Goal: Task Accomplishment & Management: Use online tool/utility

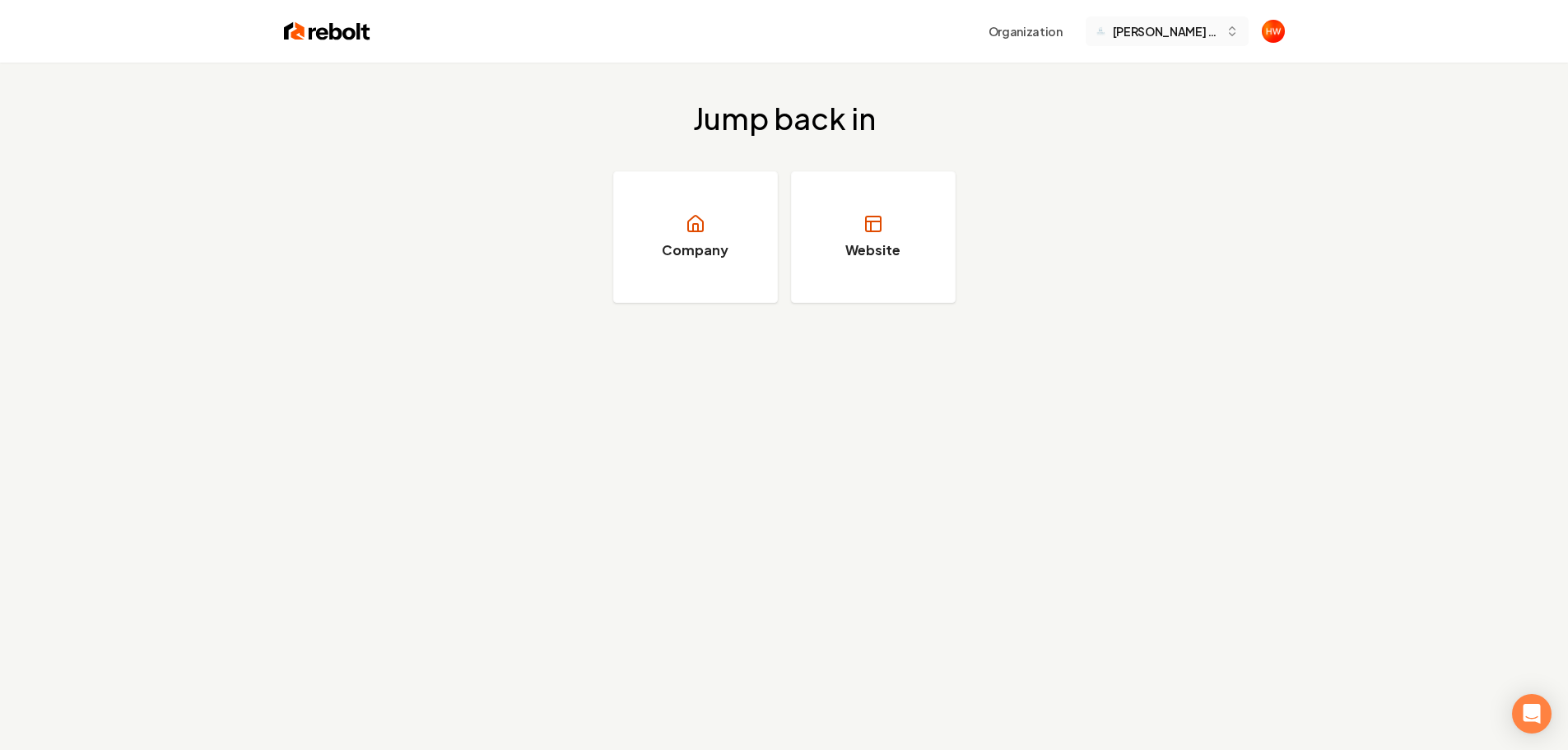
click at [1157, 38] on span "[PERSON_NAME] Pro Cleaning LLC" at bounding box center [1166, 32] width 106 height 18
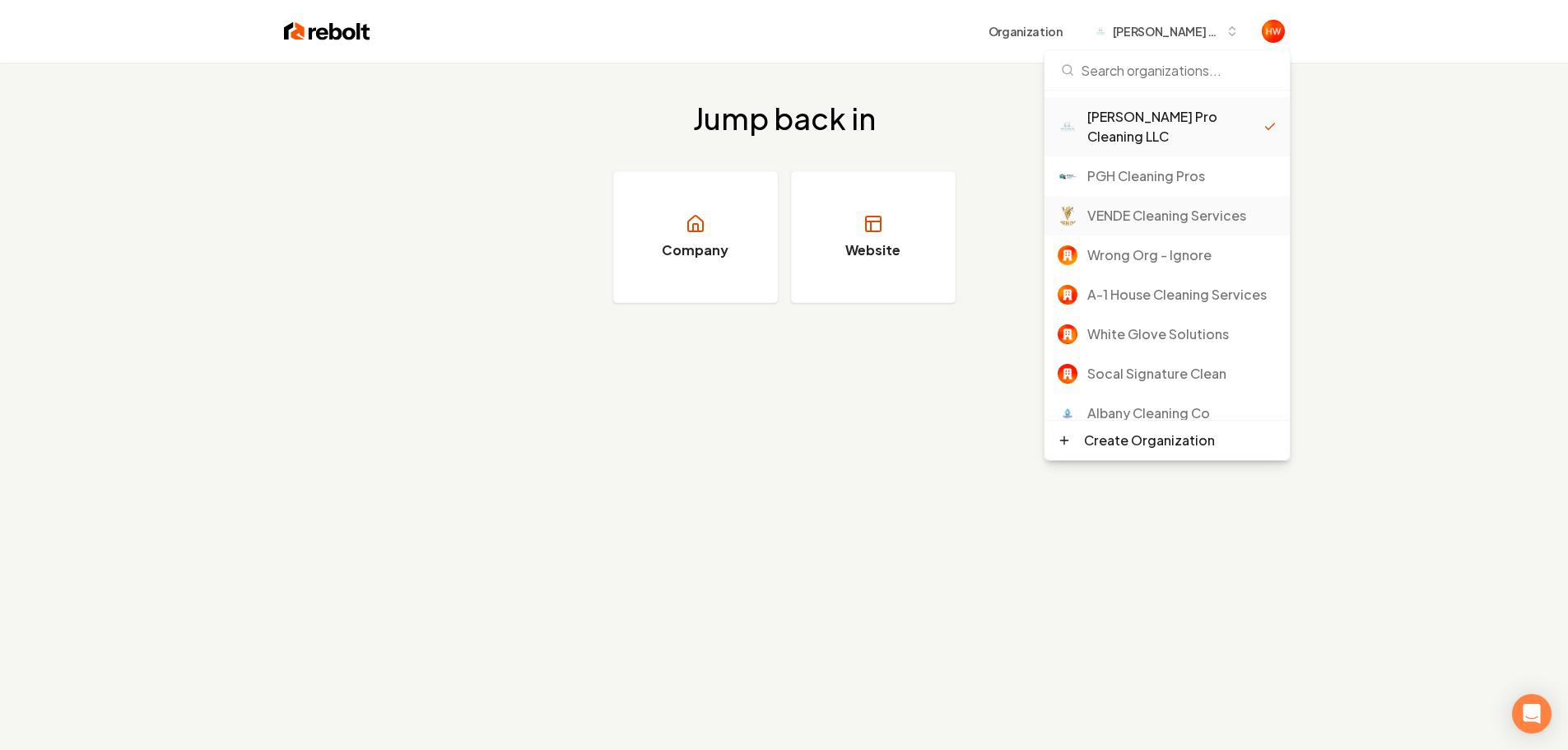
click at [1141, 206] on div "VENDE Cleaning Services" at bounding box center [1182, 216] width 189 height 20
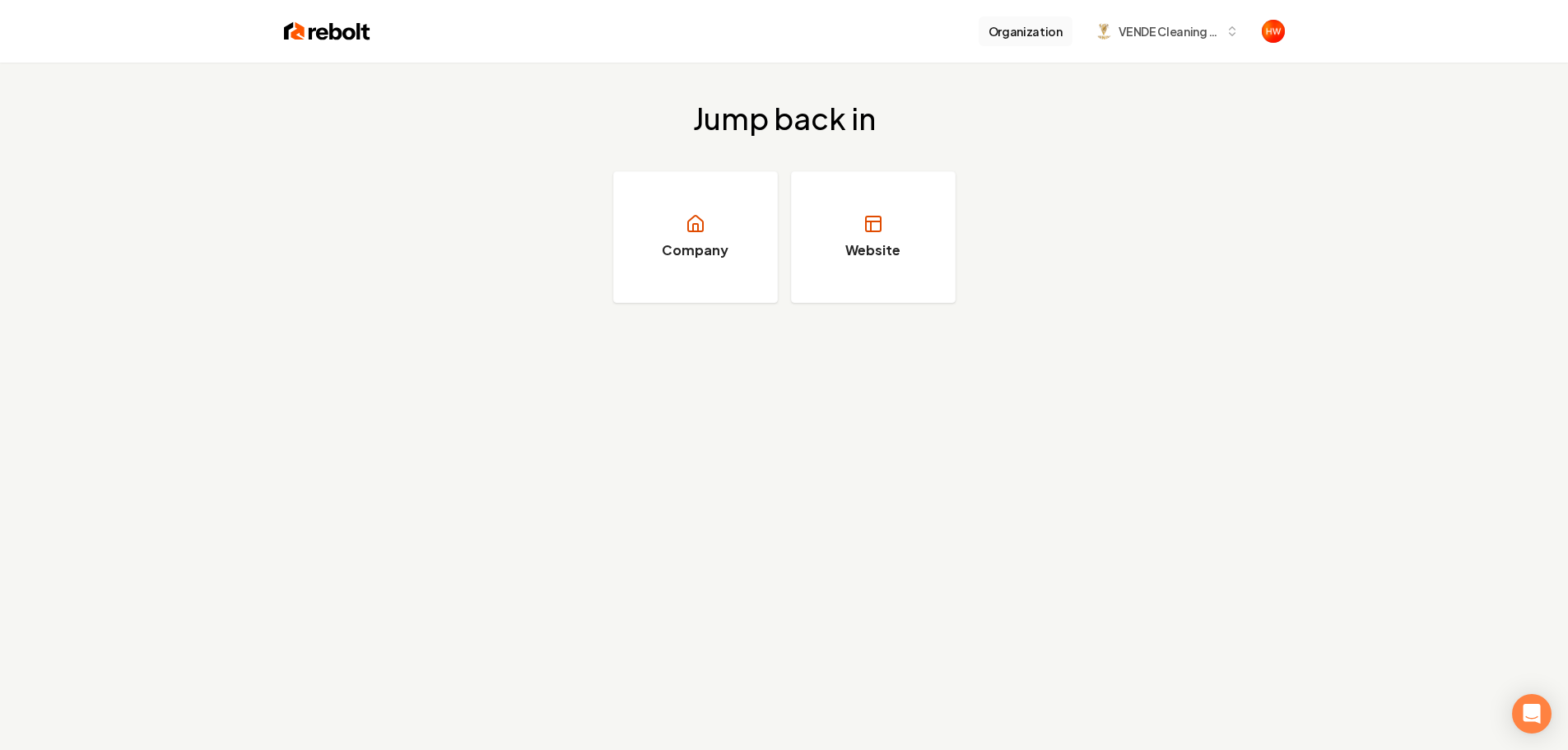
click at [1014, 29] on button "Organization" at bounding box center [1025, 32] width 94 height 30
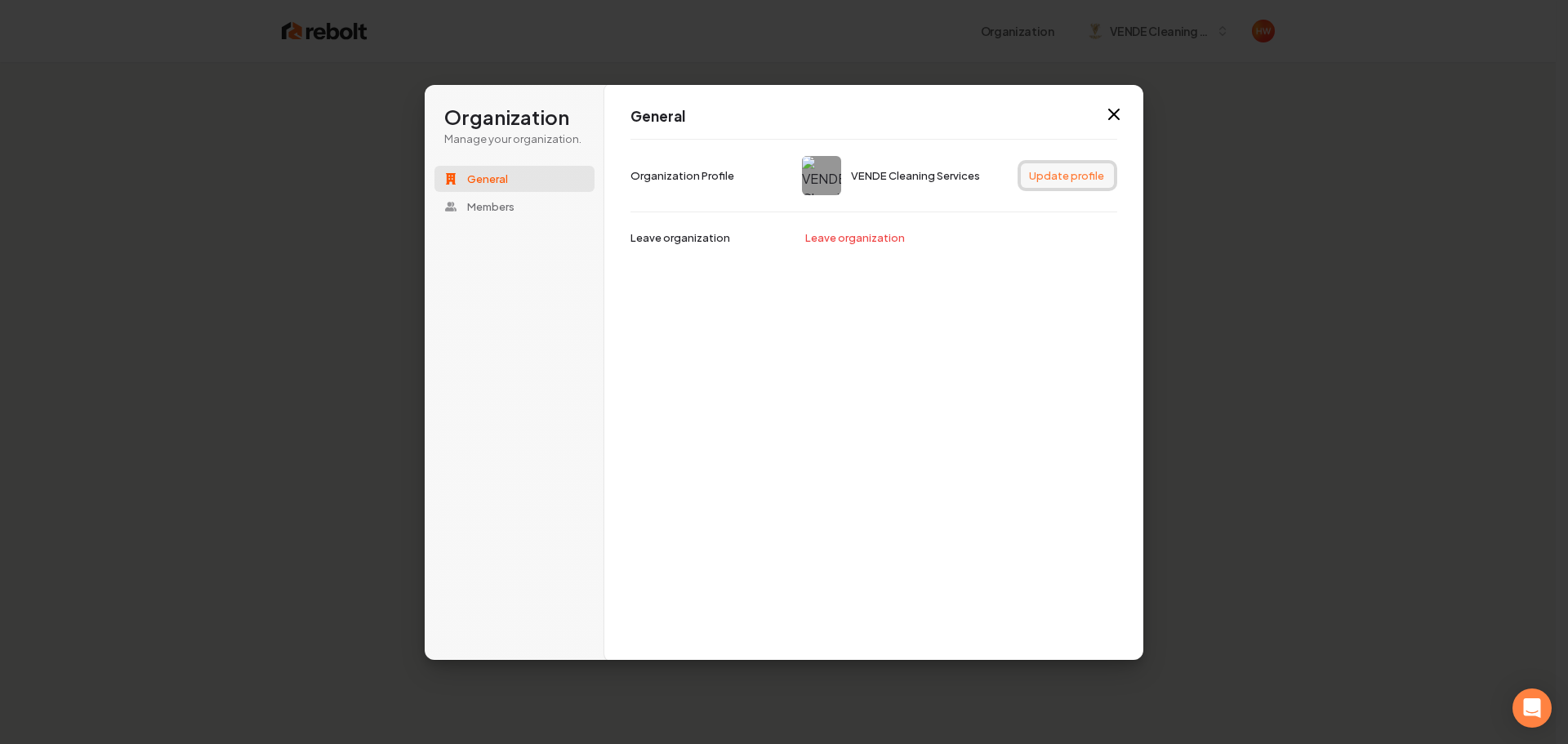
click at [1067, 178] on button "Update profile" at bounding box center [1067, 175] width 93 height 25
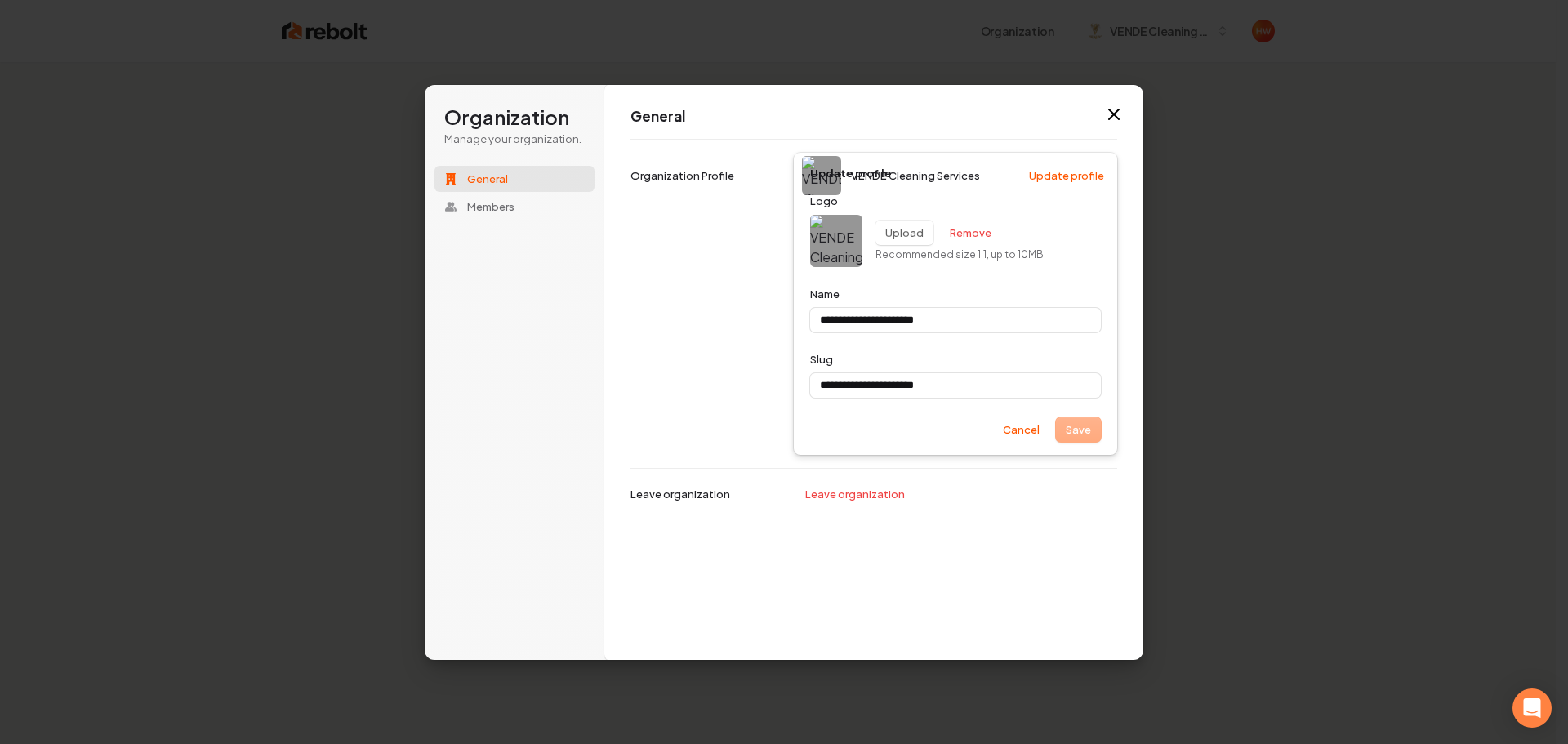
type input "**********"
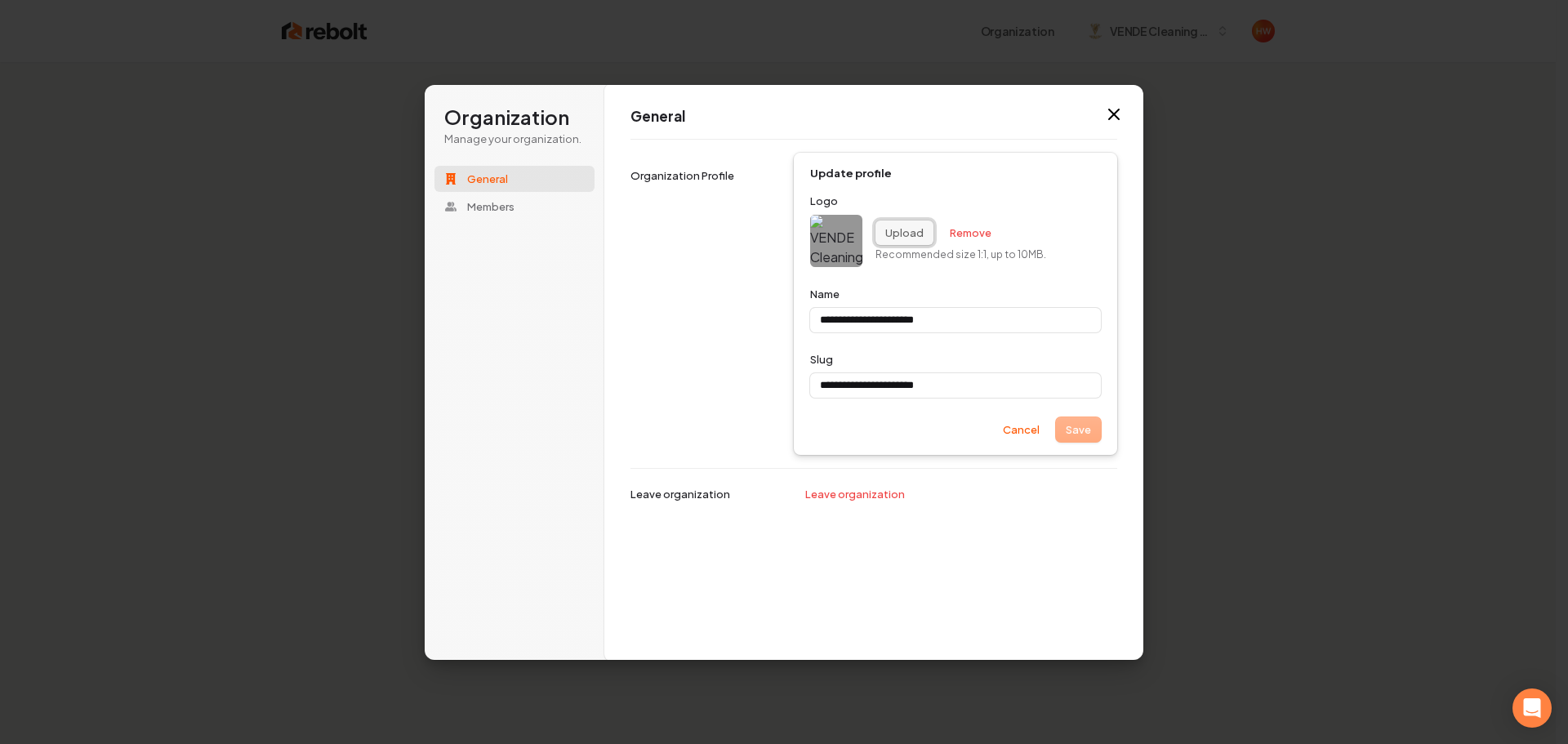
type input "**********"
click at [906, 235] on button "Upload" at bounding box center [904, 232] width 58 height 25
type input "**********"
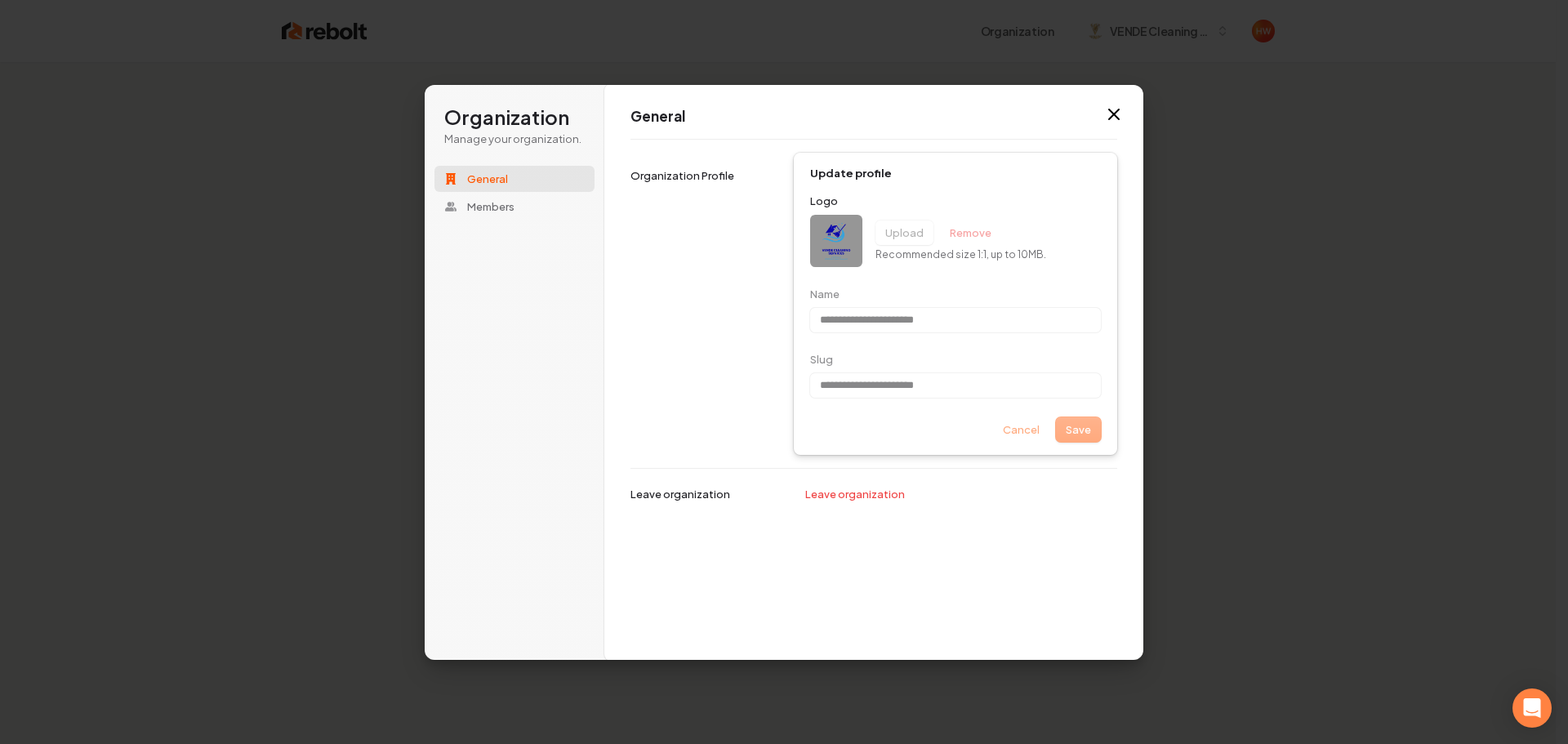
type input "**********"
click at [1082, 430] on div "Save Cancel" at bounding box center [955, 430] width 290 height 25
click at [649, 312] on div "**********" at bounding box center [874, 303] width 487 height 329
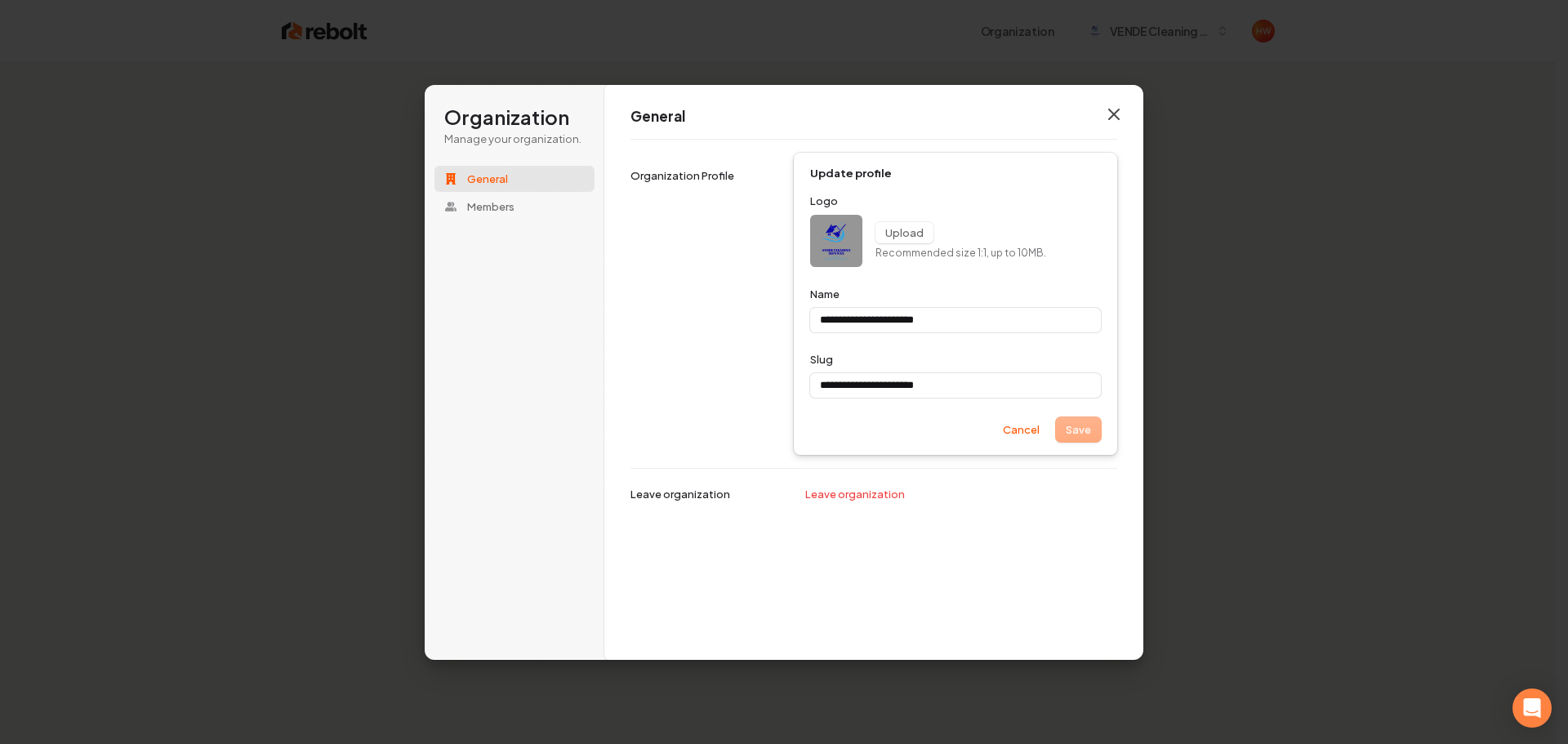
click at [1116, 110] on icon "button" at bounding box center [1114, 113] width 19 height 19
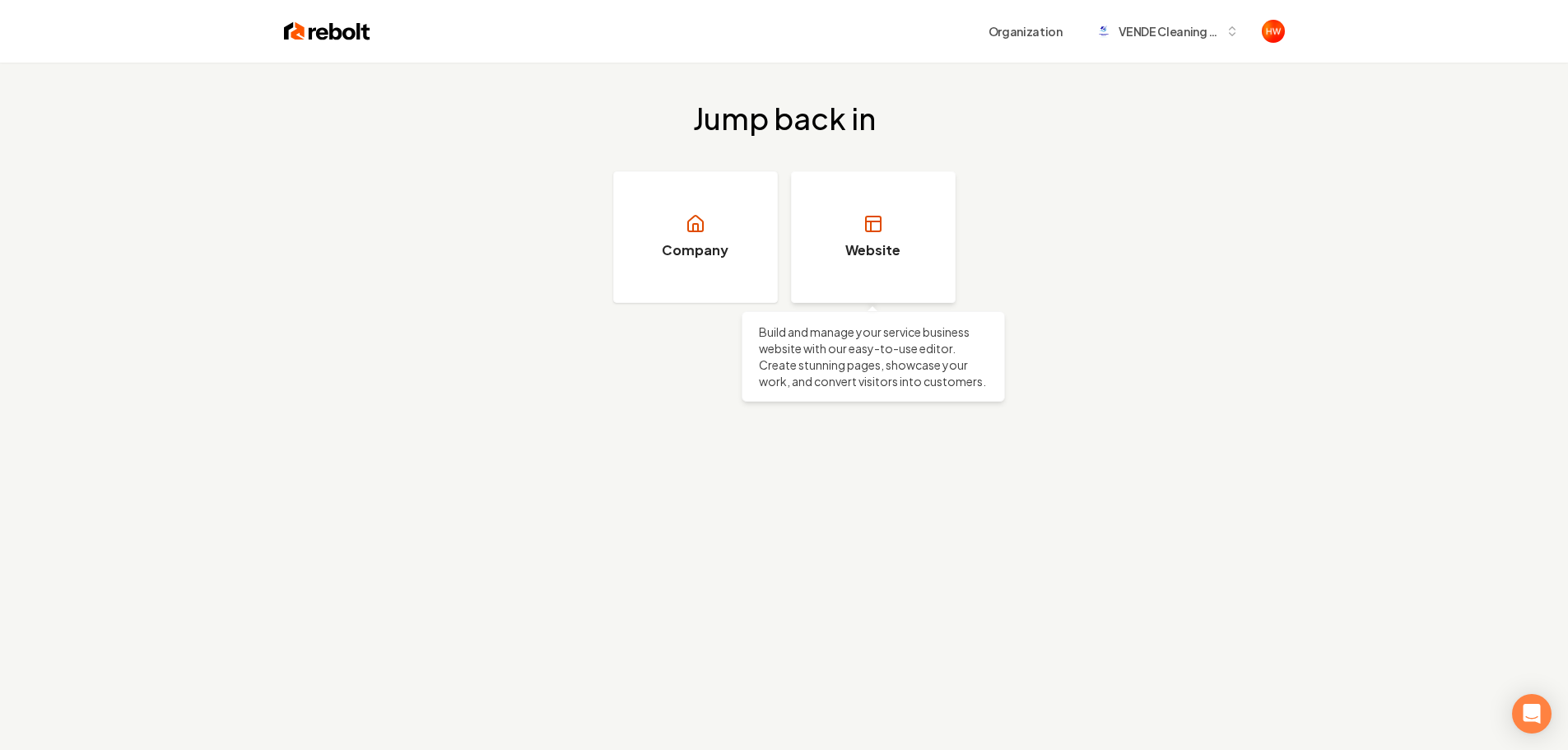
click at [904, 219] on link "Website" at bounding box center [872, 237] width 164 height 132
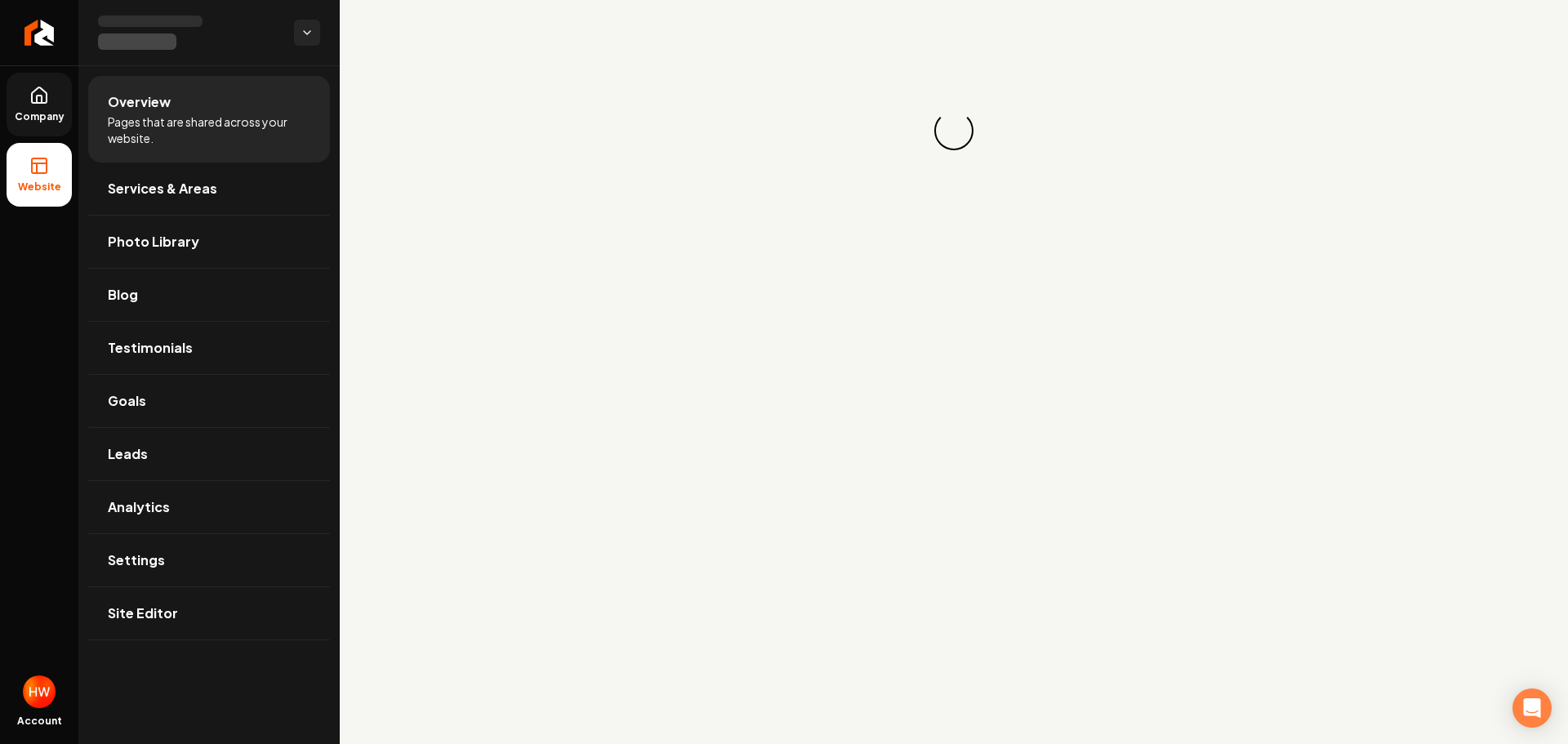
click at [41, 100] on icon at bounding box center [39, 100] width 5 height 7
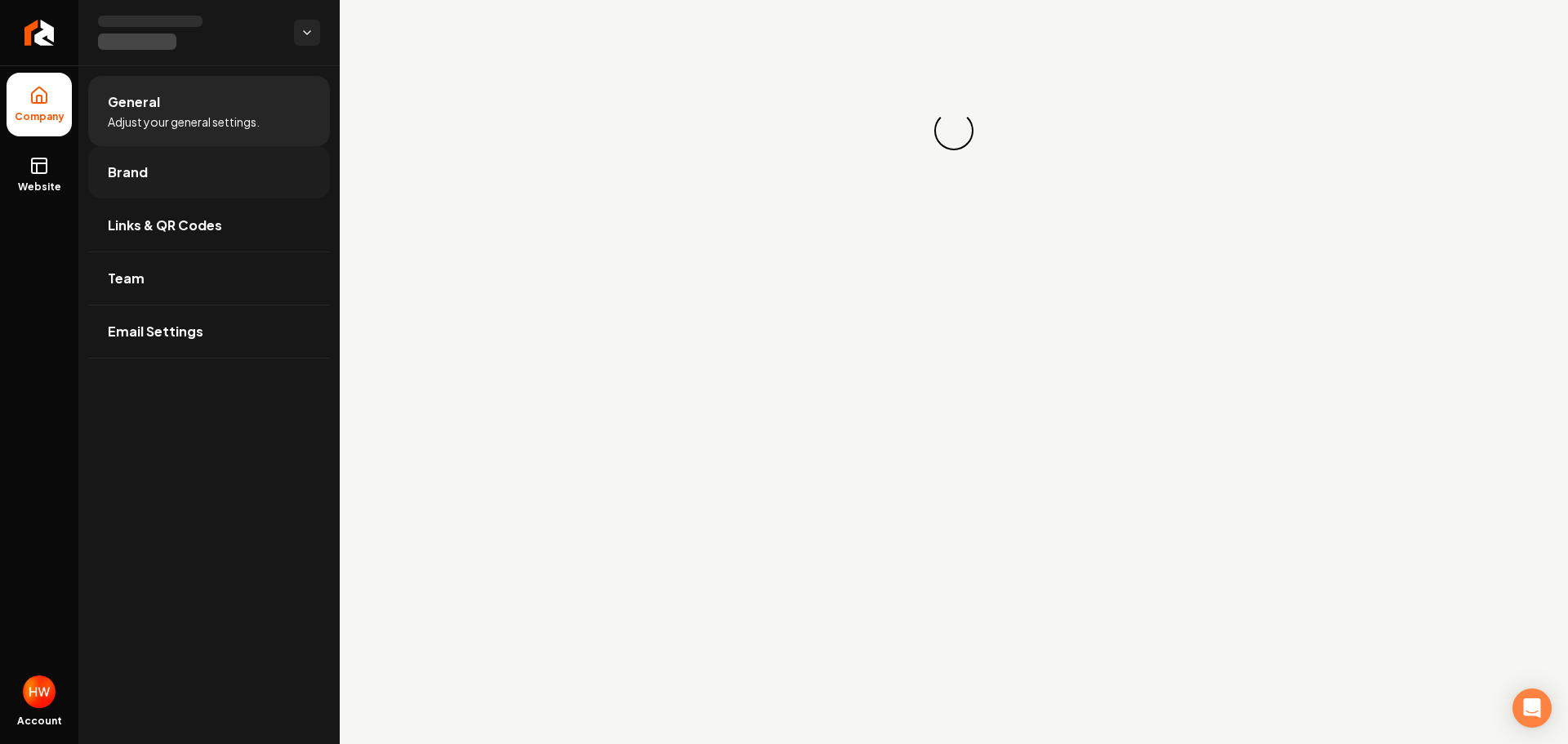
click at [159, 184] on link "Brand" at bounding box center [209, 172] width 242 height 53
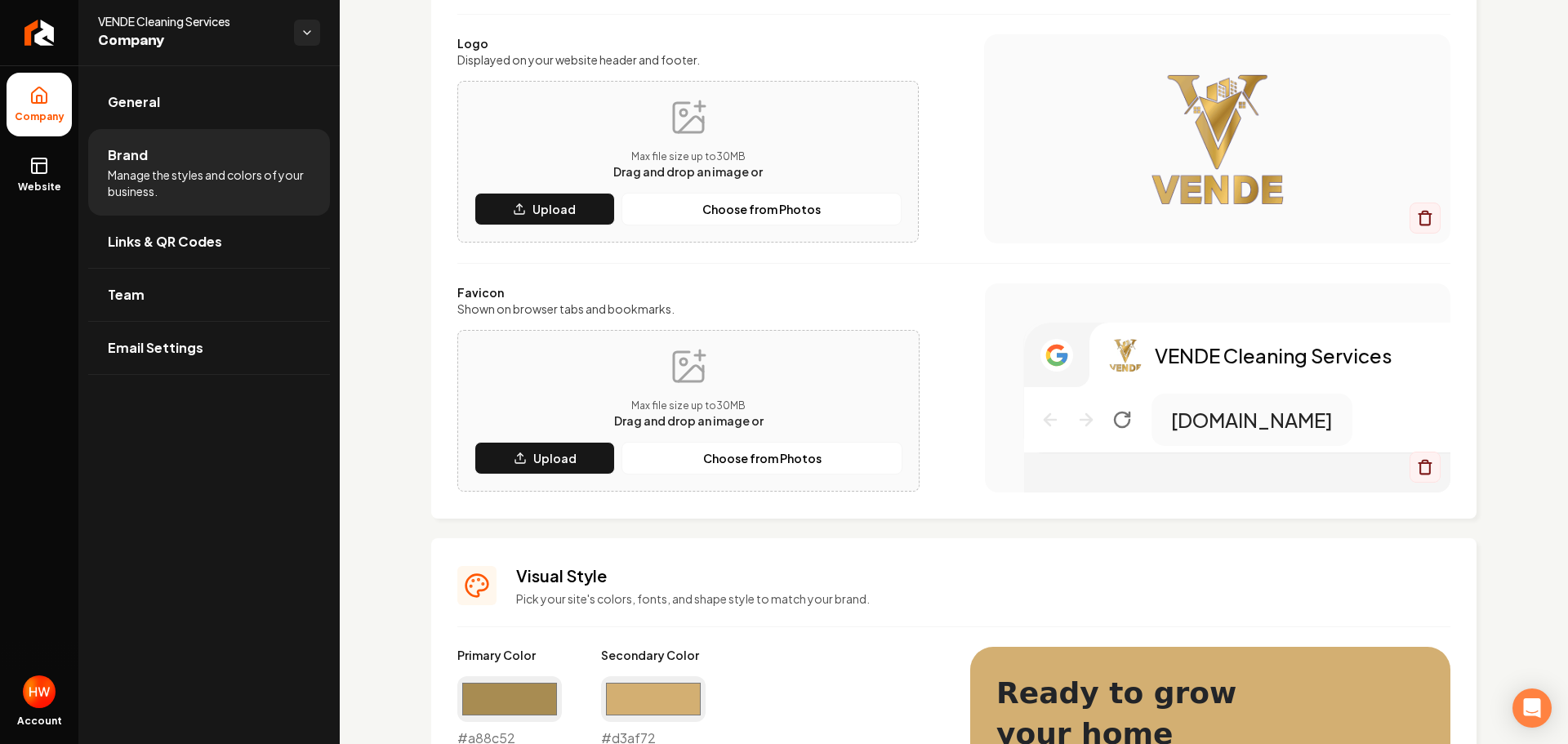
scroll to position [82, 0]
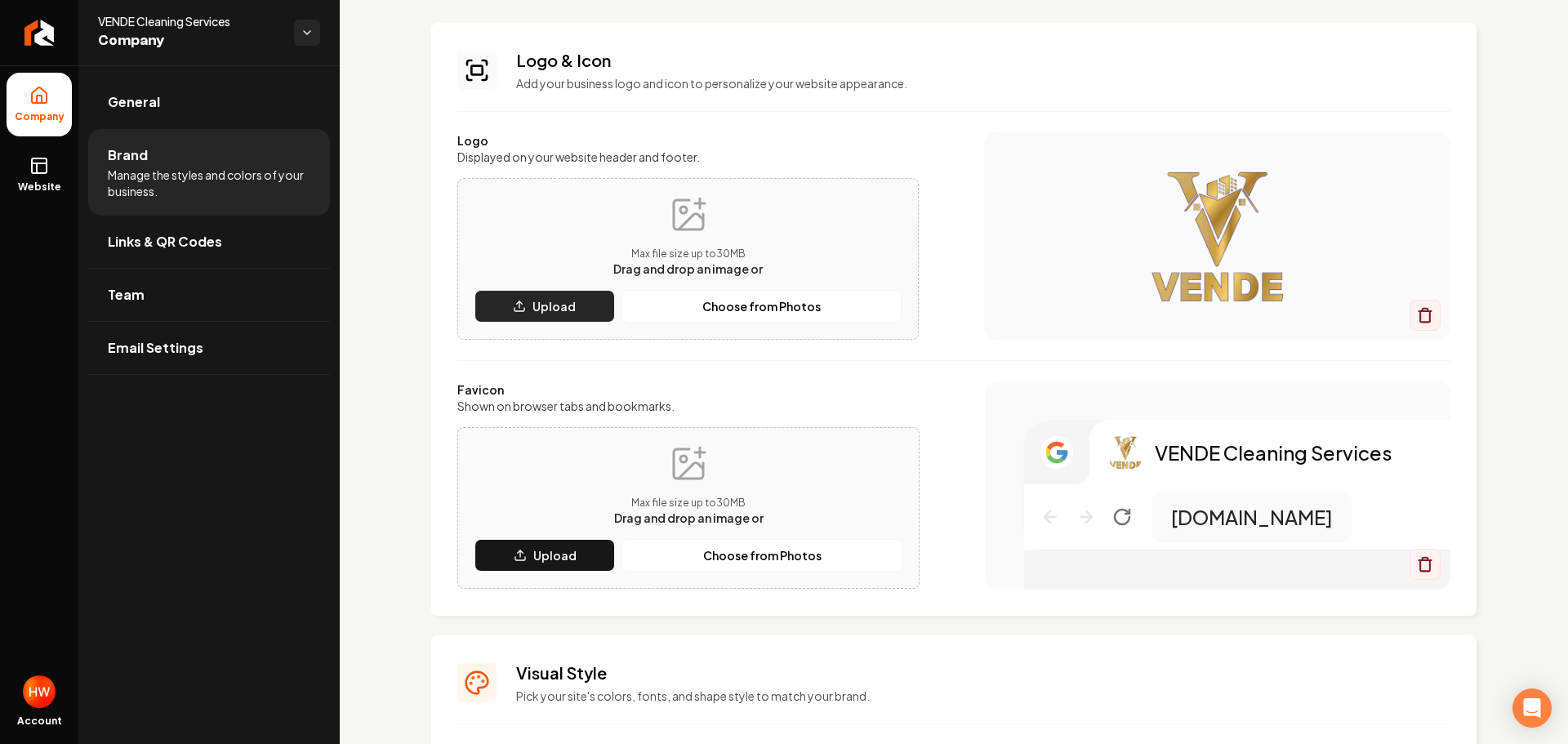
click at [559, 314] on button "Upload" at bounding box center [545, 306] width 140 height 32
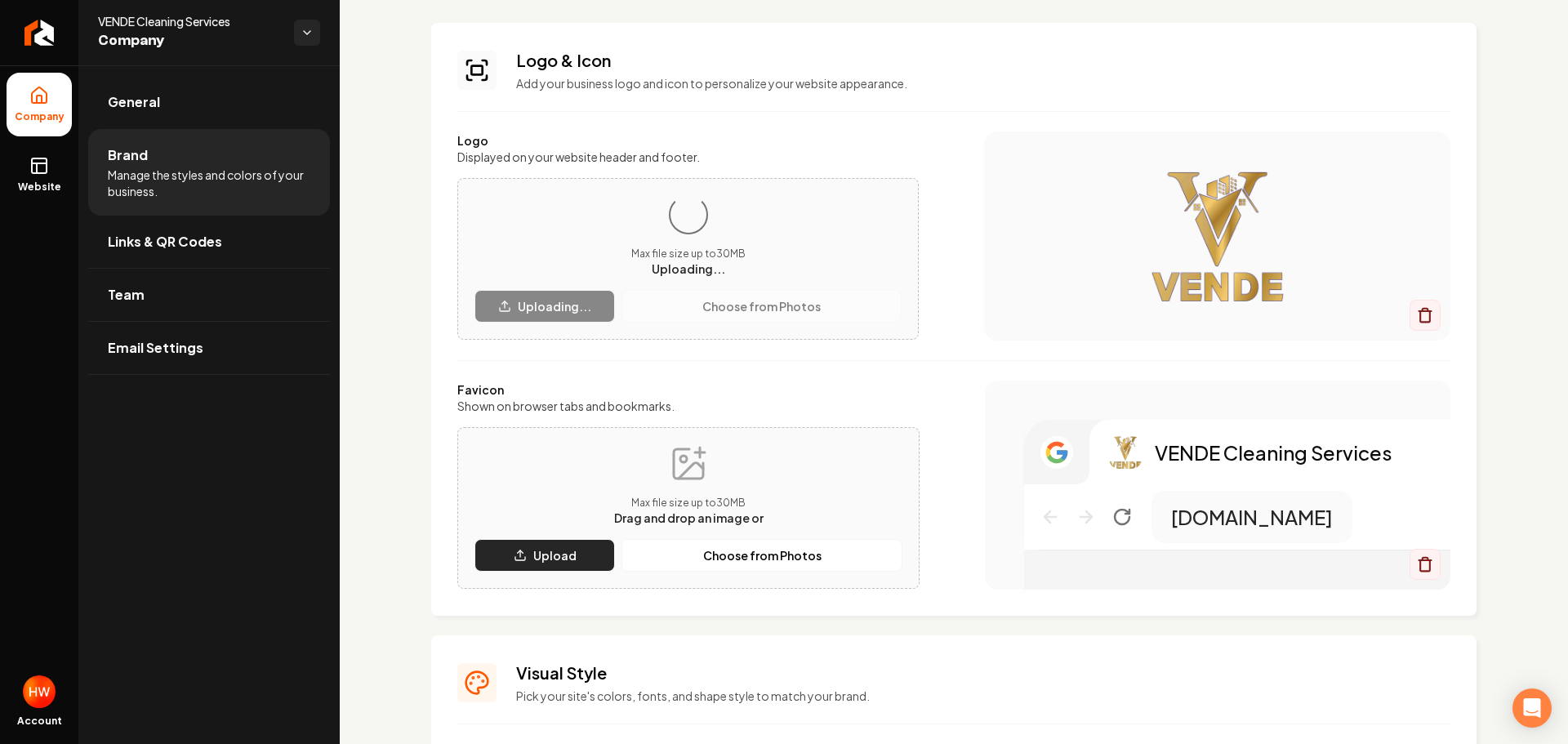
click at [554, 551] on p "Upload" at bounding box center [555, 556] width 43 height 17
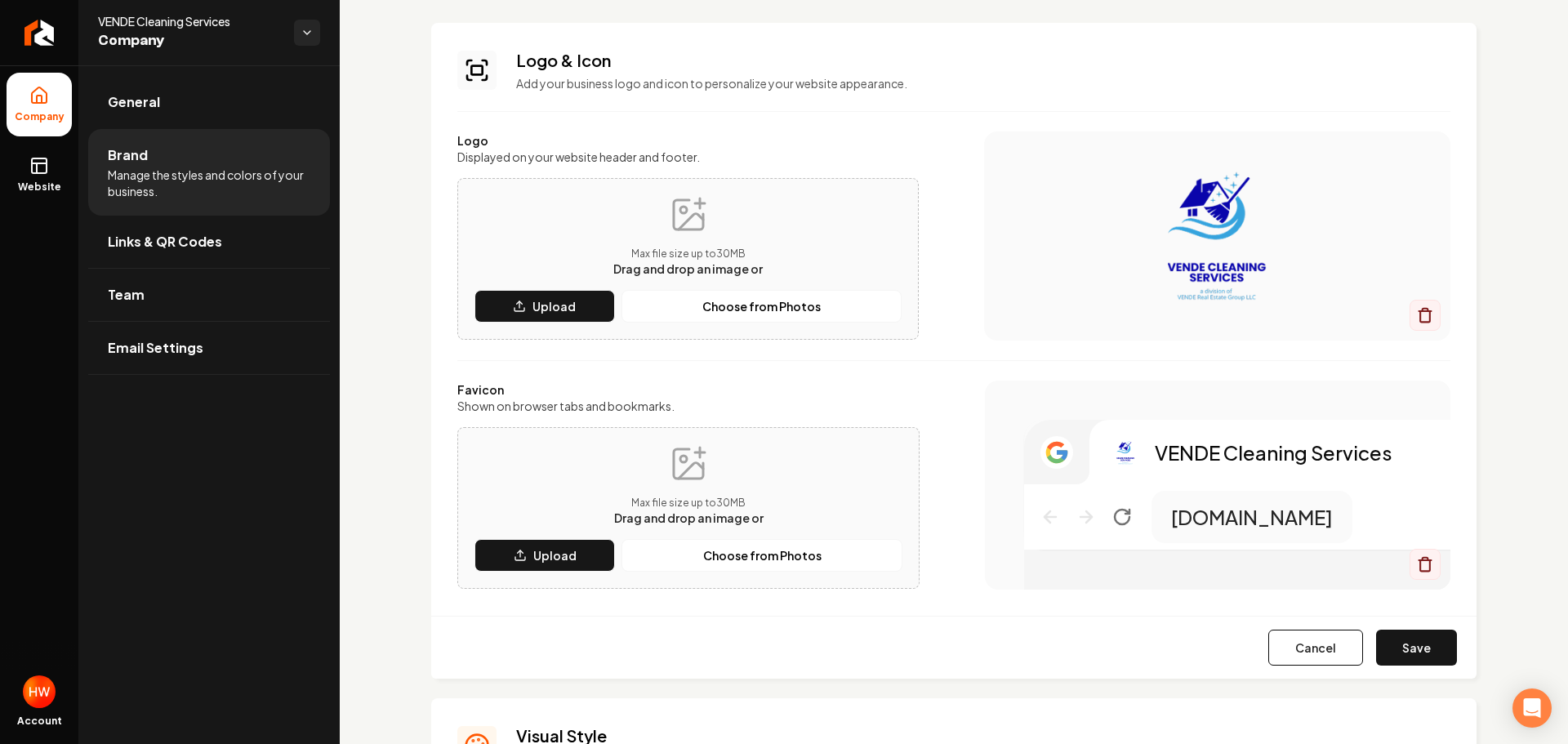
click at [1404, 649] on button "Save" at bounding box center [1417, 647] width 81 height 36
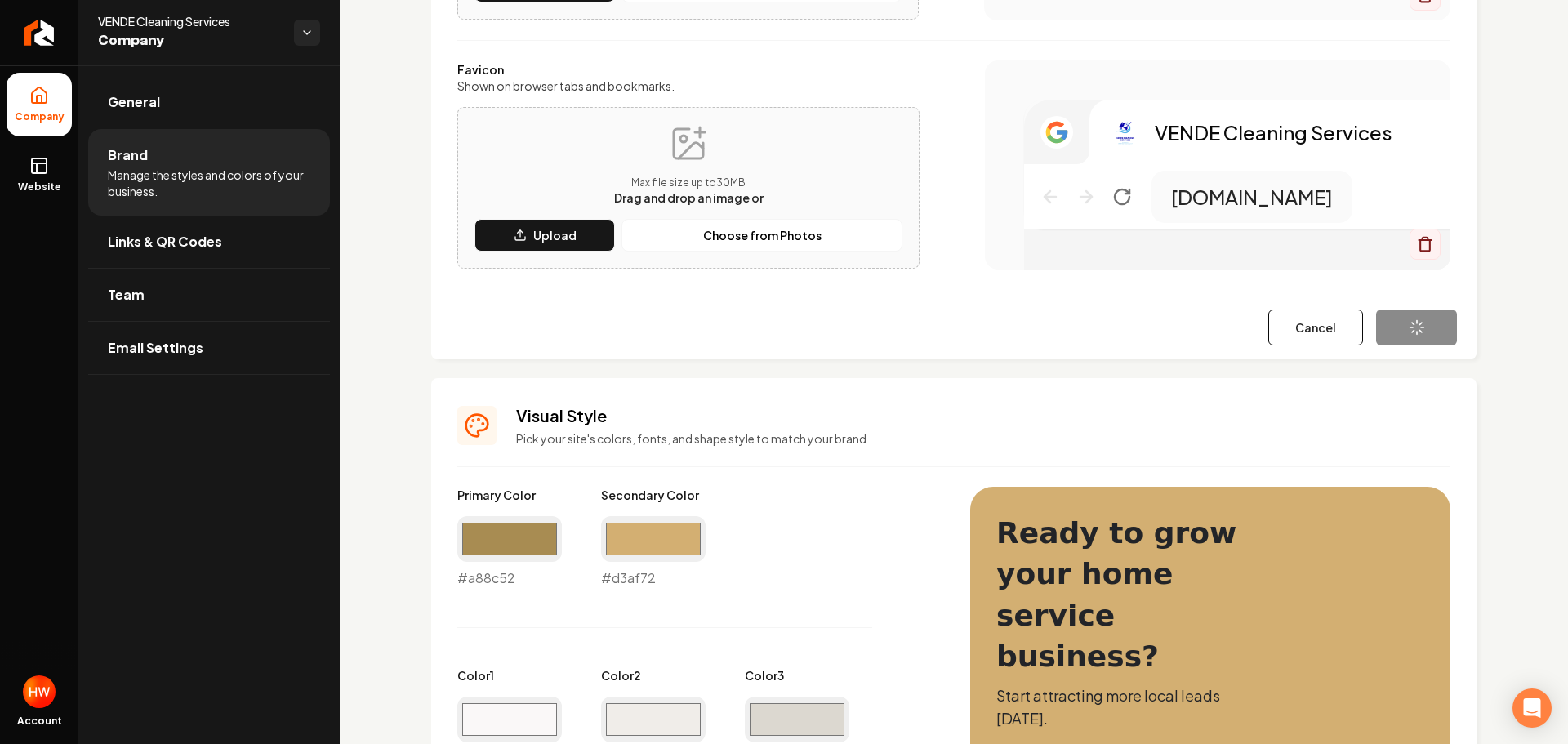
scroll to position [572, 0]
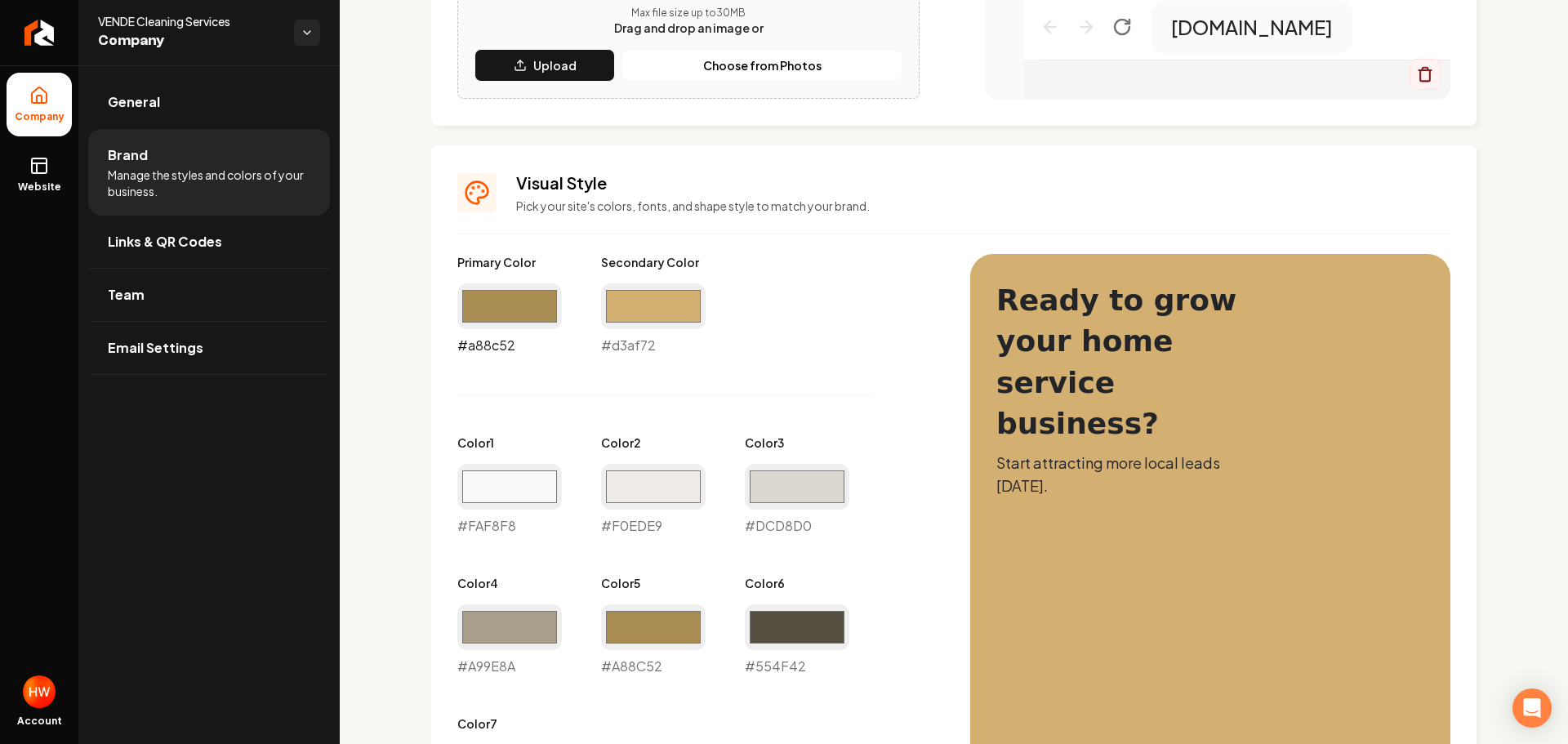
click at [491, 309] on input "#a88c52" at bounding box center [509, 306] width 104 height 46
drag, startPoint x: 519, startPoint y: 313, endPoint x: 526, endPoint y: 328, distance: 16.6
click at [519, 313] on input "#000000" at bounding box center [509, 306] width 104 height 46
drag, startPoint x: 507, startPoint y: 311, endPoint x: 513, endPoint y: 321, distance: 11.7
click at [507, 312] on input "#000000" at bounding box center [509, 306] width 104 height 46
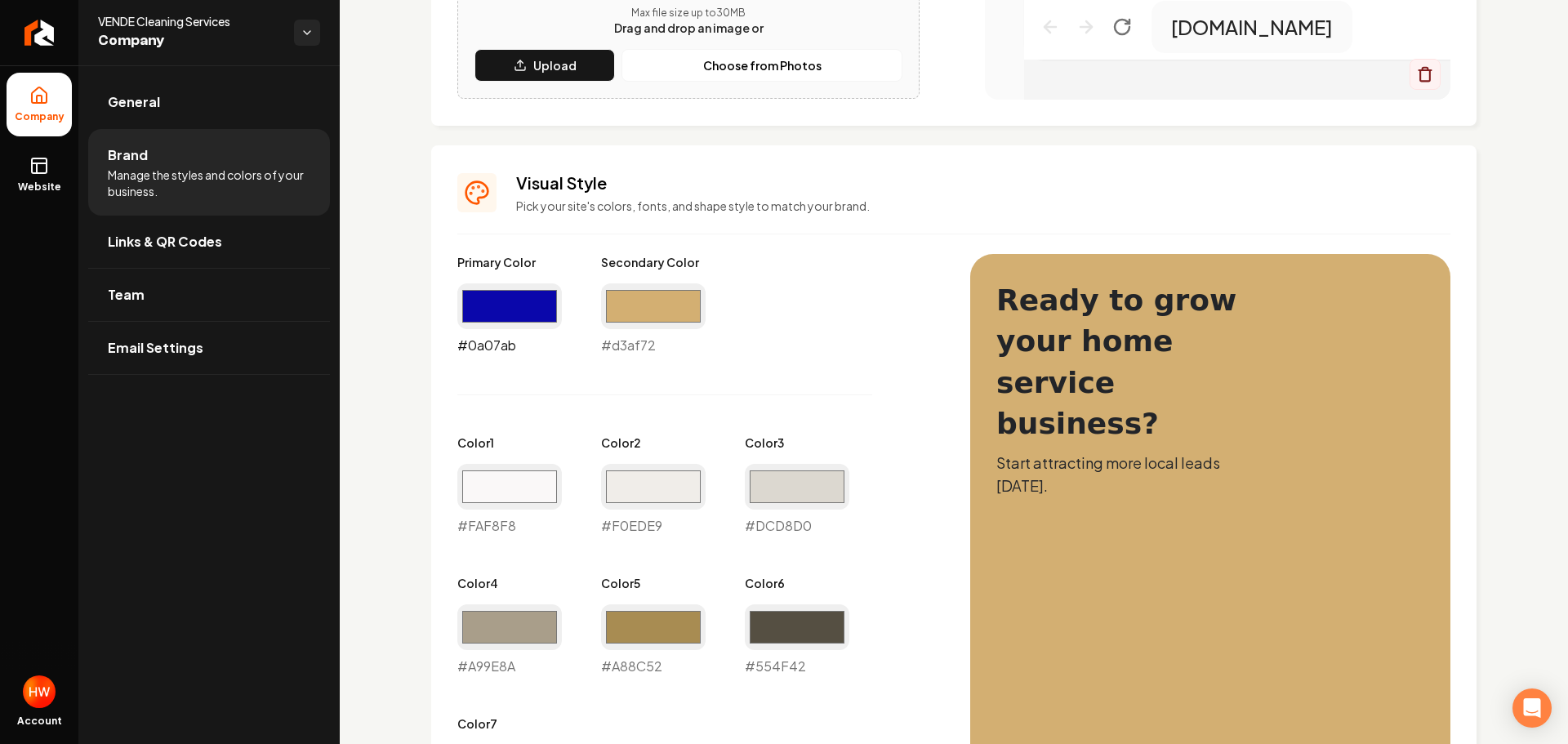
type input "#0a07ab"
click at [643, 305] on input "#d3af72" at bounding box center [653, 306] width 104 height 46
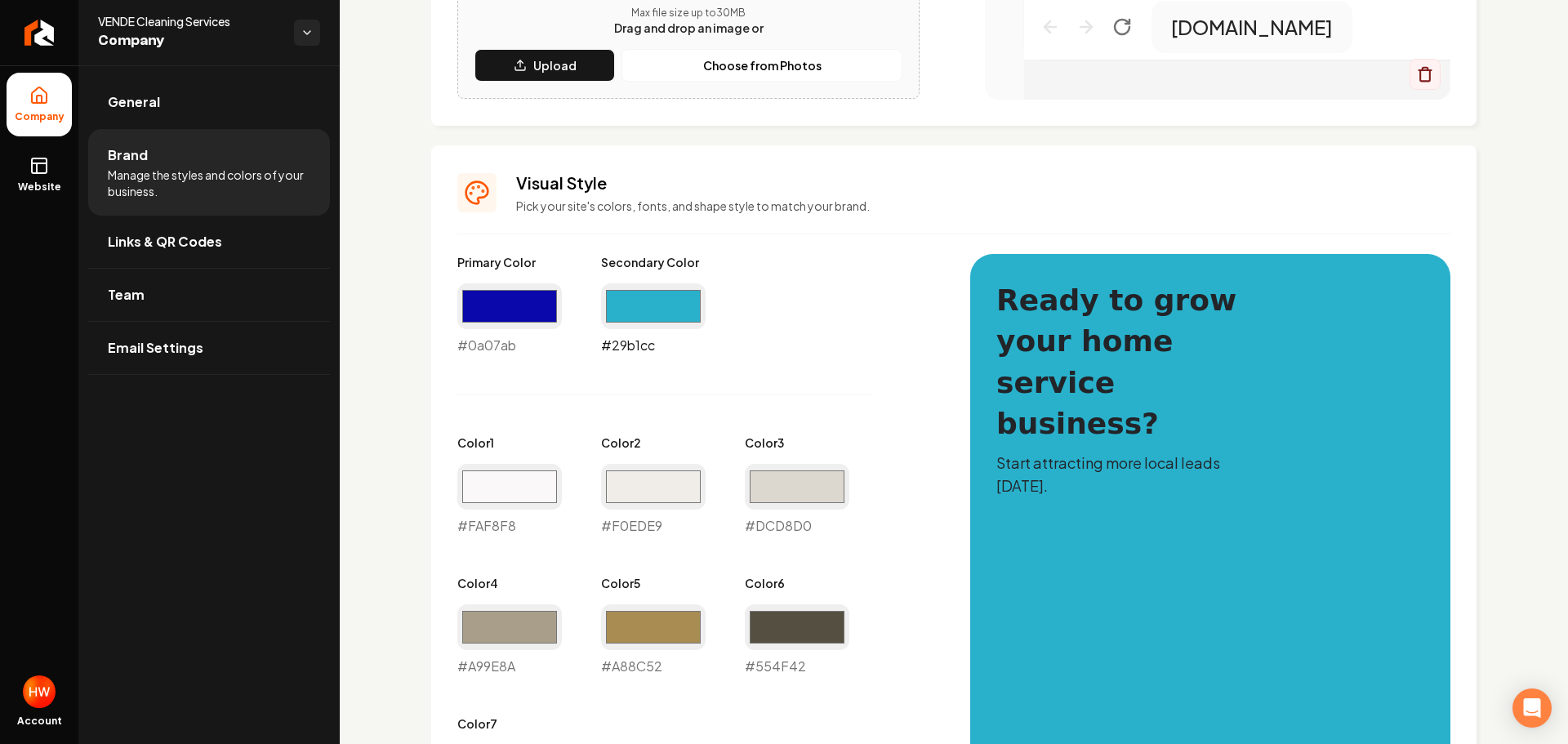
type input "#29b1cc"
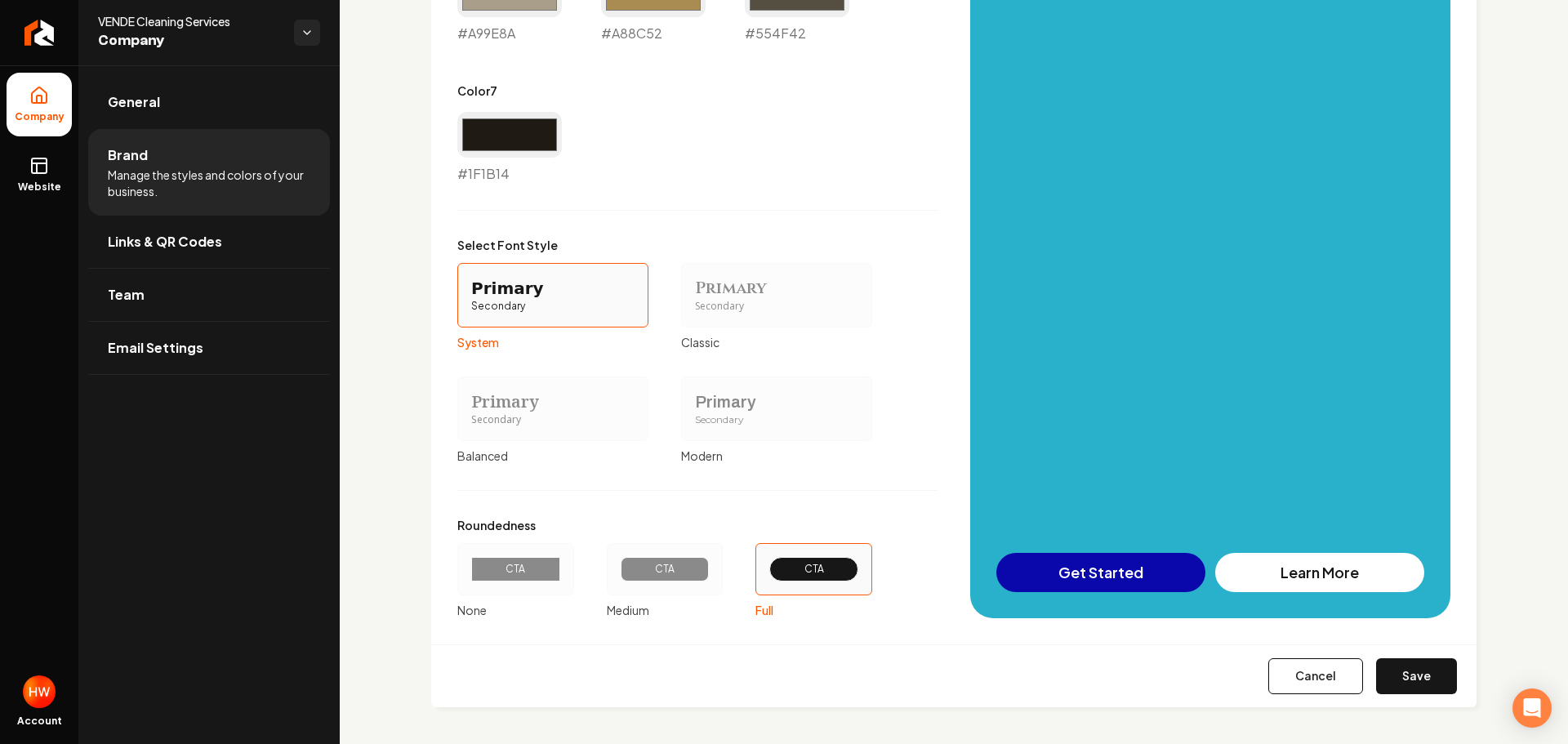
scroll to position [1208, 0]
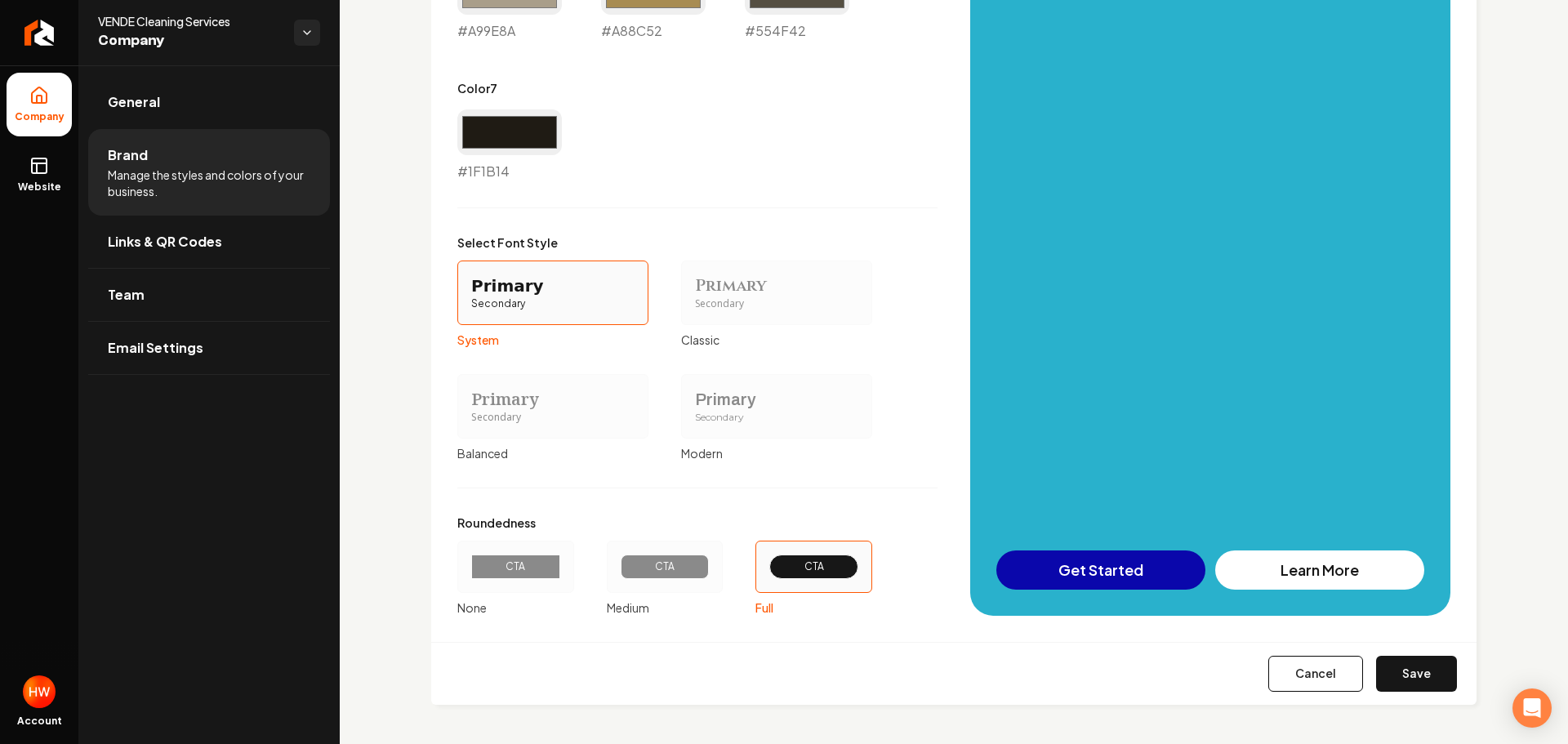
click at [1399, 670] on button "Save" at bounding box center [1417, 673] width 81 height 36
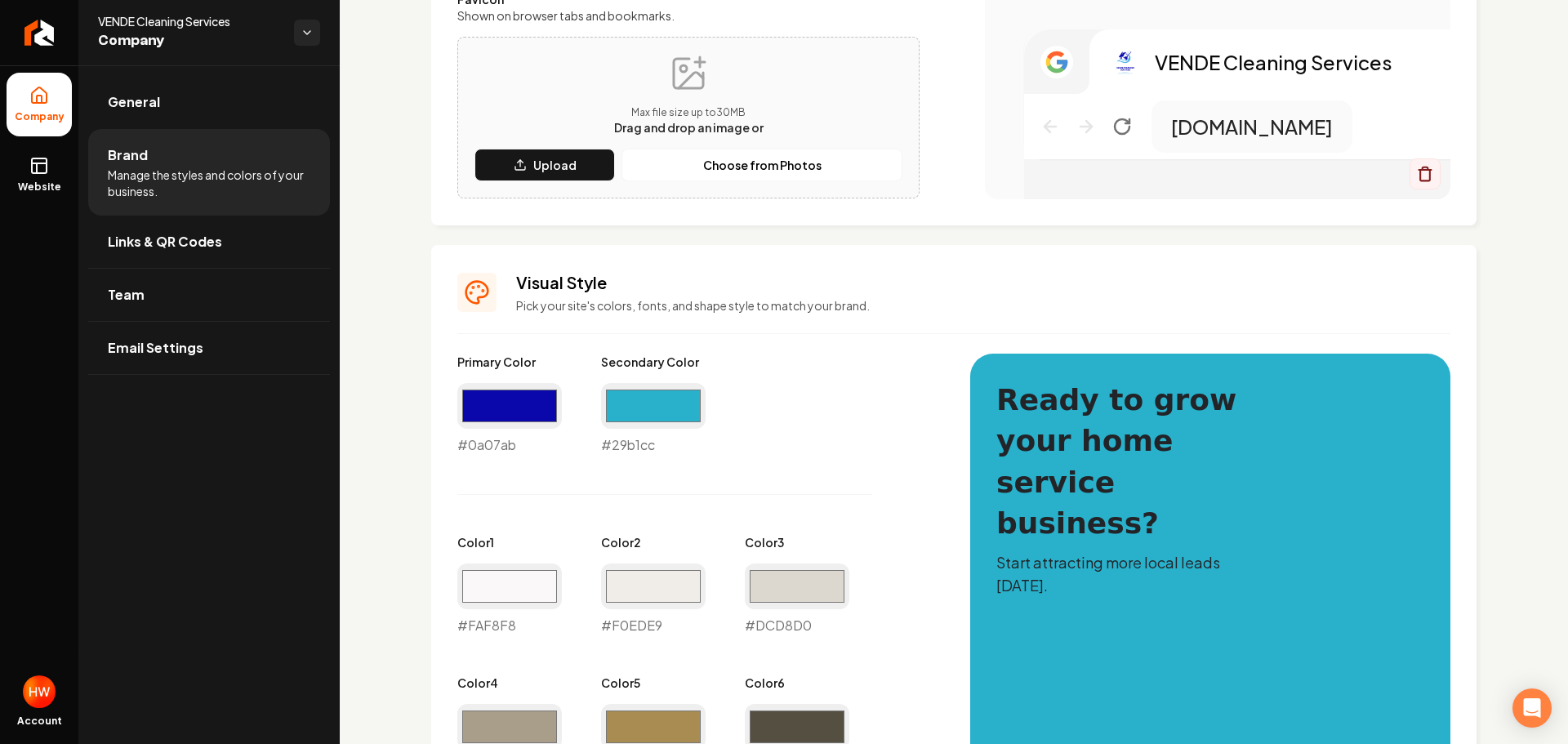
type input "#faf8f8"
type input "#f0ede9"
type input "#dcd8d0"
type input "#a99e8a"
type input "#a88c52"
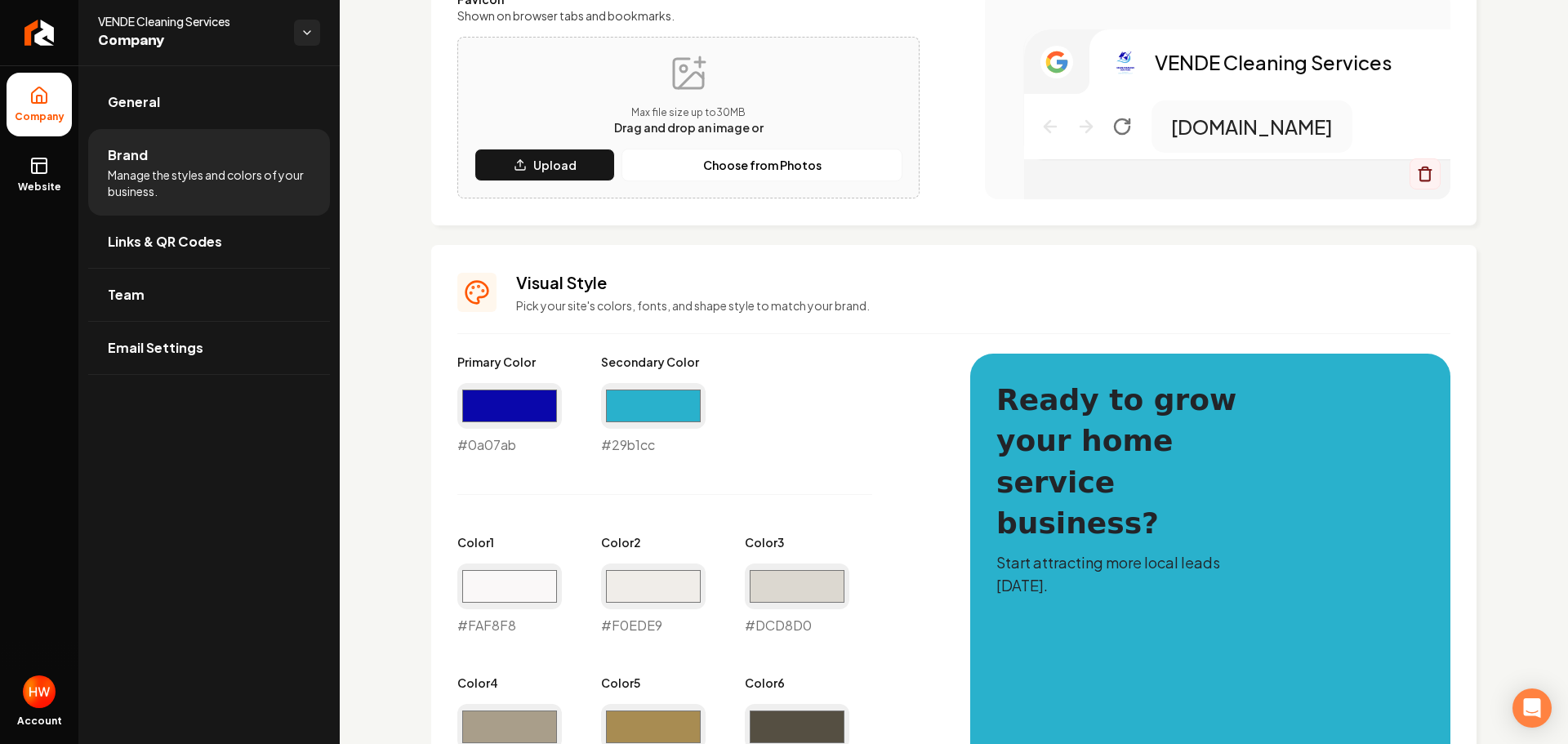
type input "#554f42"
type input "#1f1b14"
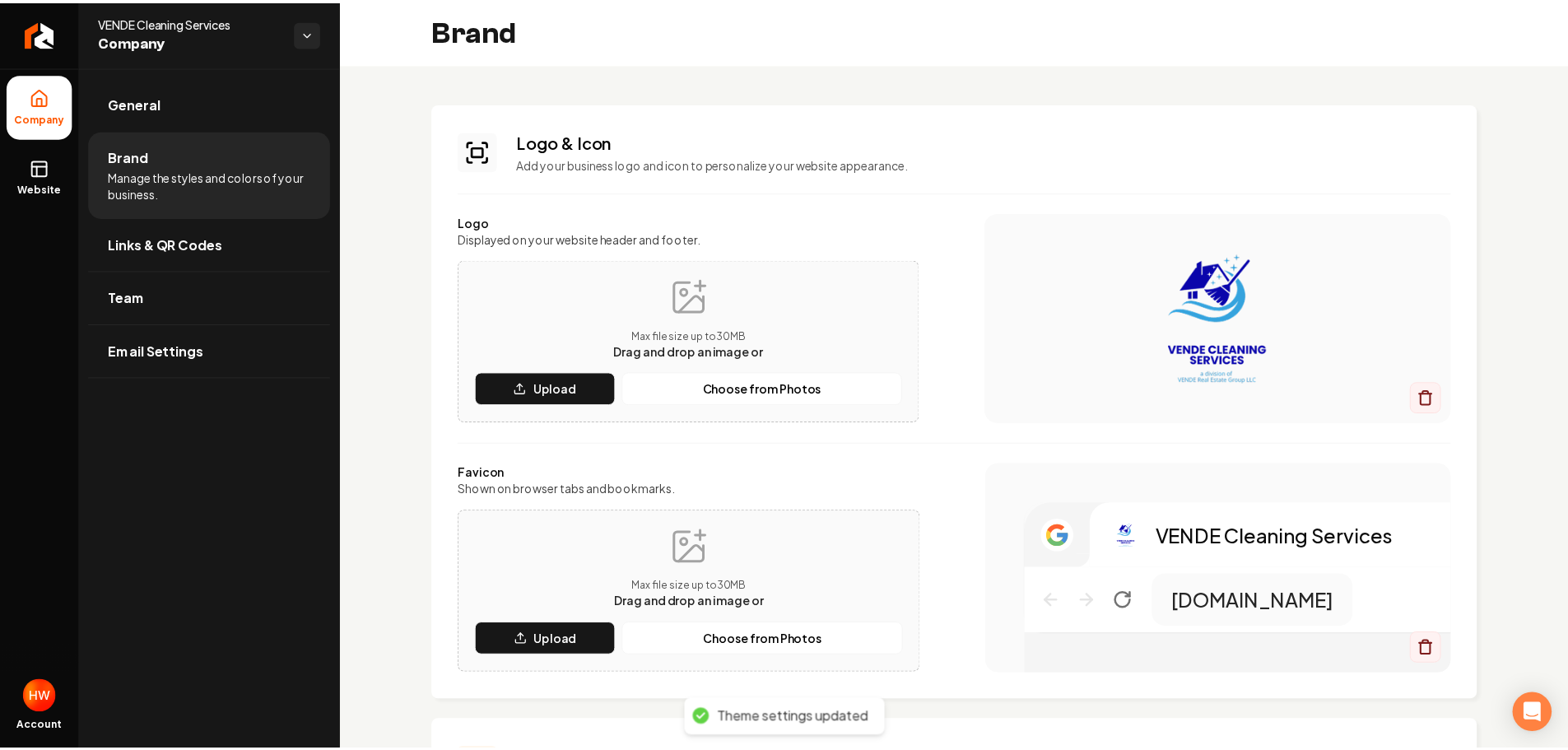
scroll to position [0, 0]
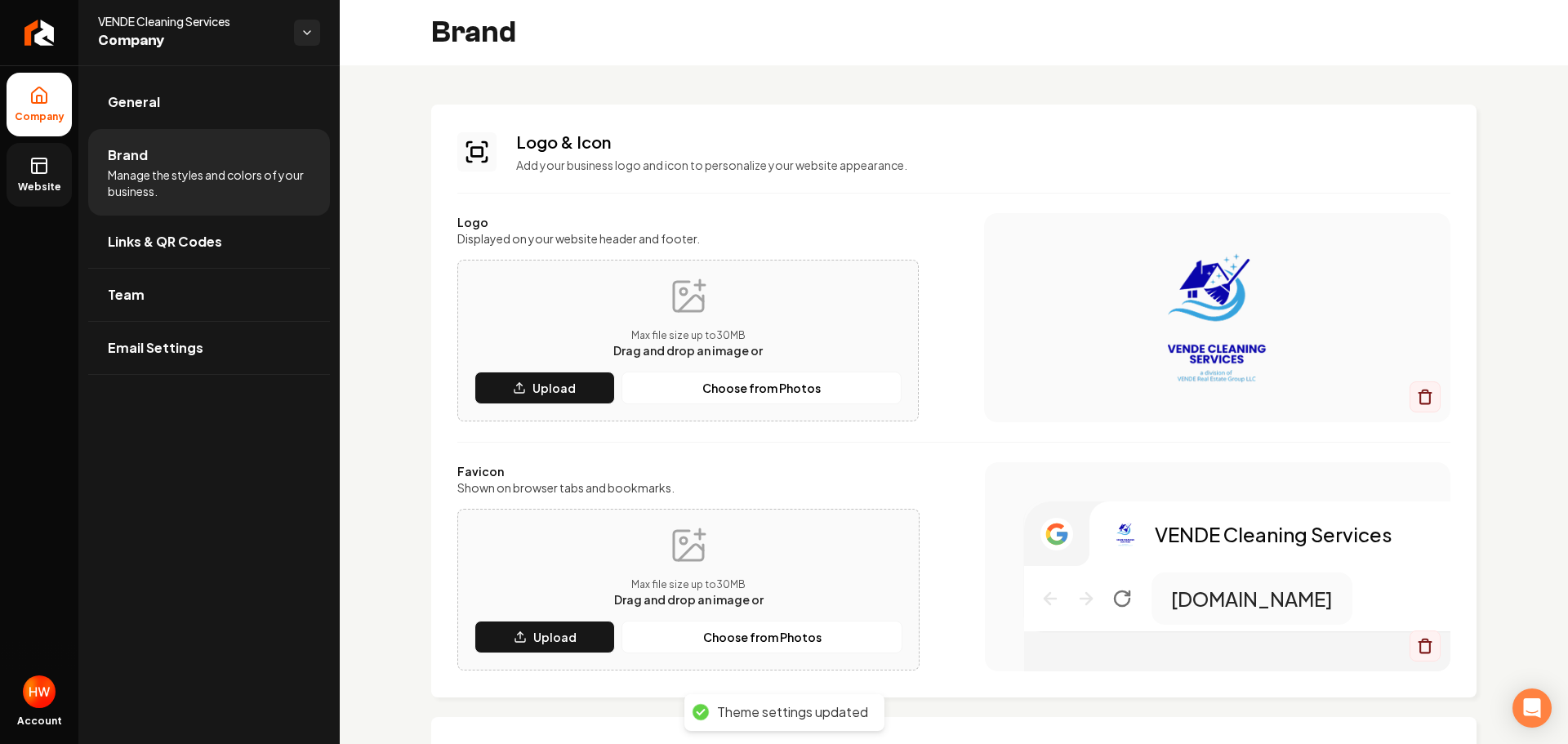
click at [40, 175] on link "Website" at bounding box center [39, 174] width 65 height 64
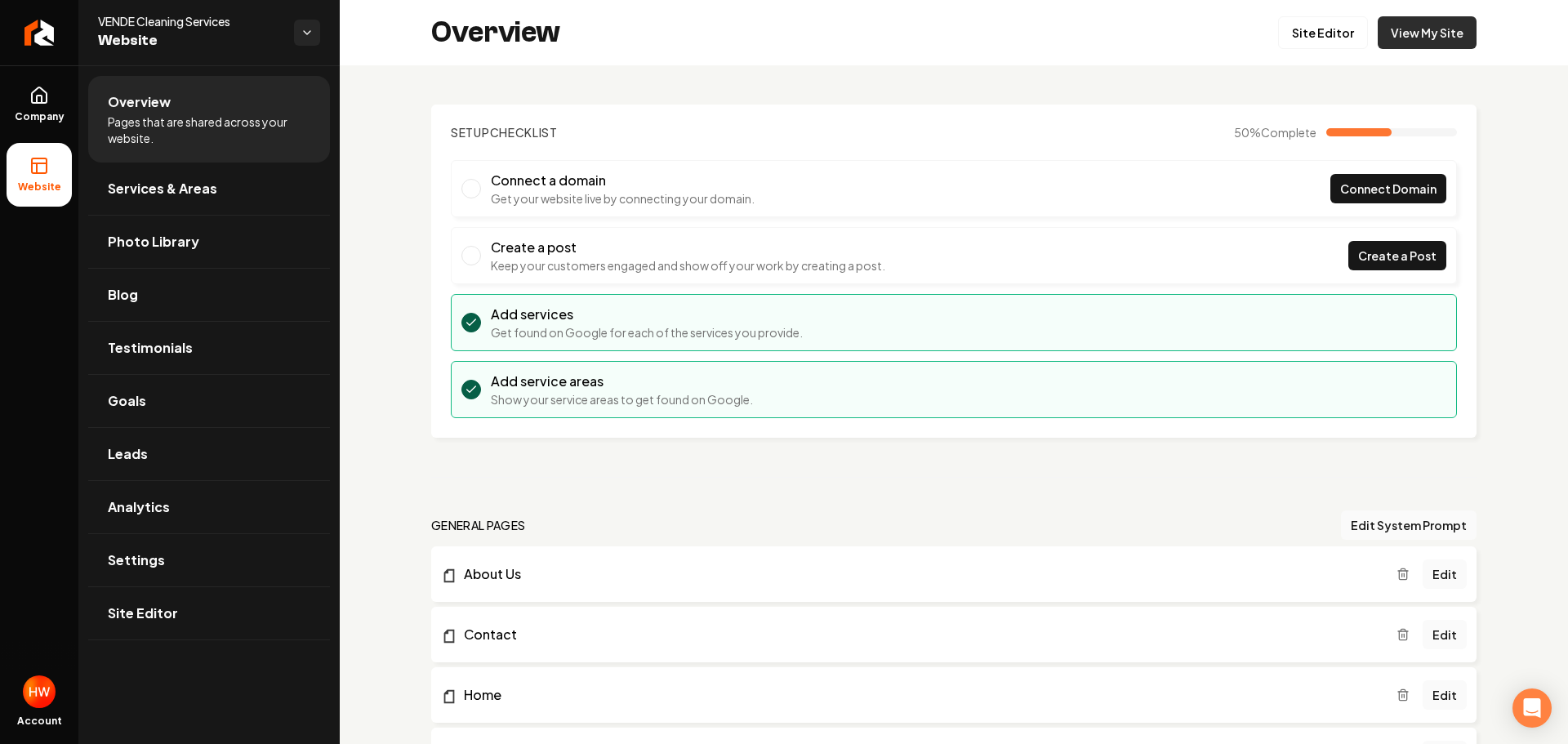
click at [1410, 33] on link "View My Site" at bounding box center [1427, 32] width 99 height 32
click at [37, 39] on icon "Return to dashboard" at bounding box center [36, 32] width 7 height 16
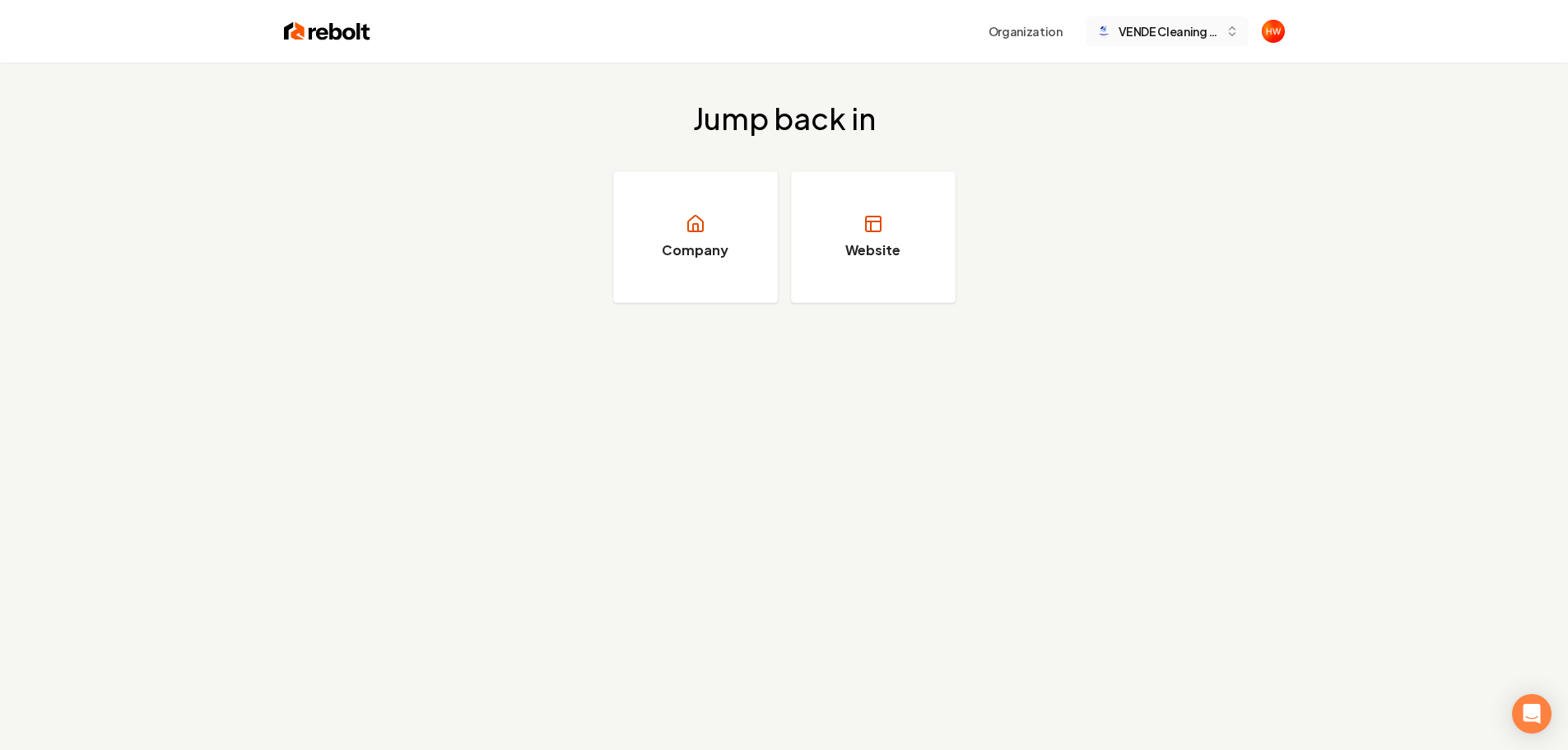
click at [1147, 36] on span "VENDE Cleaning Services" at bounding box center [1169, 32] width 100 height 18
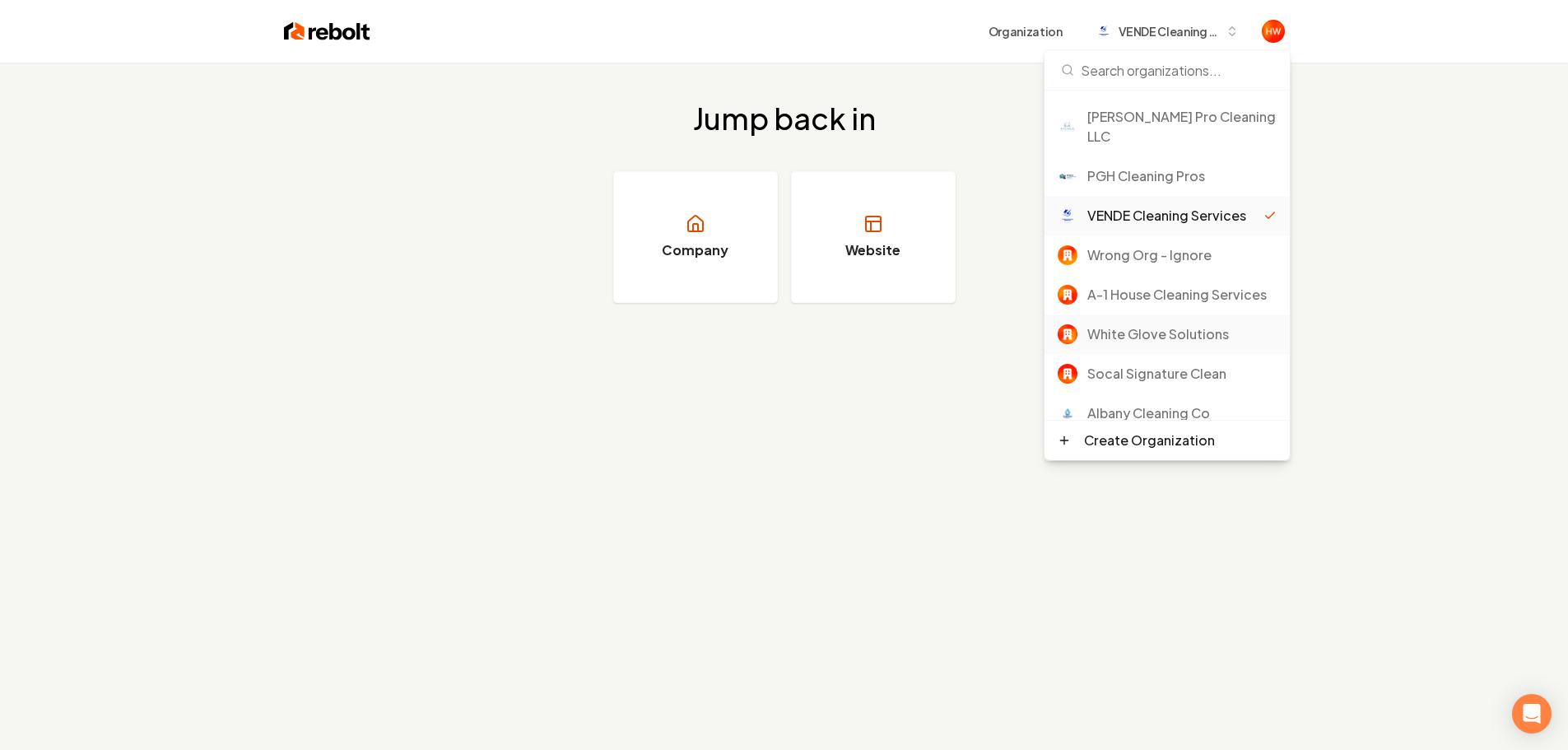
click at [1147, 340] on div "White Glove Solutions" at bounding box center [1182, 334] width 189 height 20
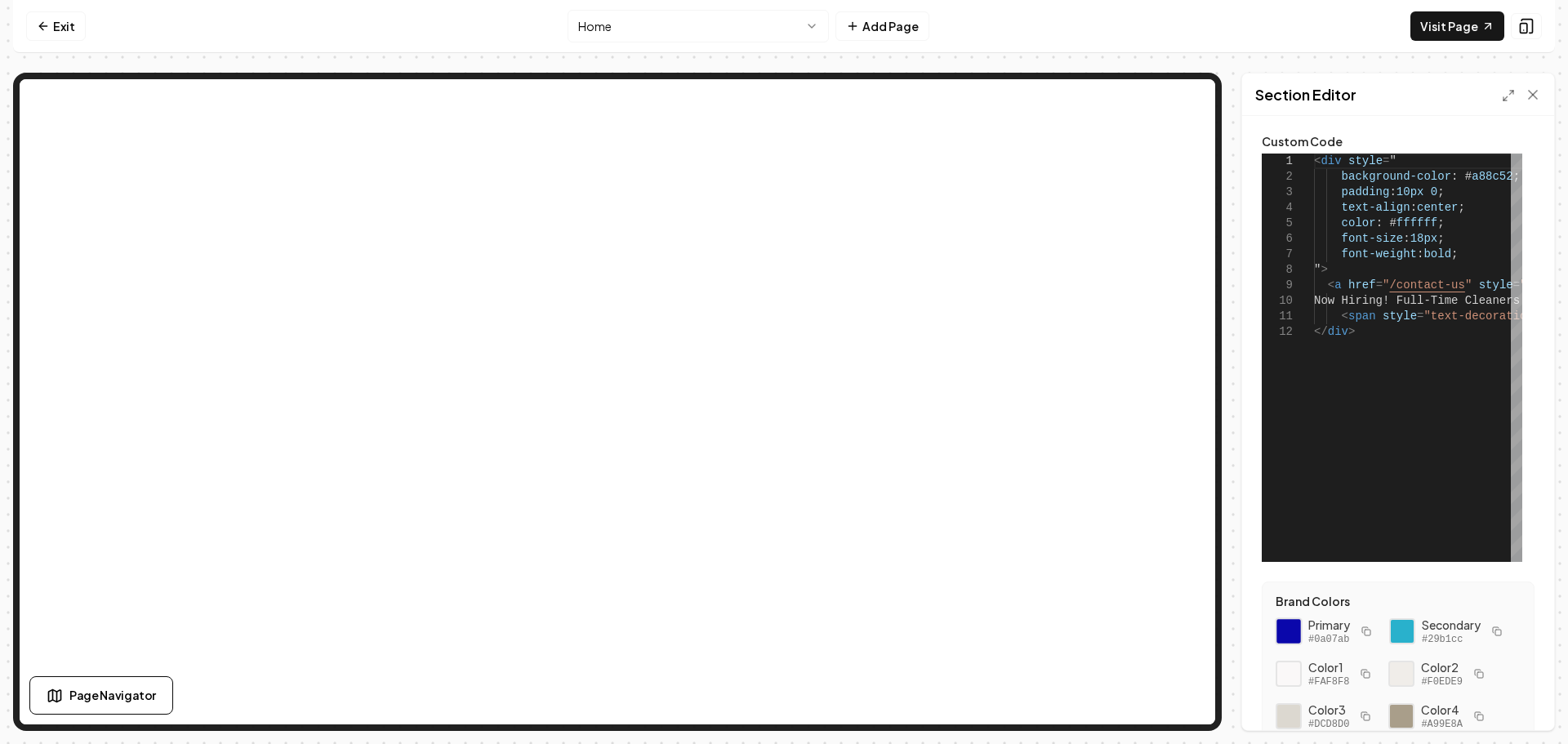
click at [1288, 630] on div at bounding box center [1289, 632] width 28 height 28
drag, startPoint x: 1494, startPoint y: 179, endPoint x: 1454, endPoint y: 178, distance: 40.0
click at [1454, 178] on div "< div style = " background-color : # a88c52 ; padding : 10px 0 ; text-align : c…" at bounding box center [1552, 358] width 477 height 408
type textarea "**********"
click at [1522, 691] on button "Save" at bounding box center [1517, 703] width 48 height 30
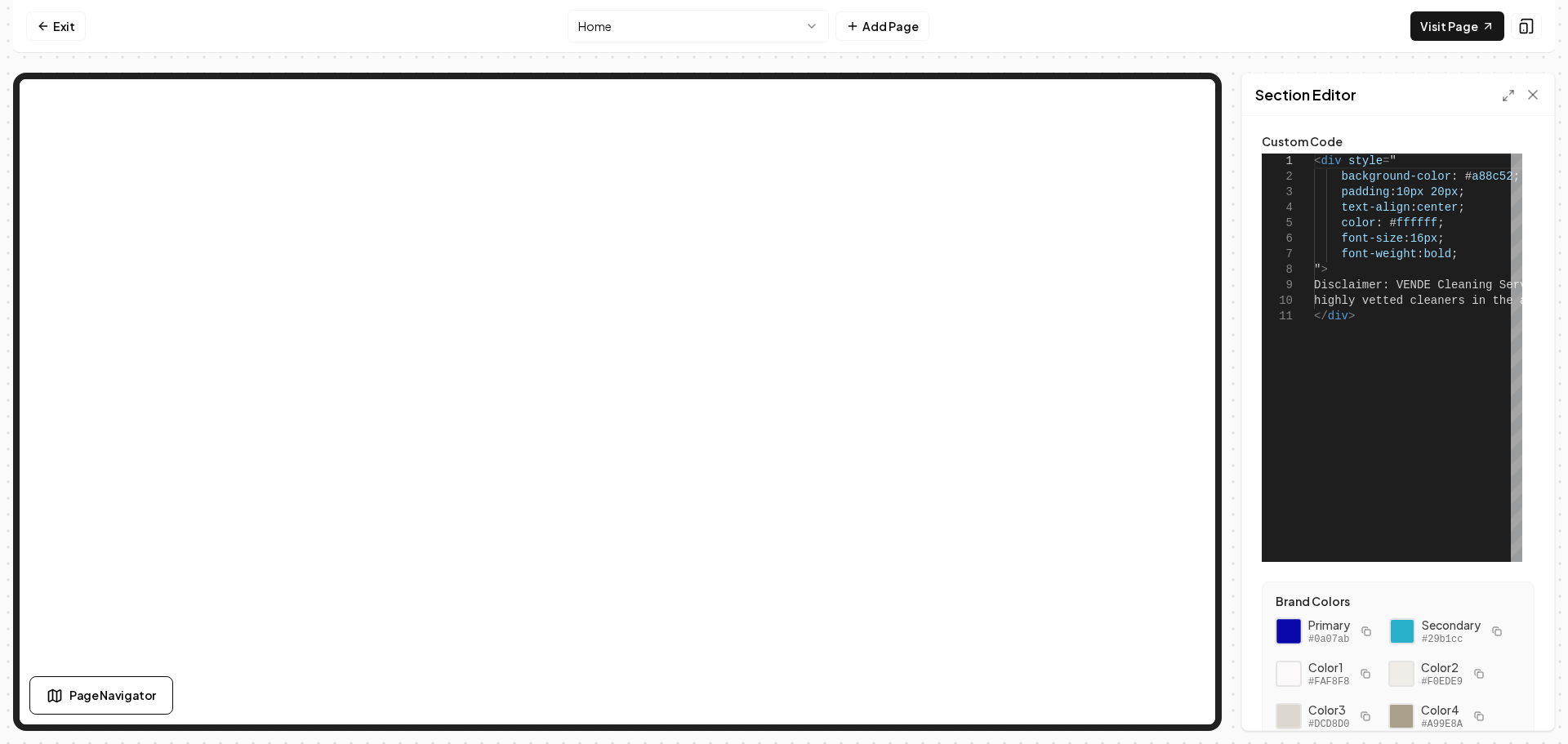
click at [1290, 630] on div at bounding box center [1289, 632] width 28 height 28
drag, startPoint x: 1496, startPoint y: 175, endPoint x: 1455, endPoint y: 179, distance: 41.2
type textarea "**********"
click at [1528, 704] on button "Save" at bounding box center [1517, 703] width 48 height 30
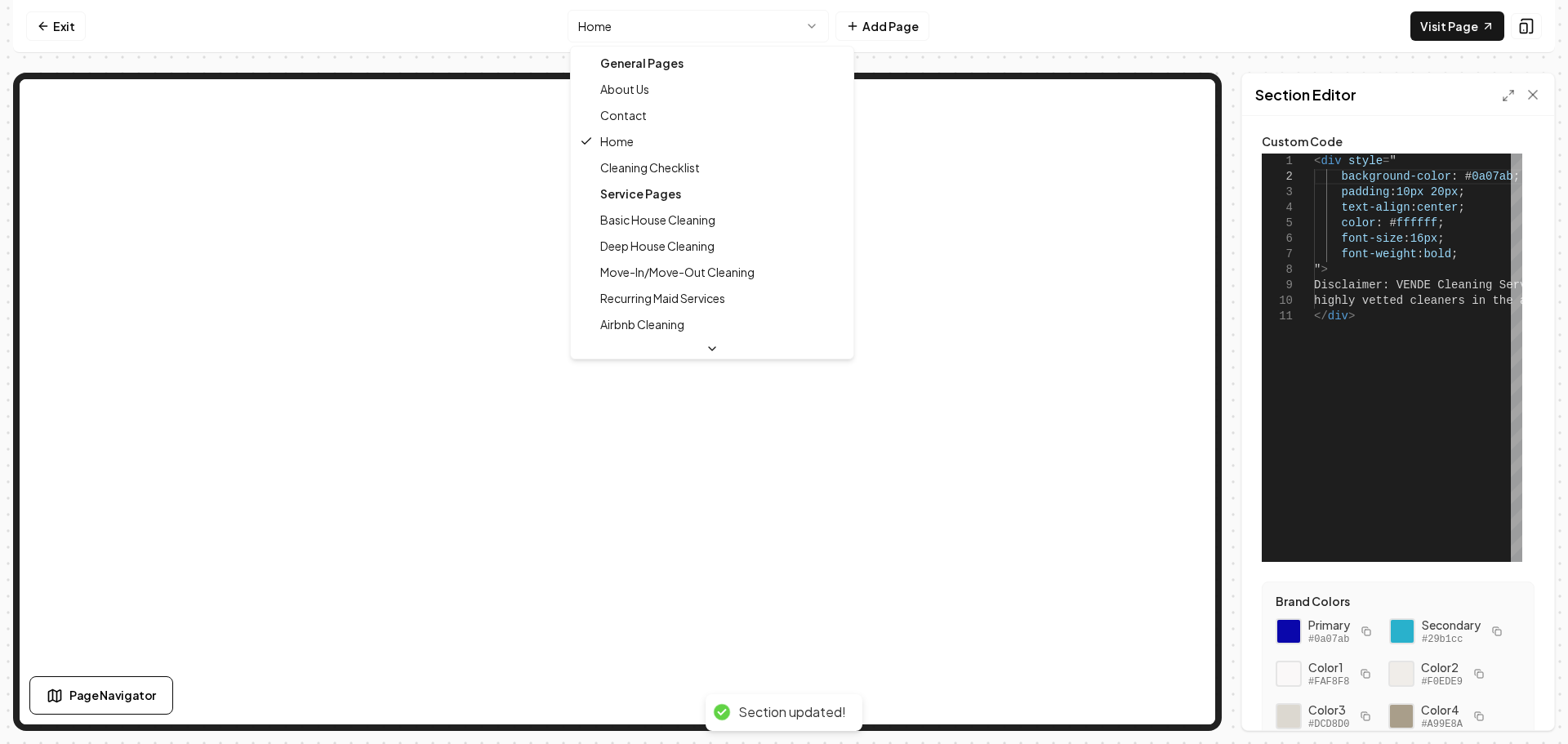
click at [713, 27] on html "**********" at bounding box center [784, 372] width 1568 height 744
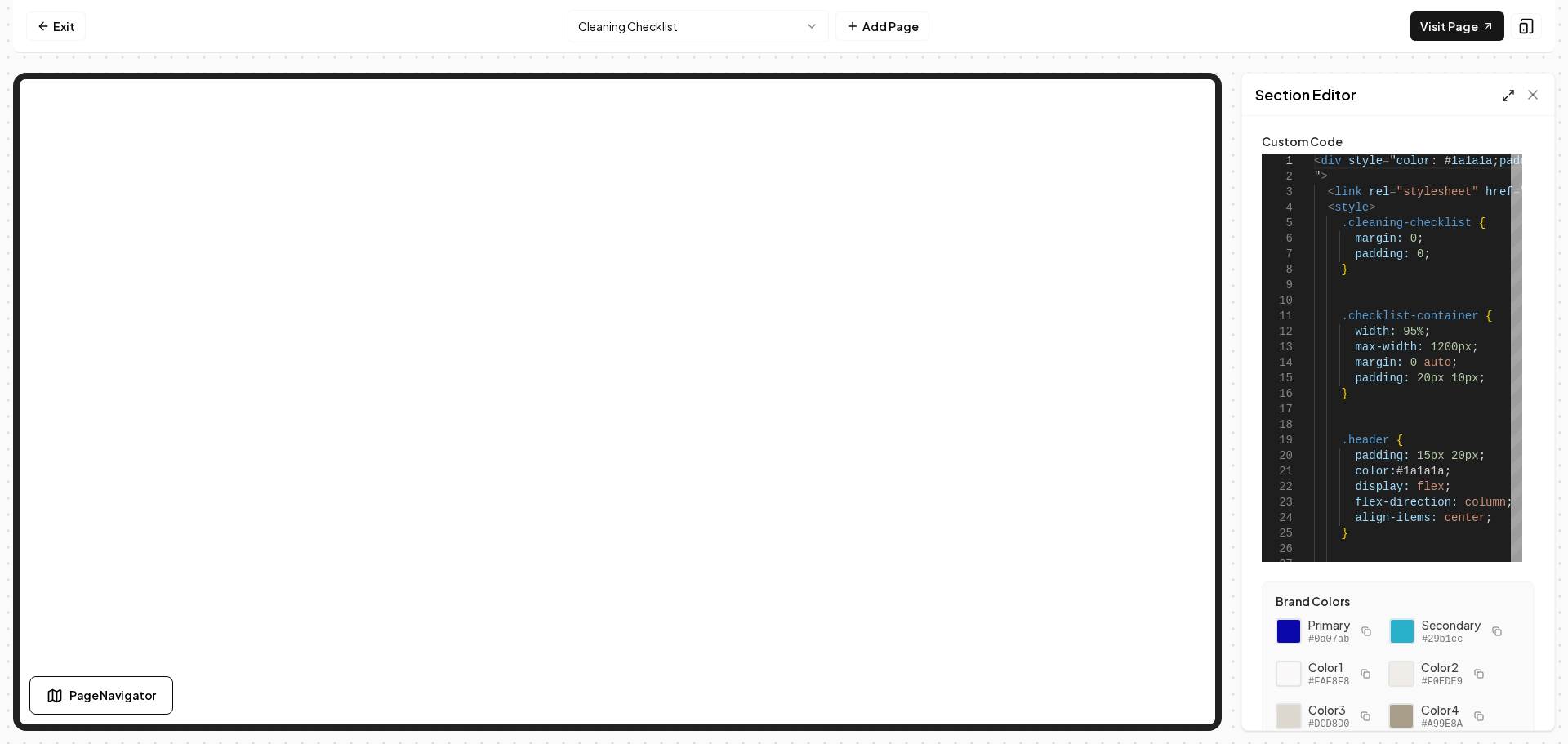
click at [1505, 91] on icon at bounding box center [1508, 96] width 13 height 13
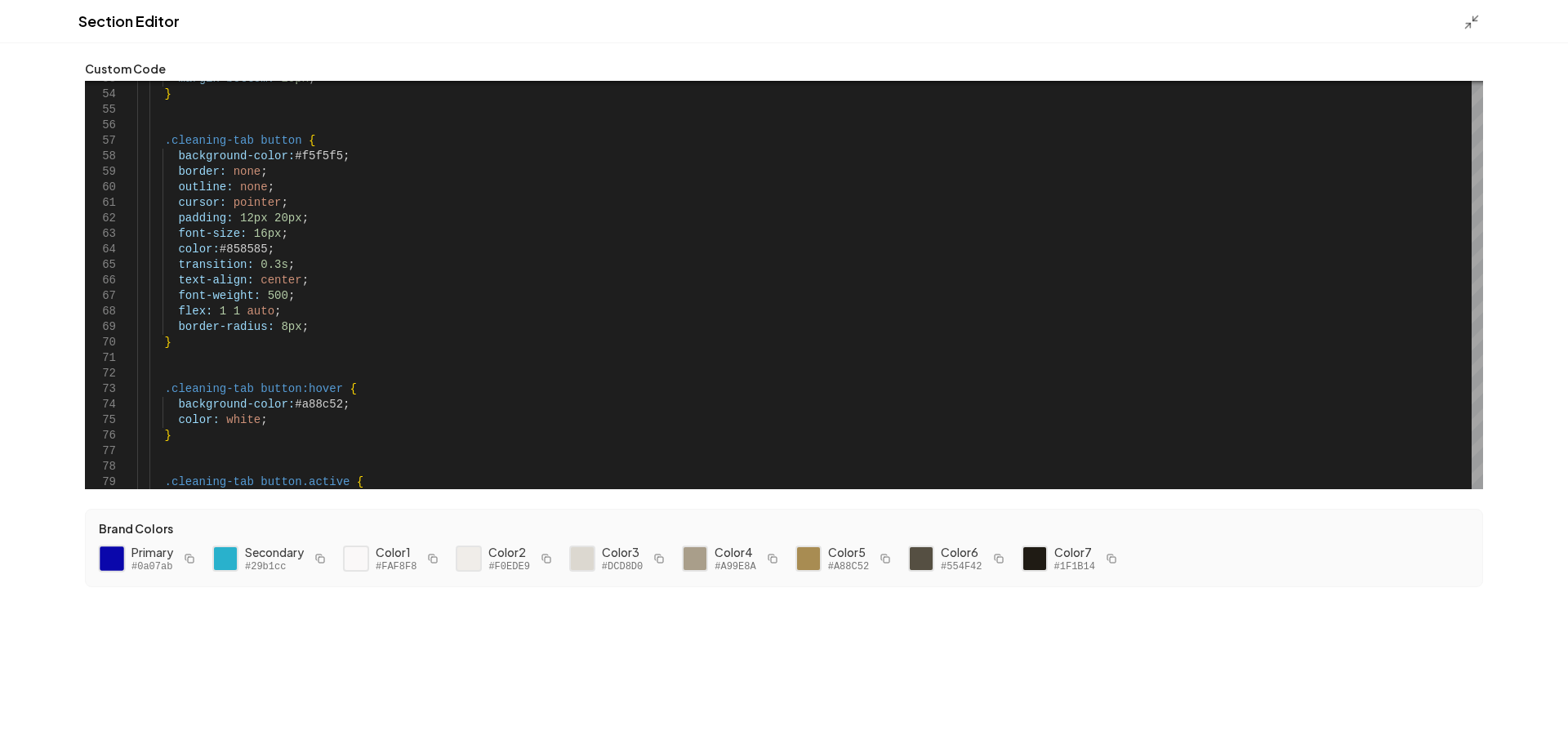
click at [112, 555] on div at bounding box center [112, 559] width 28 height 28
drag, startPoint x: 330, startPoint y: 153, endPoint x: 292, endPoint y: 159, distance: 38.5
drag, startPoint x: 263, startPoint y: 244, endPoint x: 218, endPoint y: 247, distance: 45.1
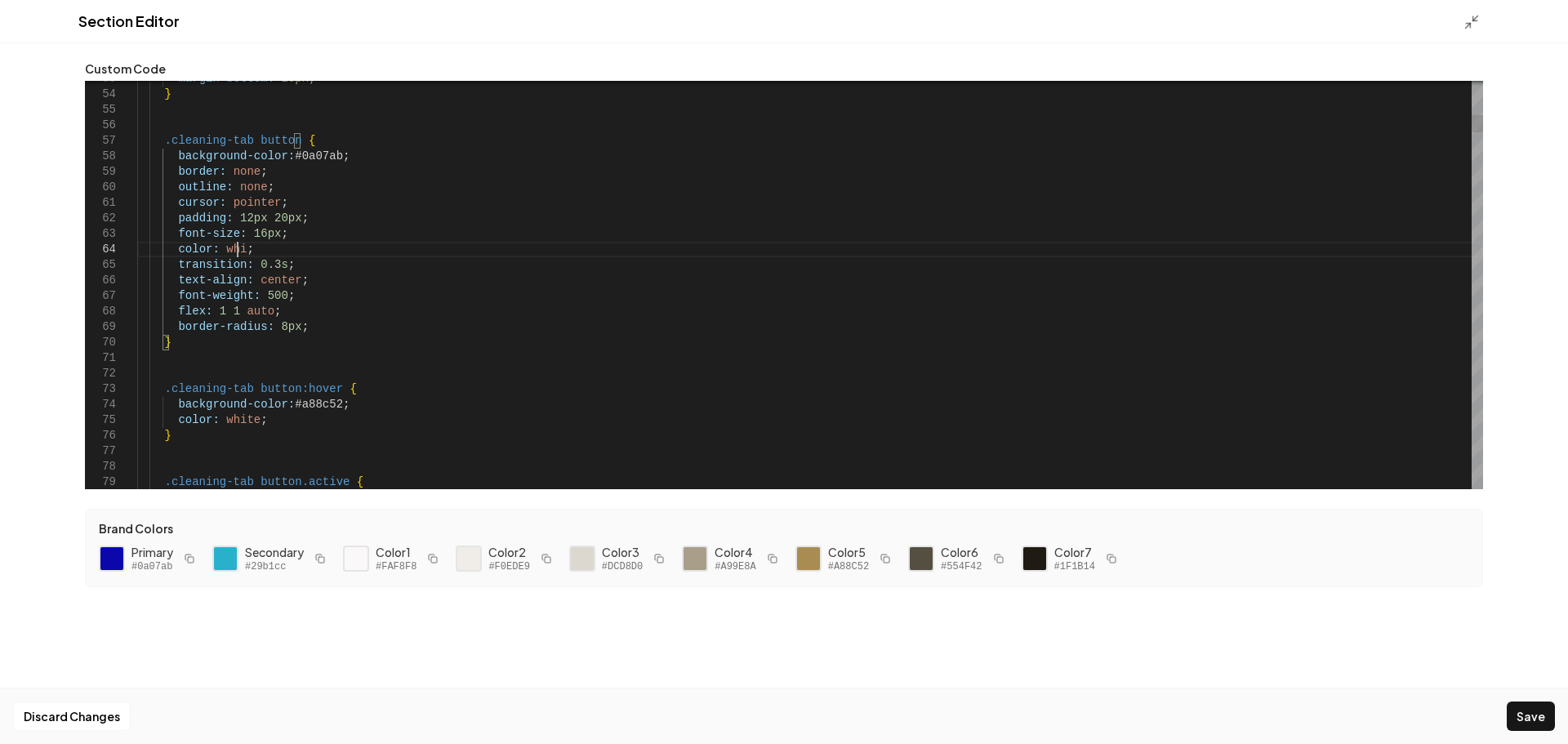
scroll to position [47, 112]
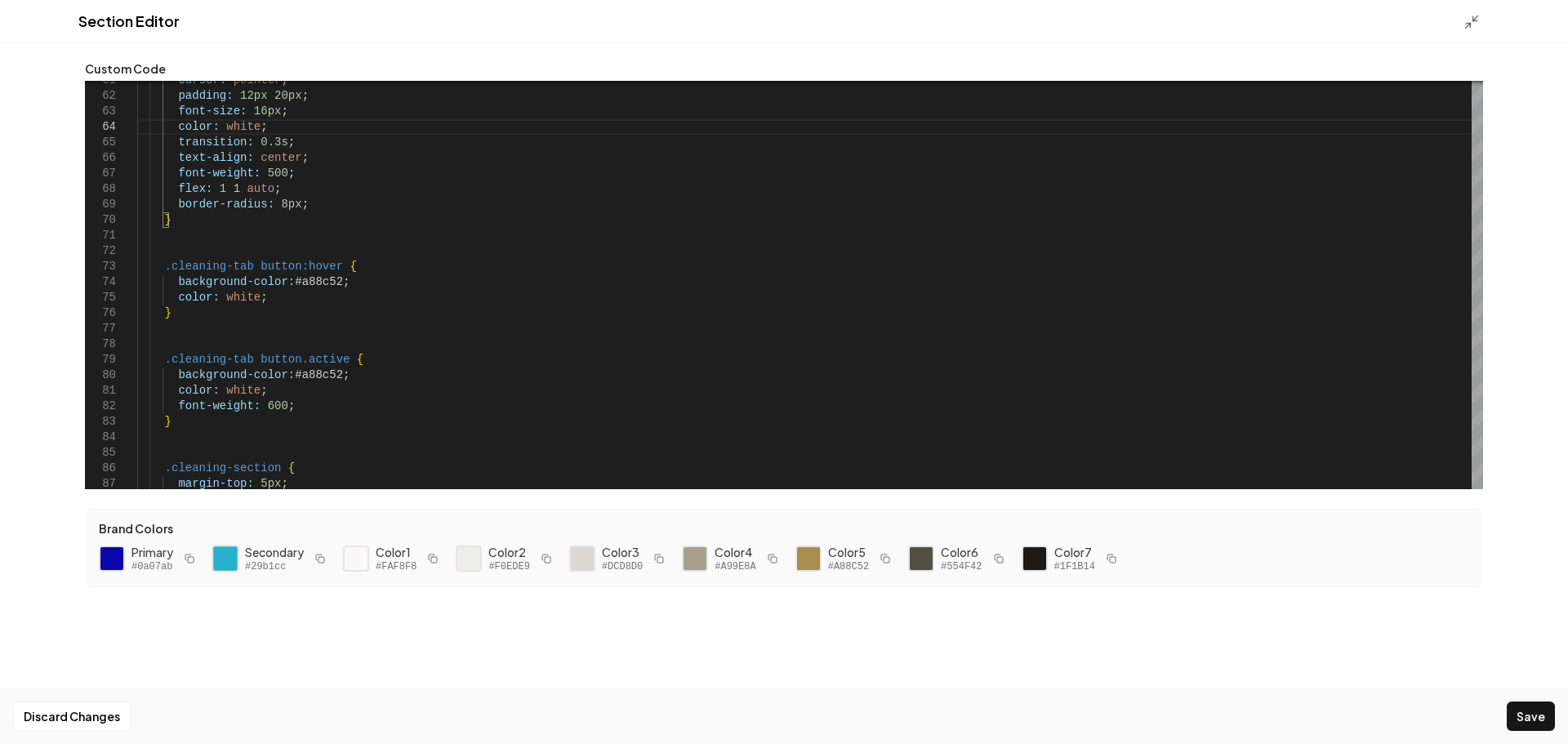
click at [223, 560] on div at bounding box center [225, 559] width 28 height 28
drag, startPoint x: 331, startPoint y: 282, endPoint x: 289, endPoint y: 289, distance: 42.6
drag, startPoint x: 331, startPoint y: 372, endPoint x: 290, endPoint y: 375, distance: 41.1
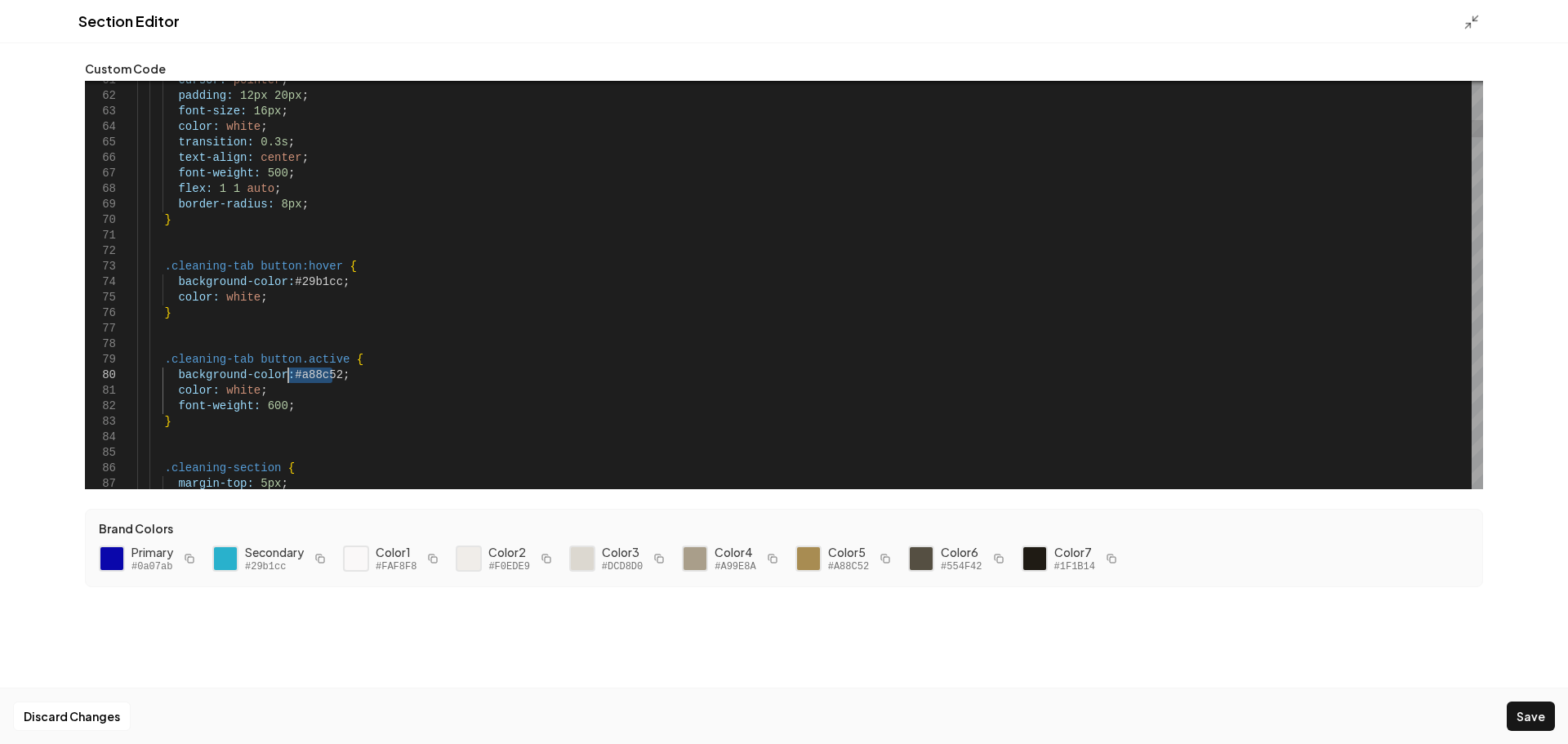
type textarea "**********"
click at [1525, 709] on button "Save" at bounding box center [1531, 716] width 48 height 30
click at [1473, 24] on icon at bounding box center [1472, 22] width 17 height 17
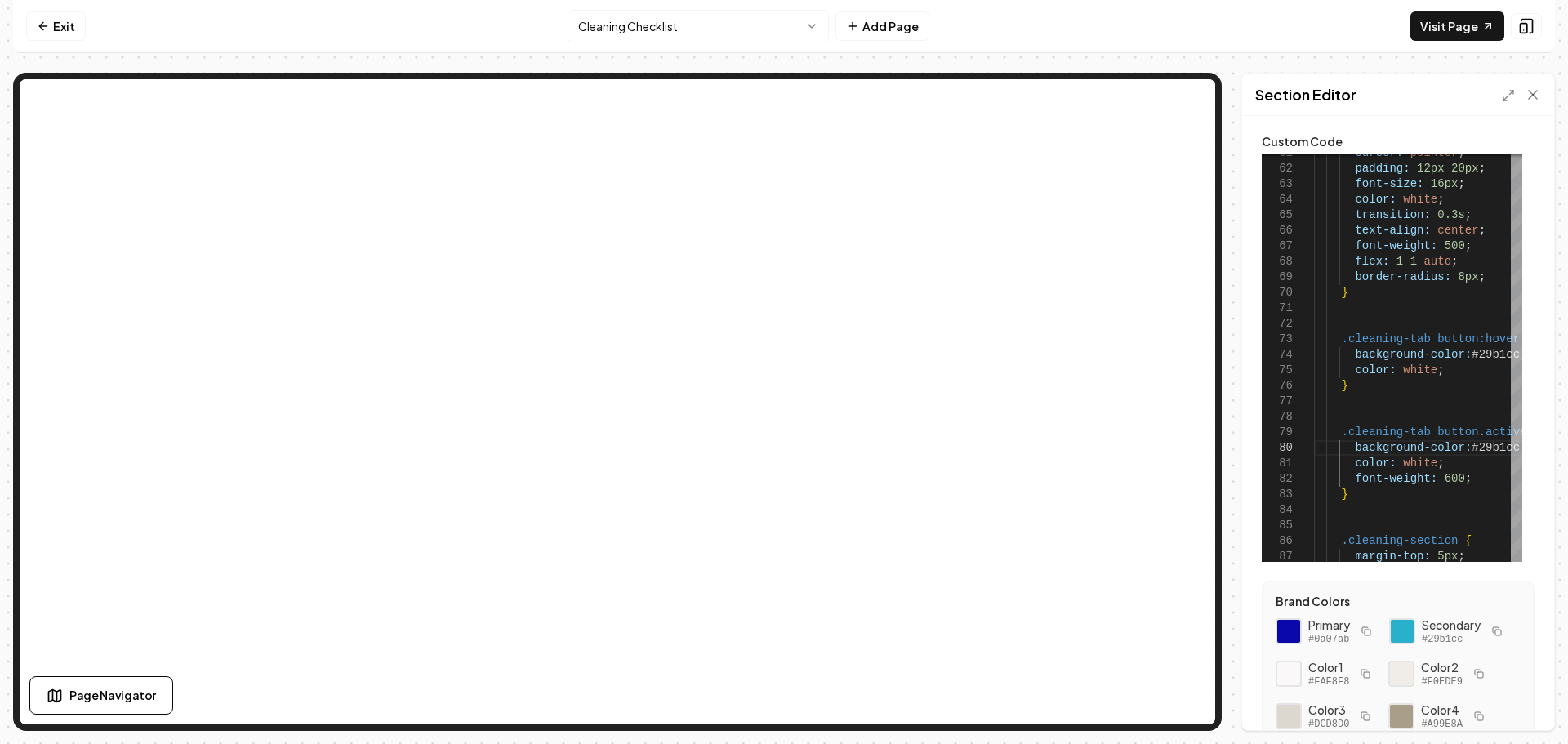
click at [694, 22] on html "Computer Required This feature is only available on a computer. Please switch t…" at bounding box center [784, 372] width 1568 height 744
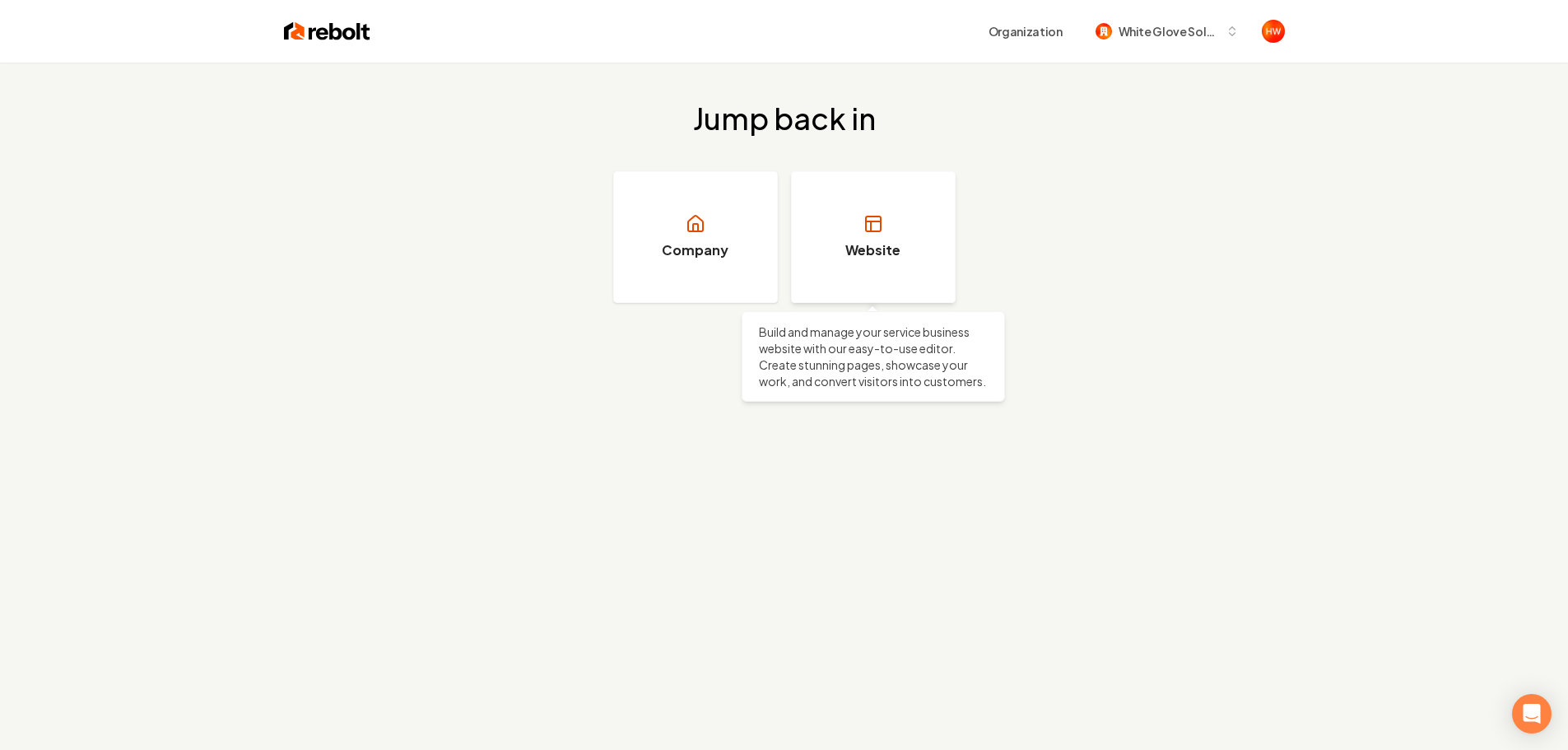
click at [904, 246] on link "Website" at bounding box center [872, 237] width 164 height 132
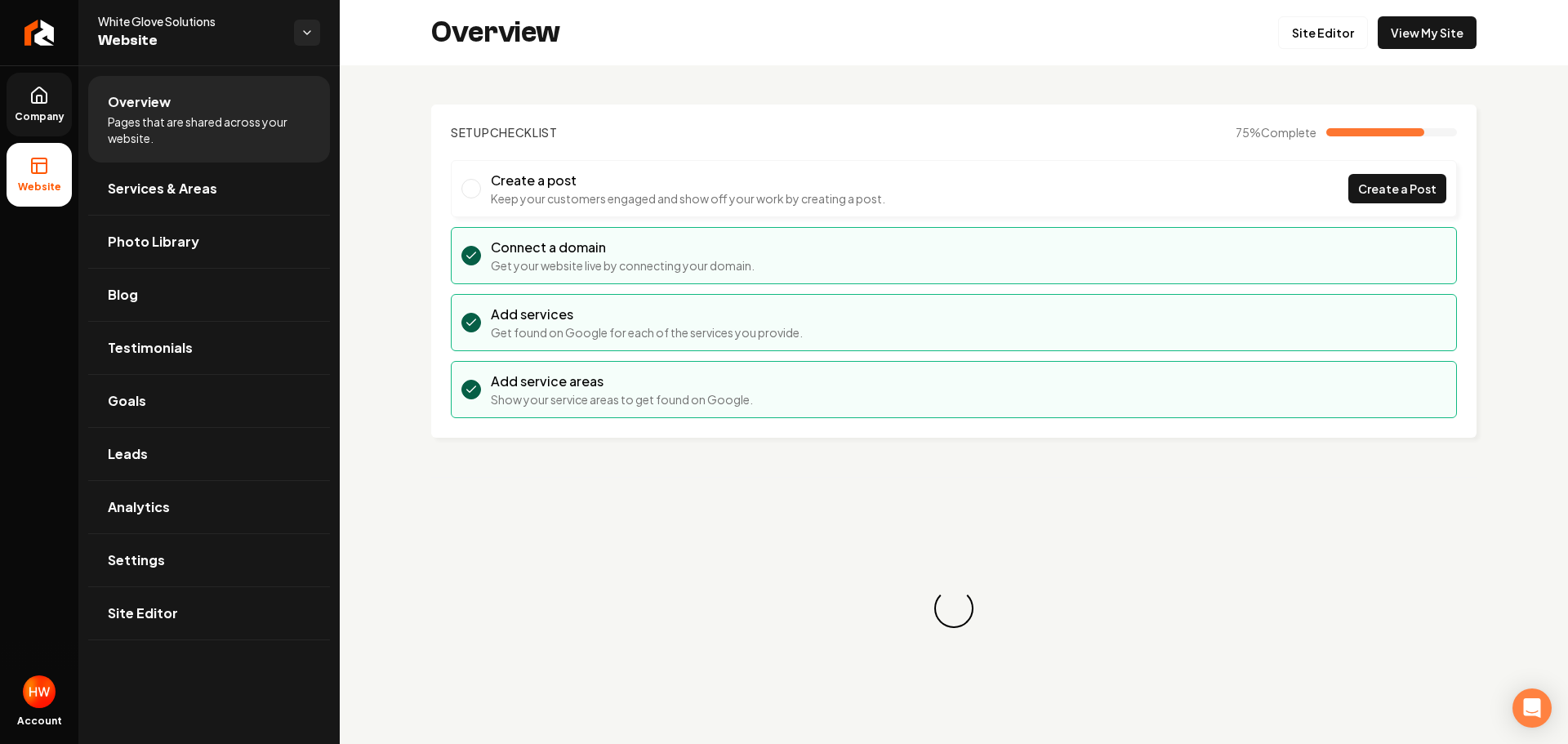
click at [23, 104] on link "Company" at bounding box center [39, 104] width 65 height 64
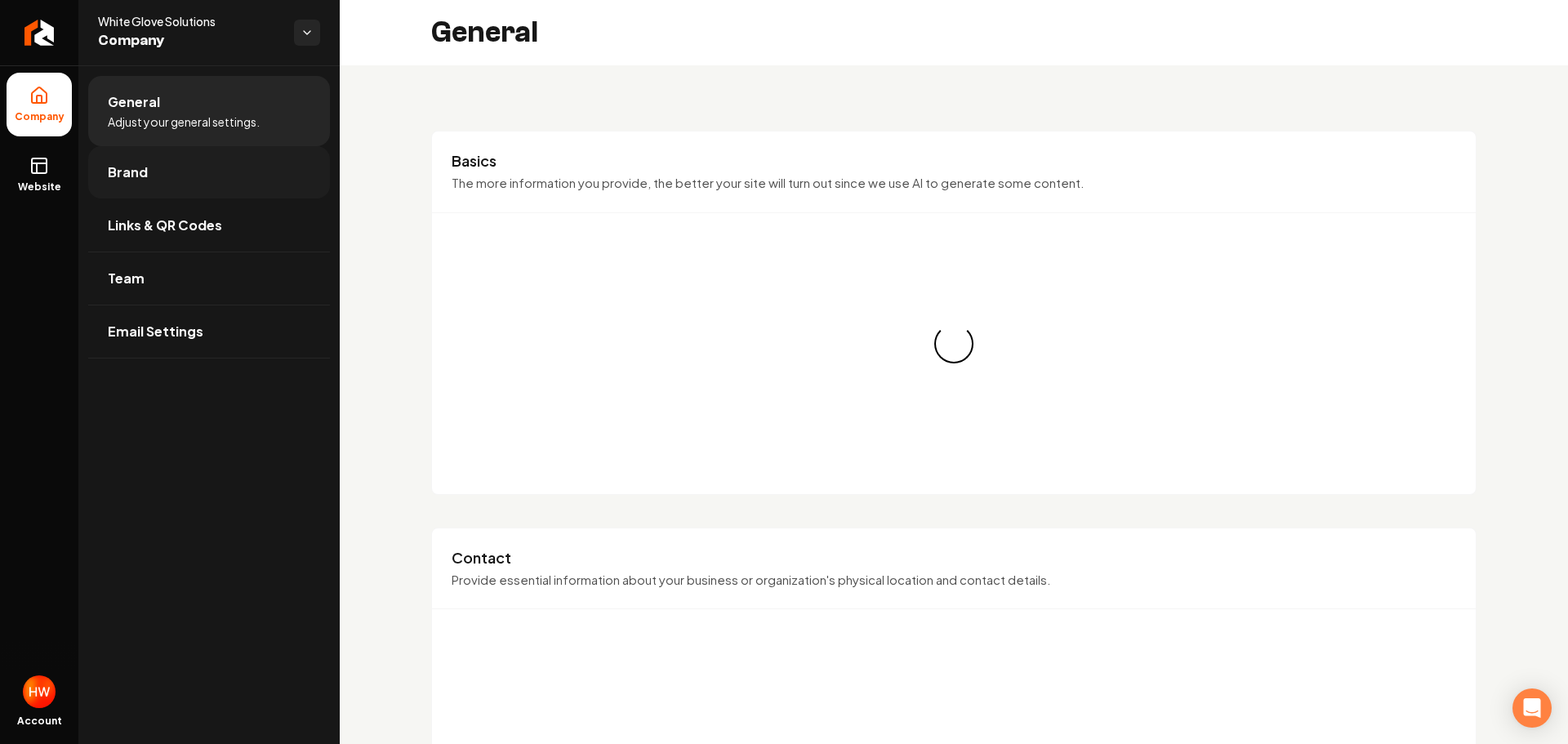
click at [148, 195] on link "Brand" at bounding box center [209, 172] width 242 height 53
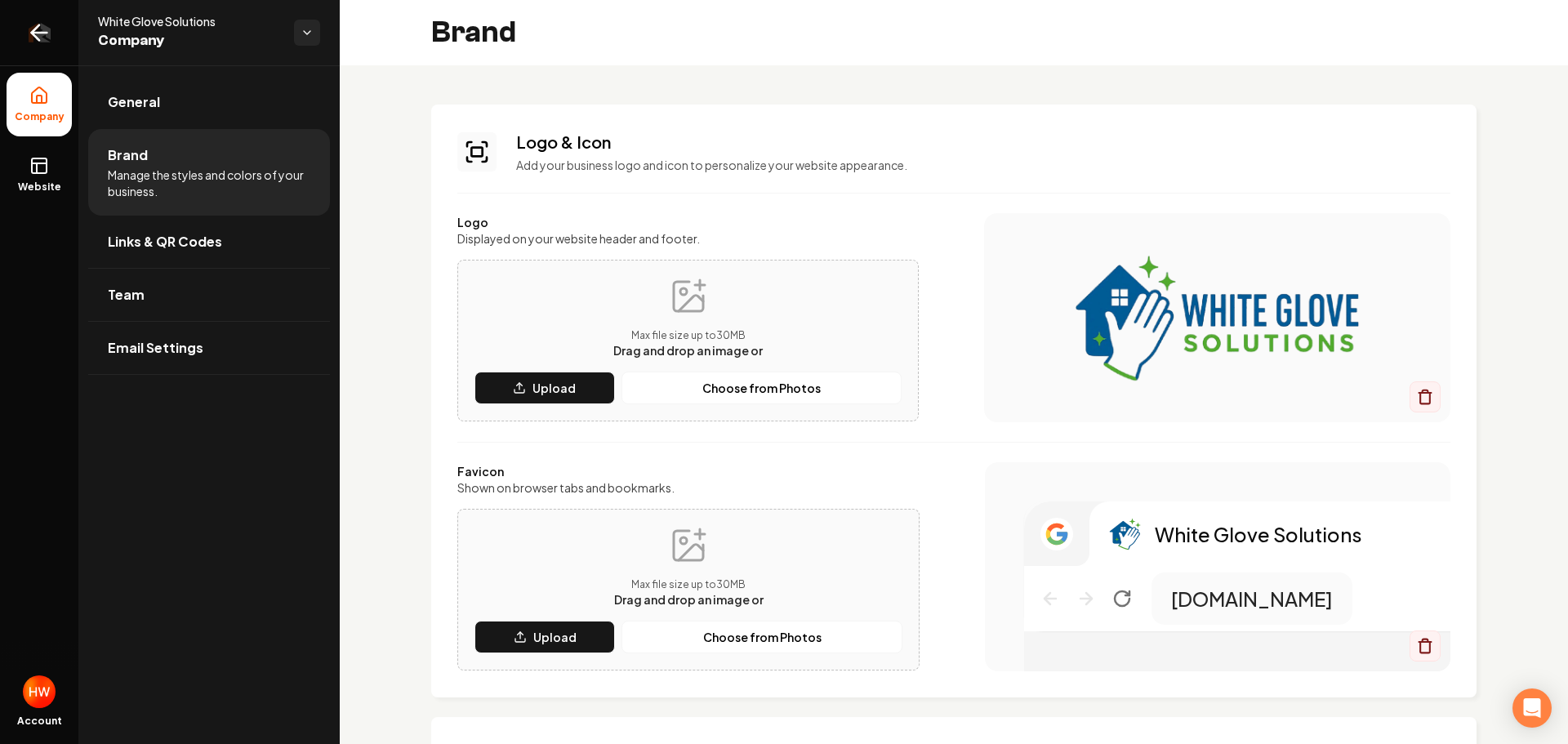
click at [21, 36] on link "Return to dashboard" at bounding box center [39, 32] width 78 height 65
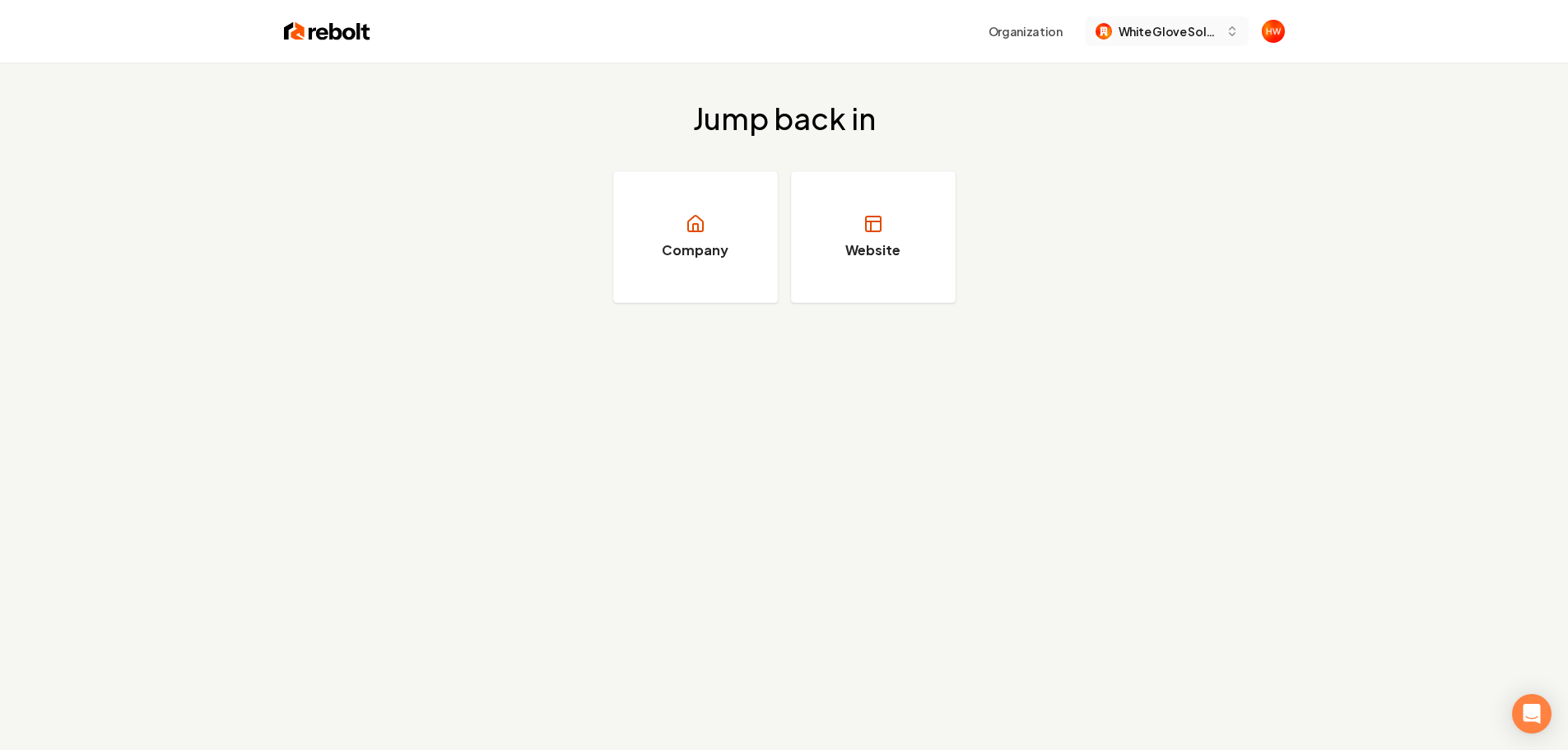
click at [1131, 35] on span "White Glove Solutions" at bounding box center [1169, 32] width 100 height 18
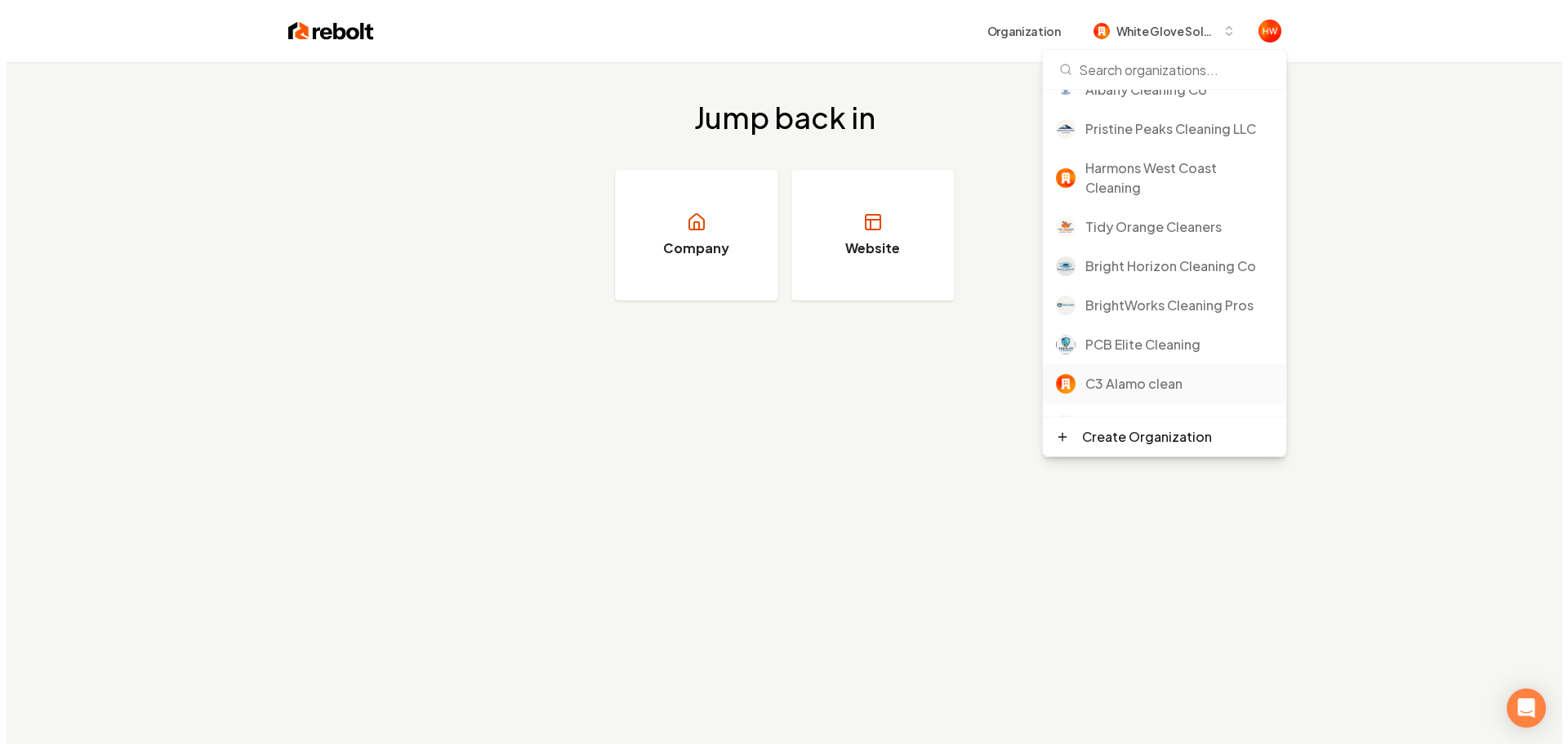
scroll to position [326, 0]
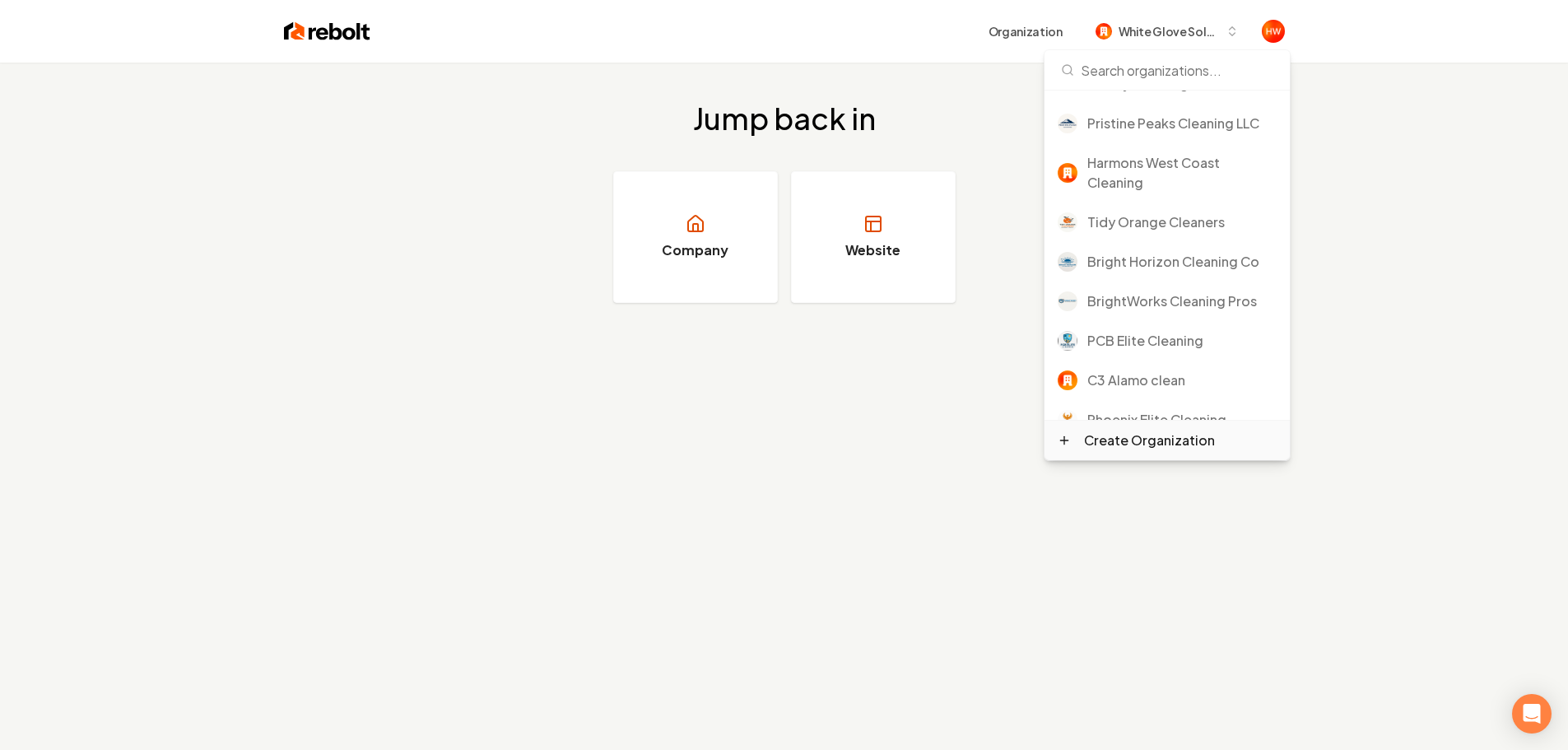
click at [1163, 436] on div "Create Organization" at bounding box center [1149, 440] width 131 height 20
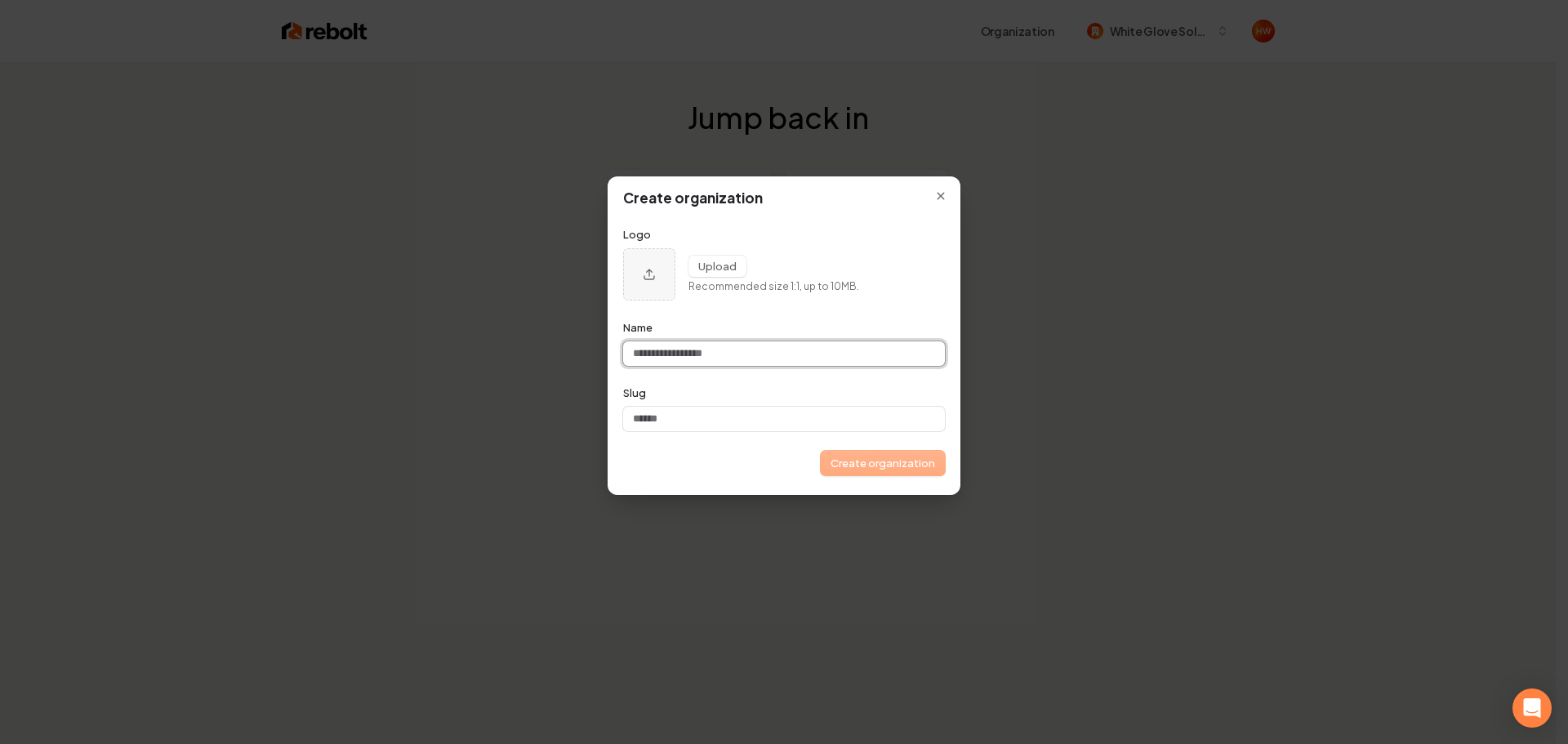
click at [669, 355] on input "Name" at bounding box center [784, 353] width 322 height 25
paste input "**********"
type input "**********"
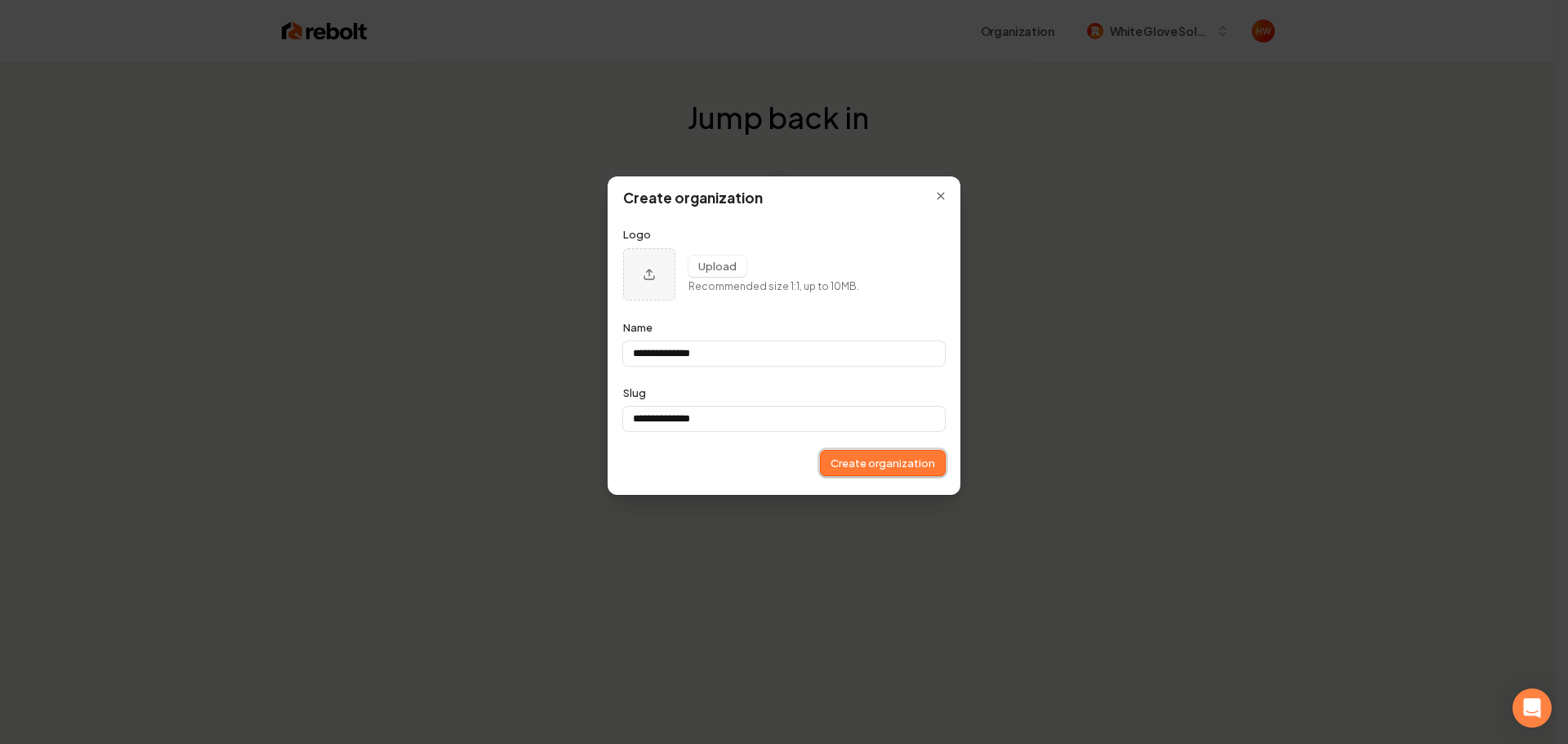
type input "**********"
click at [847, 469] on button "Create organization" at bounding box center [882, 463] width 124 height 25
type input "**********"
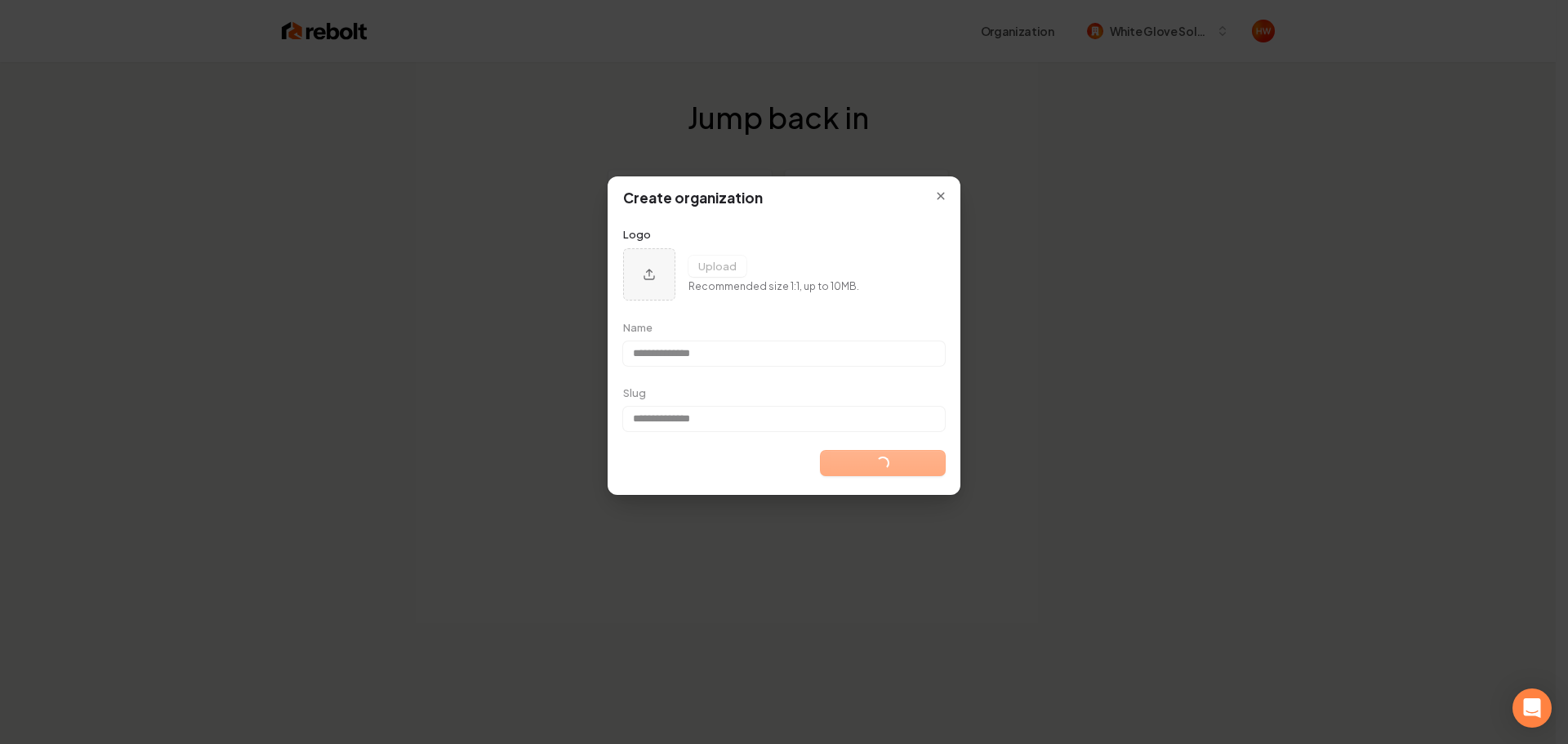
type input "**********"
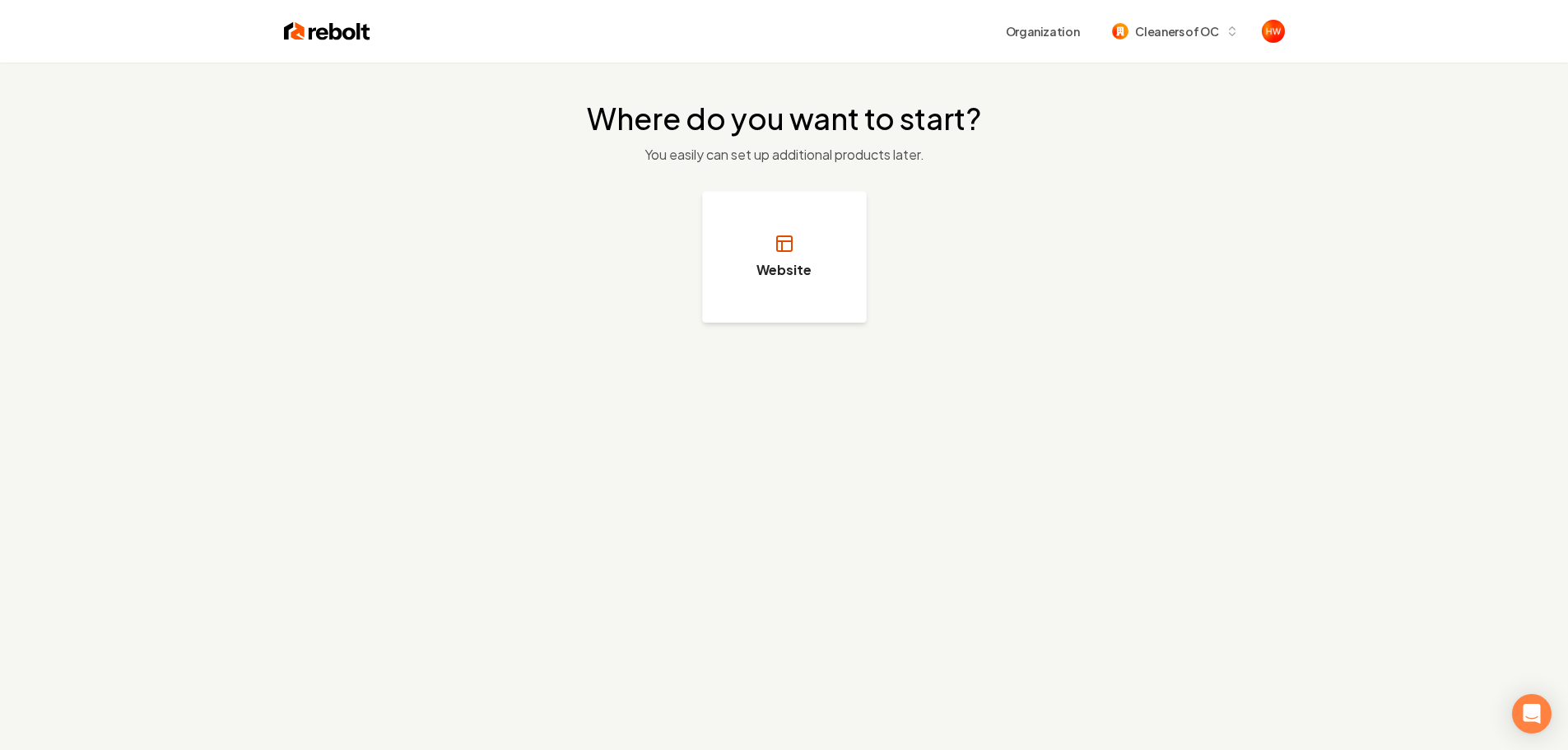
click at [804, 262] on h3 "Website" at bounding box center [783, 270] width 55 height 20
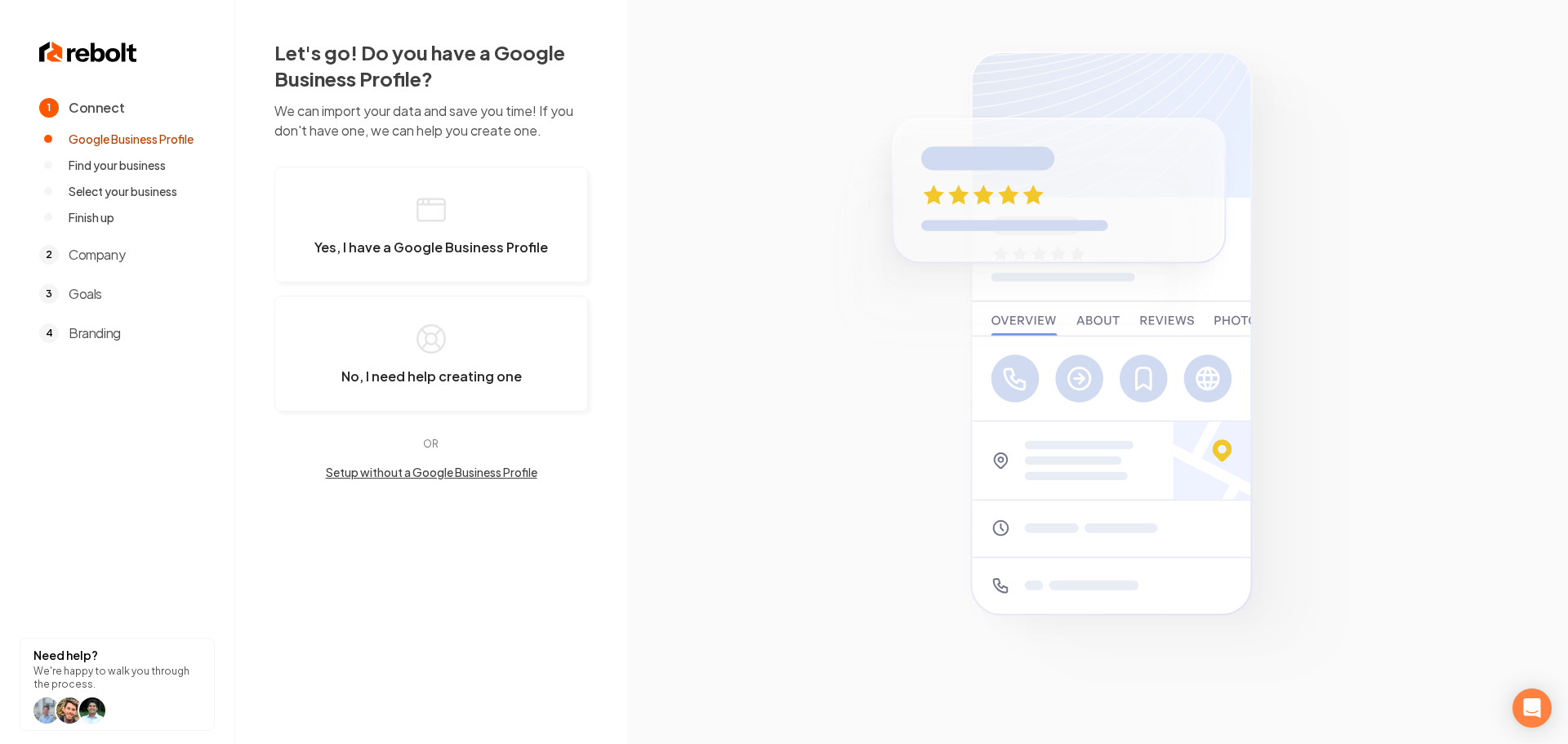
click at [393, 472] on button "Setup without a Google Business Profile" at bounding box center [431, 472] width 313 height 17
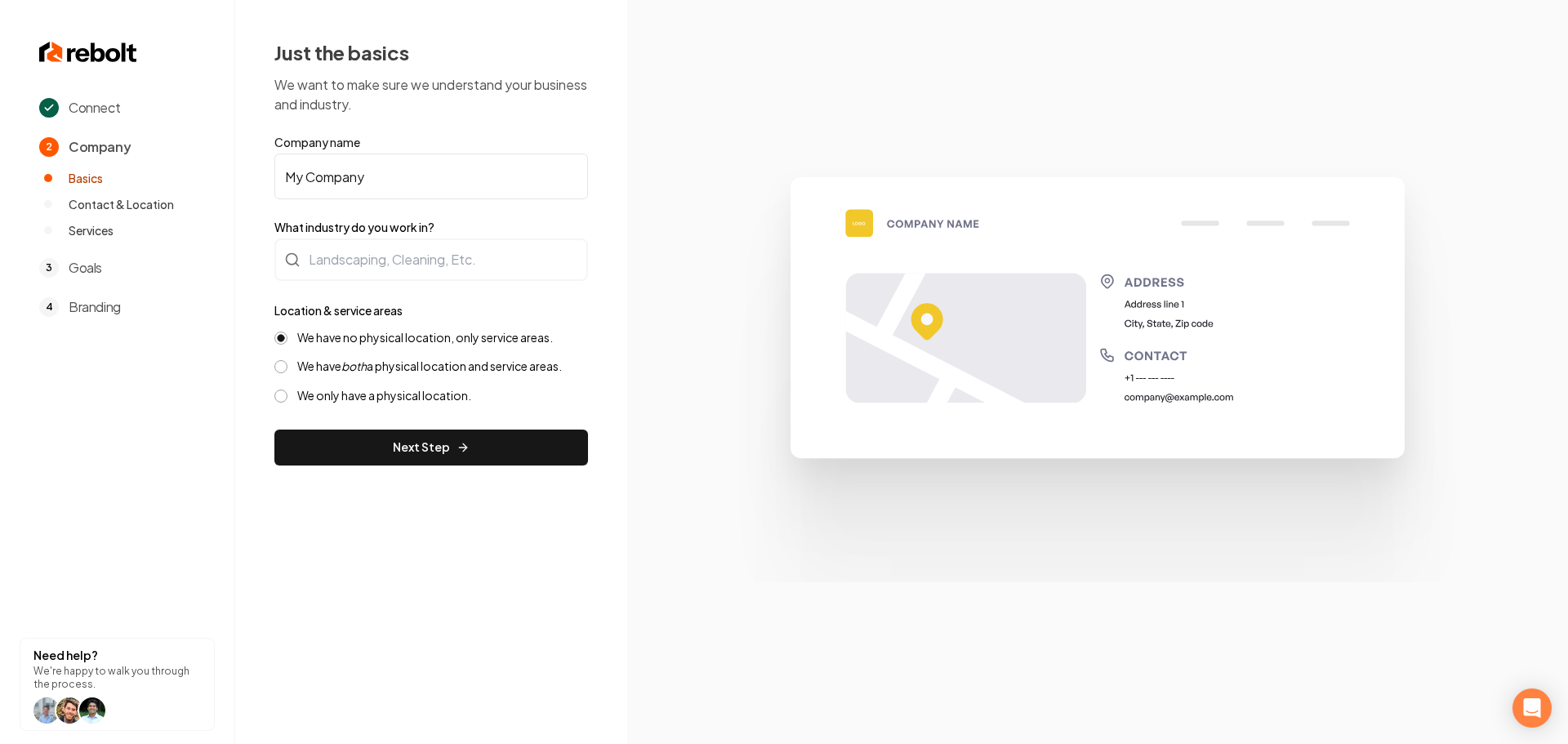
click at [399, 183] on input "My Company" at bounding box center [431, 177] width 313 height 46
click at [398, 183] on input "My Company" at bounding box center [431, 177] width 313 height 46
paste input "Cleaners of OC"
type input "Cleaners of OC"
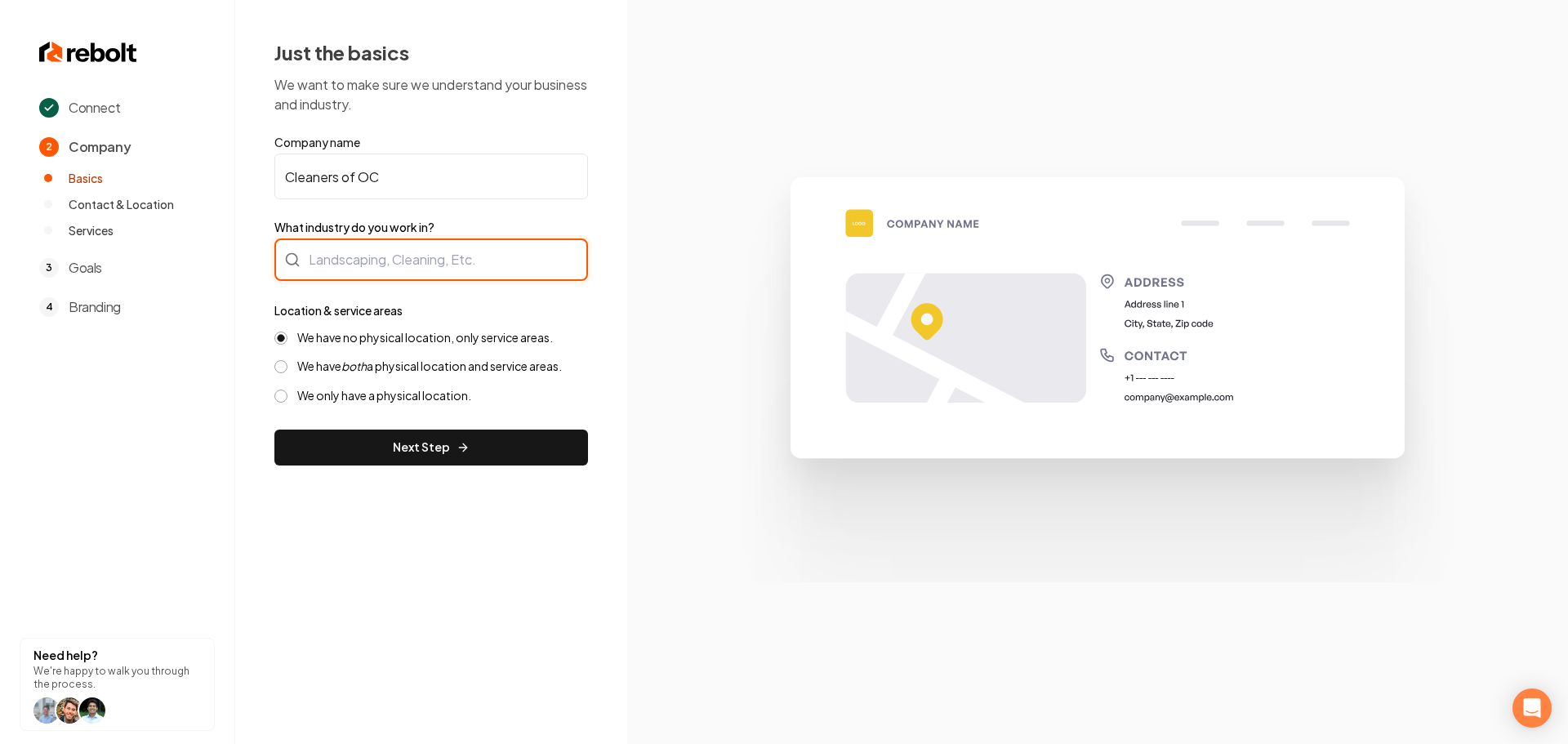
click at [414, 262] on div at bounding box center [431, 260] width 313 height 42
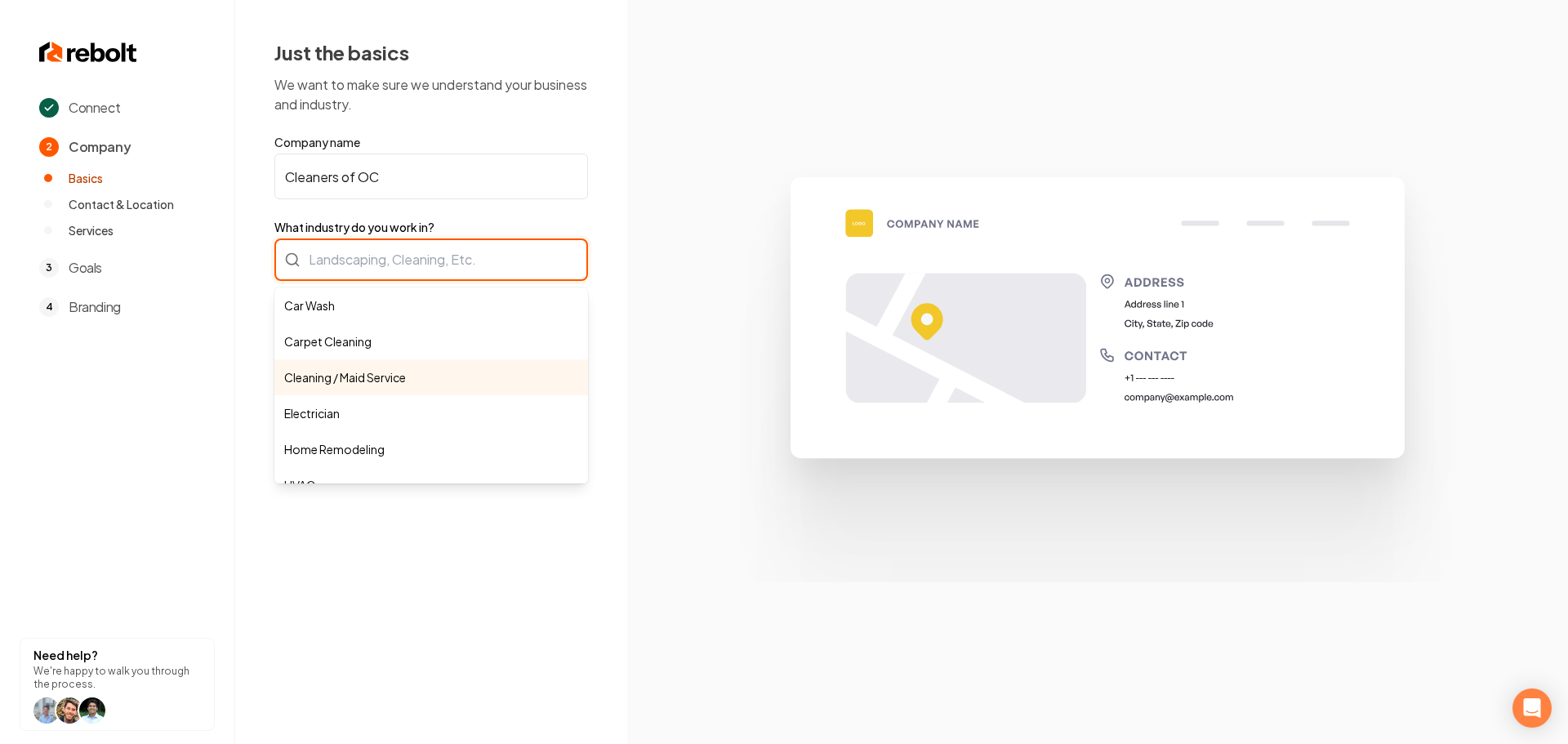
type input "Cleaning / Maid Service"
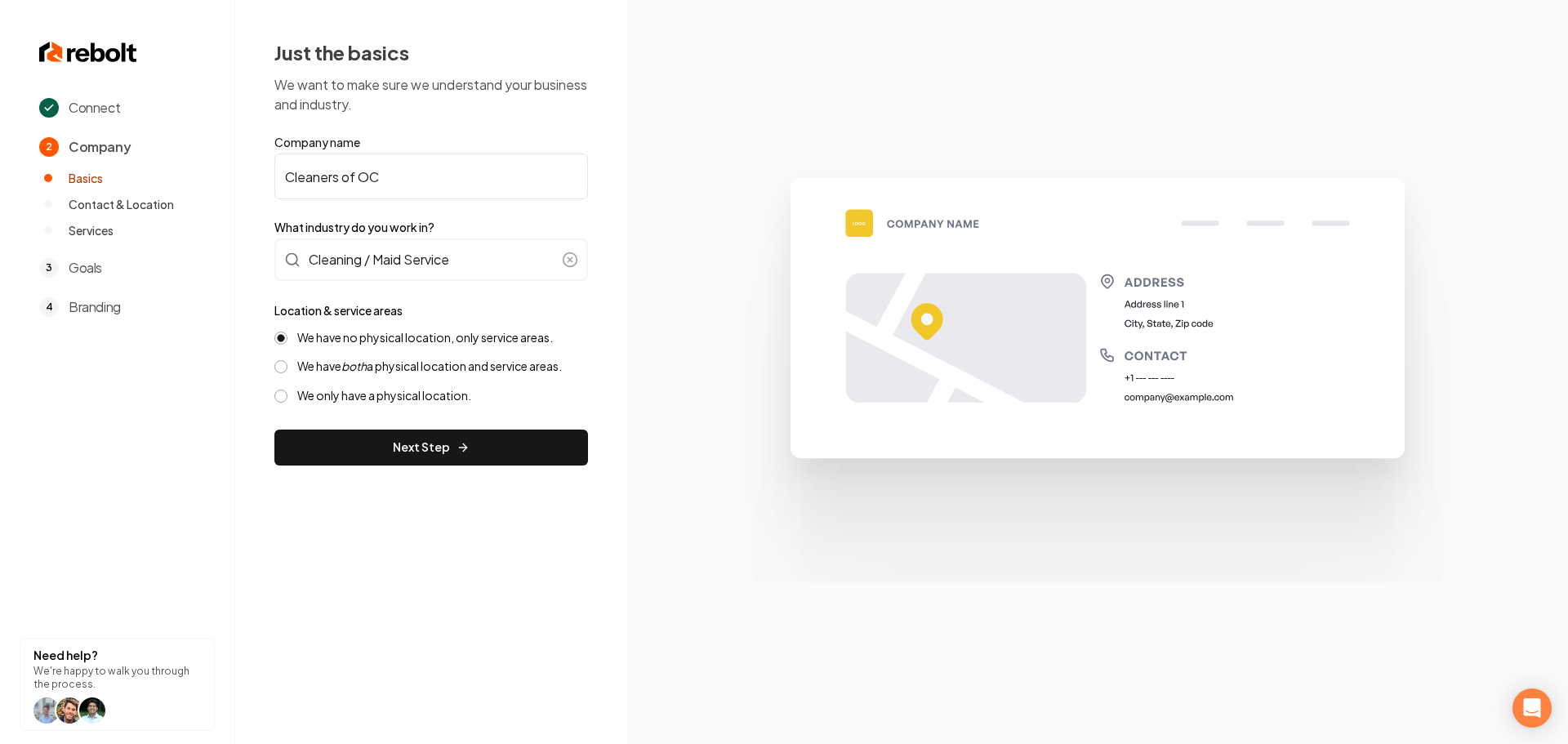
click at [399, 445] on button "Next Step" at bounding box center [431, 447] width 313 height 36
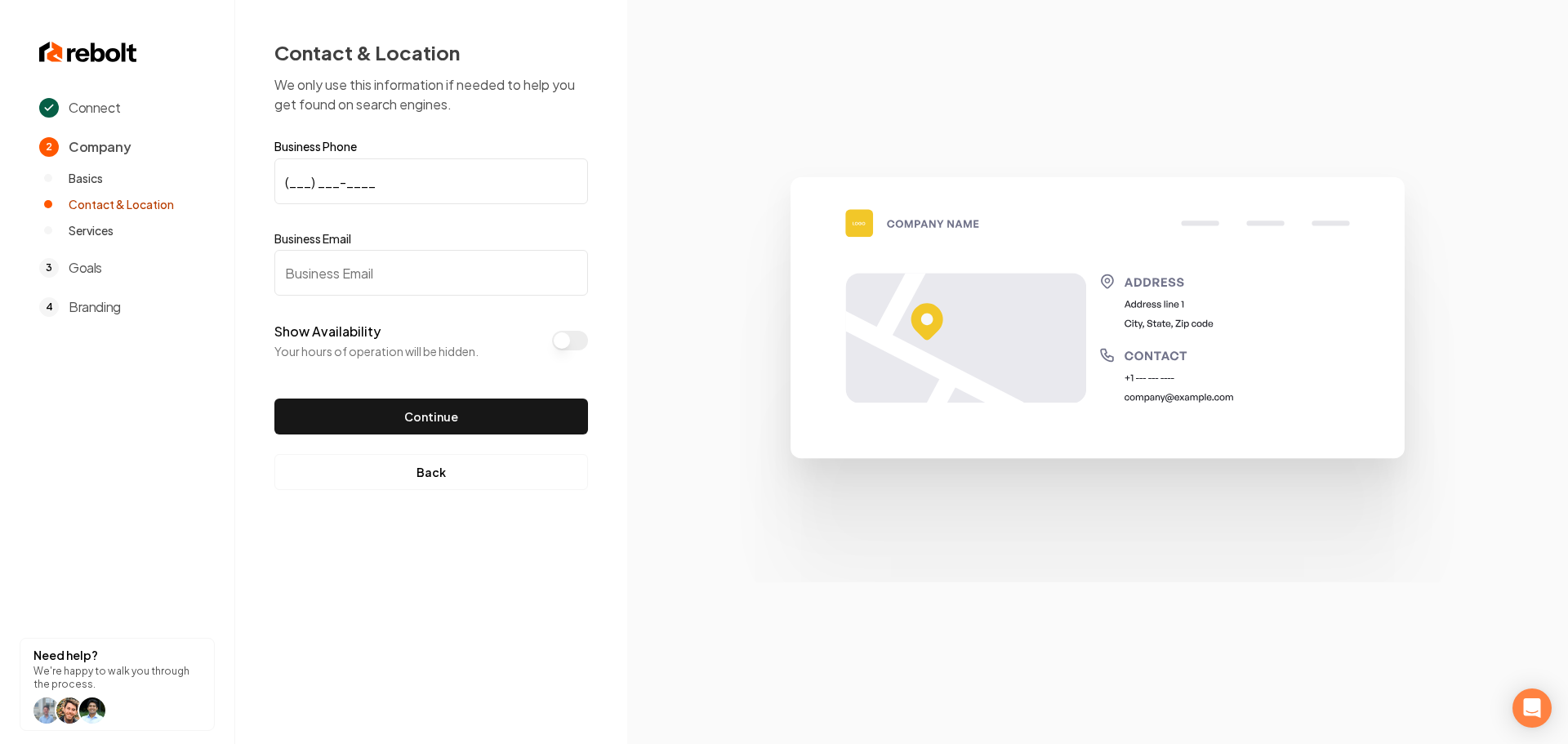
click at [292, 183] on input "(___) ___-____" at bounding box center [431, 182] width 313 height 46
paste input "951) 765-7539"
type input "[PHONE_NUMBER]"
click at [324, 277] on input "Business Email" at bounding box center [431, 273] width 313 height 46
paste input "[EMAIL_ADDRESS][DOMAIN_NAME]"
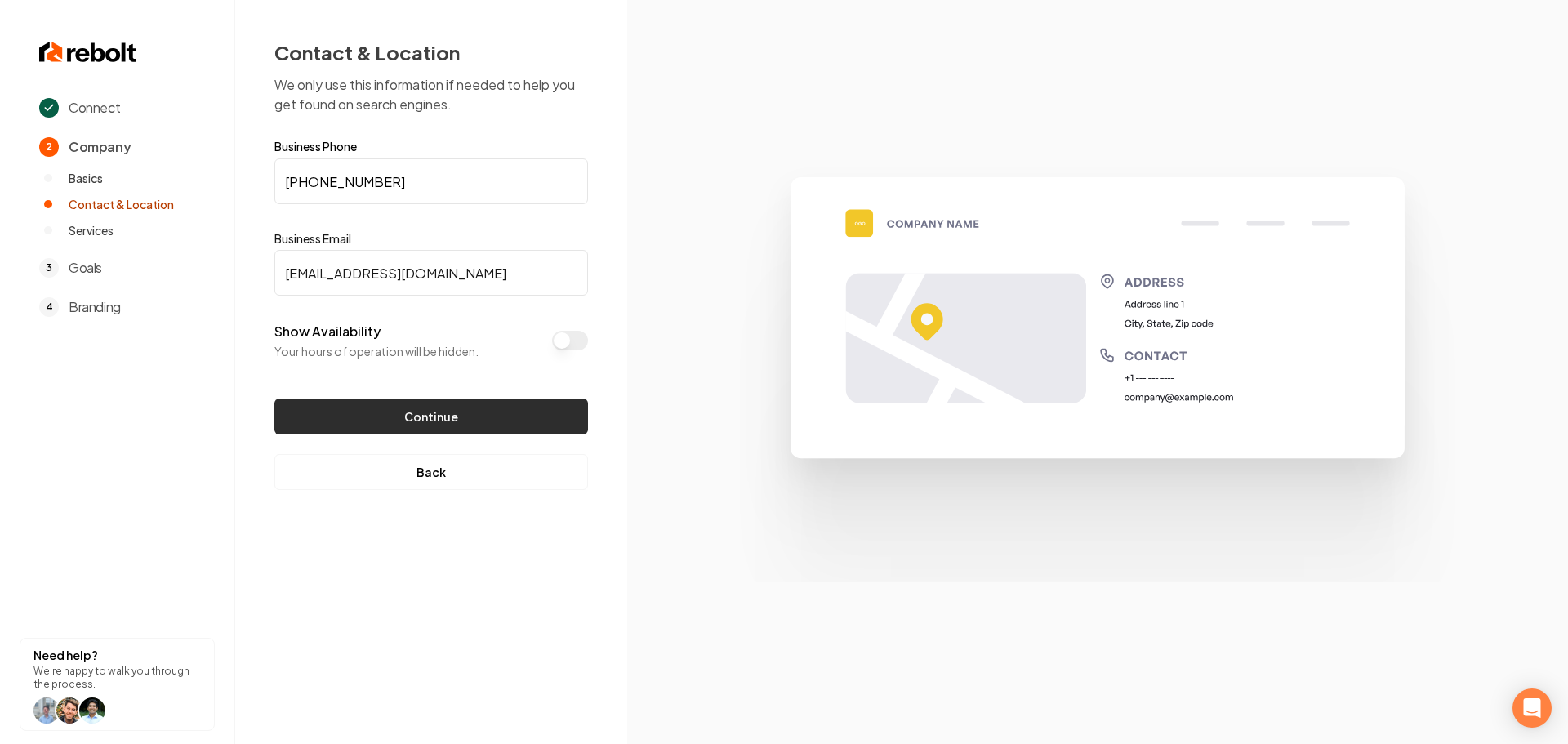
type input "[EMAIL_ADDRESS][DOMAIN_NAME]"
click at [379, 409] on button "Continue" at bounding box center [431, 416] width 313 height 36
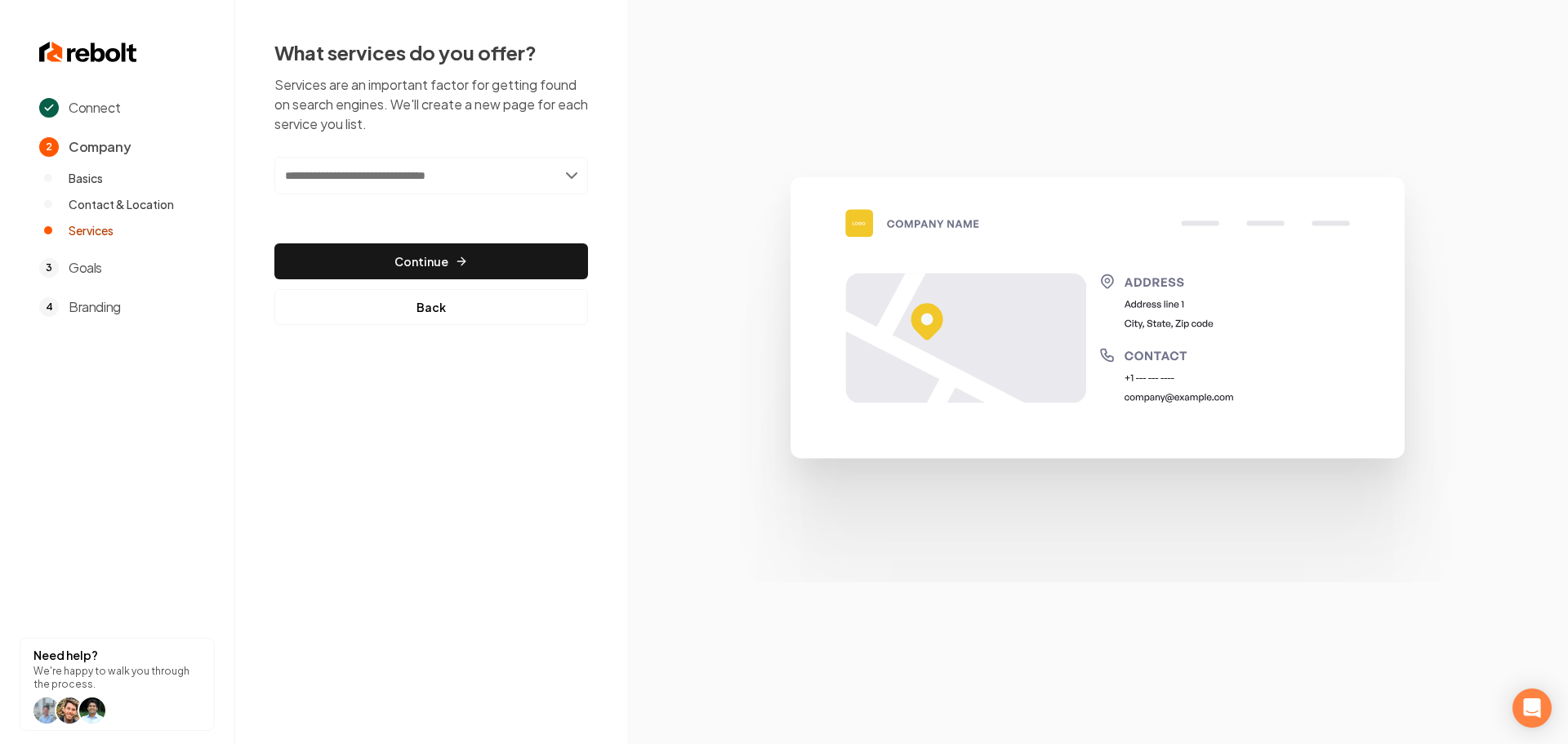
click at [448, 180] on input "text" at bounding box center [431, 175] width 313 height 38
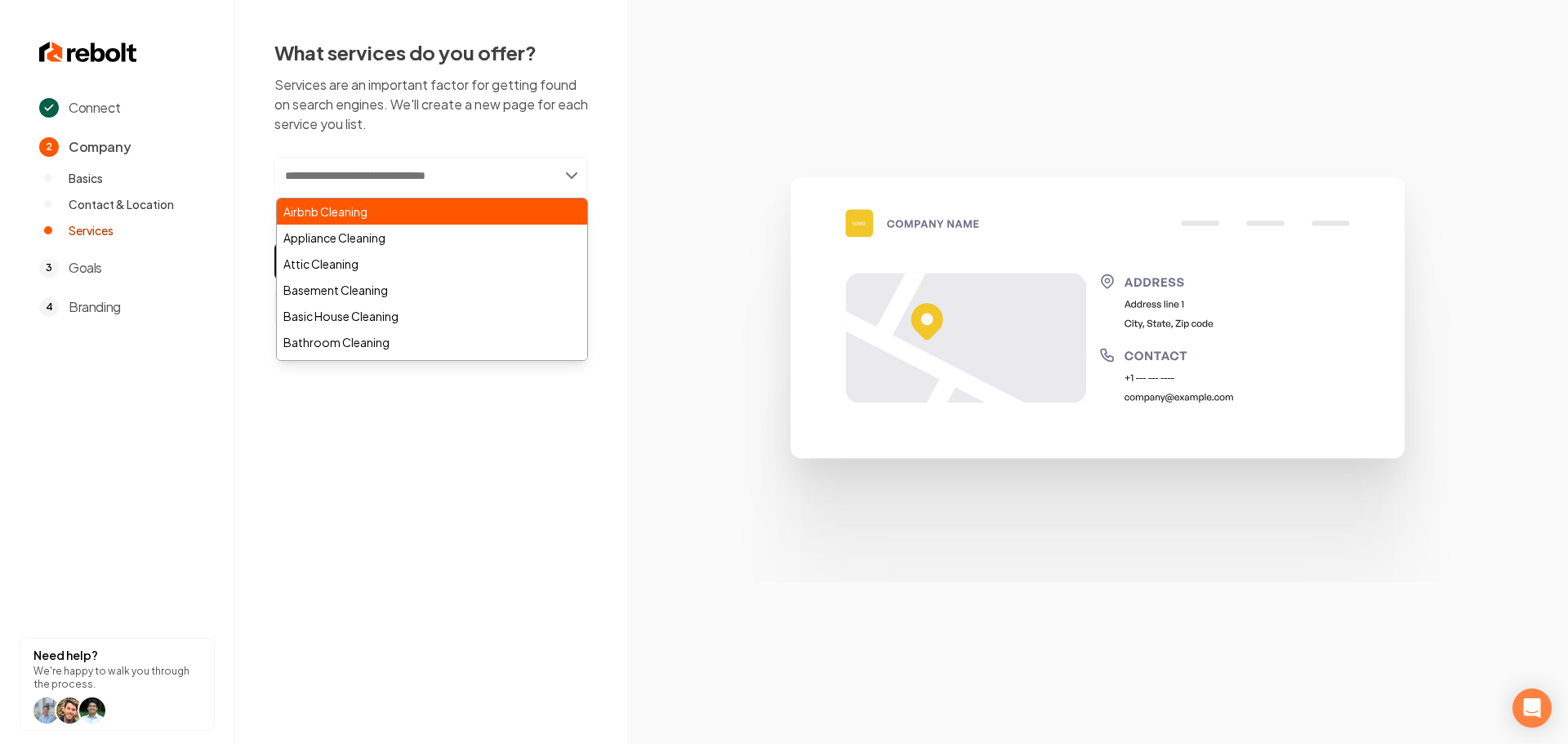
click at [395, 218] on div "Airbnb Cleaning" at bounding box center [431, 211] width 311 height 26
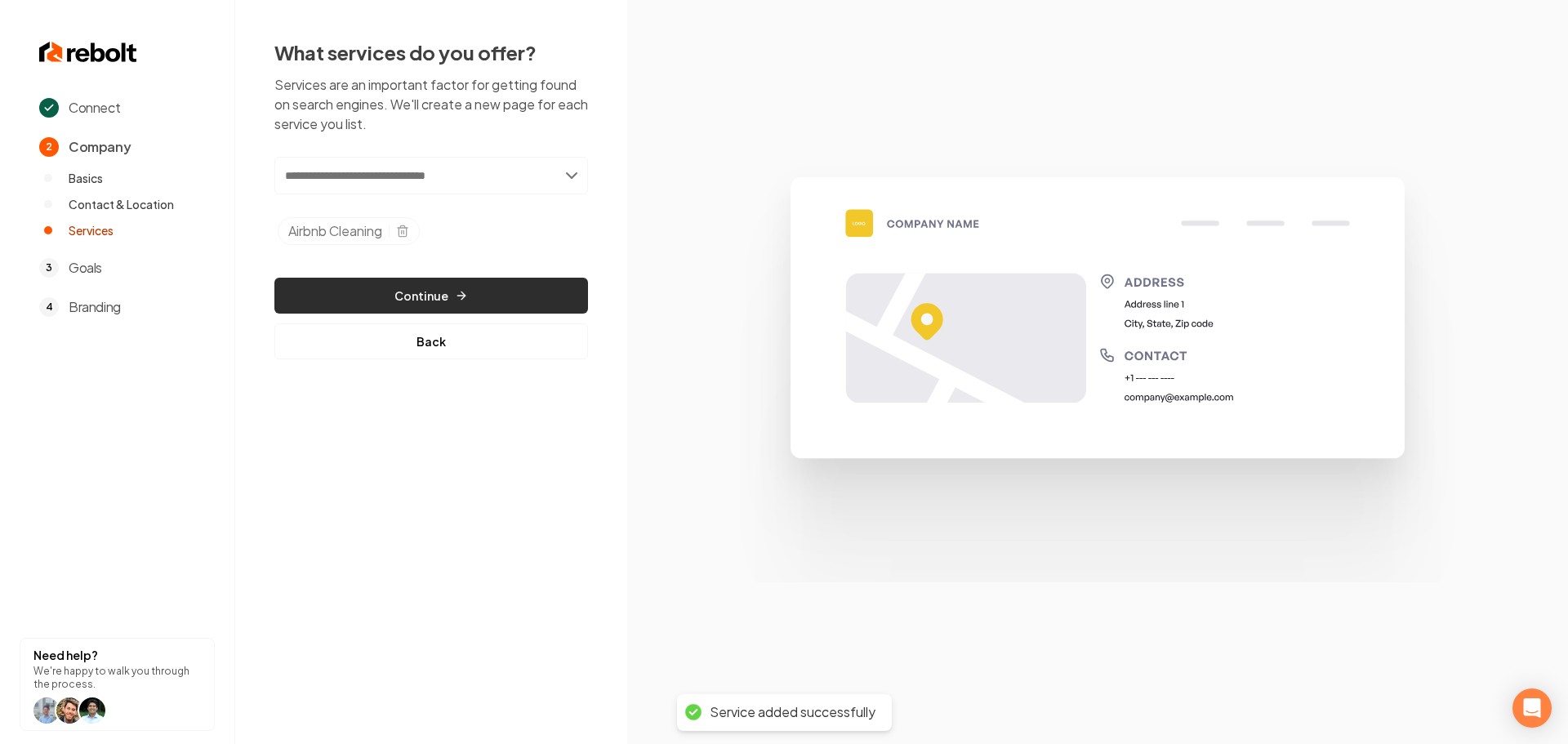
click at [441, 296] on button "Continue" at bounding box center [431, 295] width 313 height 36
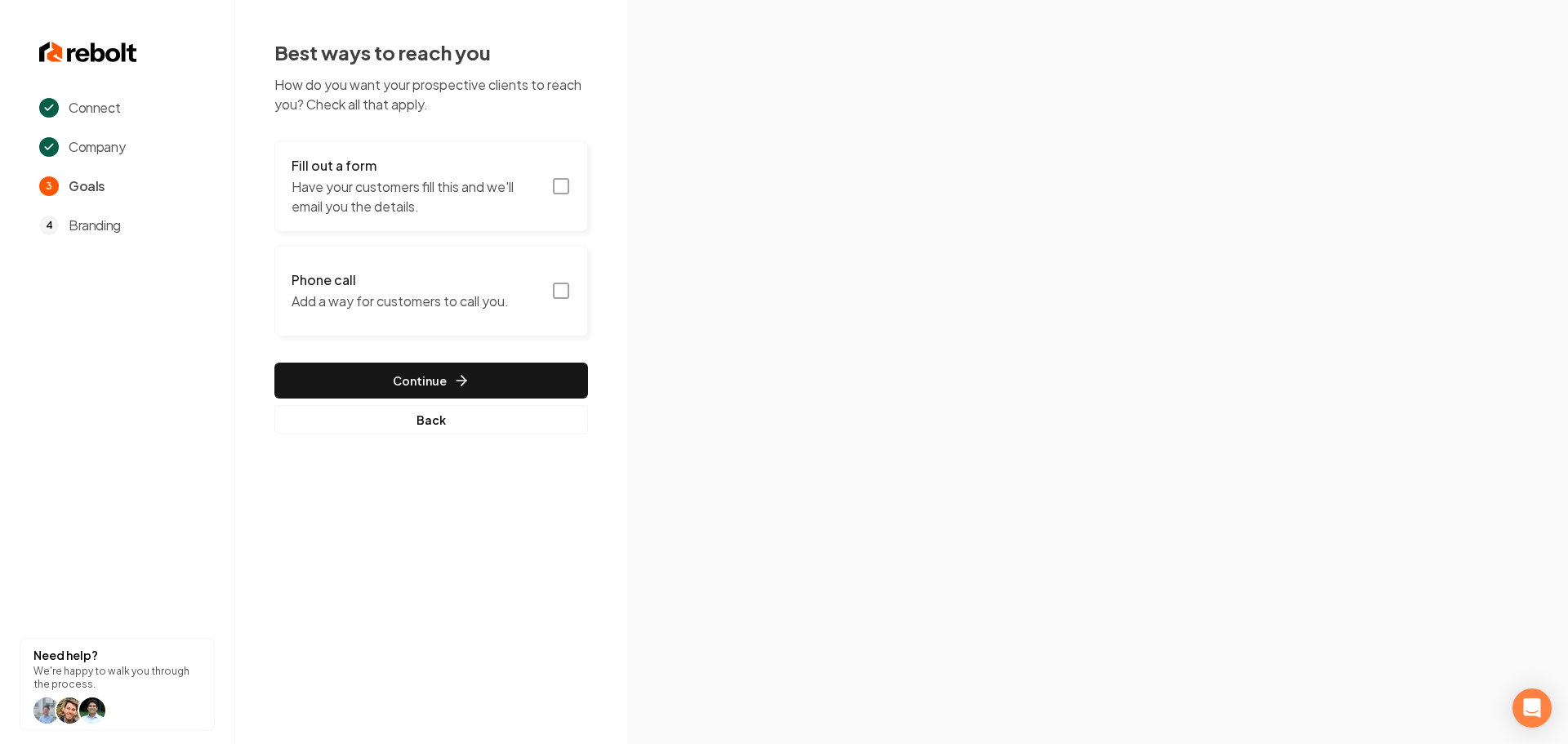
click at [562, 192] on icon "button" at bounding box center [560, 185] width 19 height 19
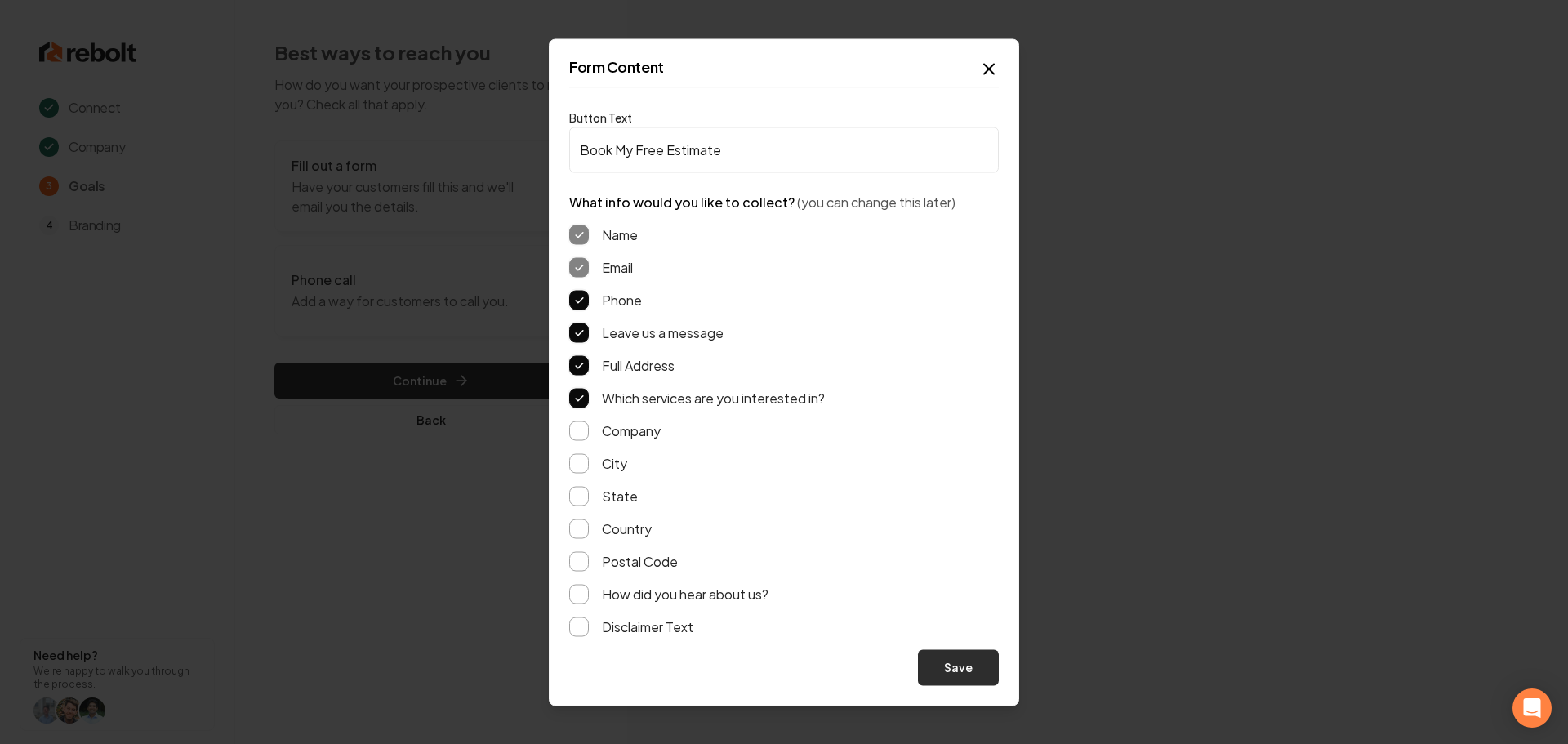
click at [955, 667] on button "Save" at bounding box center [959, 667] width 81 height 36
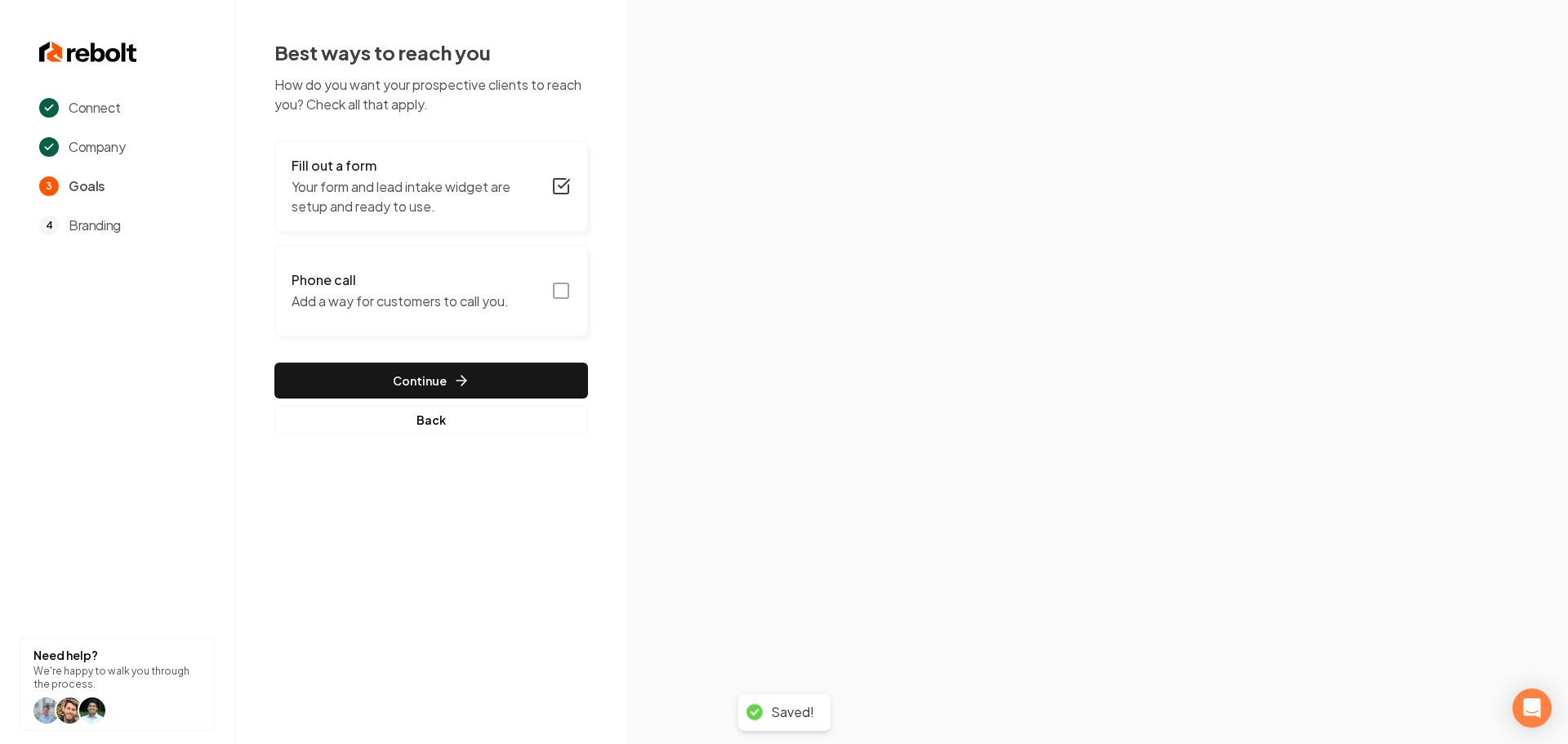
click at [563, 289] on icon "button" at bounding box center [560, 290] width 19 height 19
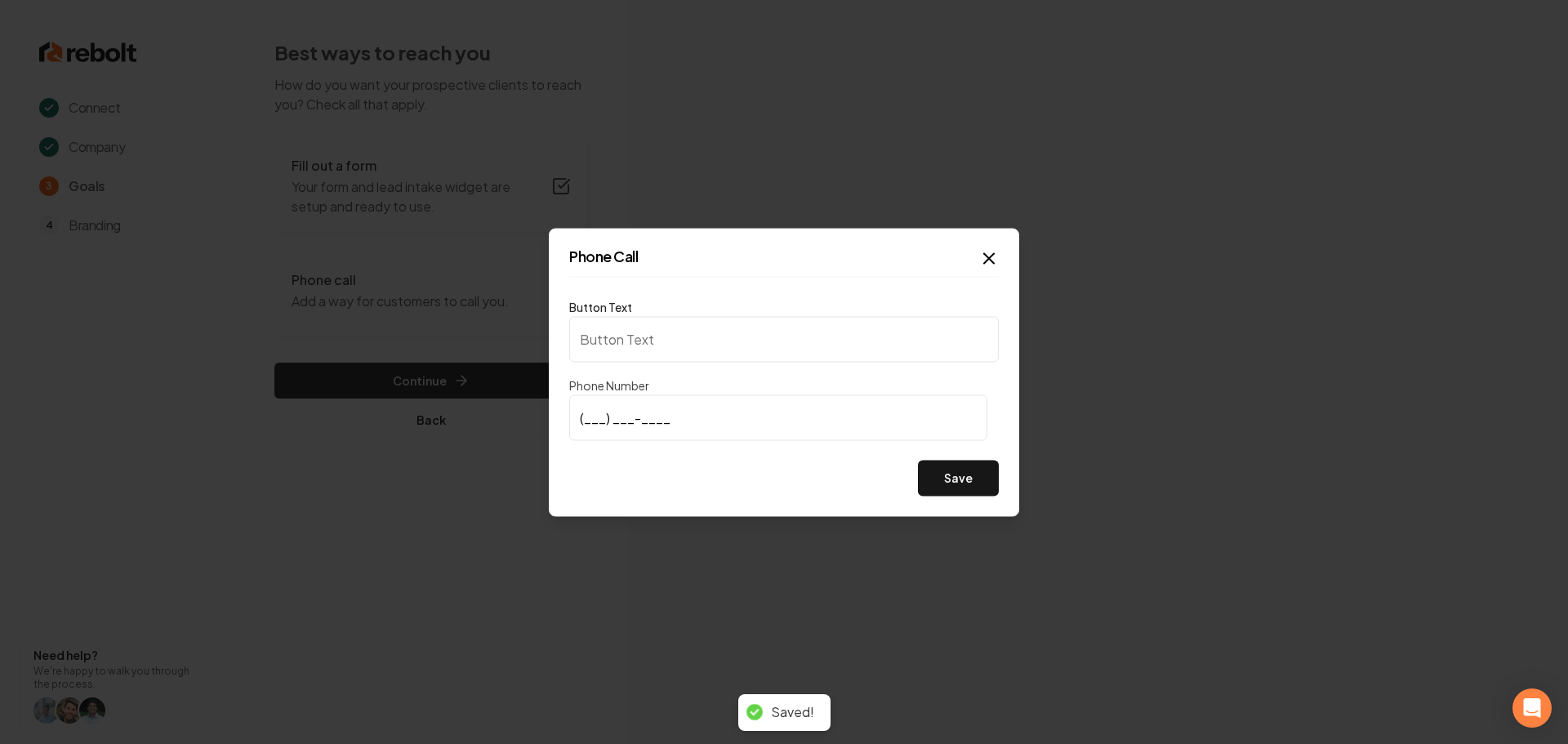
type input "Call us"
type input "(951) 765-7539"
drag, startPoint x: 724, startPoint y: 459, endPoint x: 894, endPoint y: 477, distance: 171.0
click at [726, 461] on div "Button Text Call us Phone Number (951) 765-7539 Save" at bounding box center [784, 396] width 430 height 199
click at [956, 481] on button "Save" at bounding box center [959, 478] width 81 height 36
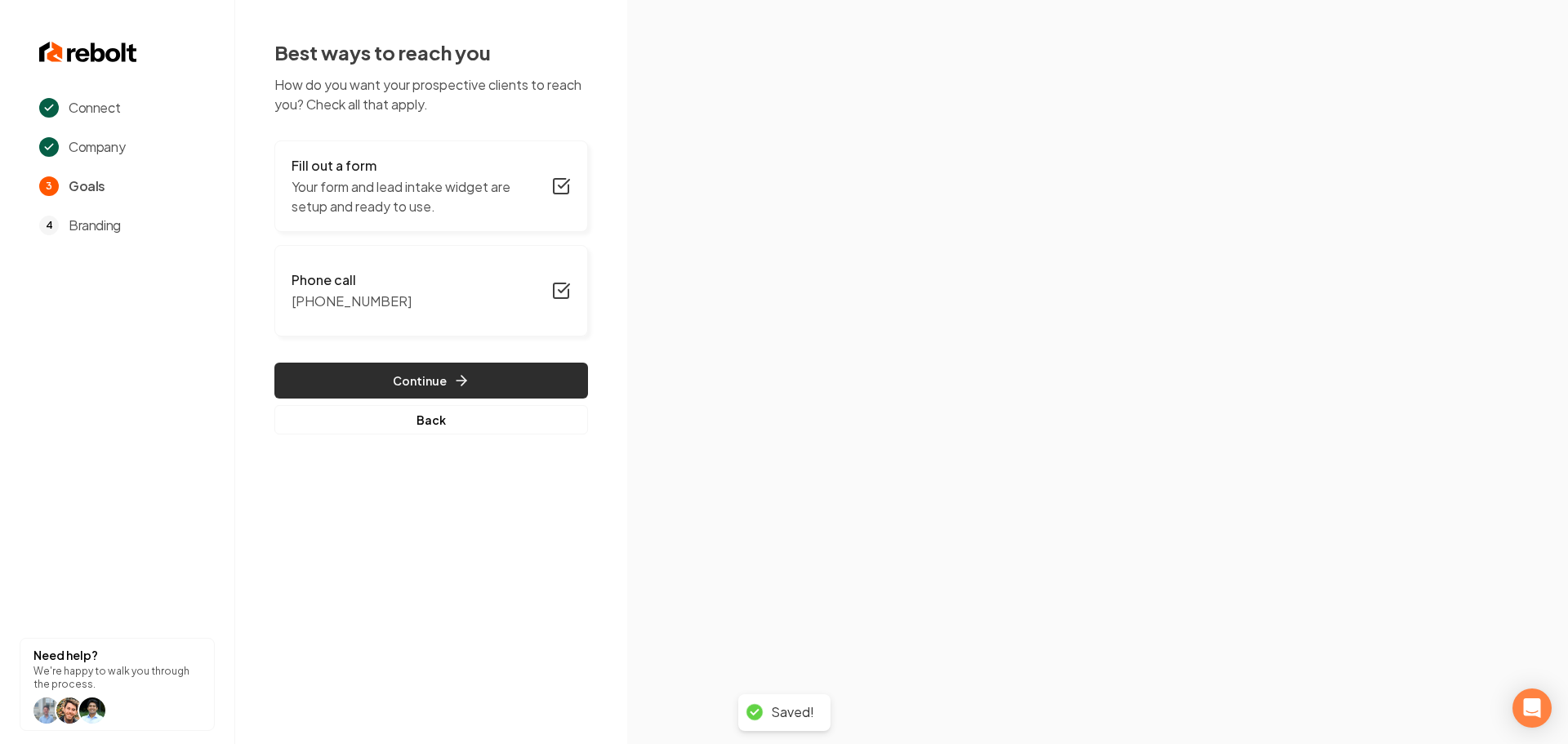
click at [437, 384] on button "Continue" at bounding box center [431, 380] width 313 height 36
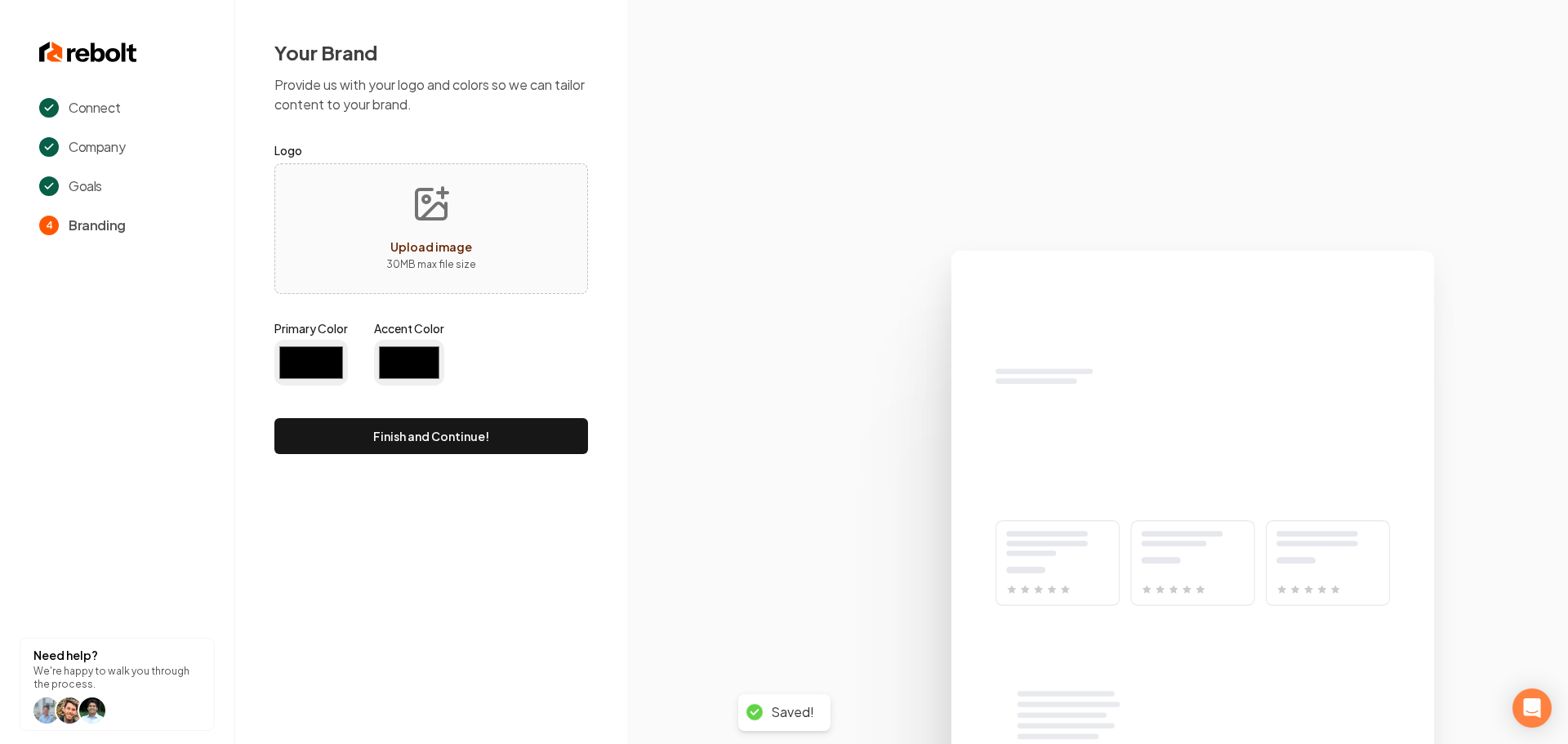
type input "#194d33"
type input "#70be00"
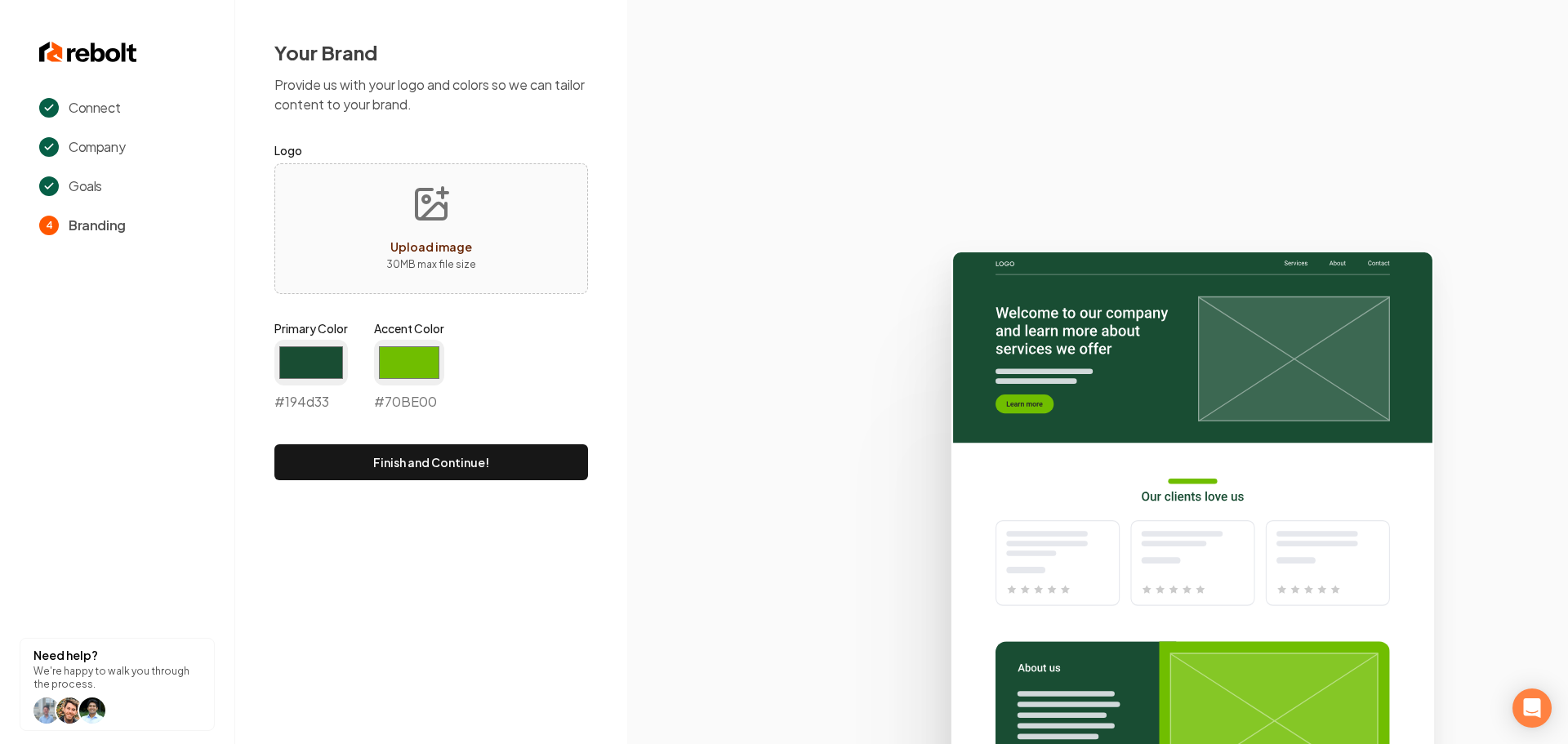
click at [429, 210] on icon "Upload image" at bounding box center [431, 204] width 40 height 40
type input "**********"
click at [304, 354] on input "#194d33" at bounding box center [312, 363] width 74 height 46
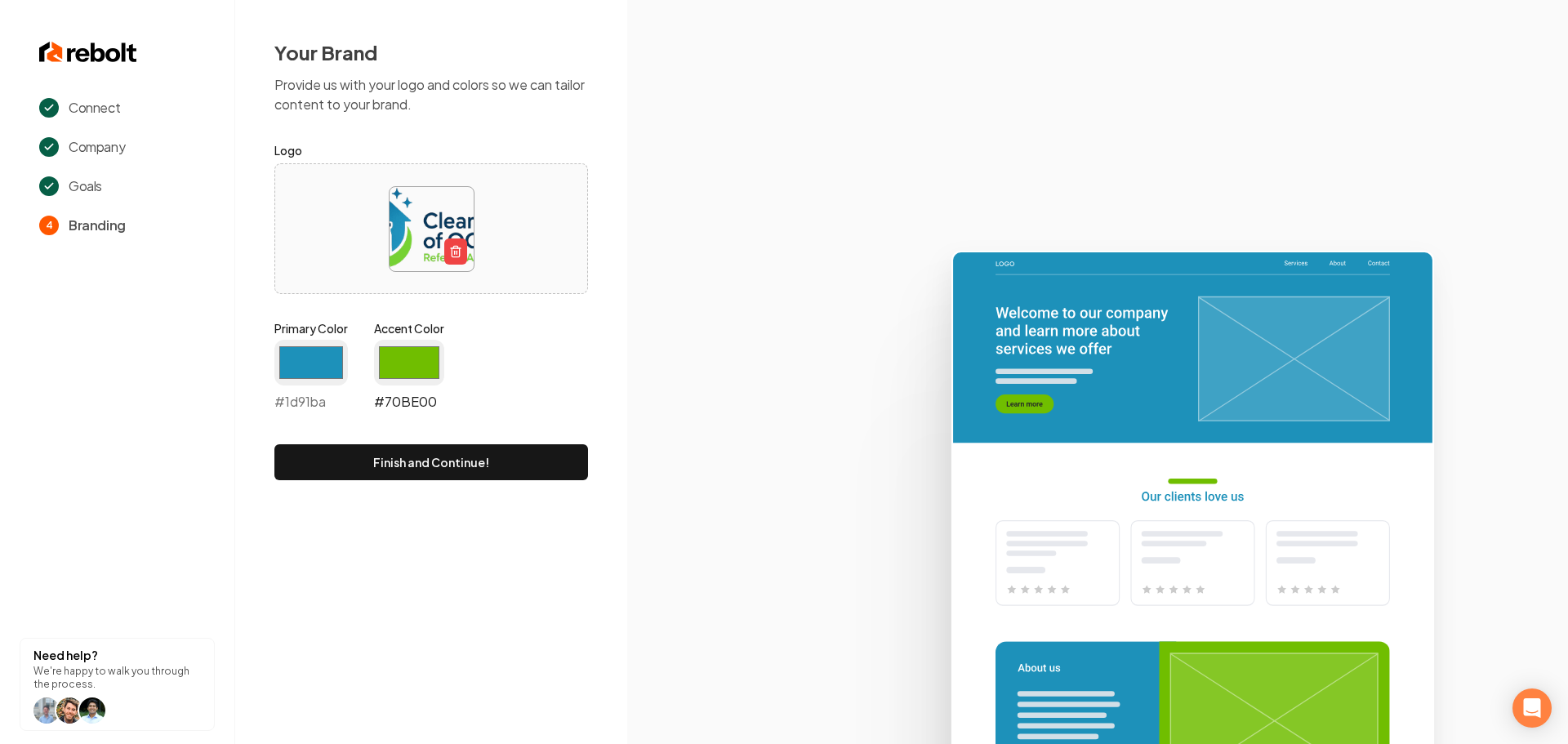
type input "#1d91ba"
click at [408, 349] on input "#70be00" at bounding box center [409, 363] width 70 height 46
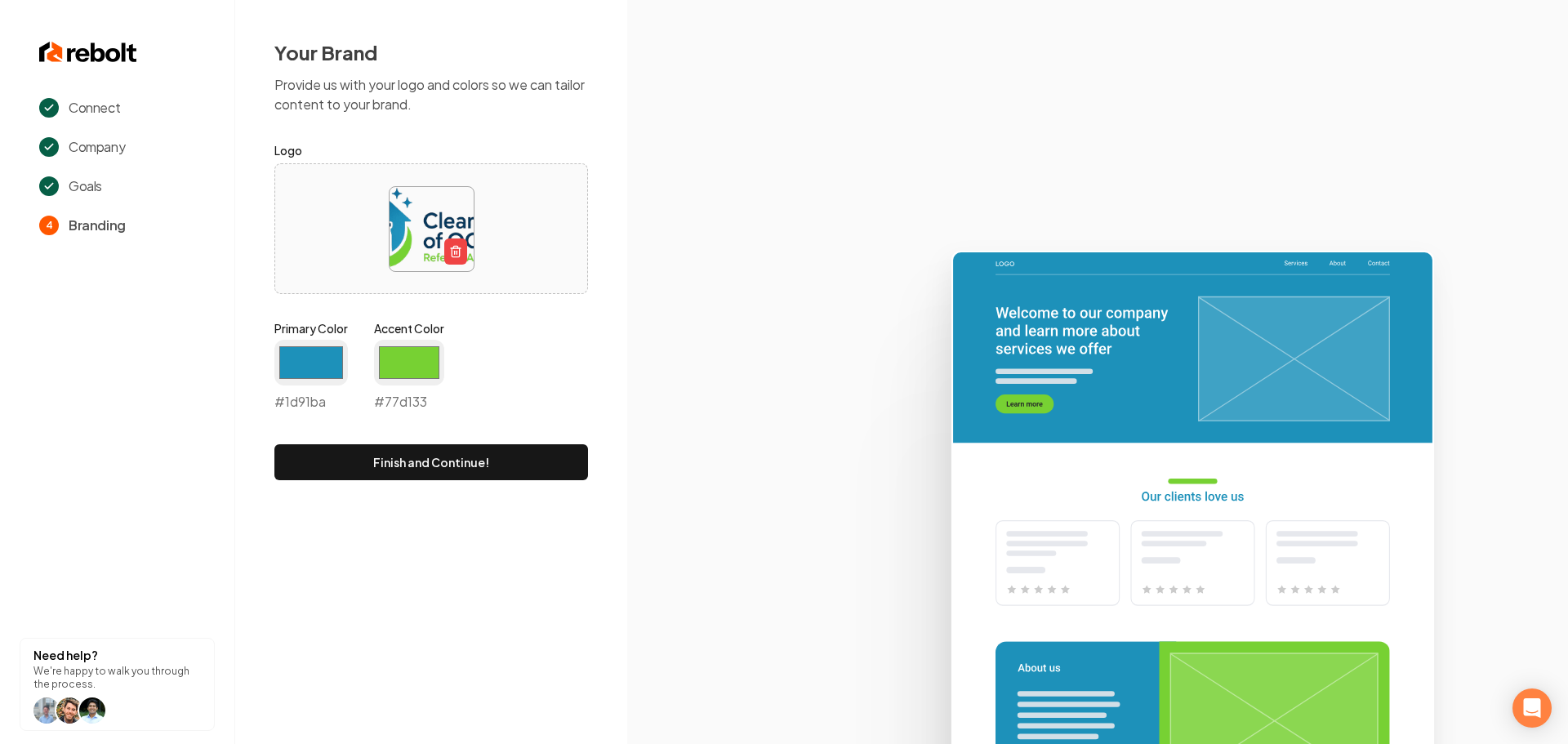
type input "#77d133"
click at [634, 315] on icon at bounding box center [1097, 490] width 941 height 507
click at [467, 469] on button "Finish and Continue!" at bounding box center [431, 462] width 313 height 36
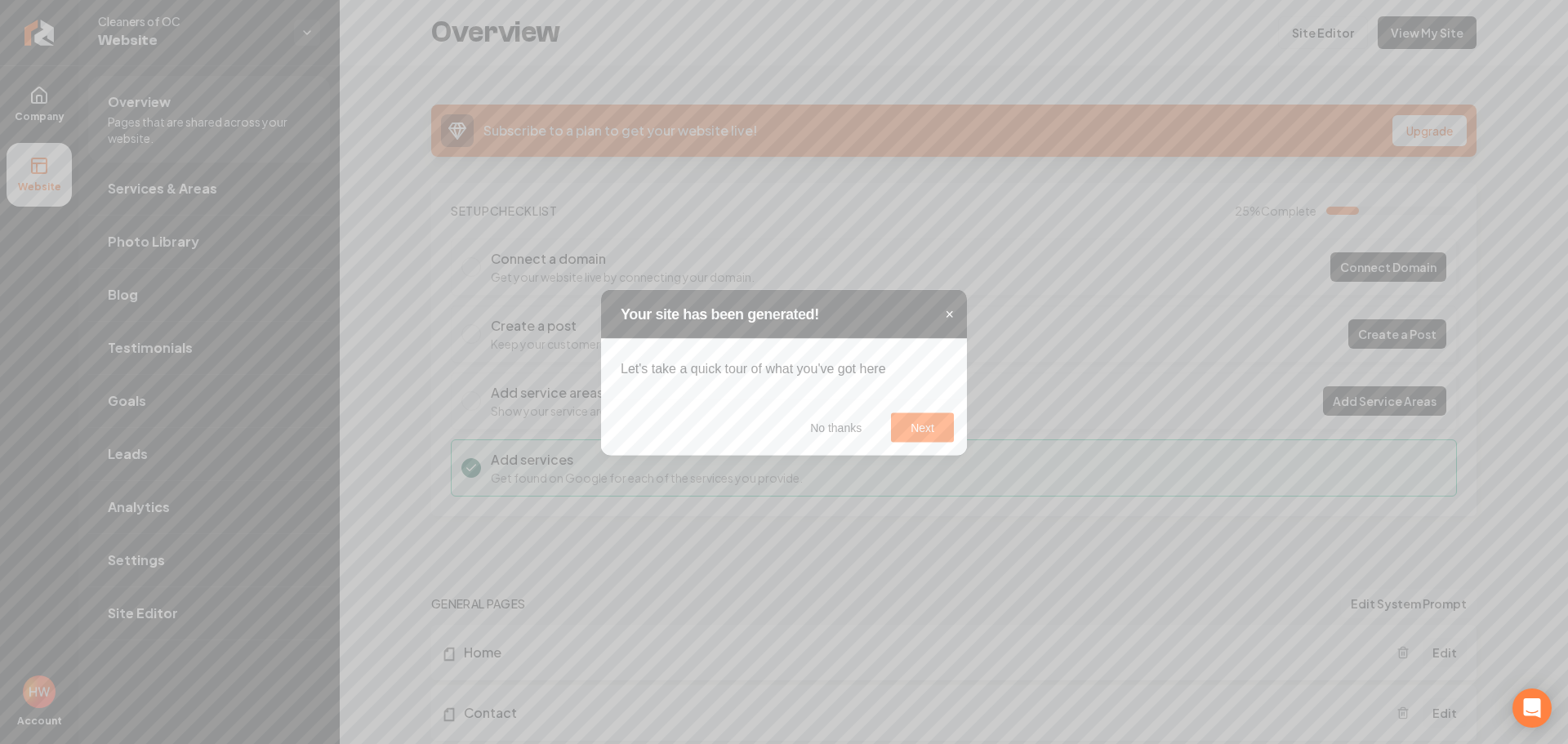
click at [949, 313] on span "×" at bounding box center [949, 313] width 9 height 17
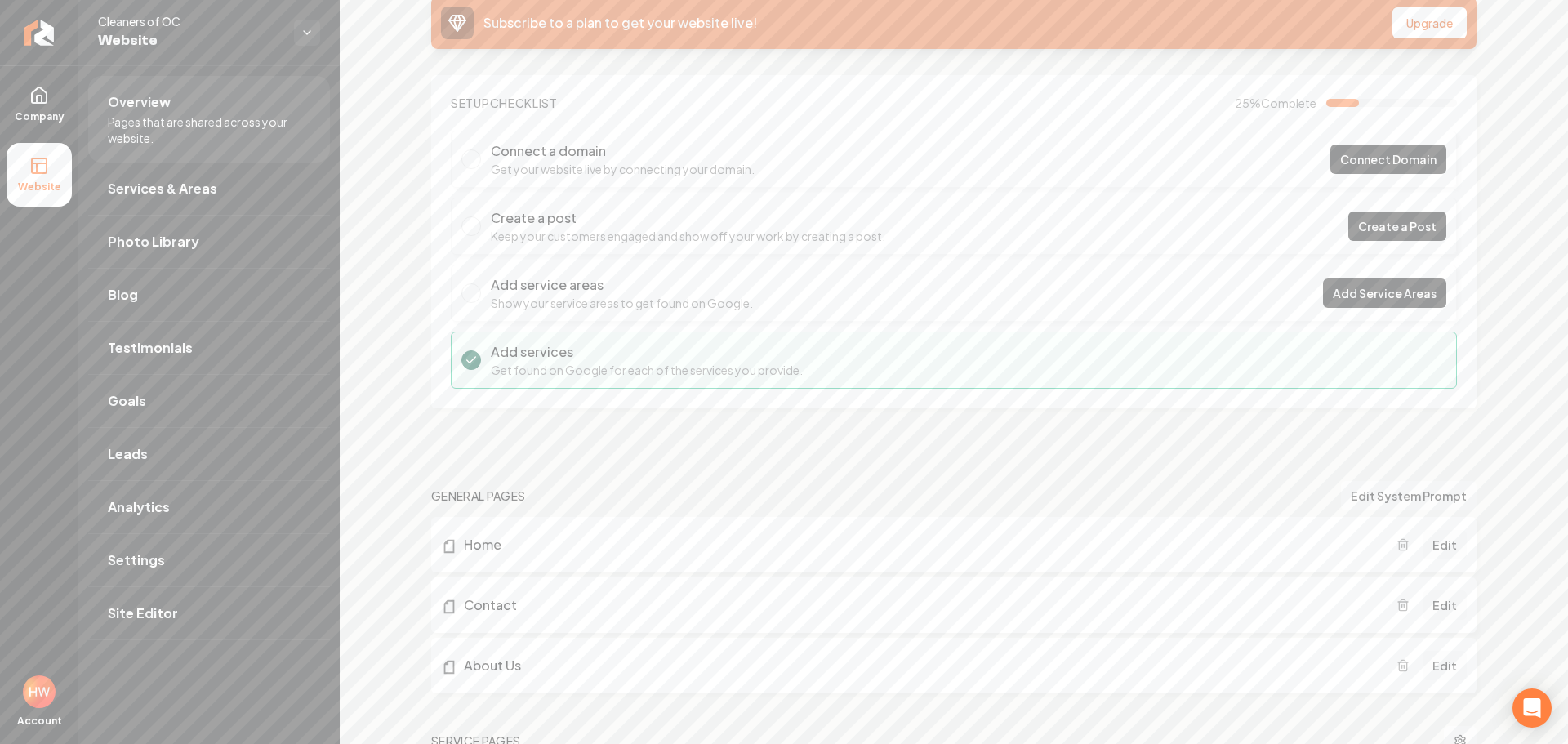
scroll to position [245, 0]
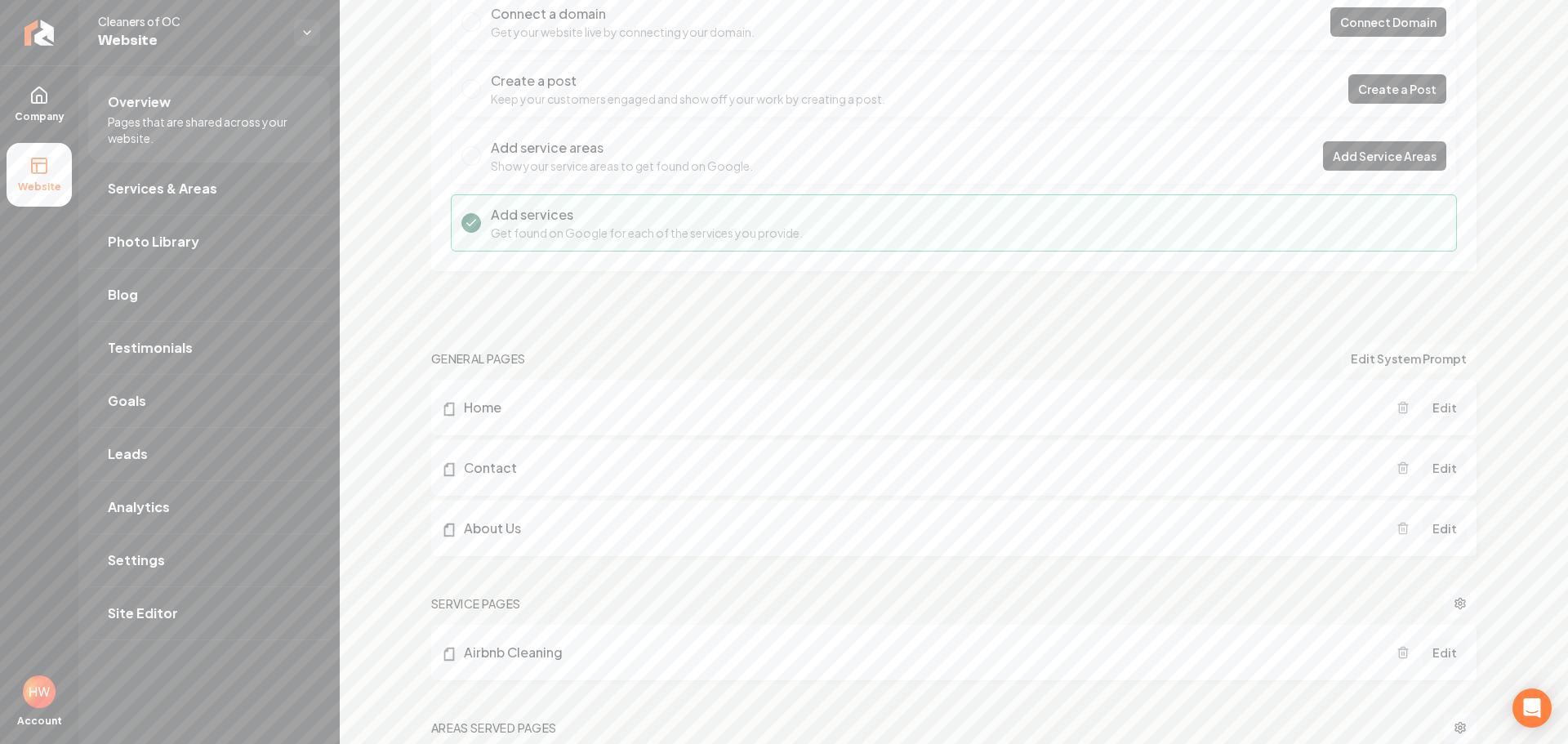
click at [1399, 353] on button "Edit System Prompt" at bounding box center [1409, 359] width 136 height 30
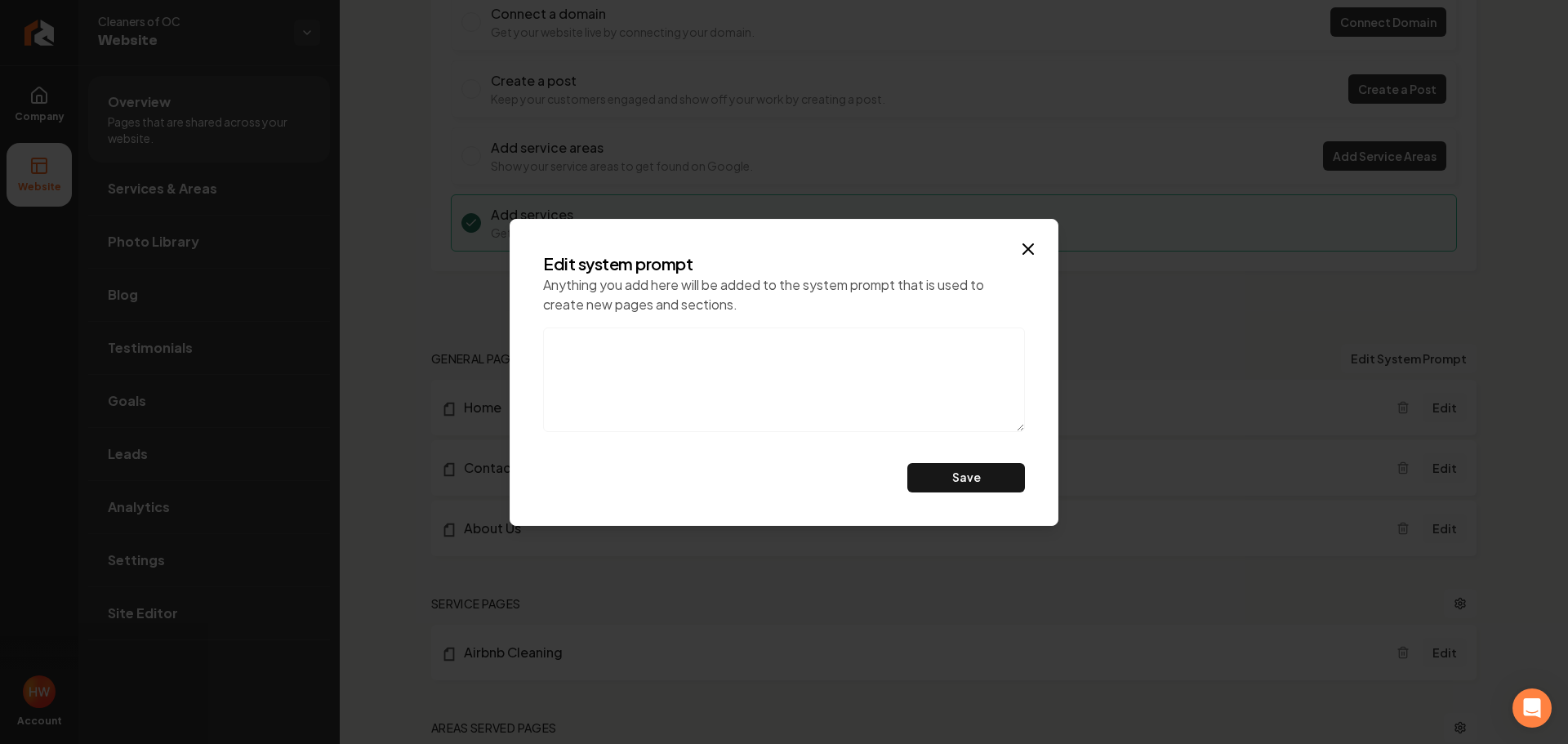
click at [761, 346] on textarea at bounding box center [784, 379] width 482 height 104
paste textarea "Do not mention eco-friendly products, also, this is a referral agency. don't ca…"
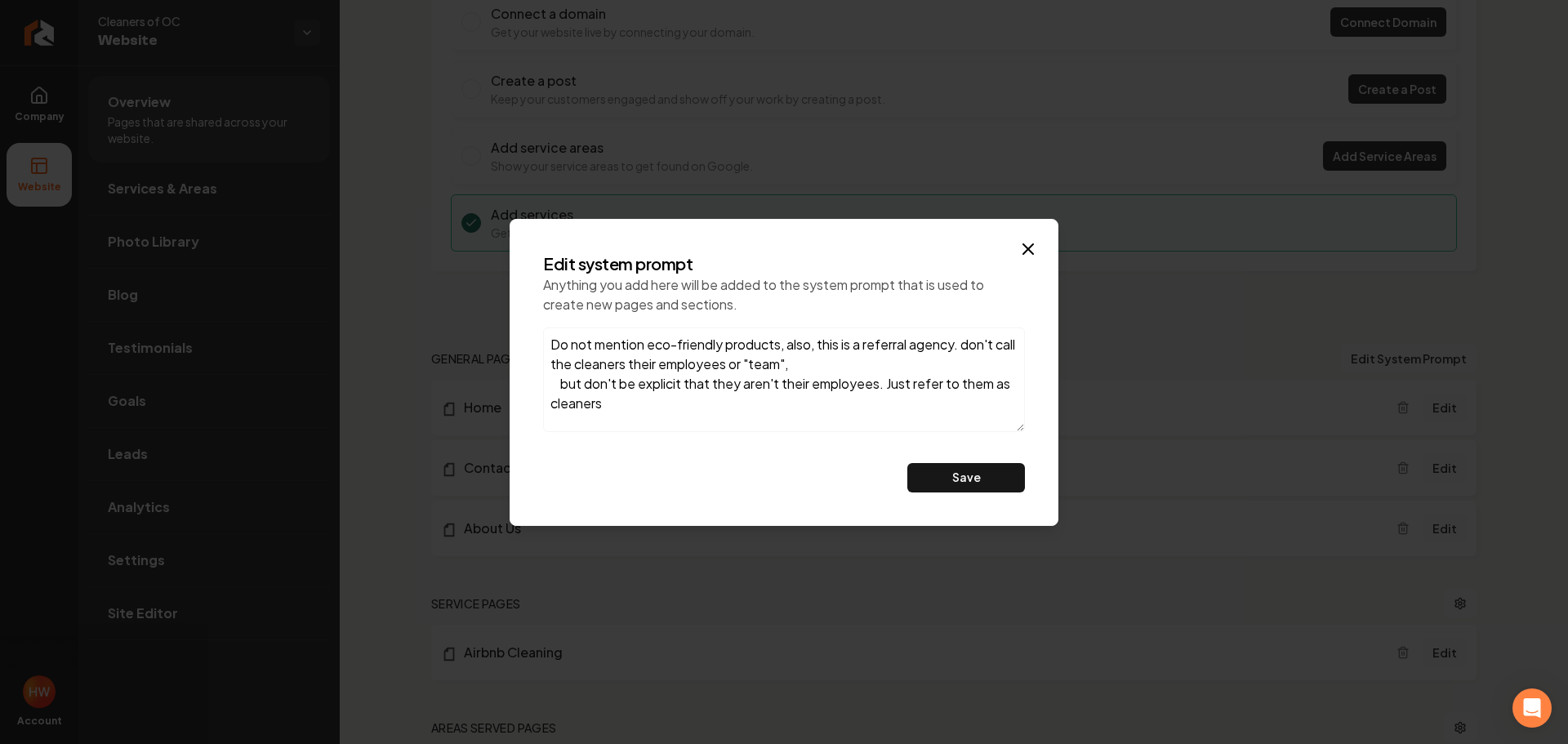
click at [559, 384] on textarea "Do not mention eco-friendly products, also, this is a referral agency. don't ca…" at bounding box center [784, 379] width 482 height 104
type textarea "Do not mention eco-friendly products, also, this is a referral agency. don't ca…"
click at [943, 478] on button "Save" at bounding box center [966, 478] width 118 height 30
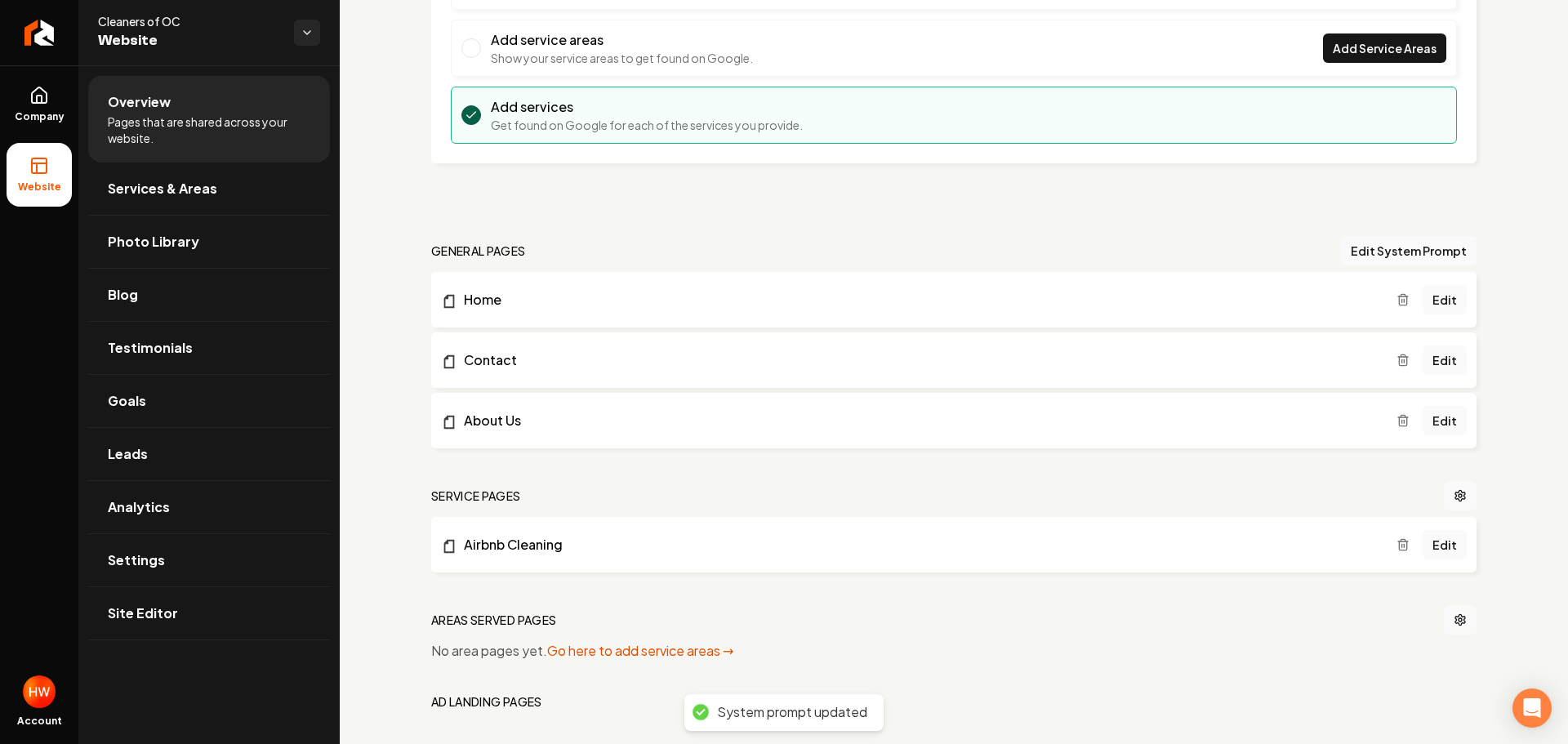
scroll to position [472, 0]
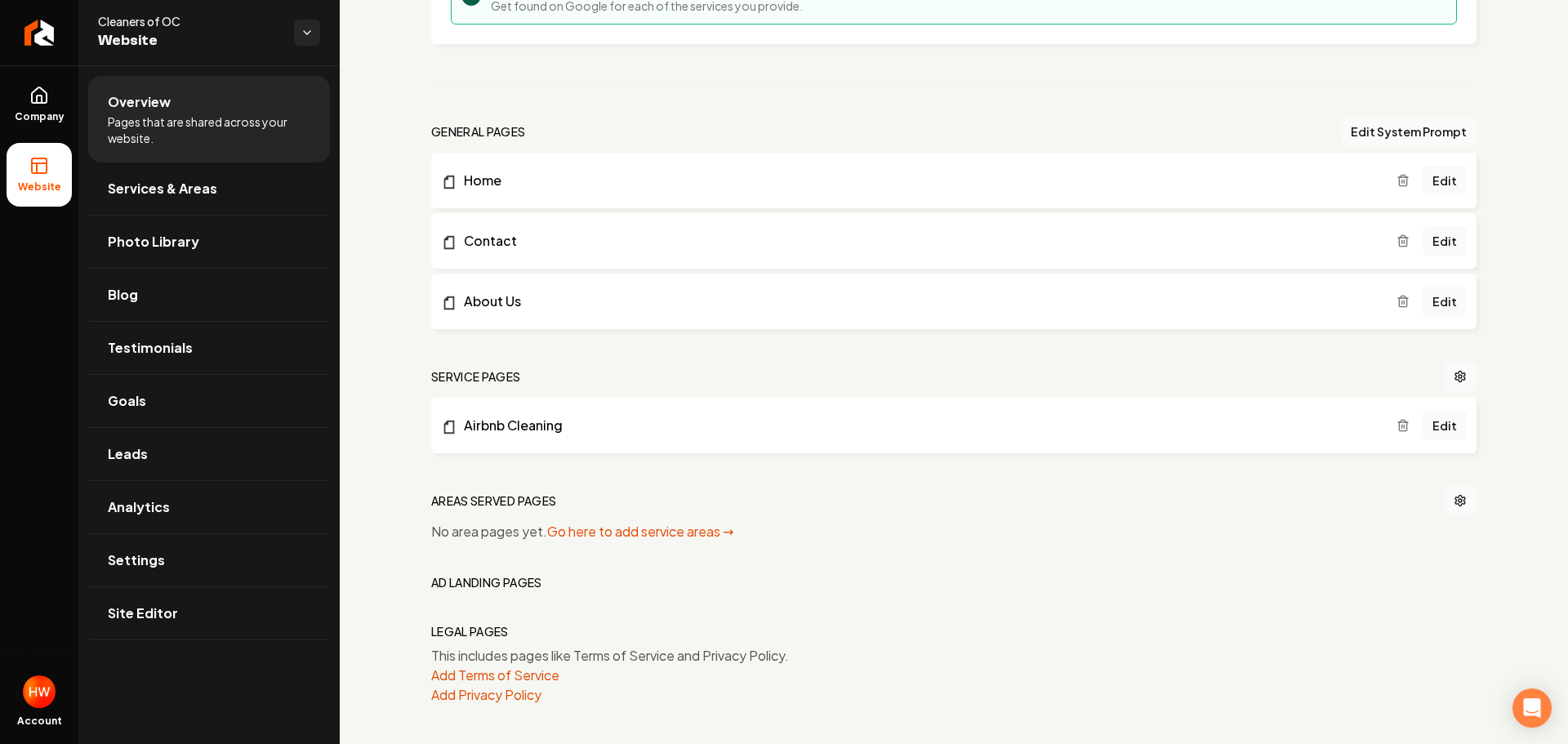
click at [1397, 430] on icon "Main content area" at bounding box center [1403, 426] width 13 height 13
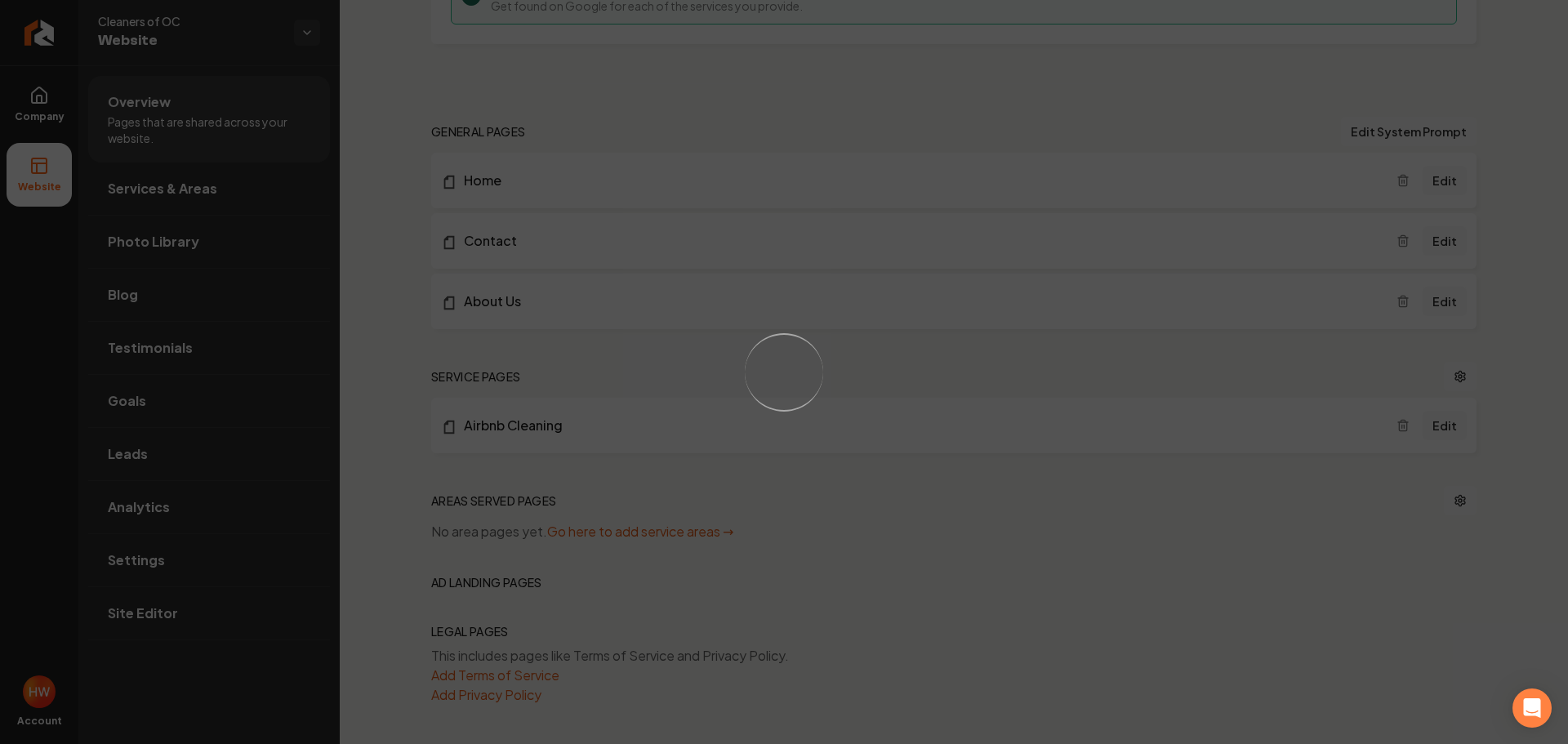
scroll to position [436, 0]
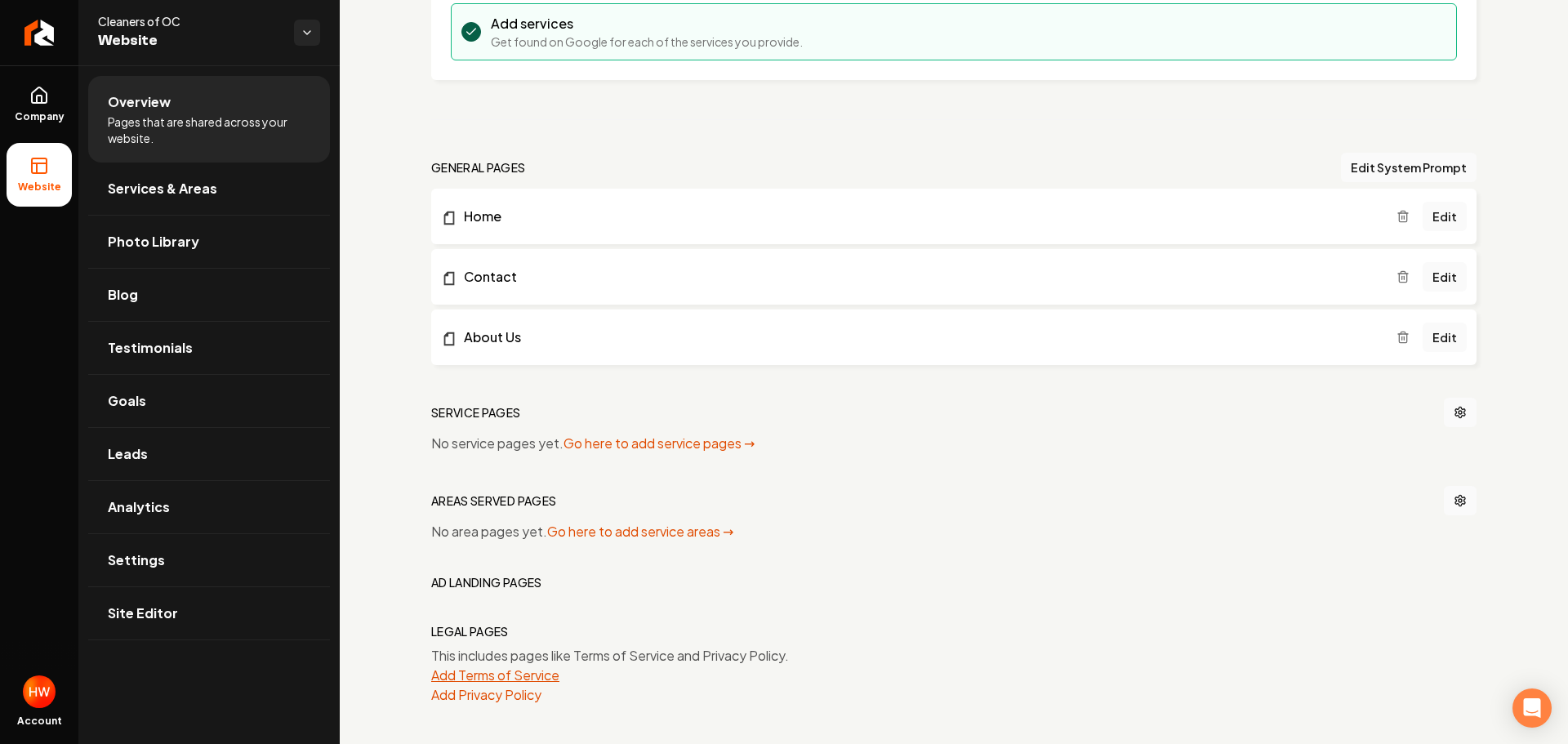
click at [536, 673] on button "Add Terms of Service" at bounding box center [495, 675] width 128 height 19
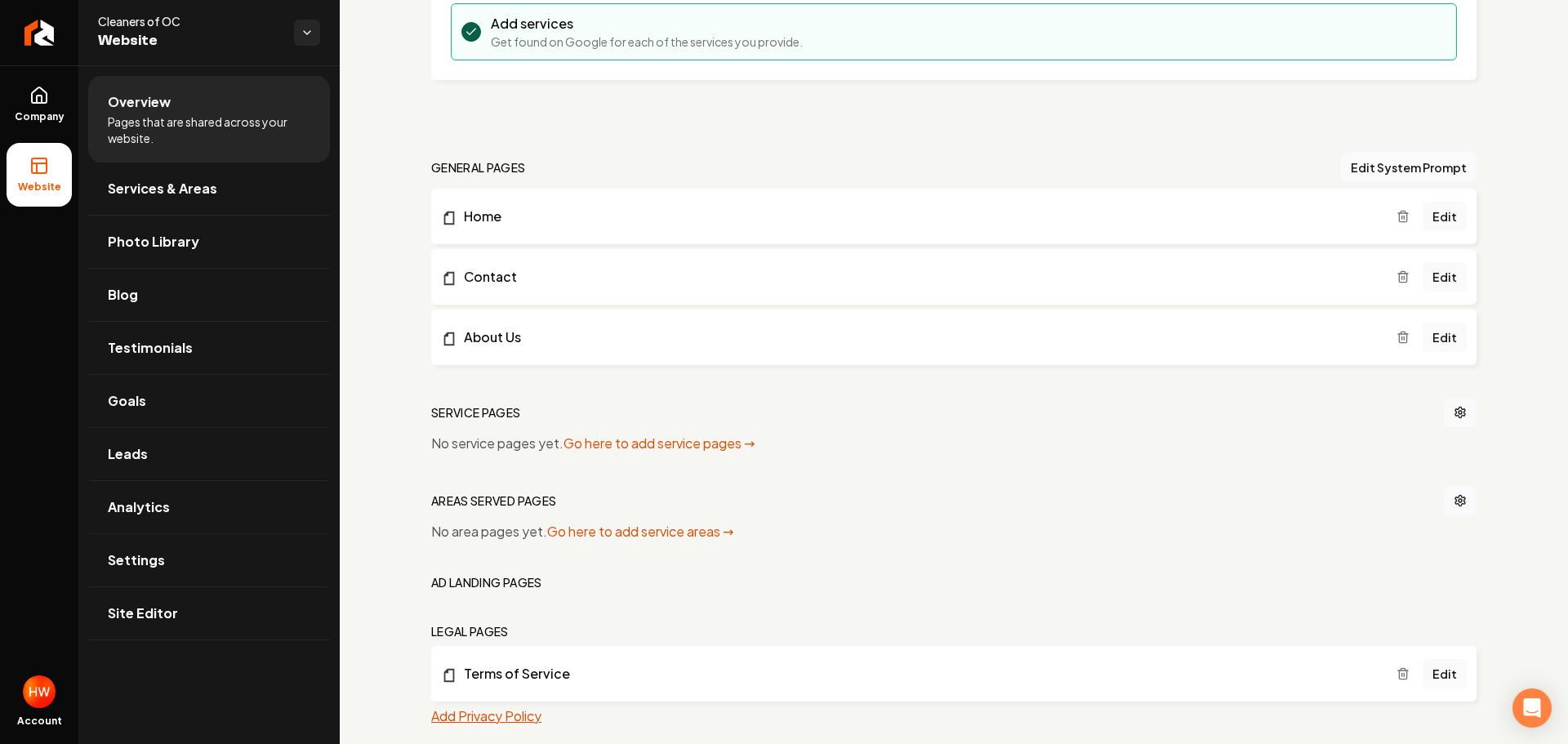
click at [506, 717] on button "Add Privacy Policy" at bounding box center [487, 715] width 111 height 19
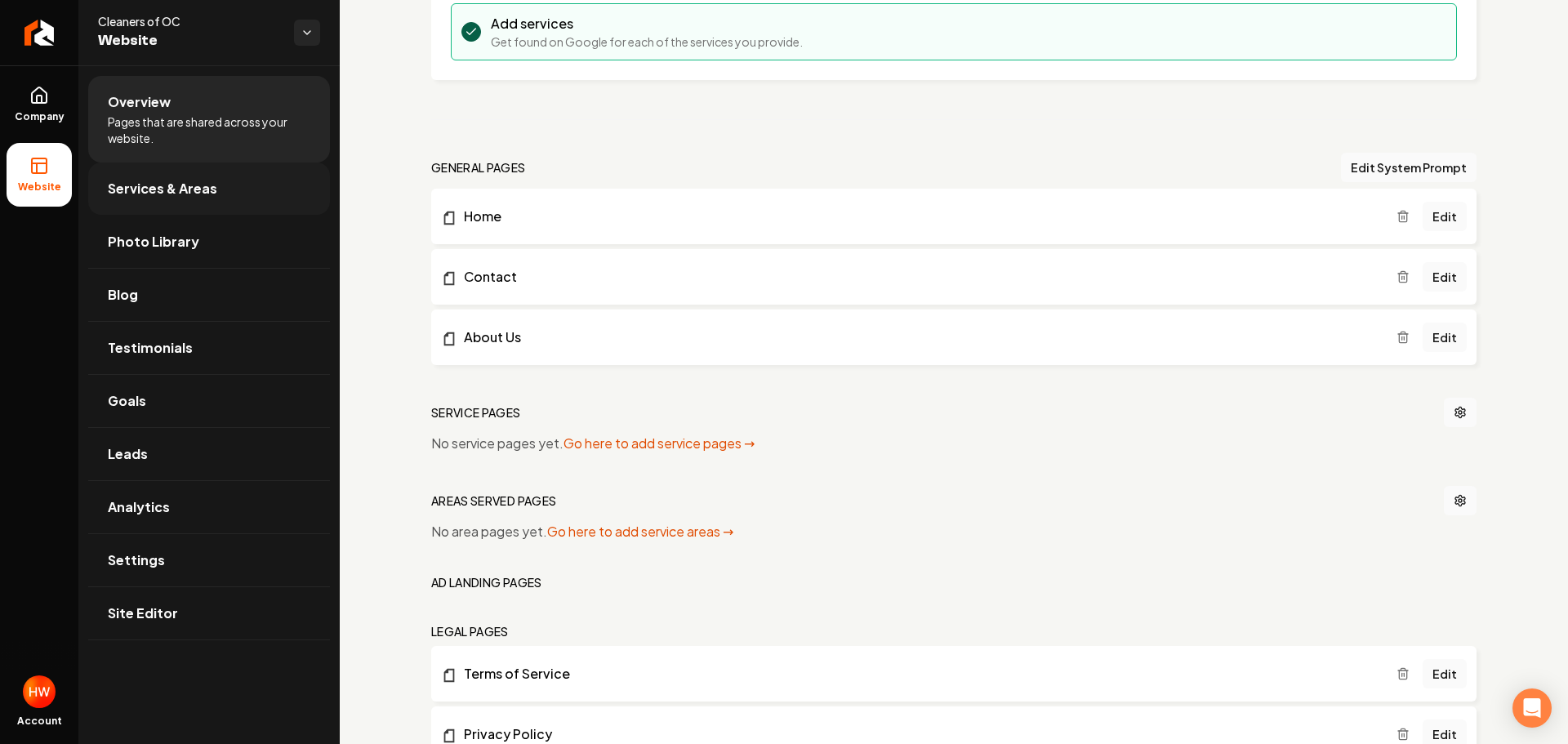
click at [187, 197] on link "Services & Areas" at bounding box center [209, 188] width 242 height 53
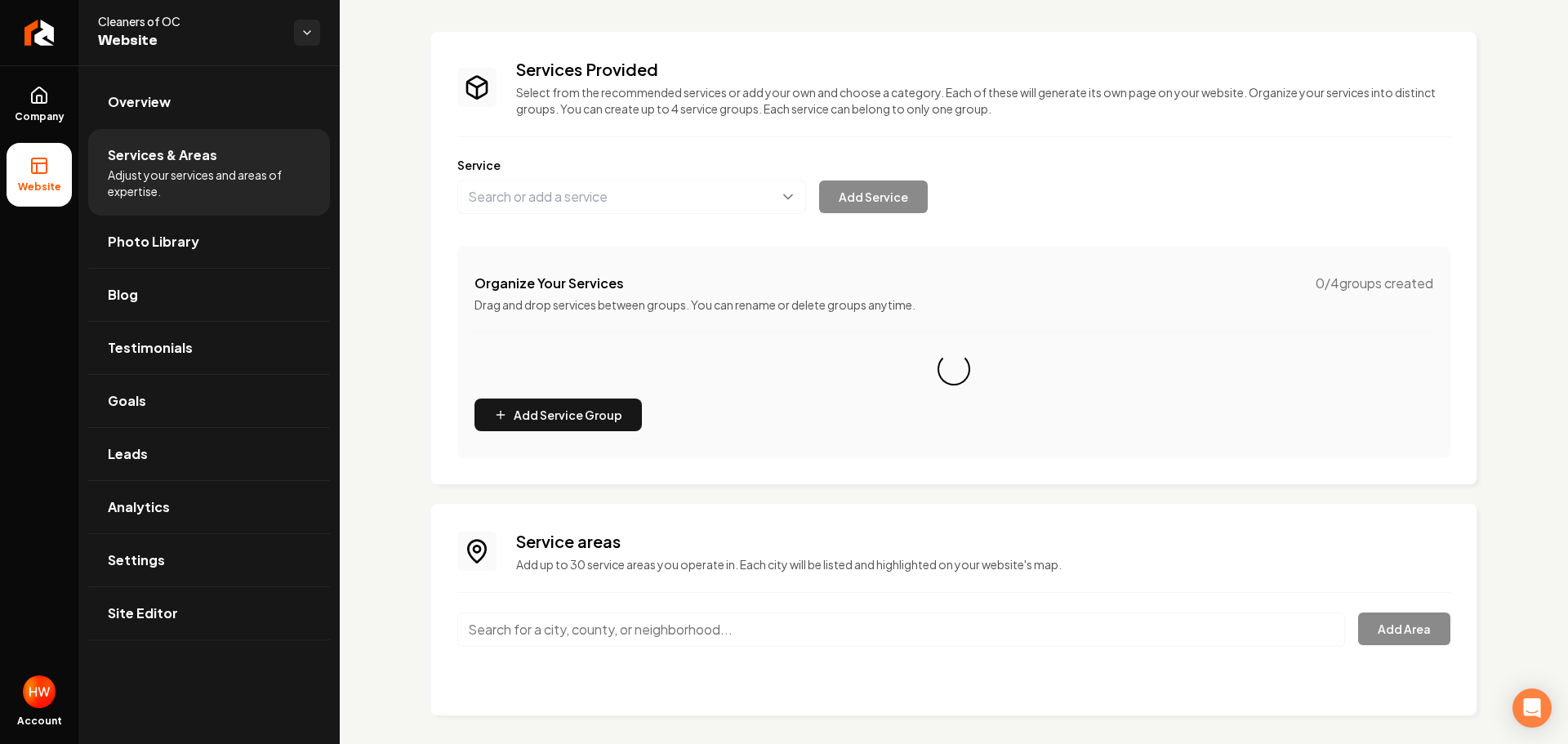
scroll to position [83, 0]
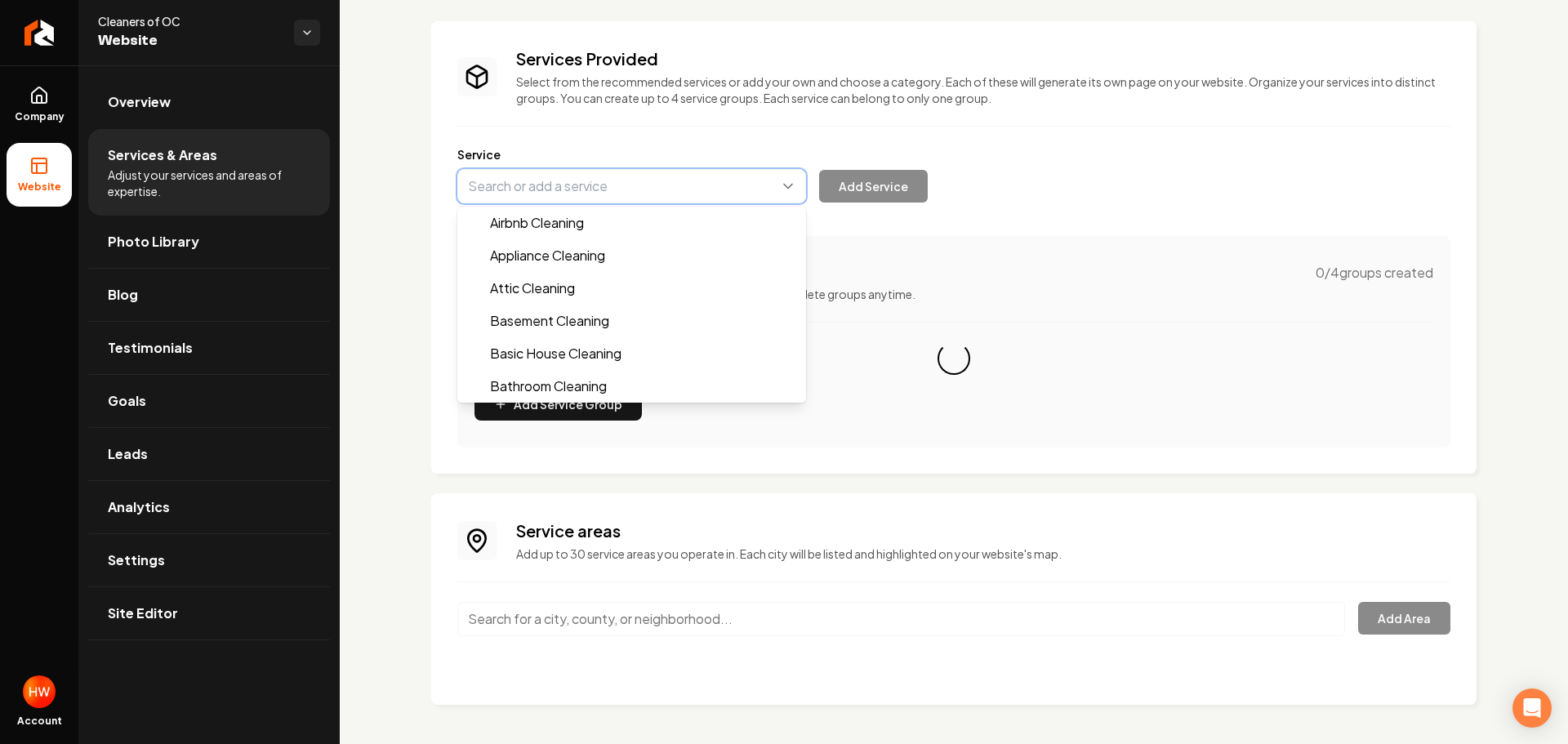
click at [569, 192] on button "Main content area" at bounding box center [631, 185] width 348 height 34
paste input "Basic House Cleaning"
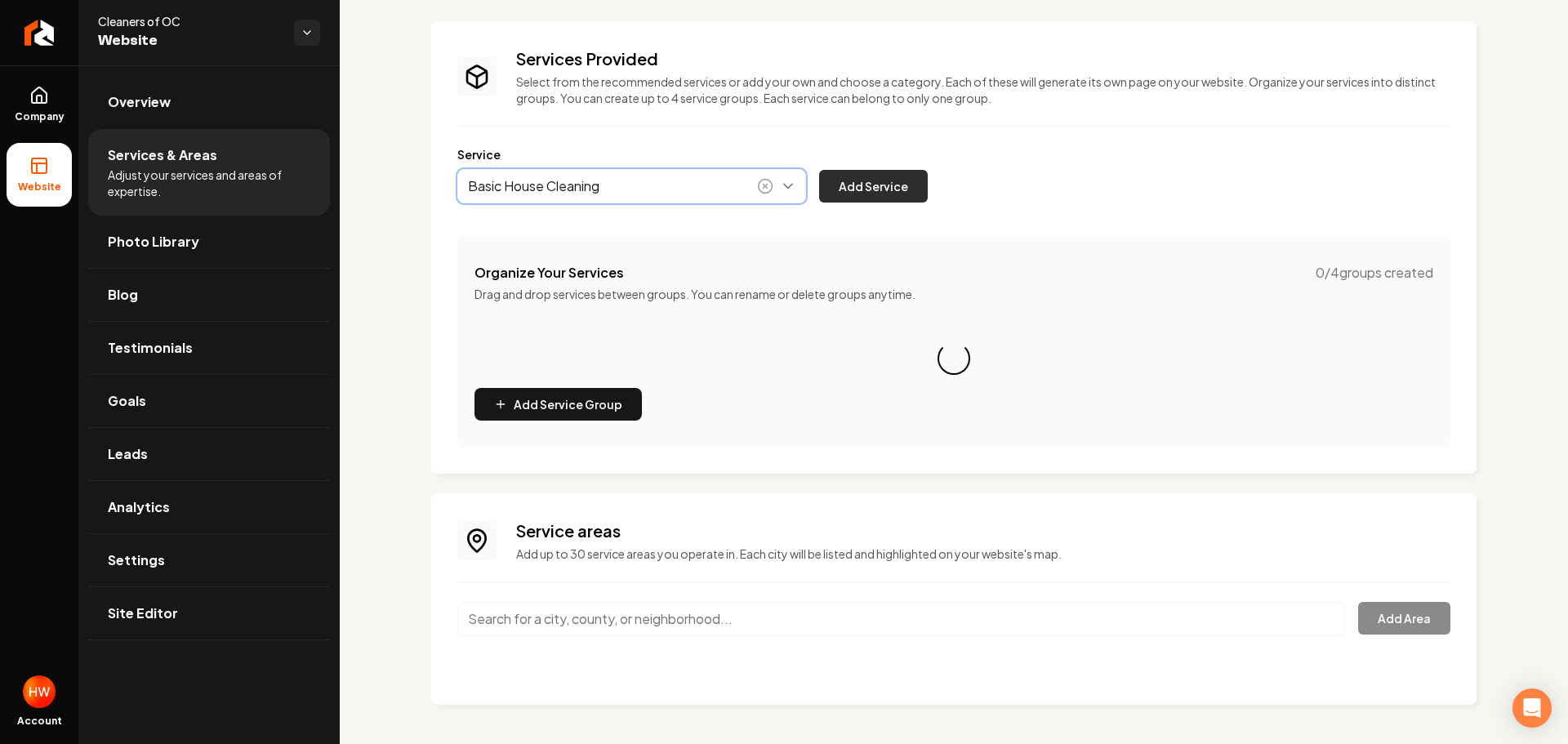
type input "Basic House Cleaning"
click at [865, 179] on button "Add Service" at bounding box center [874, 185] width 109 height 32
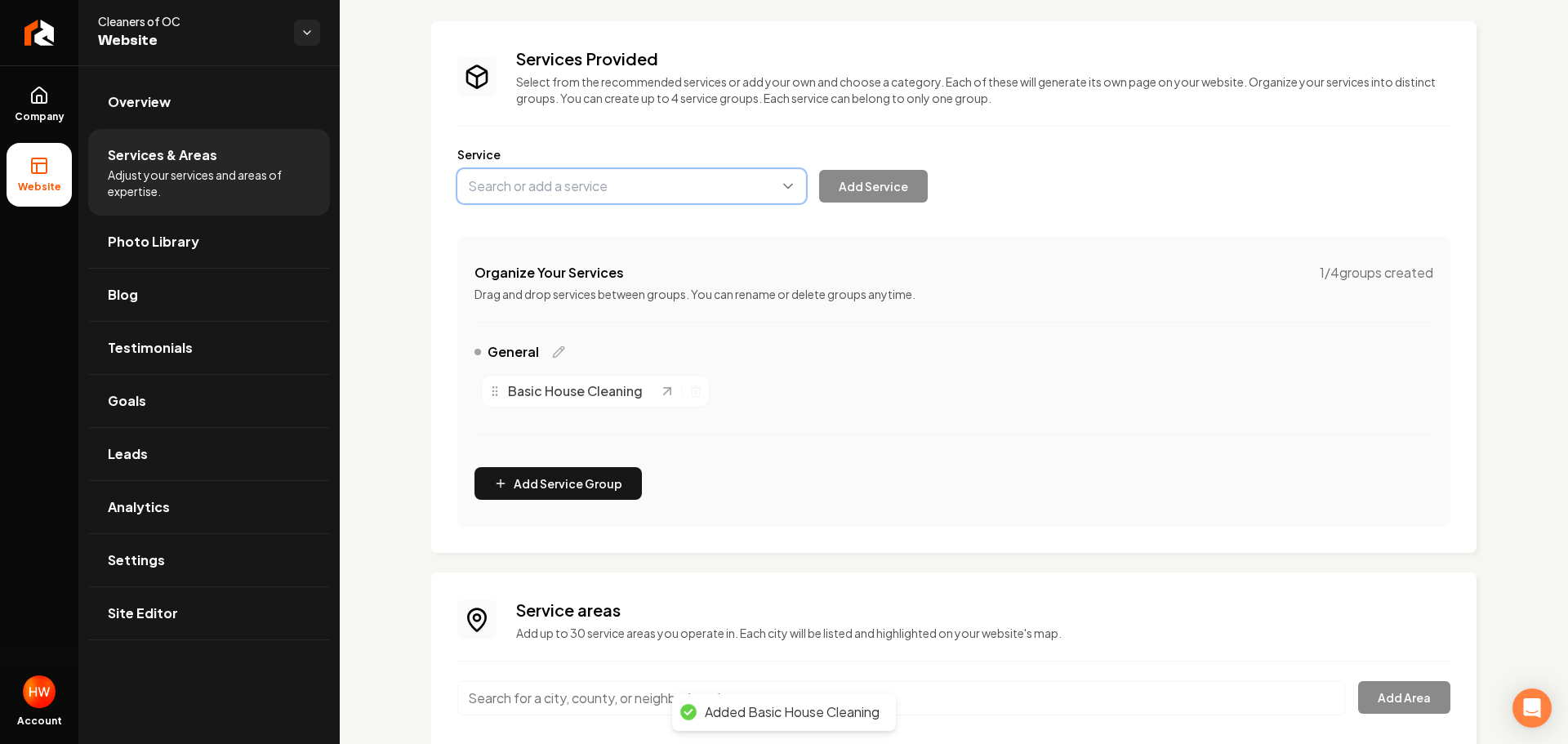
click at [664, 183] on button "Main content area" at bounding box center [631, 185] width 348 height 34
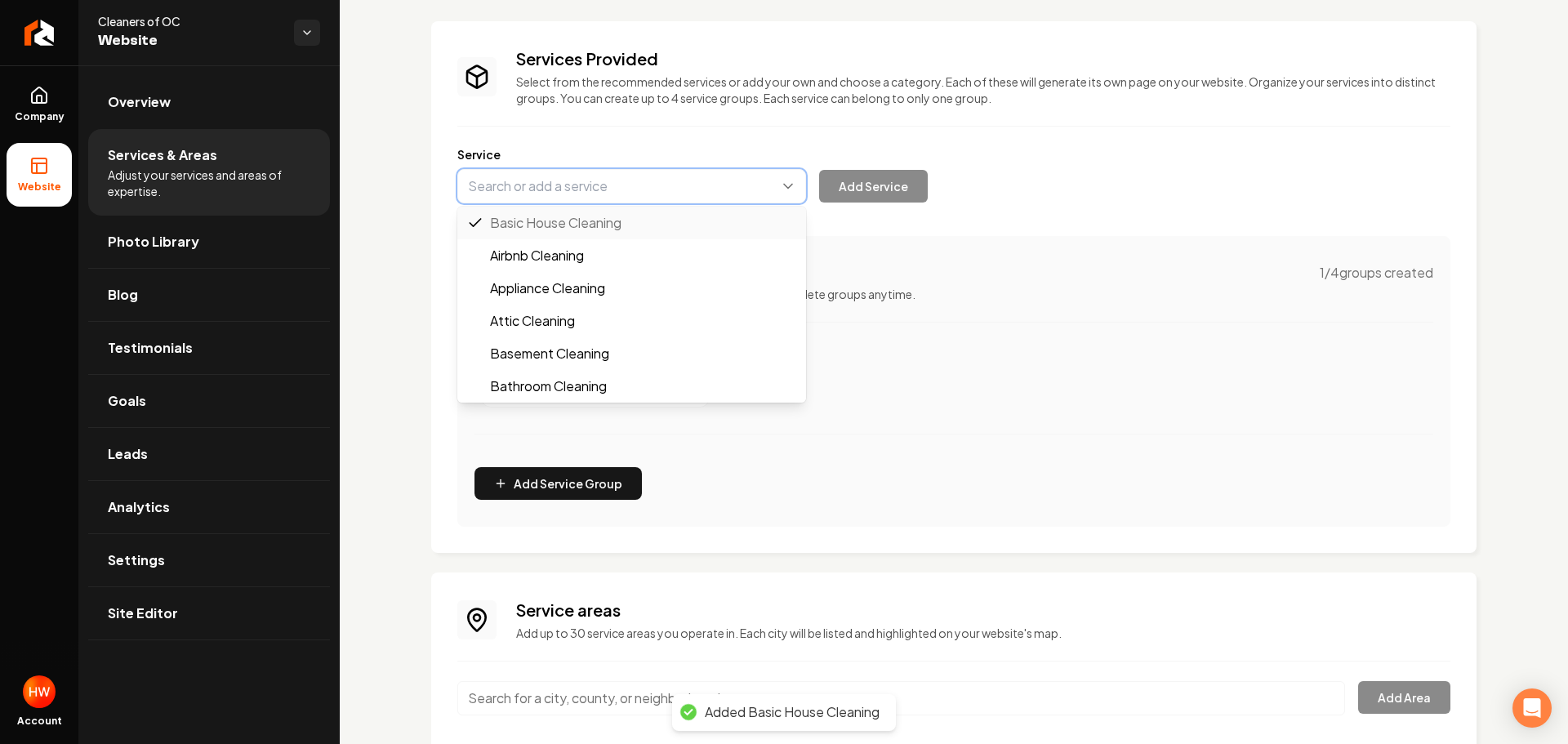
paste input "Deep House Cleaning"
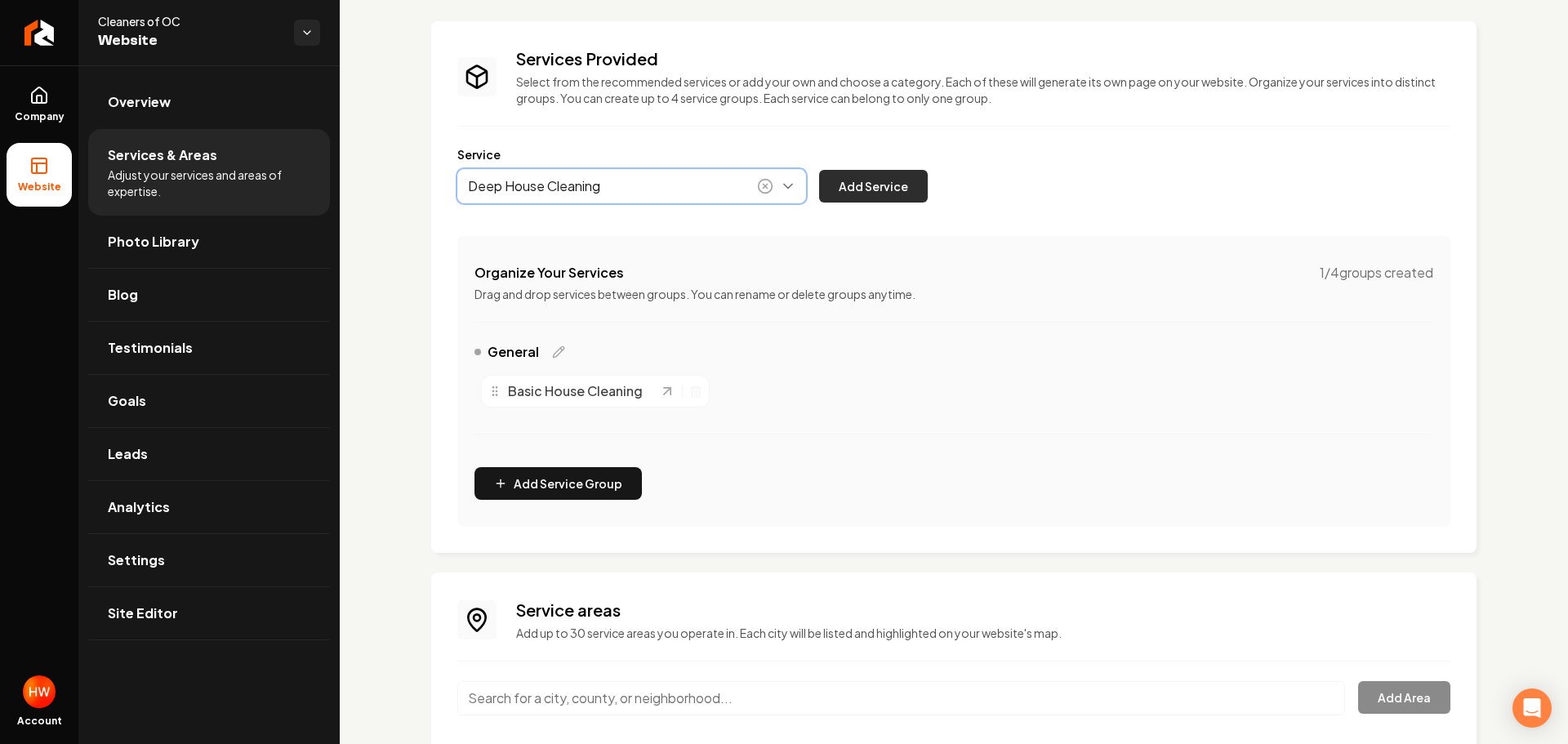
type input "Deep House Cleaning"
click at [881, 194] on button "Add Service" at bounding box center [874, 185] width 109 height 32
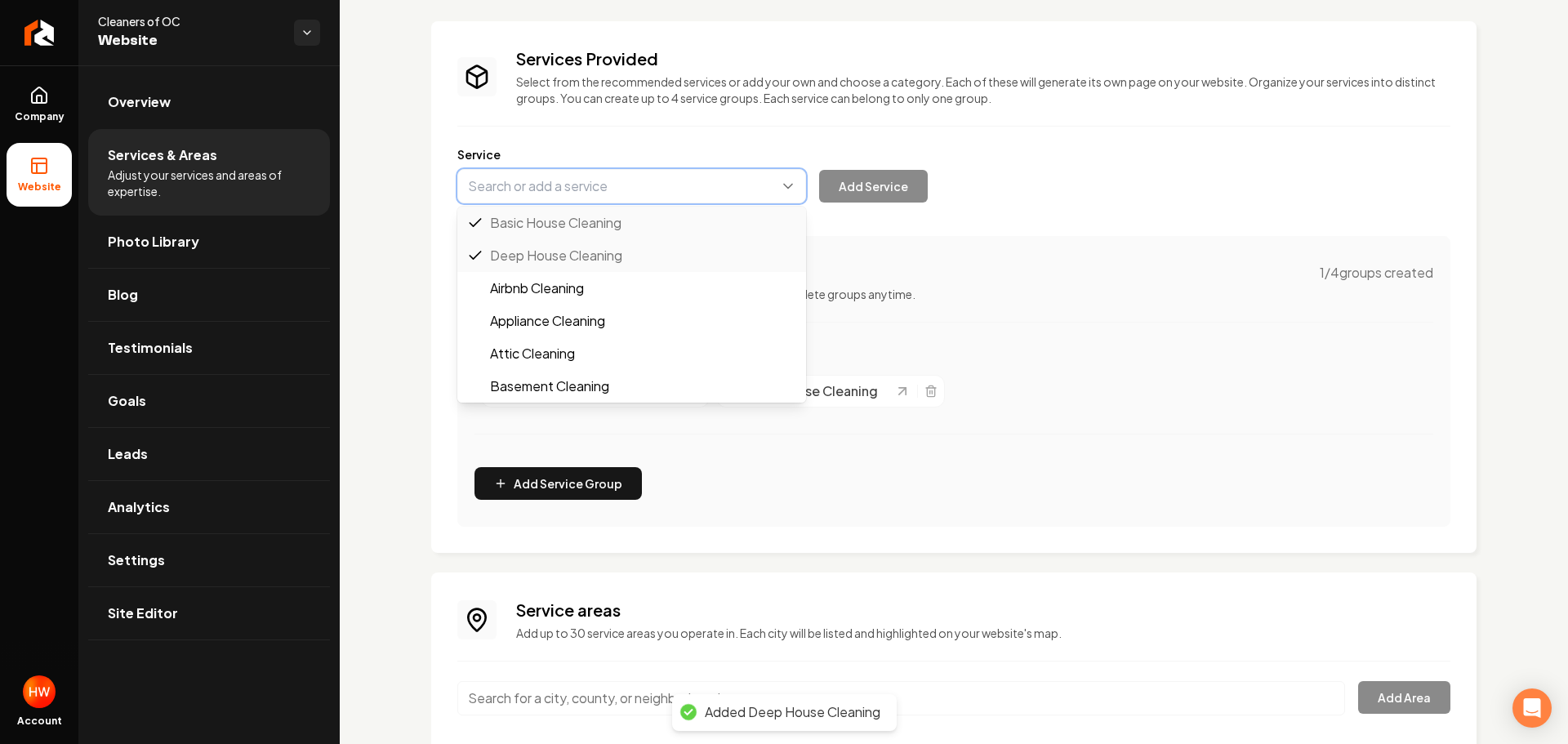
click at [643, 195] on button "Main content area" at bounding box center [631, 185] width 348 height 34
paste input "Move-In/Move-Out Cleaning"
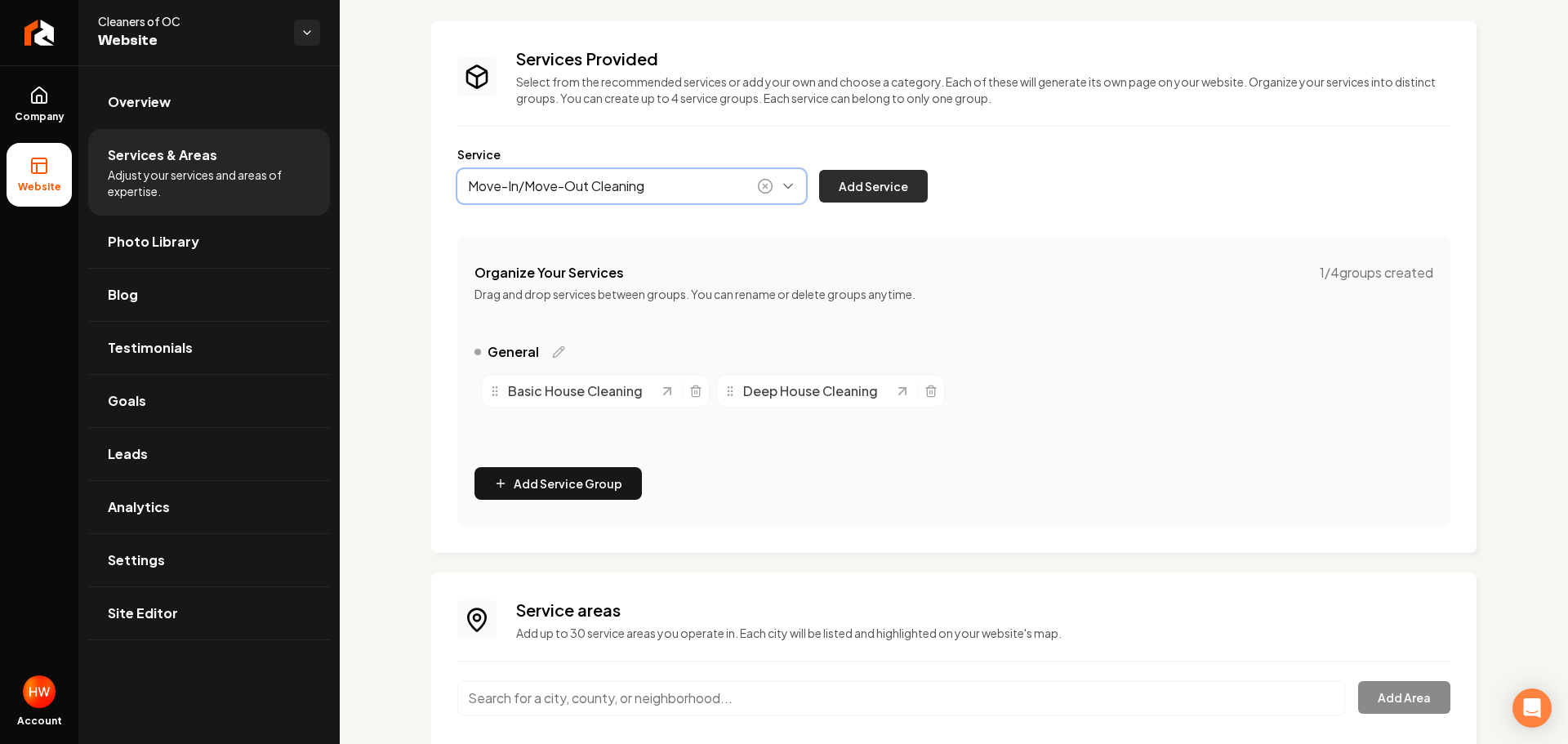
type input "Move-In/Move-Out Cleaning"
drag, startPoint x: 897, startPoint y: 187, endPoint x: 909, endPoint y: 187, distance: 12.0
click at [898, 187] on button "Add Service" at bounding box center [874, 185] width 109 height 32
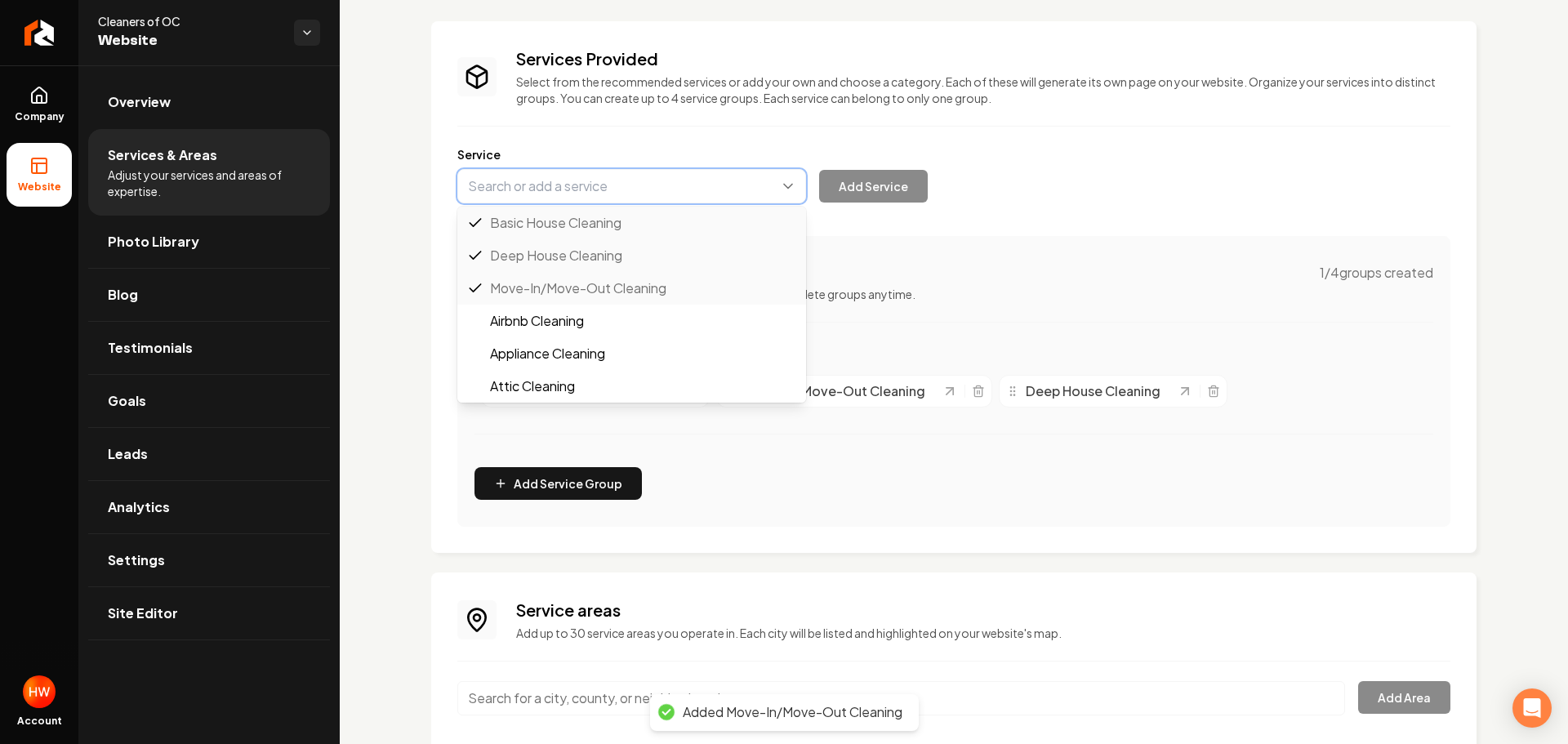
click at [619, 190] on button "Main content area" at bounding box center [631, 185] width 348 height 34
paste input "Recurring Maid Services"
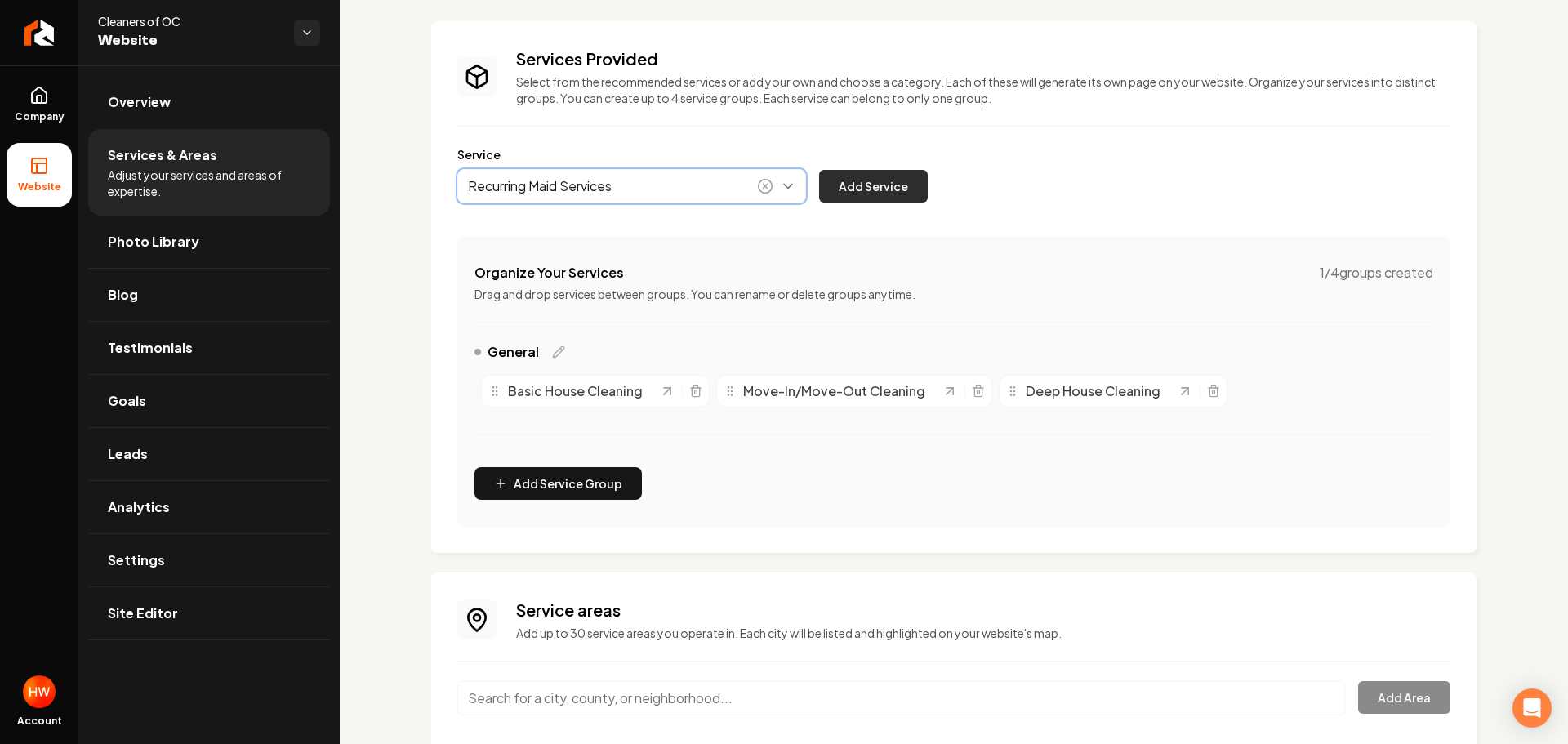
type input "Recurring Maid Services"
click at [867, 195] on button "Add Service" at bounding box center [874, 185] width 109 height 32
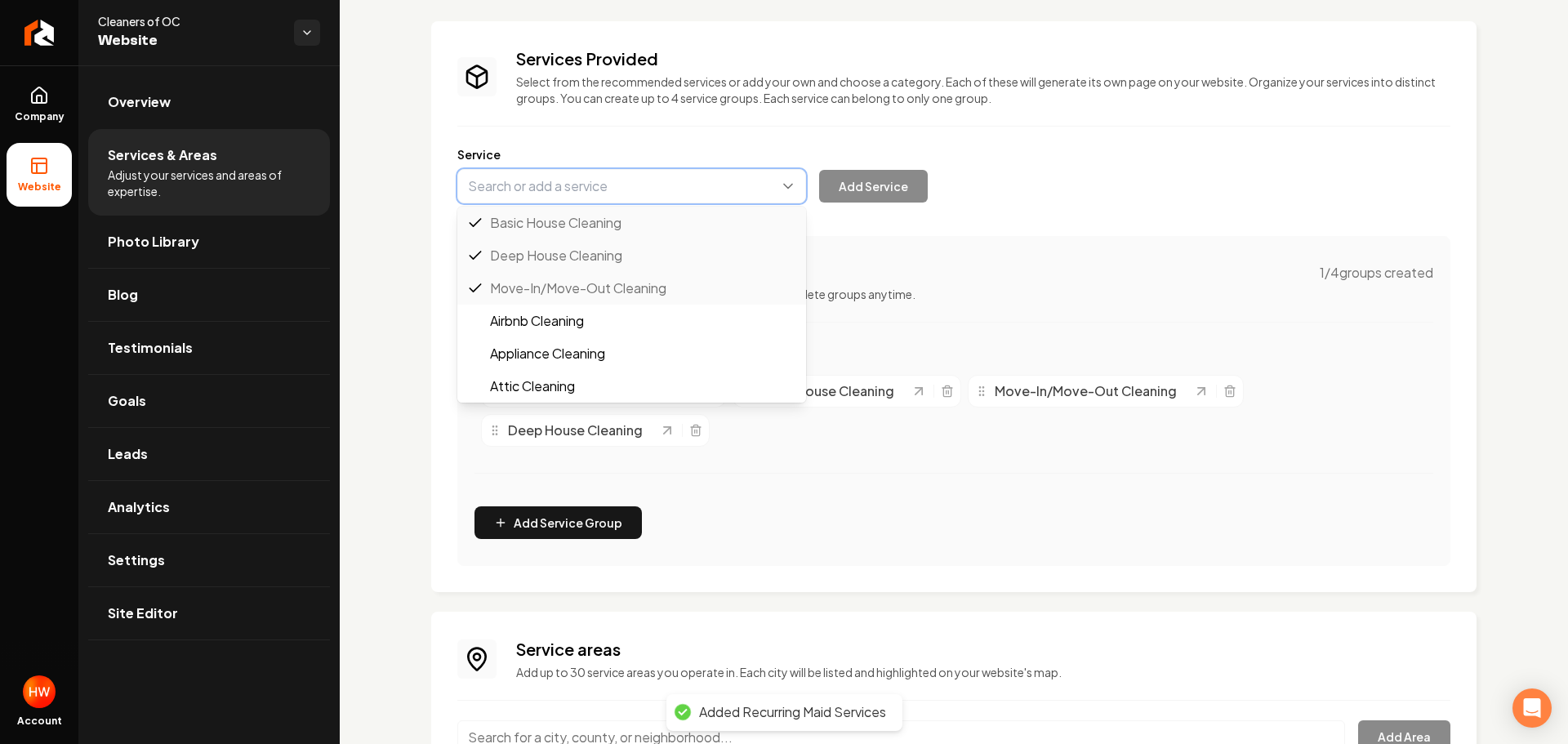
click at [623, 190] on button "Main content area" at bounding box center [631, 185] width 348 height 34
paste input "Airbnb Cleaning"
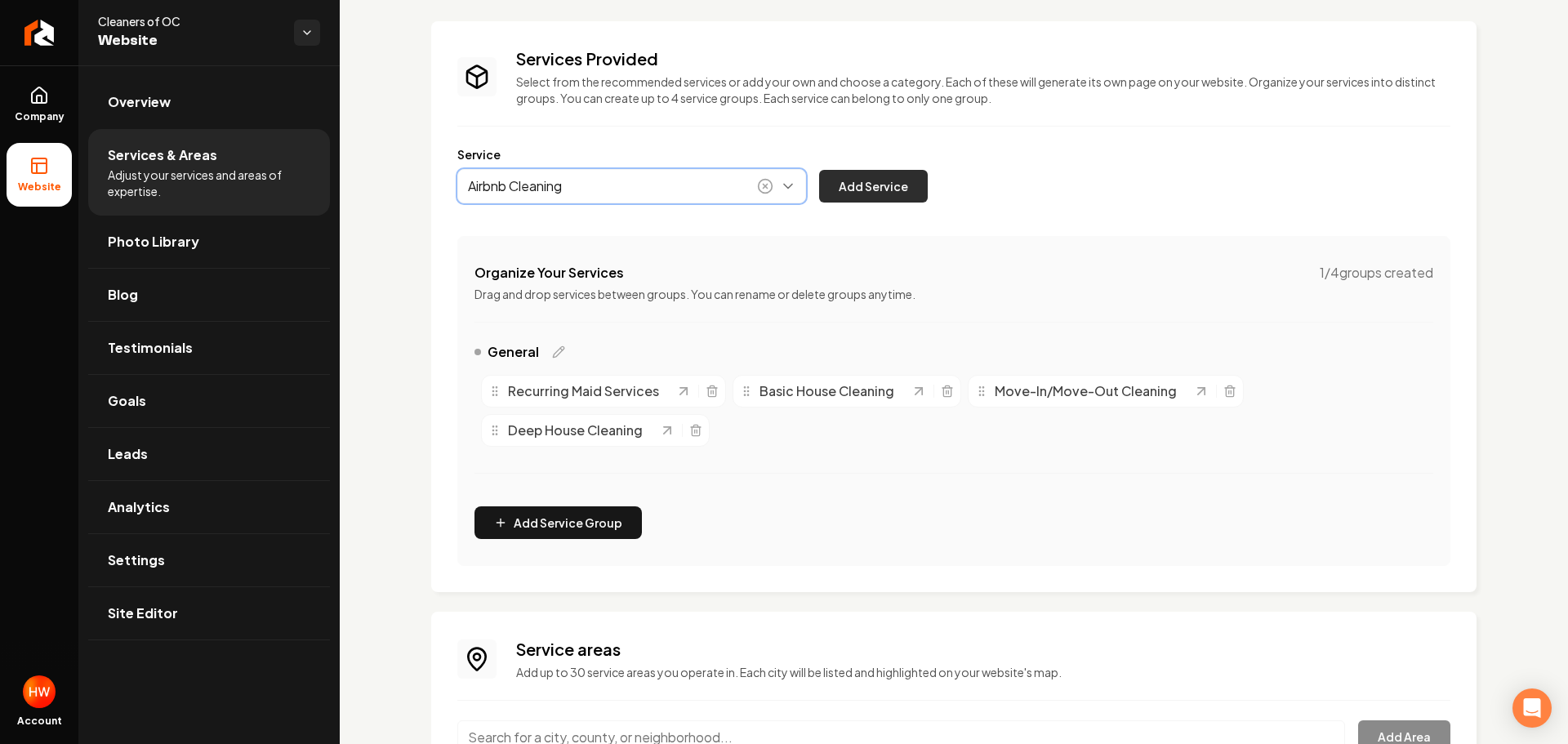
type input "Airbnb Cleaning"
click at [885, 182] on button "Add Service" at bounding box center [874, 185] width 109 height 32
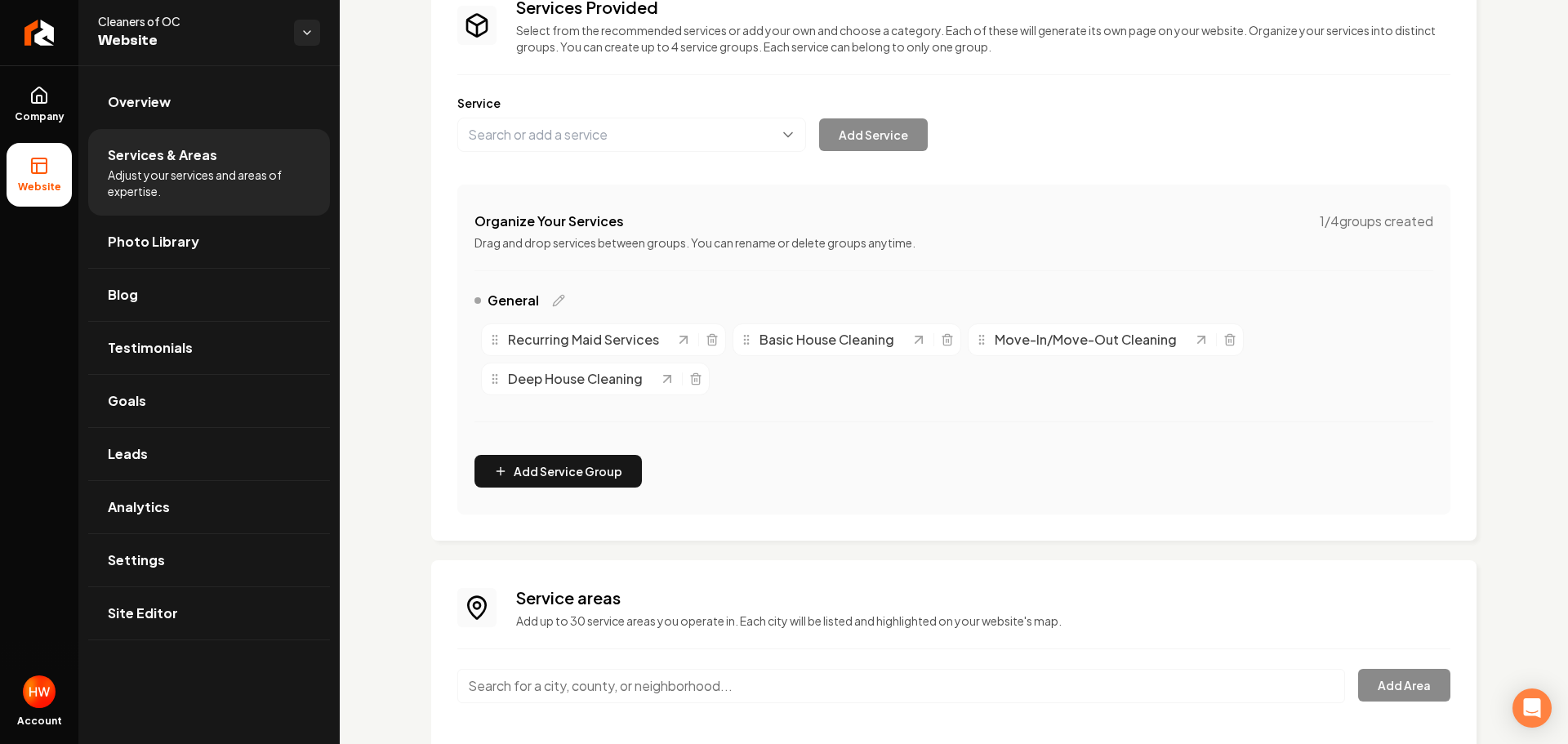
scroll to position [202, 0]
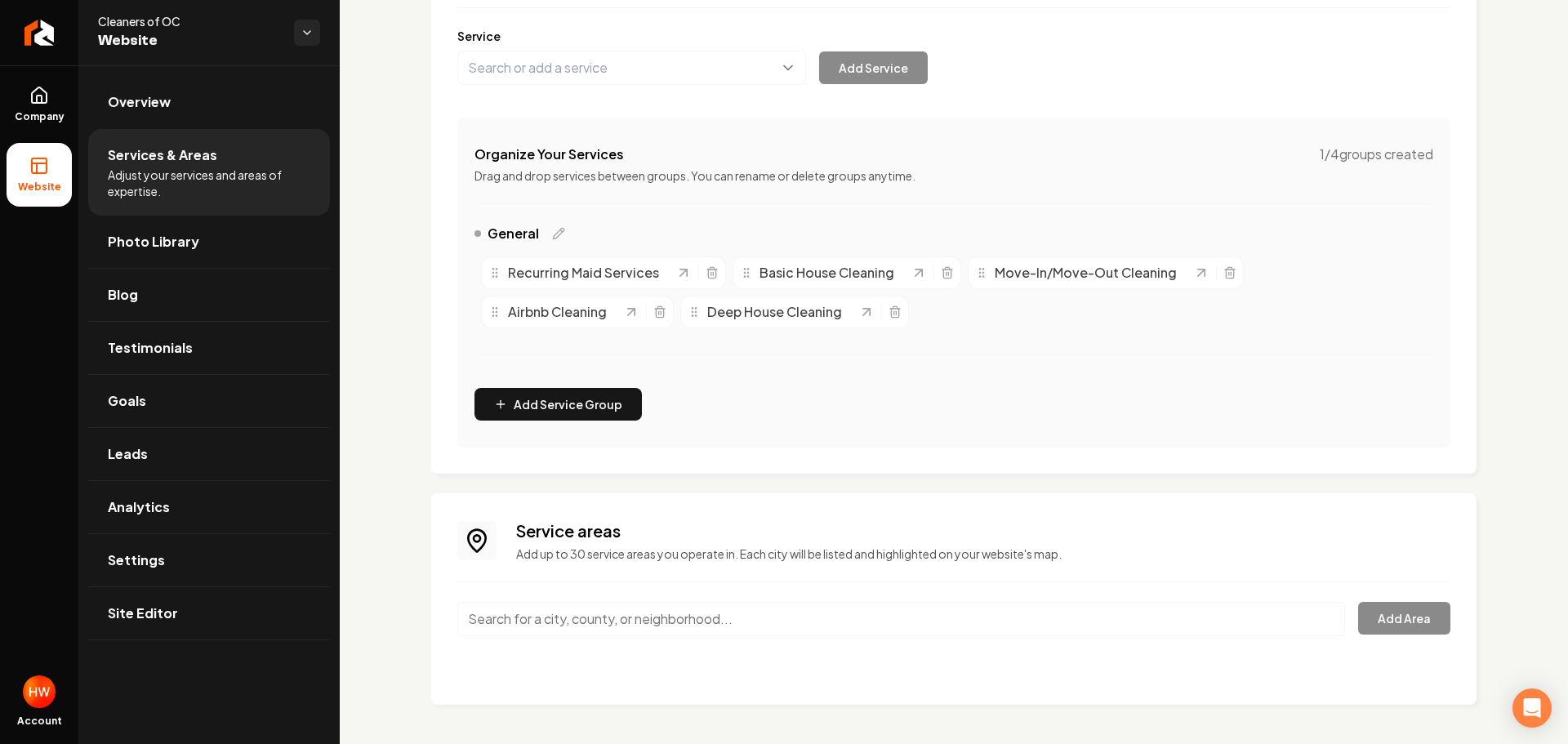
click at [642, 620] on input "Main content area" at bounding box center [901, 619] width 888 height 34
paste input "/ Mission Viejo/ Laguna Hills/ Irvine/ Tustin/ Aliso Viejo/ Laguna Niguel/ San"
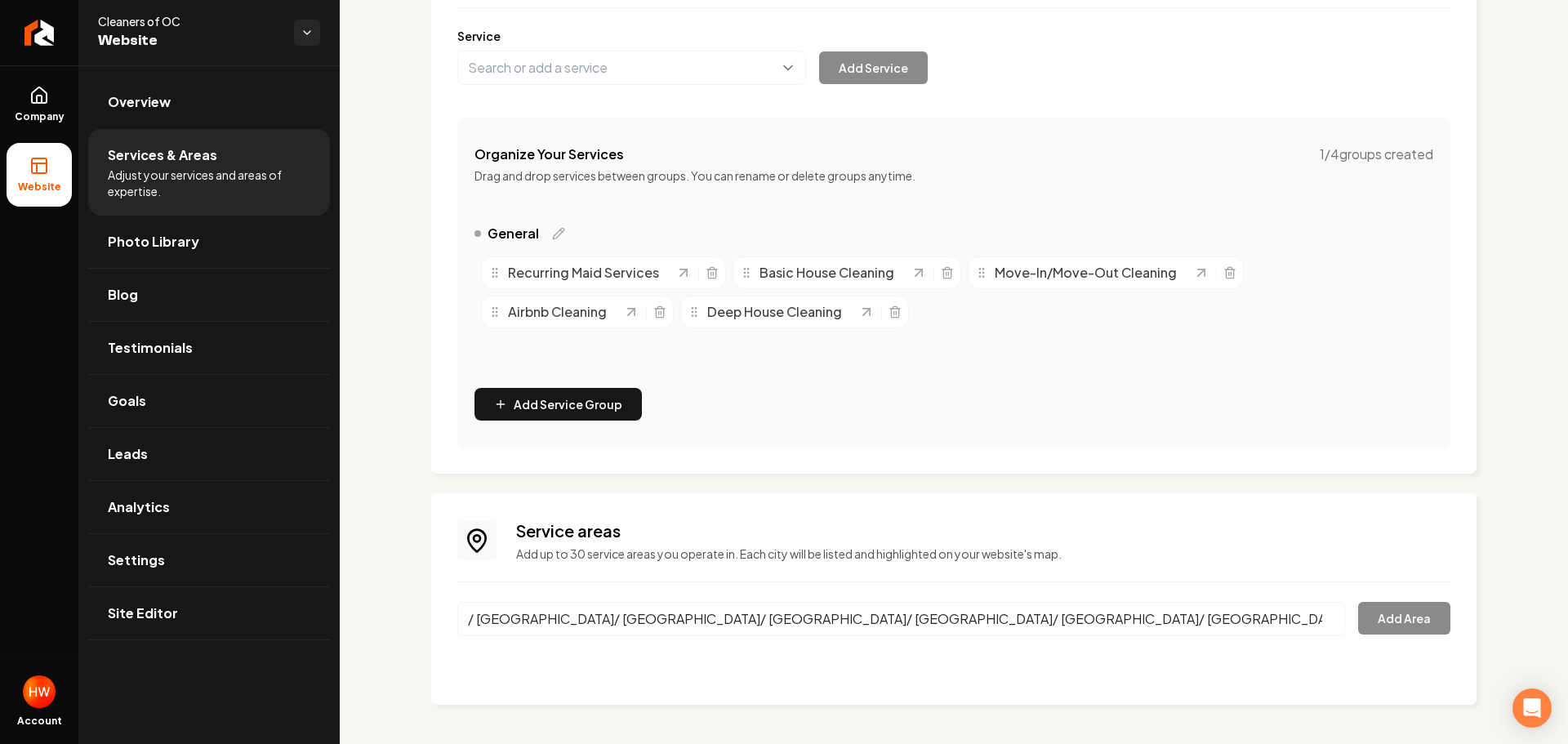
click at [737, 616] on input "/ Mission Viejo/ Laguna Hills/ Irvine/ Tustin/ Aliso Viejo/ Laguna Niguel/ San" at bounding box center [901, 619] width 888 height 34
click at [737, 615] on input "/ Mission Viejo/ Laguna Hills/ Irvine/ Tustin/ Aliso Viejo/ Laguna Niguel/ San" at bounding box center [901, 619] width 888 height 34
paste input "Lake Forest"
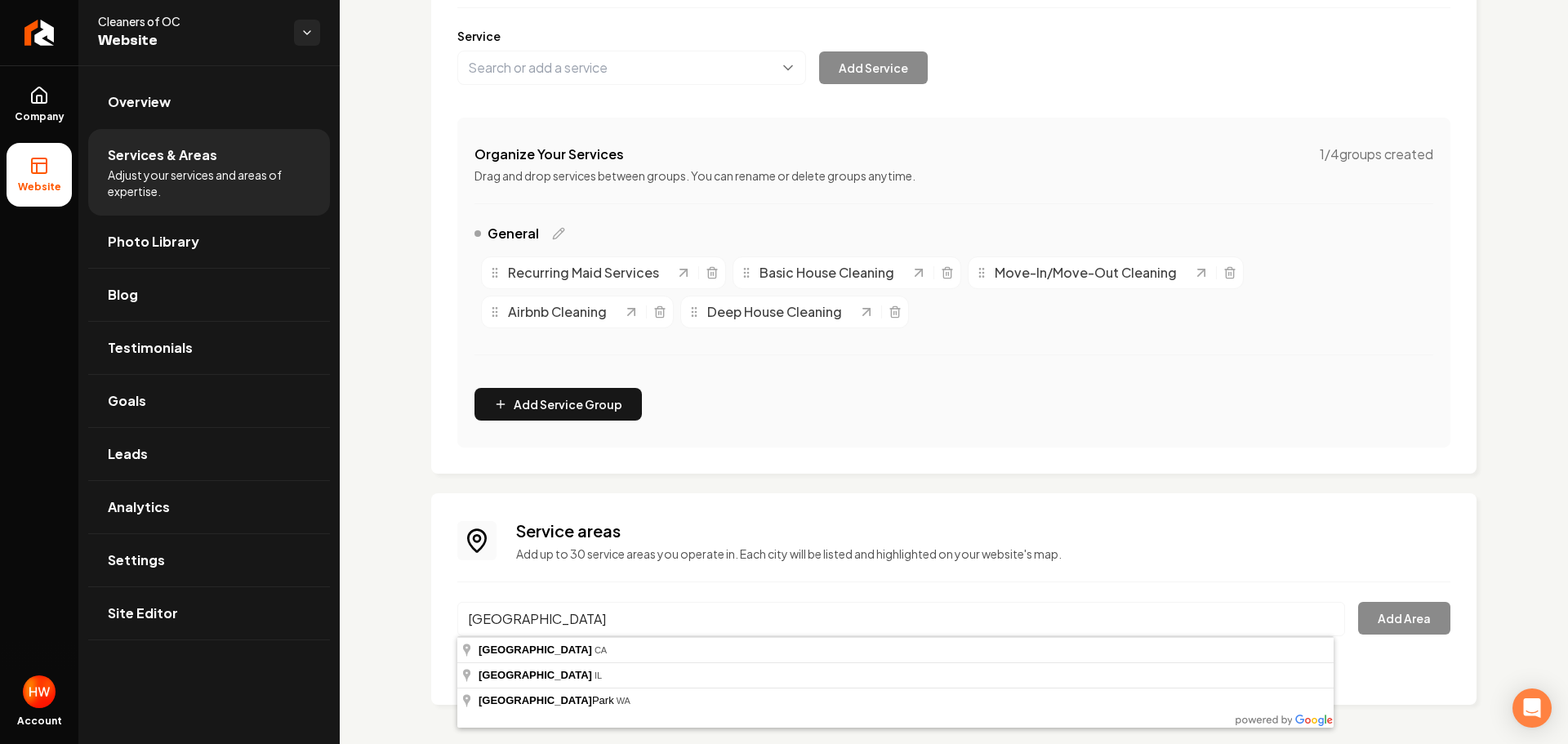
type input "Lake Forest, CA"
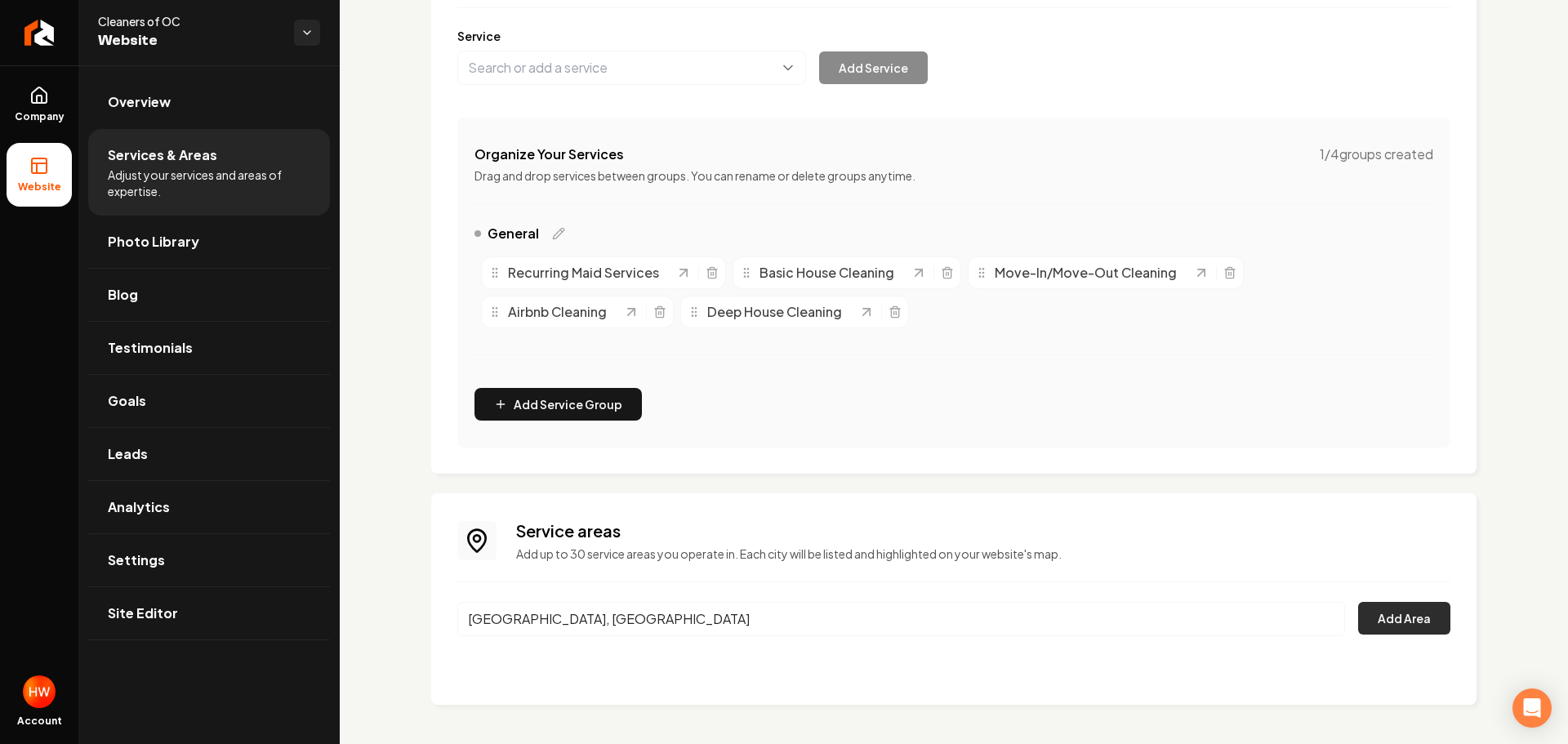
click at [1374, 610] on button "Add Area" at bounding box center [1404, 618] width 92 height 32
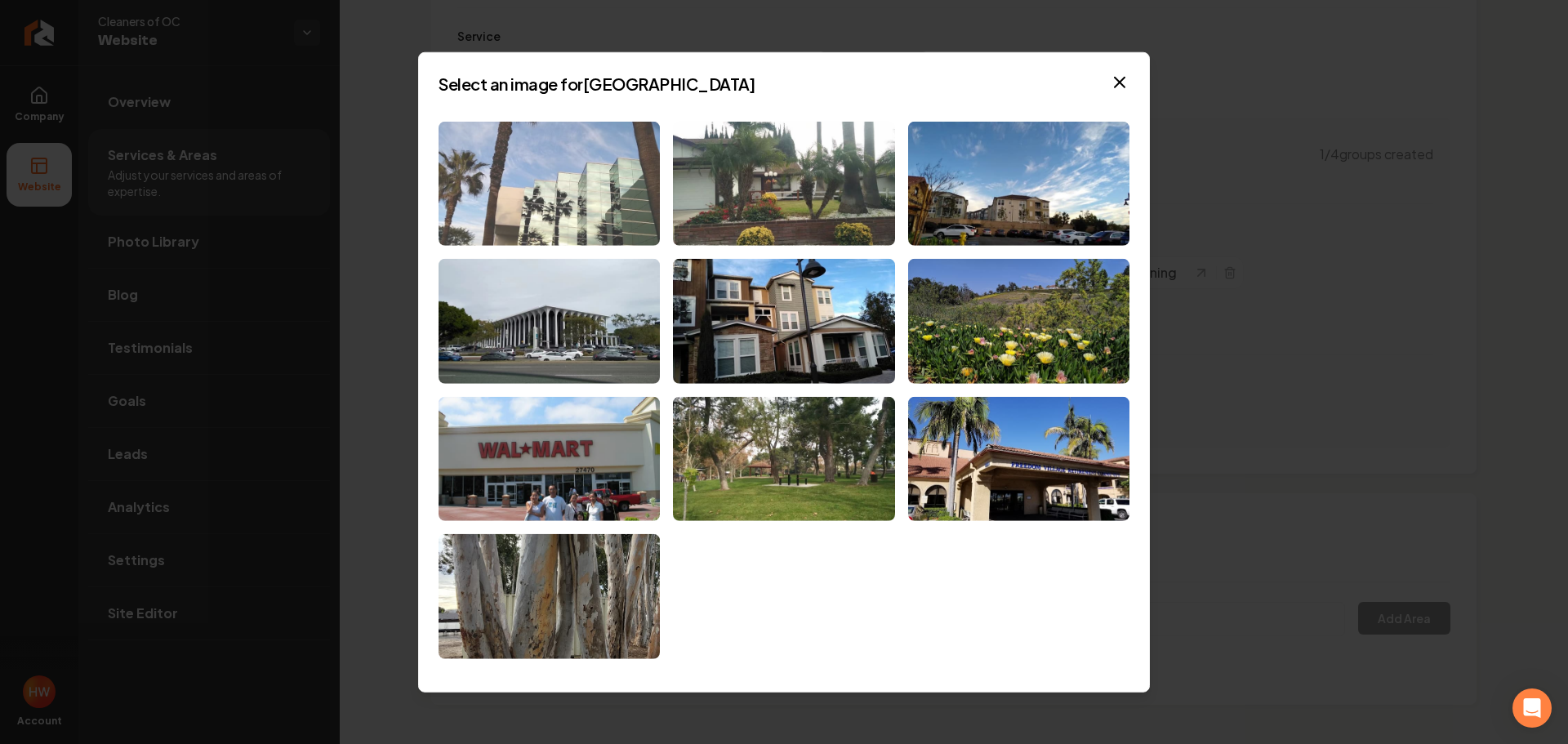
click at [480, 192] on img at bounding box center [549, 183] width 221 height 125
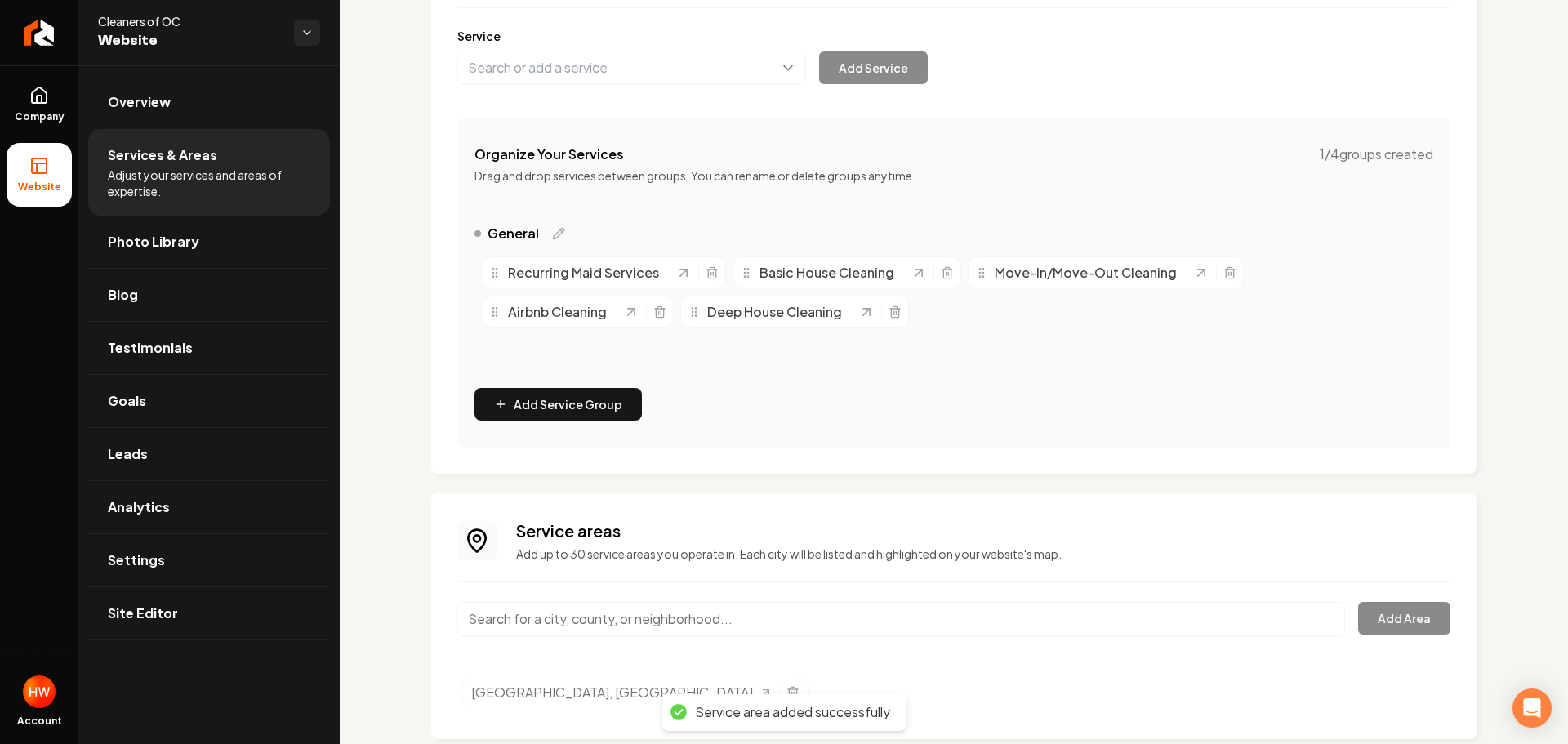
click at [695, 633] on input "Main content area" at bounding box center [901, 619] width 888 height 34
paste input "Mission Viejo"
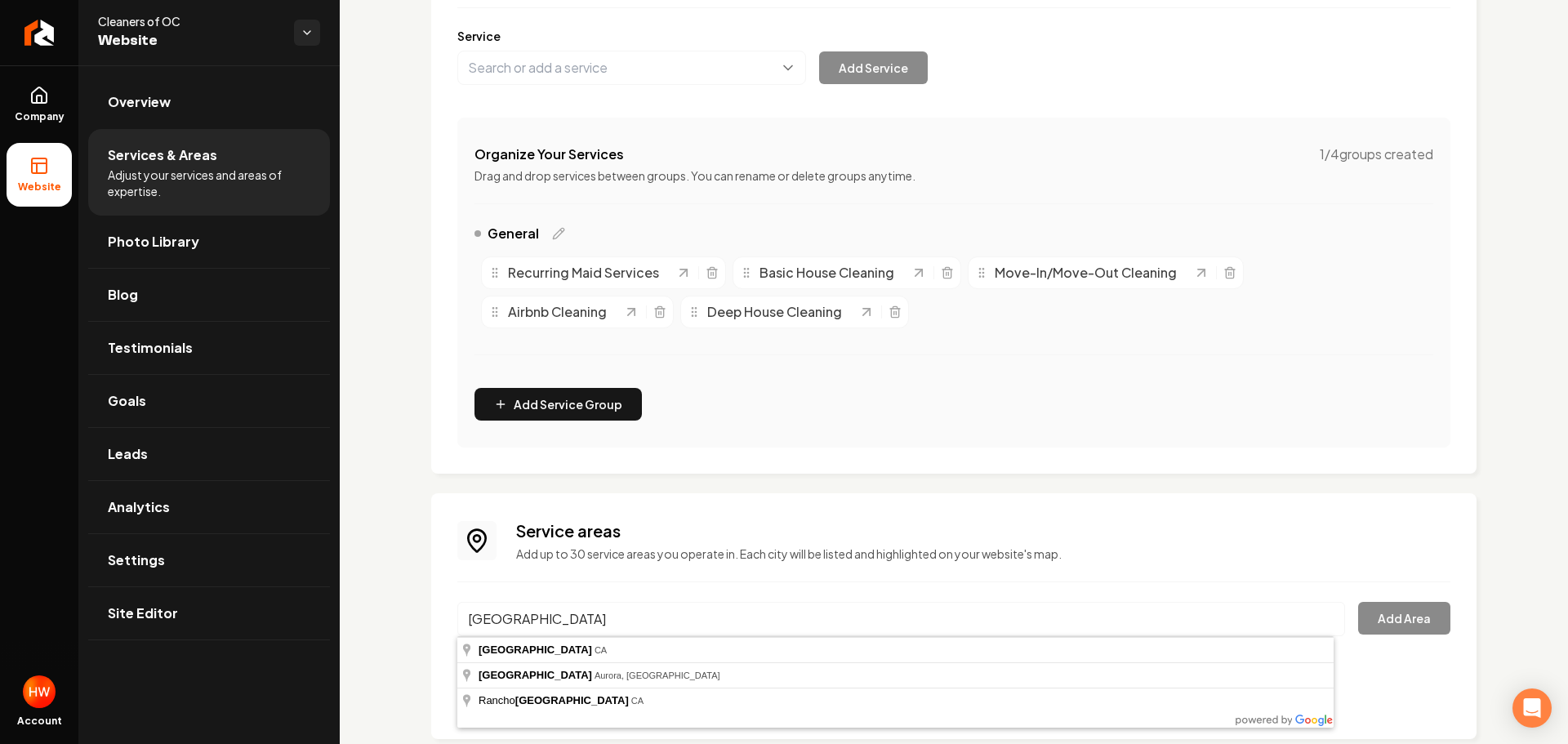
type input "Mission Viejo, CA"
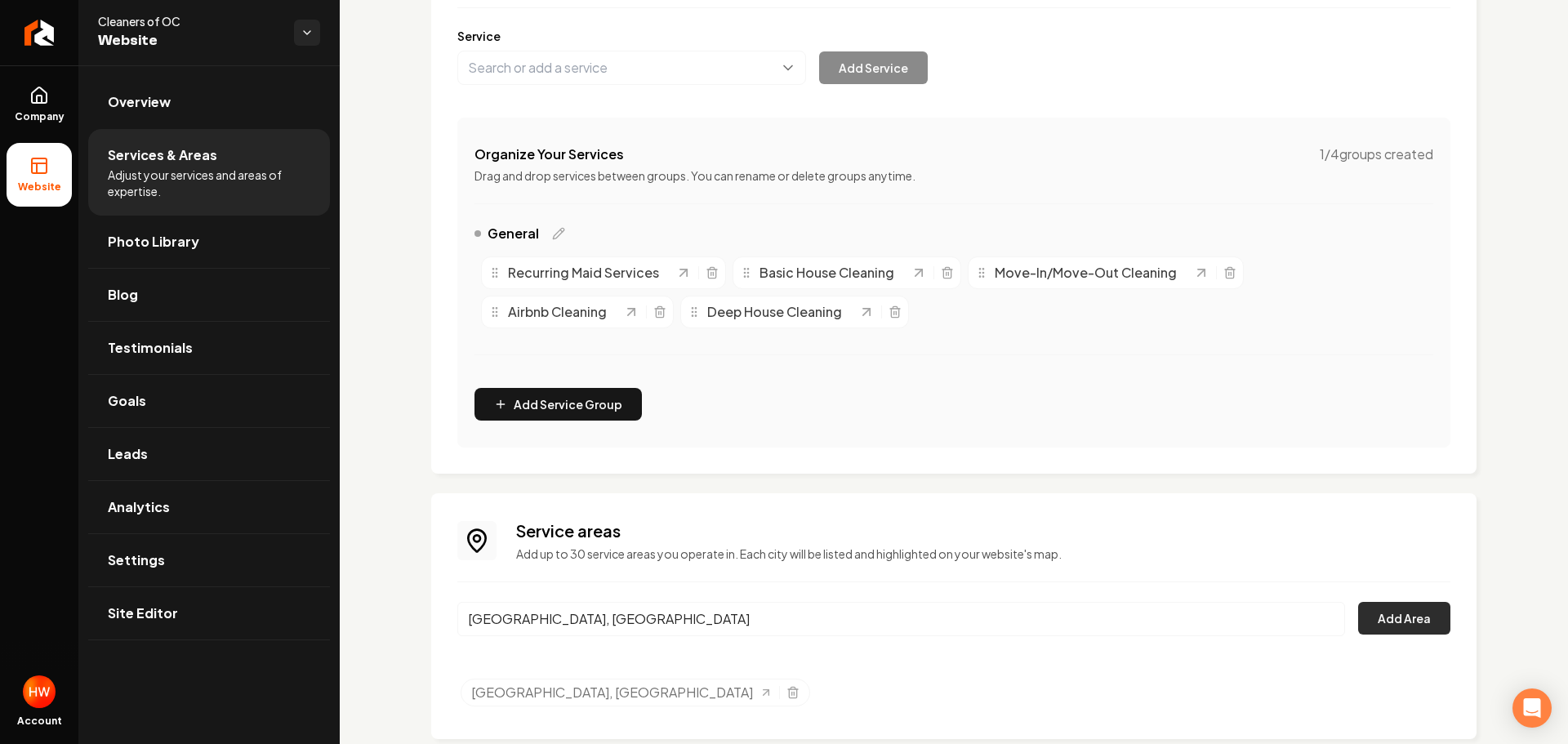
click at [1380, 626] on button "Add Area" at bounding box center [1404, 618] width 92 height 32
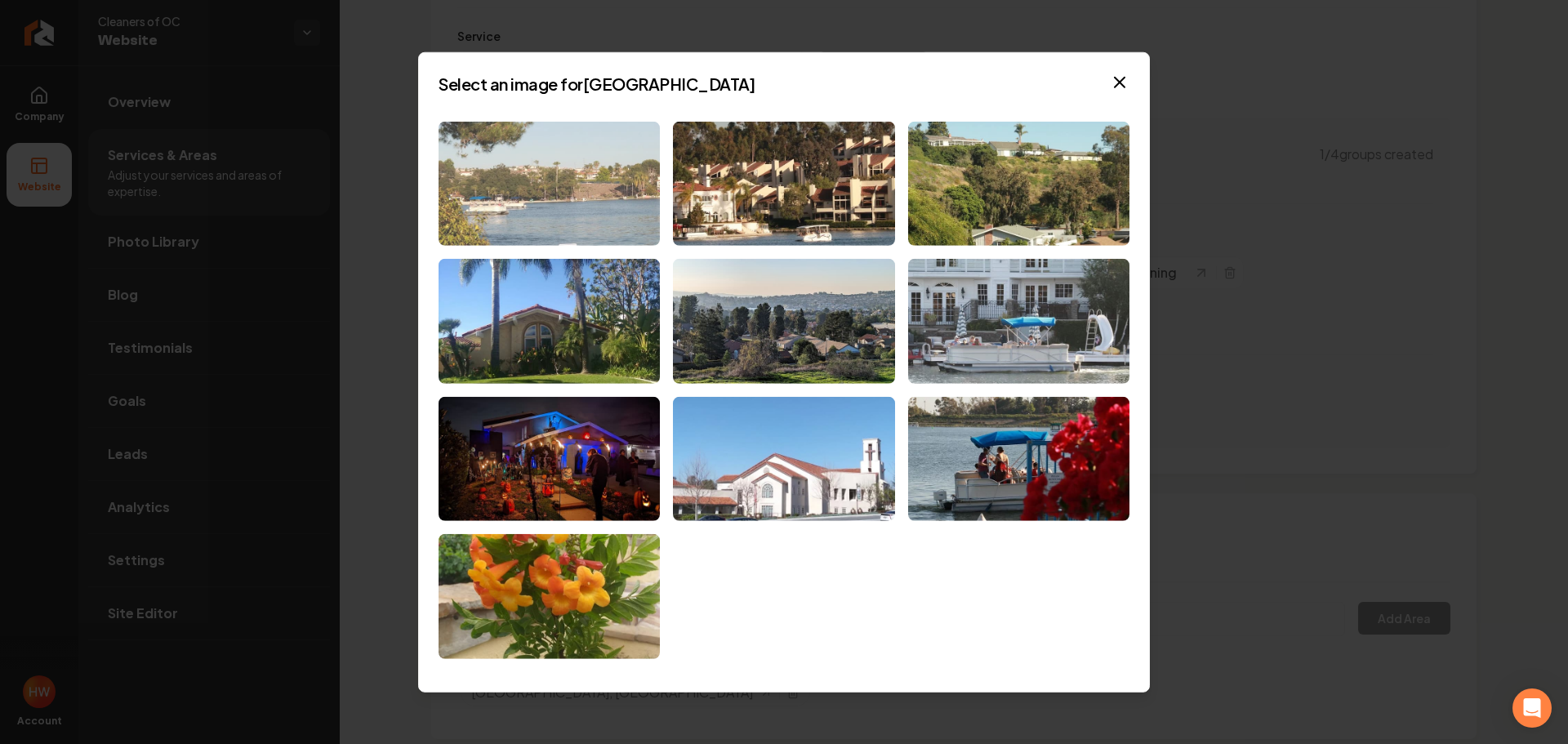
click at [569, 218] on img at bounding box center [549, 183] width 221 height 125
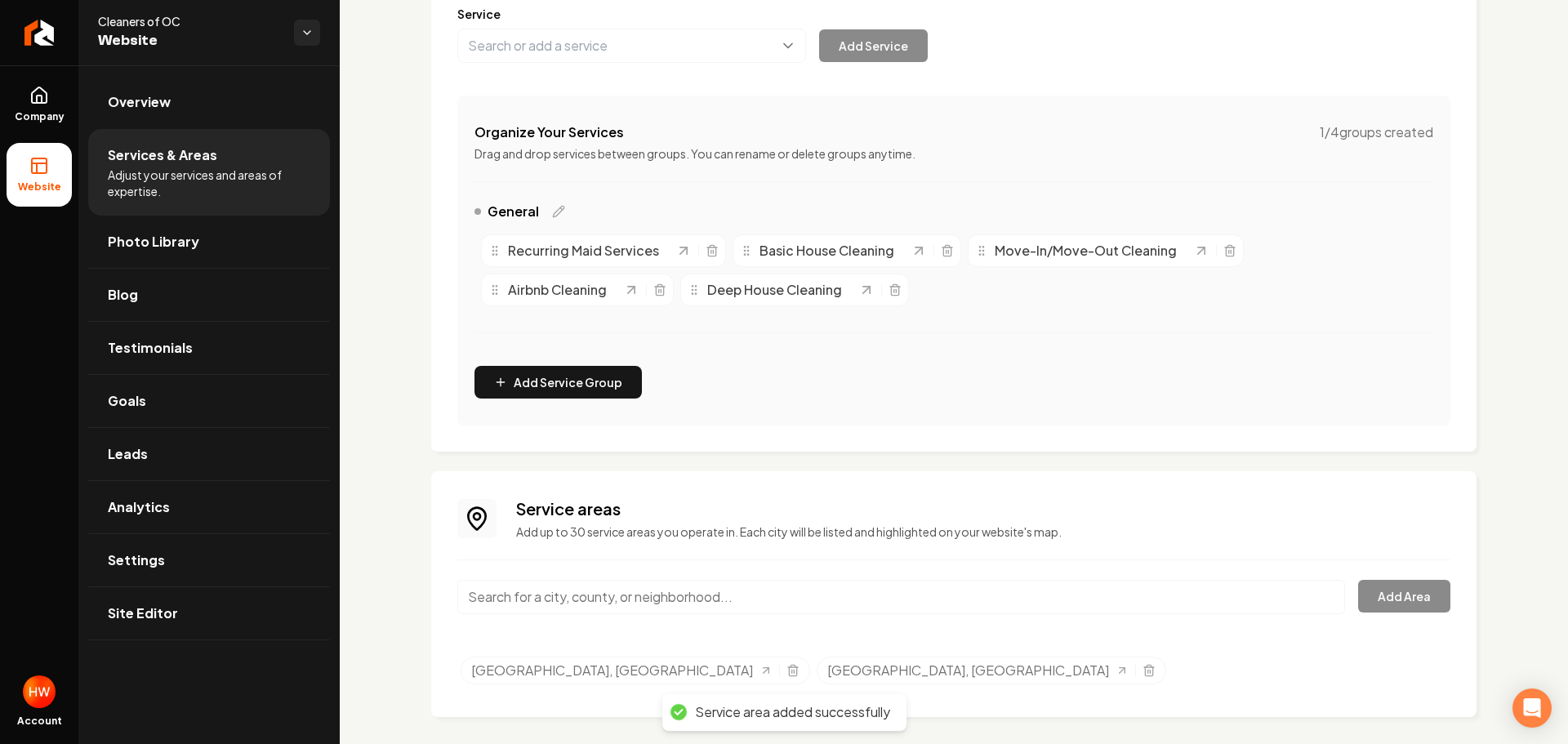
scroll to position [236, 0]
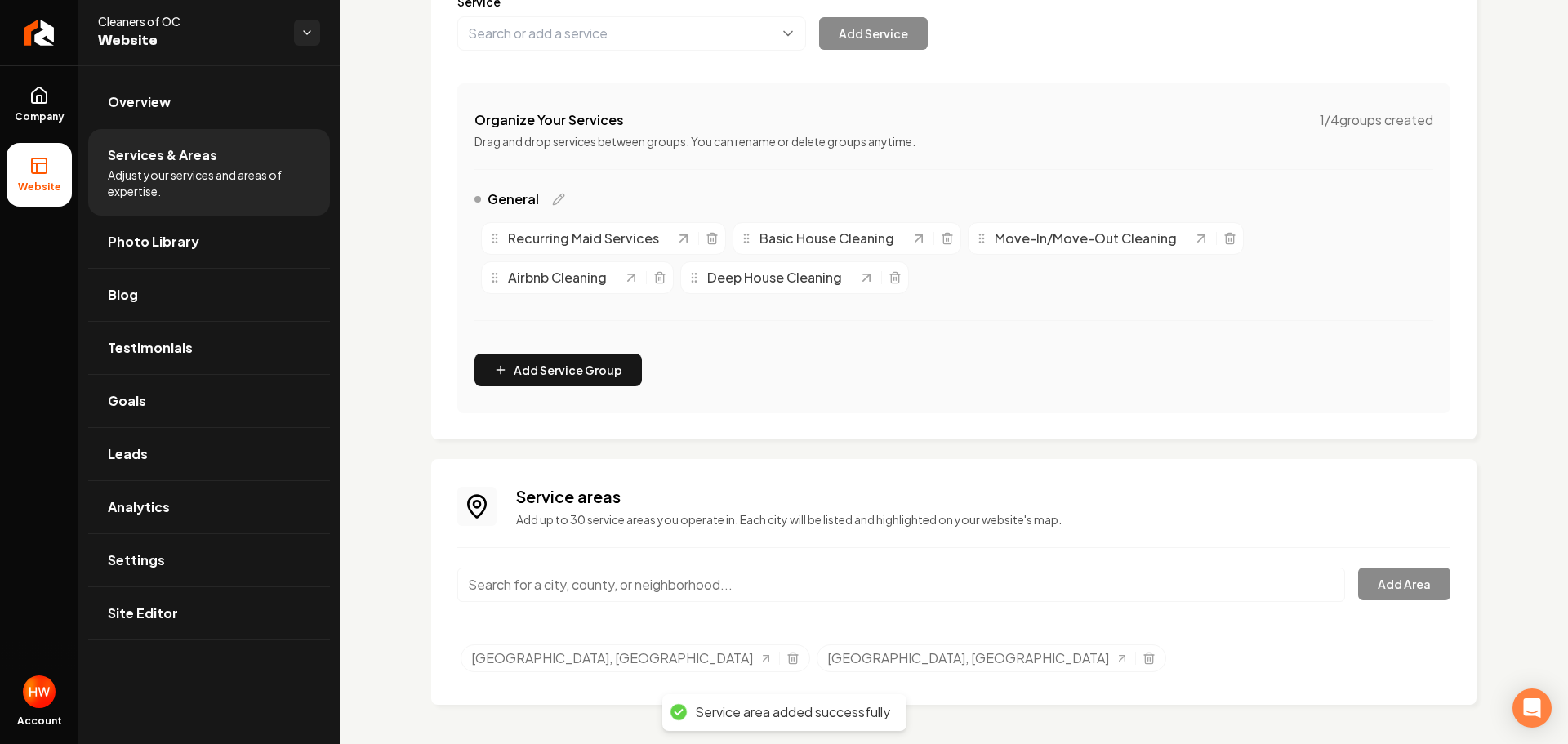
click at [703, 574] on input "Main content area" at bounding box center [901, 585] width 888 height 34
paste input "Laguna Hills"
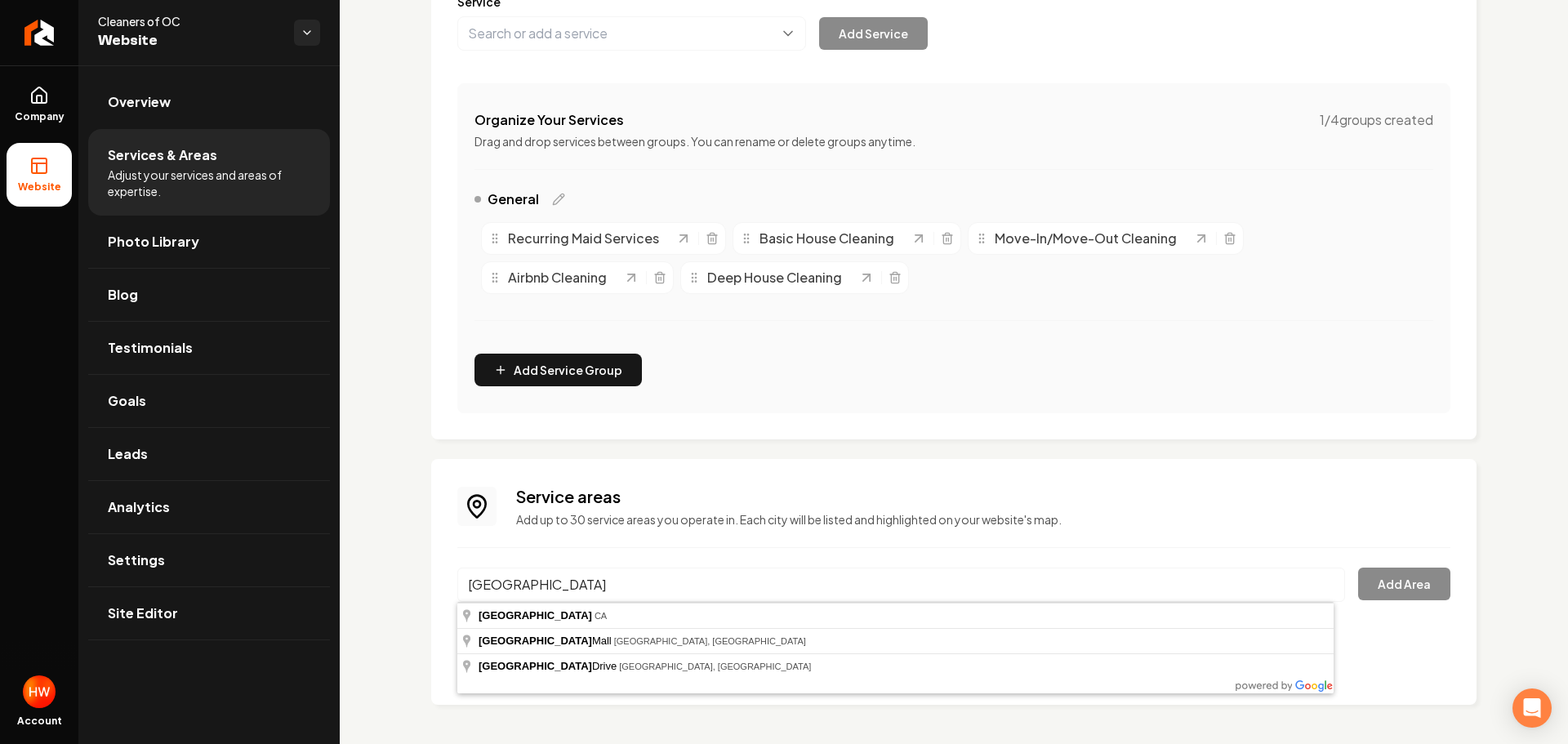
type input "Laguna Hills, CA"
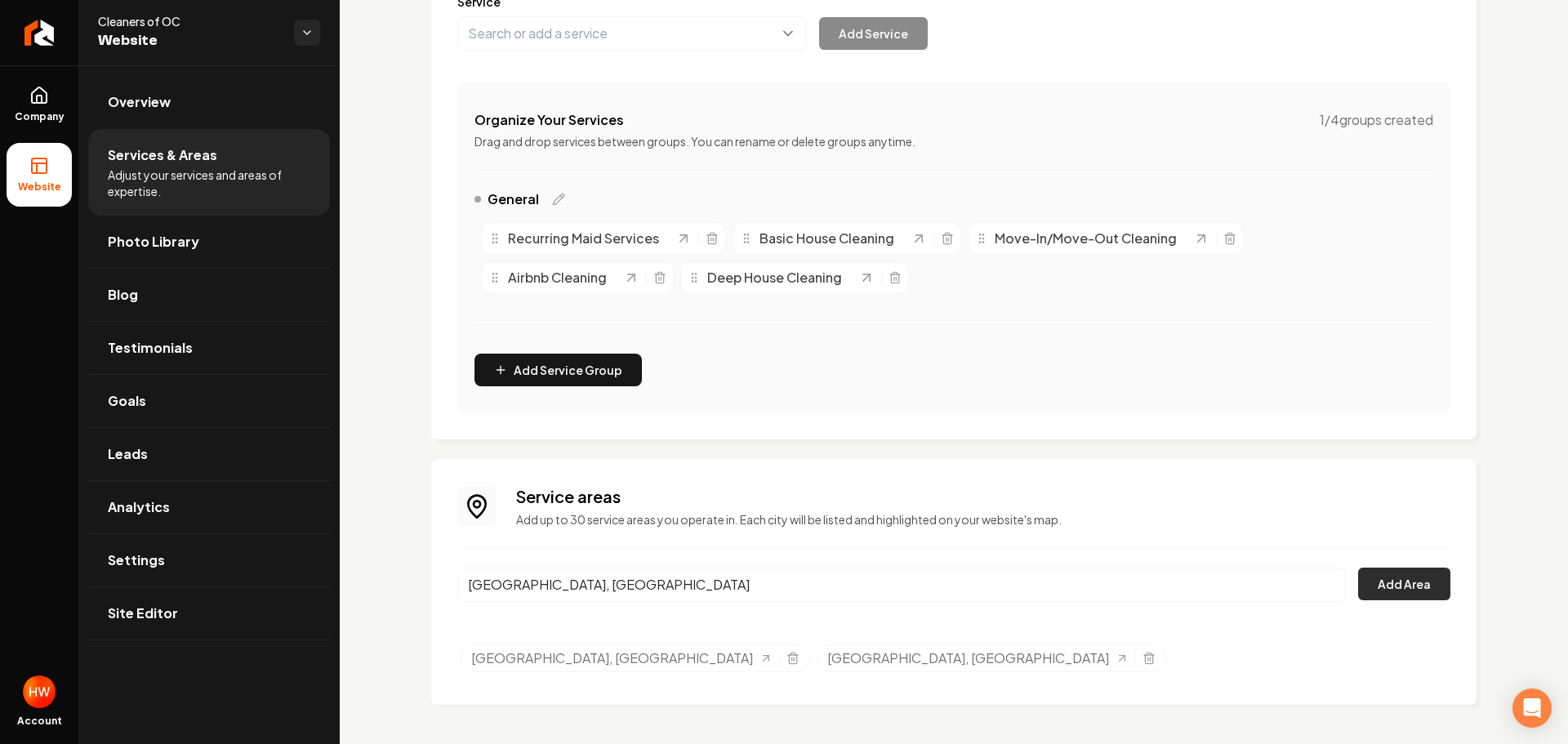
click at [1401, 587] on button "Add Area" at bounding box center [1404, 584] width 92 height 32
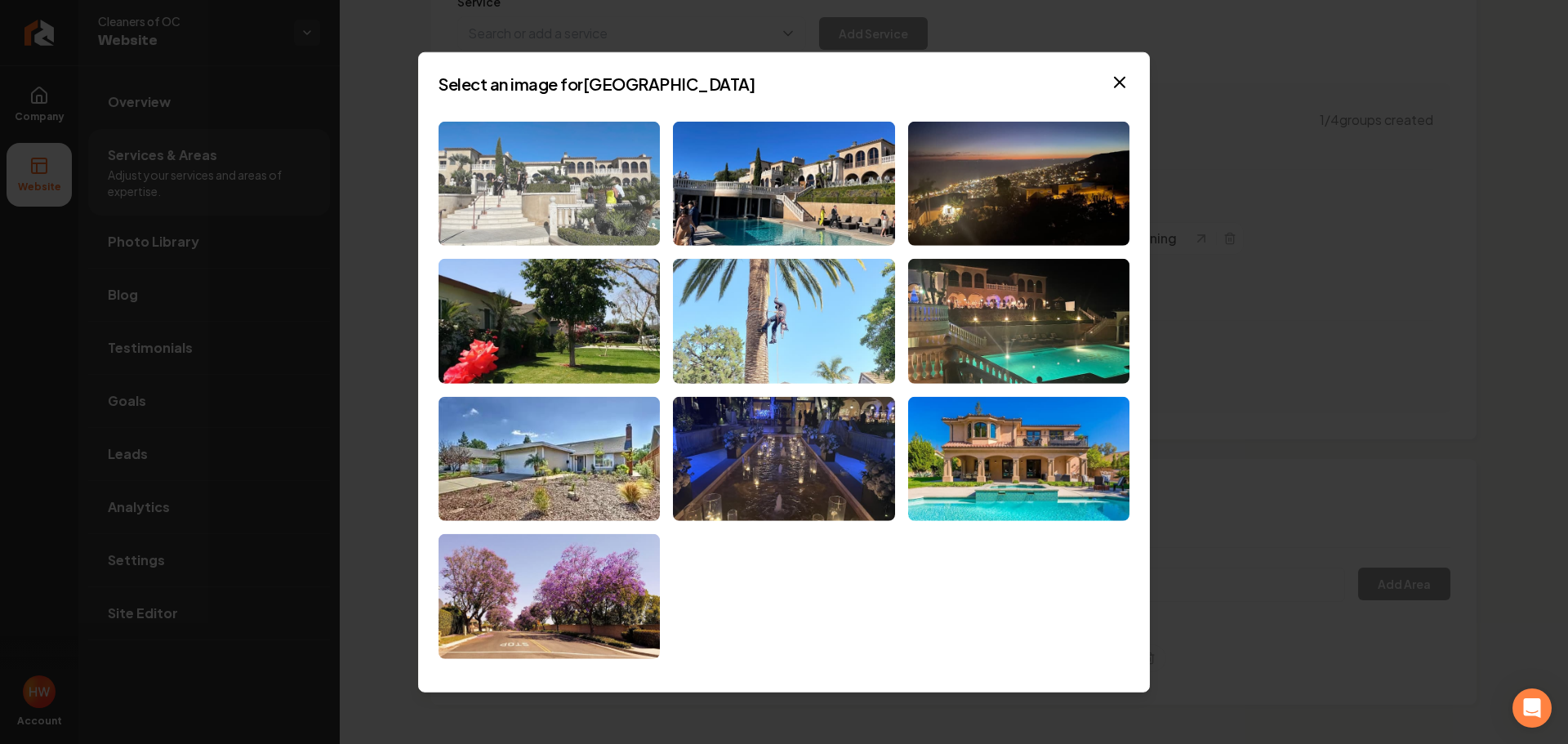
click at [595, 187] on img at bounding box center [549, 183] width 221 height 125
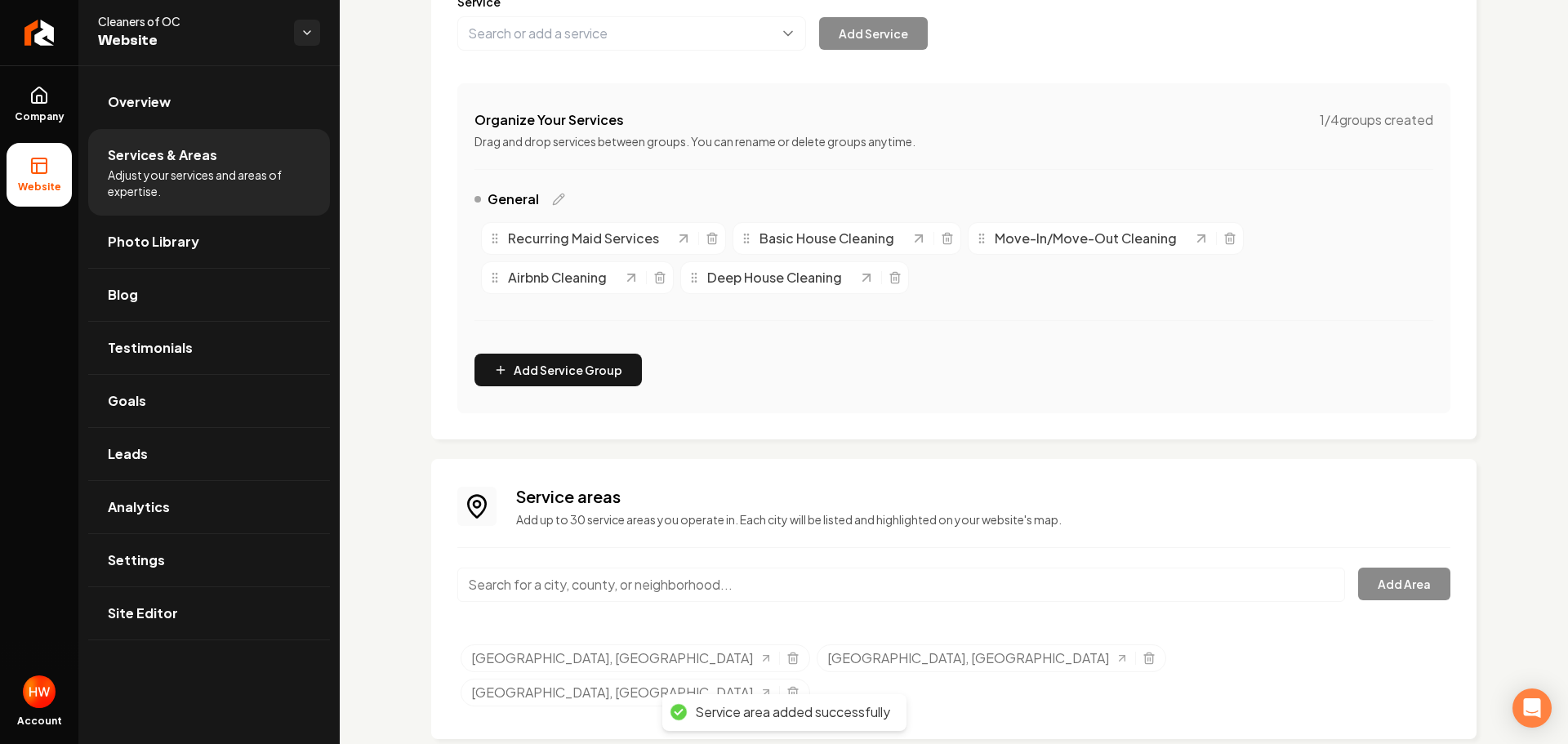
click at [912, 595] on input "Main content area" at bounding box center [901, 585] width 888 height 34
paste input "Irvine"
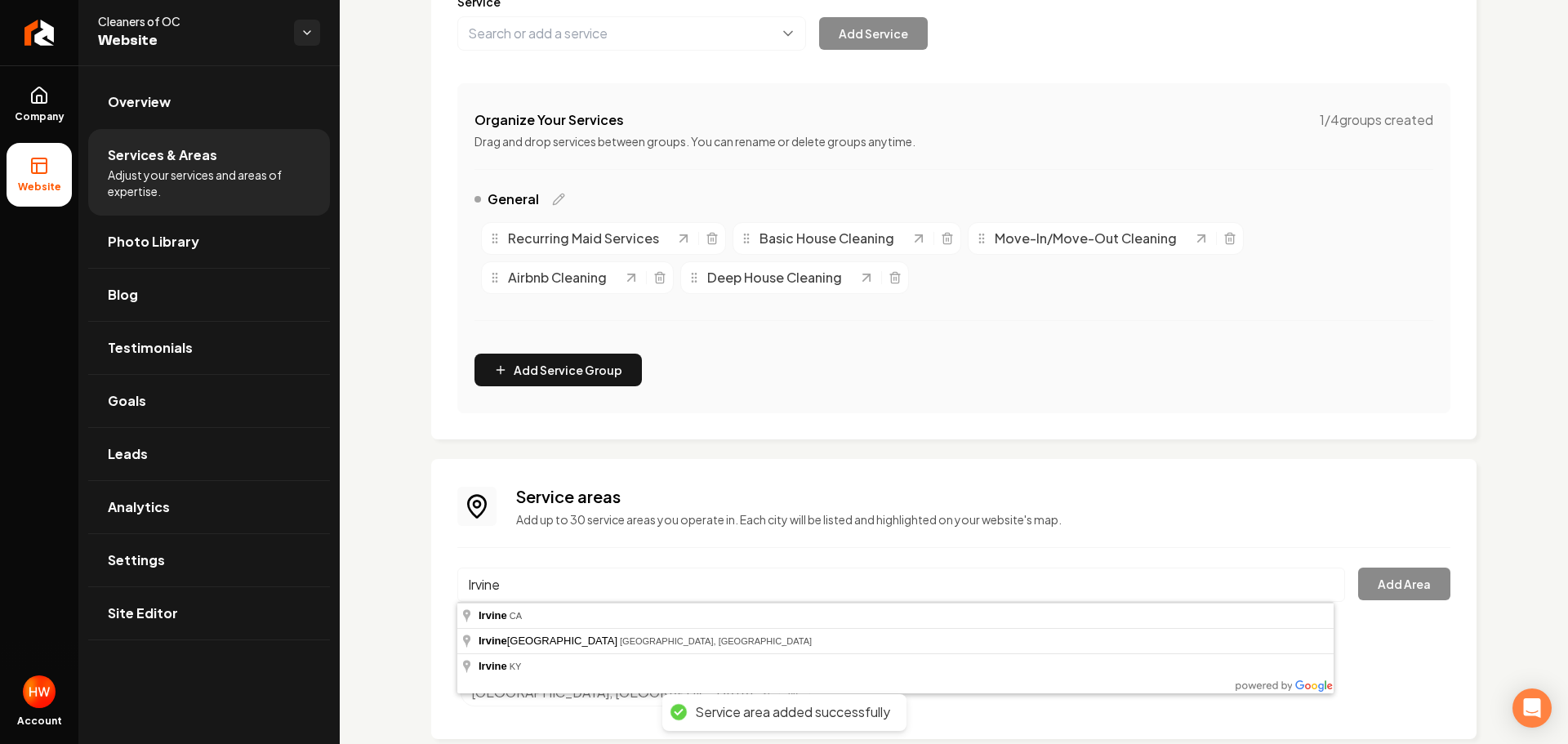
type input "Irvine, CA"
drag, startPoint x: 577, startPoint y: 612, endPoint x: 602, endPoint y: 613, distance: 25.0
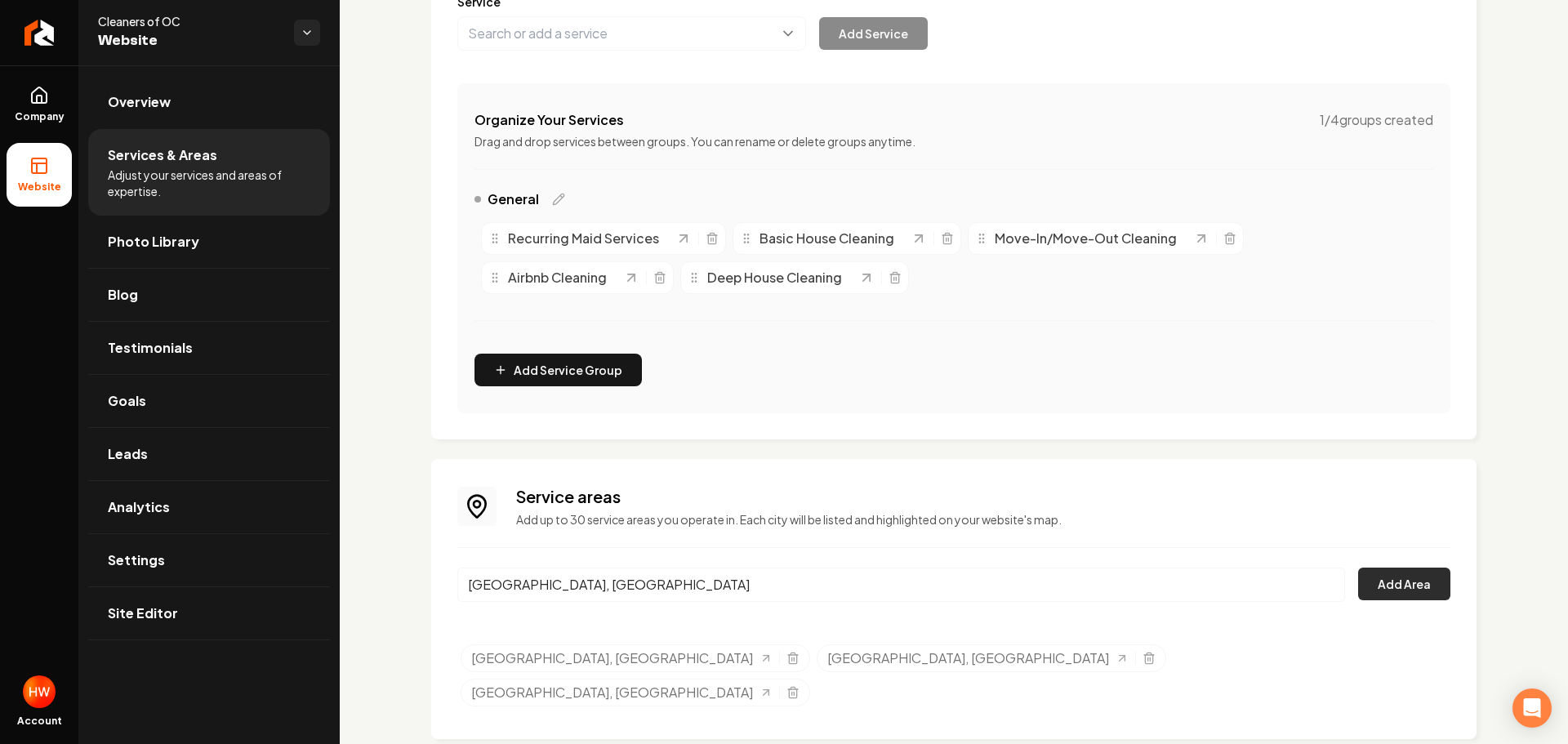
click at [1403, 580] on button "Add Area" at bounding box center [1404, 584] width 92 height 32
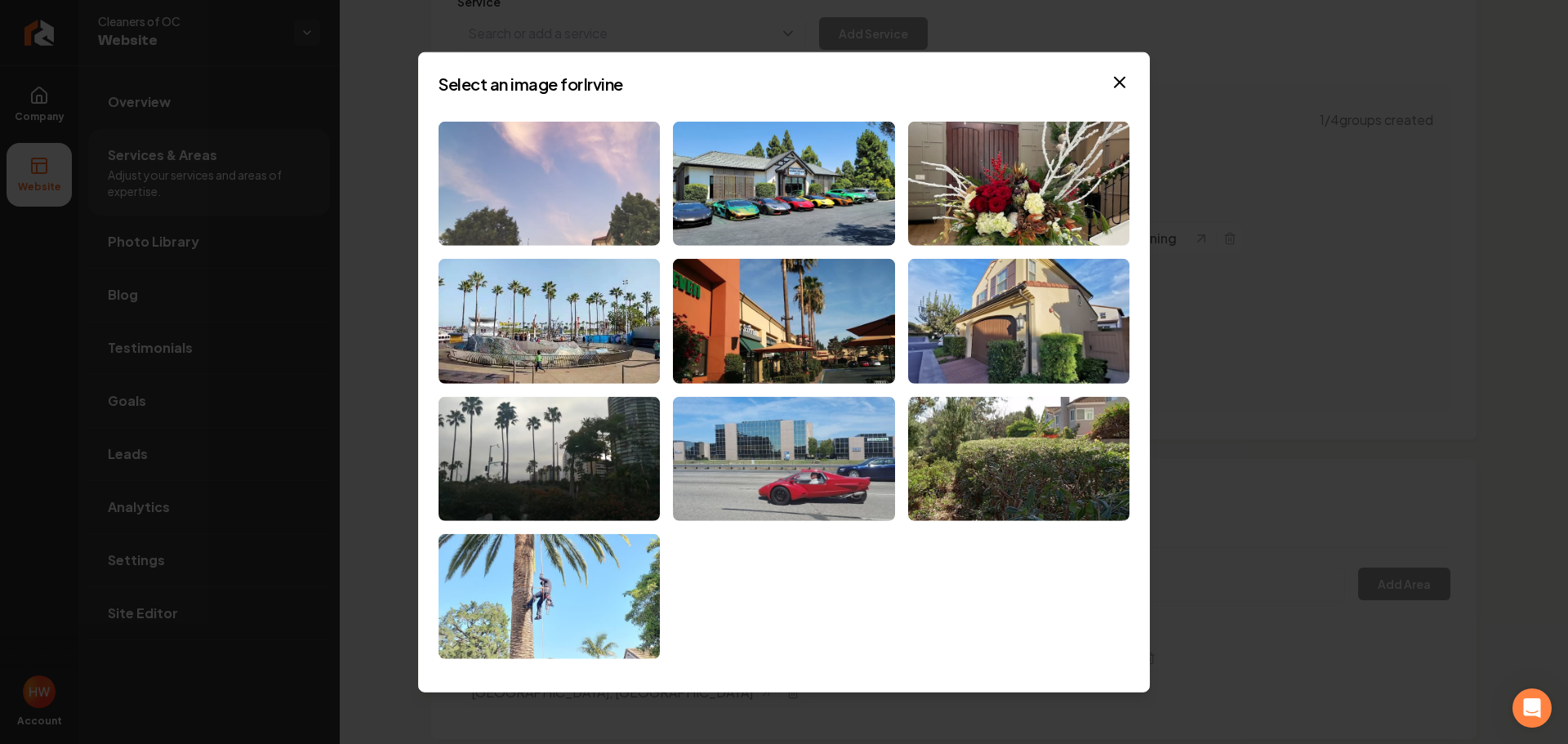
click at [503, 168] on img at bounding box center [549, 183] width 221 height 125
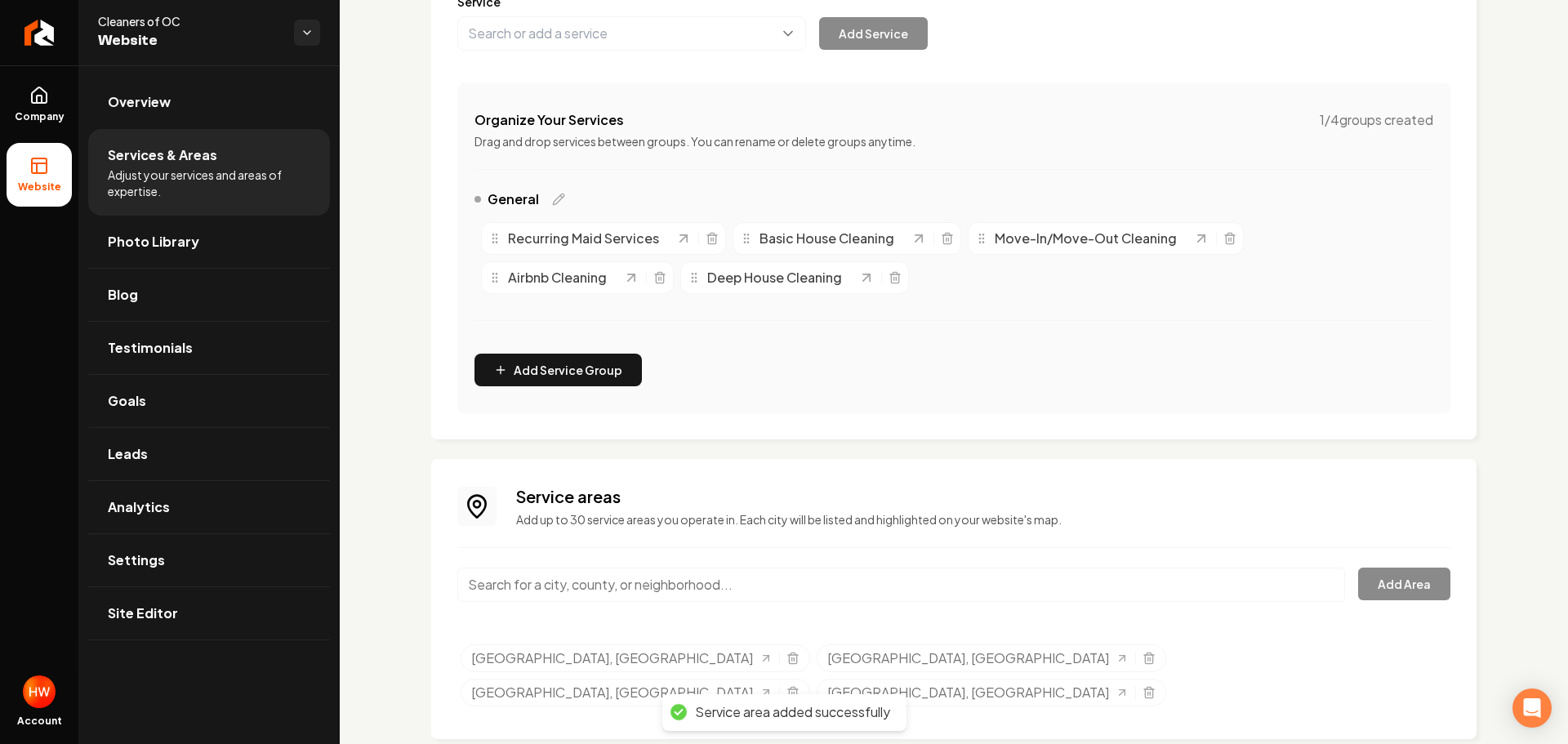
click at [937, 588] on input "Main content area" at bounding box center [901, 585] width 888 height 34
paste input "Tustin"
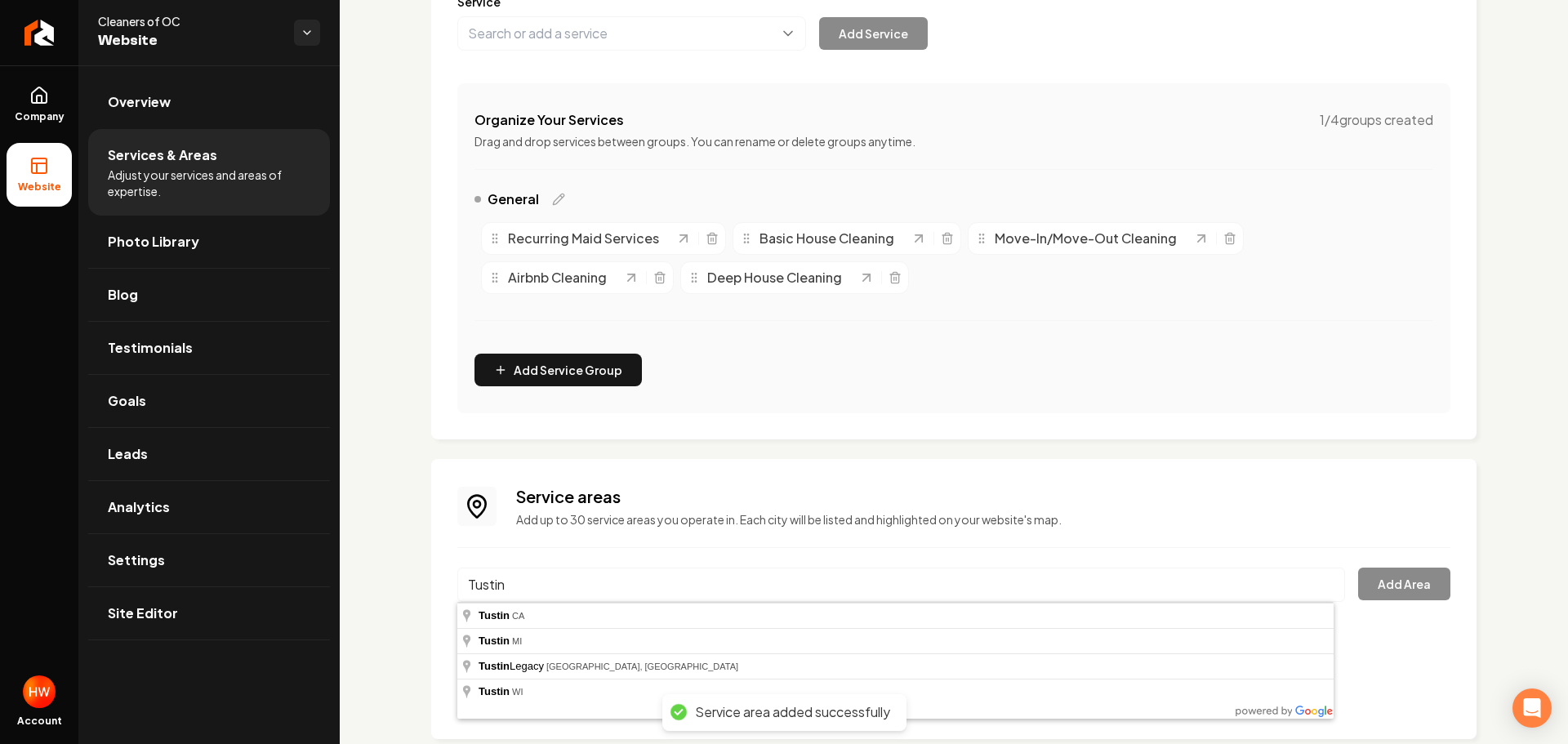
type input "Tustin, CA"
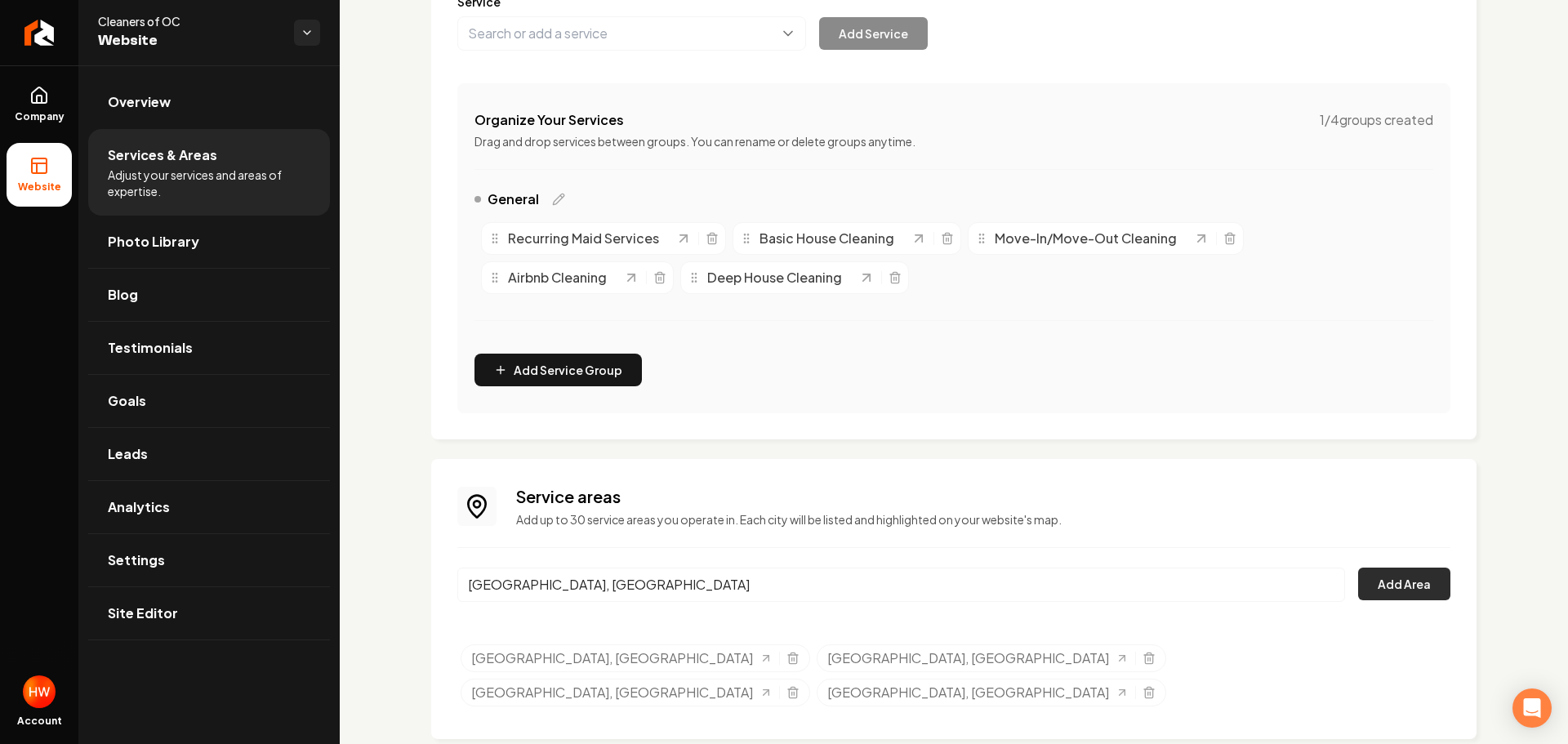
click at [1392, 585] on button "Add Area" at bounding box center [1404, 584] width 92 height 32
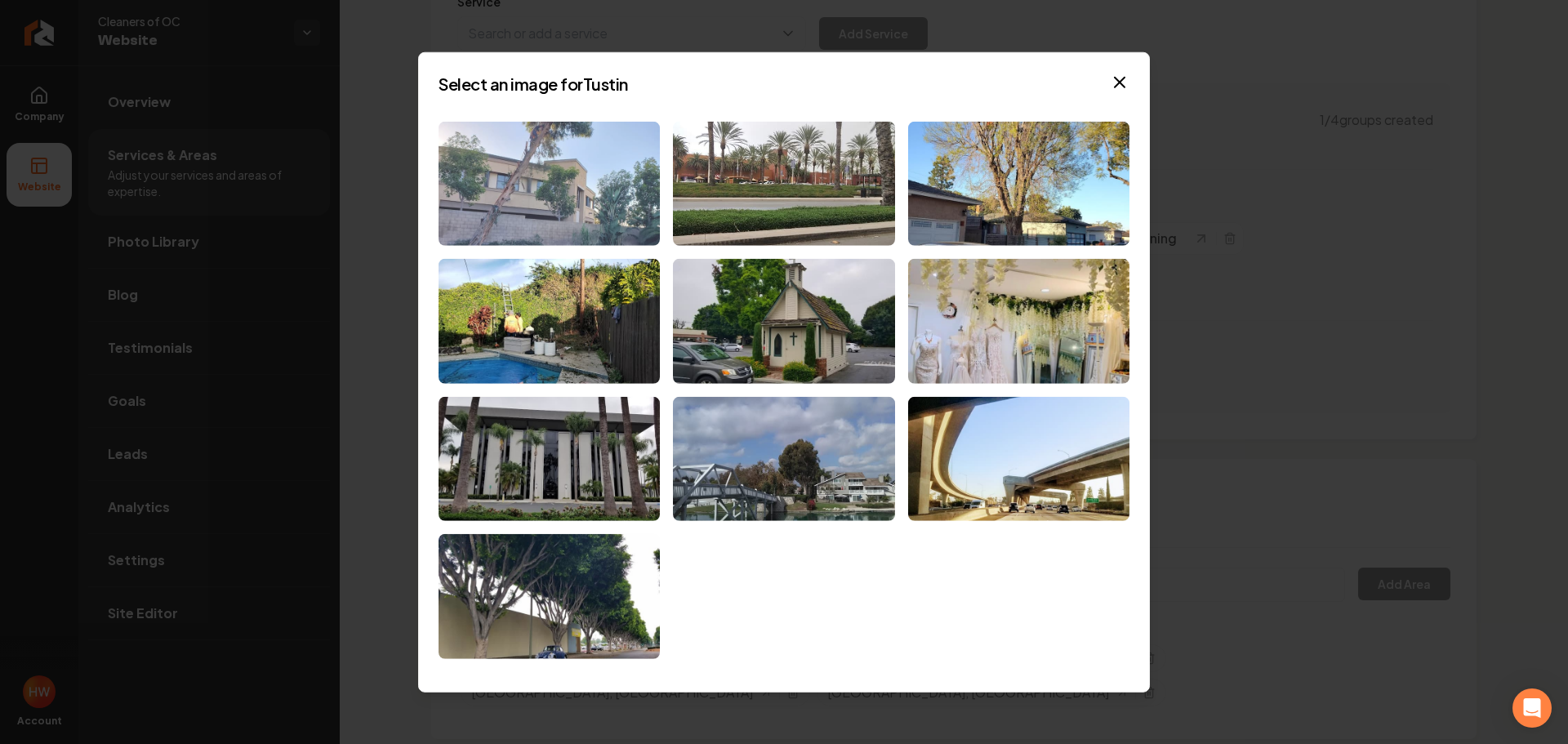
click at [584, 205] on img at bounding box center [549, 183] width 221 height 125
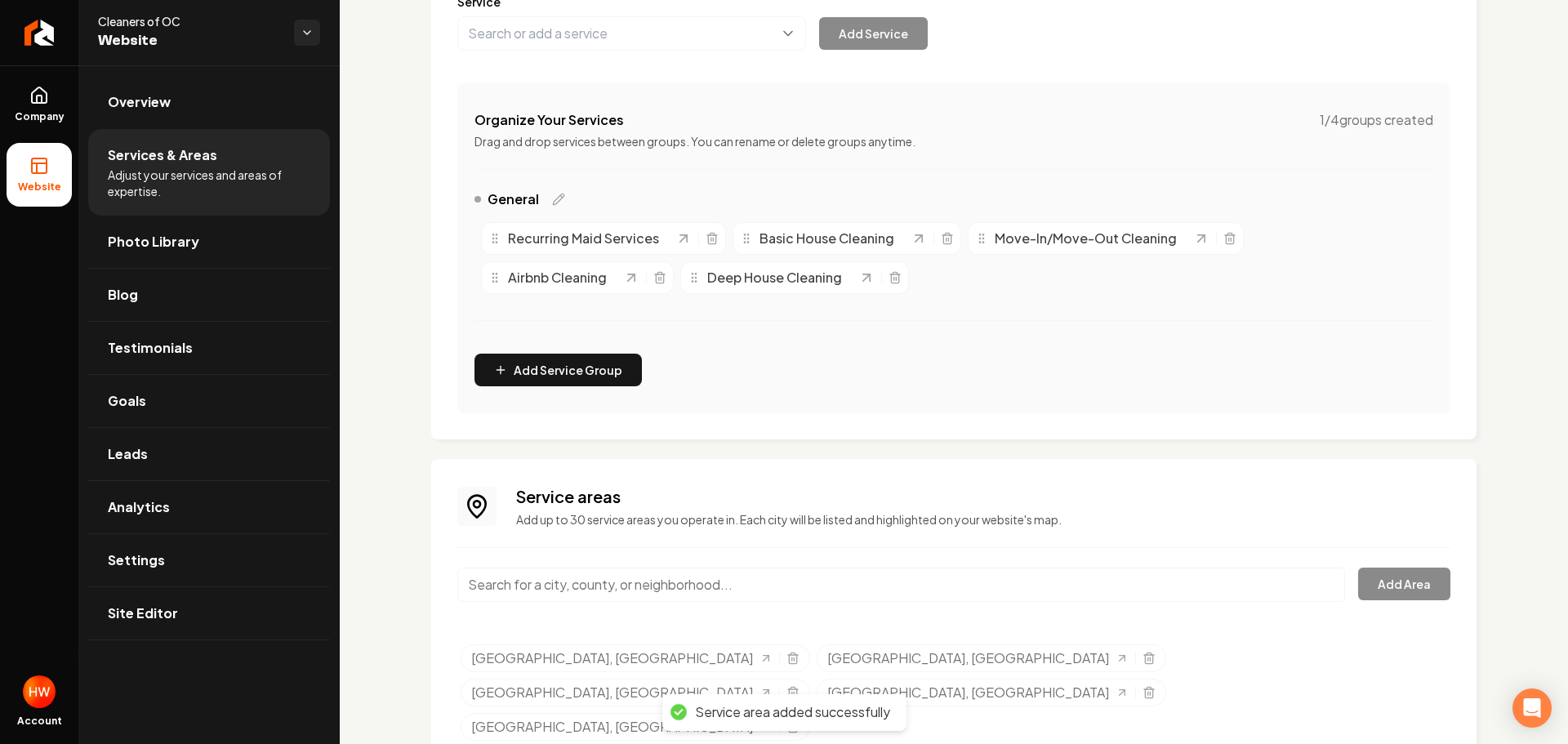
click at [942, 584] on input "Main content area" at bounding box center [901, 585] width 888 height 34
paste input "Aliso Viejo"
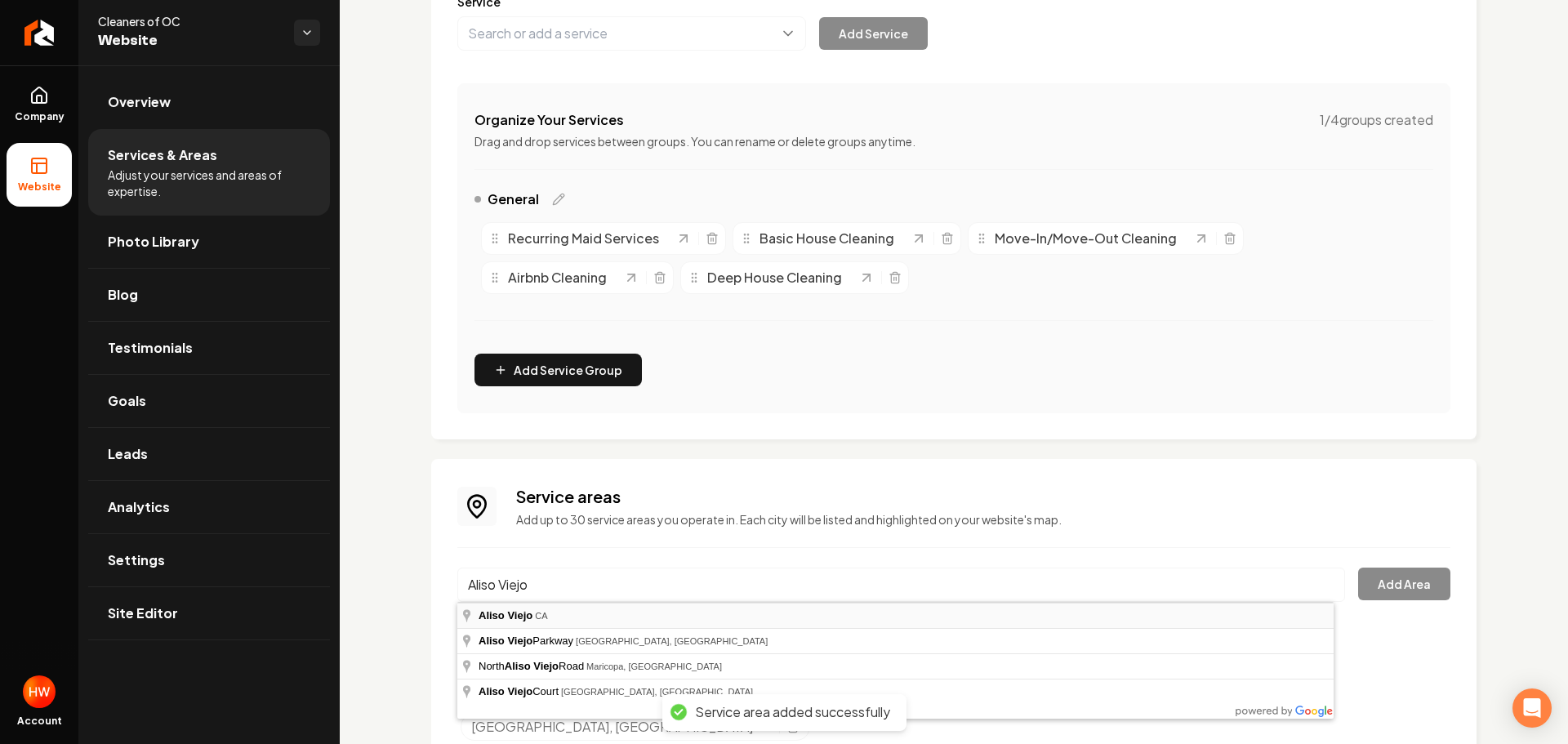
type input "Aliso Viejo, CA"
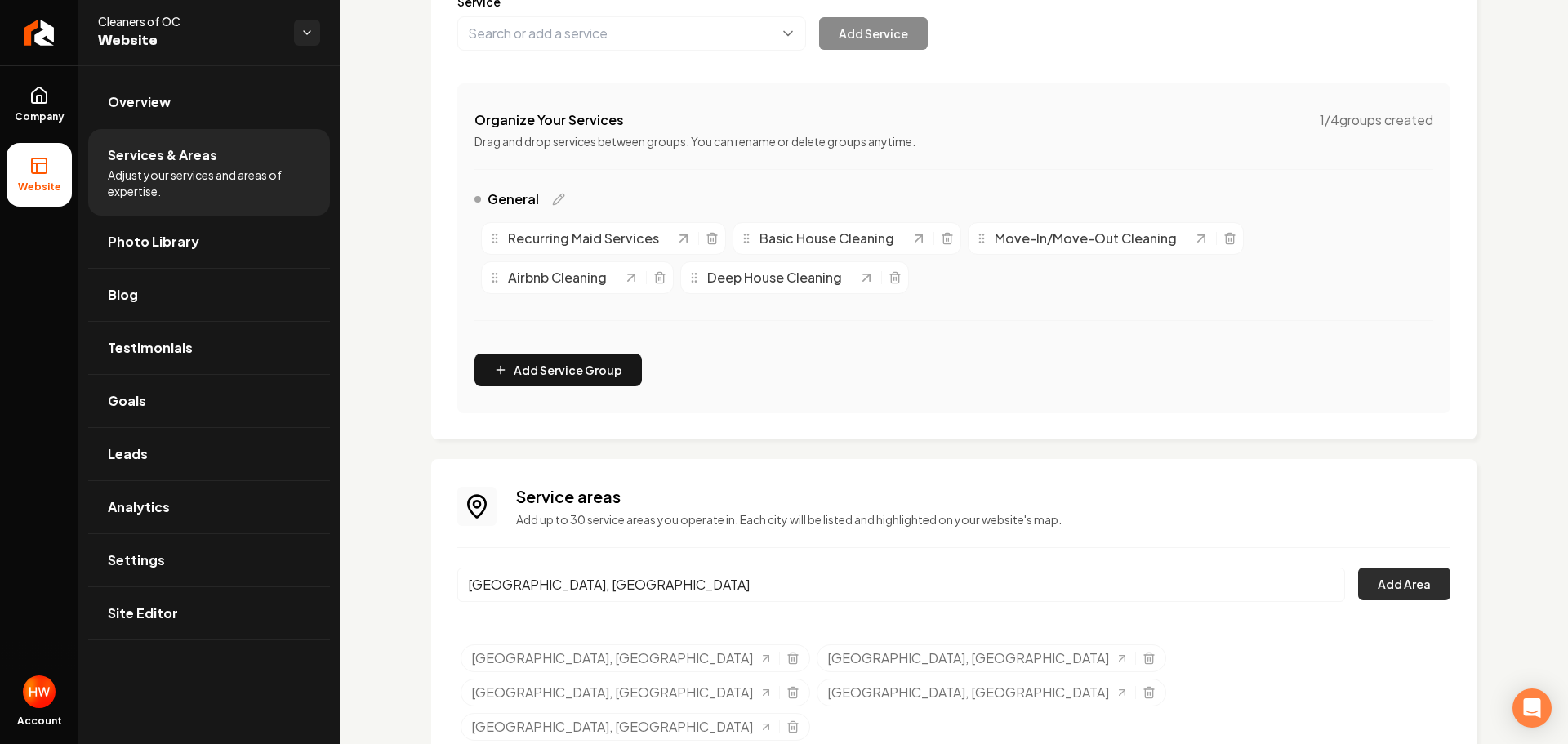
click at [1409, 593] on button "Add Area" at bounding box center [1404, 584] width 92 height 32
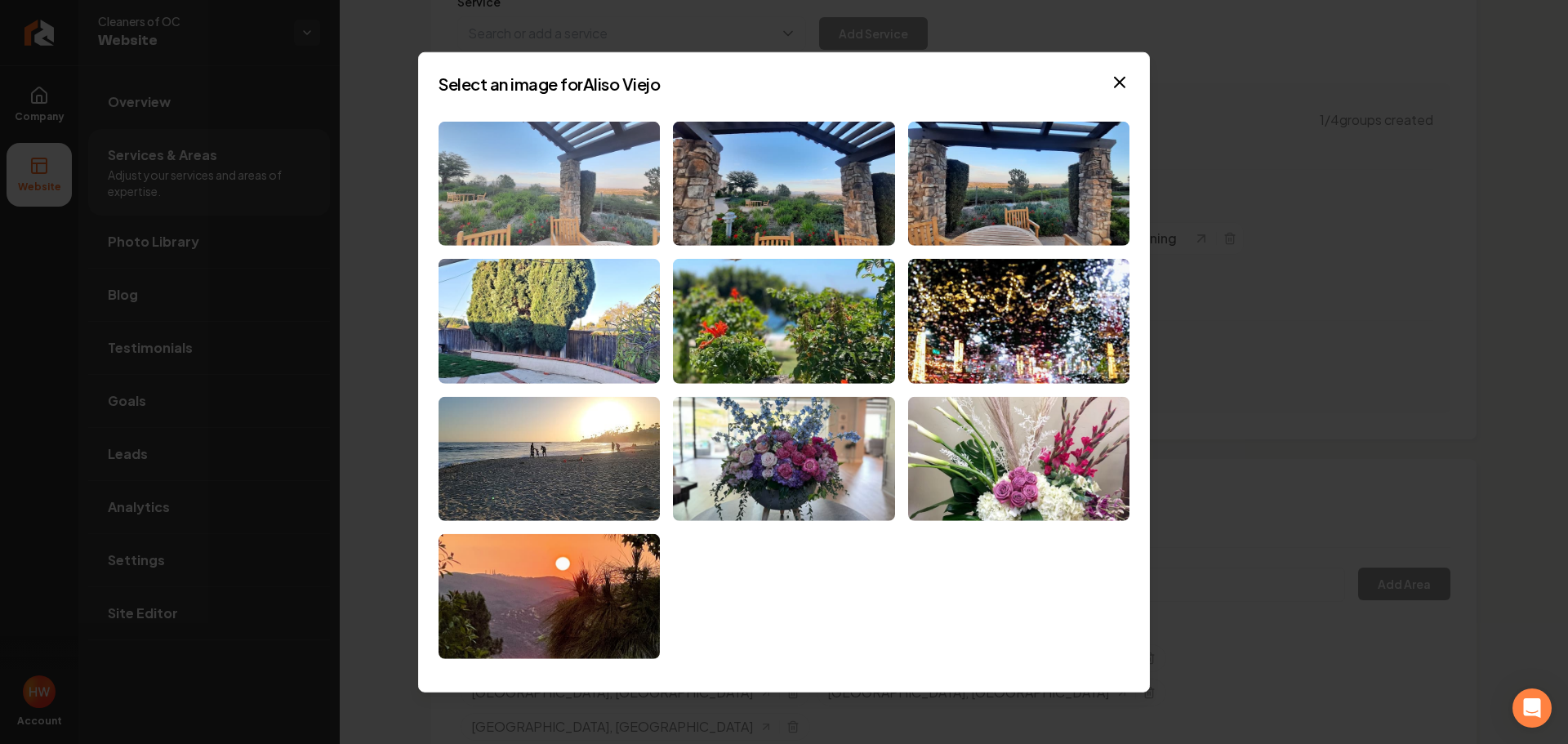
click at [548, 204] on img at bounding box center [549, 183] width 221 height 125
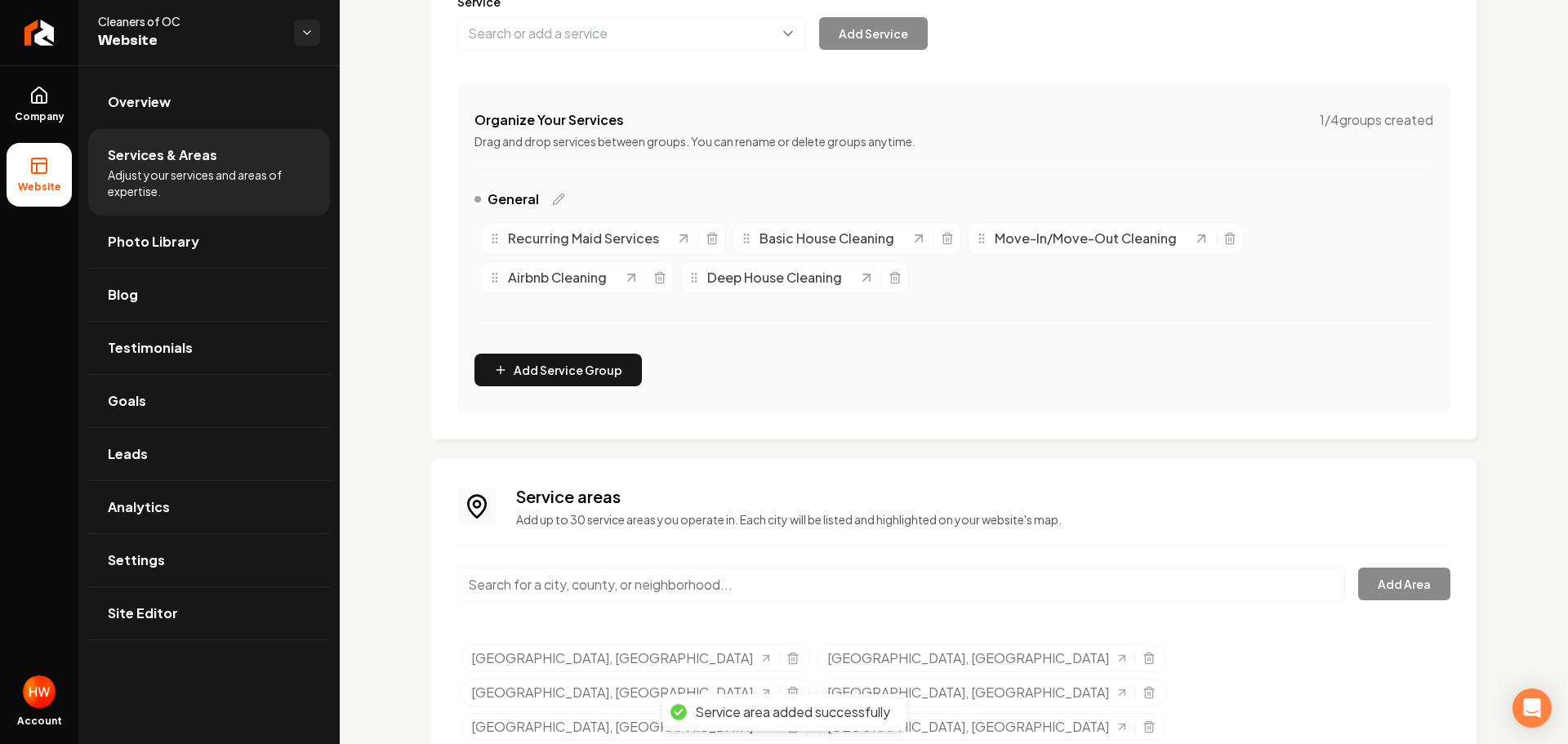
click at [1013, 583] on input "Main content area" at bounding box center [901, 585] width 888 height 34
paste input "Laguna Niguel"
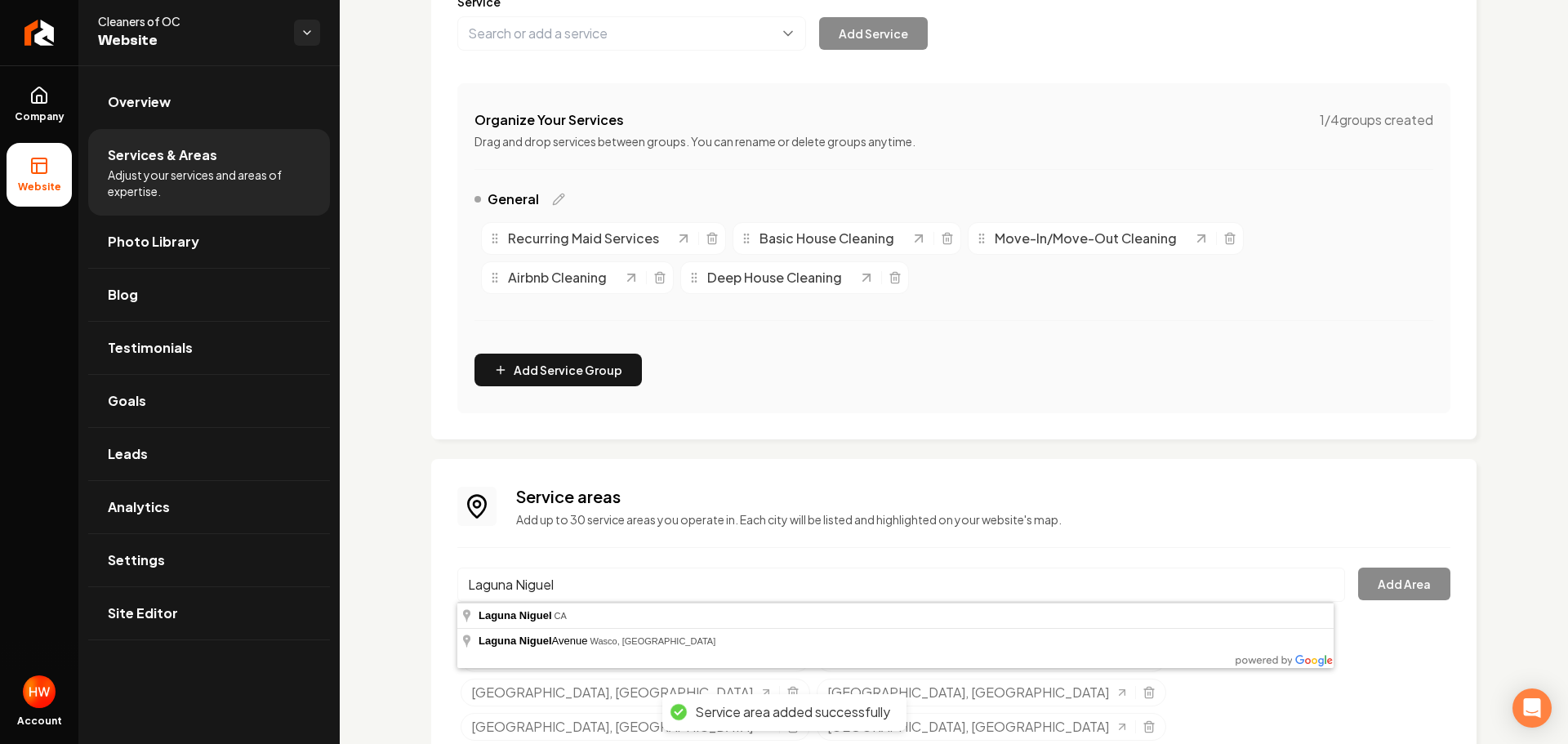
type input "Laguna Niguel, CA"
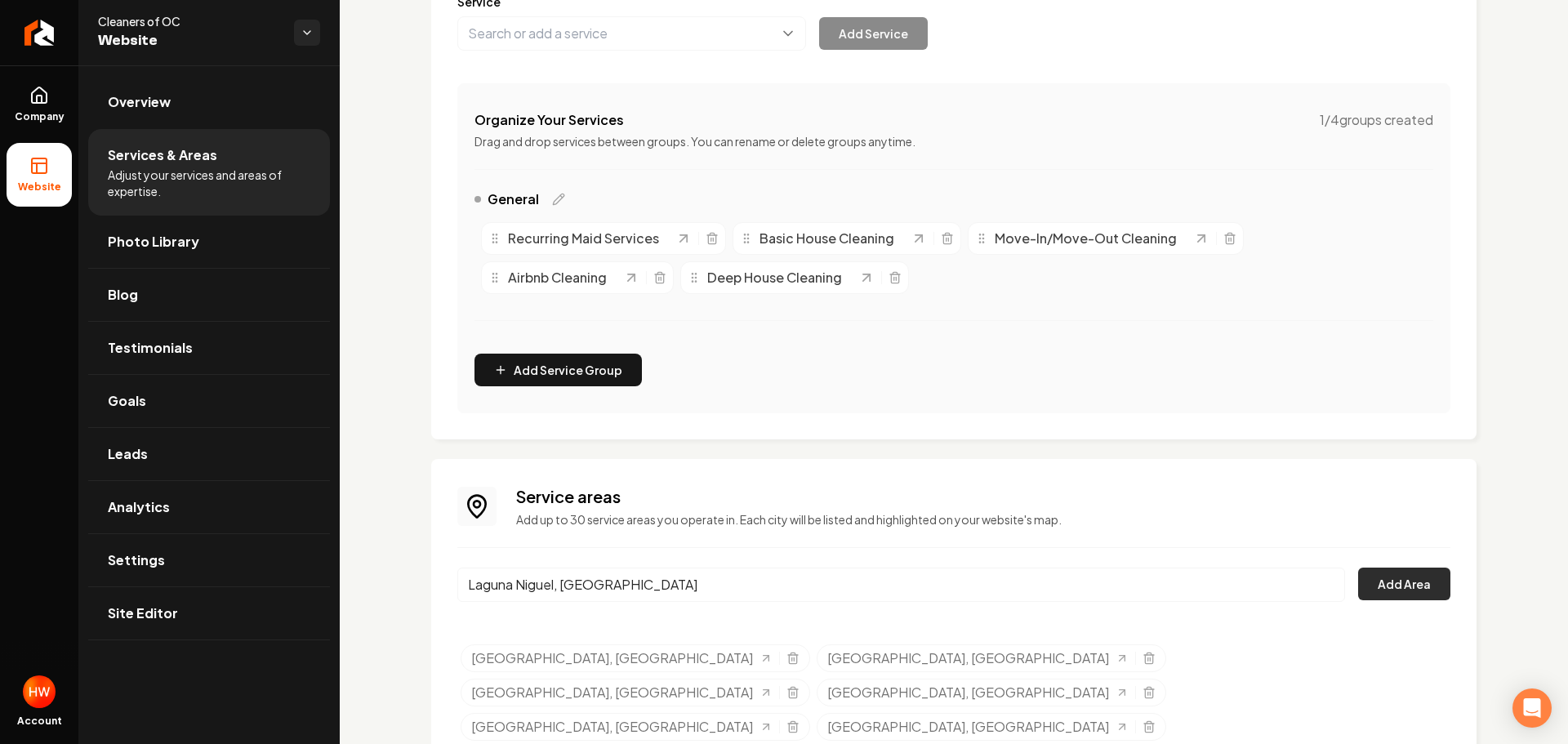
click at [1384, 591] on button "Add Area" at bounding box center [1404, 584] width 92 height 32
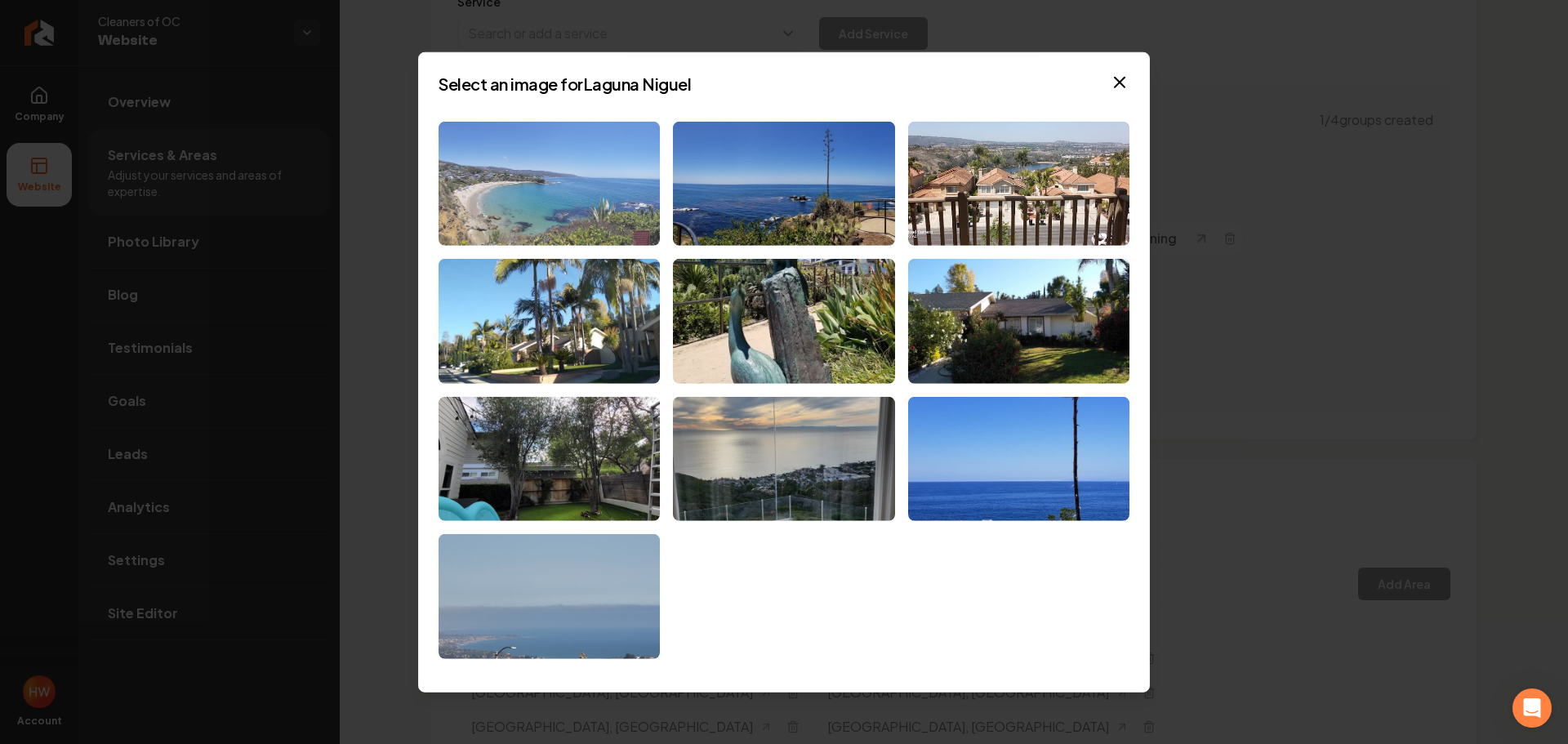
click at [509, 176] on img at bounding box center [549, 183] width 221 height 125
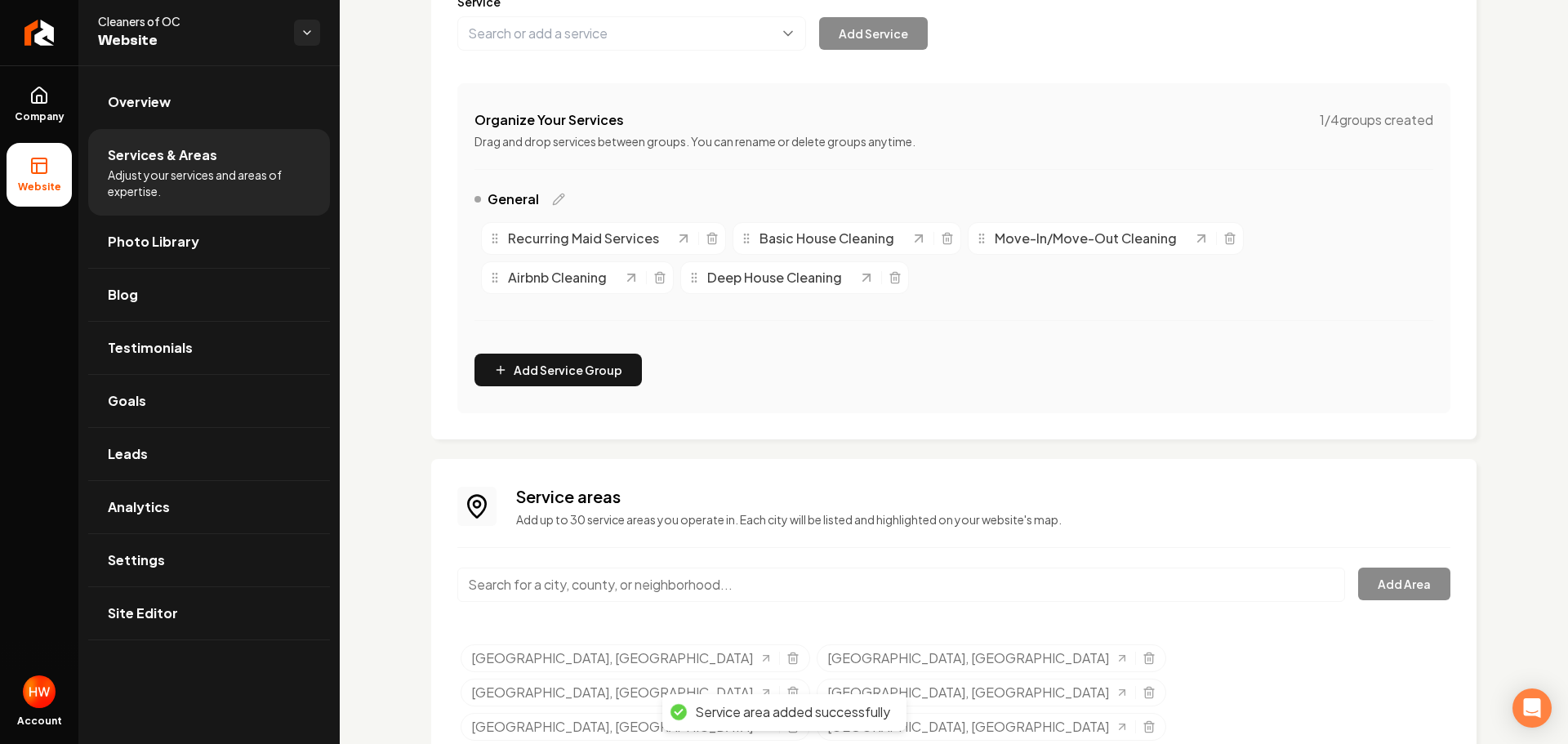
click at [799, 589] on input "Main content area" at bounding box center [901, 585] width 888 height 34
paste input "San Juan Capistrano"
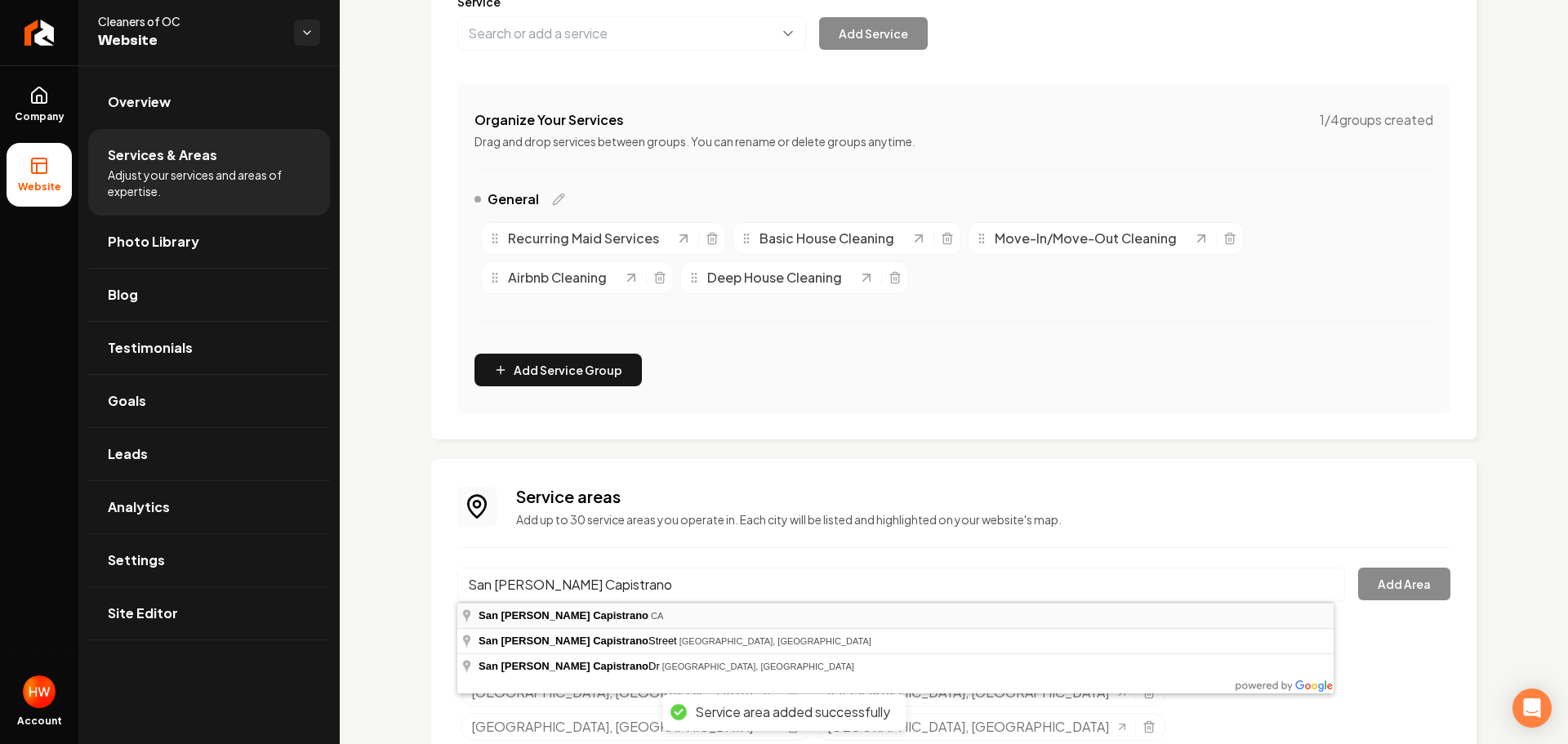
type input "San Juan Capistrano, [GEOGRAPHIC_DATA]"
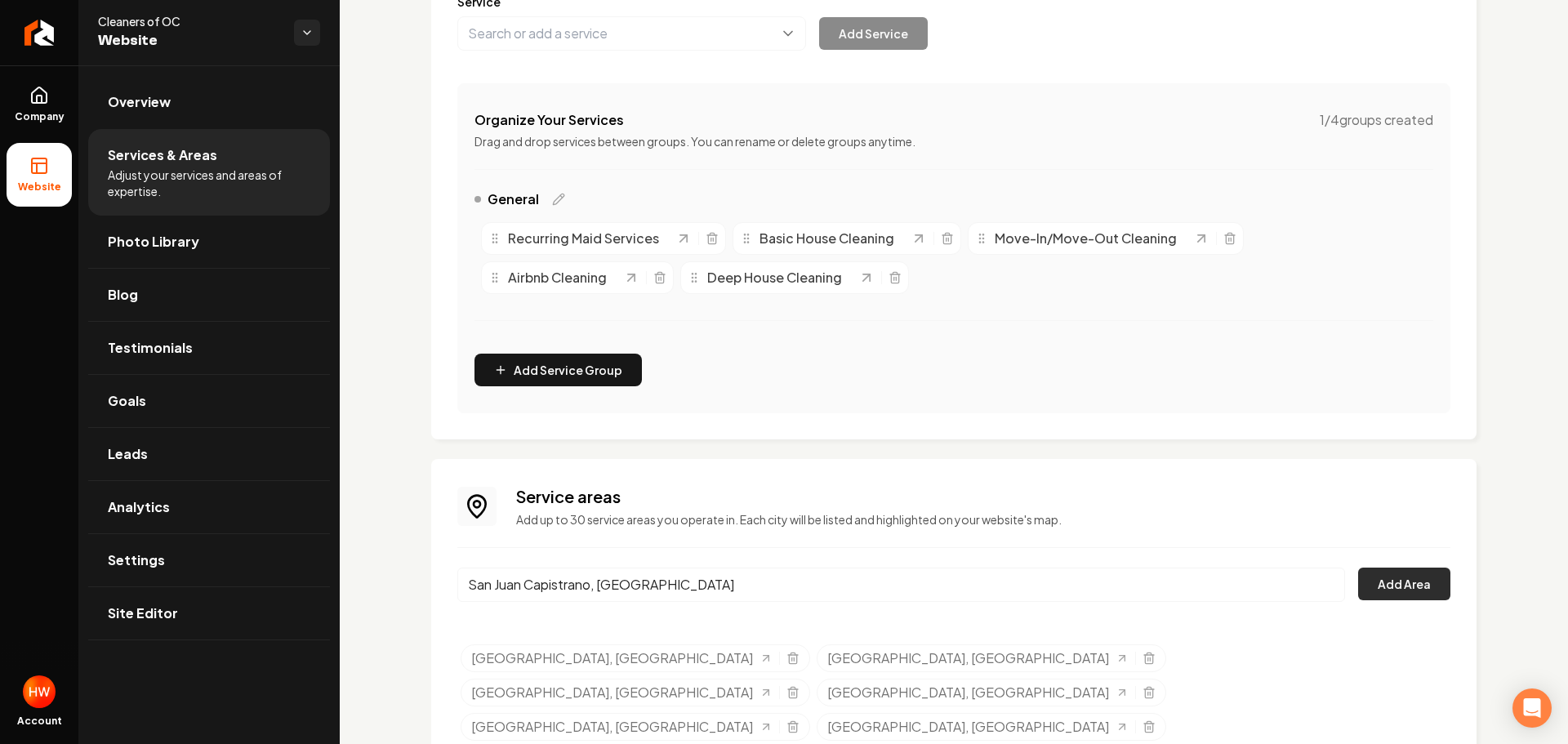
click at [1394, 575] on button "Add Area" at bounding box center [1404, 584] width 92 height 32
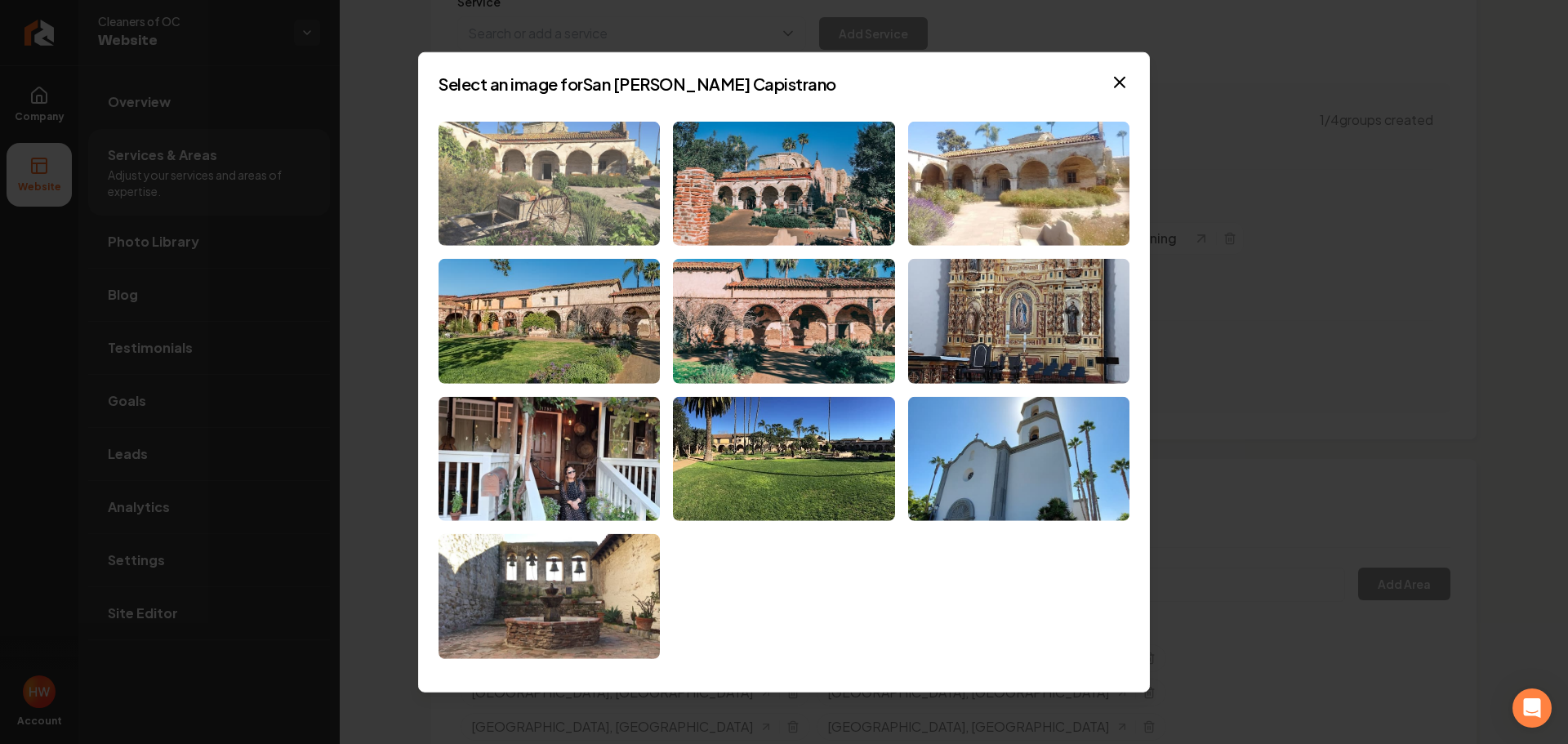
click at [598, 179] on img at bounding box center [549, 183] width 221 height 125
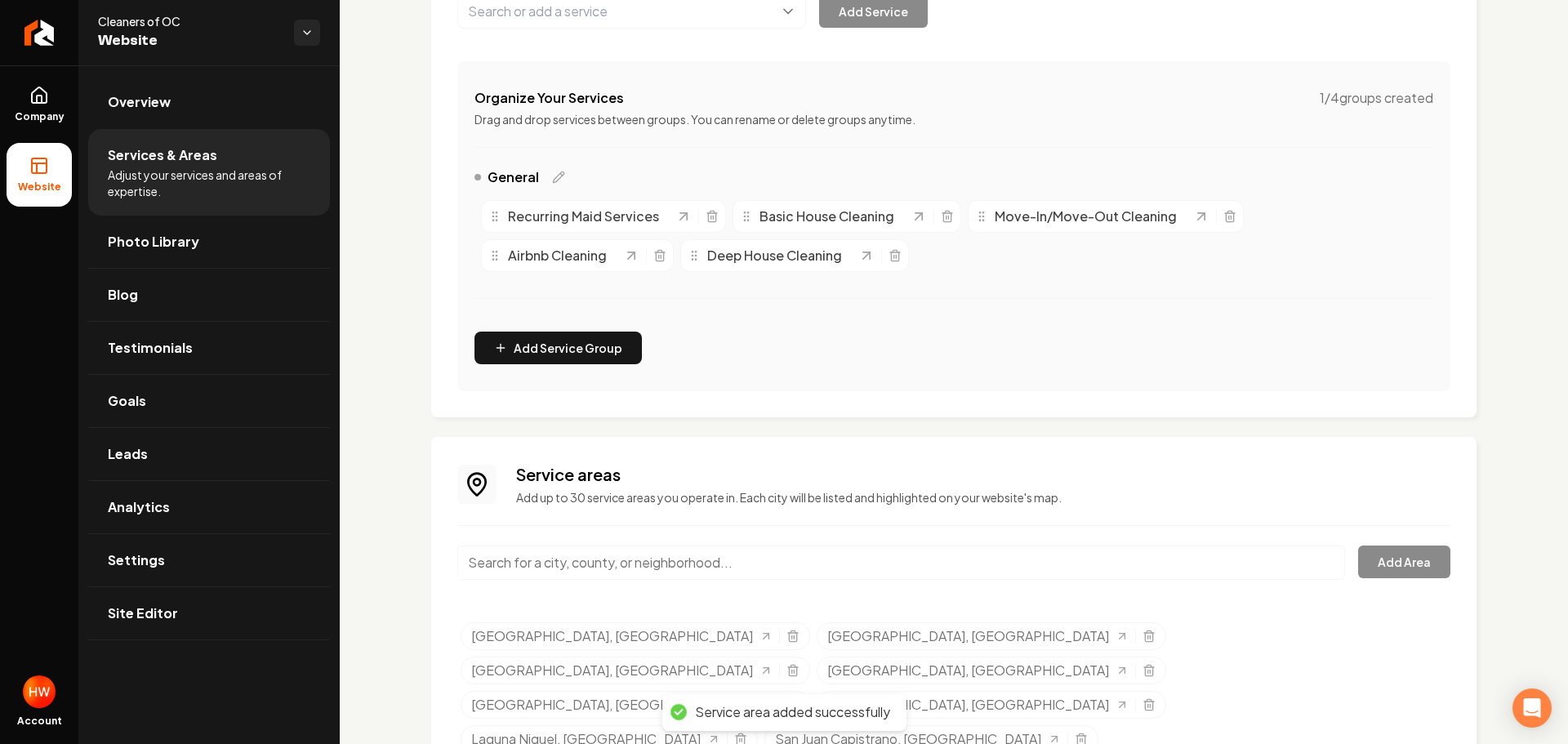
scroll to position [270, 0]
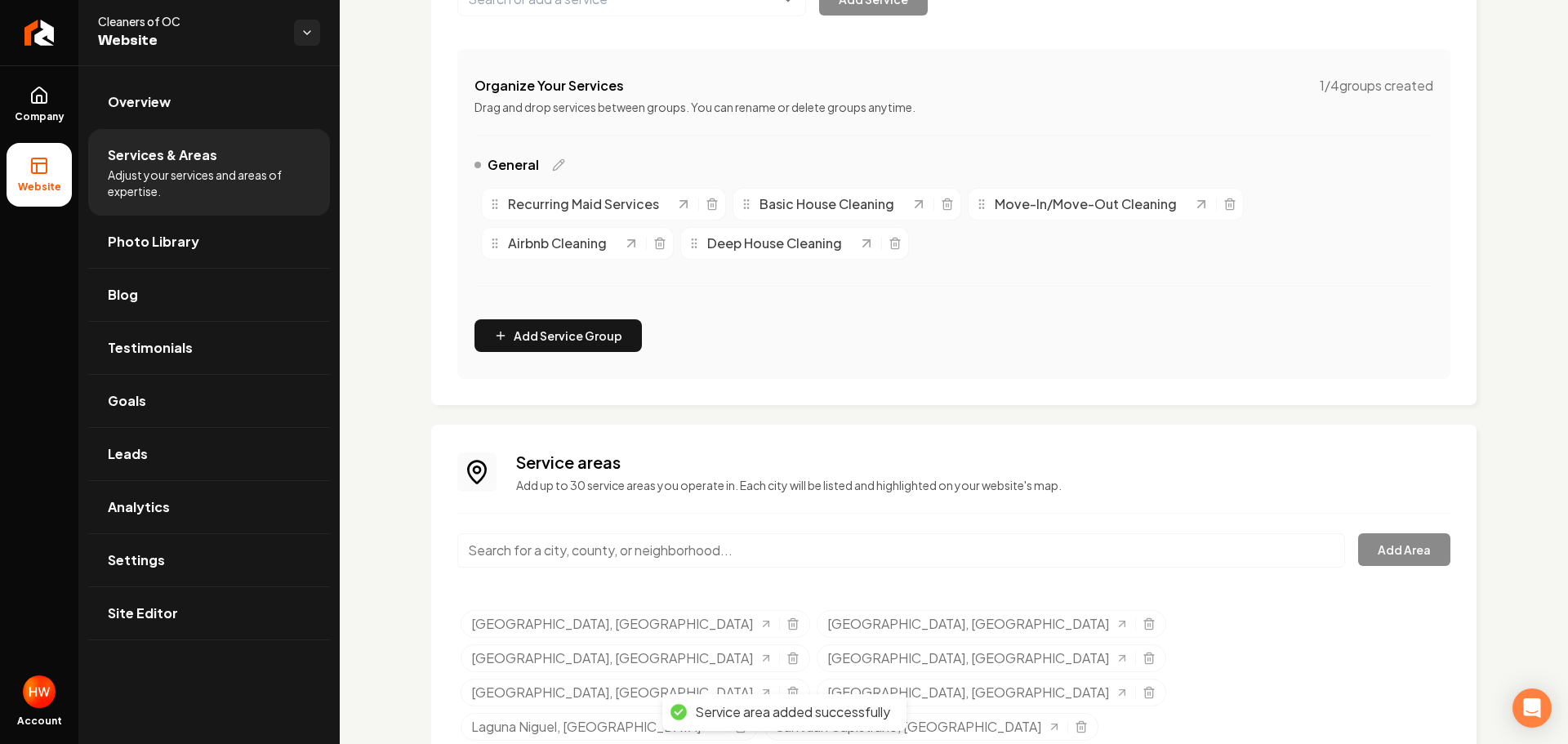
click at [758, 544] on input "Main content area" at bounding box center [901, 550] width 888 height 34
paste input "Ladera Ranch"
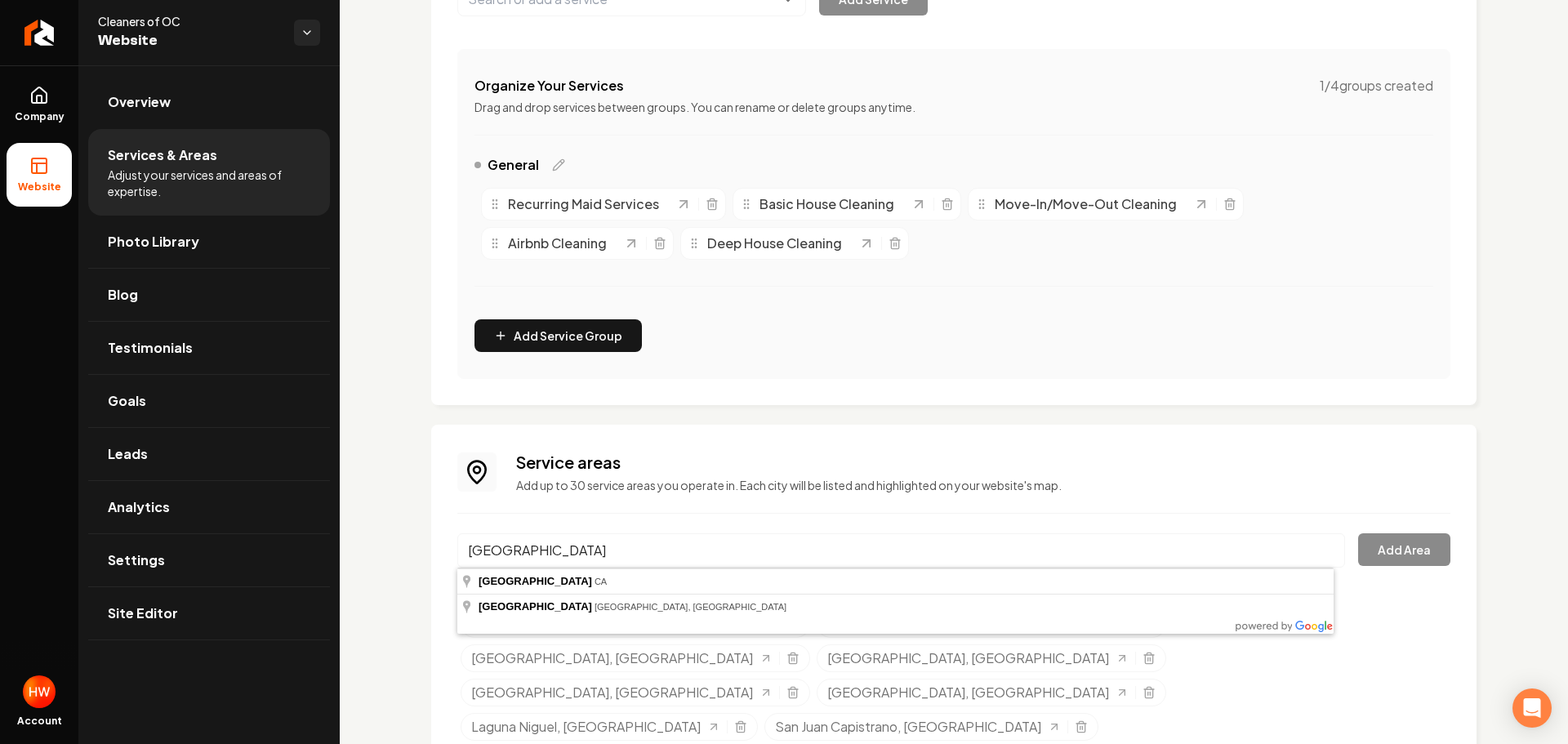
type input "Ladera Ranch, CA"
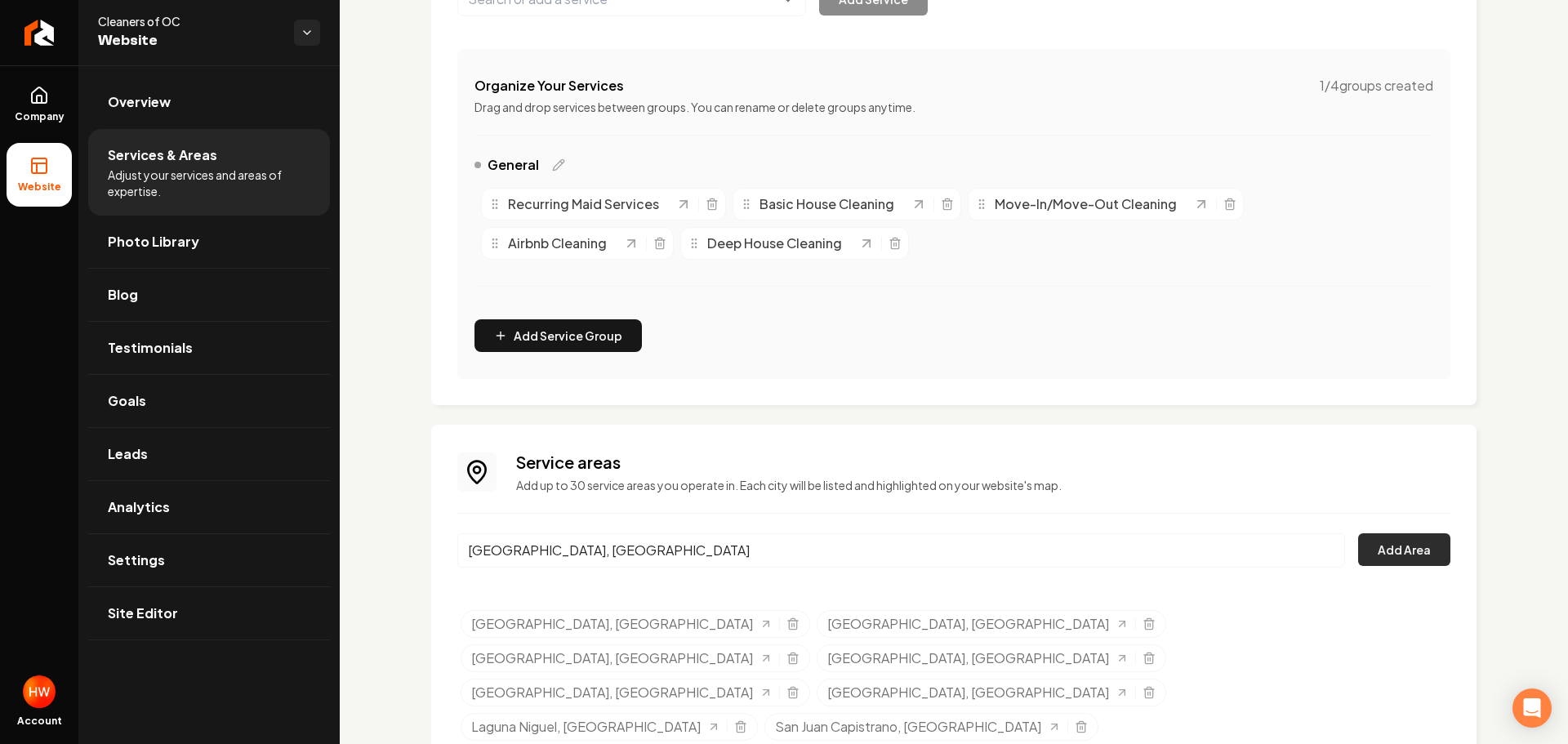
click at [1373, 541] on button "Add Area" at bounding box center [1404, 549] width 92 height 32
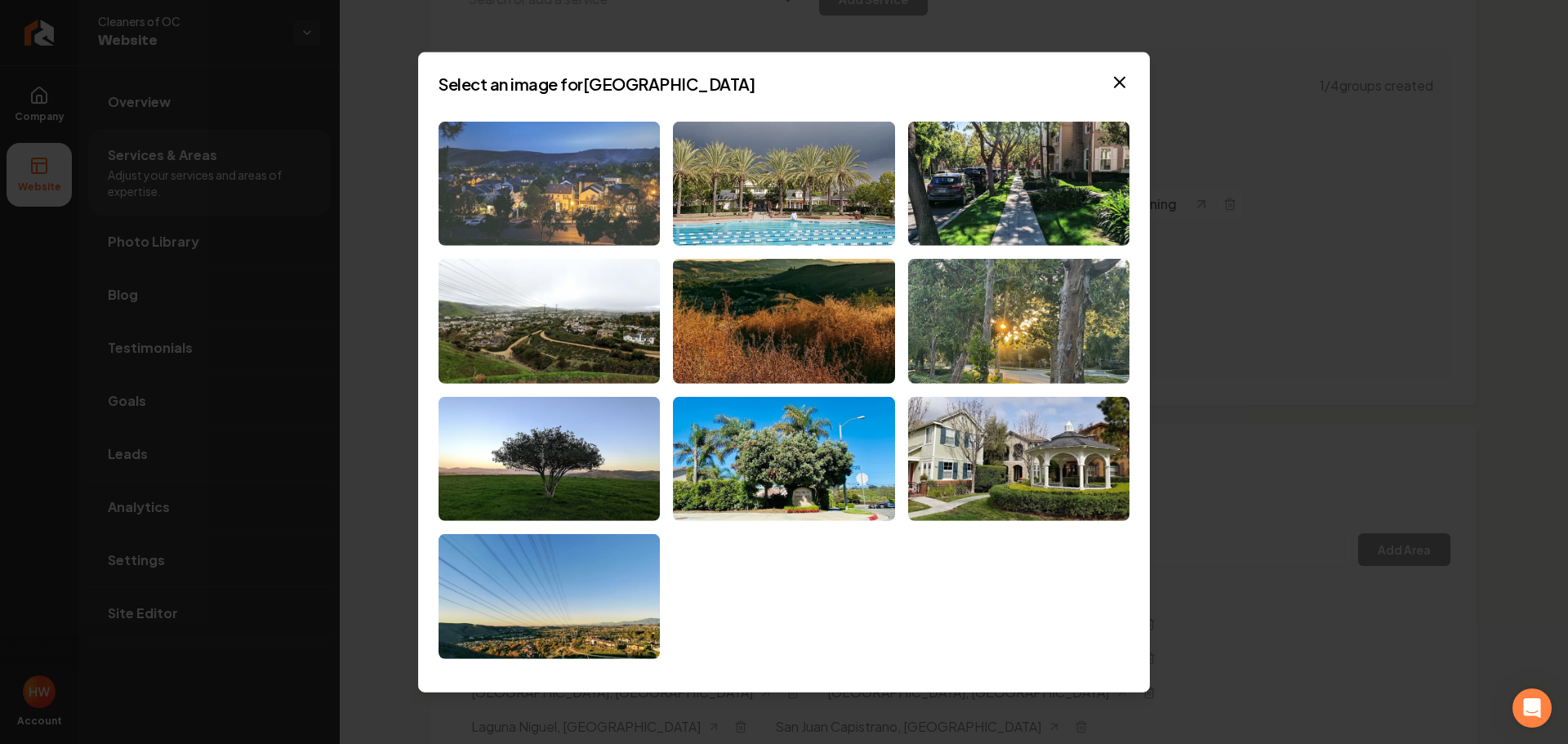
click at [606, 197] on img at bounding box center [549, 183] width 221 height 125
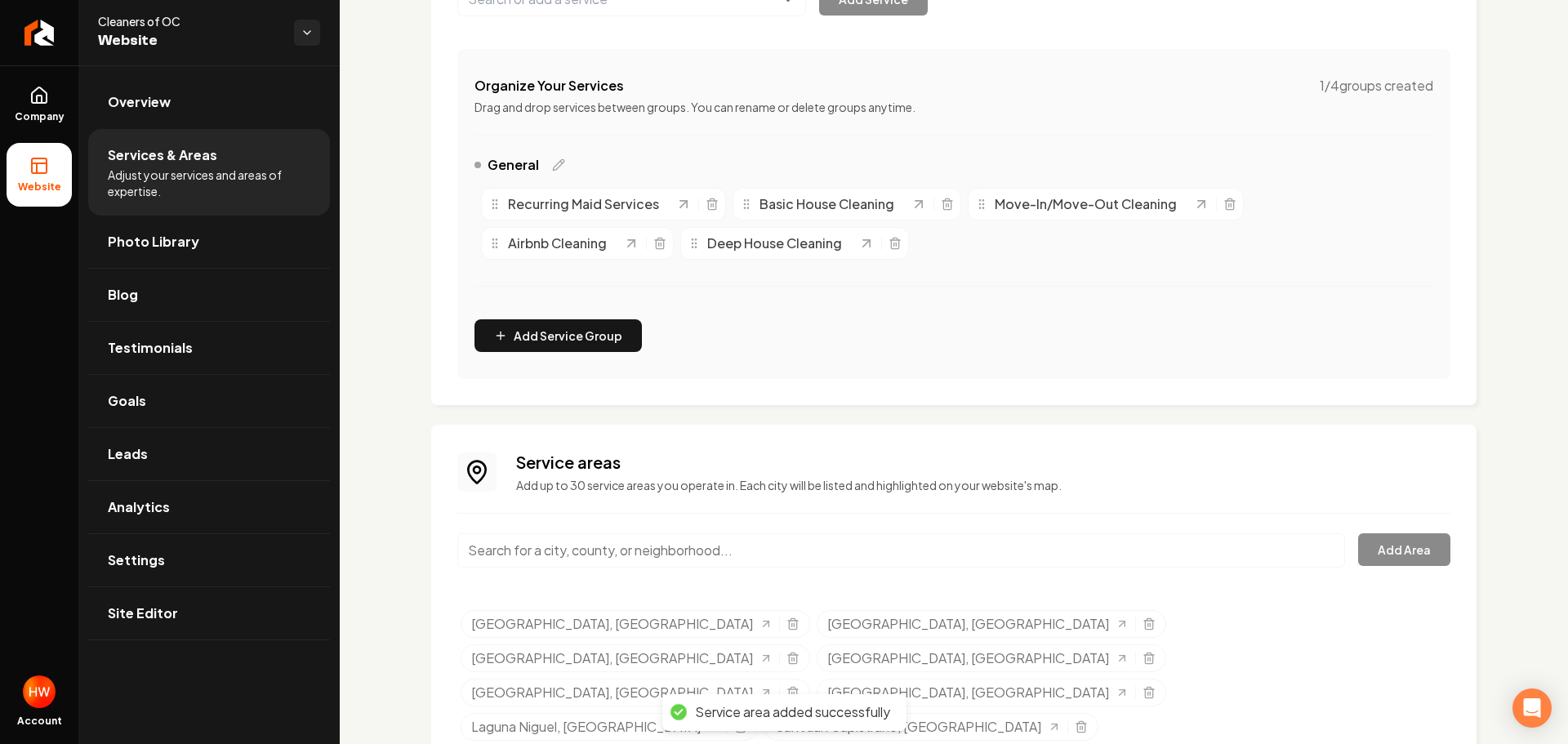
click at [917, 559] on input "Main content area" at bounding box center [901, 550] width 888 height 34
paste input "Coto de Caza"
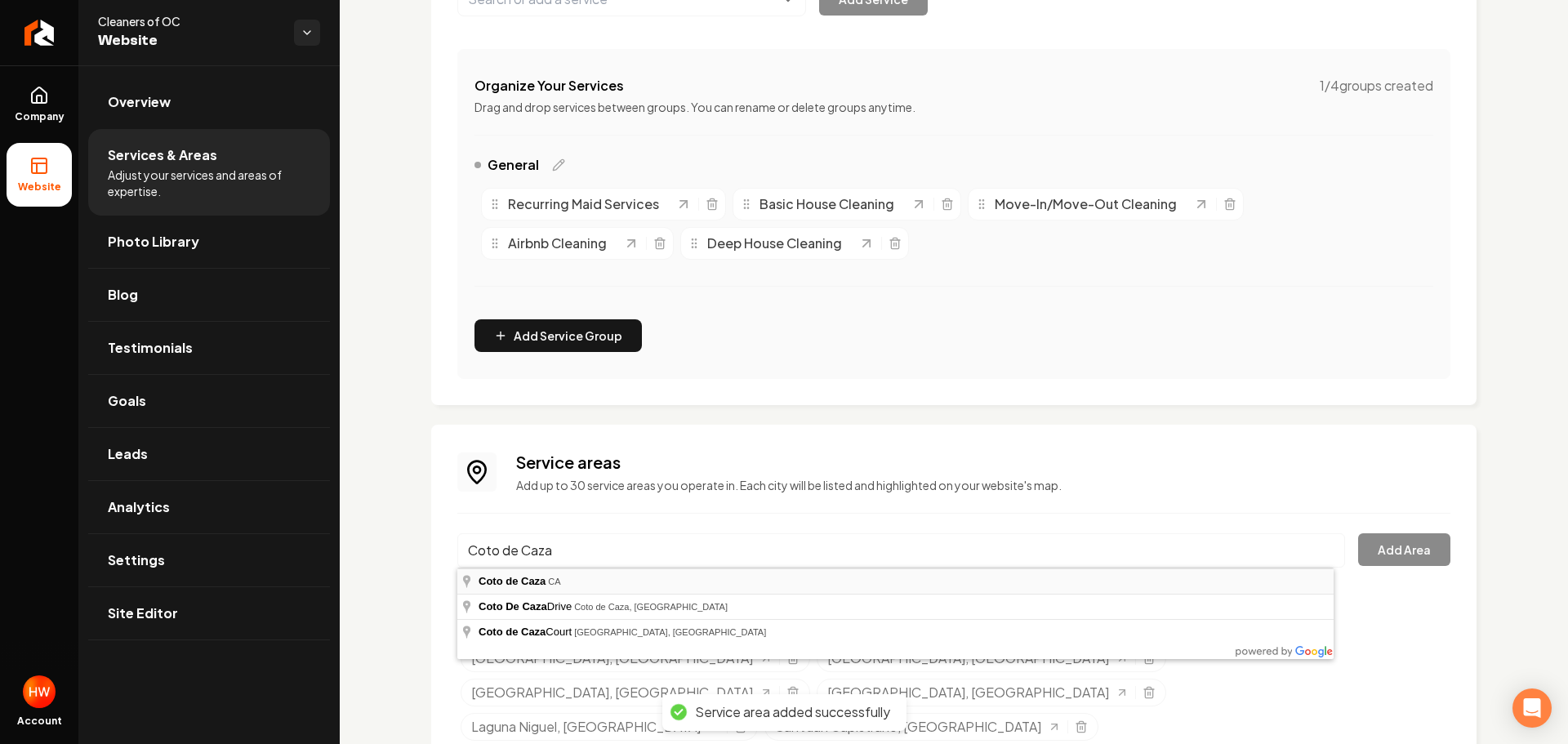
type input "Coto de Caza, CA"
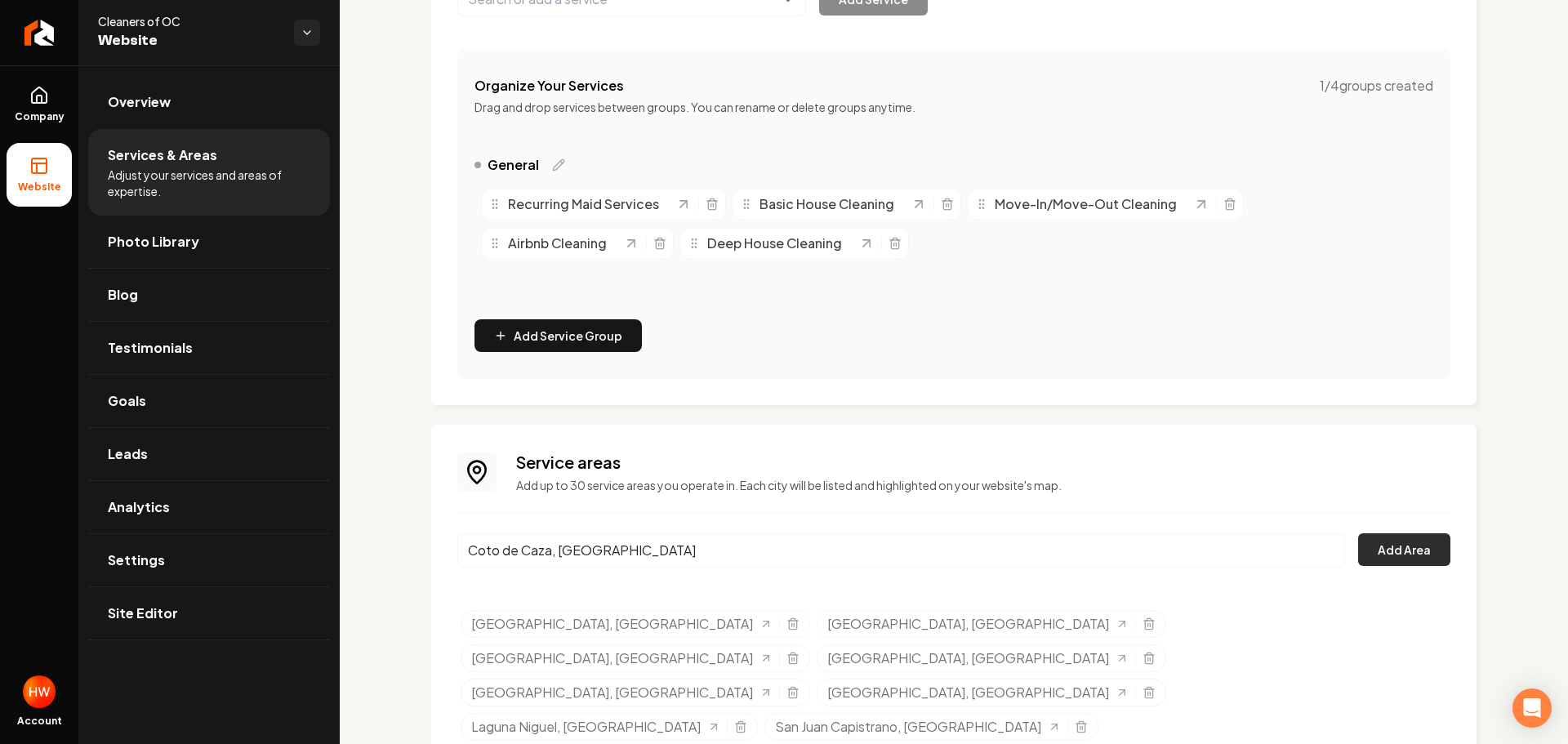
click at [1408, 545] on button "Add Area" at bounding box center [1404, 549] width 92 height 32
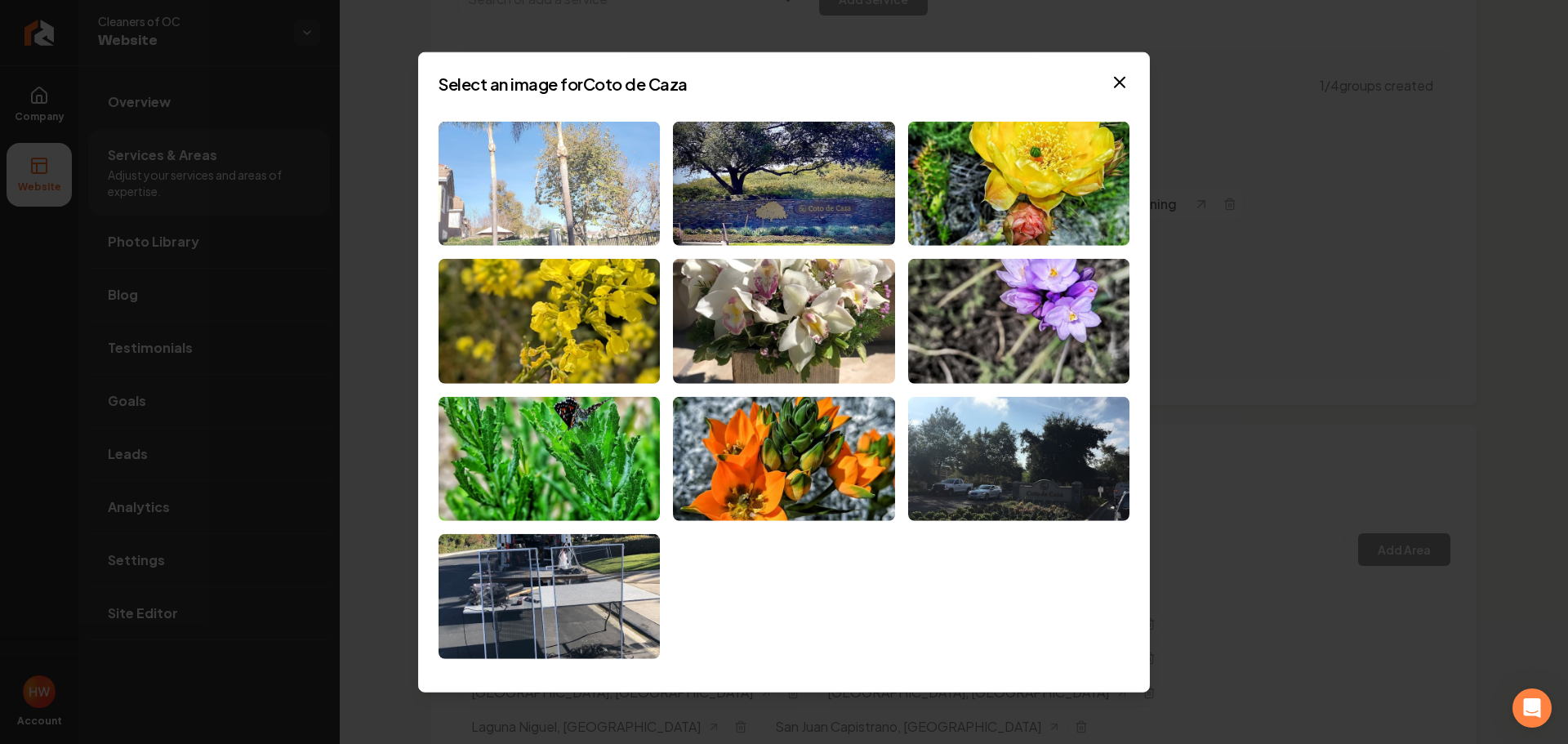
click at [612, 197] on img at bounding box center [549, 183] width 221 height 125
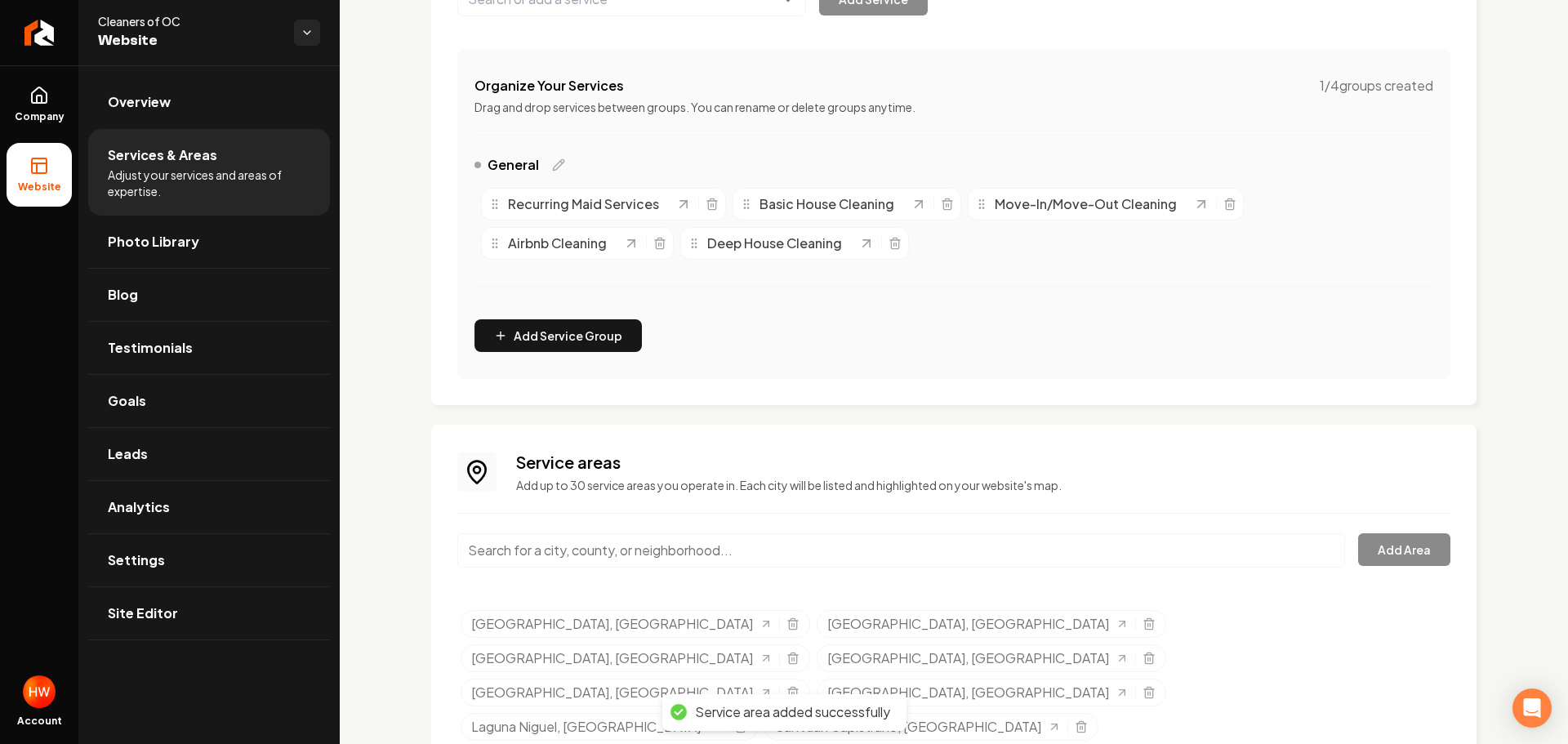
click at [978, 549] on input "Main content area" at bounding box center [901, 550] width 888 height 34
paste input "Rancho Santa Margarita"
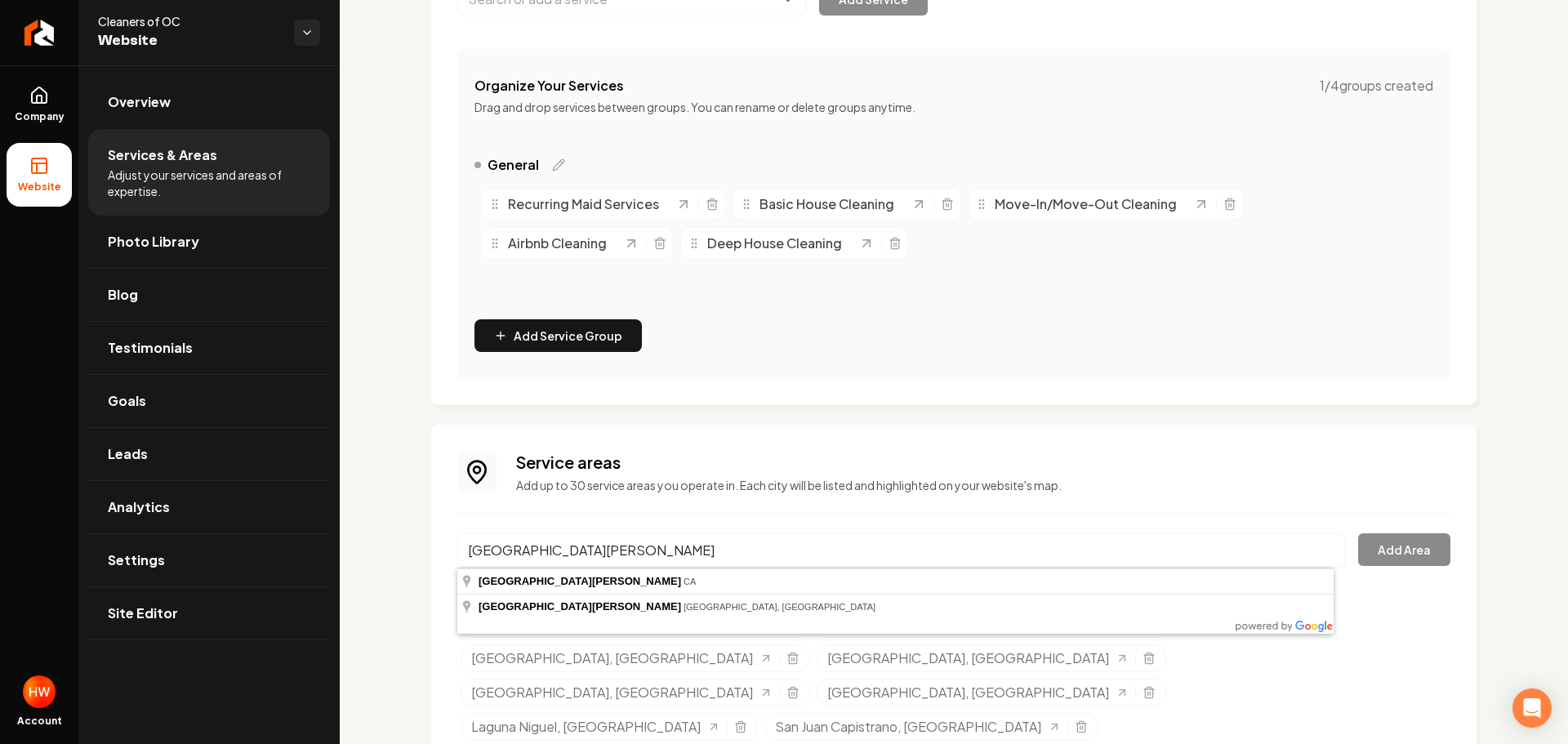
type input "Rancho Santa Margarita, CA"
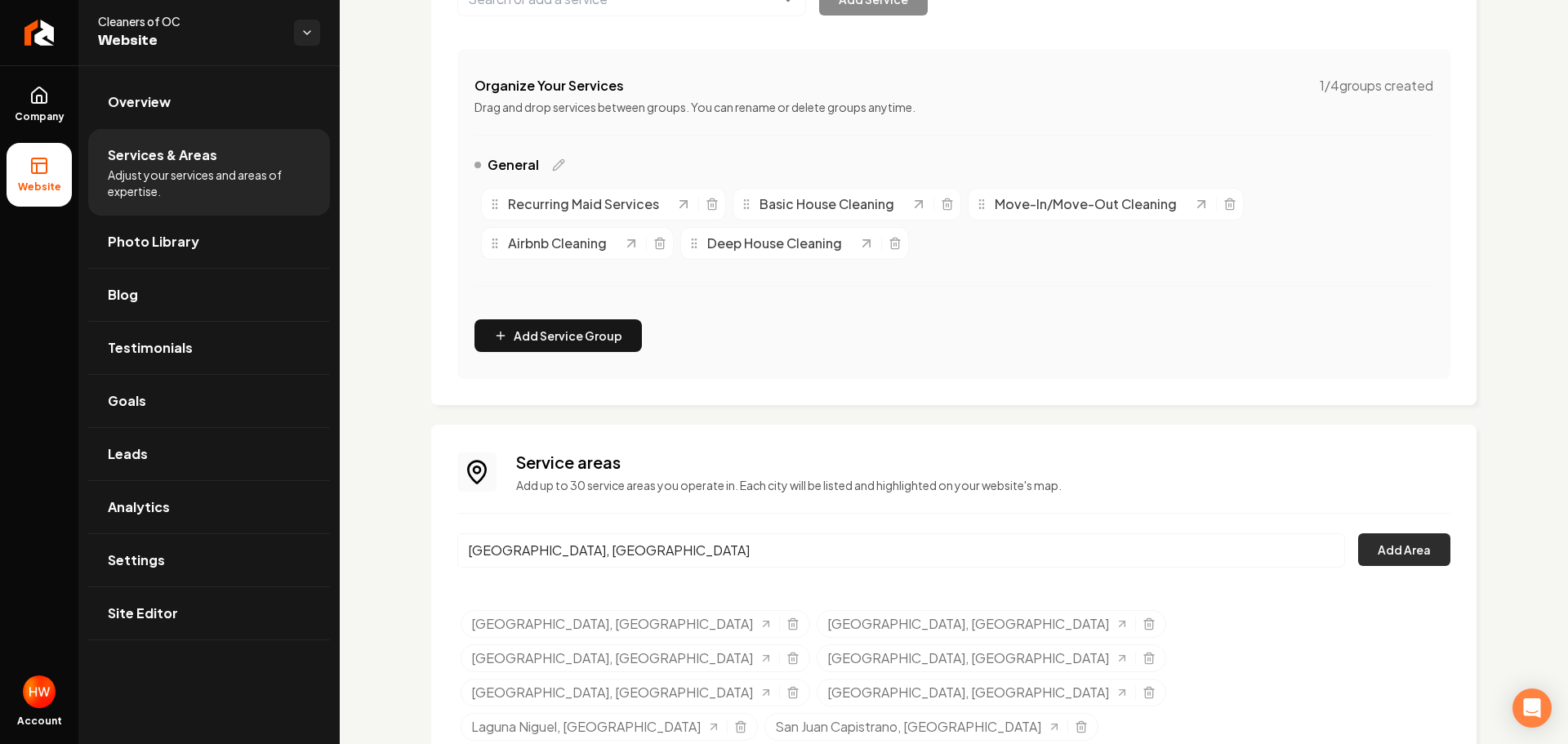
click at [1396, 554] on button "Add Area" at bounding box center [1404, 549] width 92 height 32
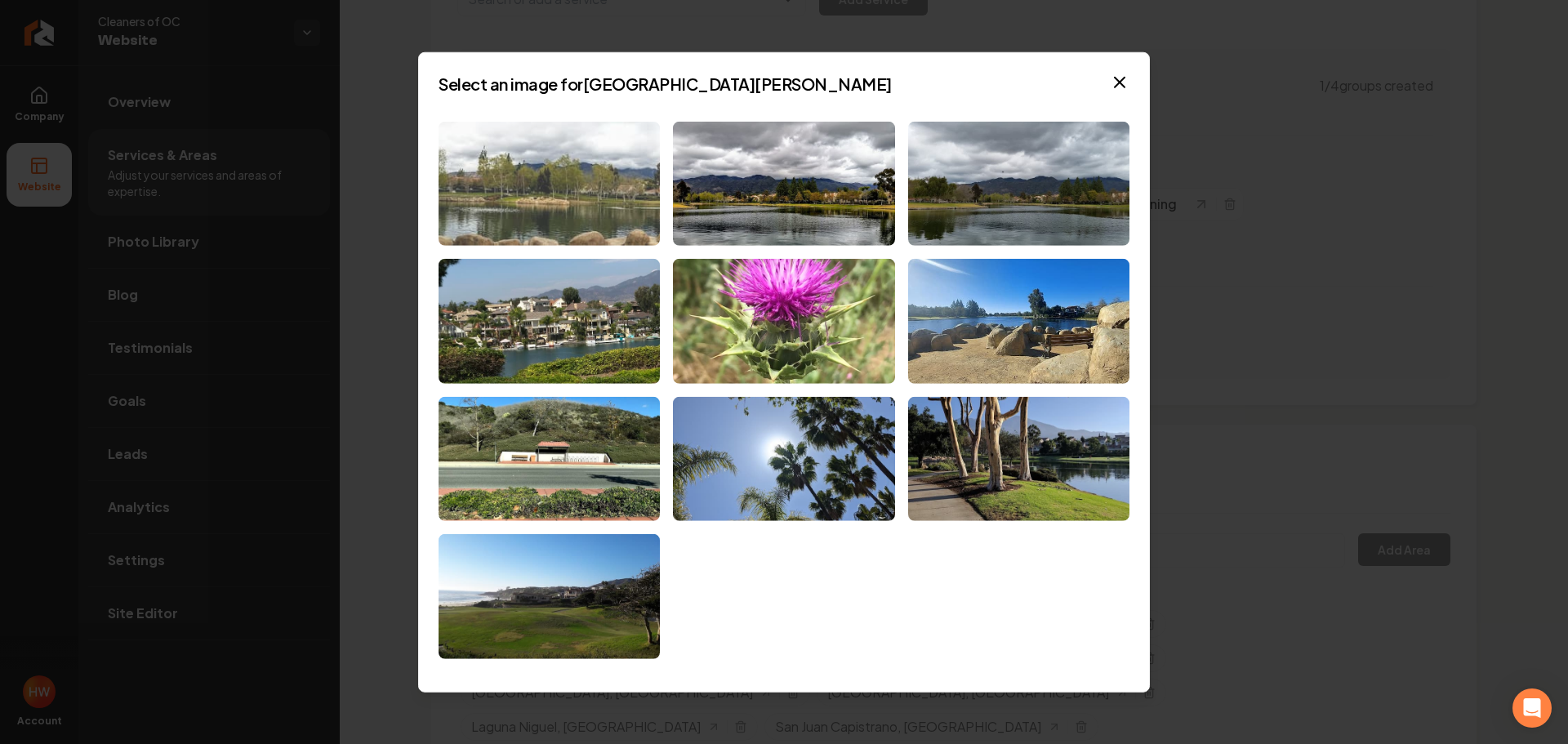
click at [586, 222] on img at bounding box center [549, 183] width 221 height 125
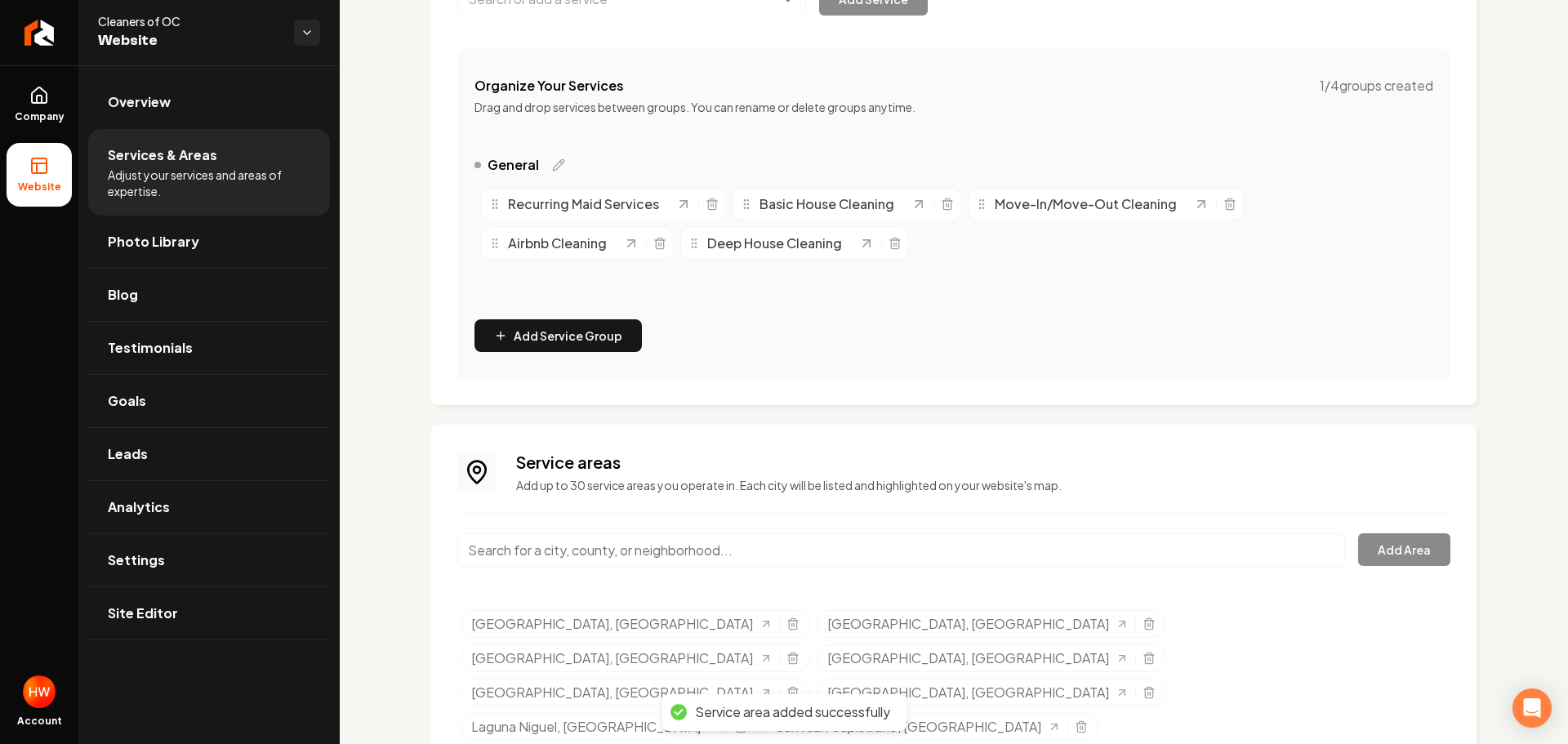
click at [925, 551] on input "Main content area" at bounding box center [901, 550] width 888 height 34
paste input "Trabuco Canyon"
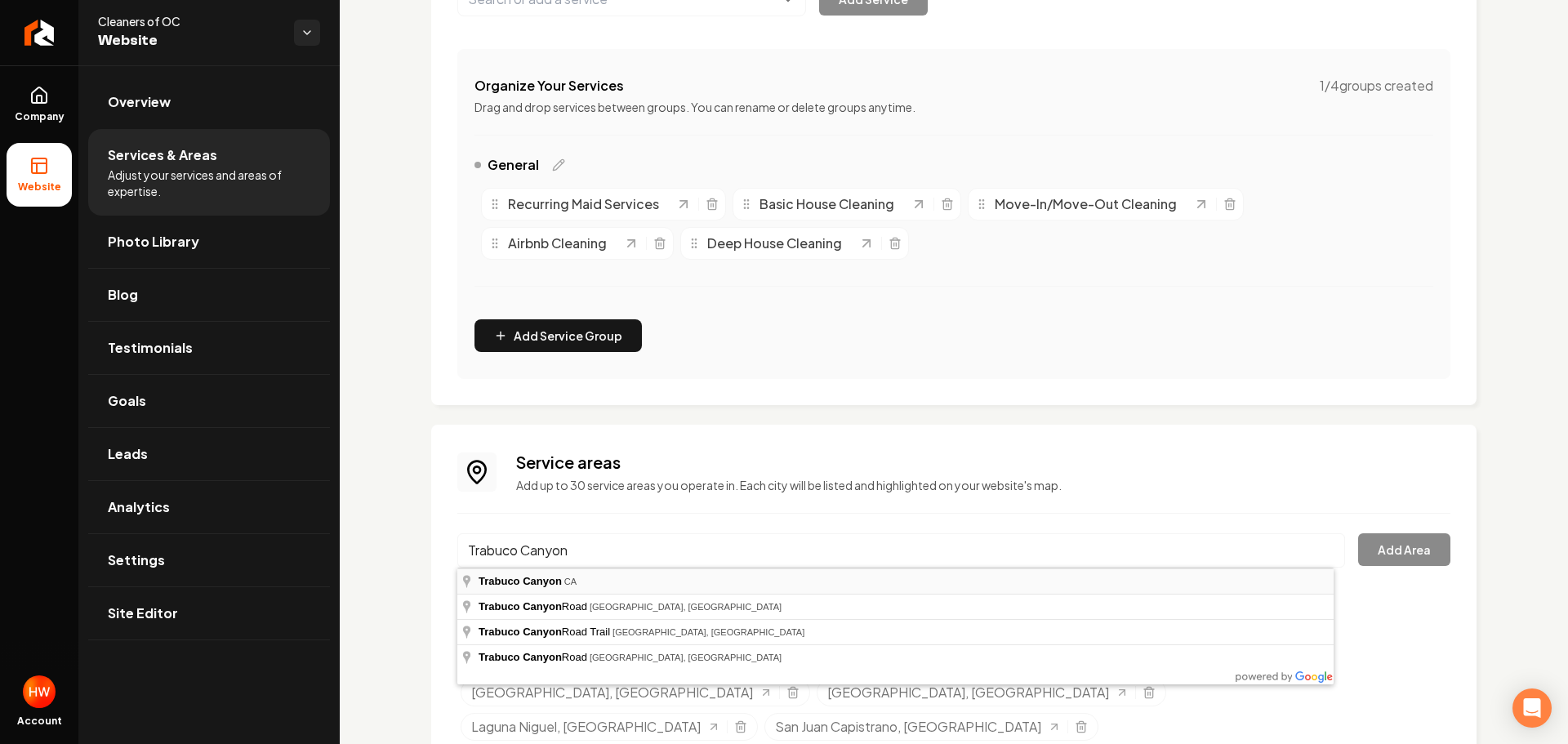
type input "Trabuco Canyon, CA"
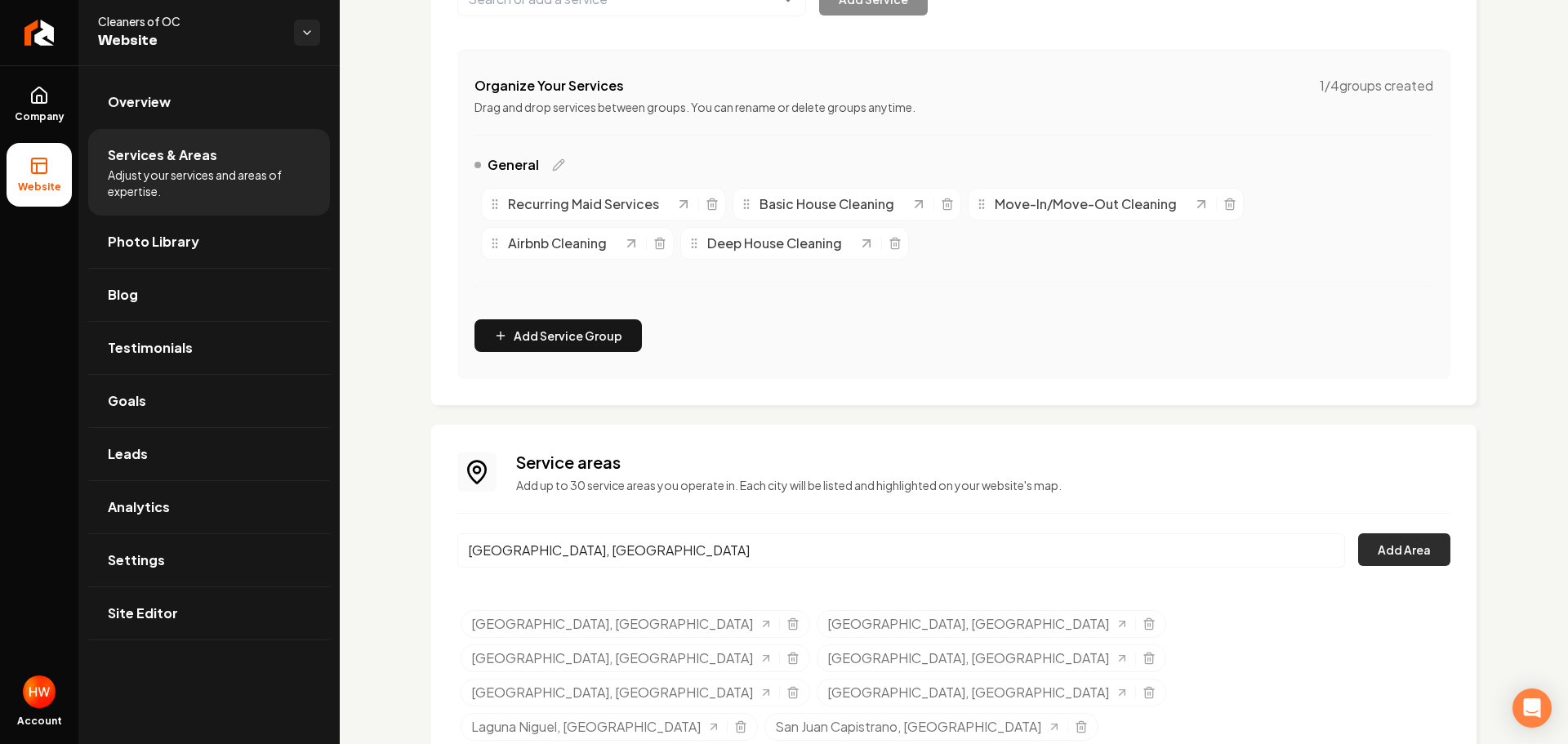
click at [1387, 537] on button "Add Area" at bounding box center [1404, 549] width 92 height 32
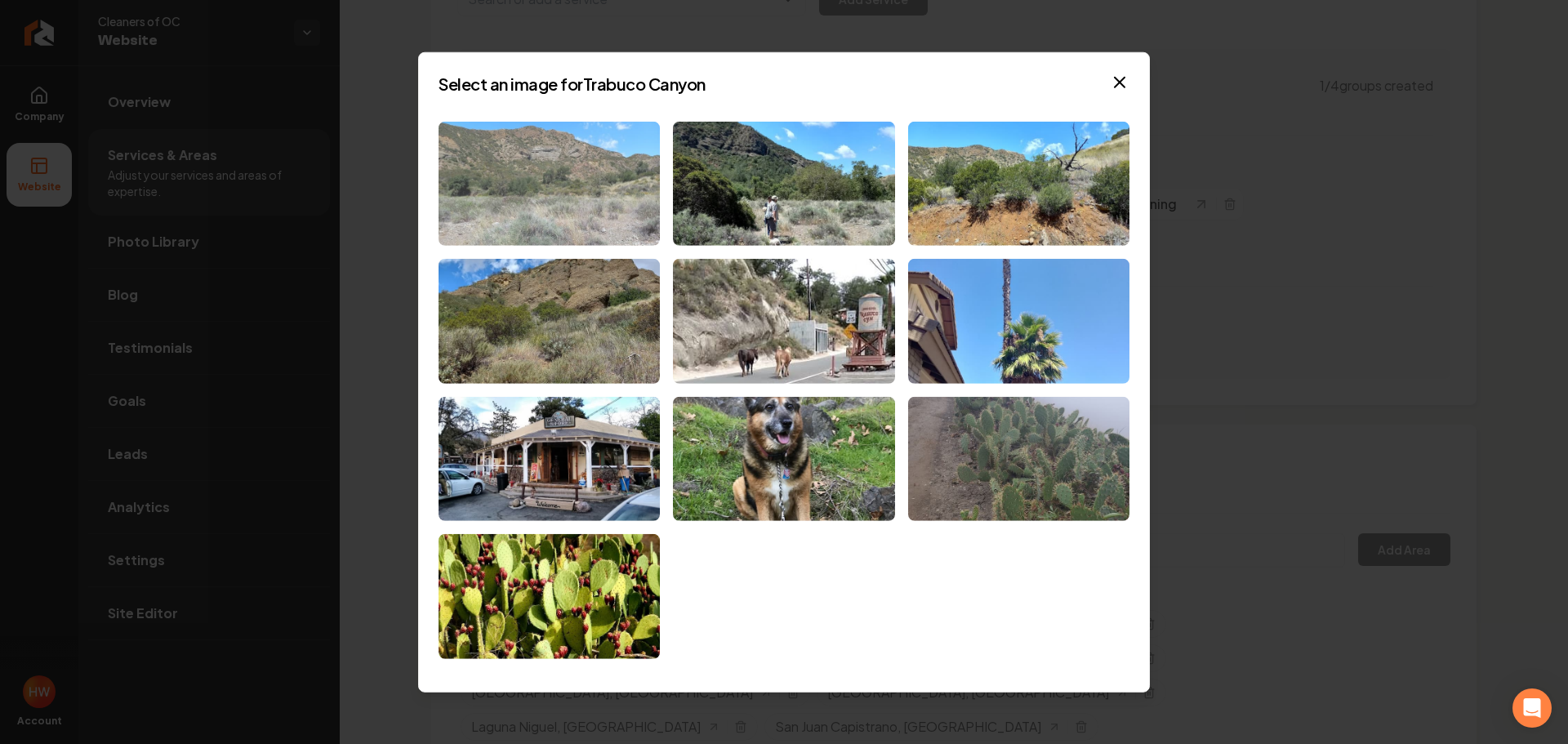
click at [619, 183] on img at bounding box center [549, 183] width 221 height 125
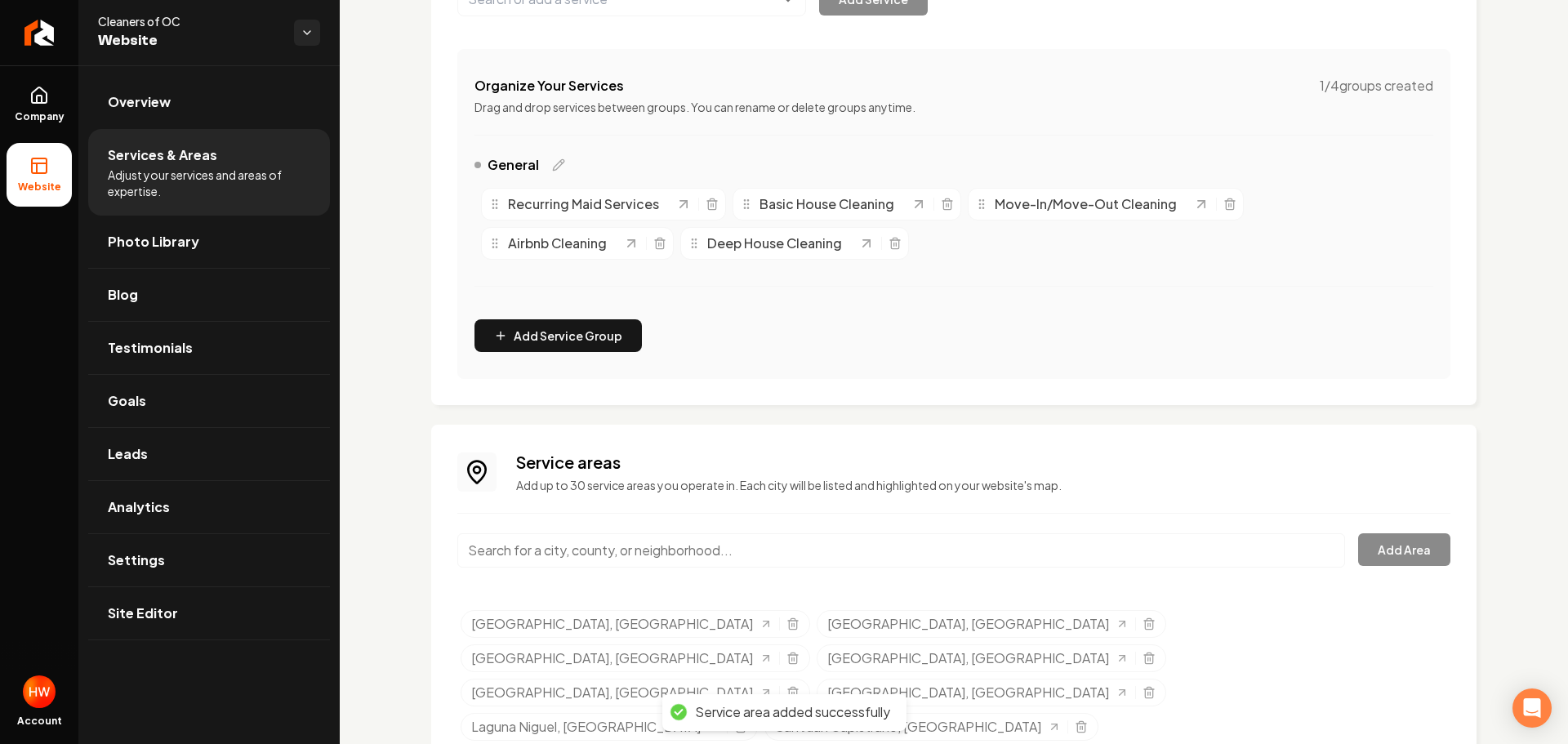
click at [866, 544] on input "Main content area" at bounding box center [901, 550] width 888 height 34
paste input "Costa Mesa"
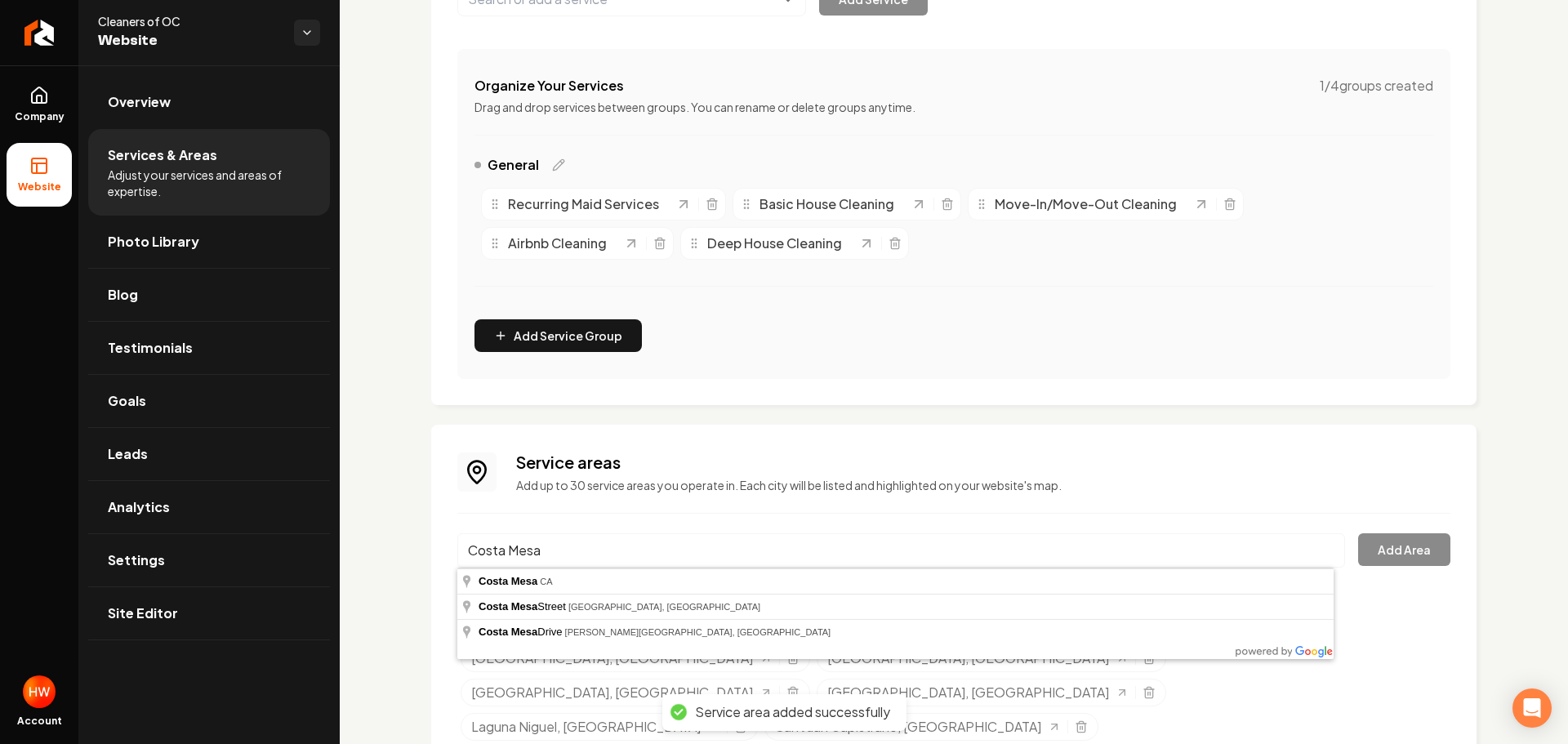
type input "Costa Mesa, CA"
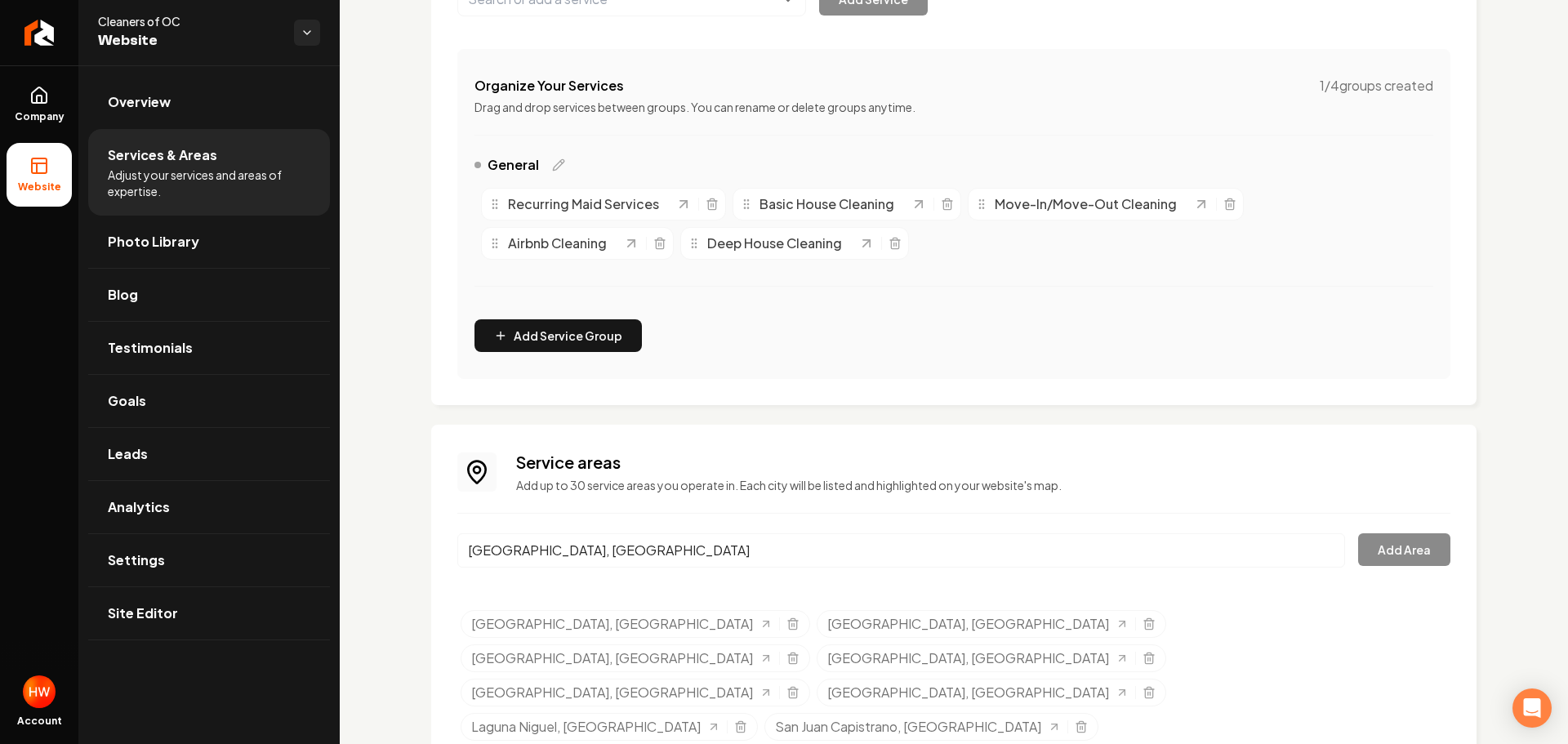
drag, startPoint x: 655, startPoint y: 574, endPoint x: 899, endPoint y: 580, distance: 244.1
click at [1390, 533] on div "Service areas Add up to 30 service areas you operate in. Each city will be list…" at bounding box center [953, 633] width 993 height 365
click at [1392, 546] on button "Add Area" at bounding box center [1404, 549] width 92 height 32
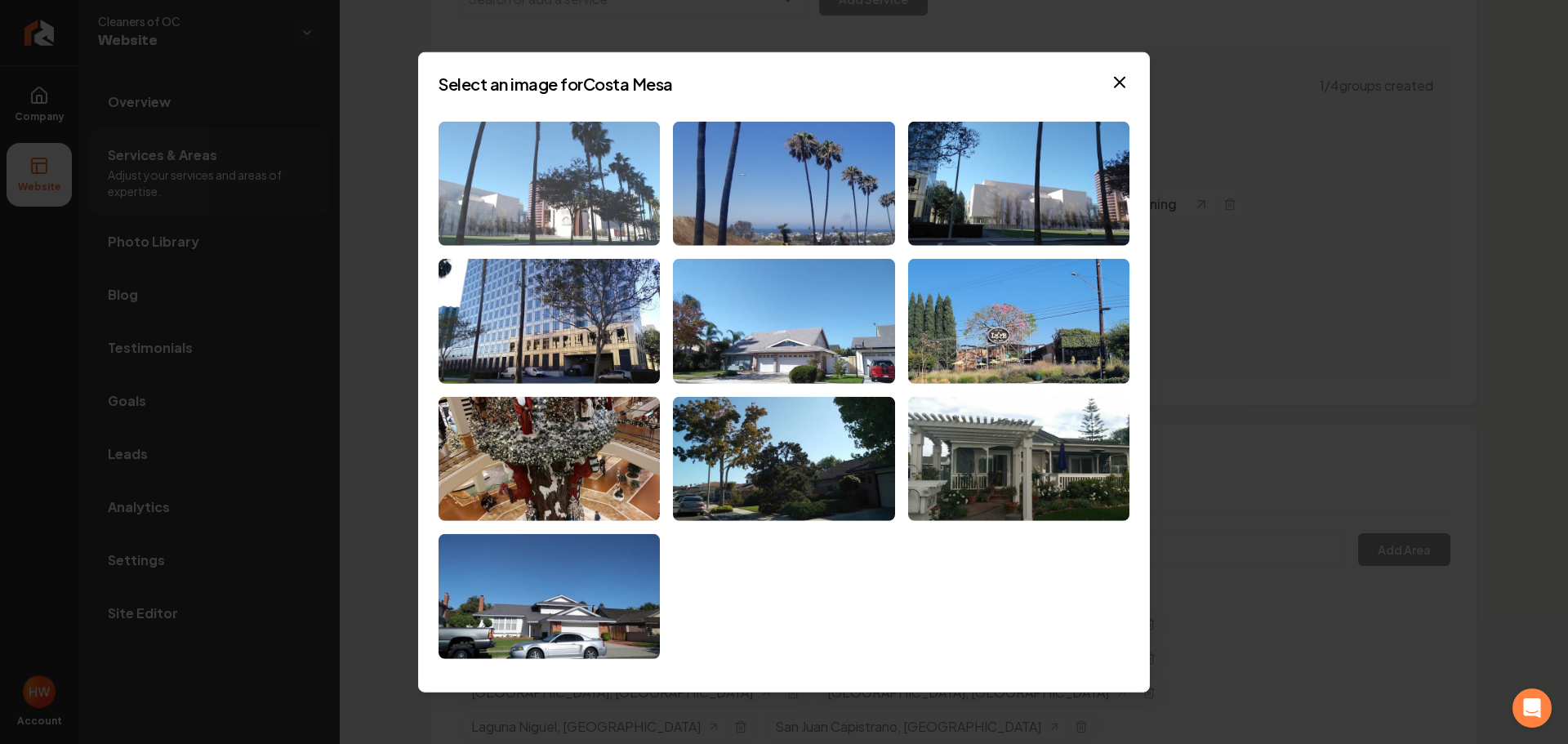
click at [574, 222] on img at bounding box center [549, 183] width 221 height 125
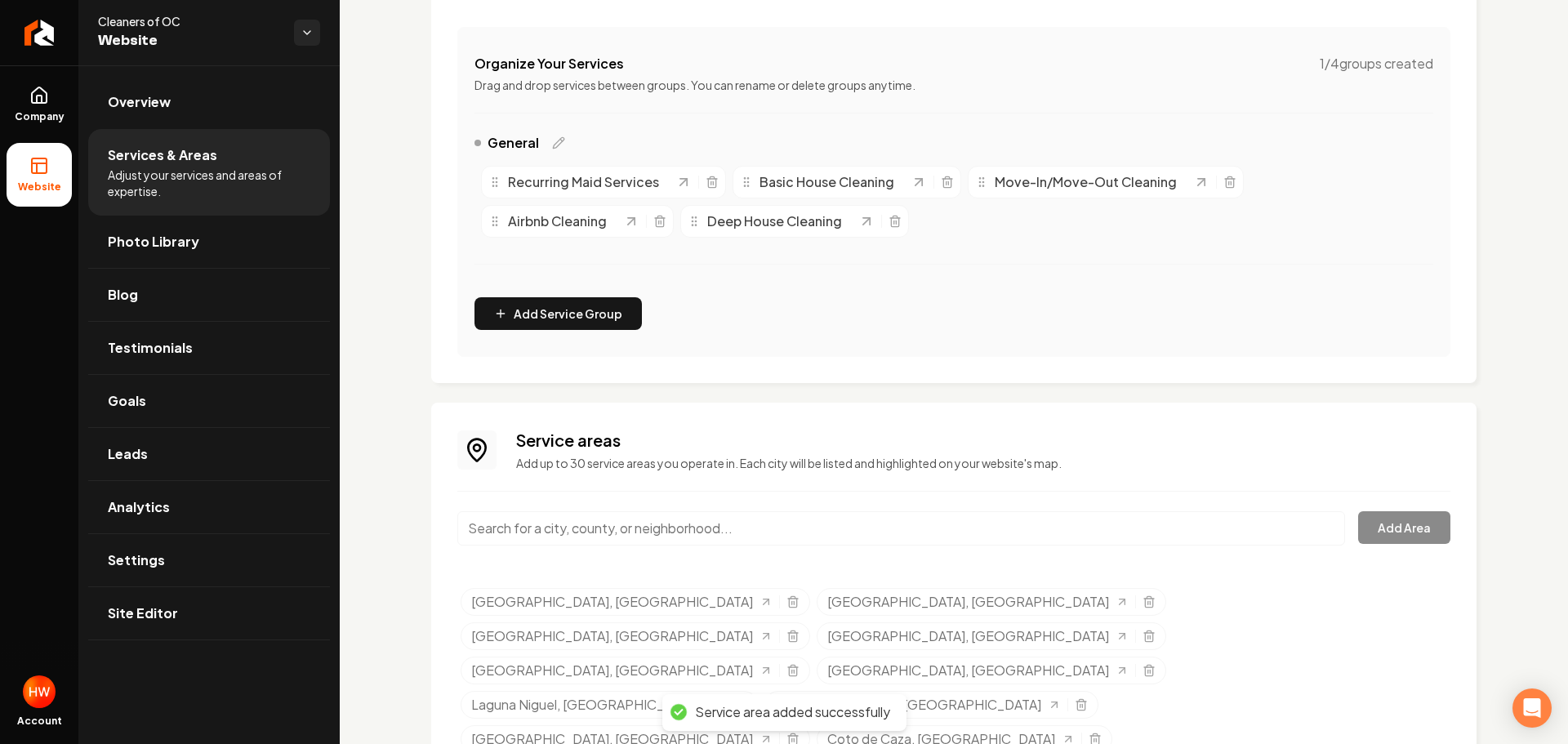
scroll to position [304, 0]
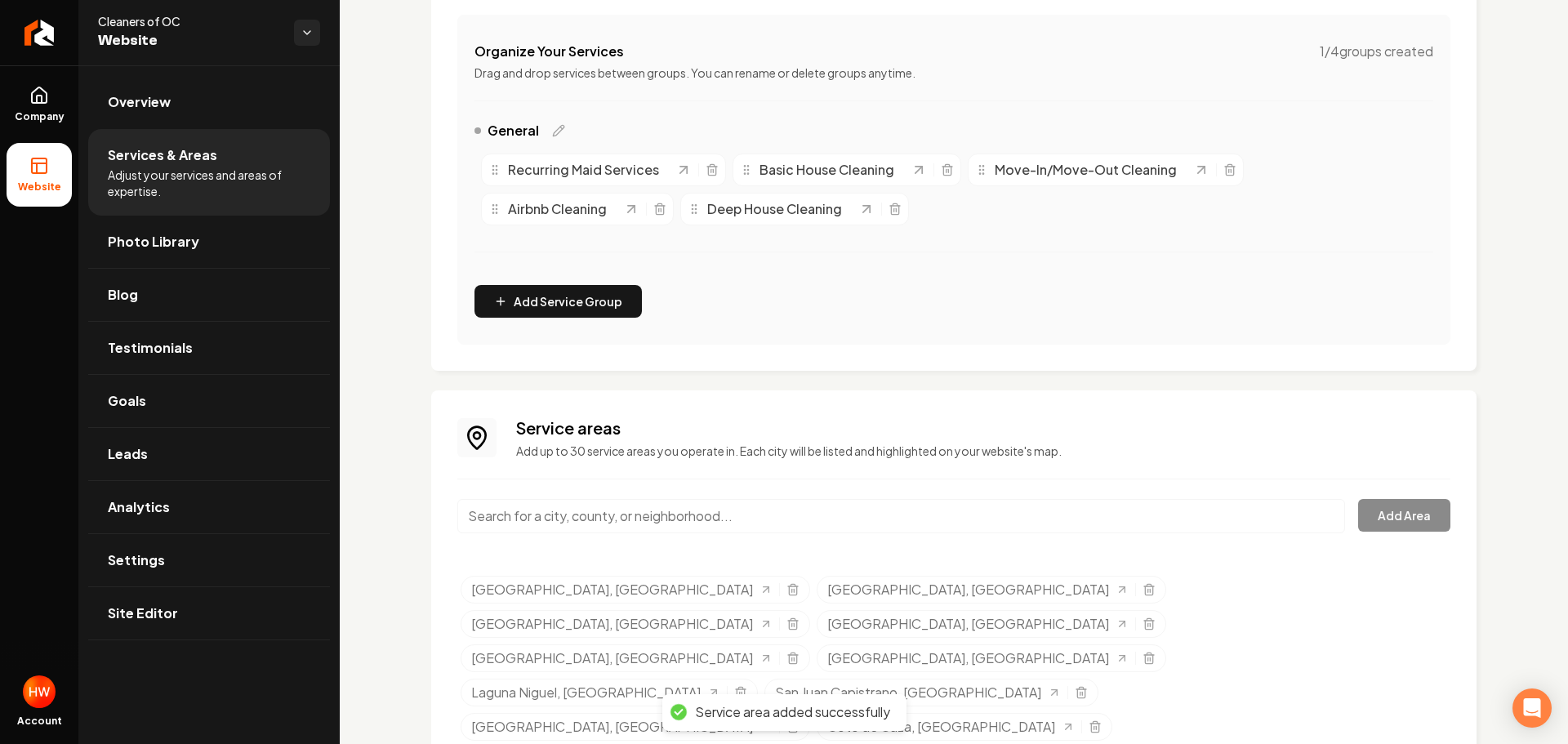
drag, startPoint x: 169, startPoint y: 120, endPoint x: 193, endPoint y: 137, distance: 29.4
click at [169, 120] on link "Overview" at bounding box center [209, 101] width 242 height 53
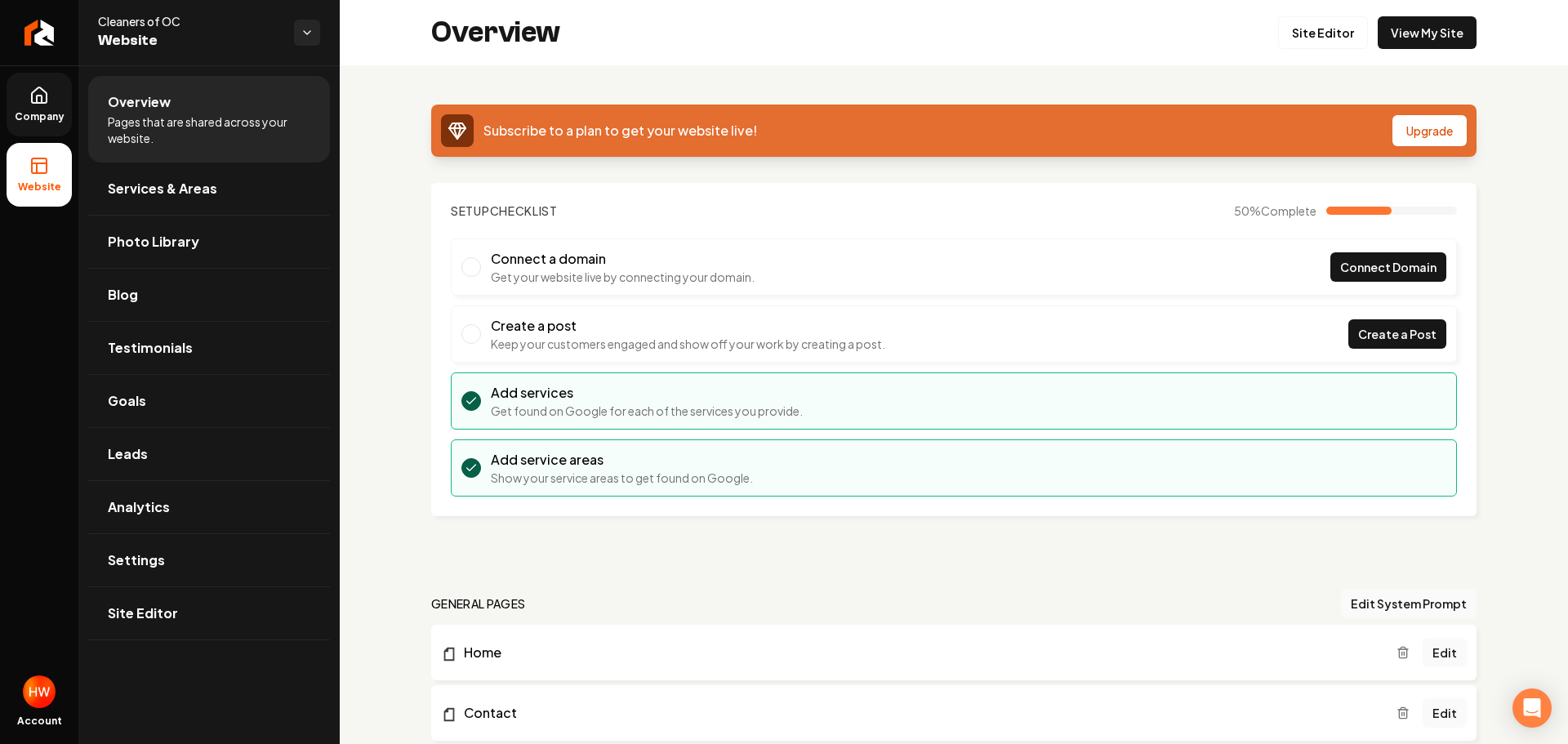
click at [38, 101] on icon at bounding box center [39, 100] width 5 height 7
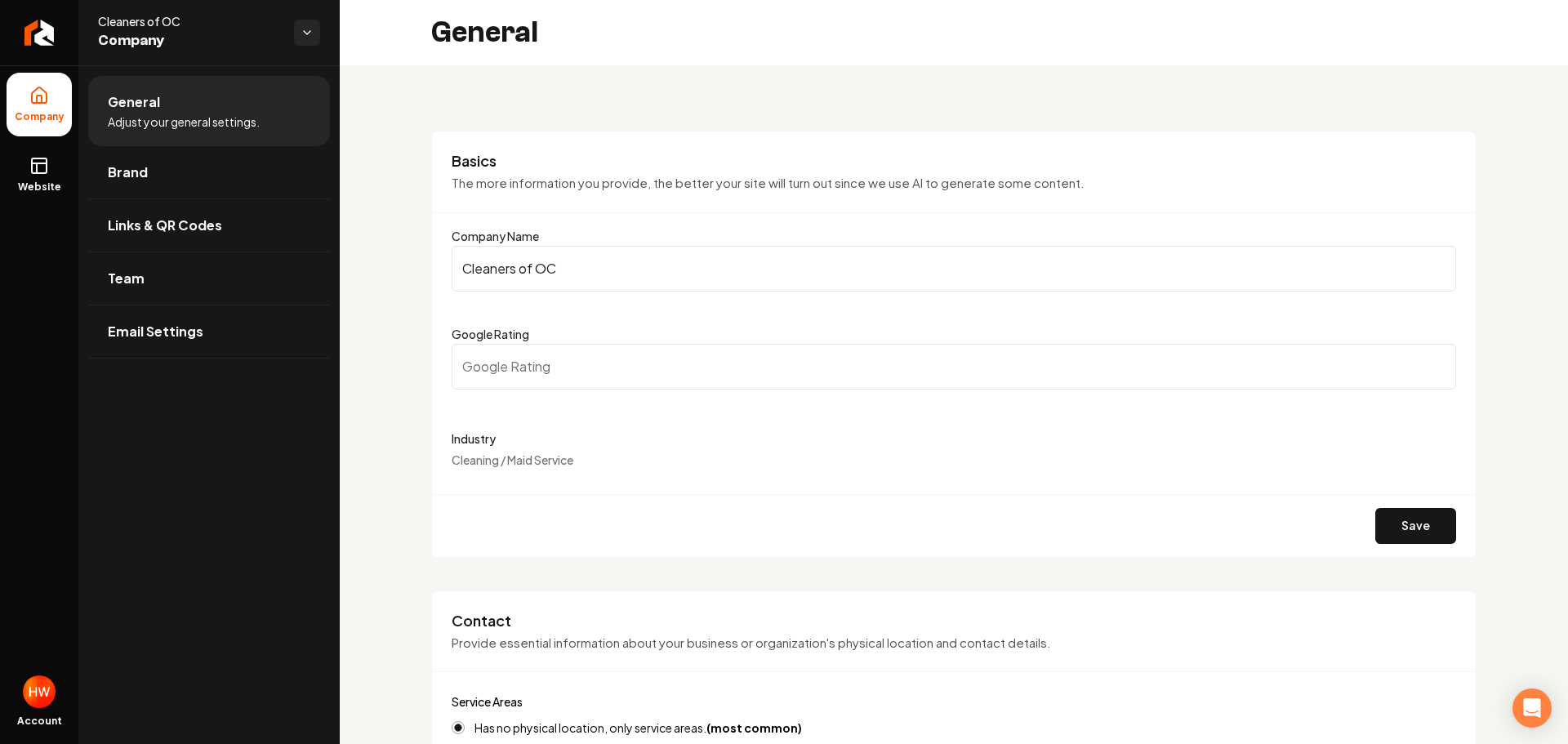
click at [611, 251] on input "Cleaners of OC" at bounding box center [954, 269] width 1005 height 46
drag, startPoint x: 45, startPoint y: 176, endPoint x: 55, endPoint y: 175, distance: 10.0
click at [45, 176] on link "Website" at bounding box center [39, 174] width 65 height 64
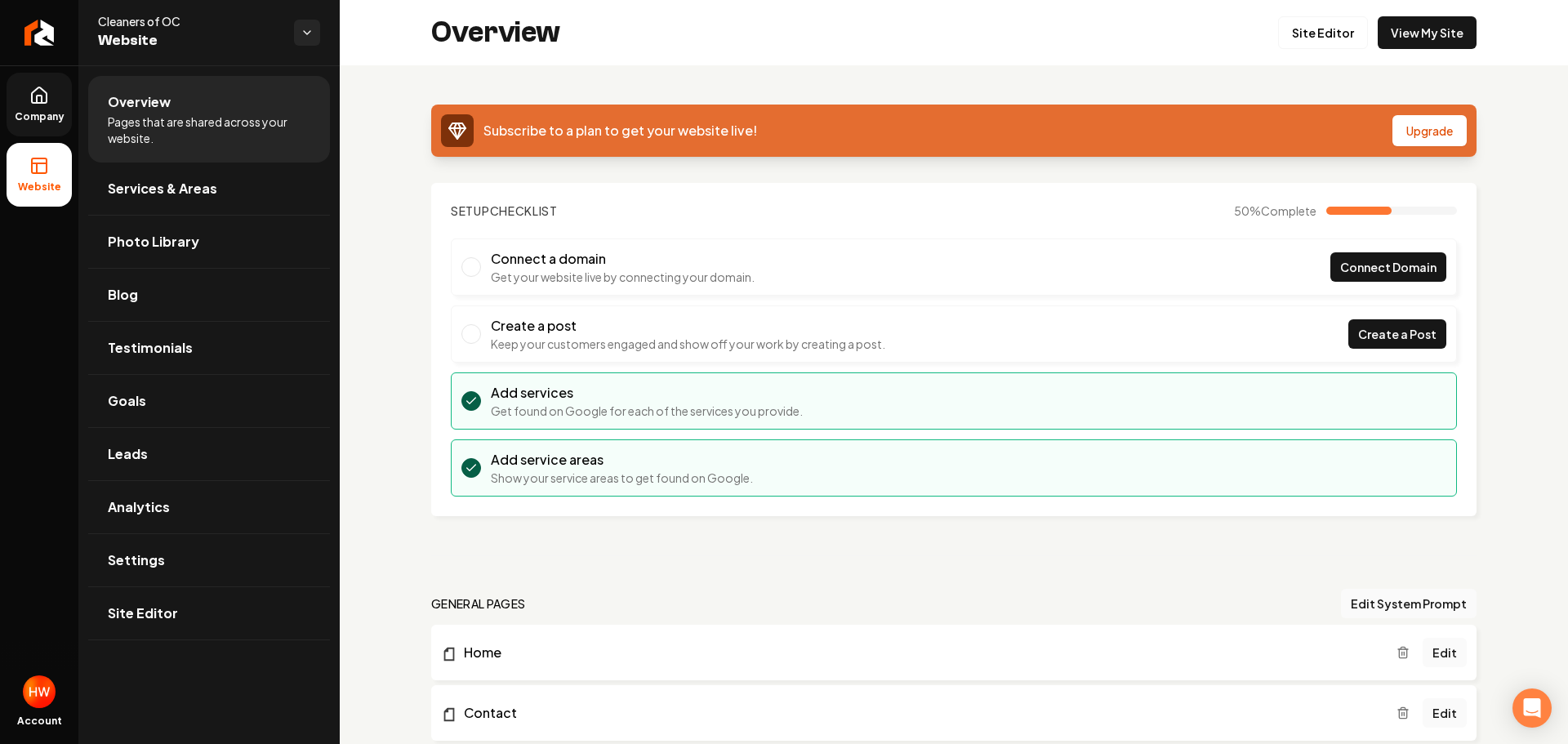
click at [35, 107] on link "Company" at bounding box center [39, 104] width 65 height 64
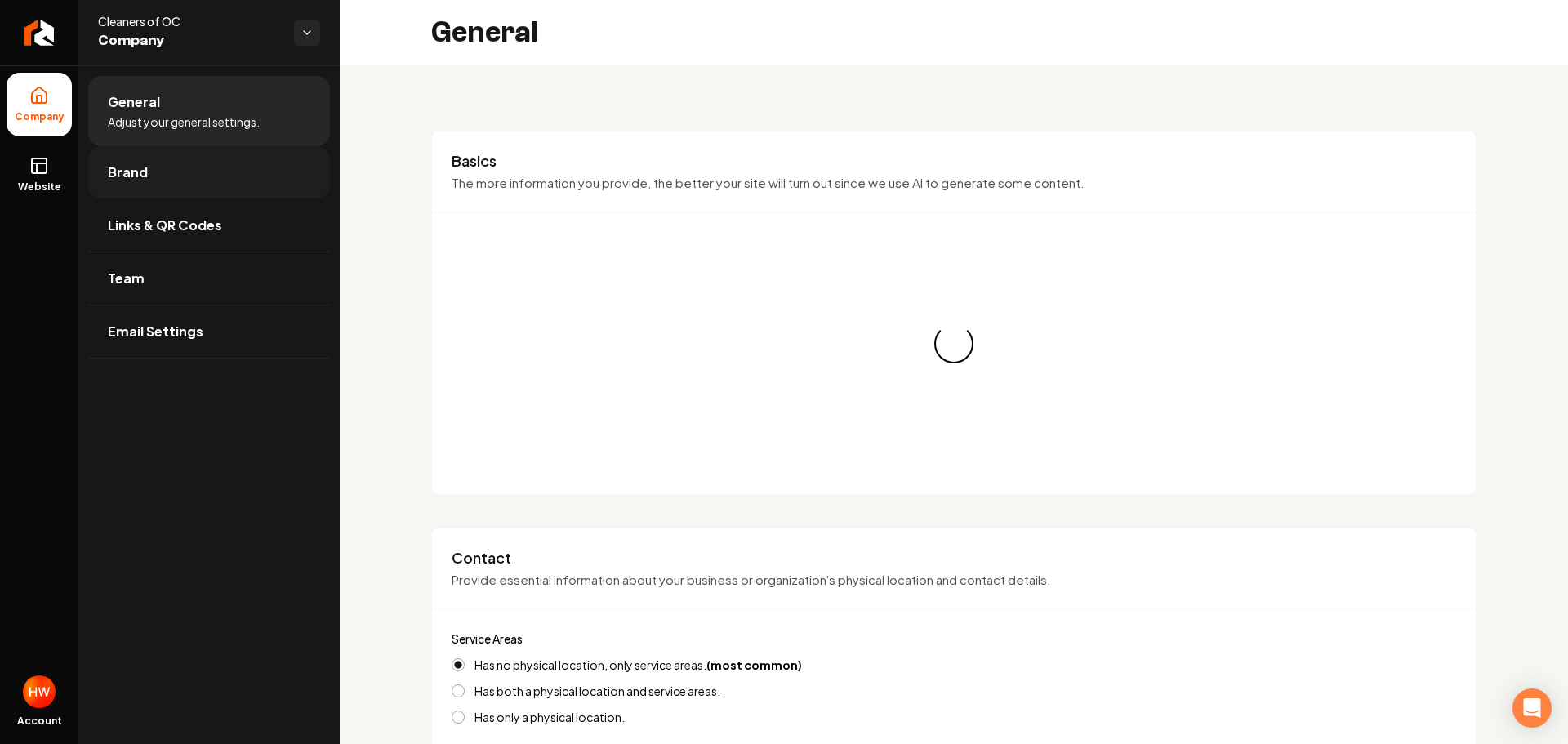
click at [151, 175] on link "Brand" at bounding box center [209, 172] width 242 height 53
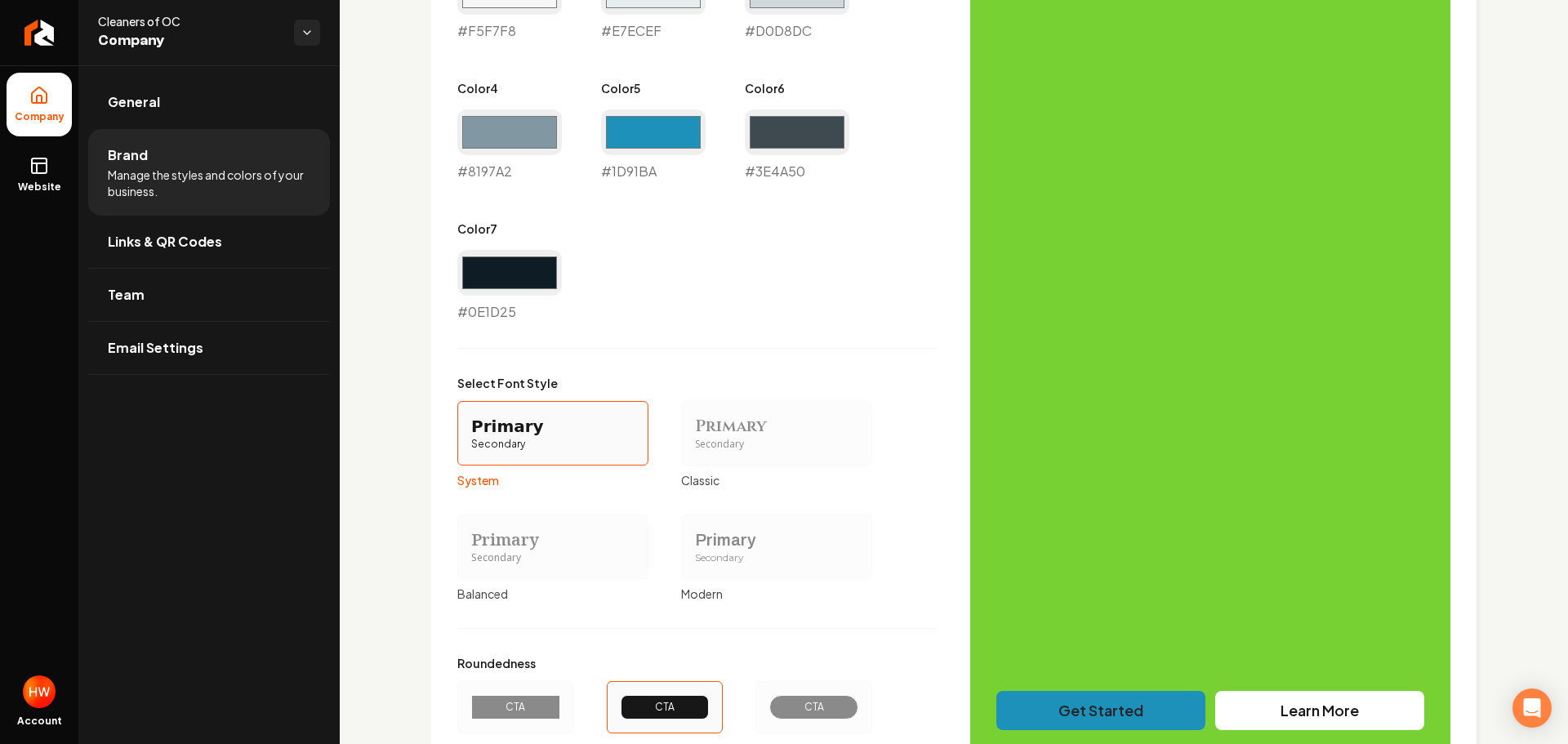
scroll to position [1144, 0]
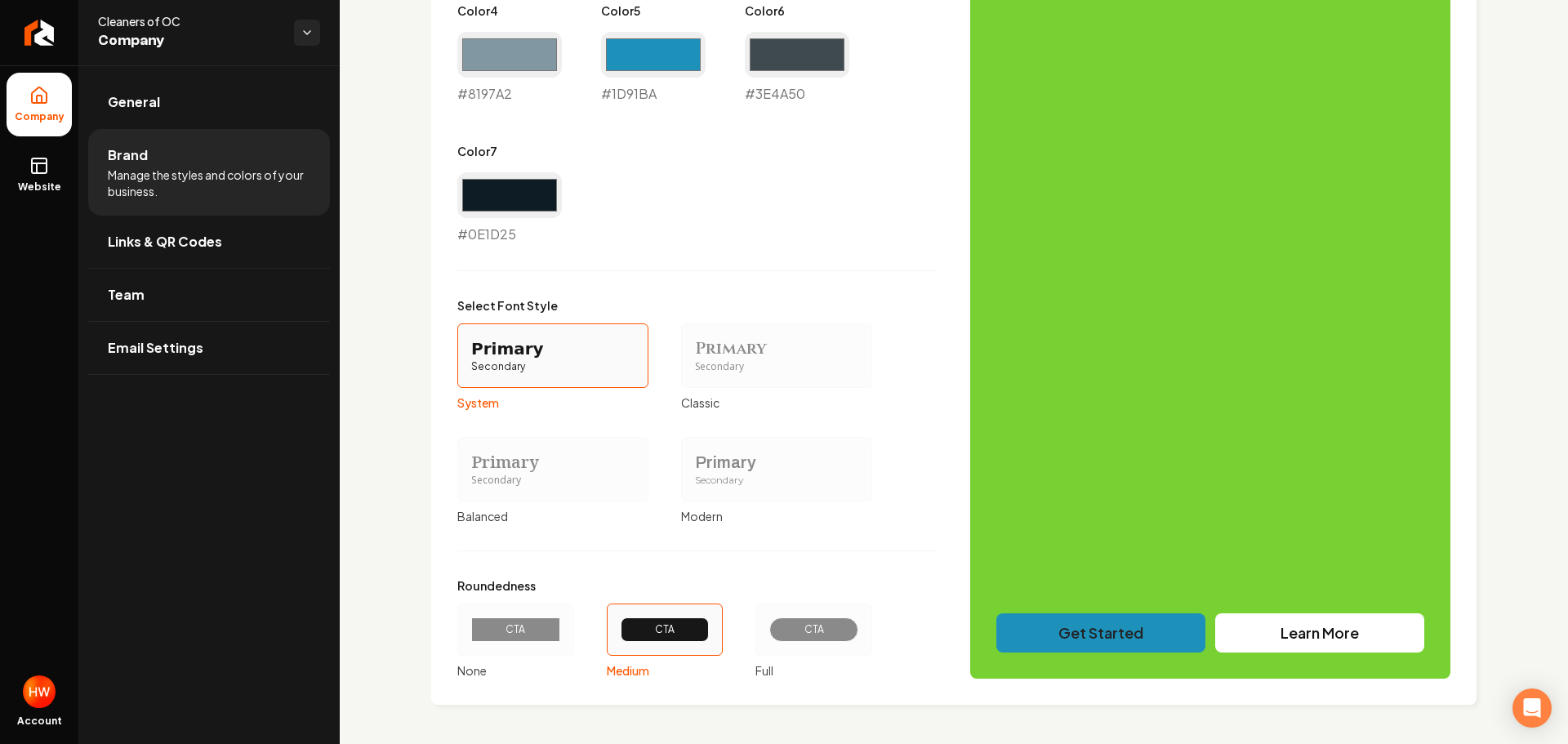
click at [798, 625] on div "CTA" at bounding box center [814, 630] width 61 height 13
click at [768, 625] on button "CTA Full" at bounding box center [761, 630] width 13 height 13
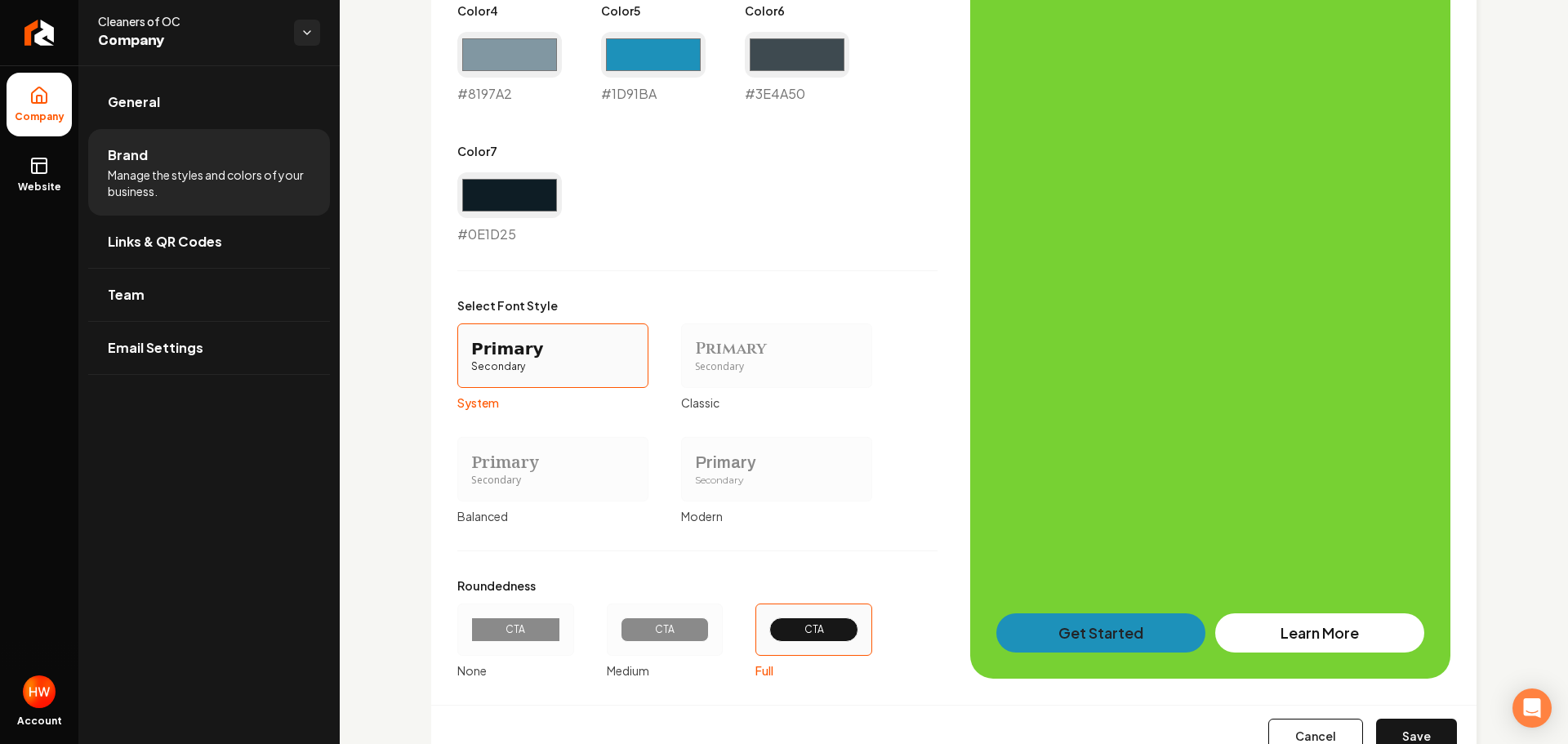
click at [1421, 727] on button "Save" at bounding box center [1417, 737] width 81 height 36
type input "#f5f7f8"
type input "#e7ecef"
type input "#d0d8dc"
type input "#8197a2"
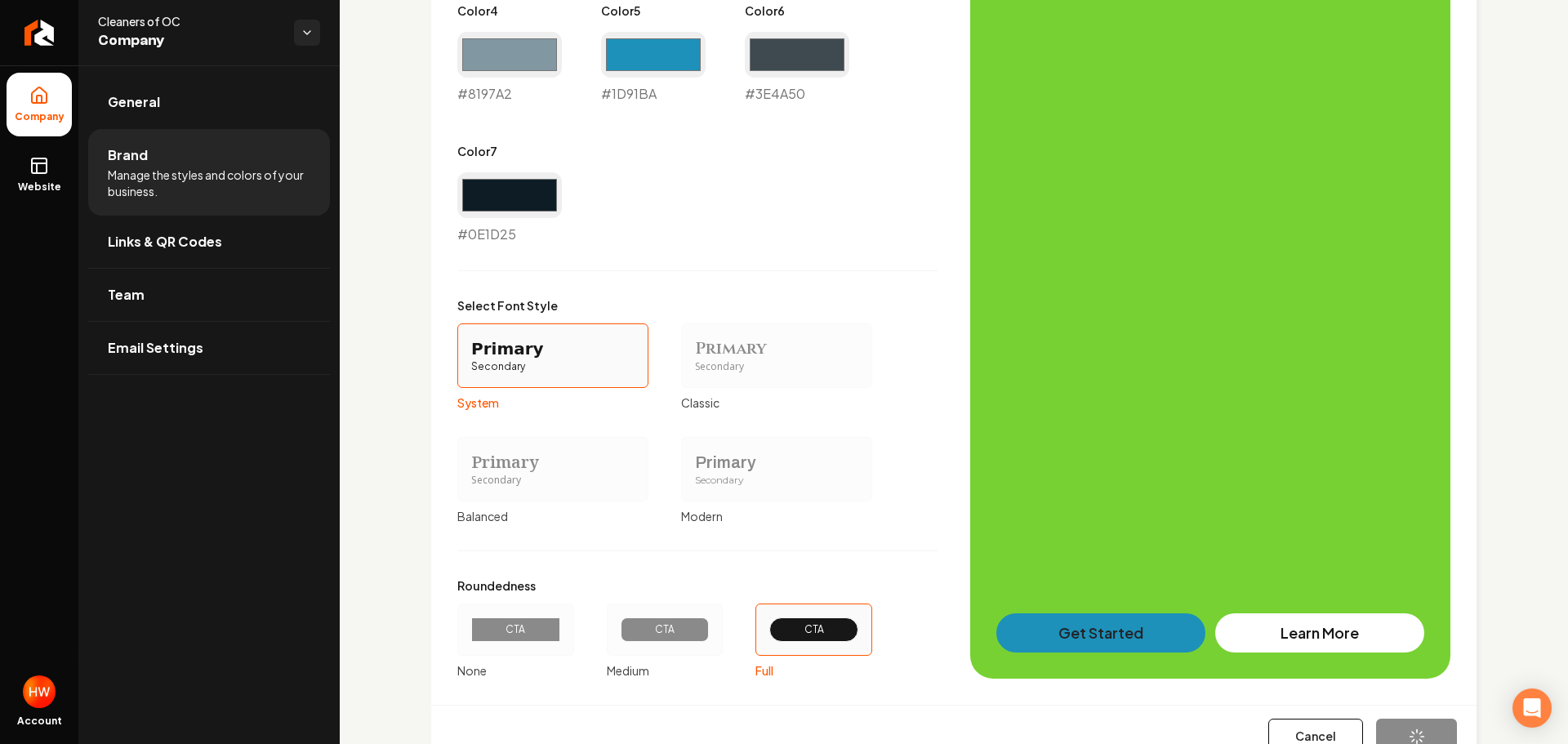
type input "#1d91ba"
type input "#3e4a50"
type input "#0e1d25"
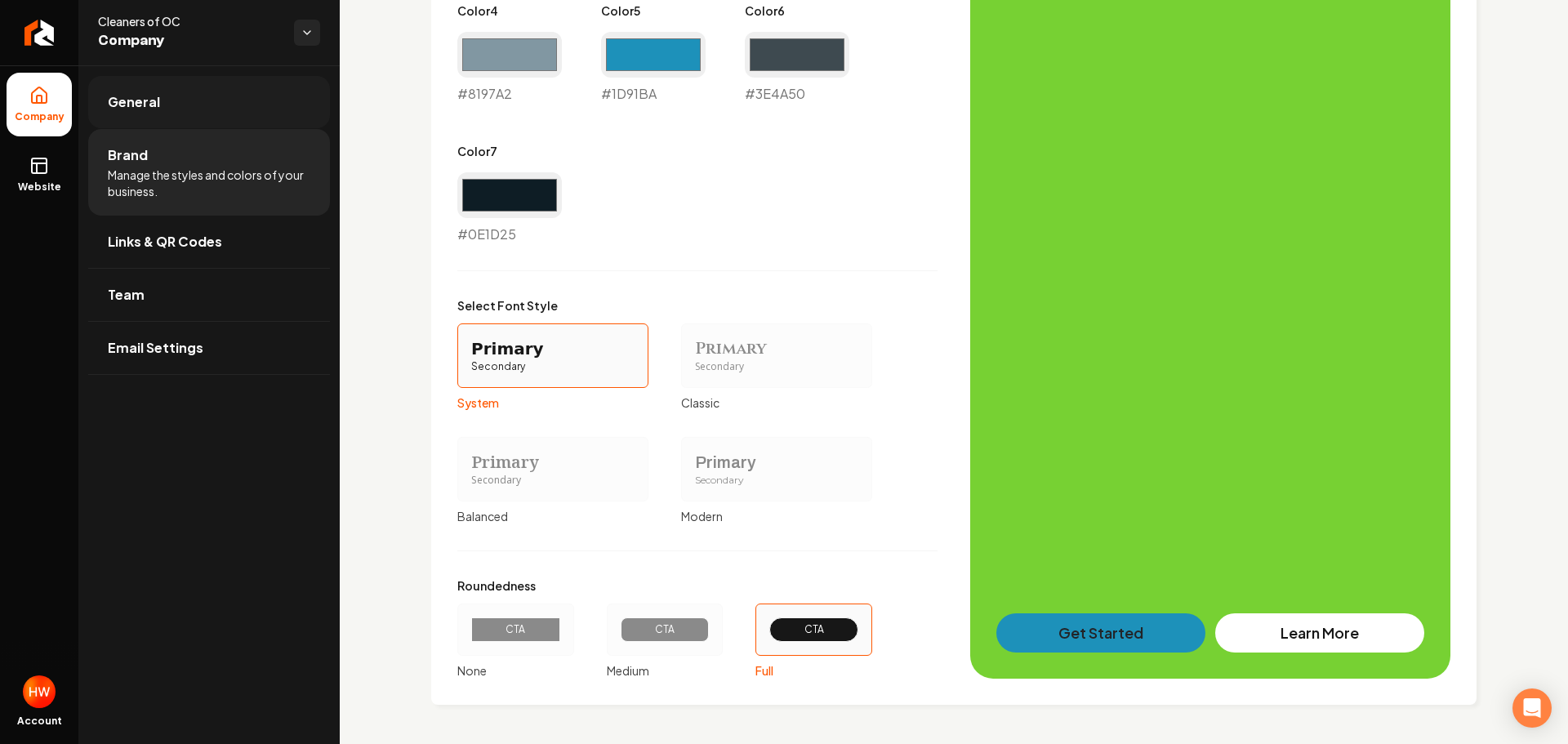
click at [152, 107] on span "General" at bounding box center [134, 101] width 53 height 19
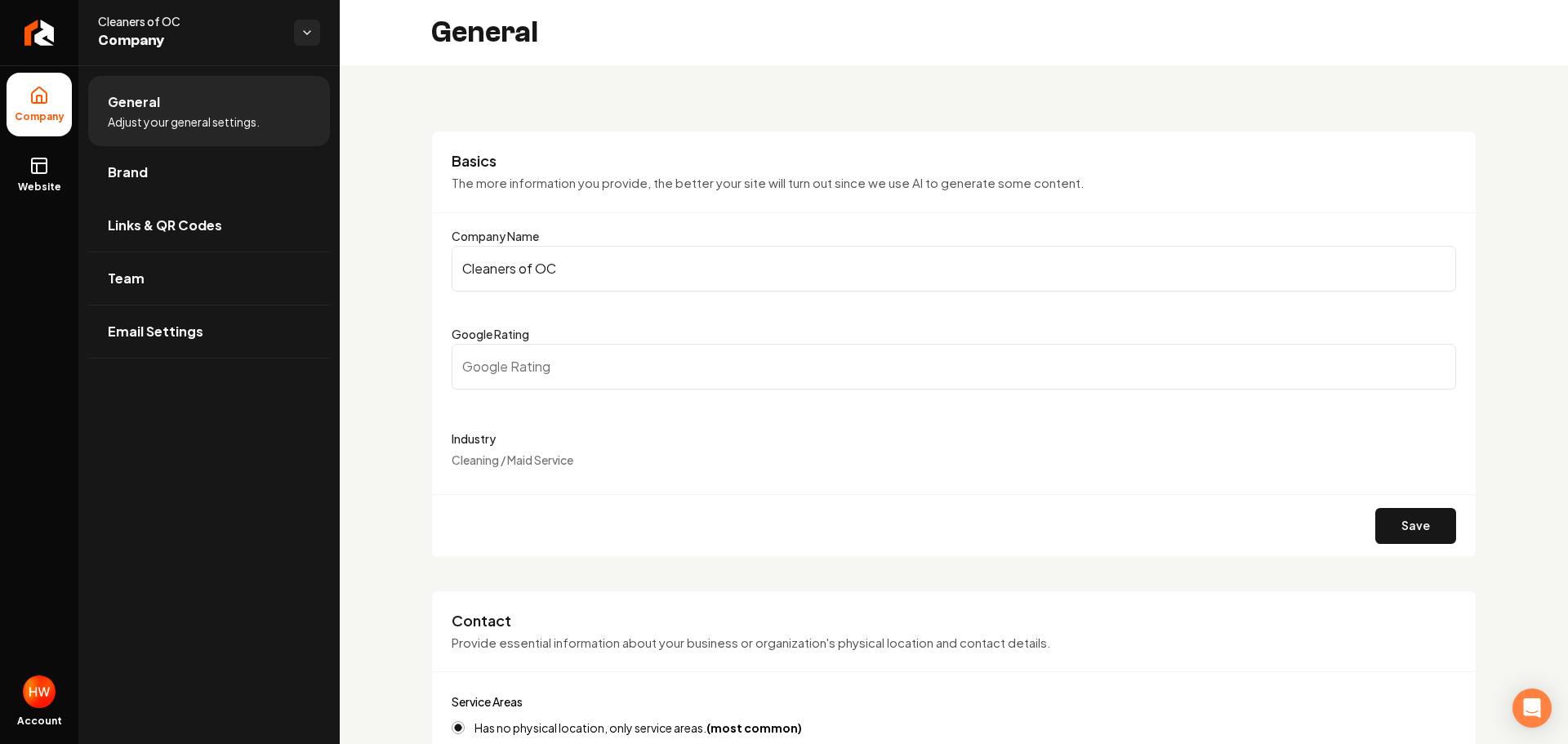
click at [582, 262] on input "Cleaners of OC" at bounding box center [954, 269] width 1005 height 46
click at [39, 180] on link "Website" at bounding box center [39, 174] width 65 height 64
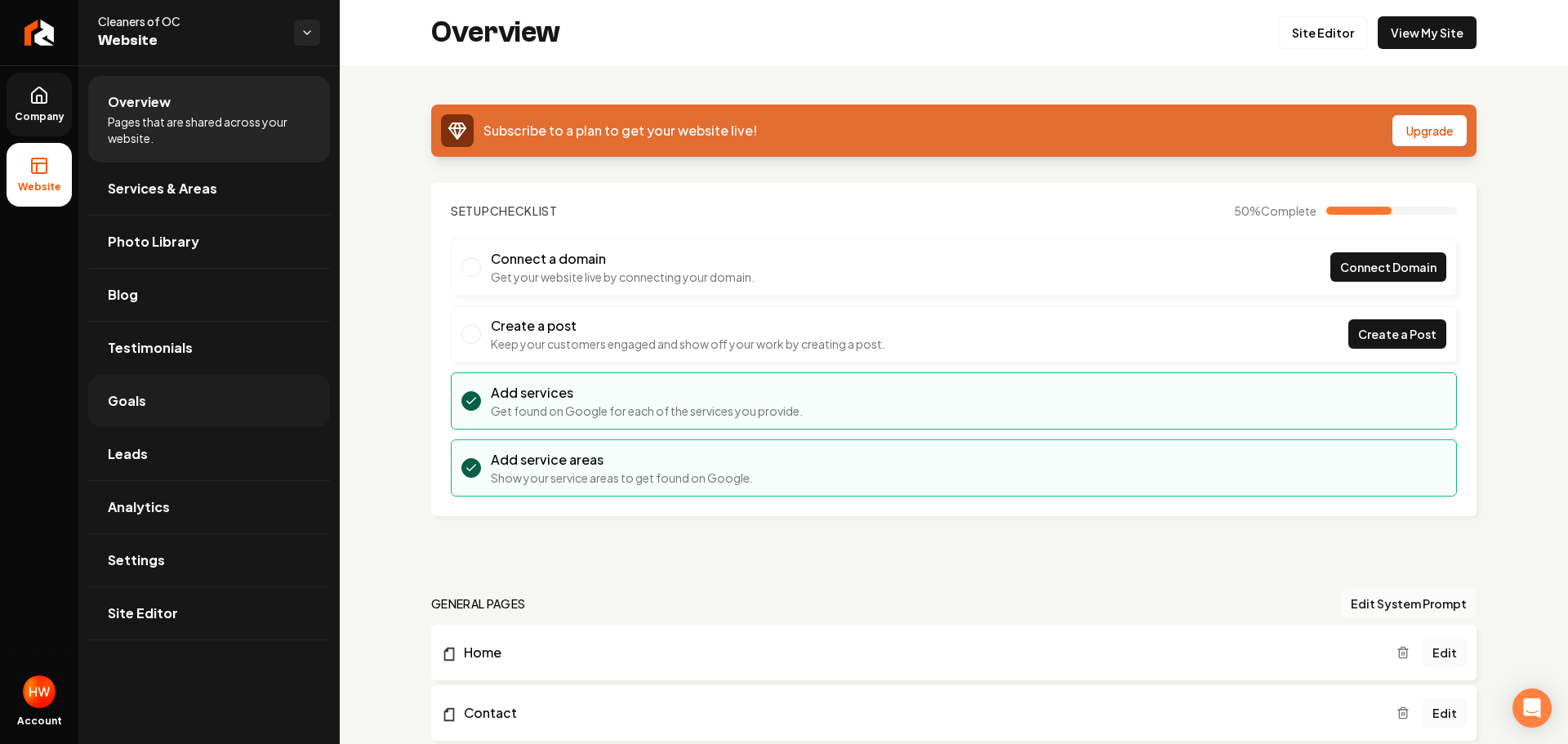
click at [153, 397] on link "Goals" at bounding box center [209, 401] width 242 height 53
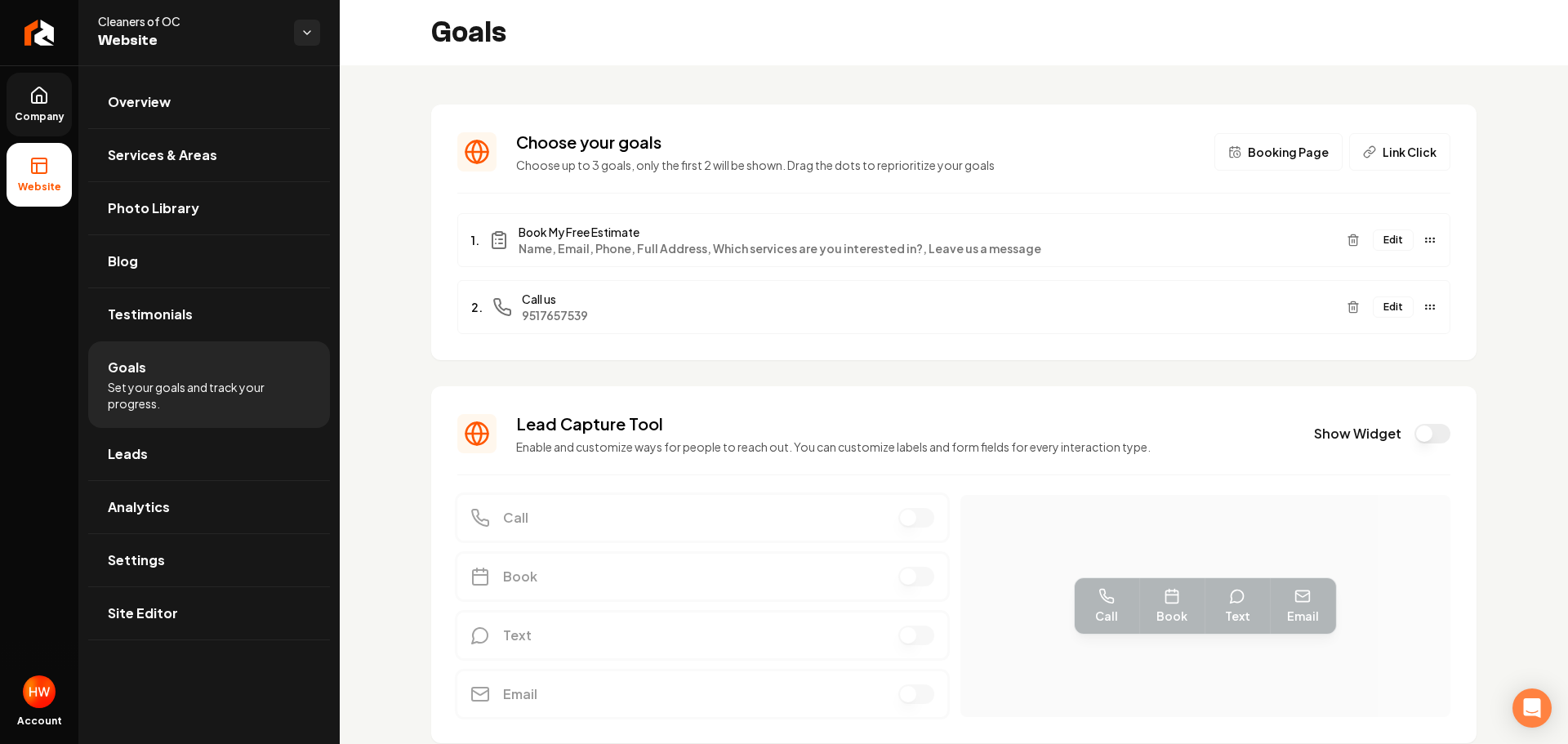
click at [1385, 308] on button "Edit" at bounding box center [1393, 307] width 41 height 21
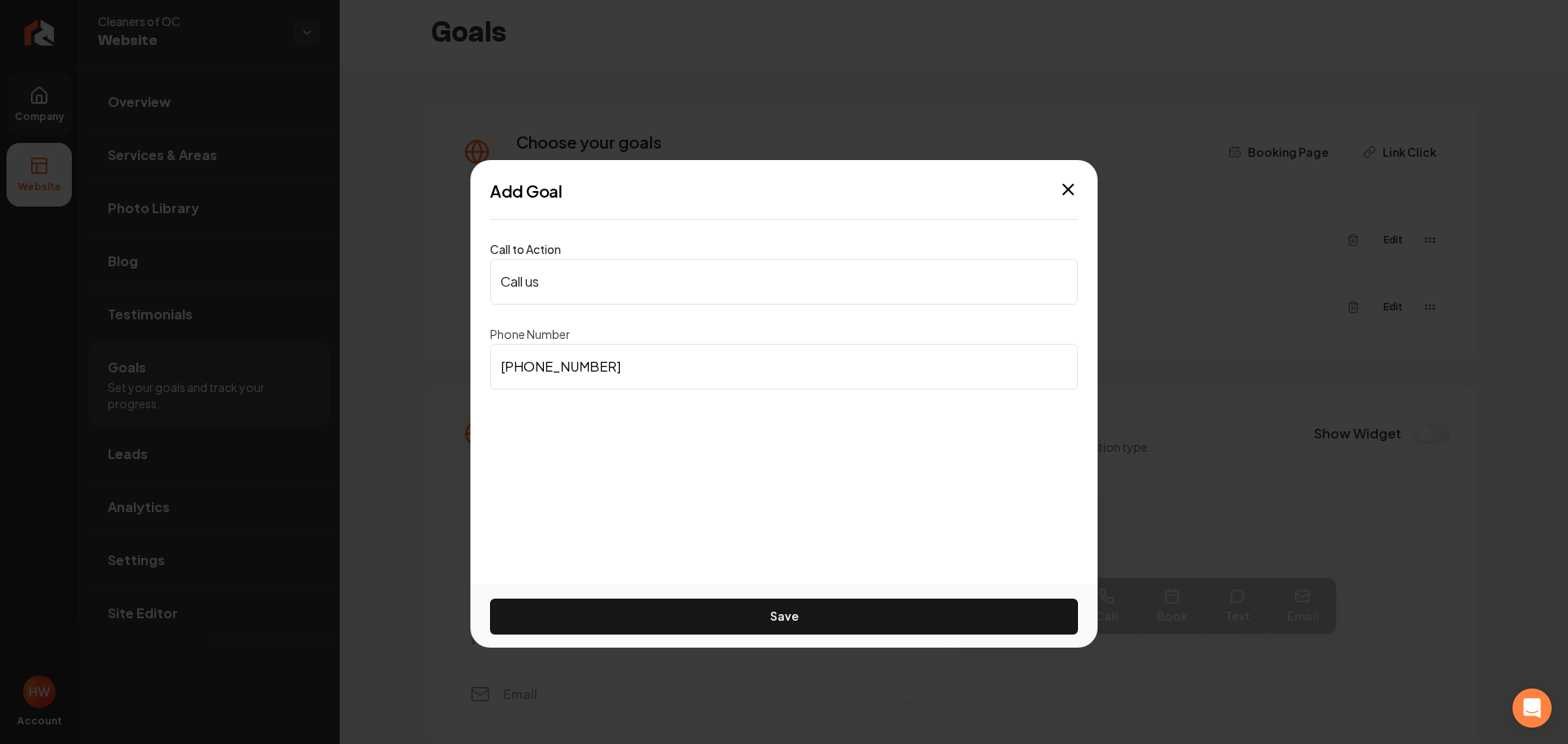
drag, startPoint x: 674, startPoint y: 368, endPoint x: 483, endPoint y: 361, distance: 191.1
click at [483, 361] on div "Call to Action Call us Phone Number (951) 765-7539 Save" at bounding box center [784, 328] width 627 height 190
click at [599, 284] on input "Call us" at bounding box center [784, 282] width 588 height 46
click at [598, 284] on input "Call us" at bounding box center [784, 282] width 588 height 46
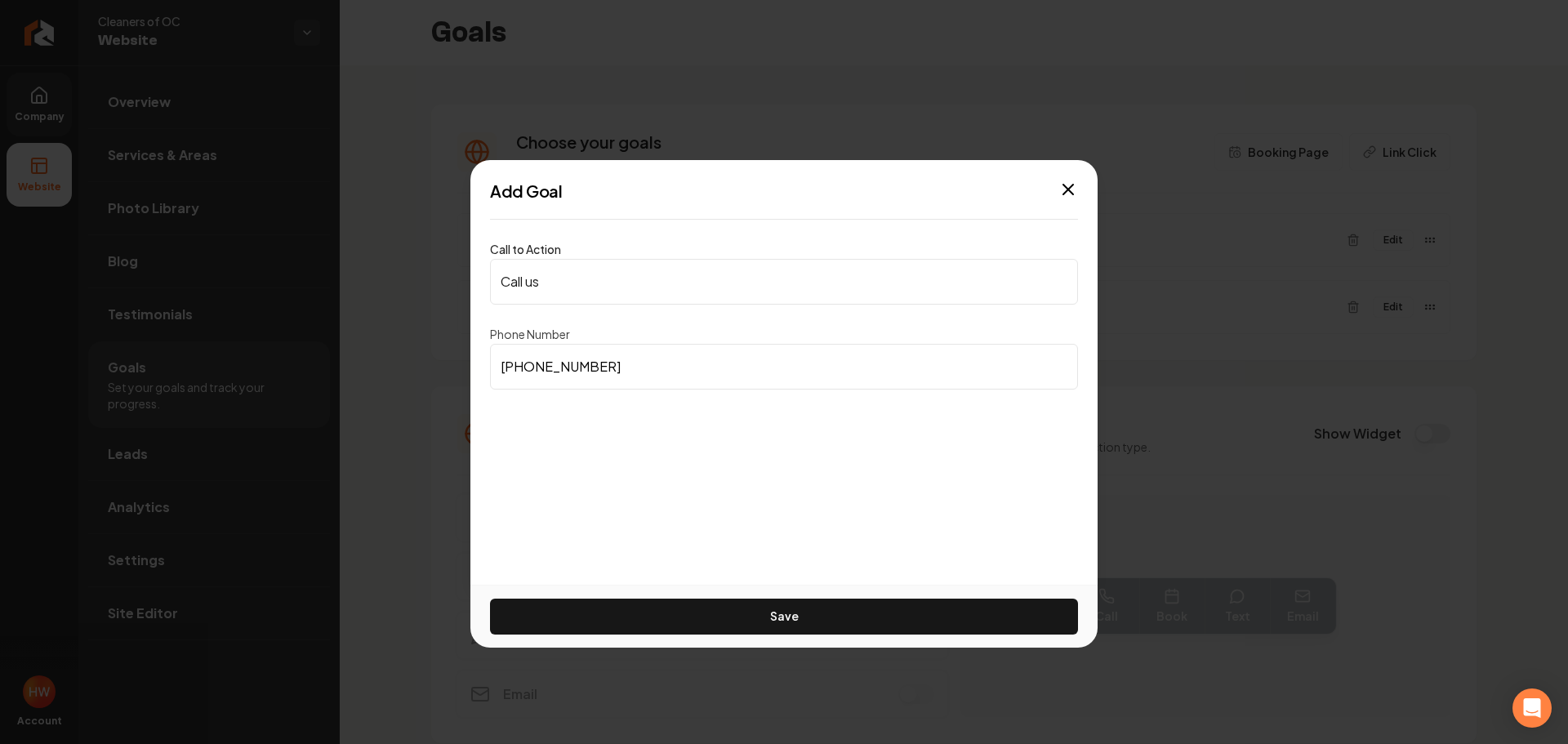
paste input "(951) 765-7539"
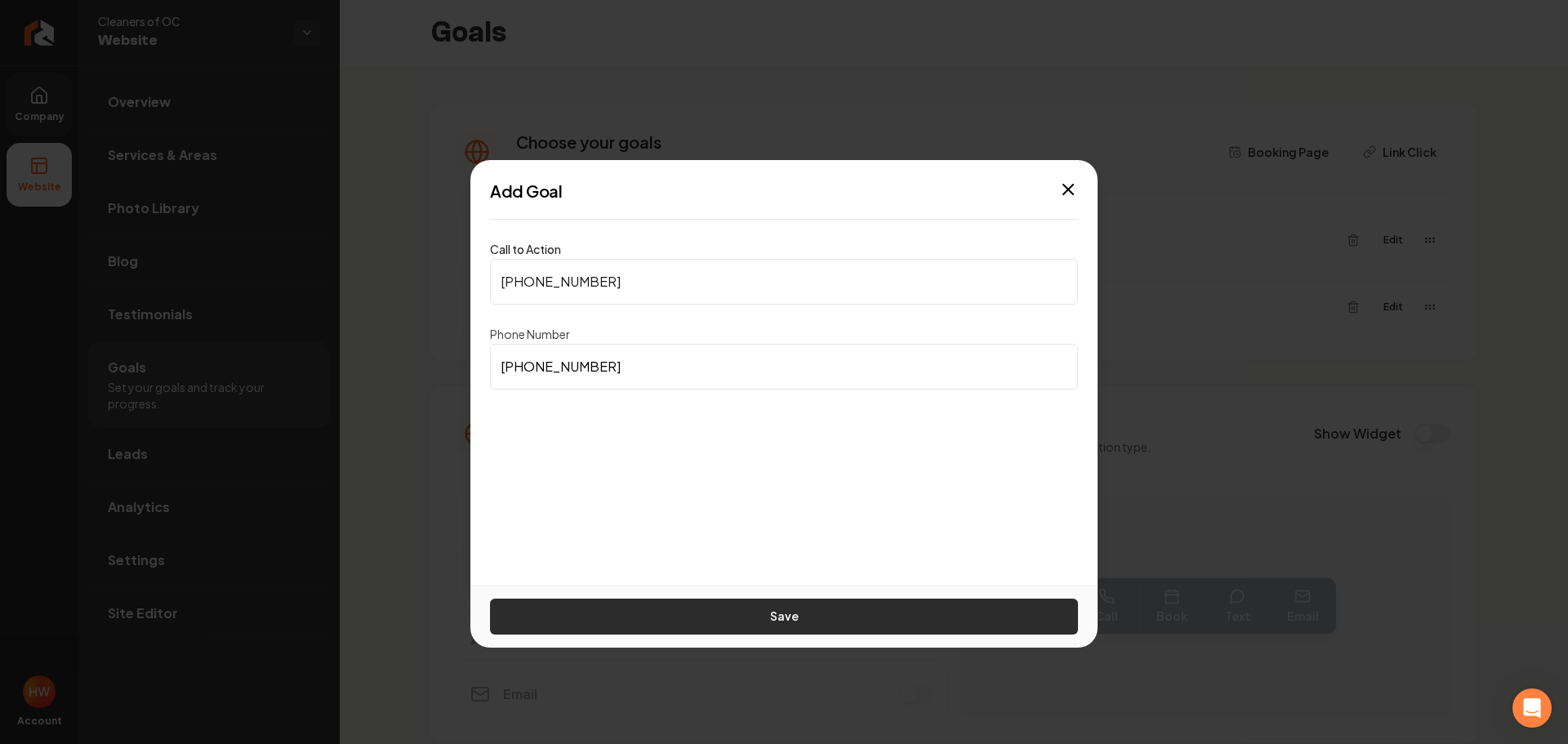
type input "(951) 765-7539"
click at [795, 606] on button "Save" at bounding box center [784, 616] width 588 height 36
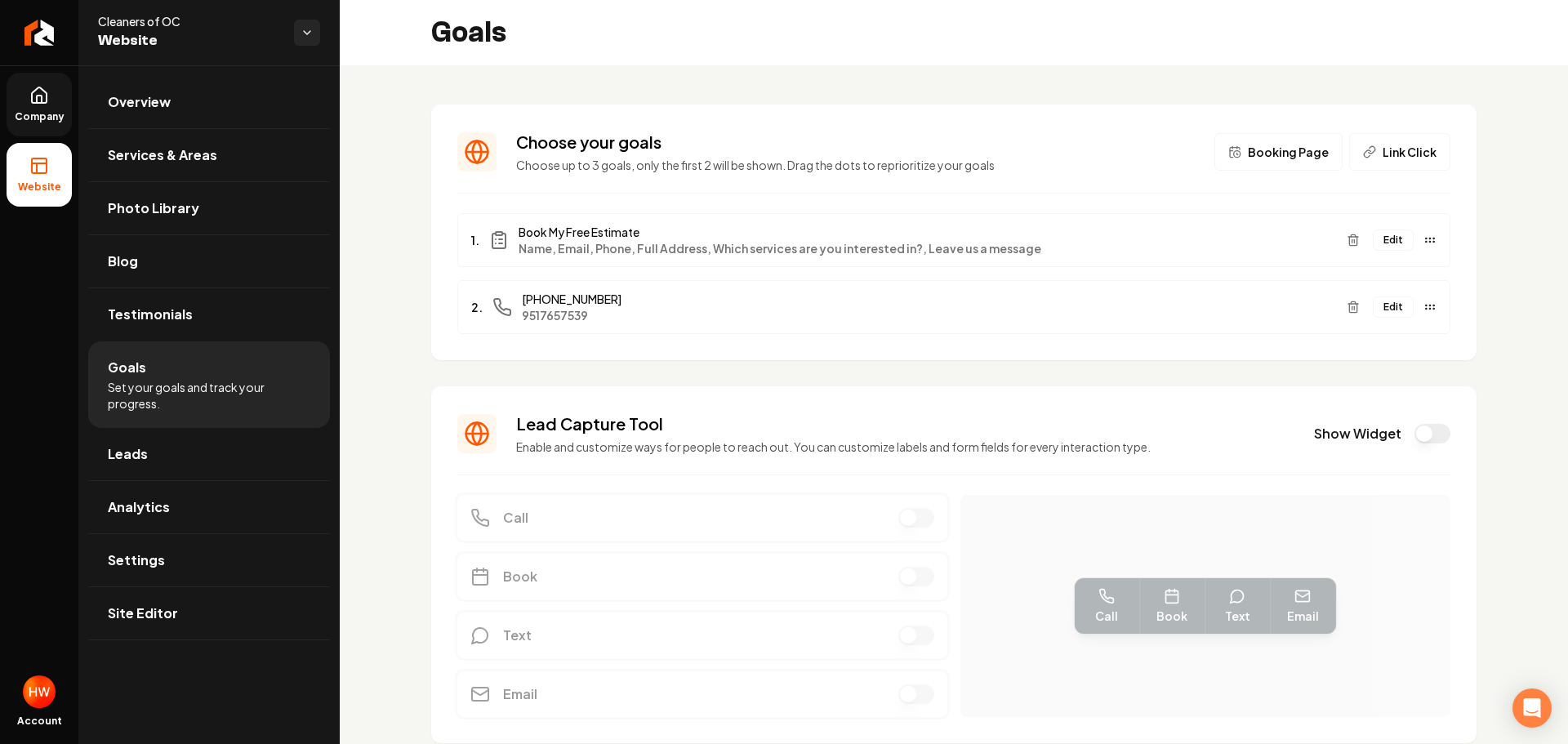
click at [47, 104] on icon at bounding box center [39, 95] width 19 height 19
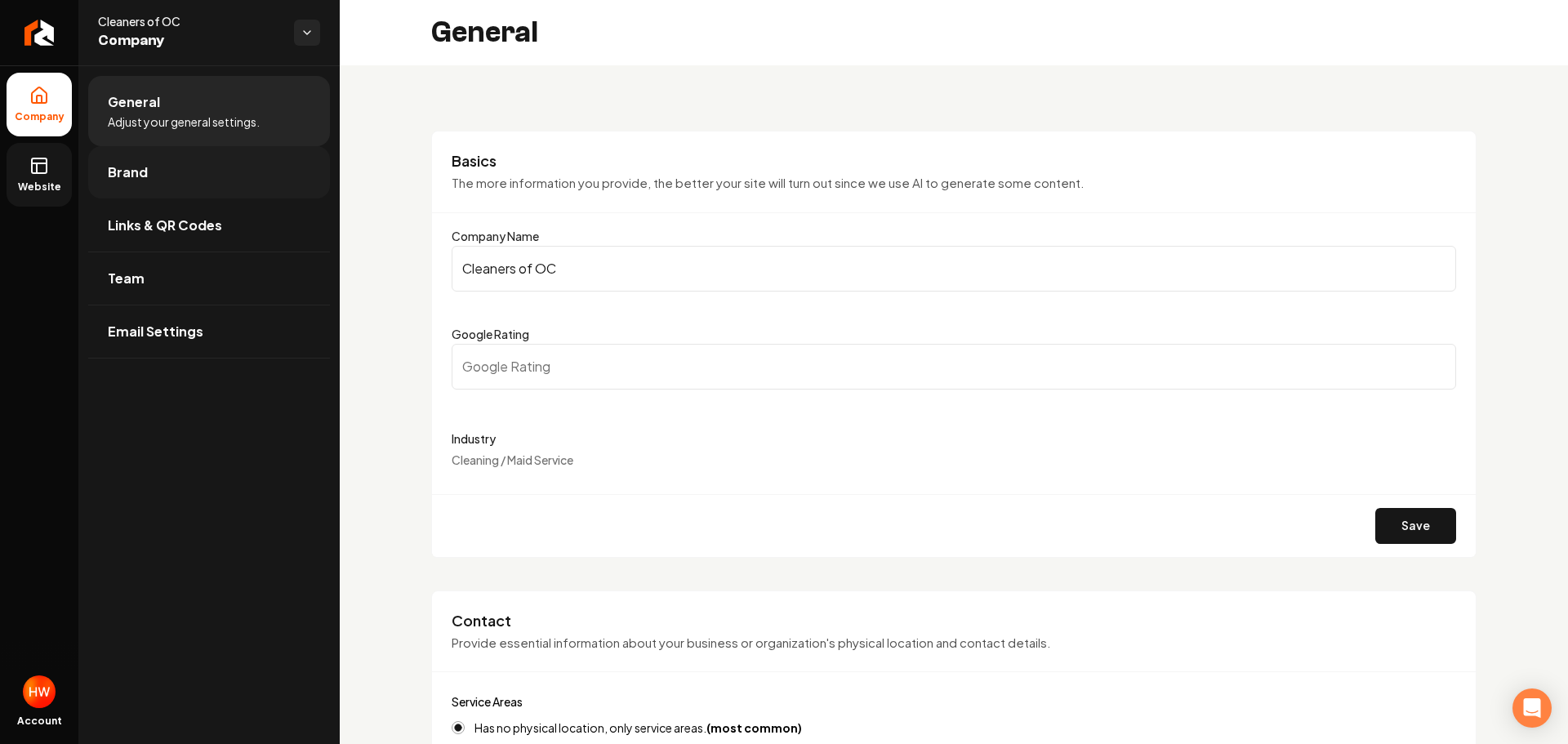
click at [147, 181] on link "Brand" at bounding box center [209, 172] width 242 height 53
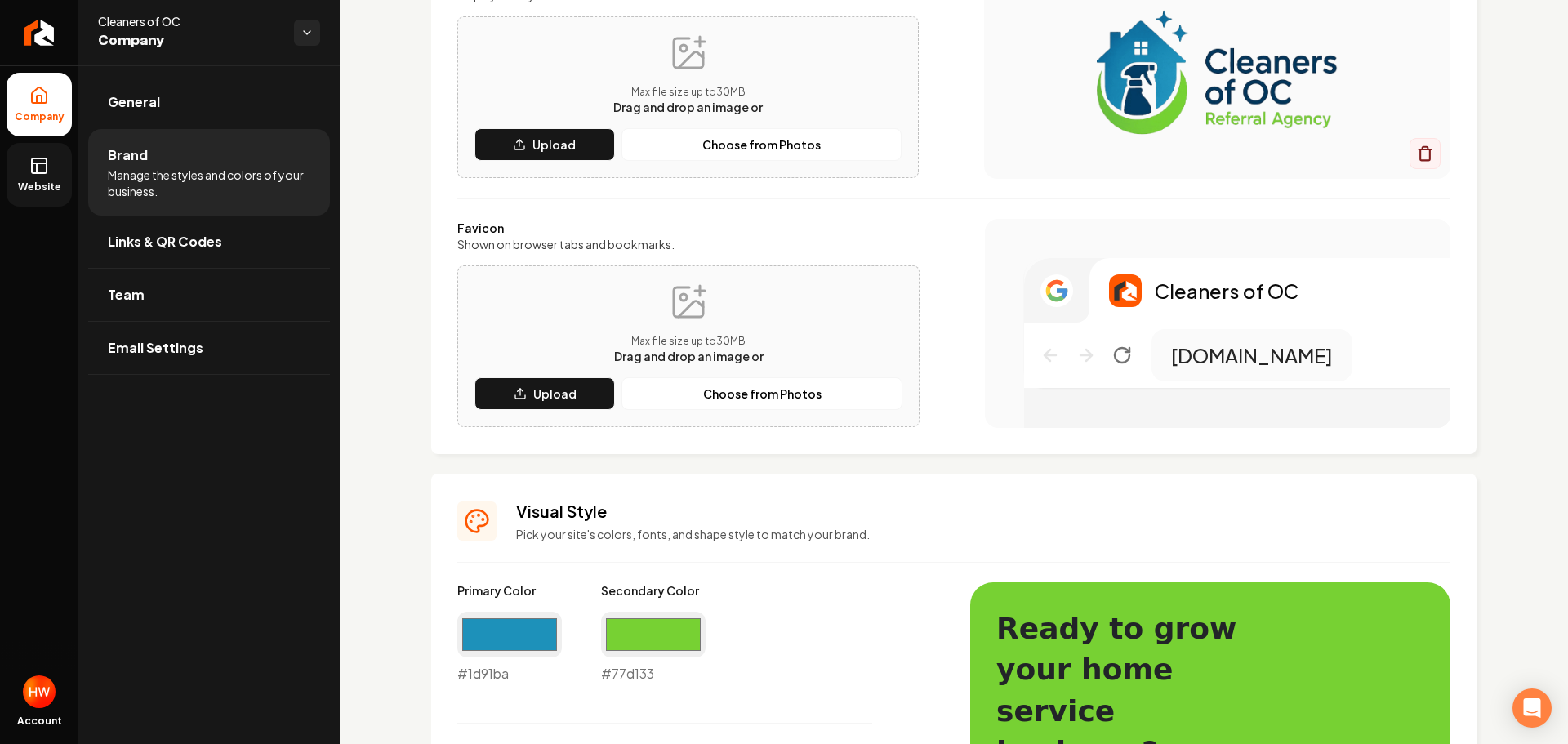
scroll to position [245, 0]
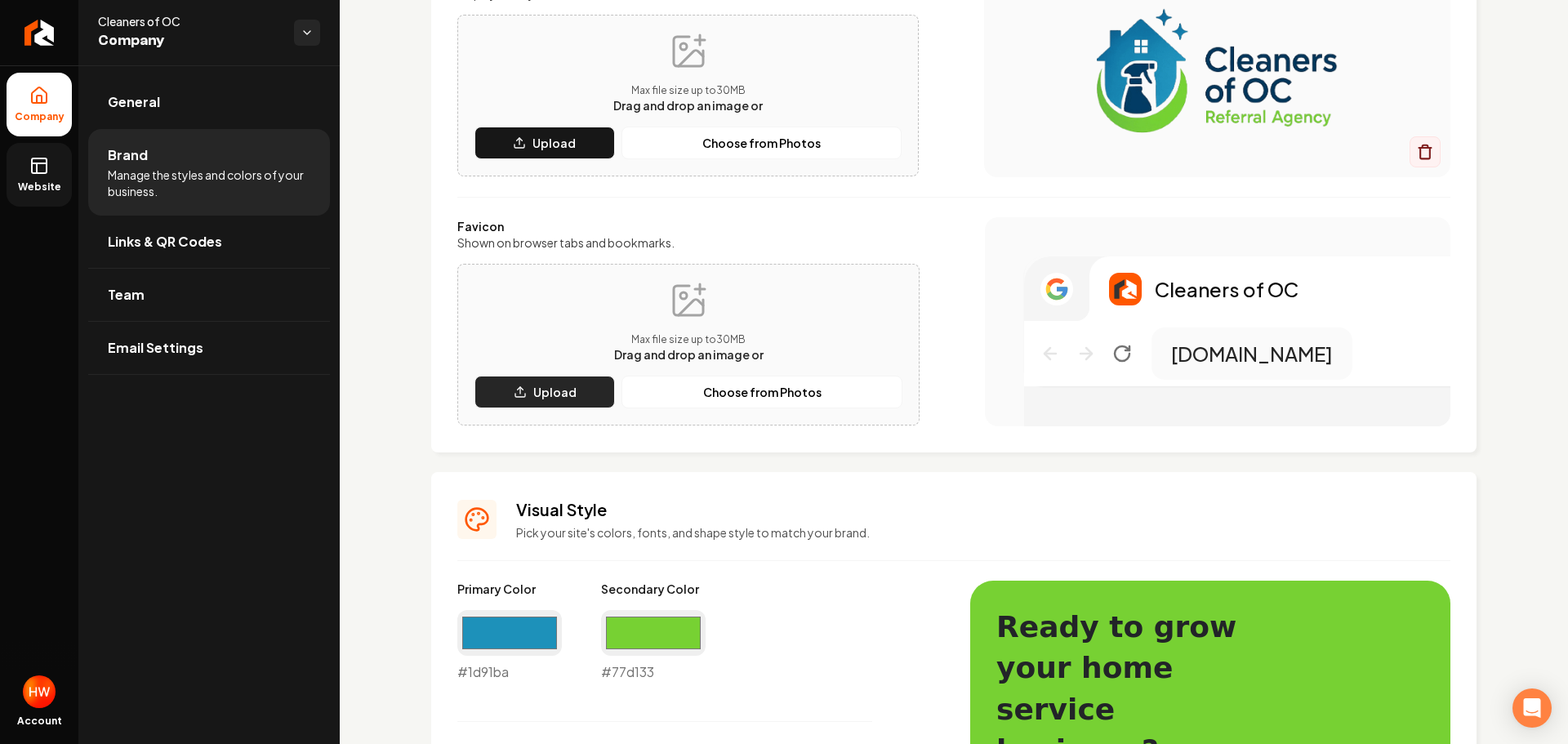
click at [543, 388] on p "Upload" at bounding box center [555, 392] width 43 height 17
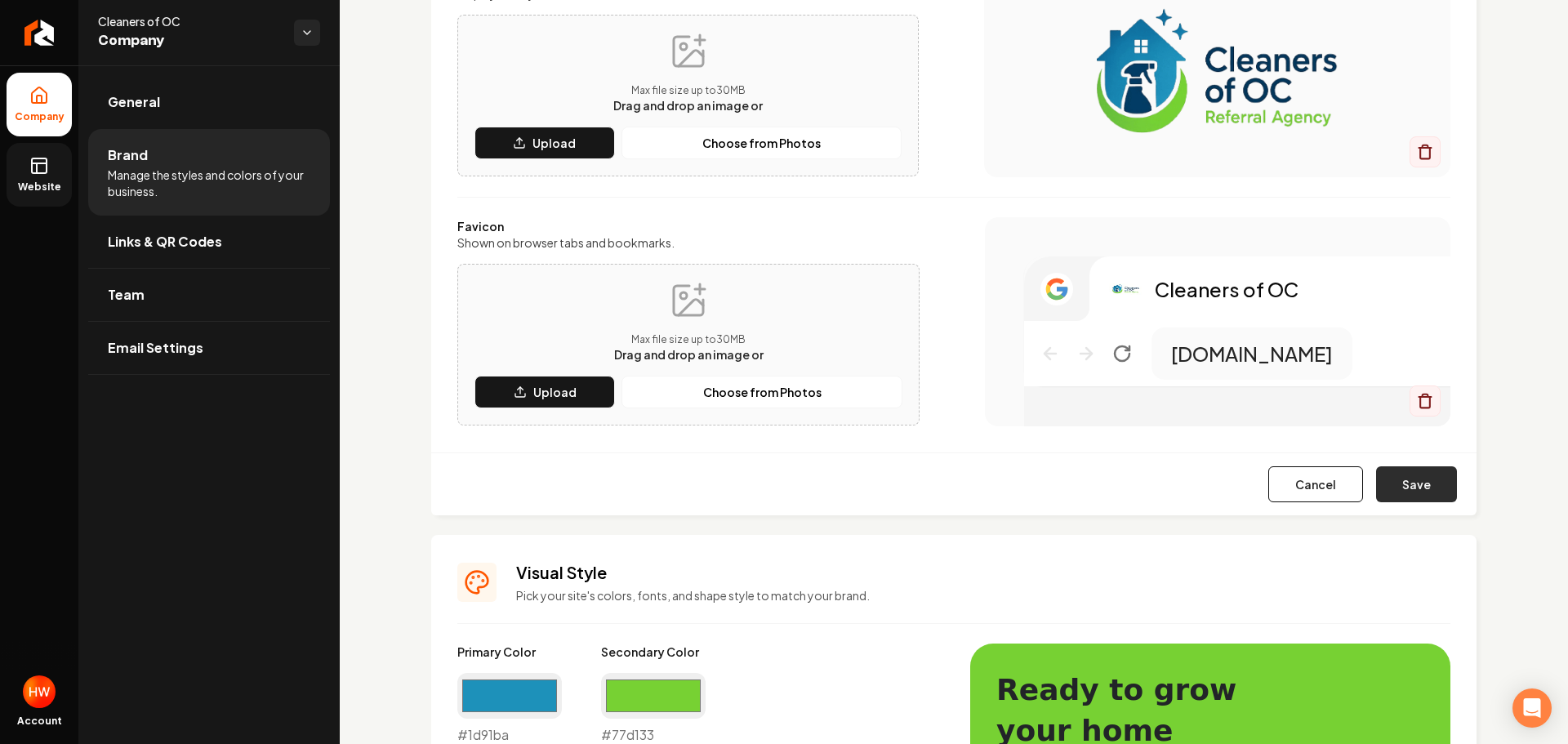
click at [1401, 480] on button "Save" at bounding box center [1417, 484] width 81 height 36
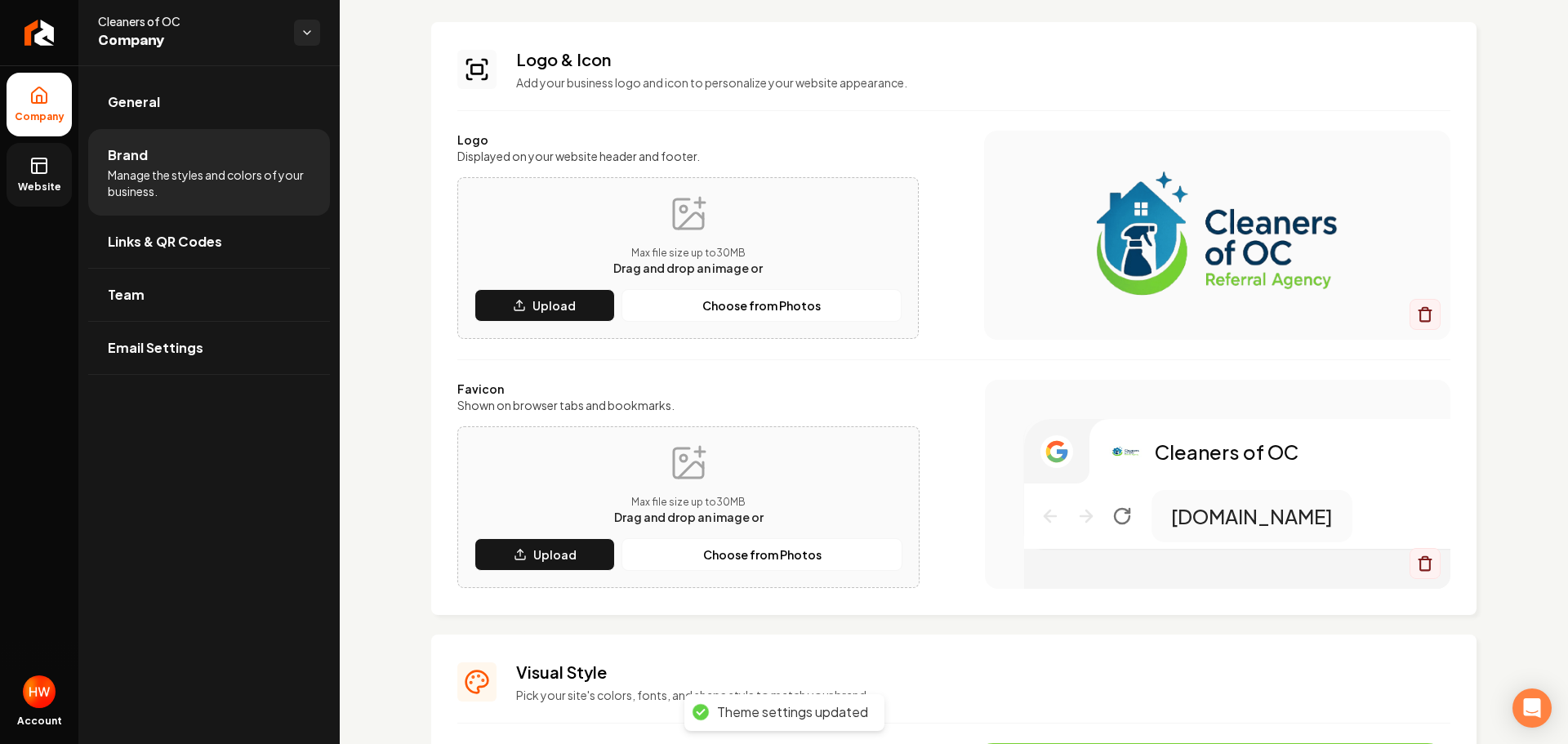
scroll to position [0, 0]
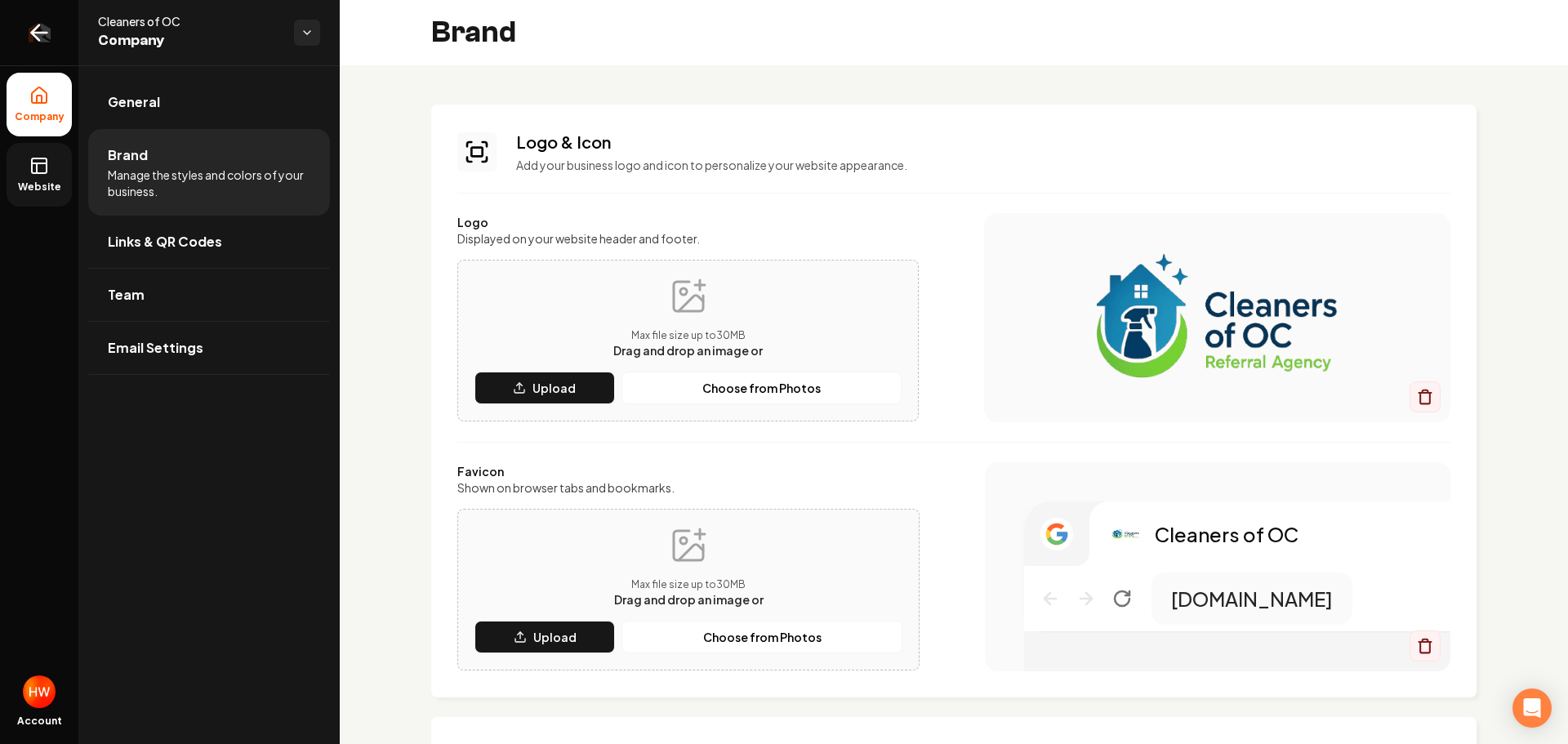
click at [40, 30] on icon "Return to dashboard" at bounding box center [39, 32] width 26 height 26
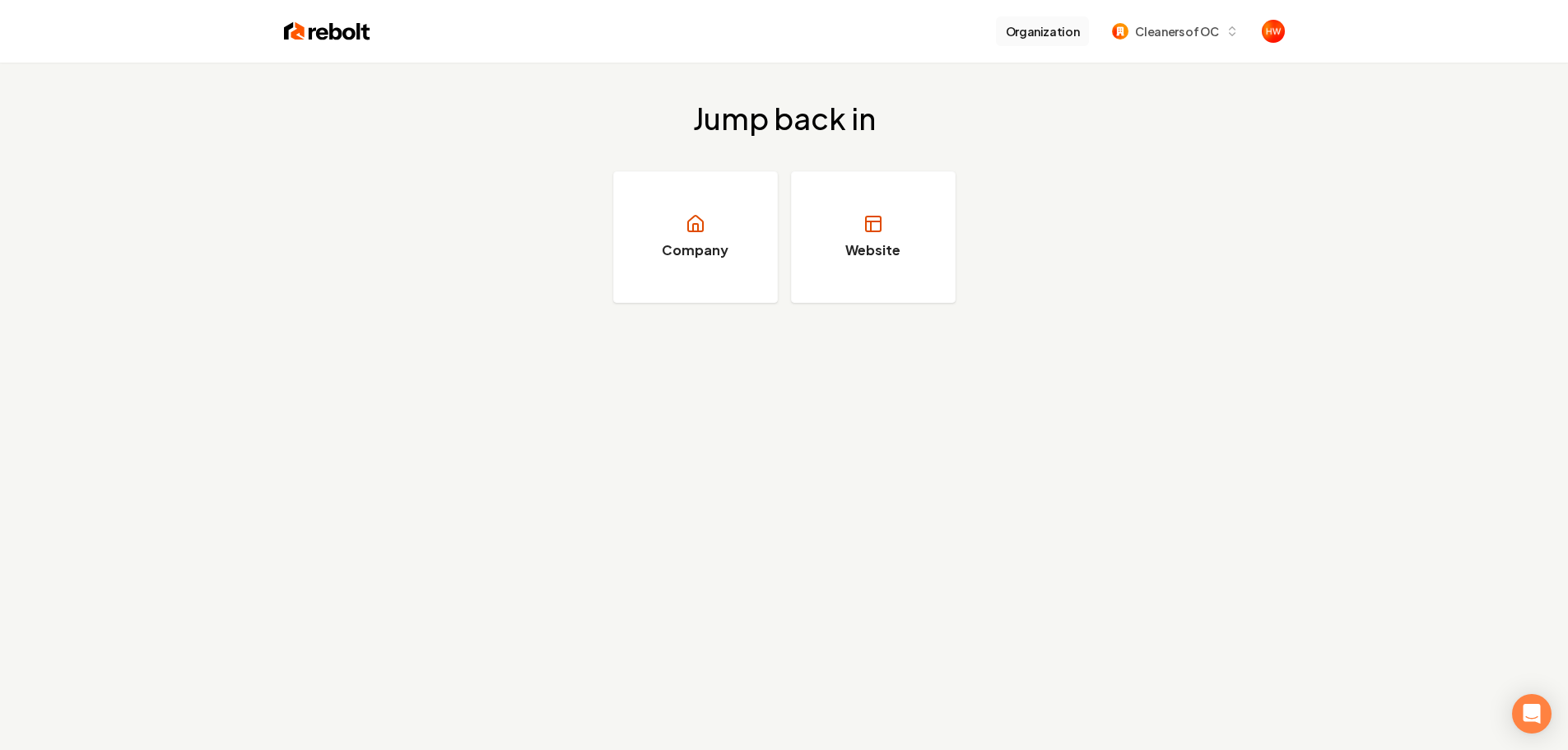
click at [1022, 30] on button "Organization" at bounding box center [1042, 32] width 94 height 30
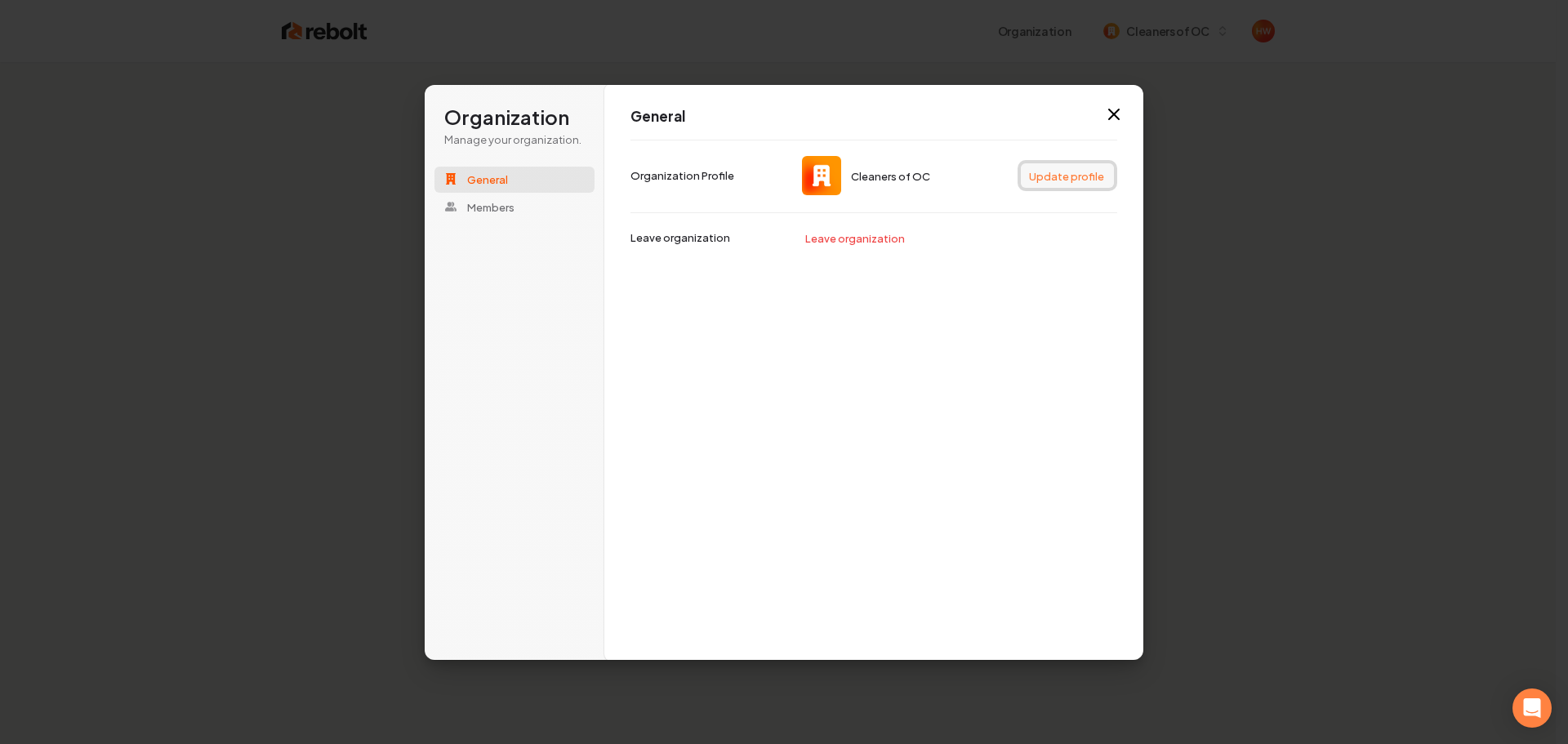
click at [1043, 177] on button "Update profile" at bounding box center [1067, 175] width 93 height 25
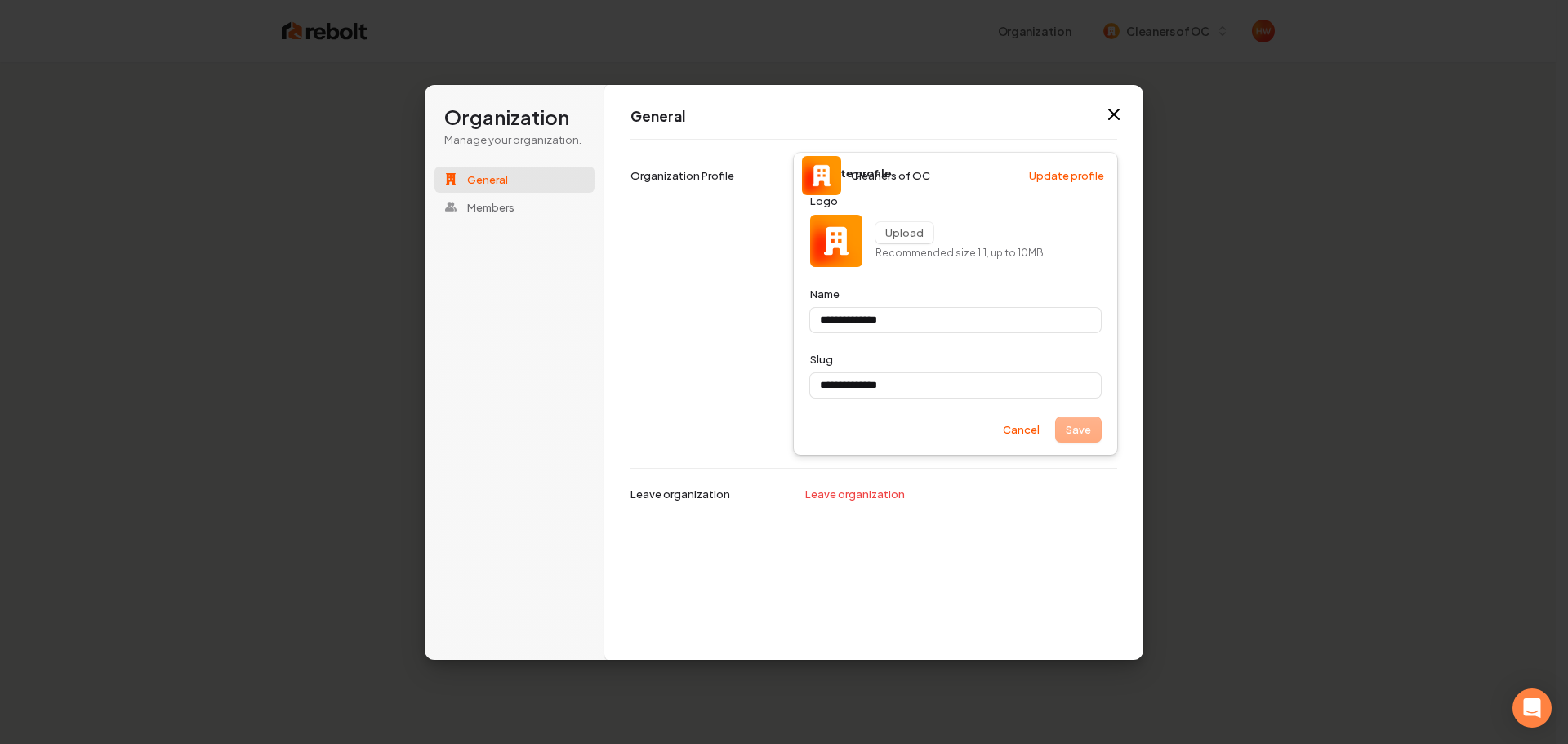
type input "**********"
click at [904, 230] on button "Upload" at bounding box center [904, 232] width 58 height 21
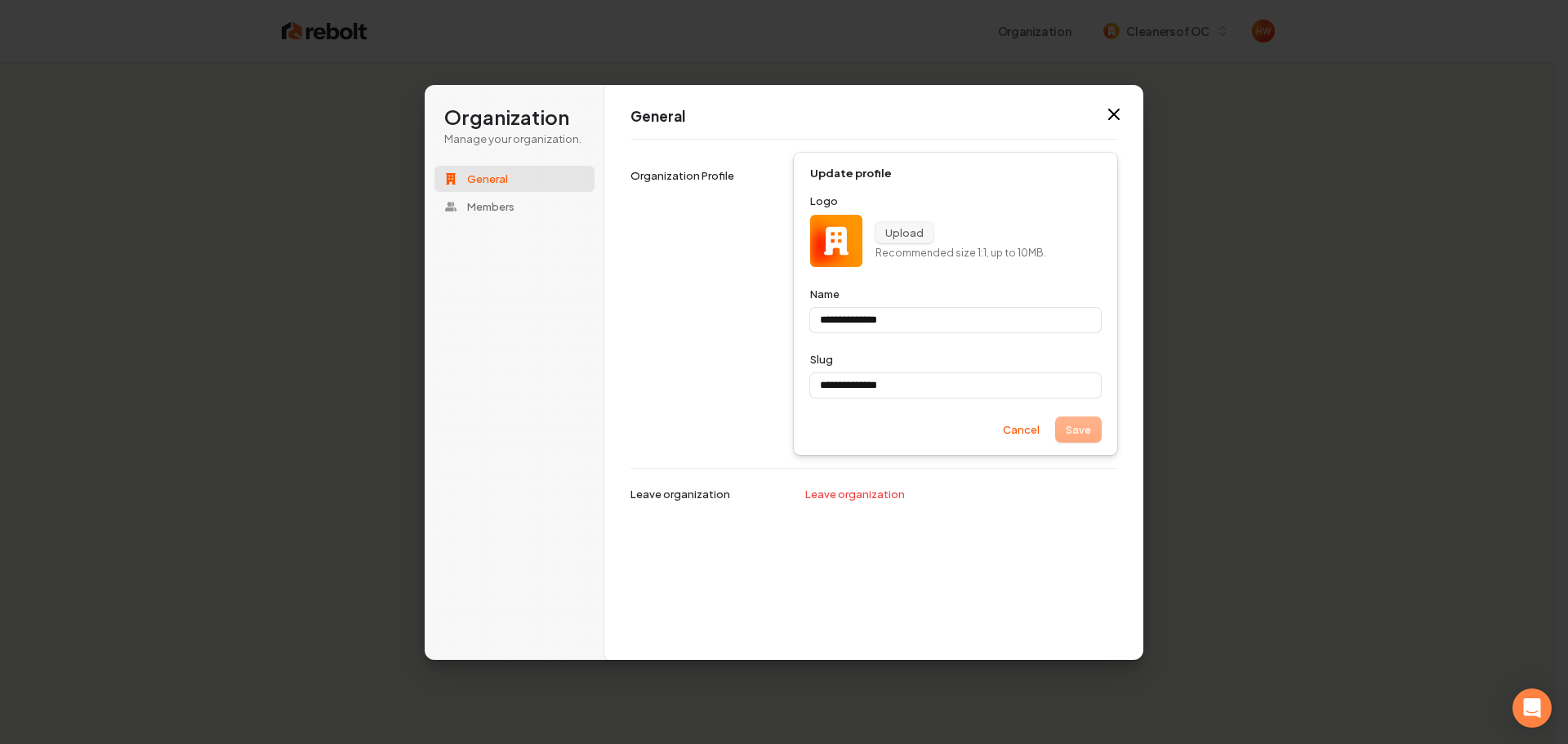
type input "**********"
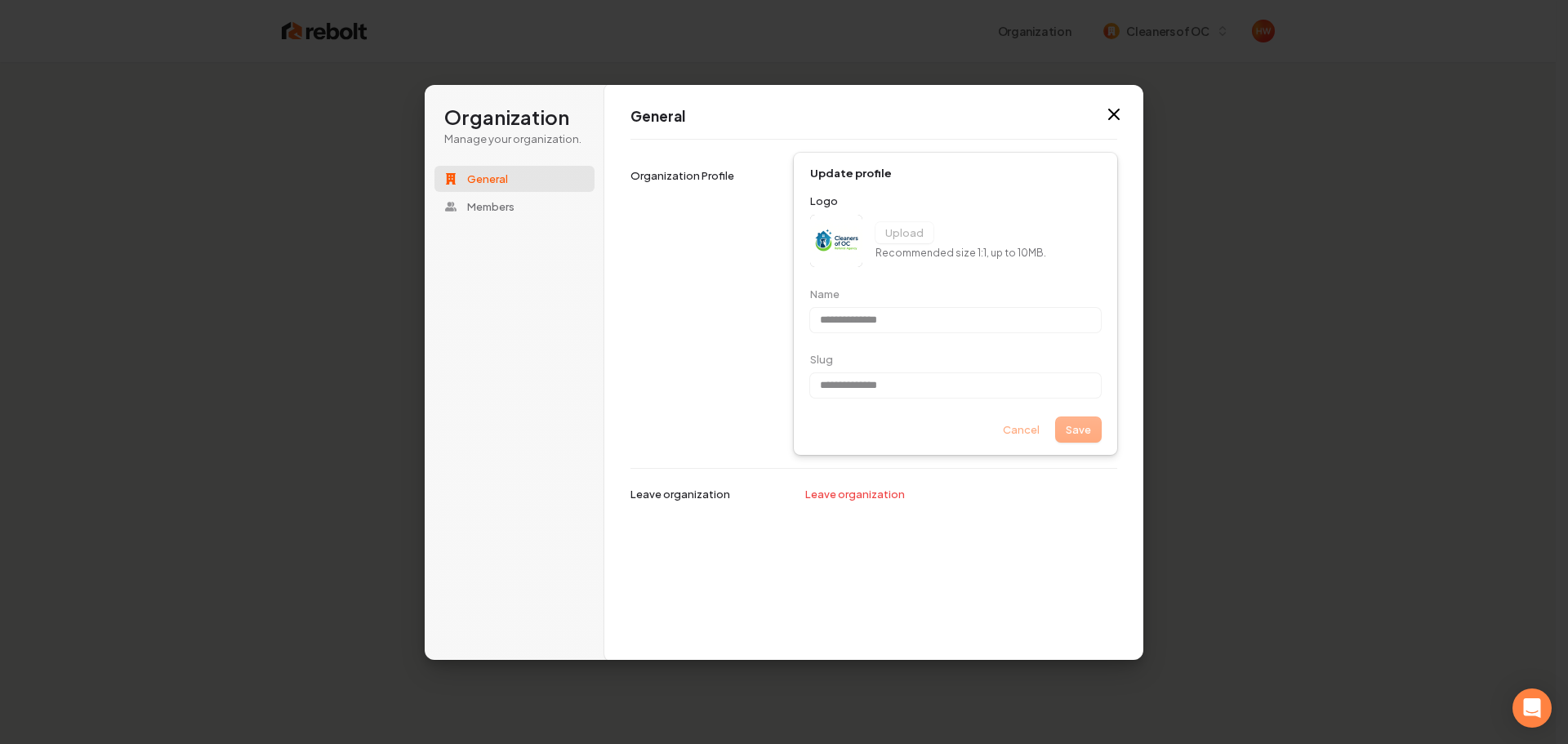
type input "**********"
click at [746, 372] on div "**********" at bounding box center [874, 303] width 487 height 329
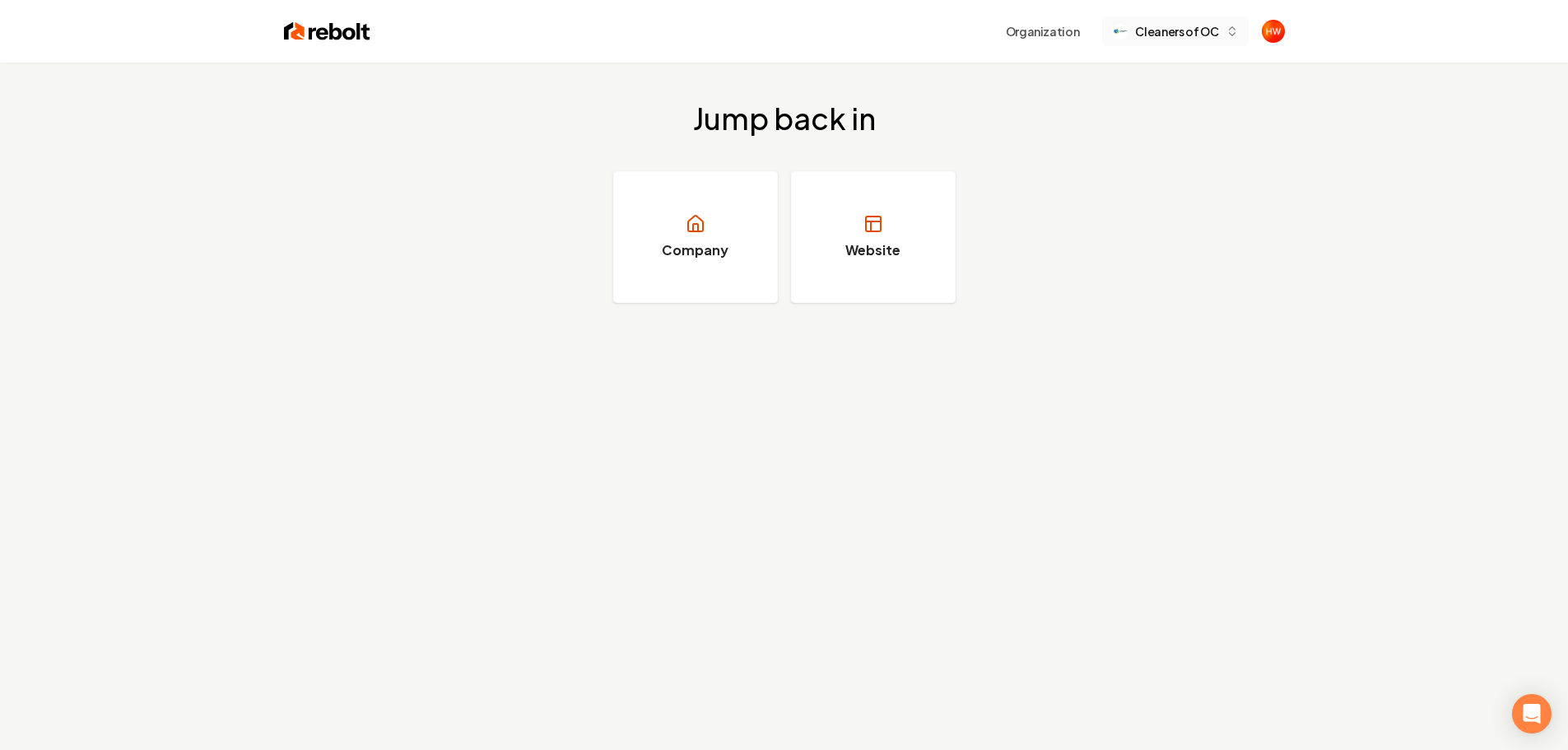
click at [1167, 34] on span "Cleaners of OC" at bounding box center [1176, 32] width 83 height 18
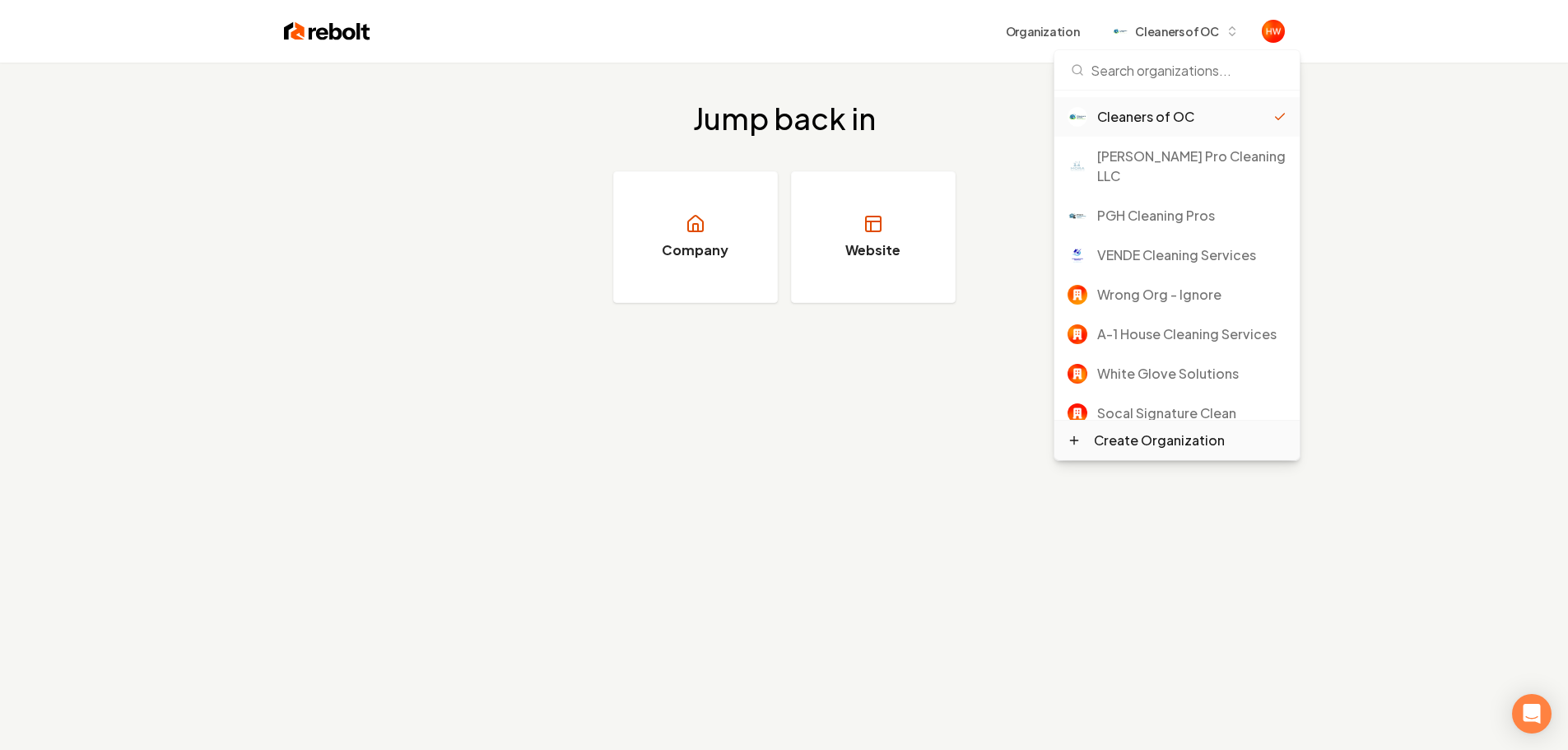
click at [1174, 440] on div "Create Organization" at bounding box center [1159, 440] width 131 height 20
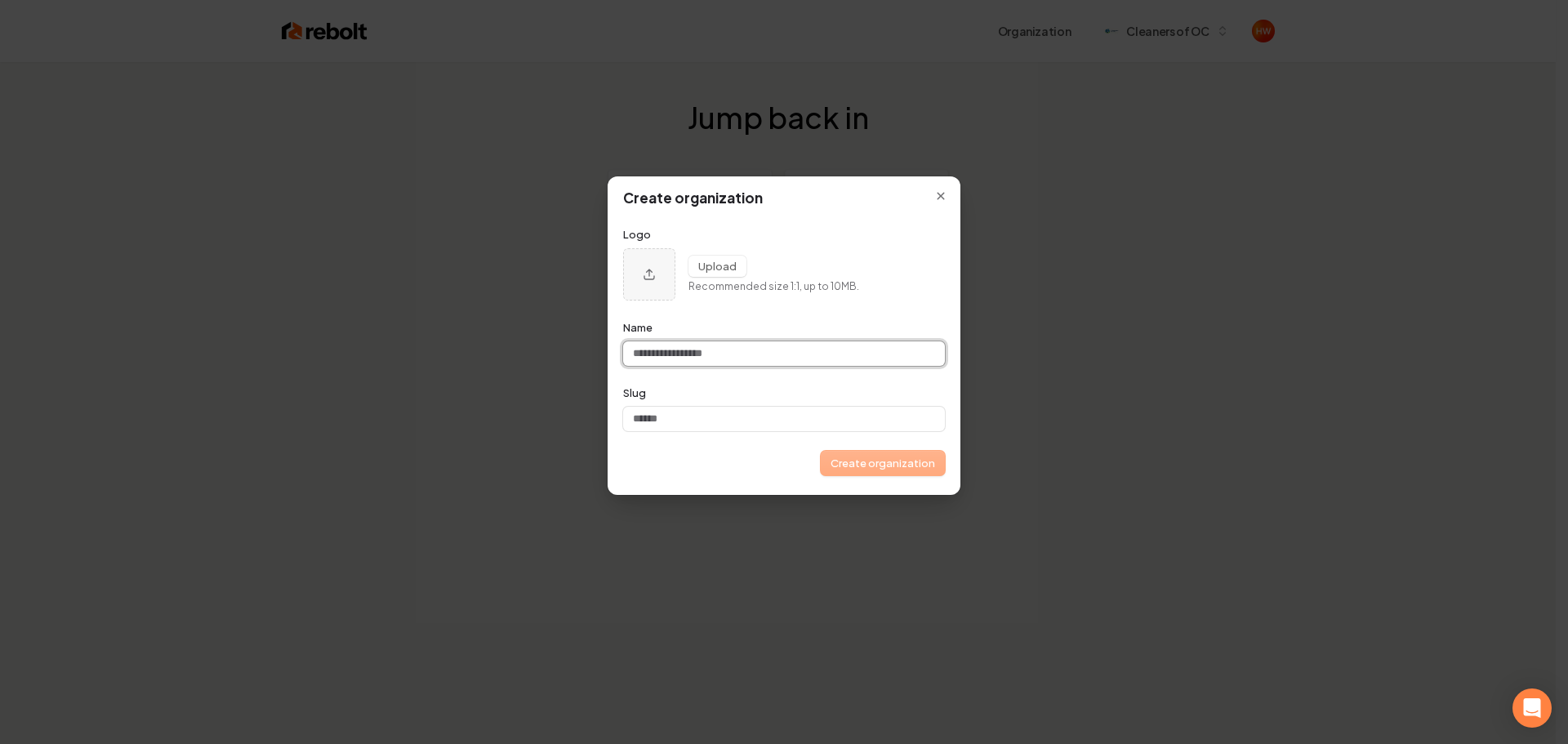
click at [720, 358] on input "Name" at bounding box center [784, 353] width 322 height 25
paste input "**********"
type input "**********"
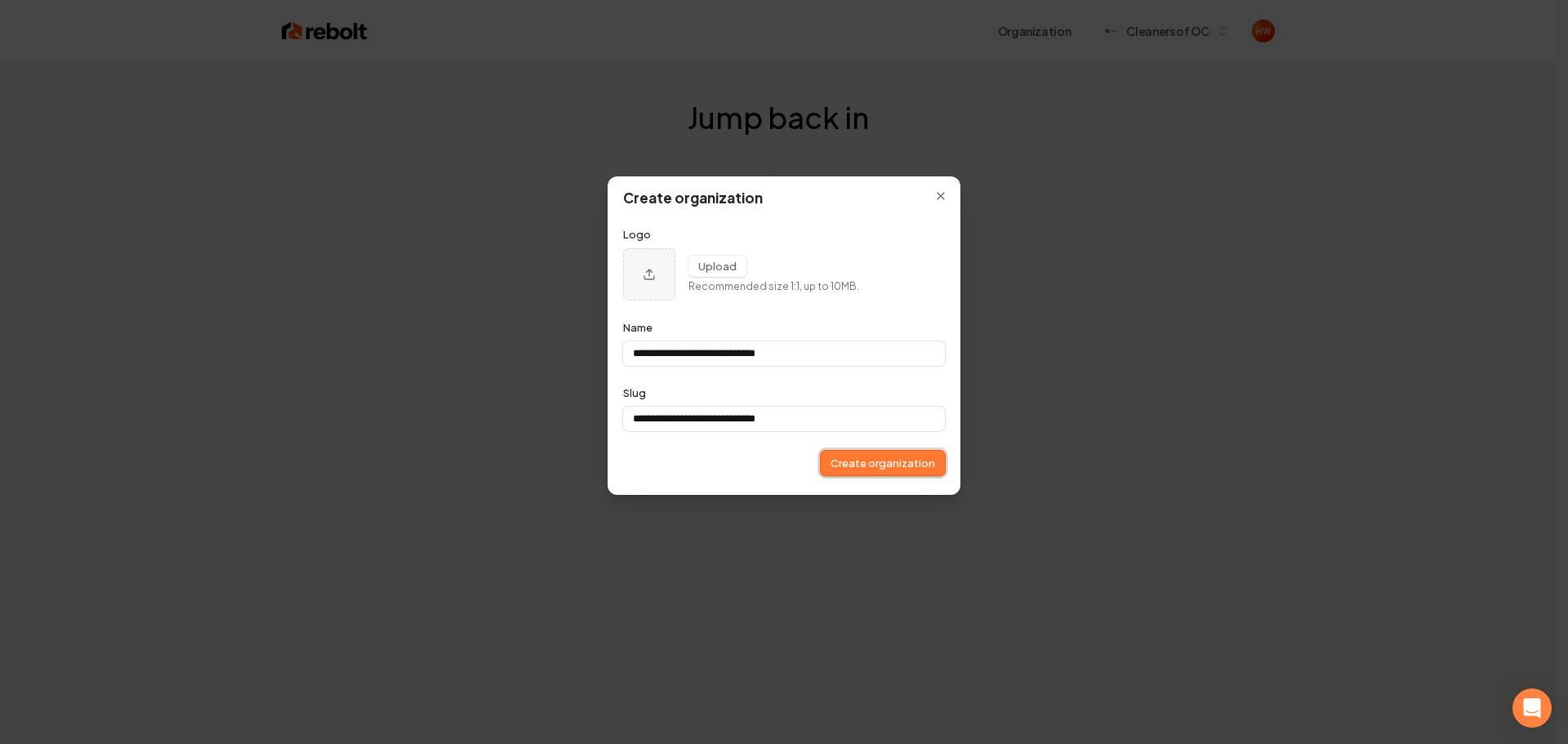
type input "**********"
drag, startPoint x: 846, startPoint y: 459, endPoint x: 885, endPoint y: 466, distance: 39.6
click at [847, 459] on button "Create organization" at bounding box center [882, 463] width 124 height 25
type input "**********"
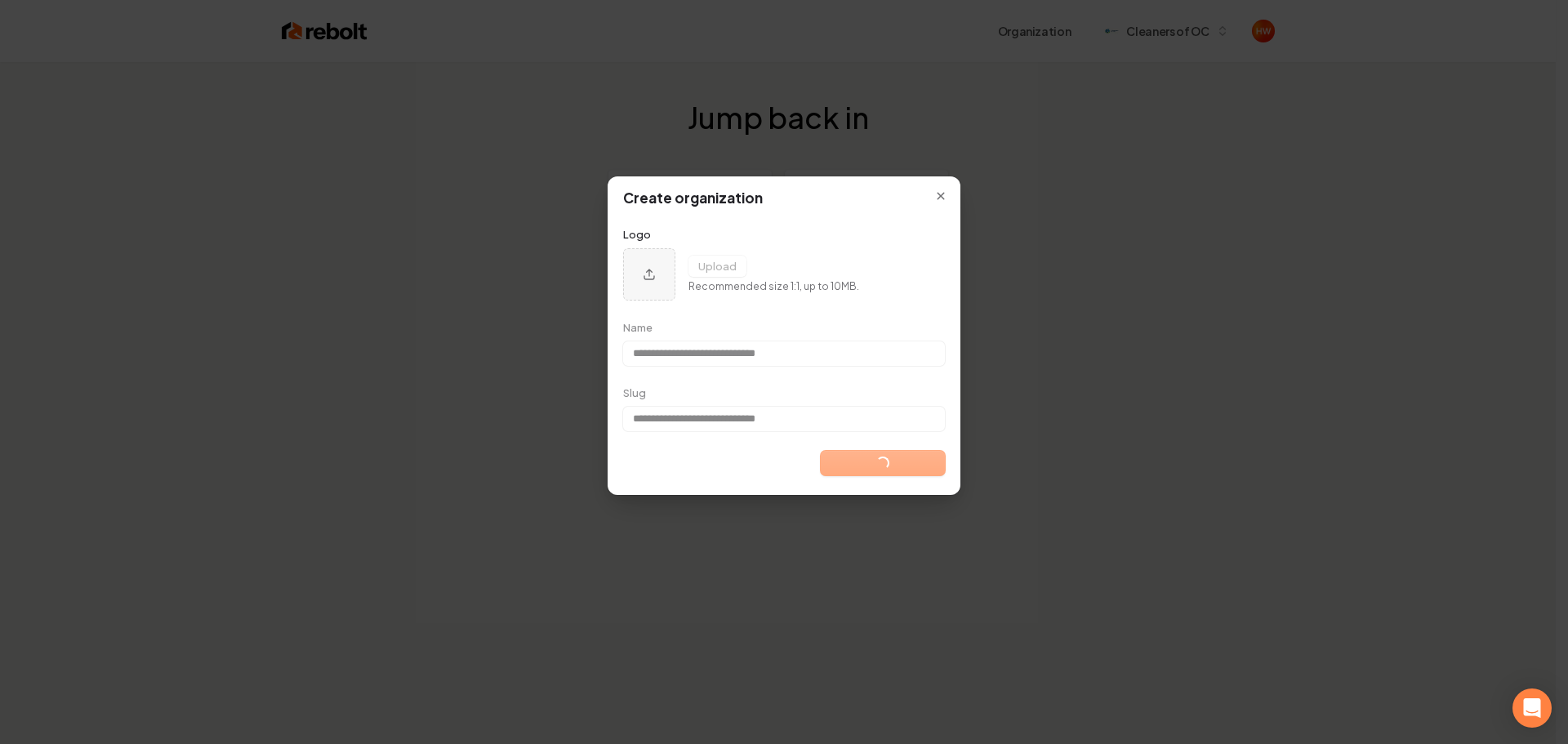
type input "**********"
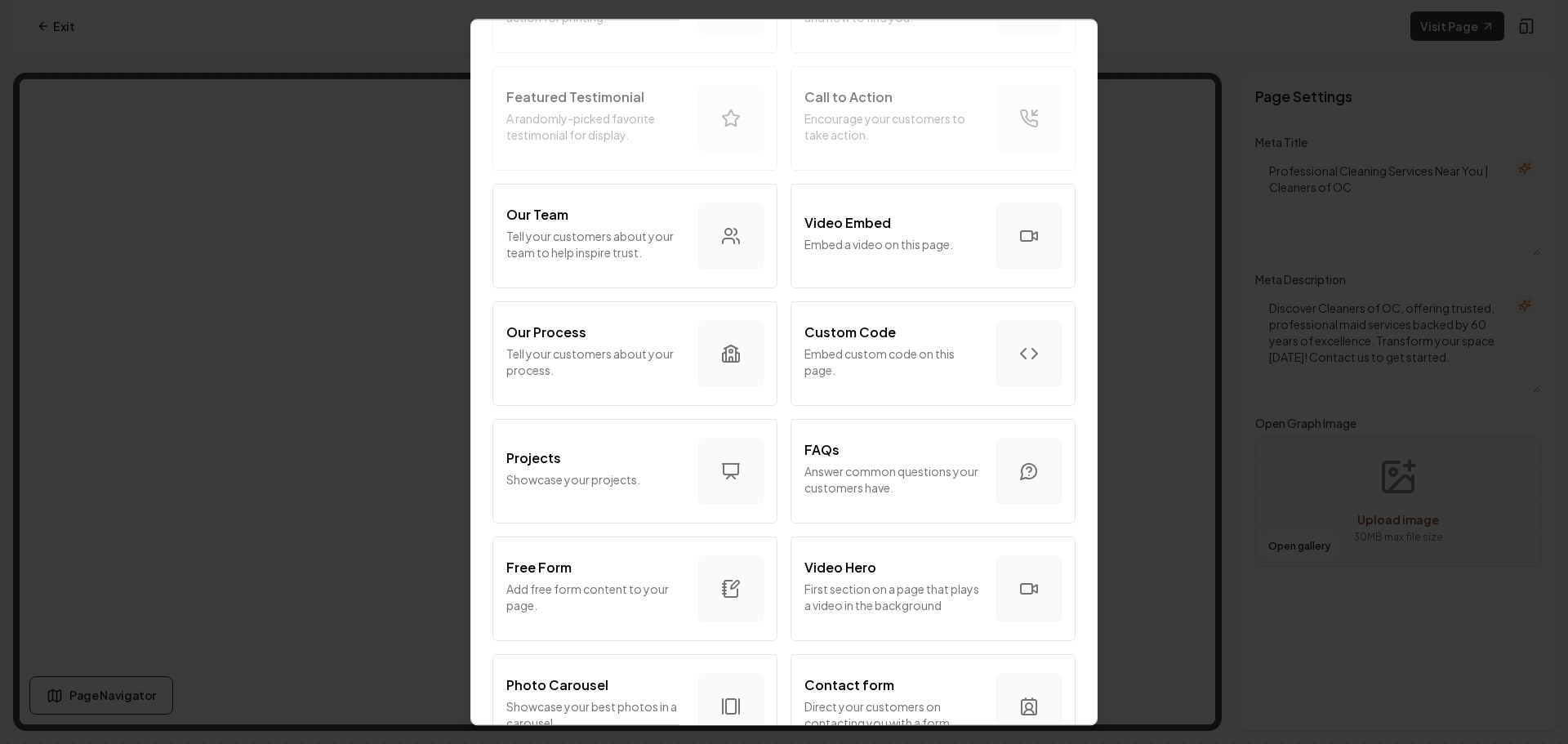
scroll to position [572, 0]
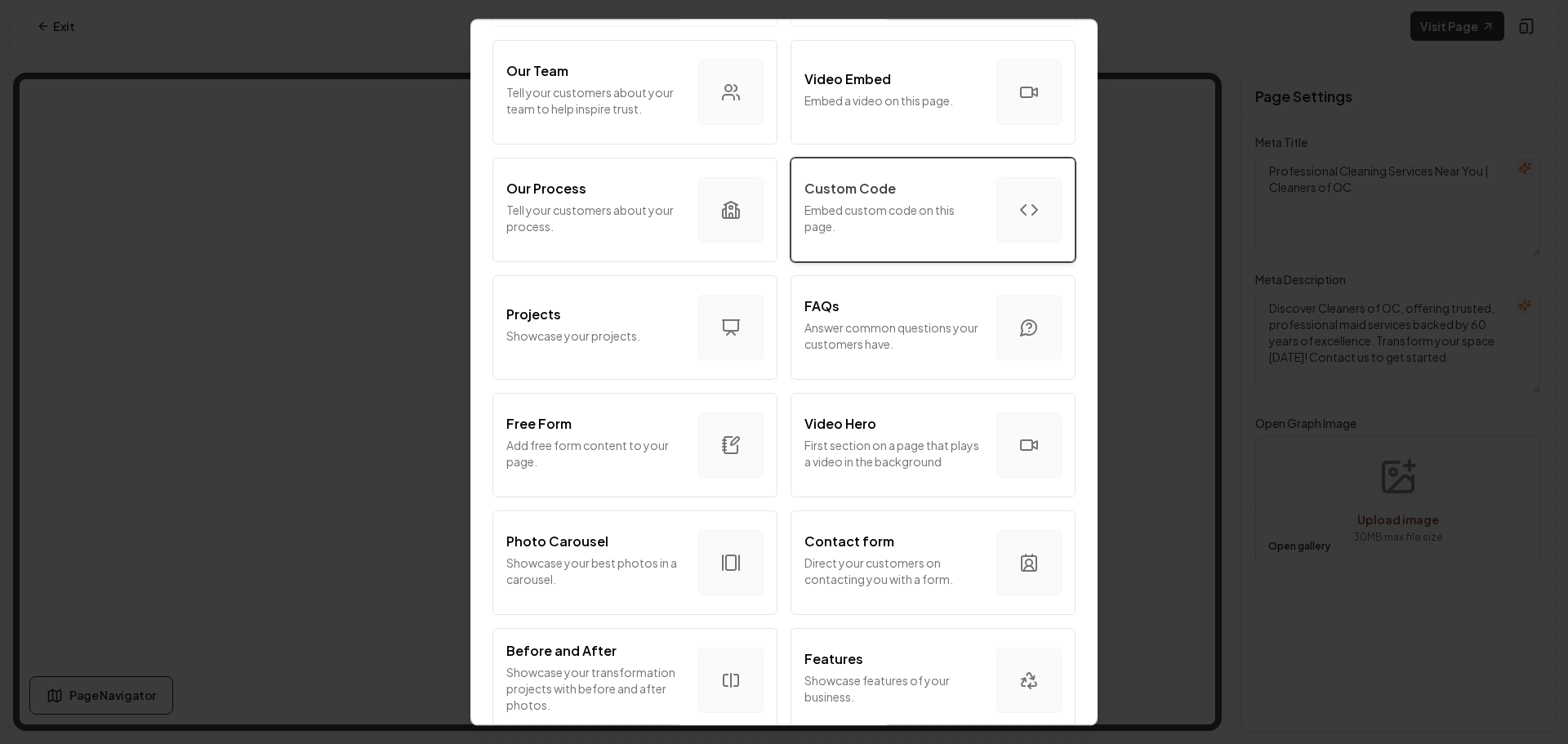
click at [874, 233] on p "Embed custom code on this page." at bounding box center [894, 218] width 179 height 32
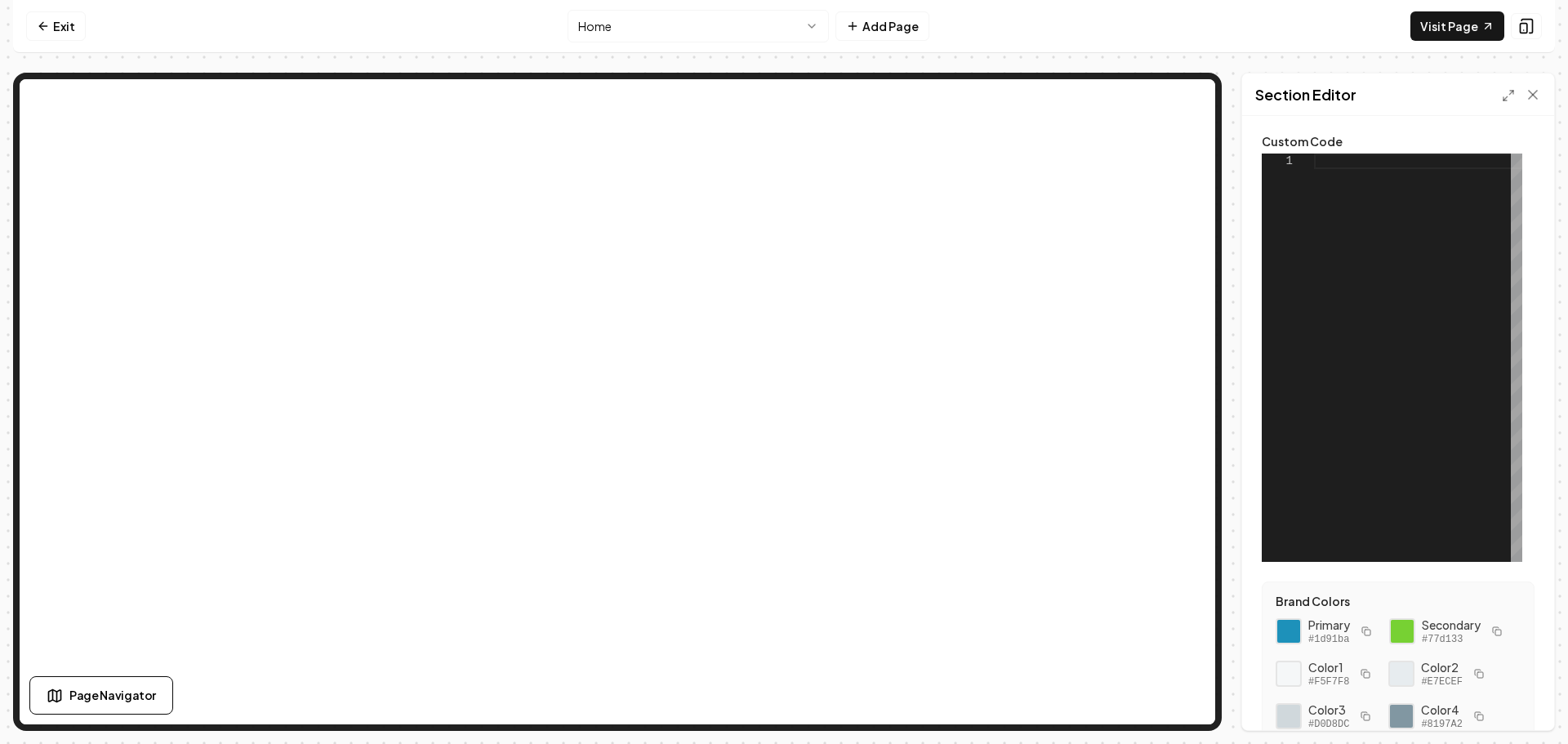
scroll to position [0, 0]
click at [1337, 164] on div at bounding box center [1419, 358] width 208 height 408
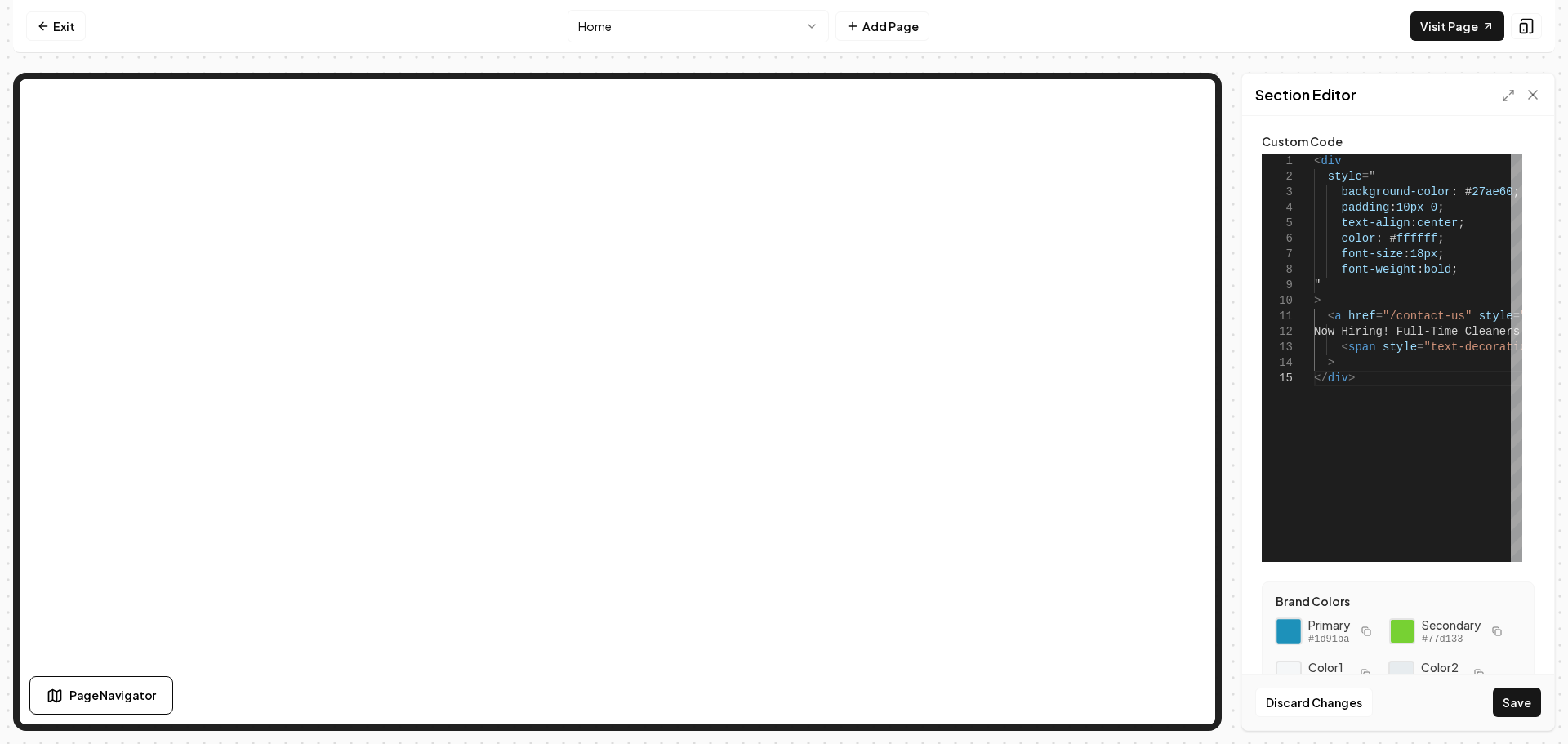
click at [1293, 632] on div at bounding box center [1289, 632] width 28 height 28
drag, startPoint x: 1494, startPoint y: 192, endPoint x: 1454, endPoint y: 193, distance: 40.0
click at [1454, 193] on div "< div style = " background-color : # 27ae60 ; padding : 10px 0 ; text-align : c…" at bounding box center [1552, 358] width 477 height 408
click at [1518, 695] on button "Save" at bounding box center [1517, 703] width 48 height 30
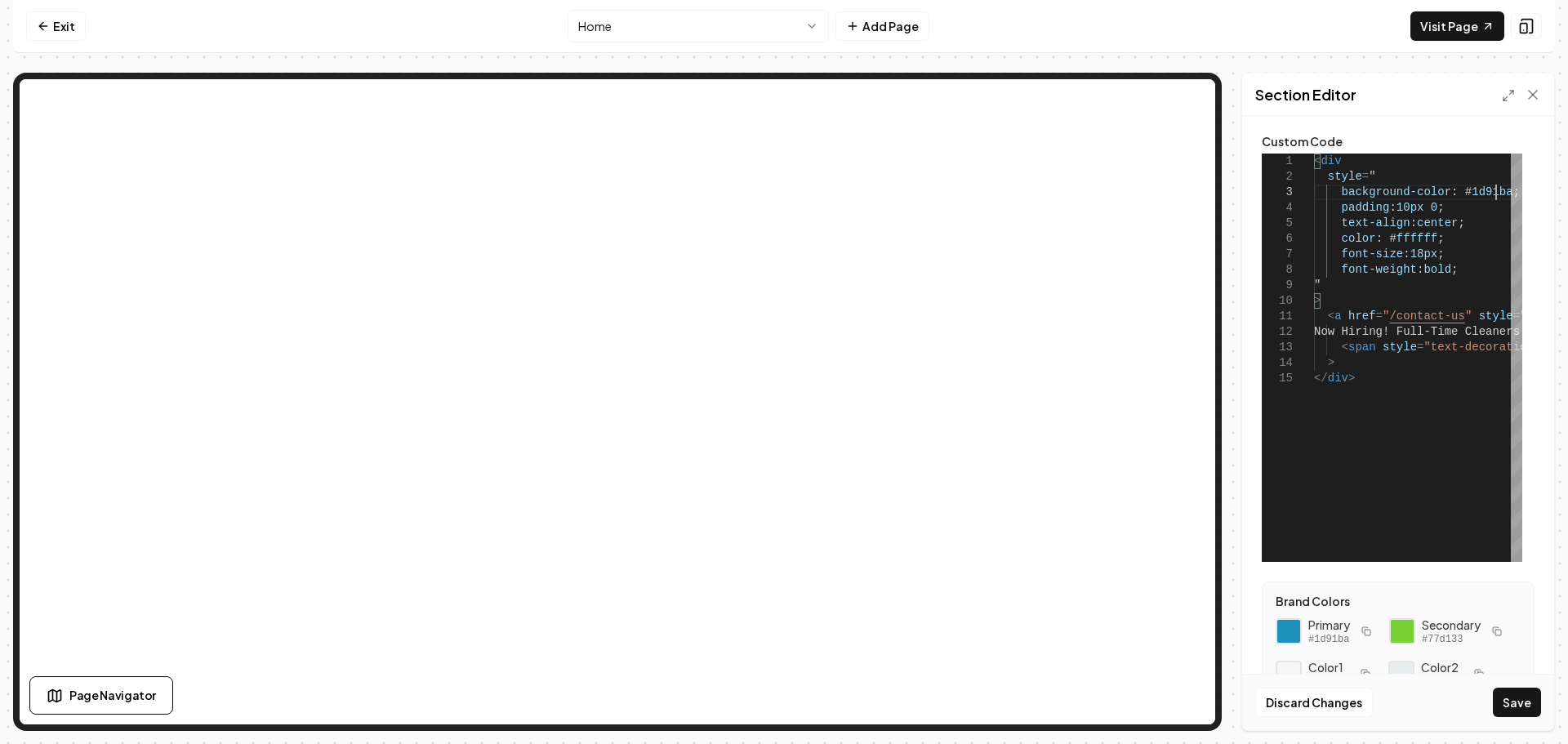
type textarea "**********"
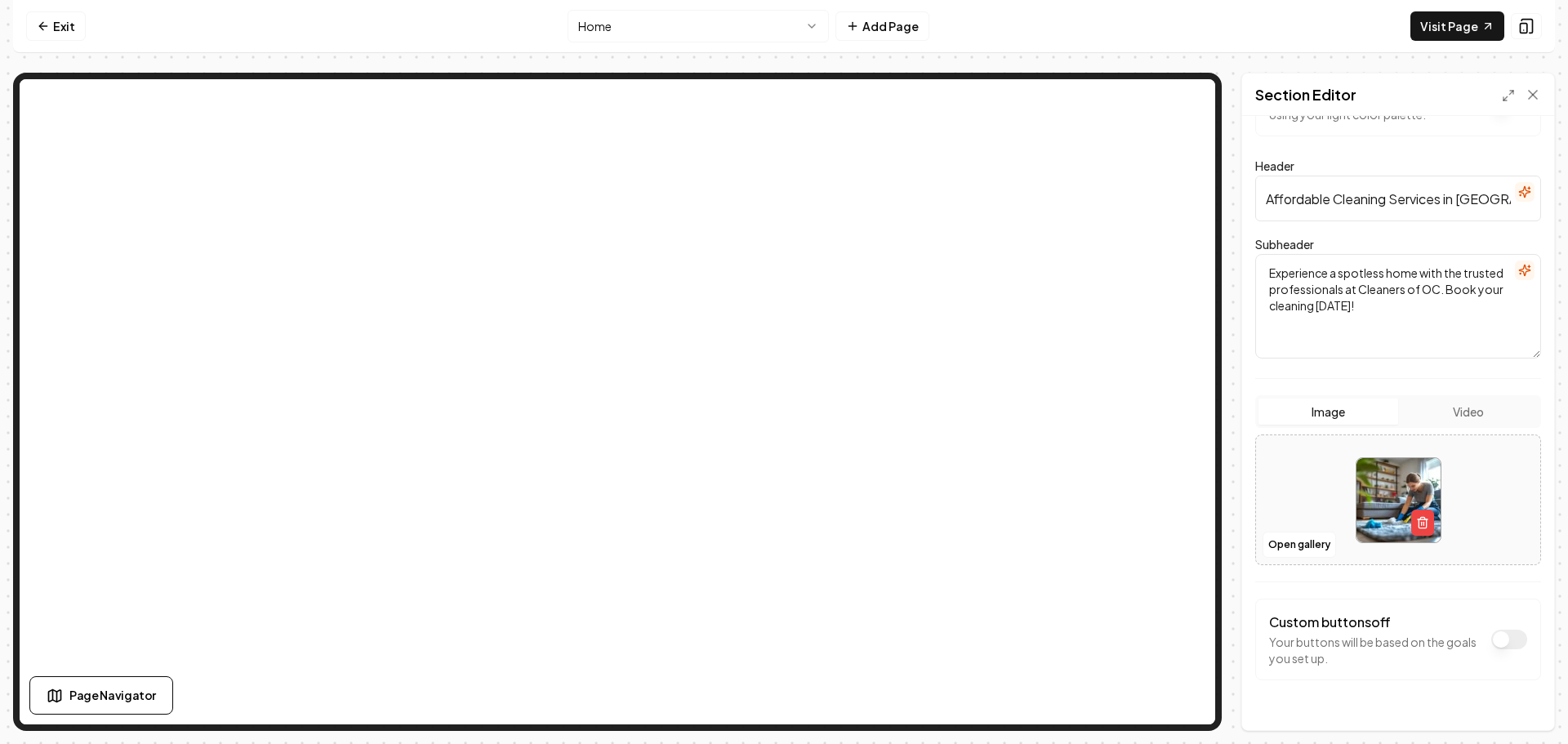
scroll to position [100, 0]
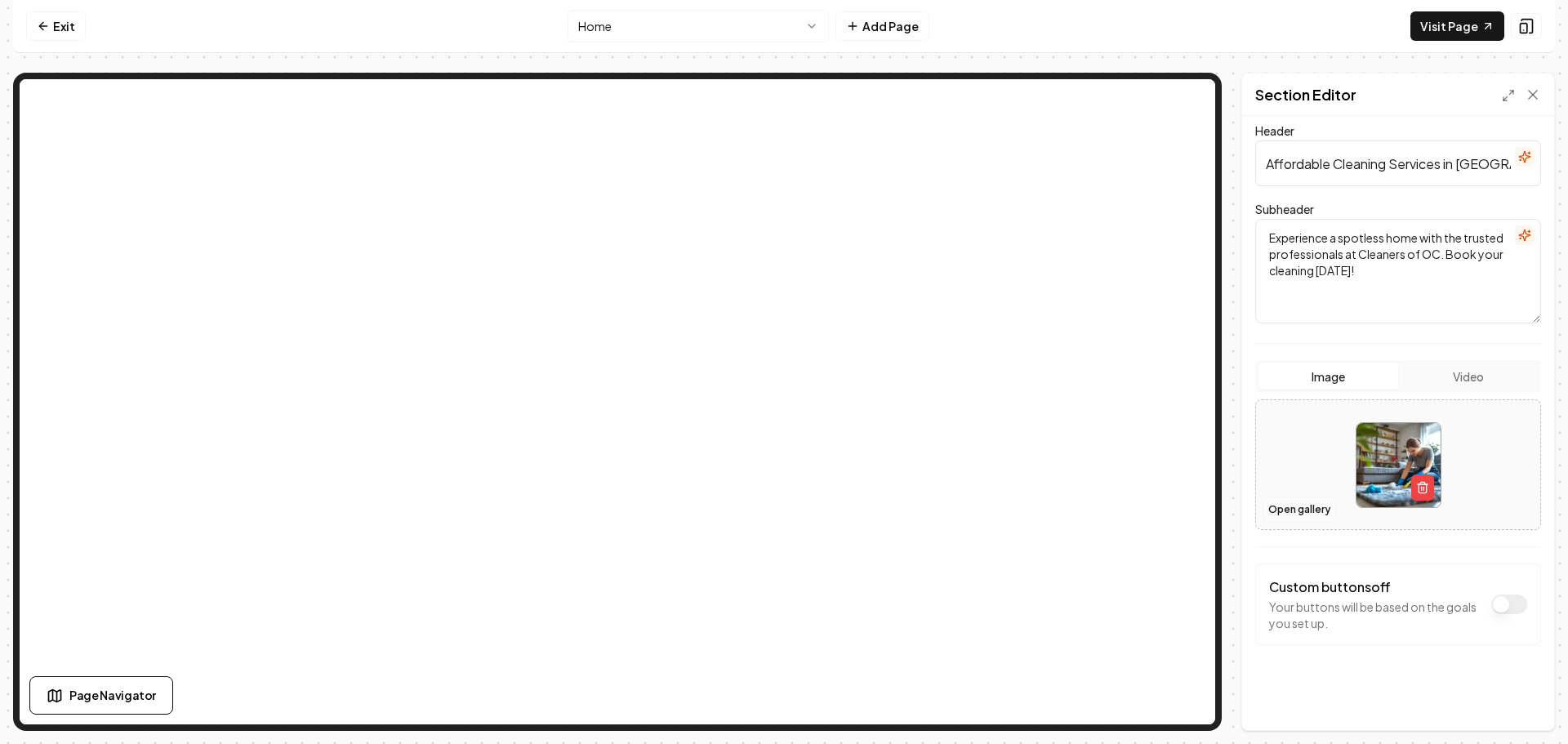
click at [1289, 506] on button "Open gallery" at bounding box center [1300, 510] width 74 height 26
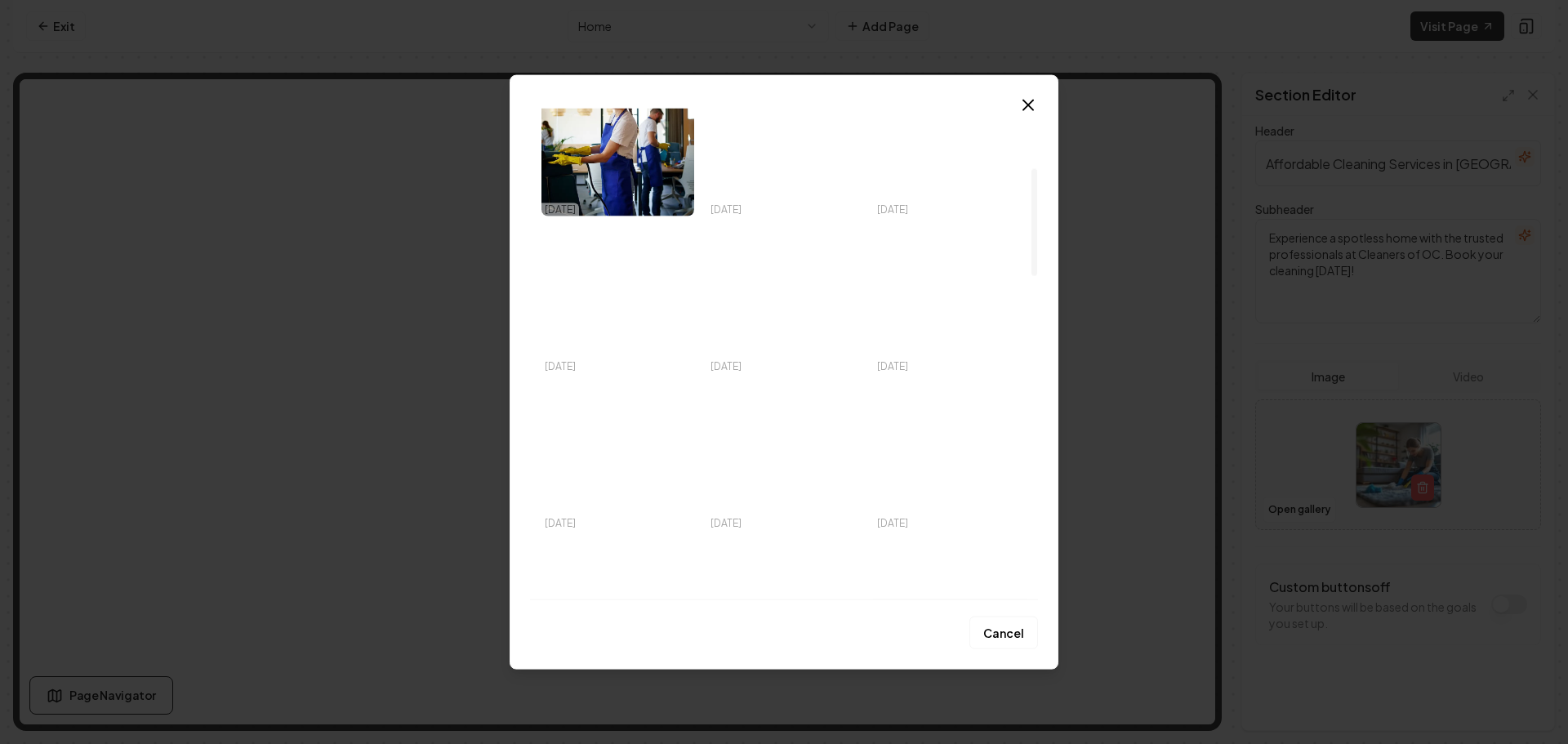
scroll to position [408, 0]
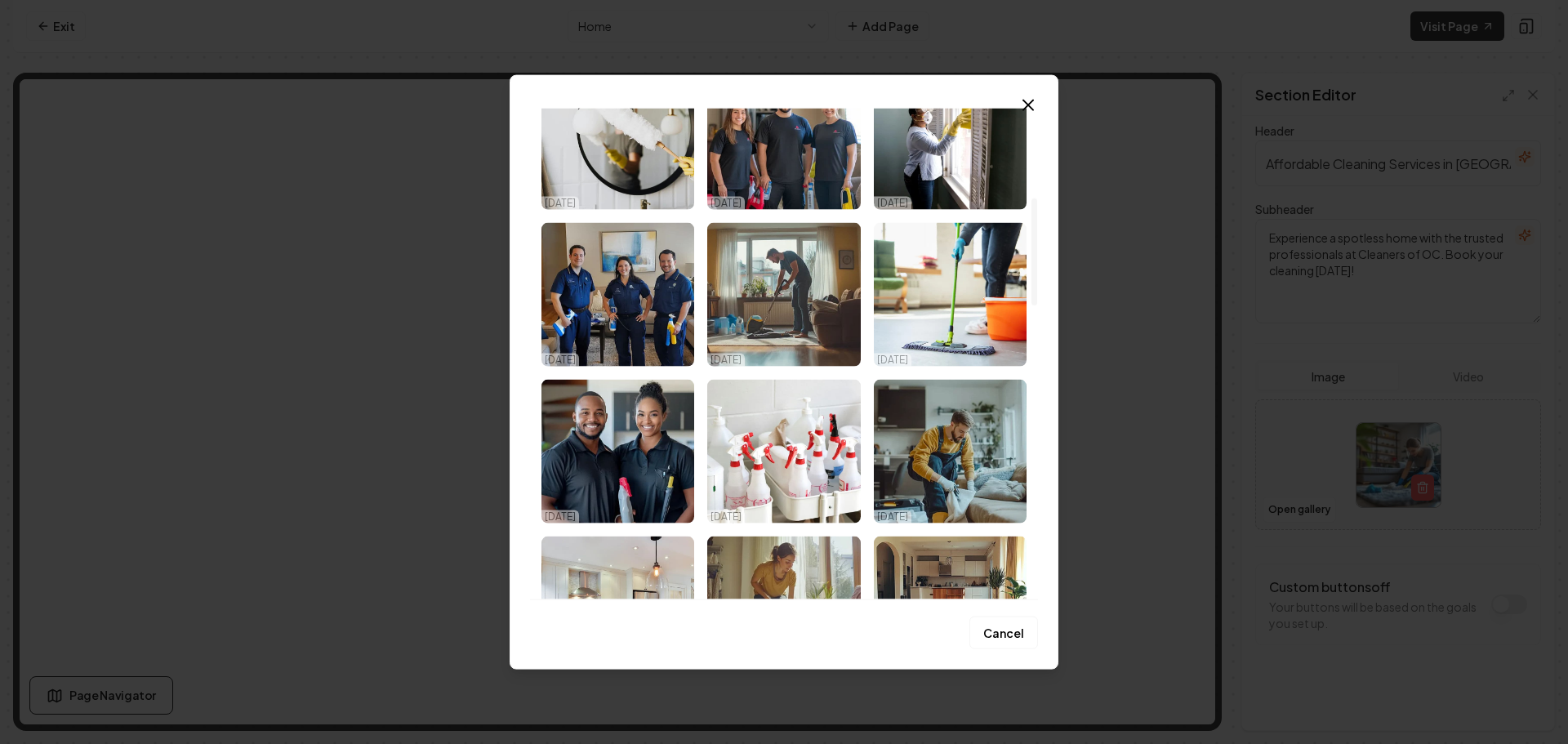
click at [921, 321] on img "Select image image_68da78135c7cd75eb8c968a9.jpeg" at bounding box center [950, 294] width 153 height 144
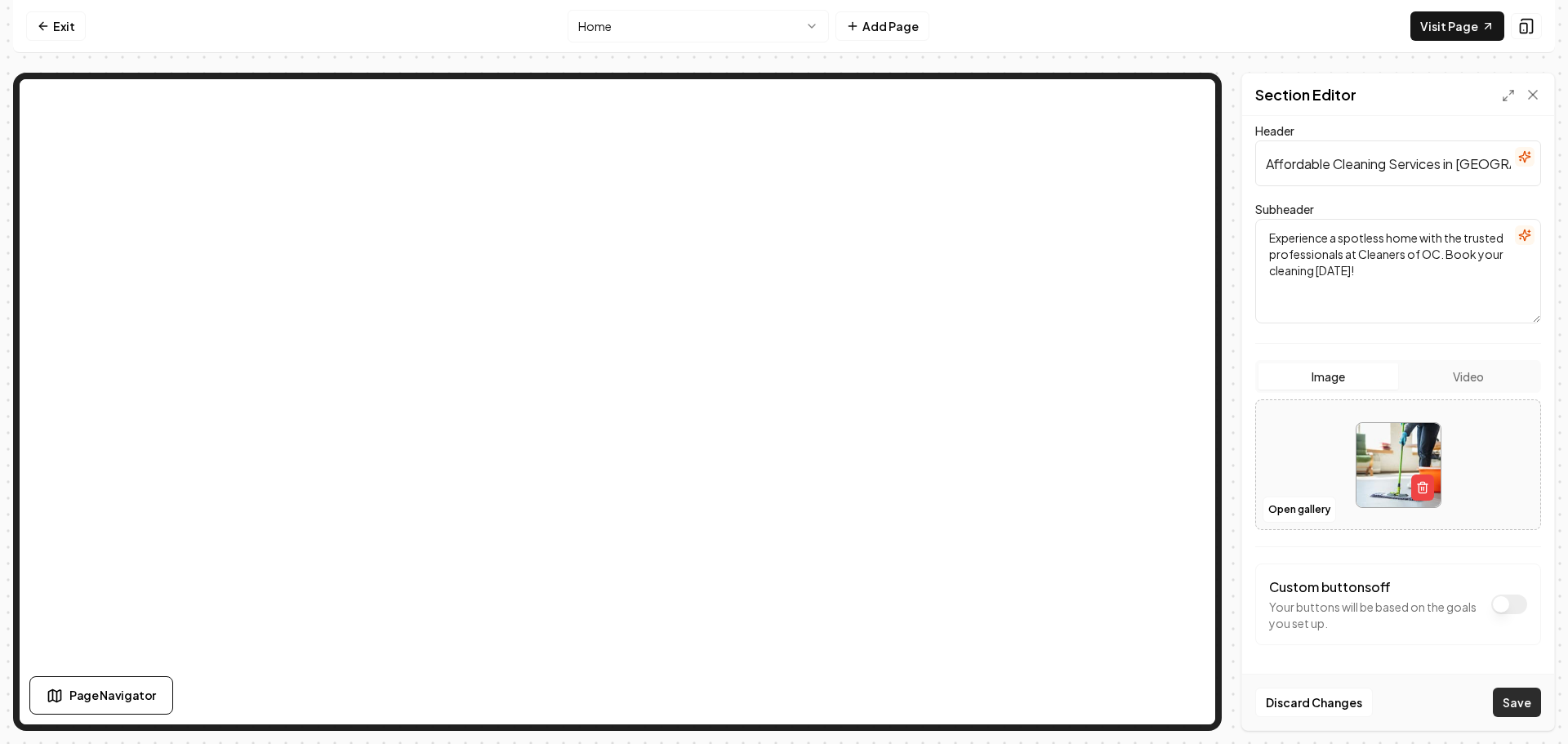
click at [1504, 700] on button "Save" at bounding box center [1517, 703] width 48 height 30
click at [1304, 507] on button "Open gallery" at bounding box center [1300, 510] width 74 height 26
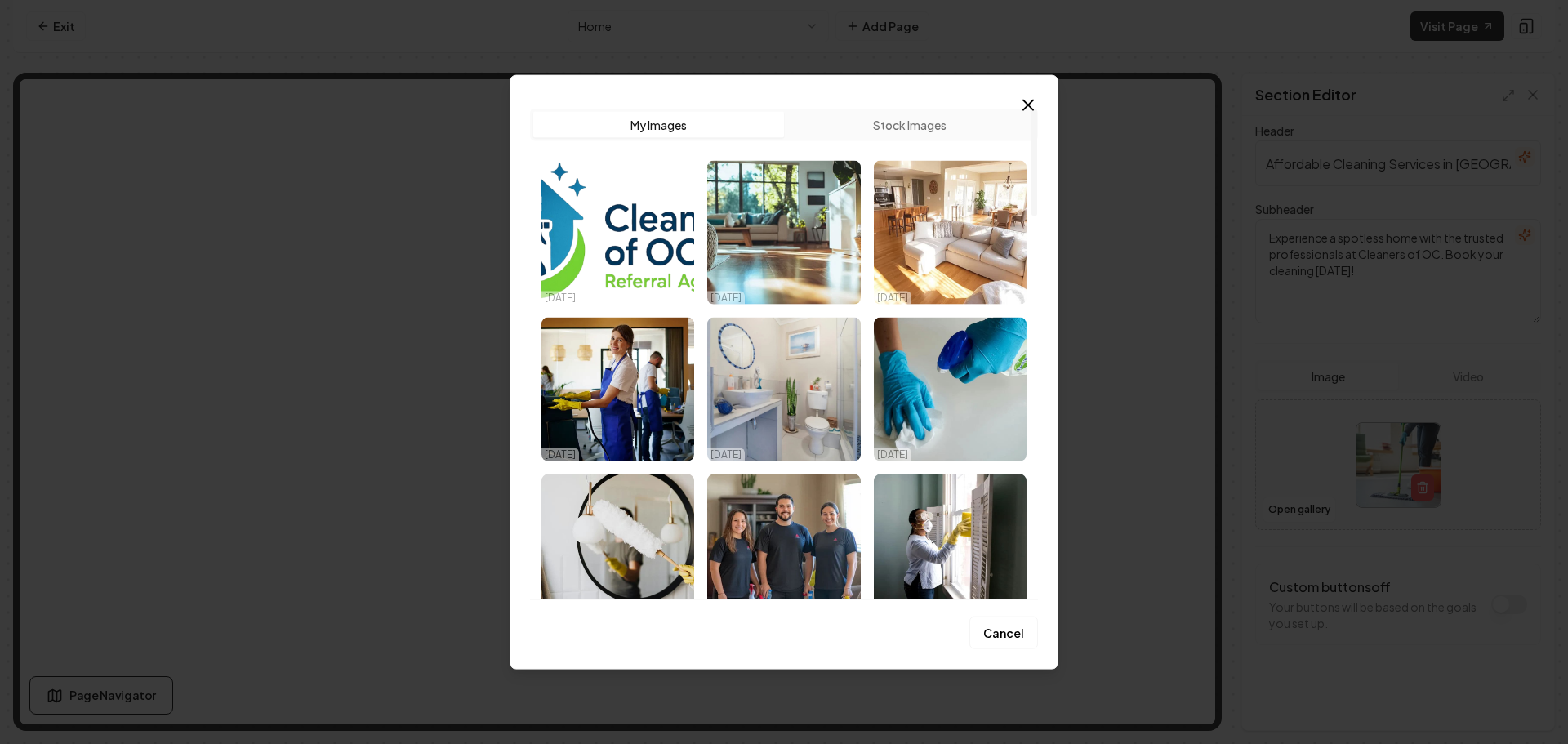
click at [949, 396] on img "Select image image_68da78135c7cd75eb8c96dc0.jpeg" at bounding box center [950, 389] width 153 height 144
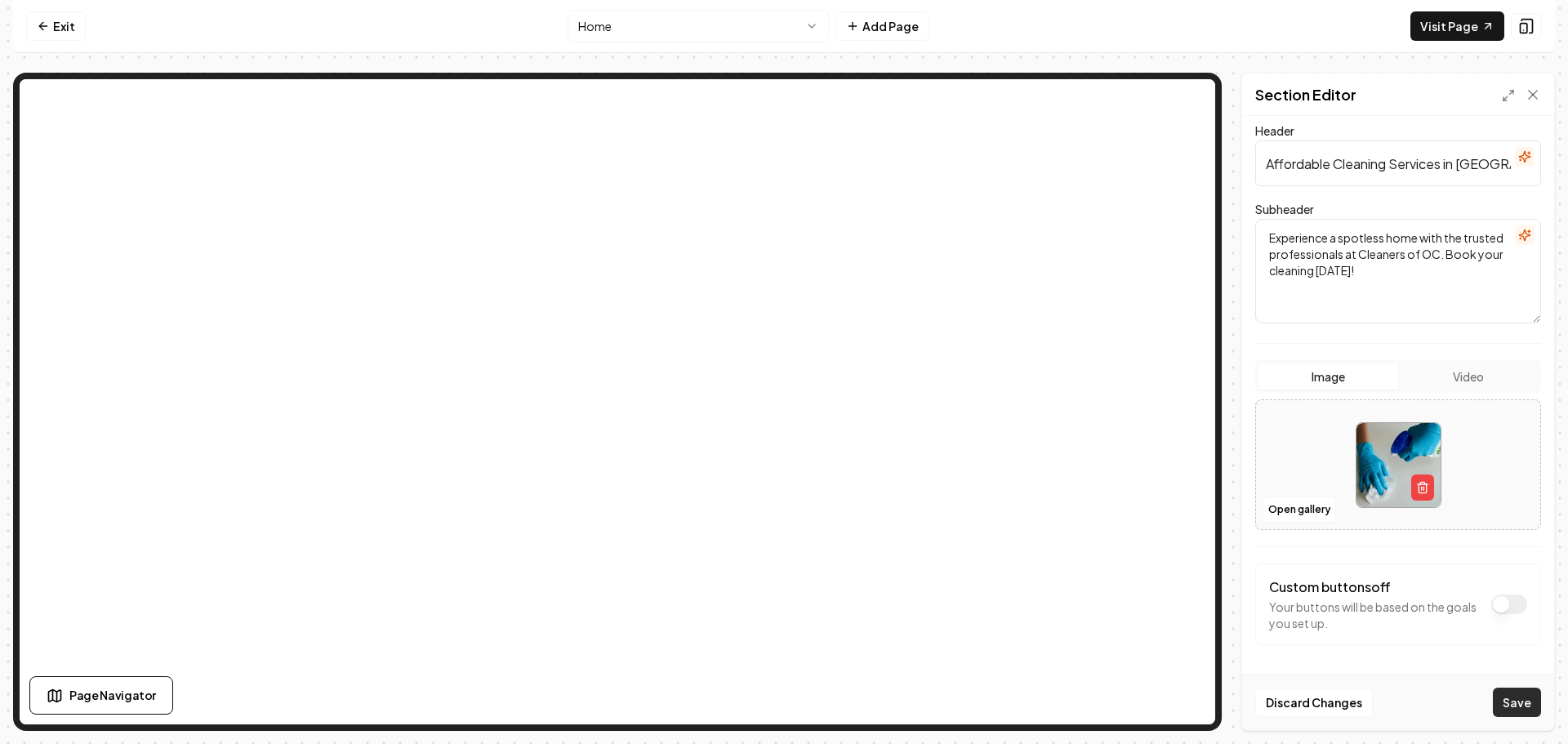
click at [1513, 699] on button "Save" at bounding box center [1517, 703] width 48 height 30
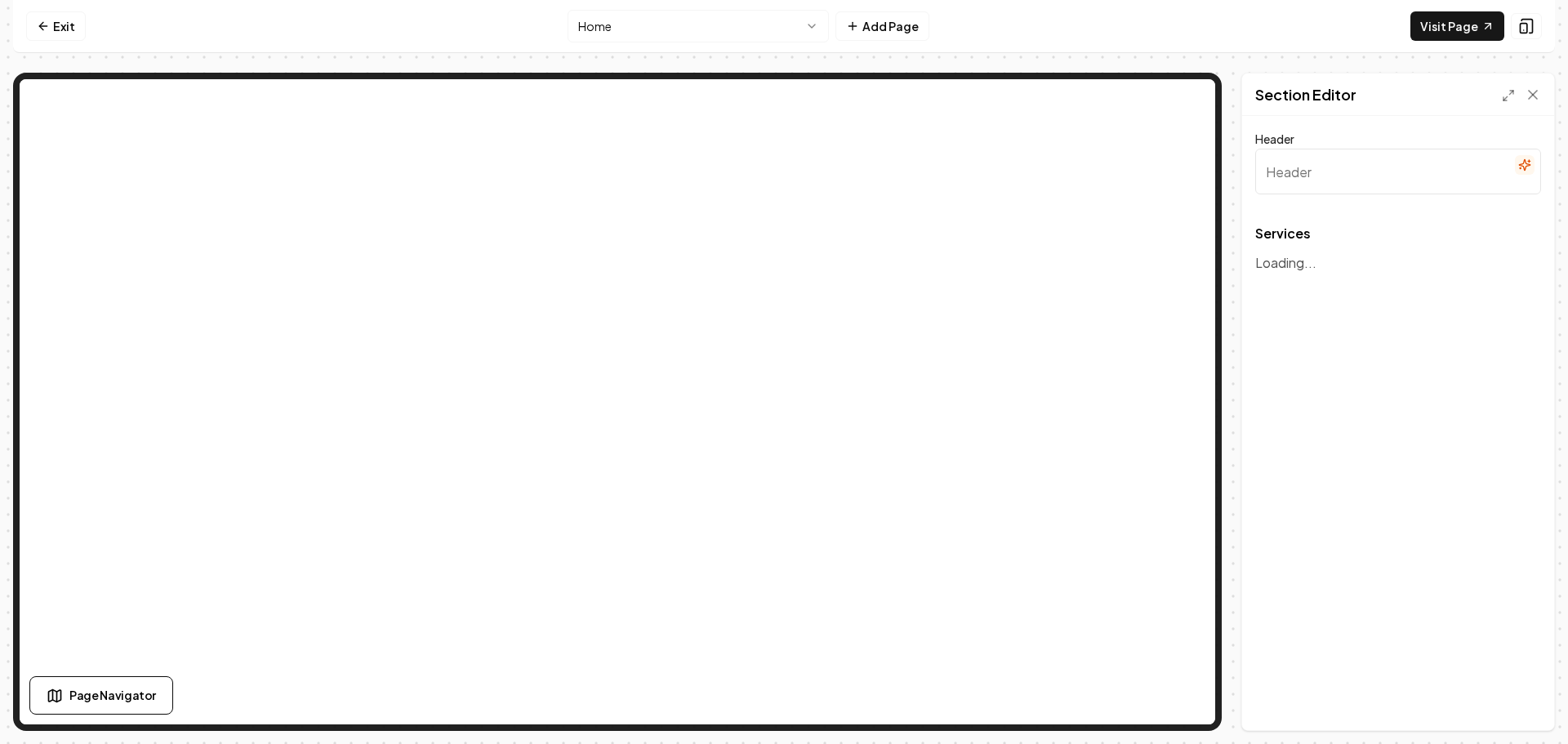
type input "Our Cleaning Services"
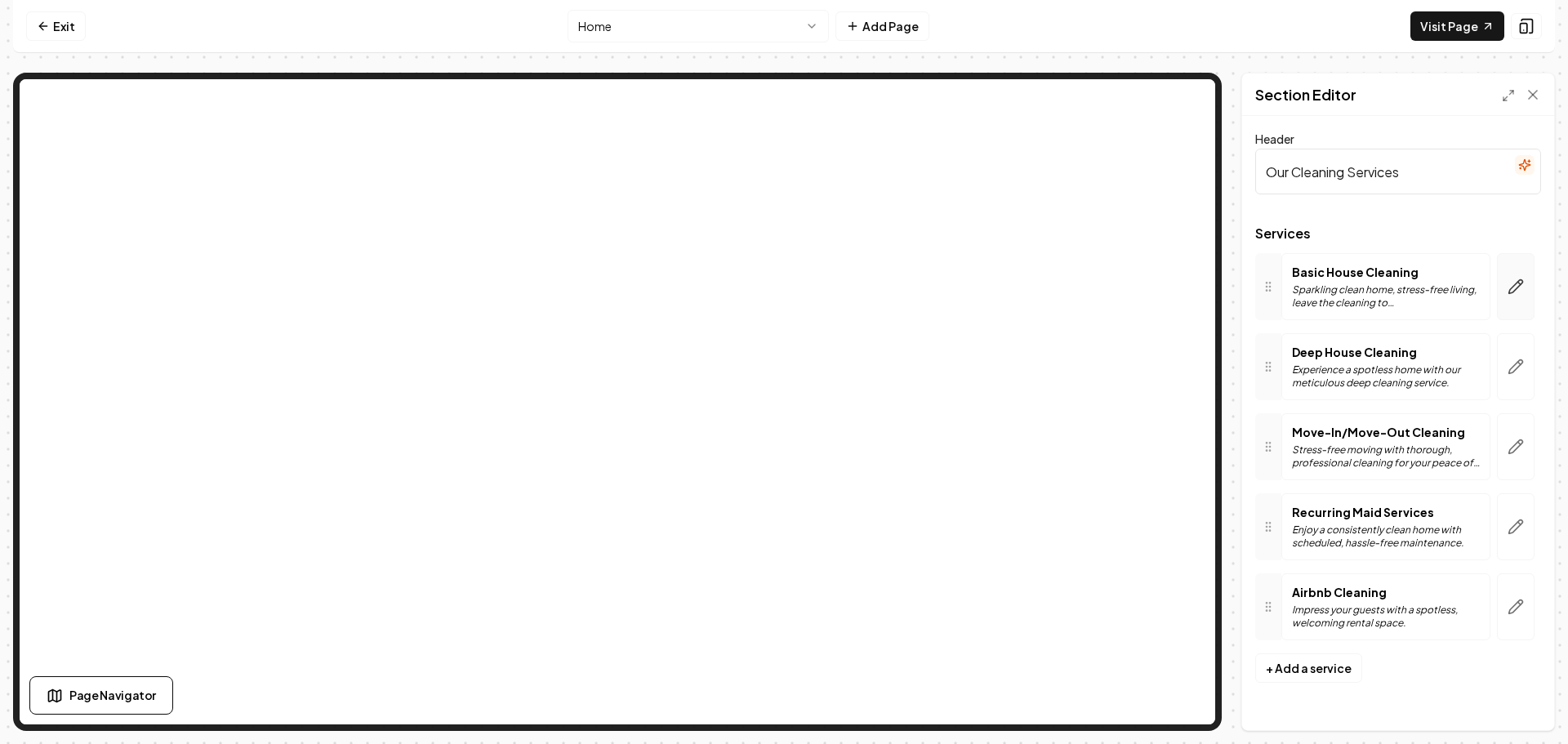
click at [1517, 285] on icon "button" at bounding box center [1516, 287] width 17 height 17
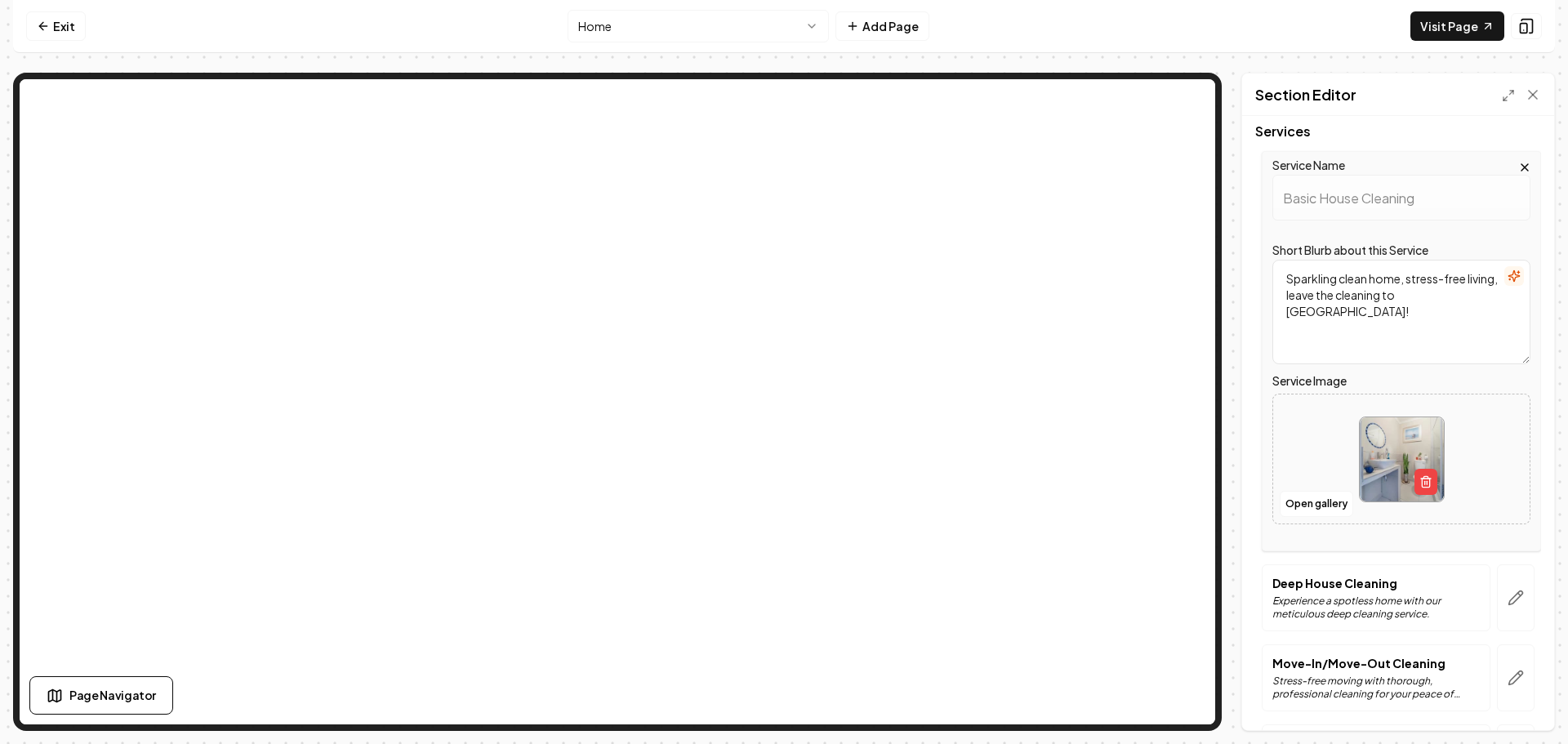
scroll to position [245, 0]
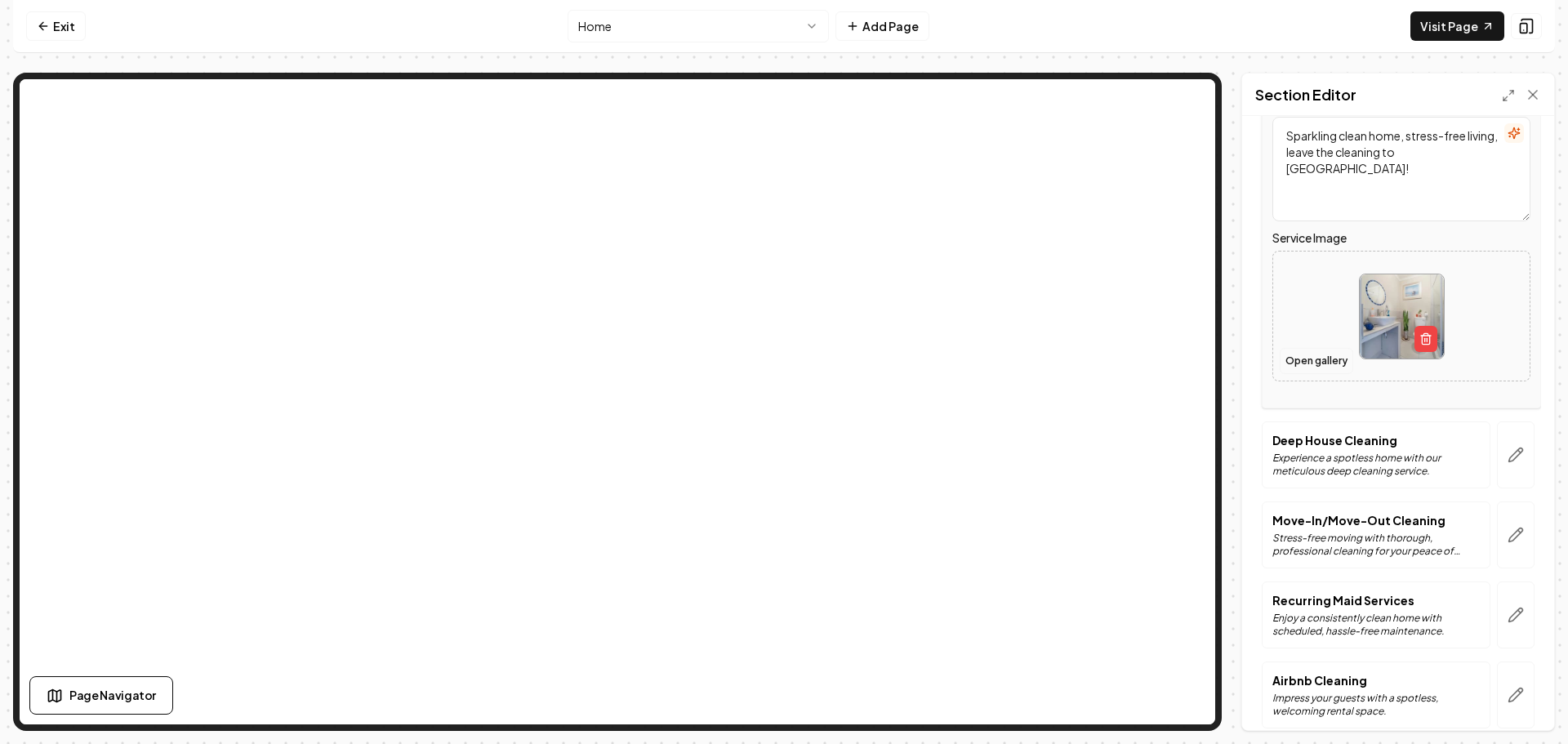
click at [1303, 360] on button "Open gallery" at bounding box center [1316, 360] width 74 height 26
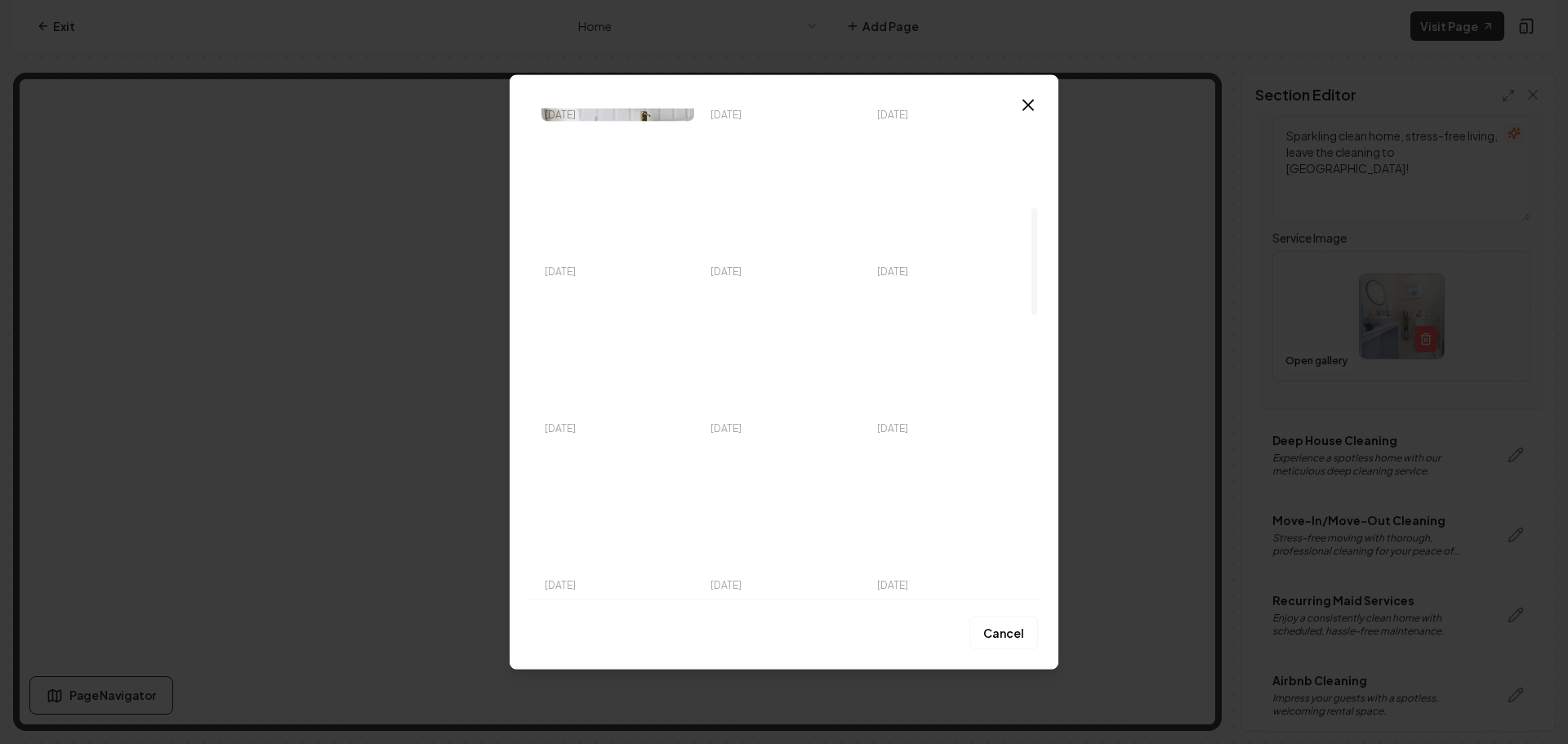
scroll to position [572, 0]
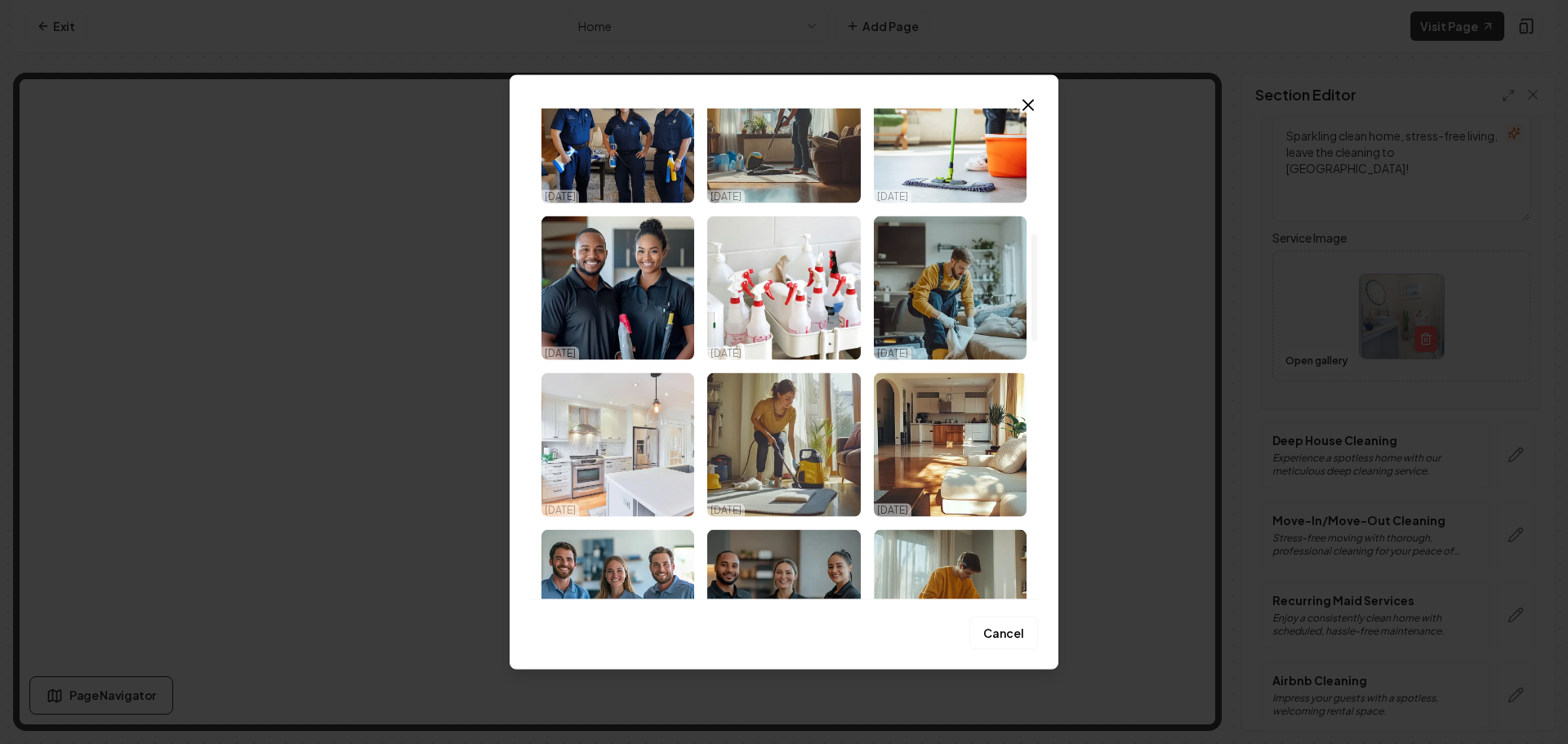
click at [652, 438] on img "Select image image_68da78135c7cd75eb8c97186.jpeg" at bounding box center [618, 444] width 153 height 144
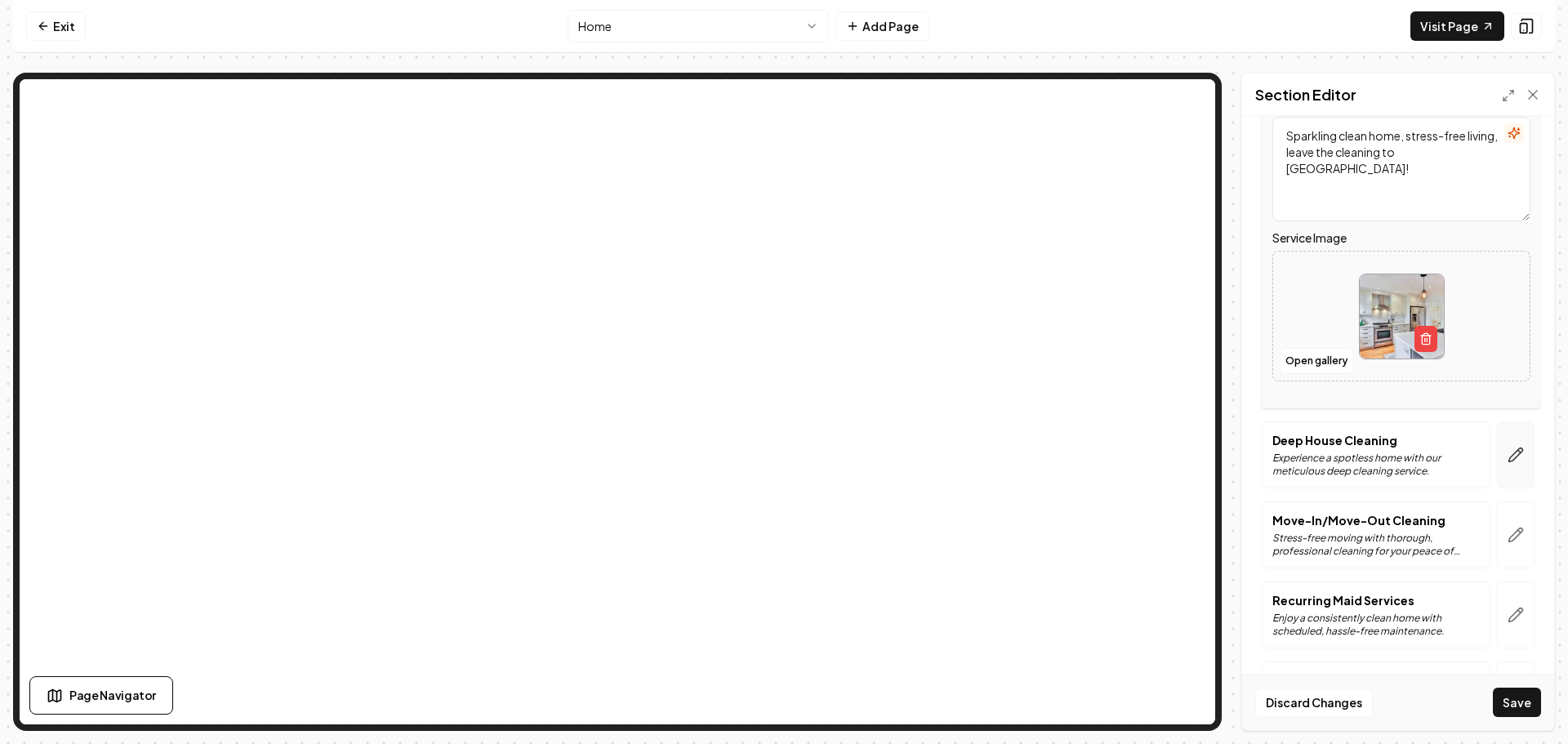
click at [1508, 455] on icon "button" at bounding box center [1516, 455] width 17 height 17
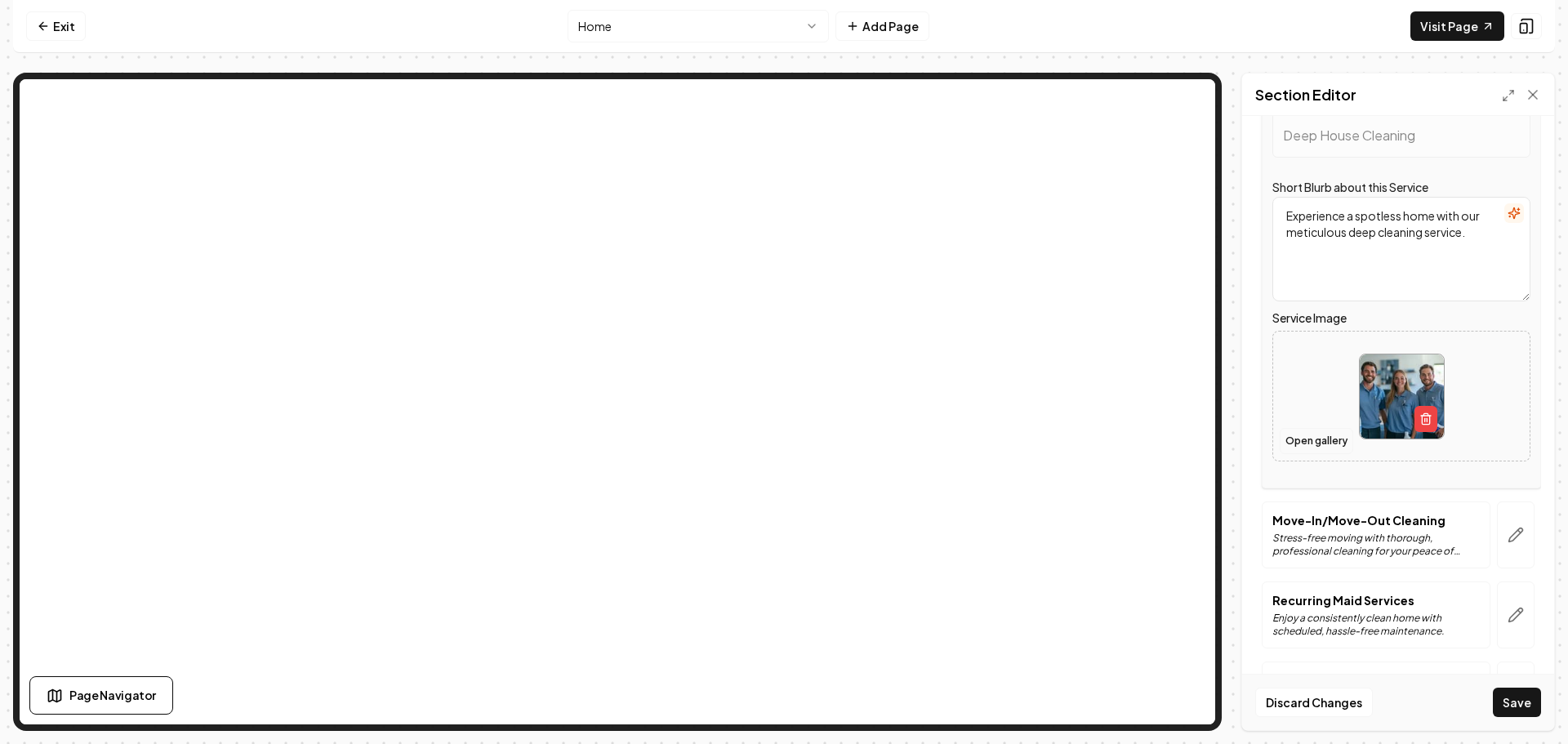
click at [1316, 444] on button "Open gallery" at bounding box center [1316, 441] width 74 height 26
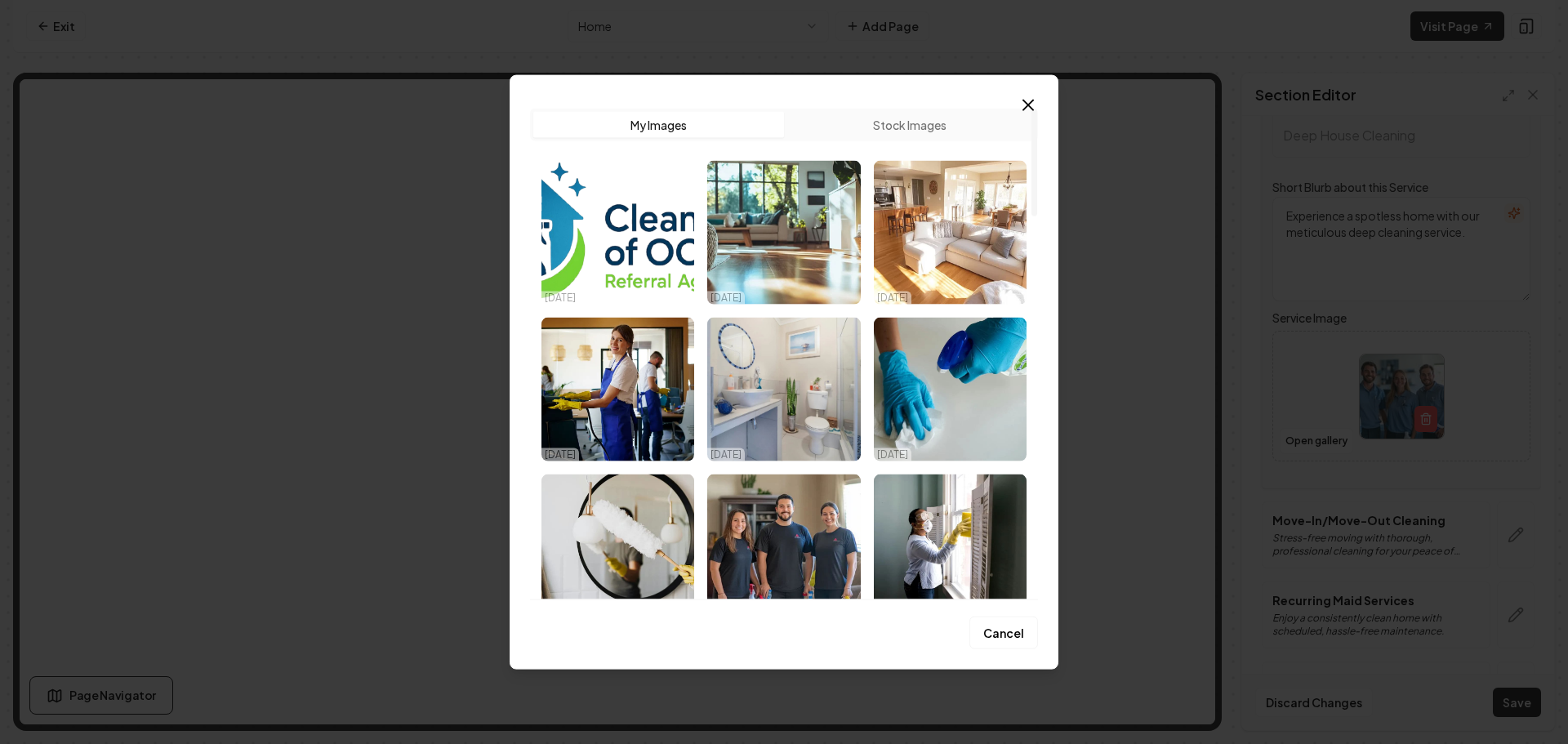
click at [835, 397] on img "Select image image_68da78135c7cd75eb8c97146.jpeg" at bounding box center [784, 389] width 153 height 144
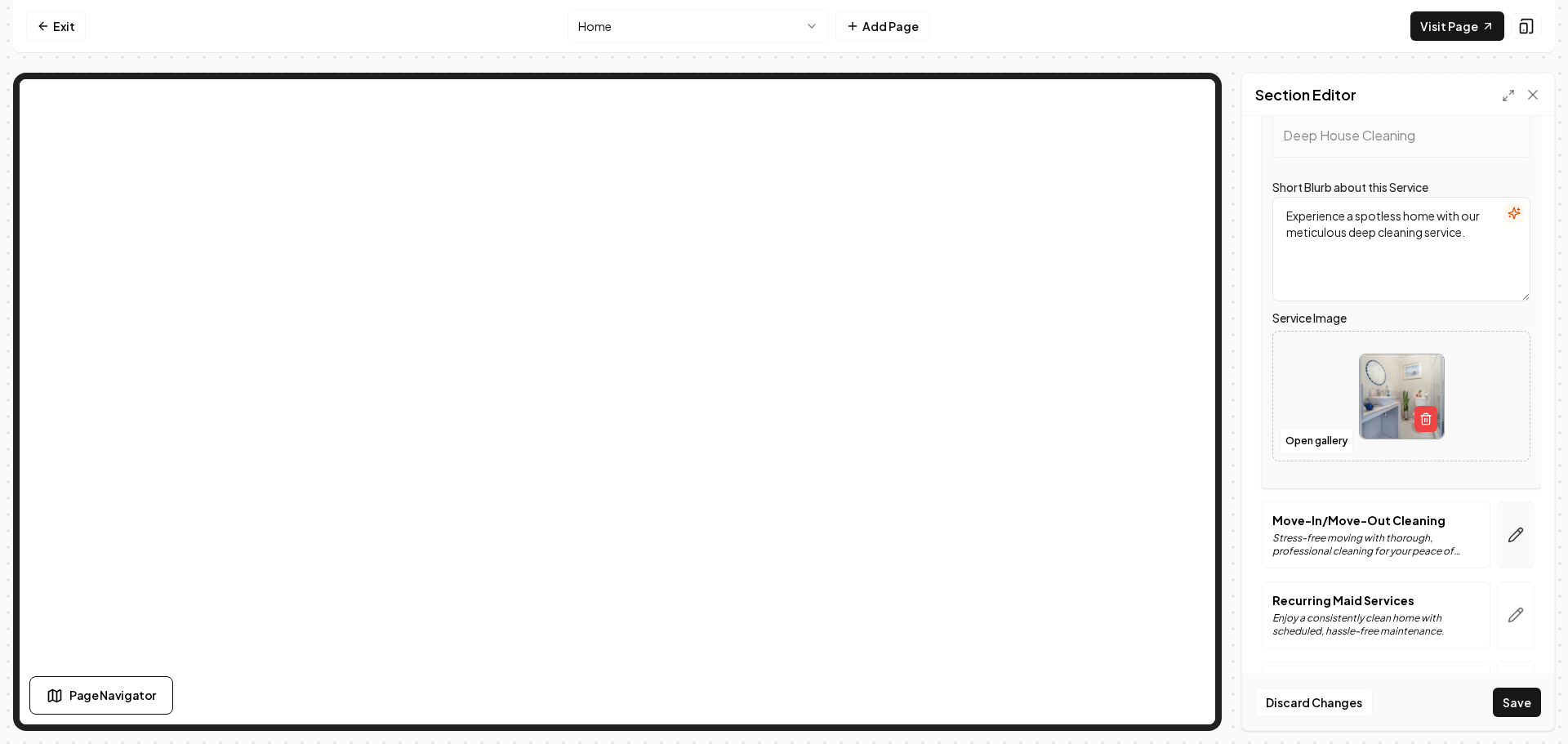
click at [1512, 532] on button "button" at bounding box center [1515, 535] width 38 height 67
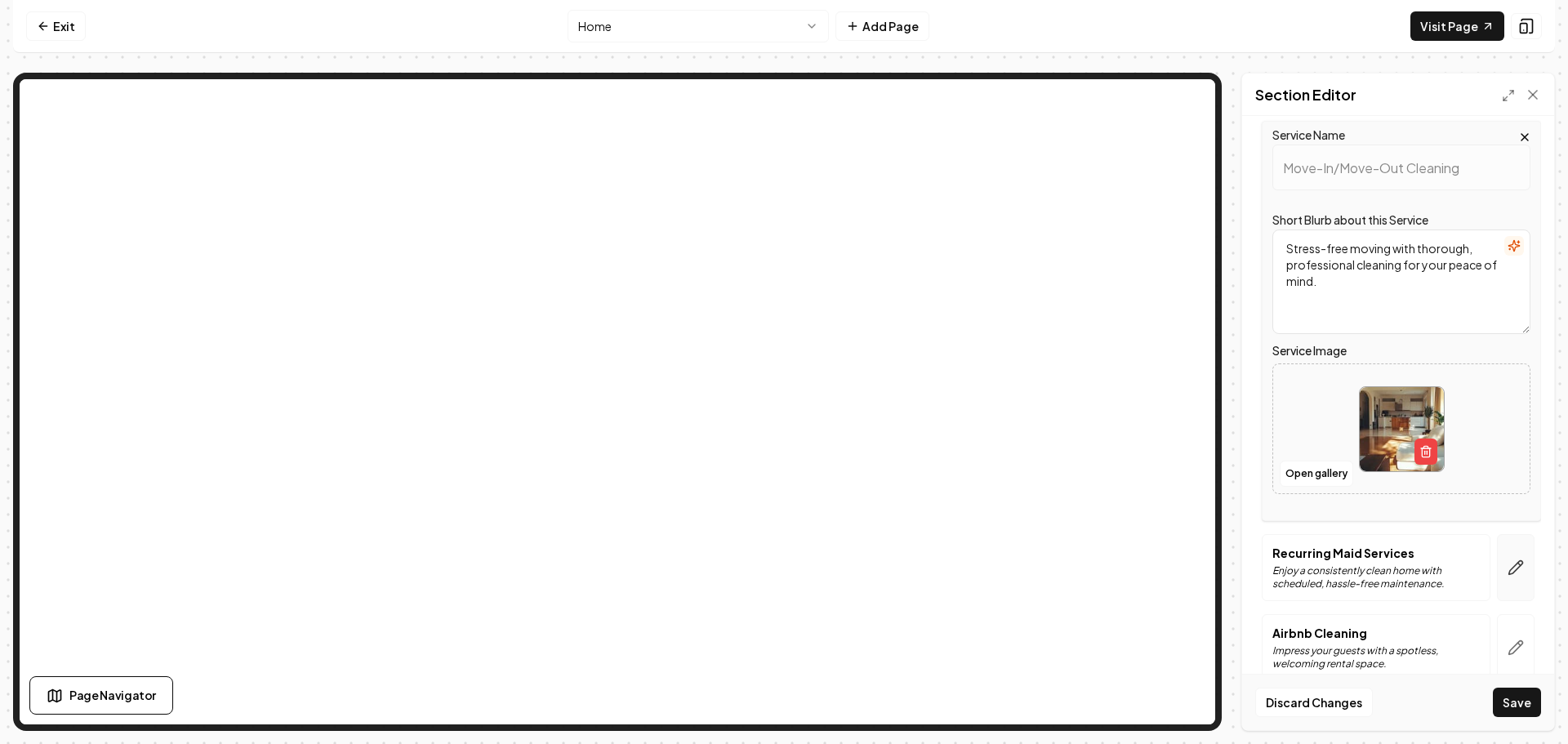
scroll to position [319, 0]
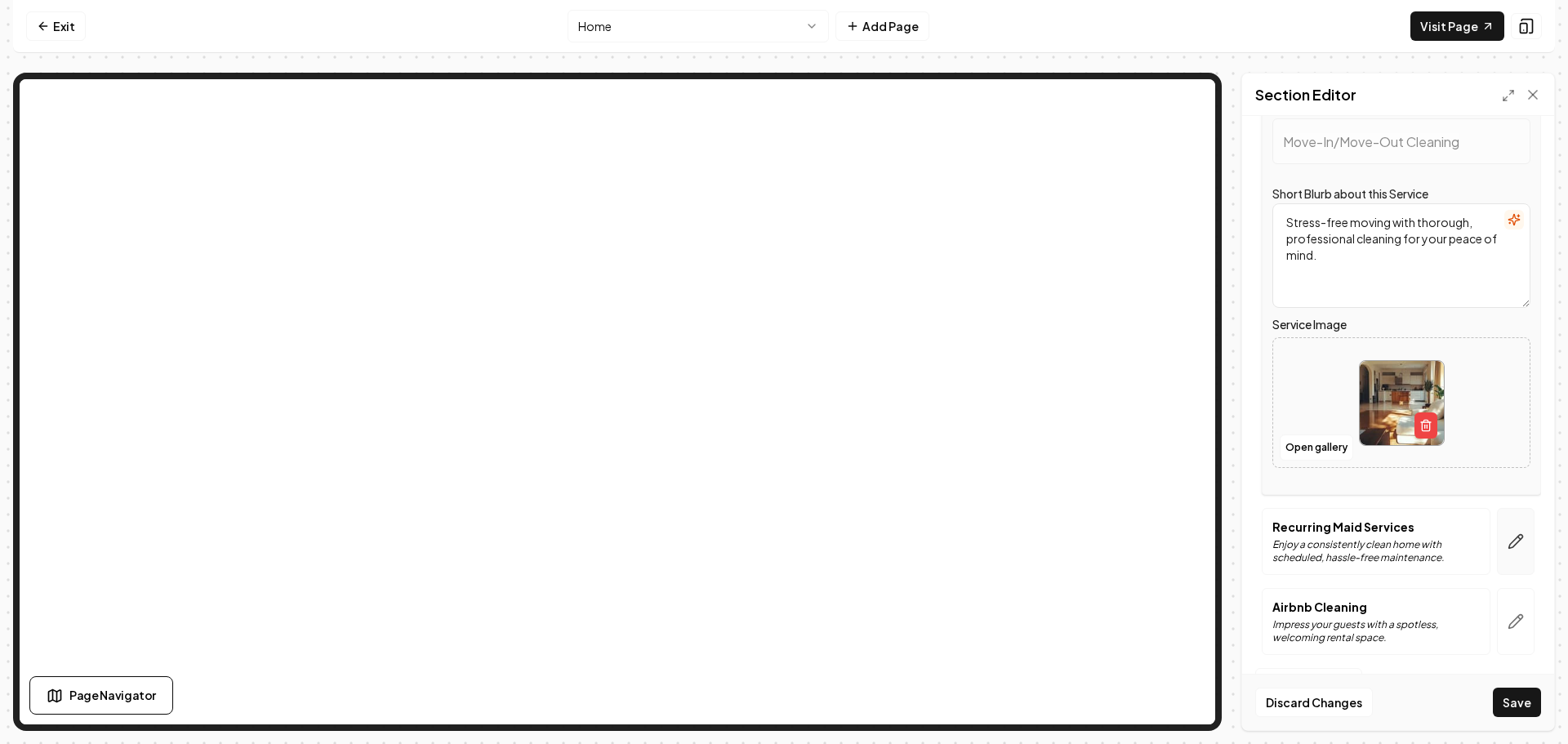
click at [1512, 533] on button "button" at bounding box center [1515, 541] width 38 height 67
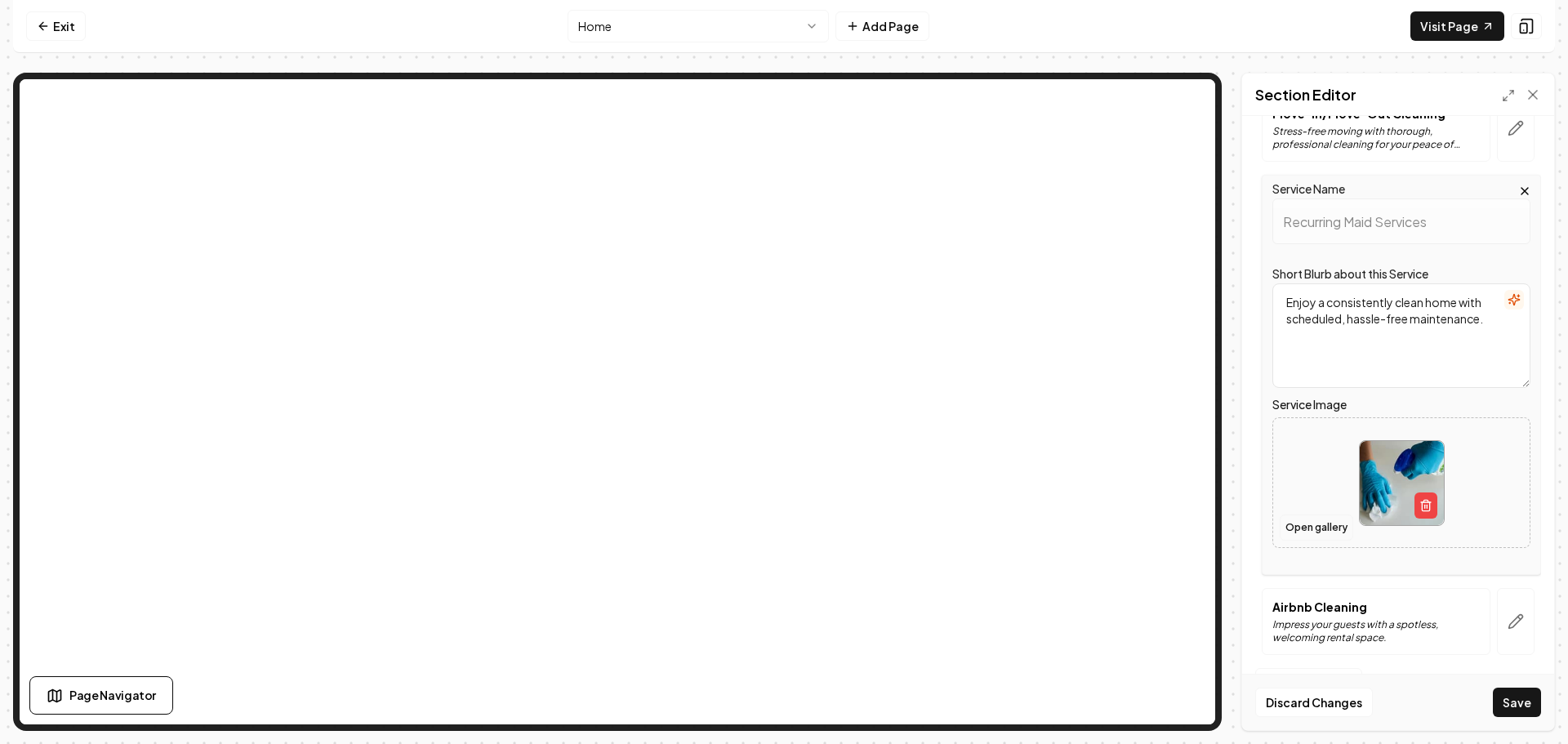
click at [1326, 531] on button "Open gallery" at bounding box center [1316, 527] width 74 height 26
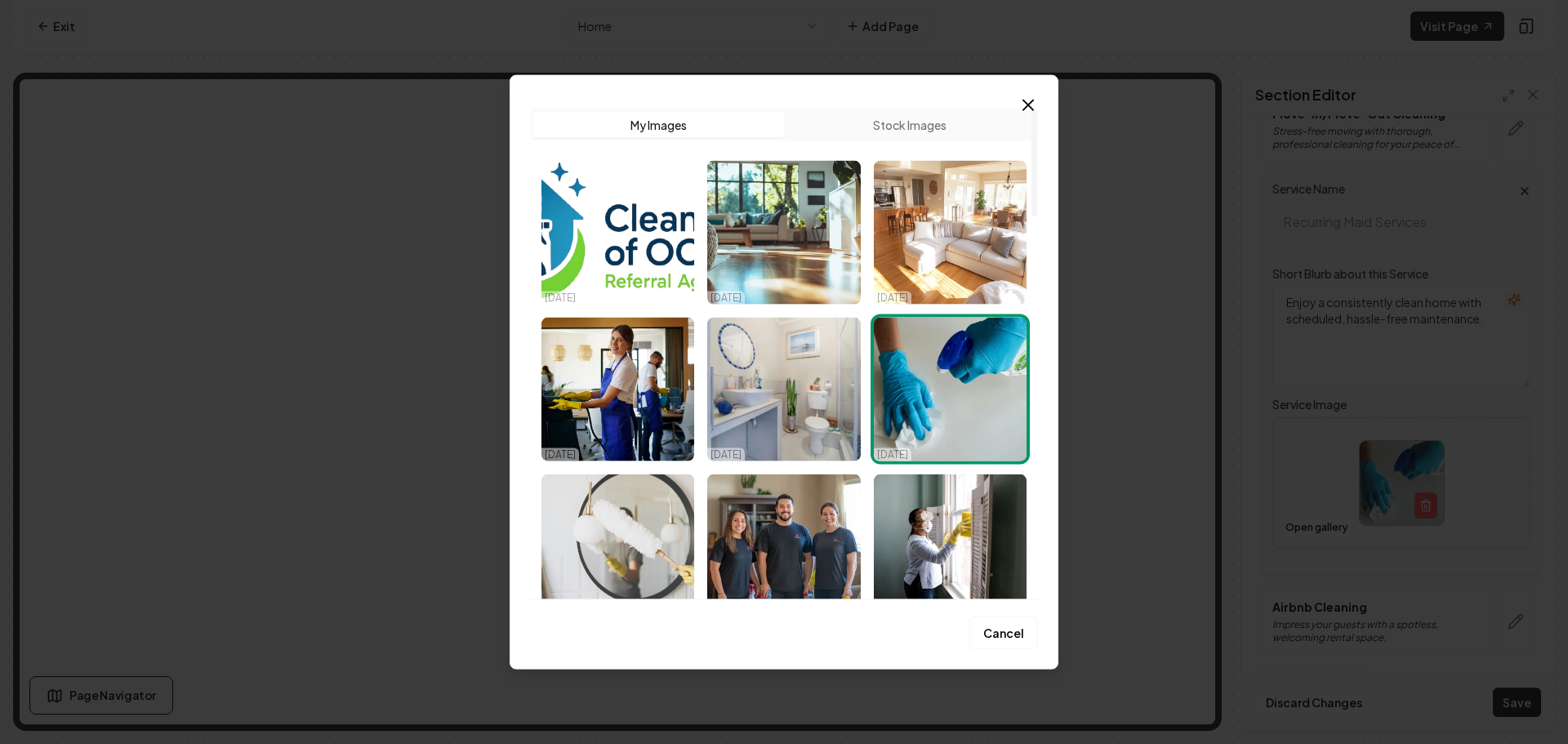
click at [675, 525] on img "Select image image_68da78135c7cd75eb8c967f3.jpeg" at bounding box center [618, 546] width 153 height 144
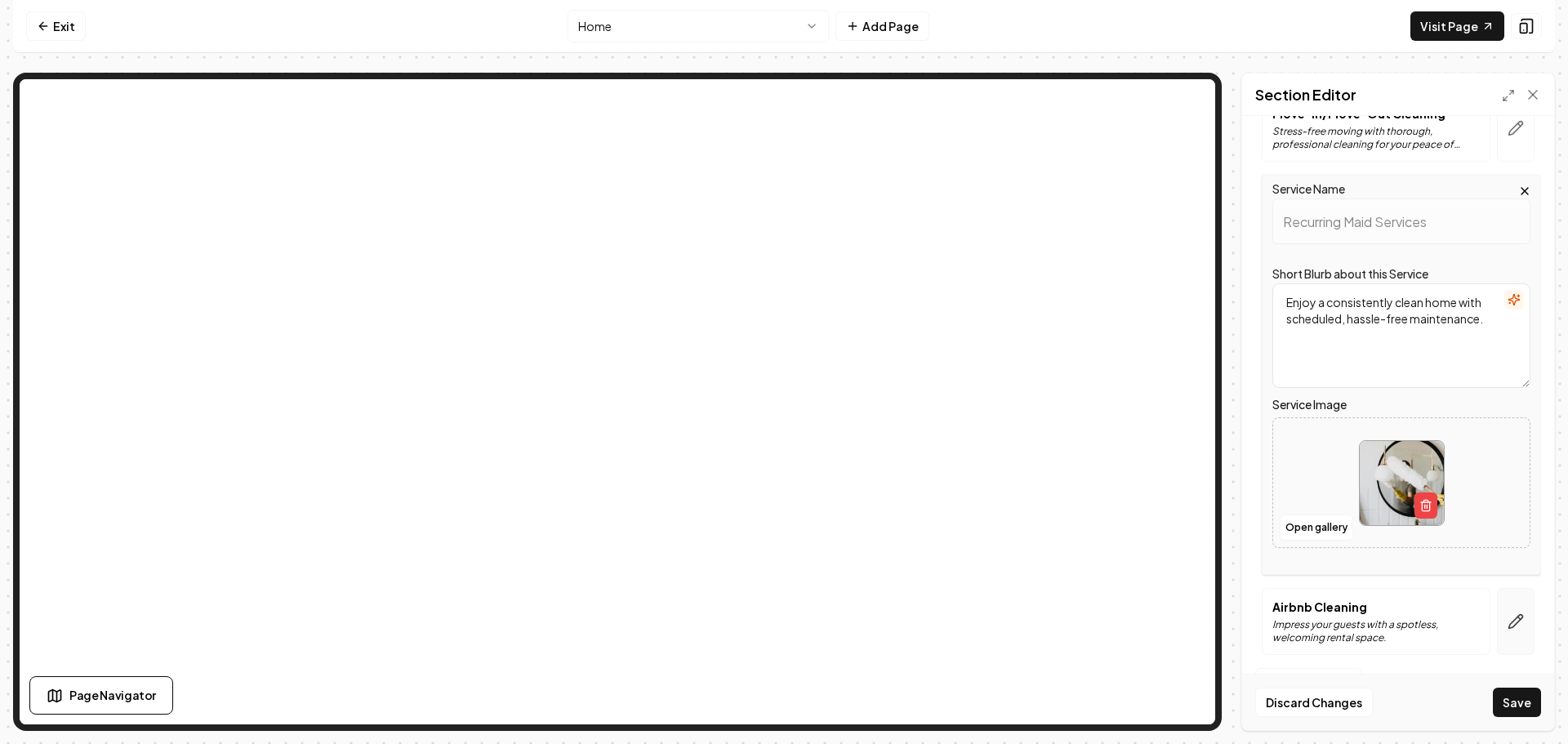
click at [1508, 628] on icon "button" at bounding box center [1516, 621] width 17 height 17
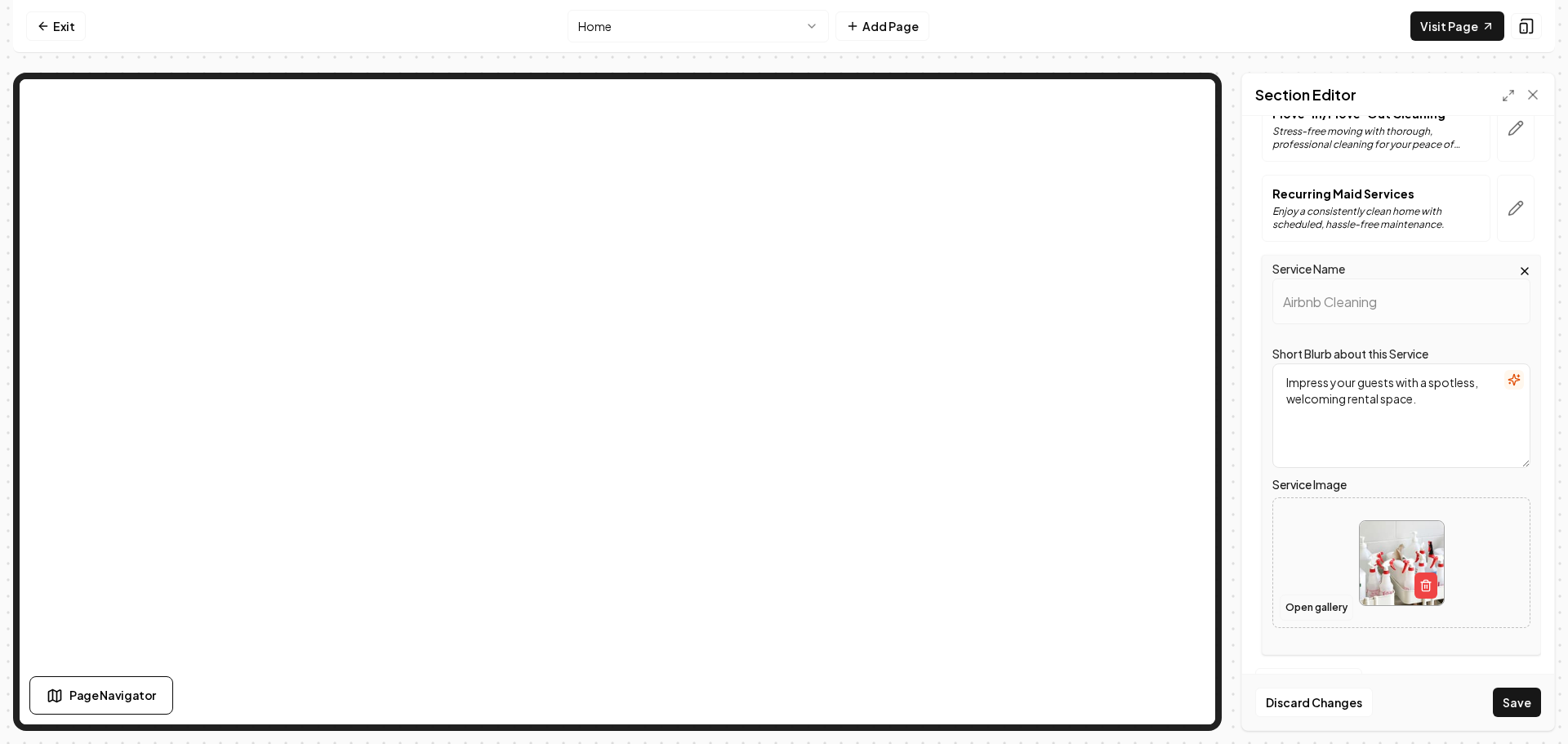
click at [1324, 608] on button "Open gallery" at bounding box center [1316, 608] width 74 height 26
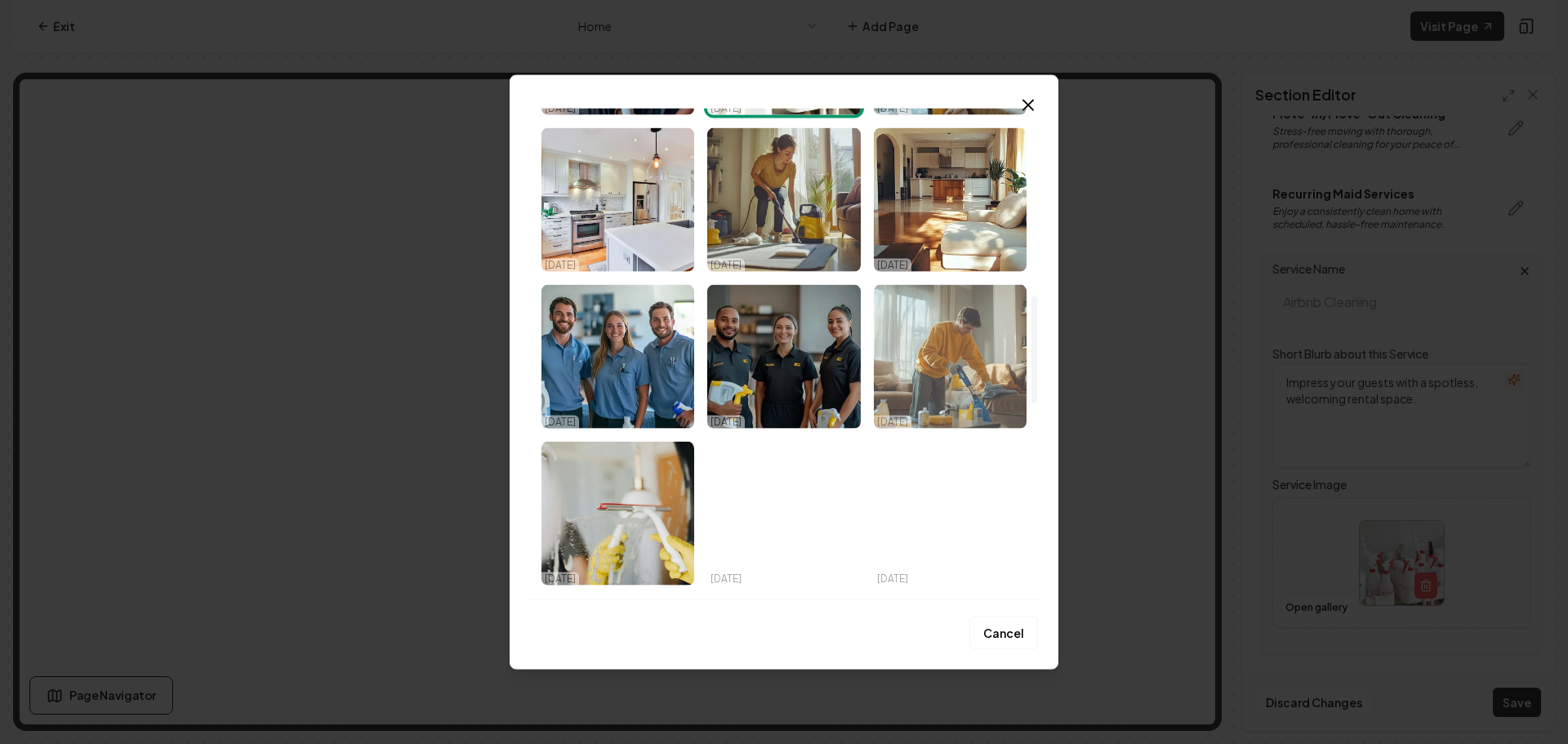
scroll to position [980, 0]
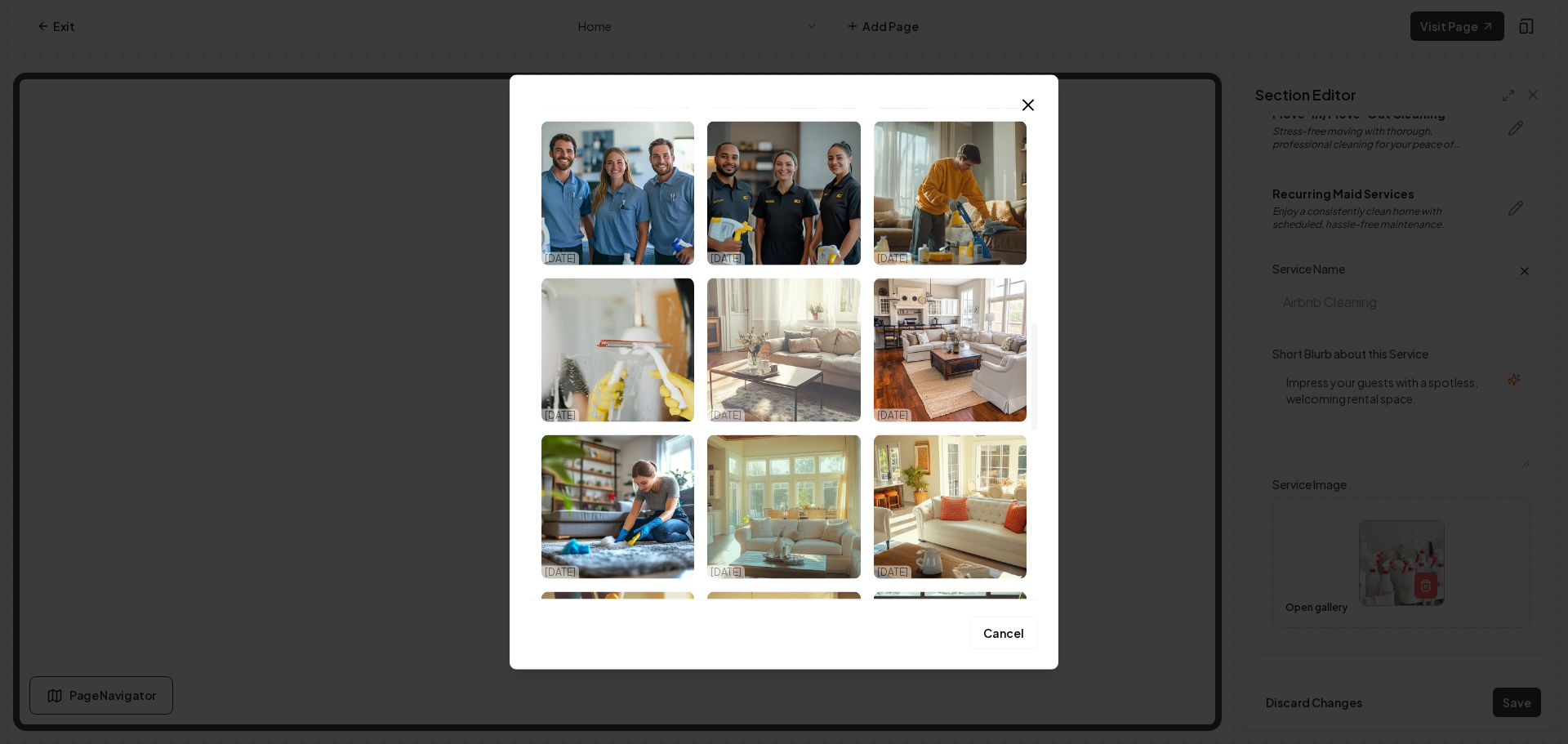
click at [819, 375] on img "Select image image_68da78135c7cd75eb8c96677.png" at bounding box center [784, 349] width 153 height 144
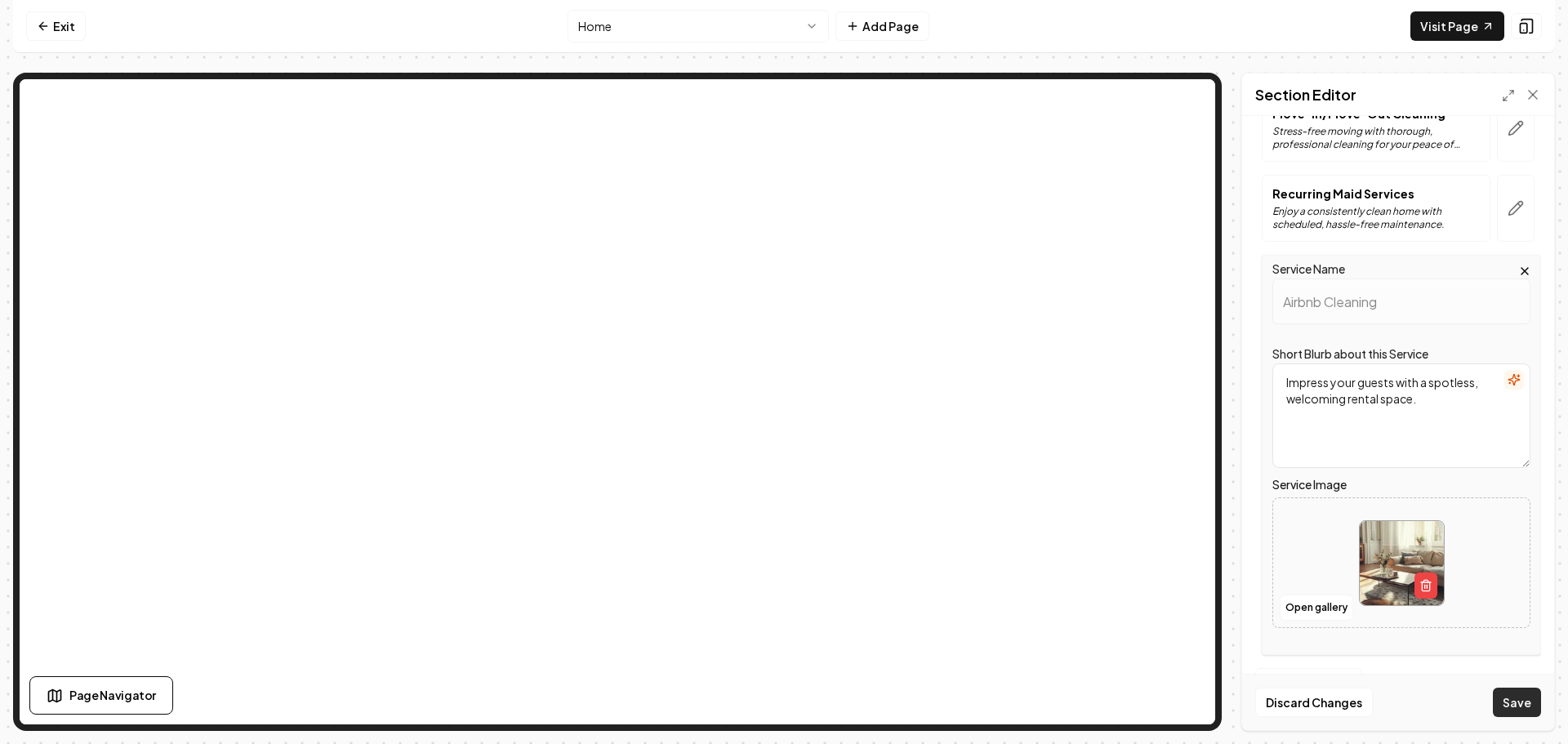
click at [1513, 698] on button "Save" at bounding box center [1517, 703] width 48 height 30
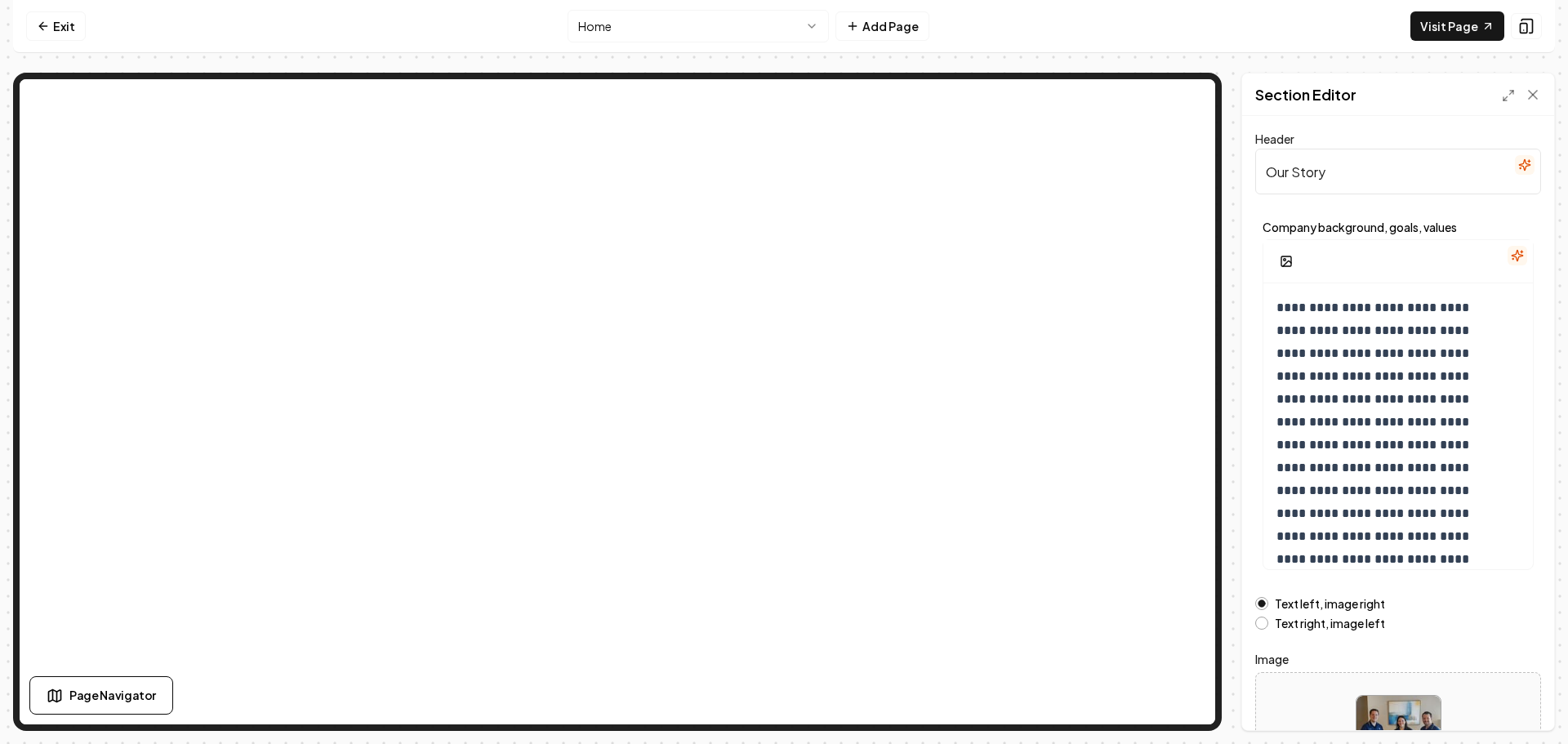
scroll to position [138, 0]
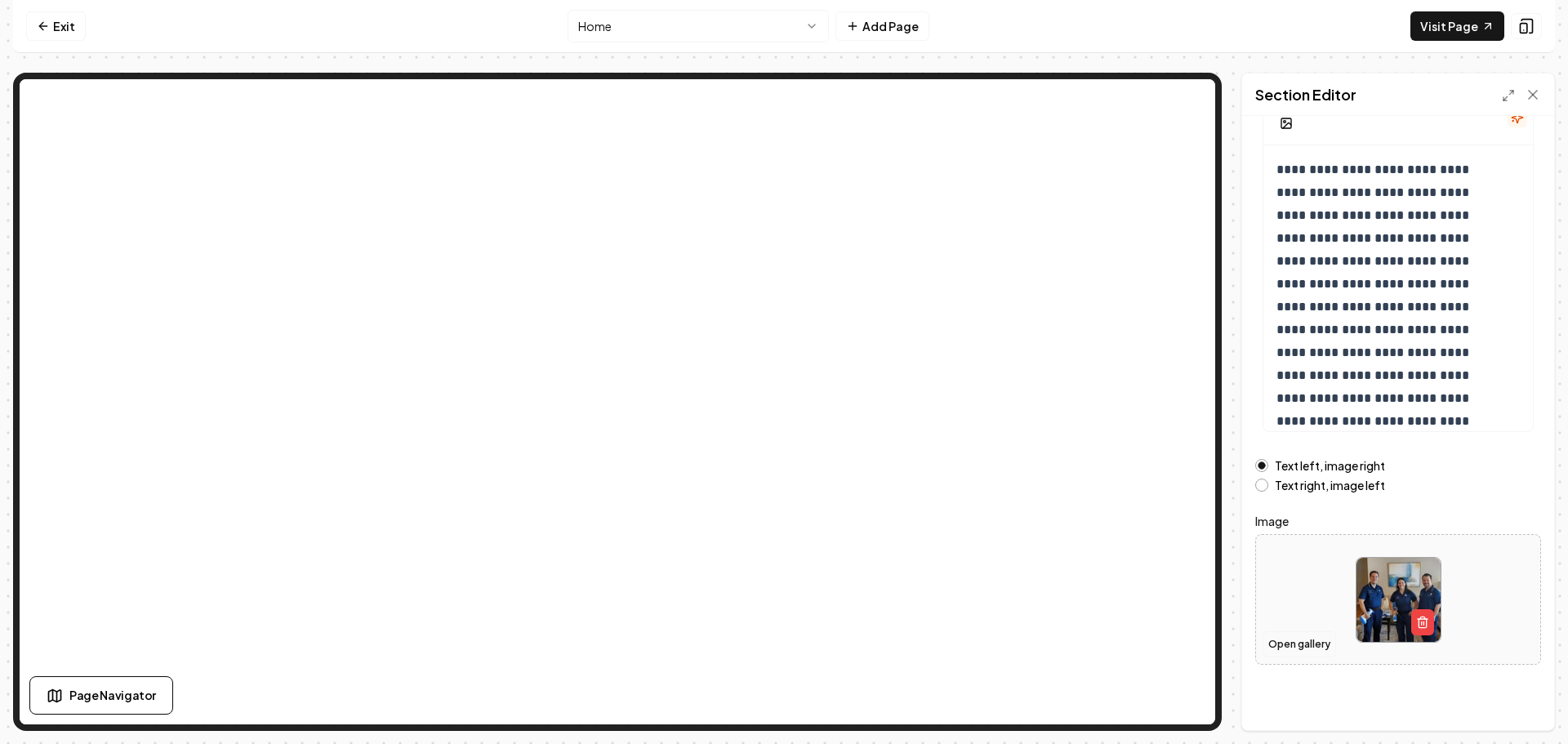
click at [1293, 640] on button "Open gallery" at bounding box center [1300, 644] width 74 height 26
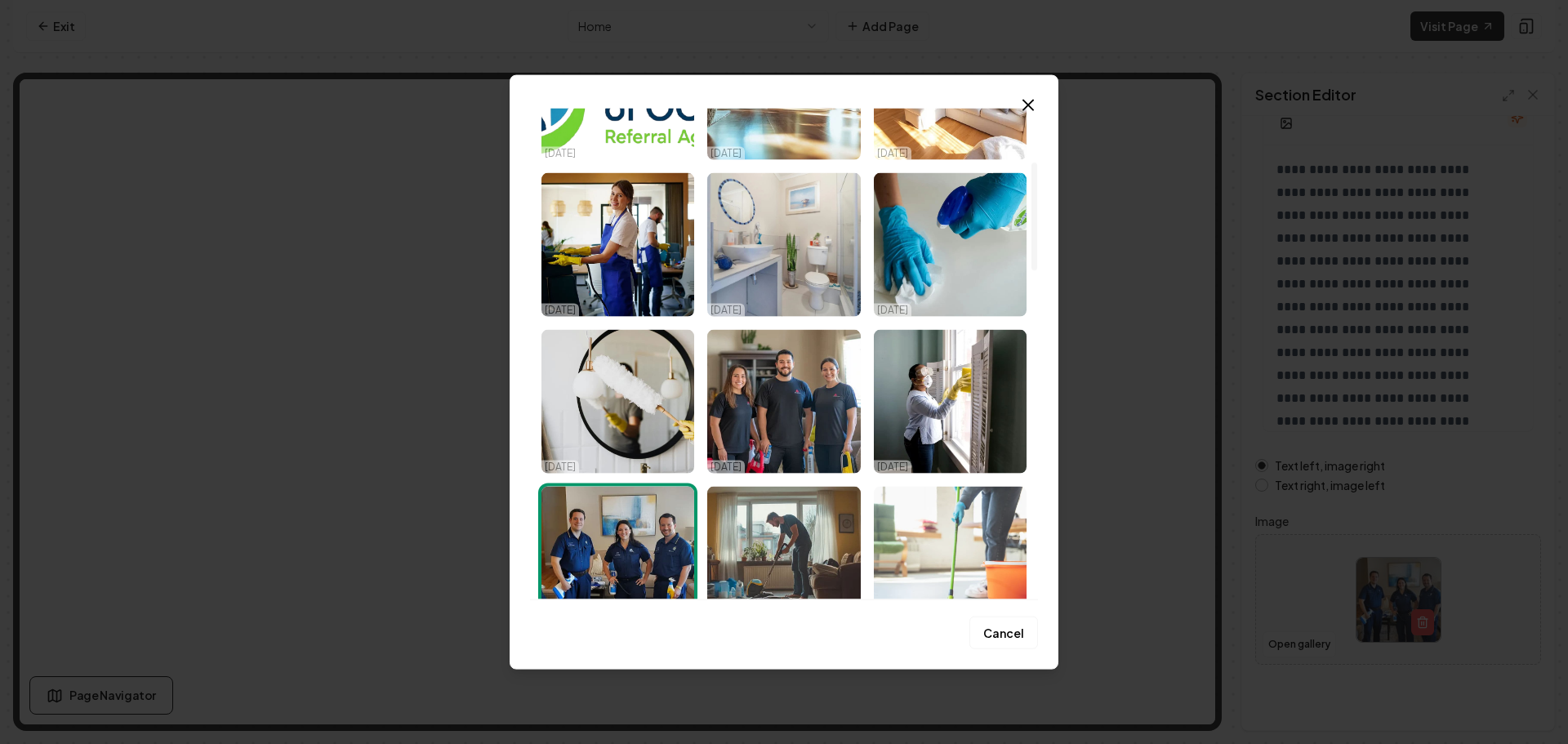
scroll to position [245, 0]
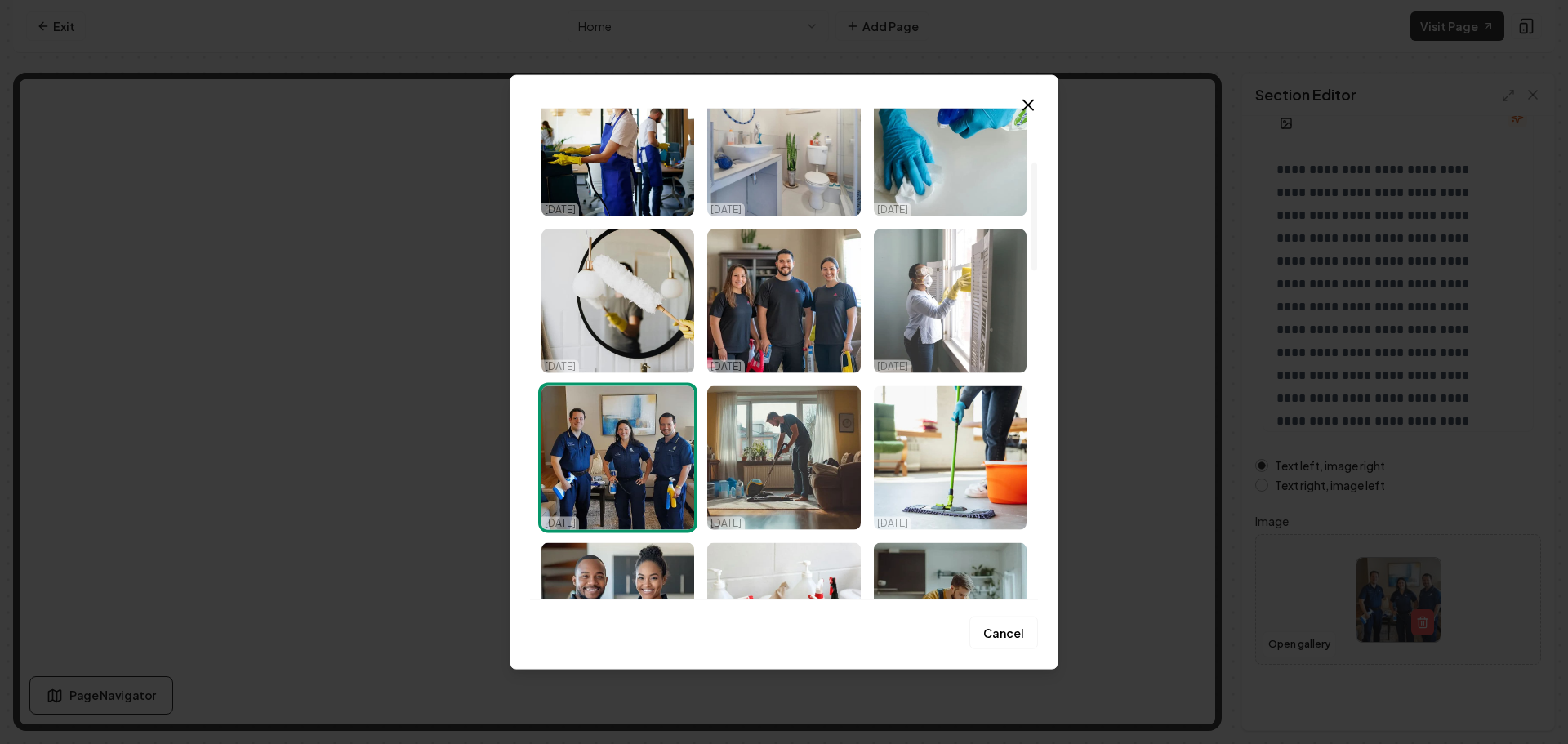
click at [942, 341] on img "Select image image_68da78135c7cd75eb8c97178.jpeg" at bounding box center [950, 301] width 153 height 144
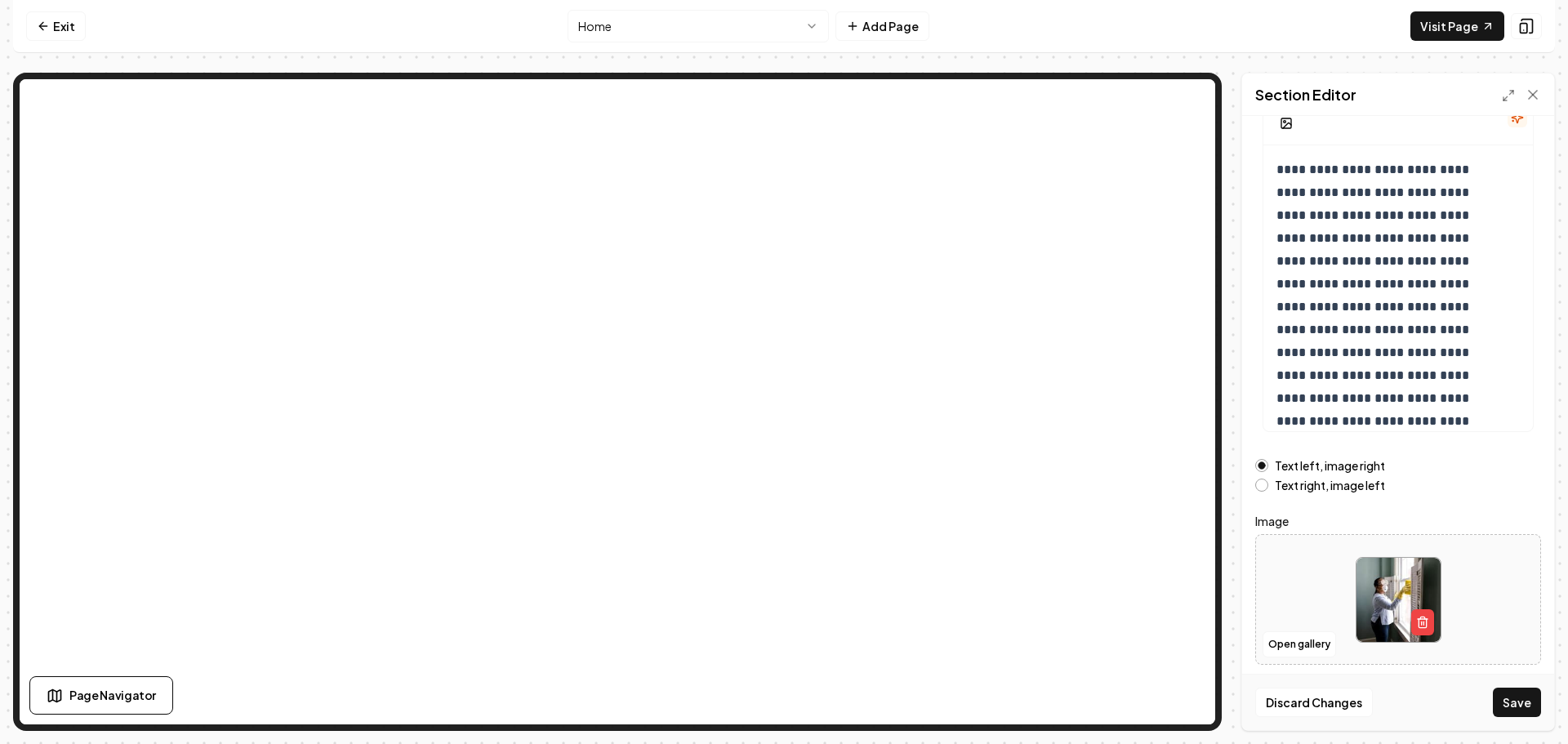
click at [1522, 699] on button "Save" at bounding box center [1517, 703] width 48 height 30
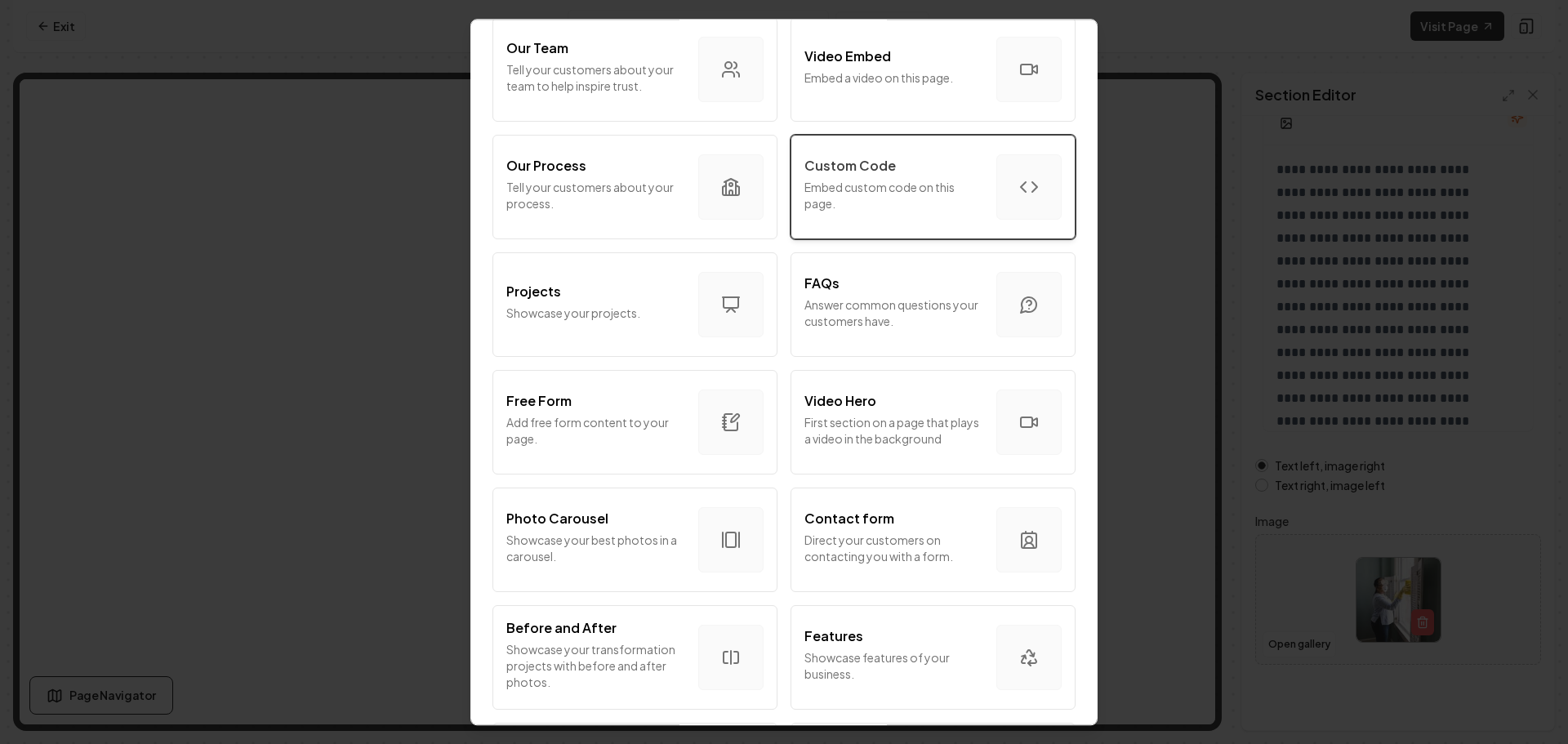
scroll to position [572, 0]
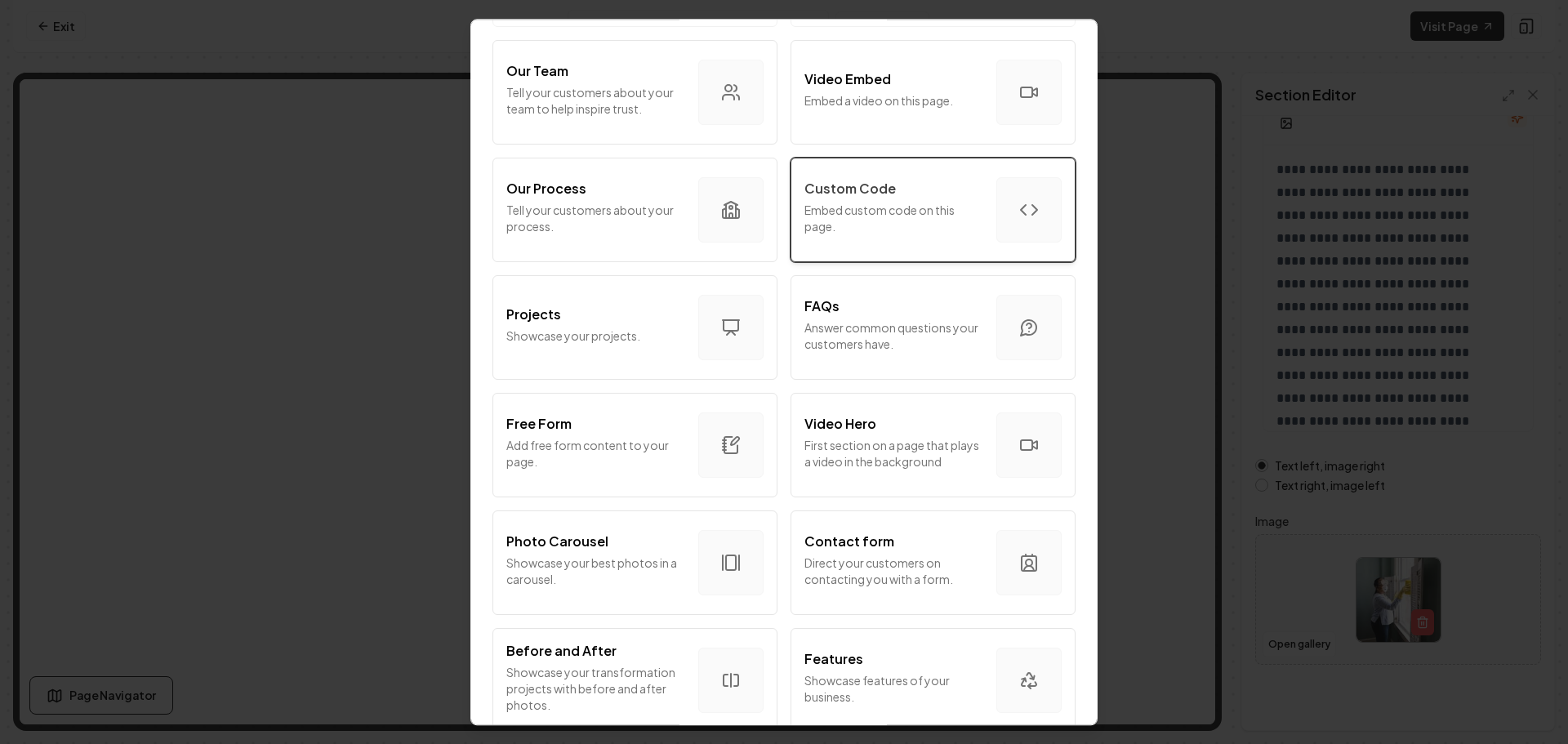
click at [850, 218] on p "Embed custom code on this page." at bounding box center [894, 218] width 179 height 32
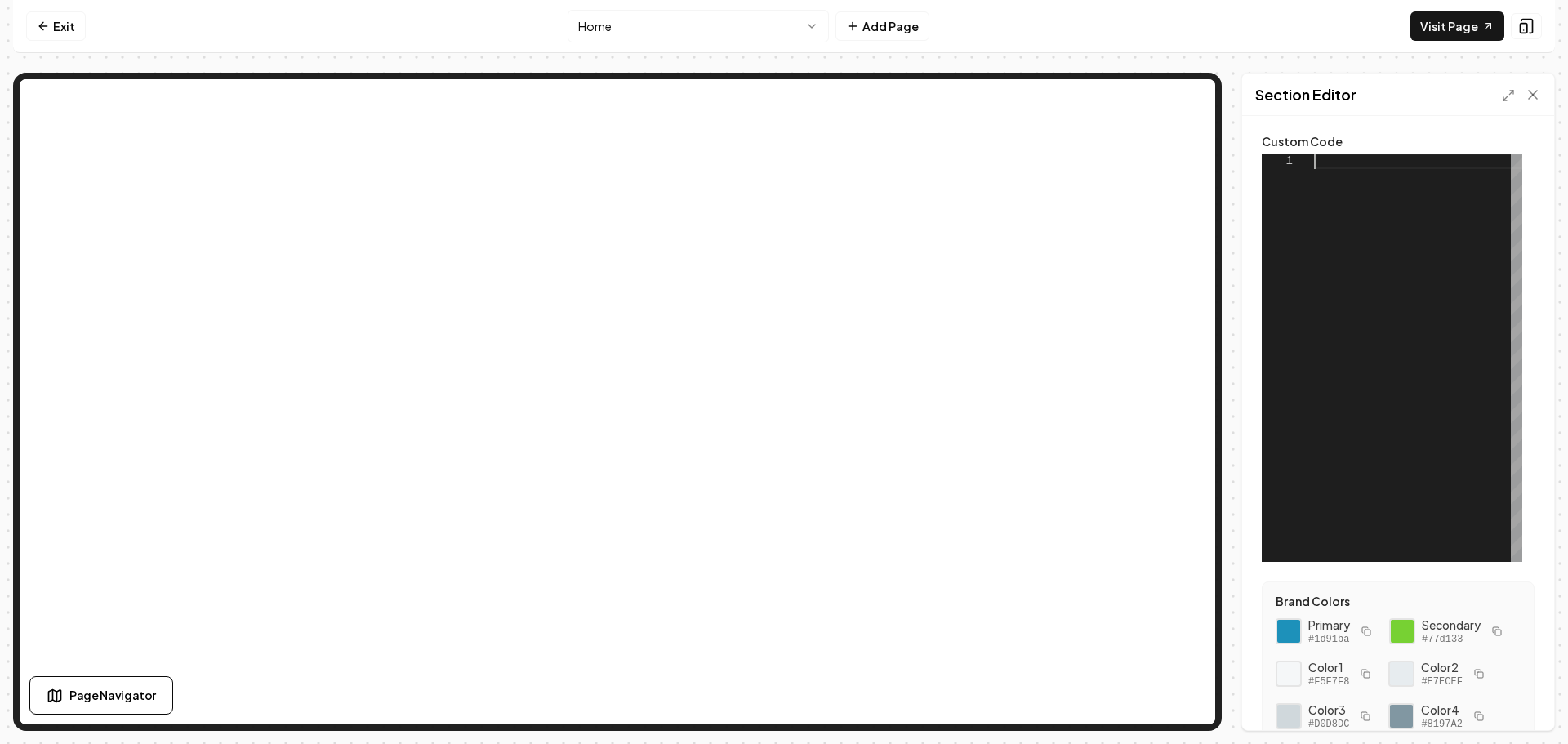
scroll to position [0, 0]
click at [1336, 165] on div at bounding box center [1419, 358] width 208 height 408
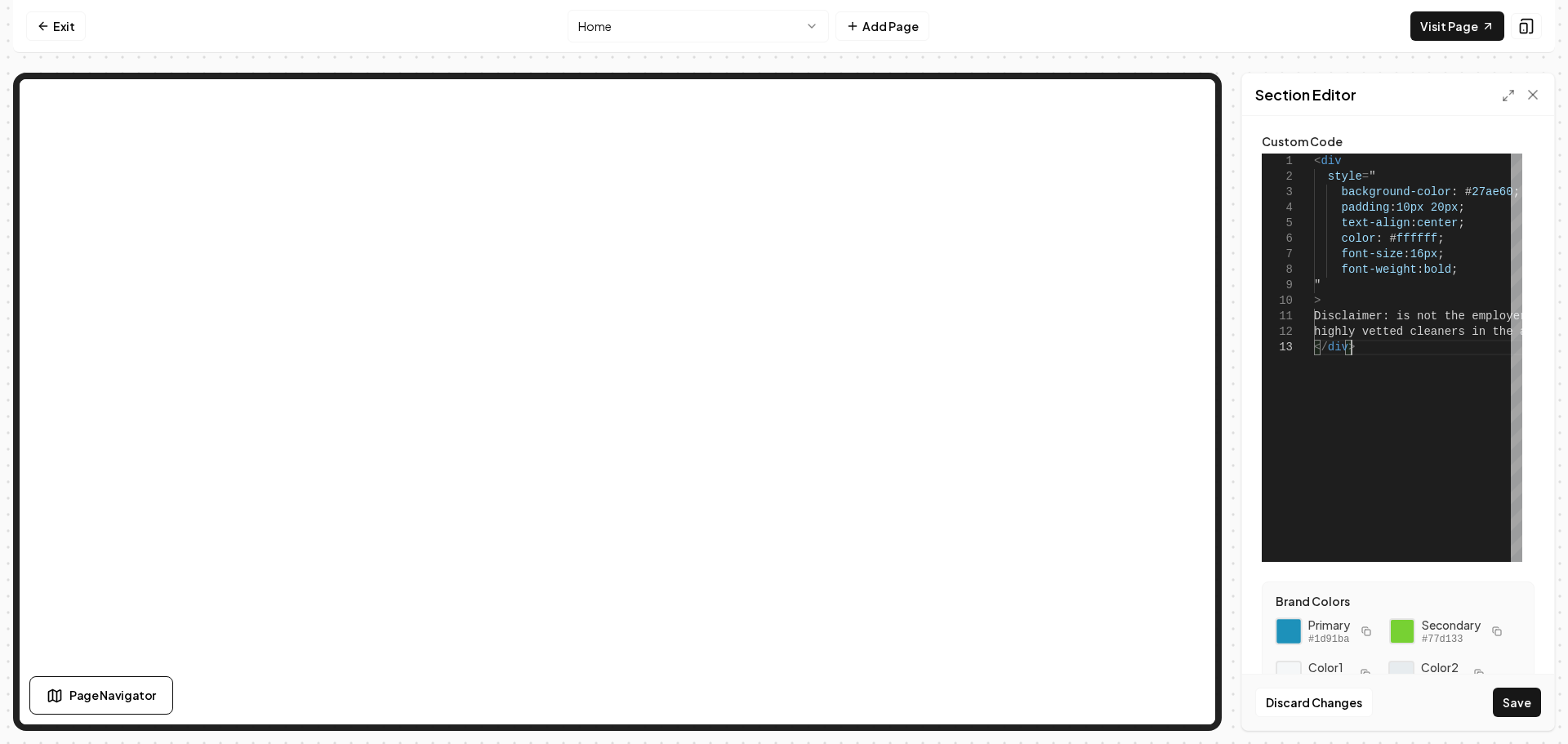
click at [1283, 622] on div at bounding box center [1289, 632] width 28 height 28
drag, startPoint x: 1496, startPoint y: 194, endPoint x: 1453, endPoint y: 195, distance: 43.0
click at [1453, 195] on div "< div style = " background-color : # 27ae60 ; padding : 10px 20px ; text-align …" at bounding box center [1584, 358] width 539 height 408
click at [1515, 696] on button "Save" at bounding box center [1517, 703] width 48 height 30
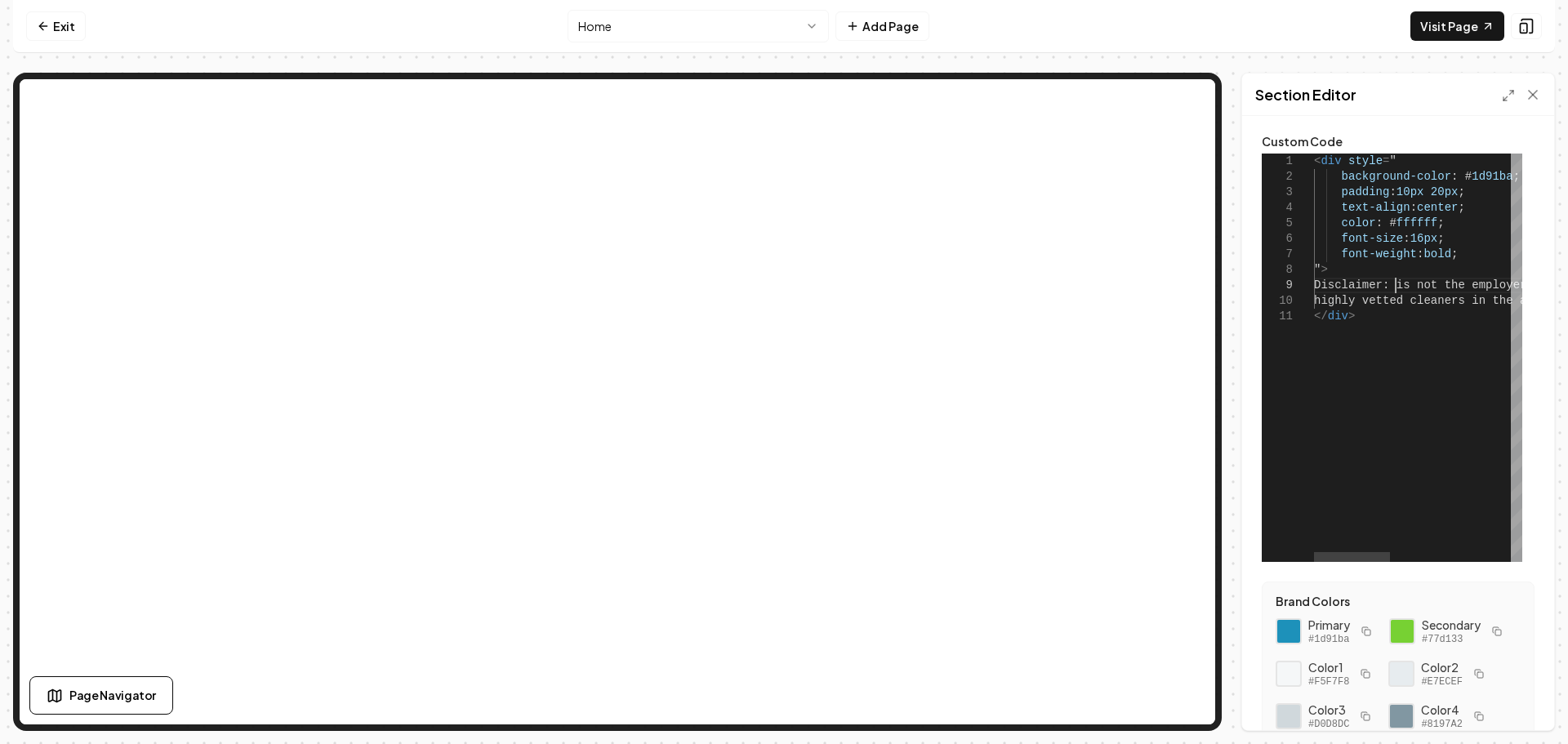
click at [1397, 285] on div "< div style = " background-color : # 1d91ba ; padding : 10px 20px ; text-align …" at bounding box center [1584, 358] width 539 height 408
type textarea "**********"
click at [1520, 708] on button "Save" at bounding box center [1517, 703] width 48 height 30
click at [650, 30] on html "**********" at bounding box center [784, 372] width 1568 height 744
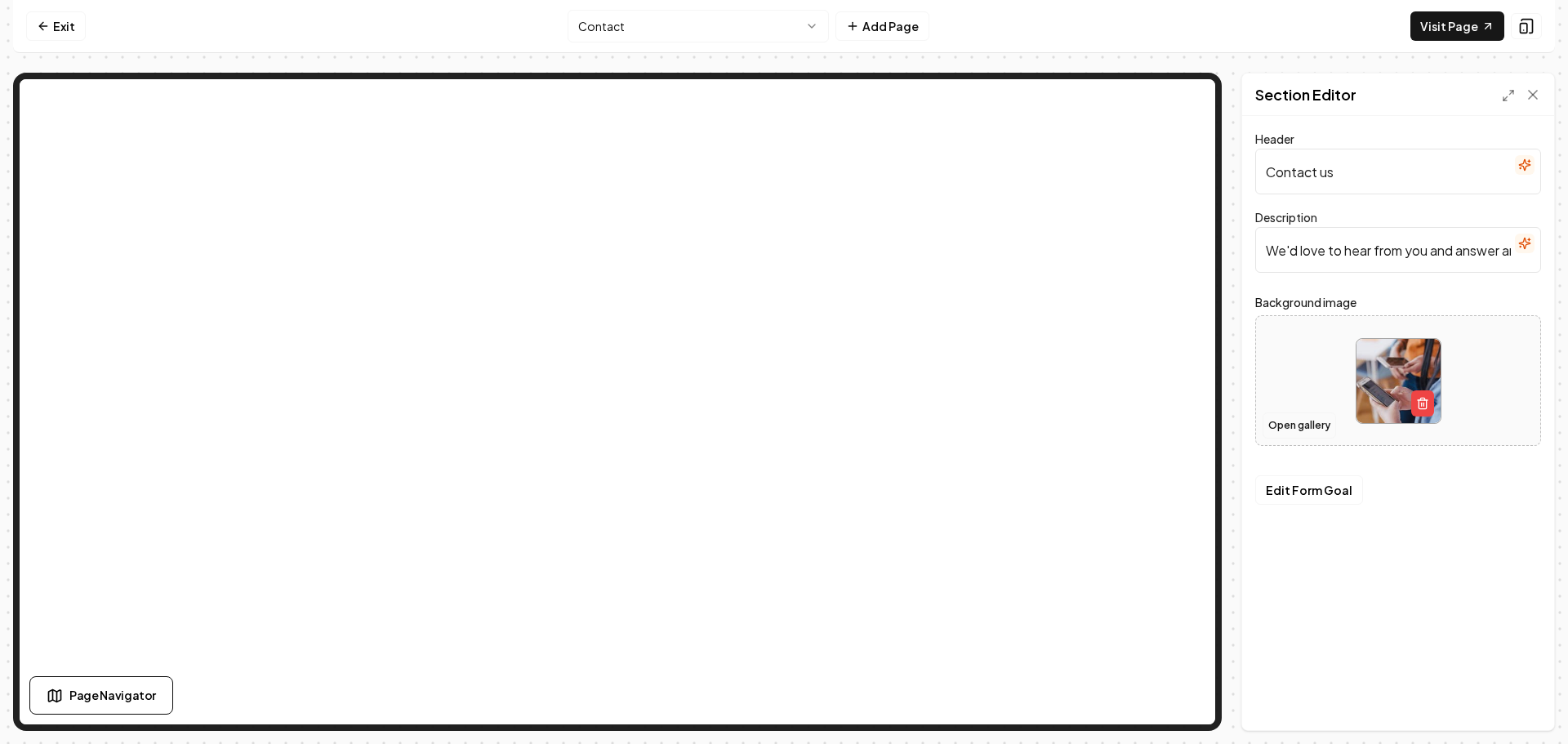
click at [1300, 430] on button "Open gallery" at bounding box center [1300, 425] width 74 height 26
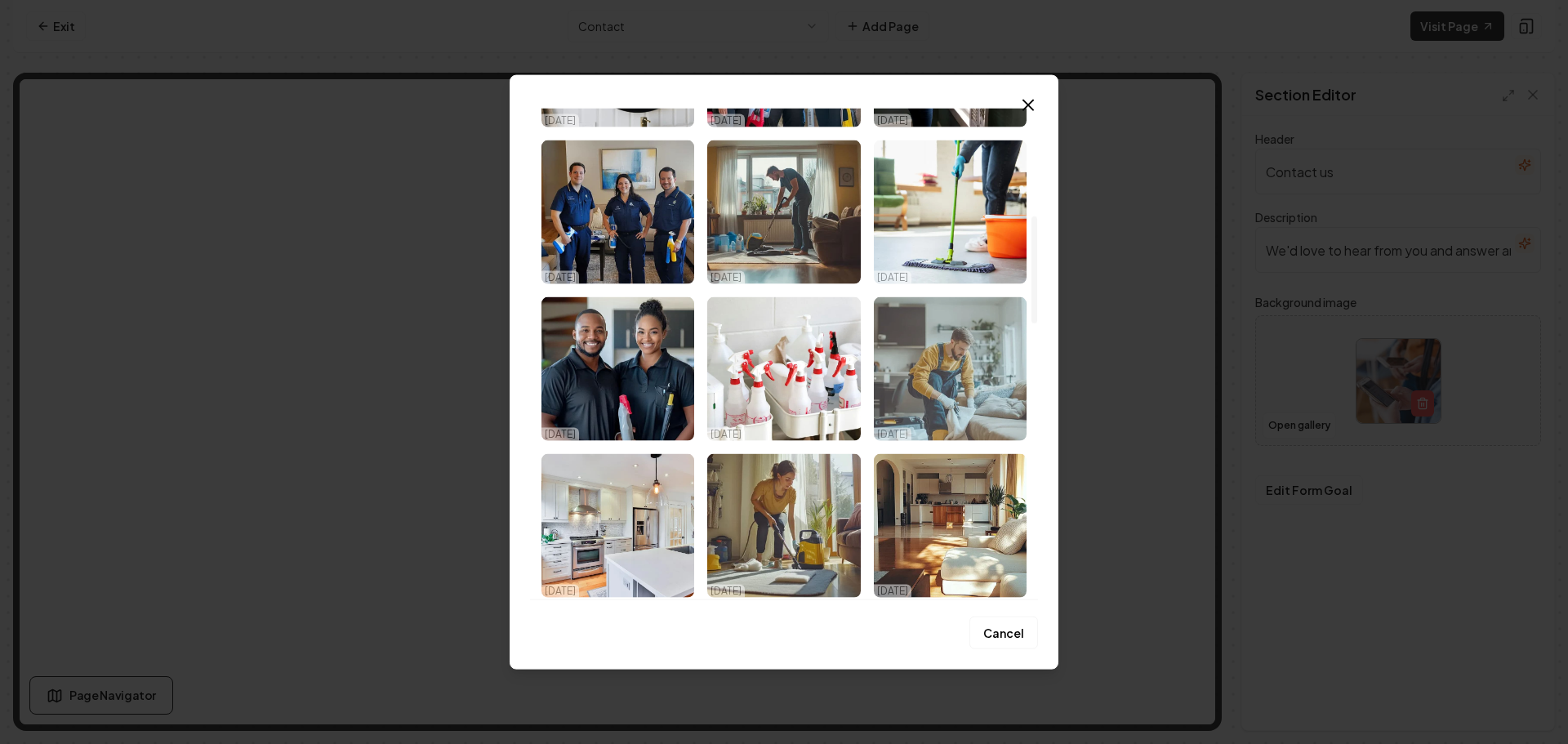
scroll to position [490, 0]
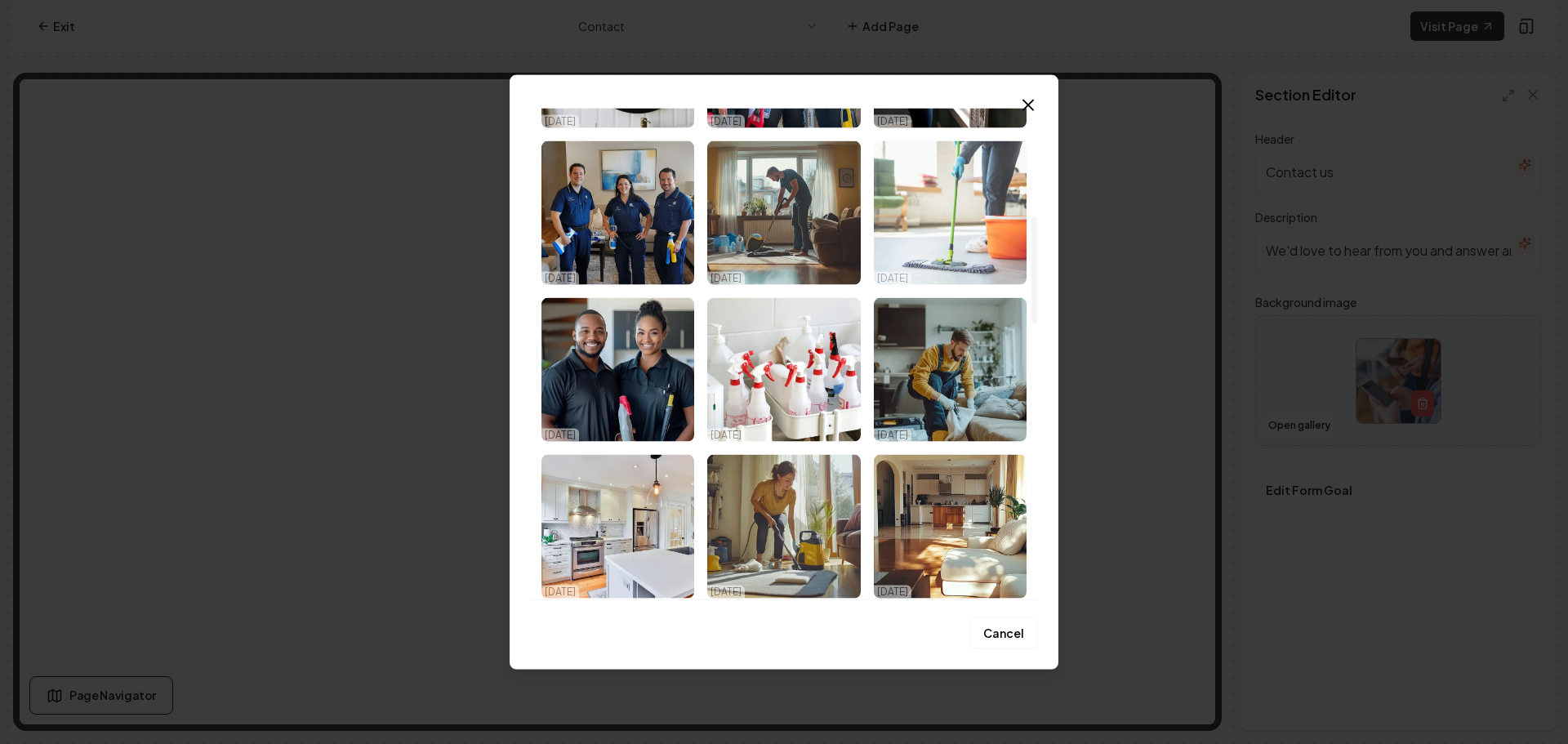
click at [980, 235] on img "Select image image_68da78135c7cd75eb8c968a9.jpeg" at bounding box center [950, 212] width 153 height 144
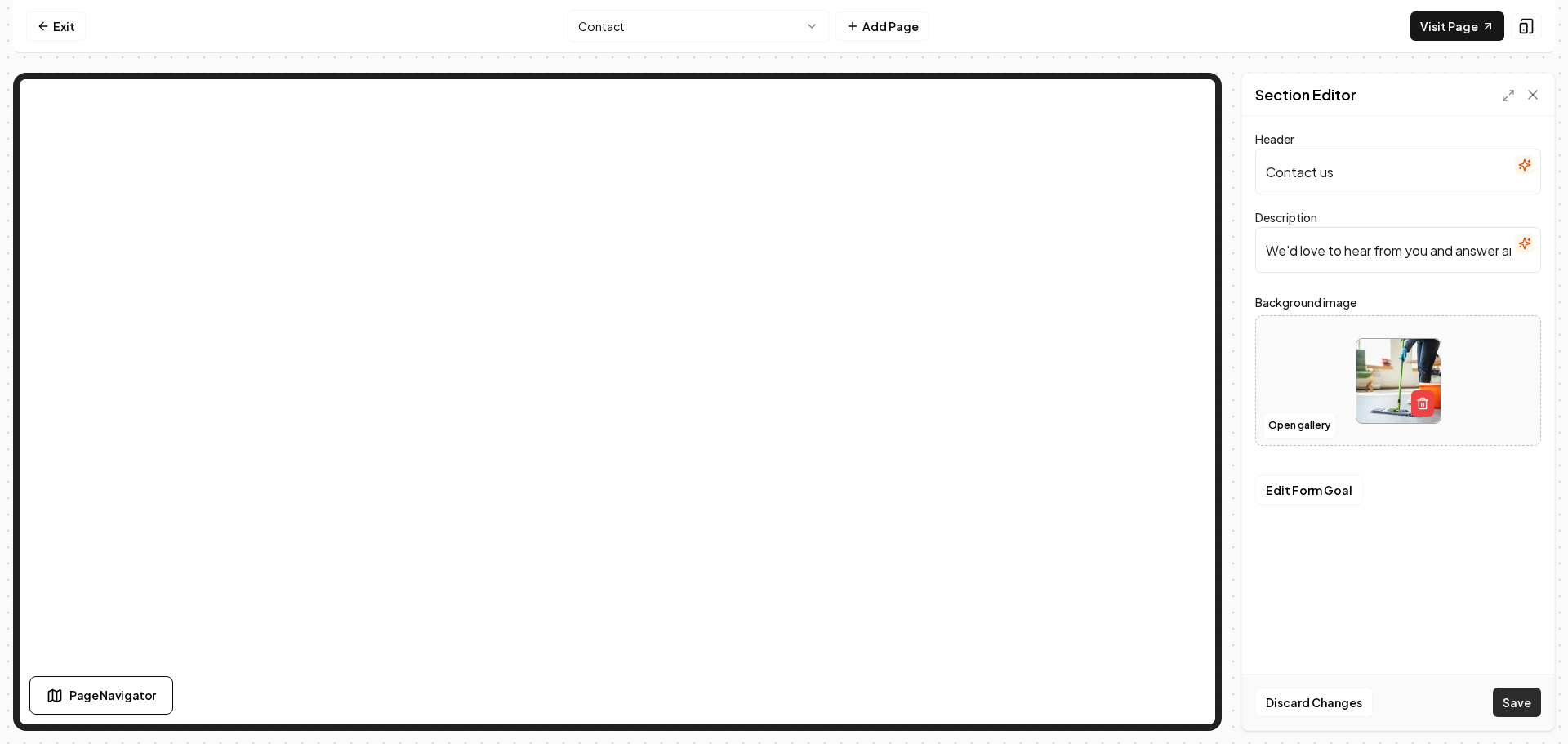
click at [1515, 703] on button "Save" at bounding box center [1517, 703] width 48 height 30
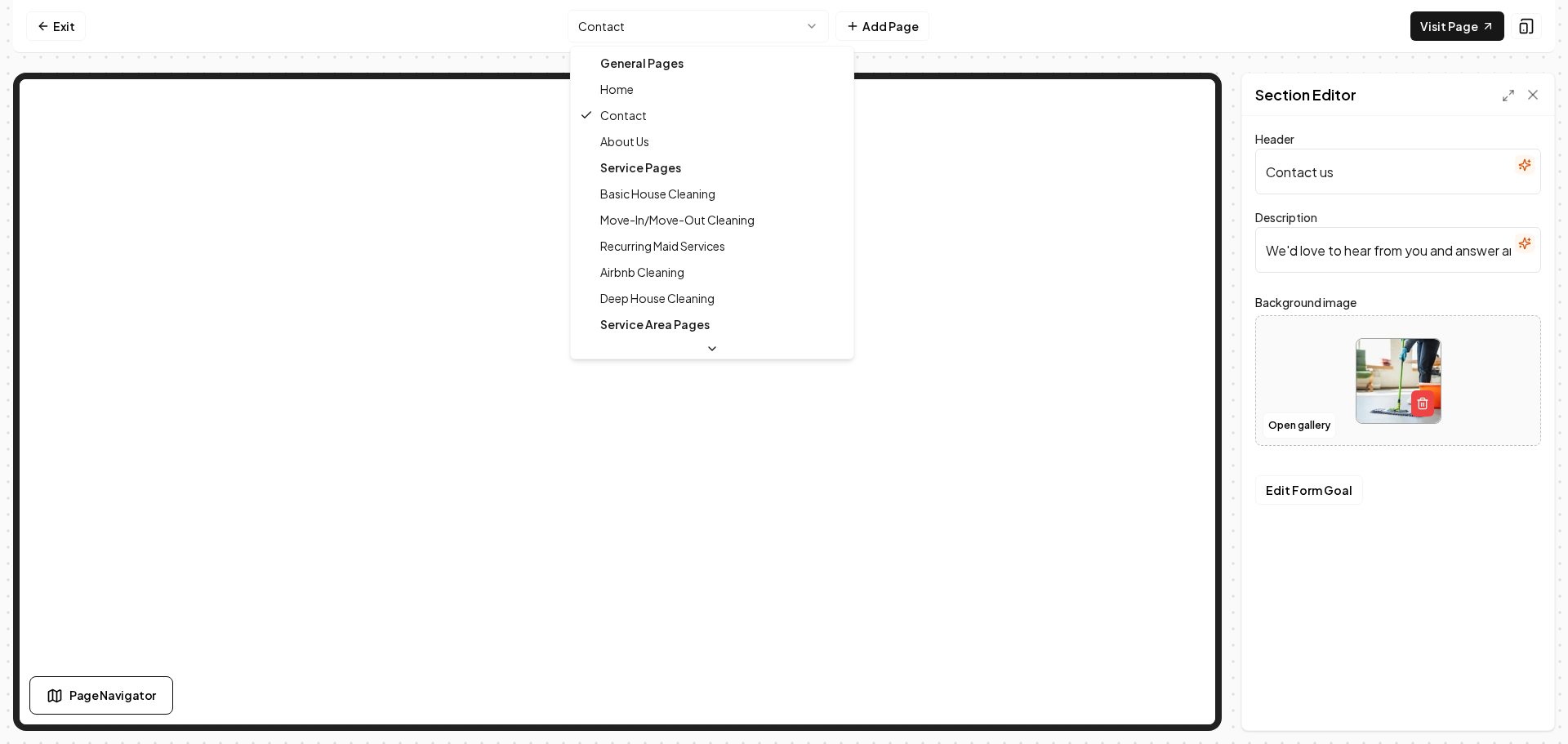
click at [647, 26] on html "Computer Required This feature is only available on a computer. Please switch t…" at bounding box center [784, 372] width 1568 height 744
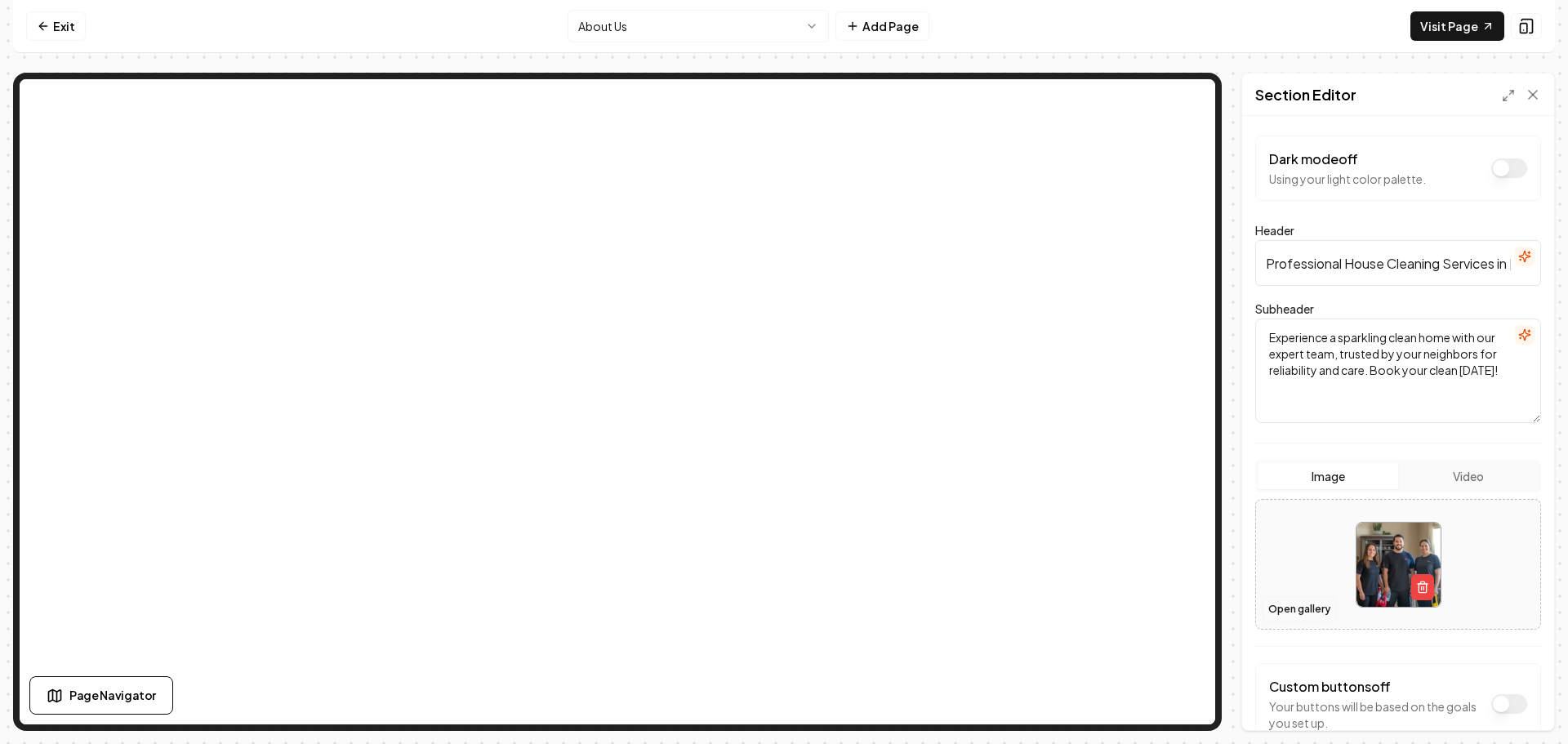
click at [1308, 616] on button "Open gallery" at bounding box center [1300, 609] width 74 height 26
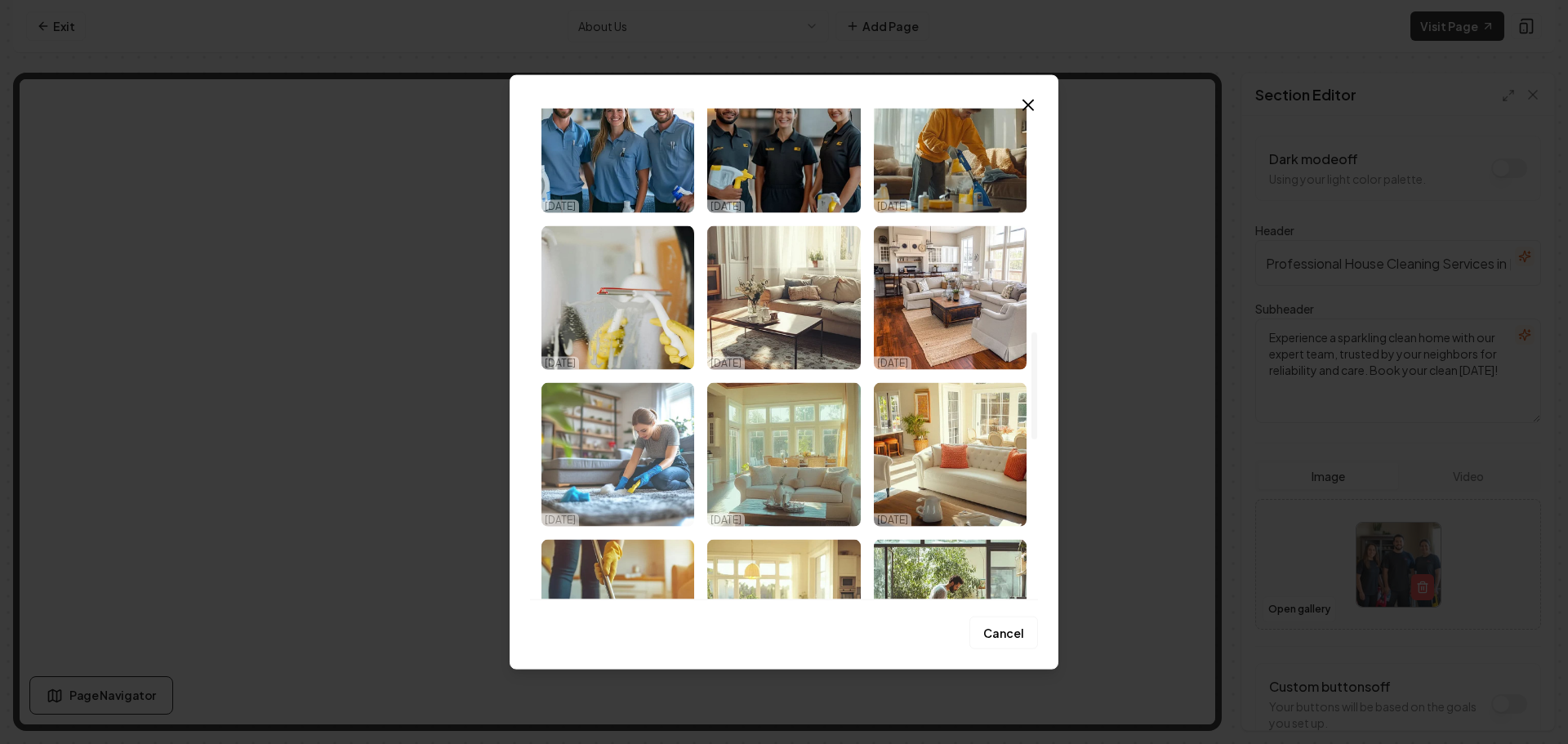
scroll to position [1062, 0]
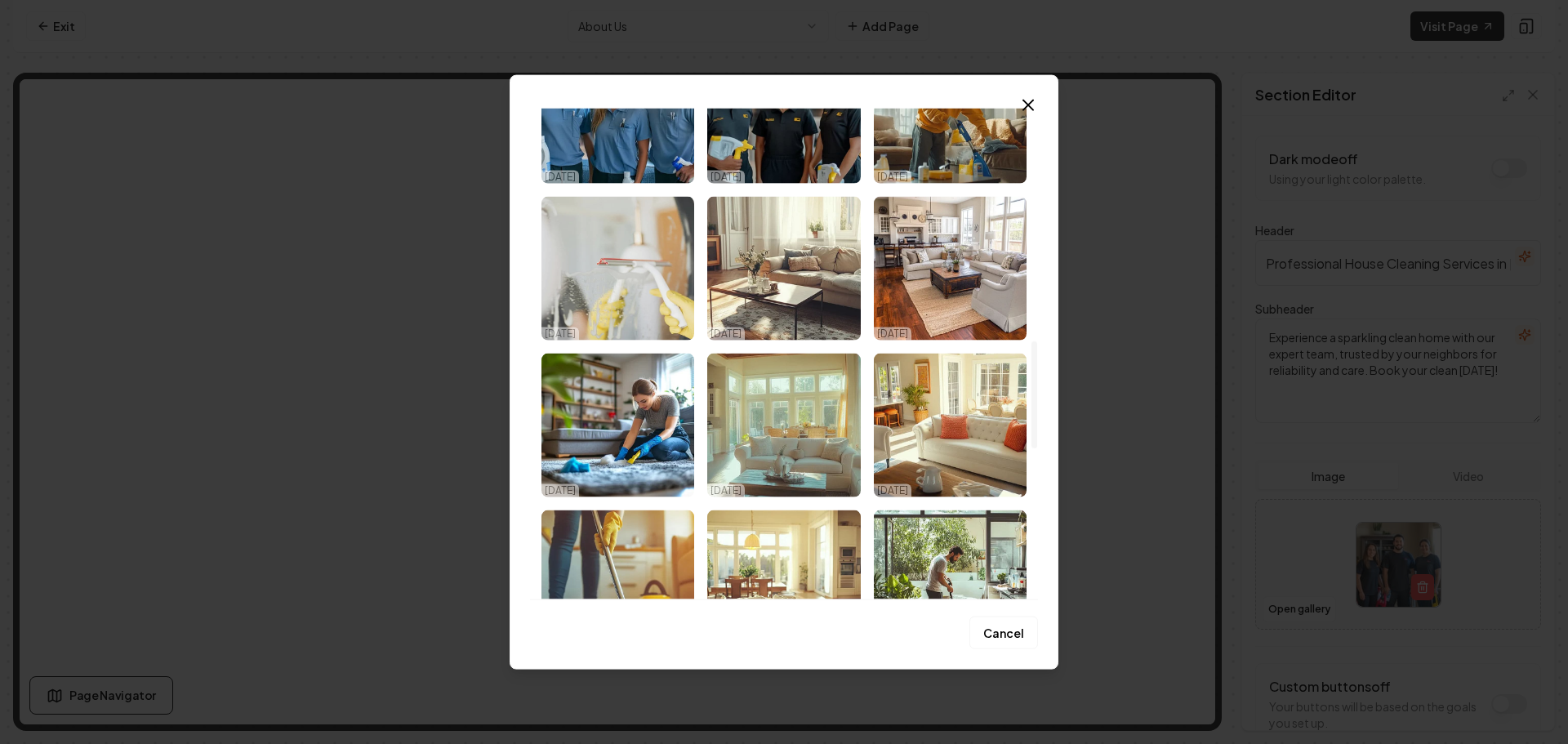
click at [641, 317] on img "Select image image_68da78135c7cd75eb8c965cd.jpeg" at bounding box center [618, 268] width 153 height 144
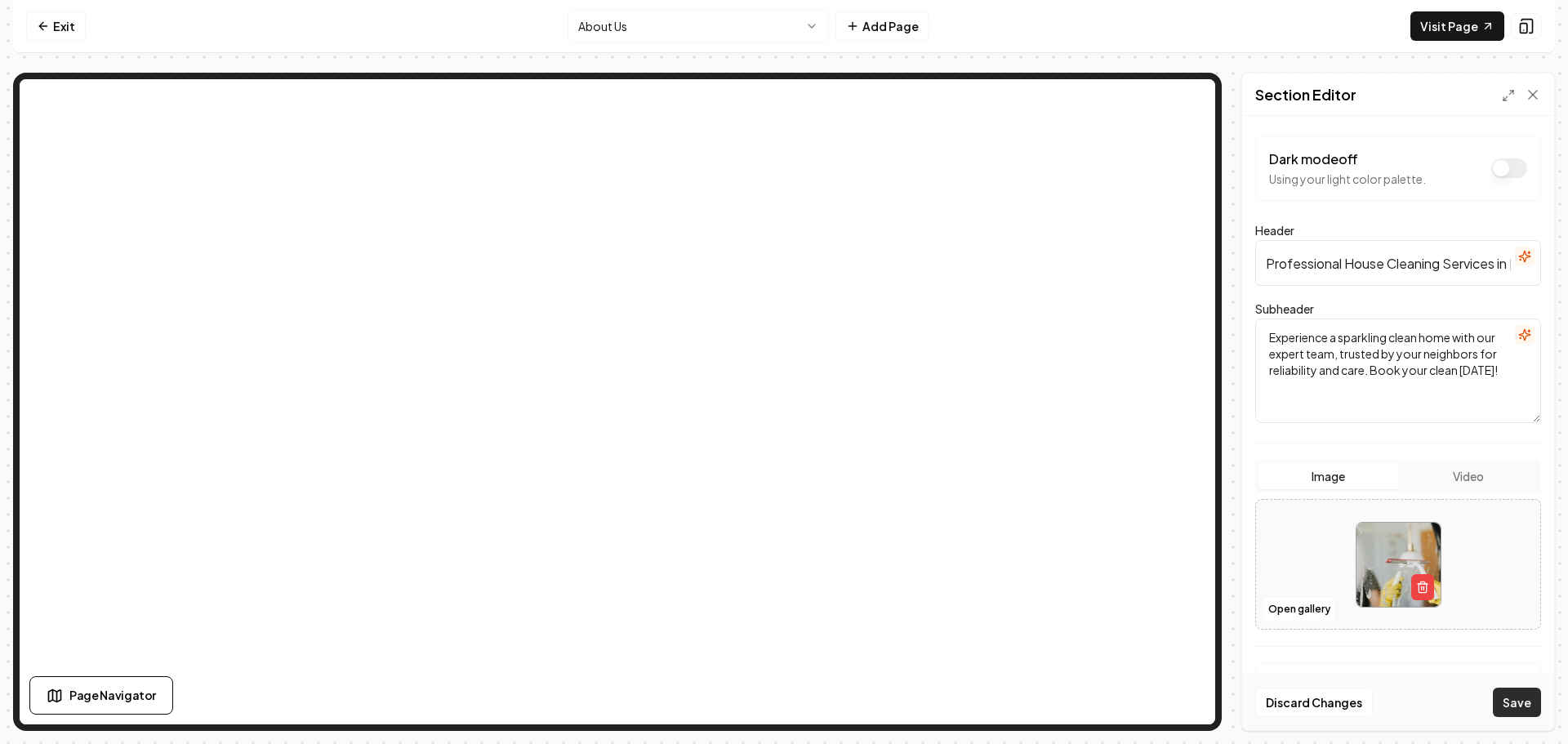
click at [1519, 699] on button "Save" at bounding box center [1517, 703] width 48 height 30
click at [663, 31] on html "Computer Required This feature is only available on a computer. Please switch t…" at bounding box center [784, 372] width 1568 height 744
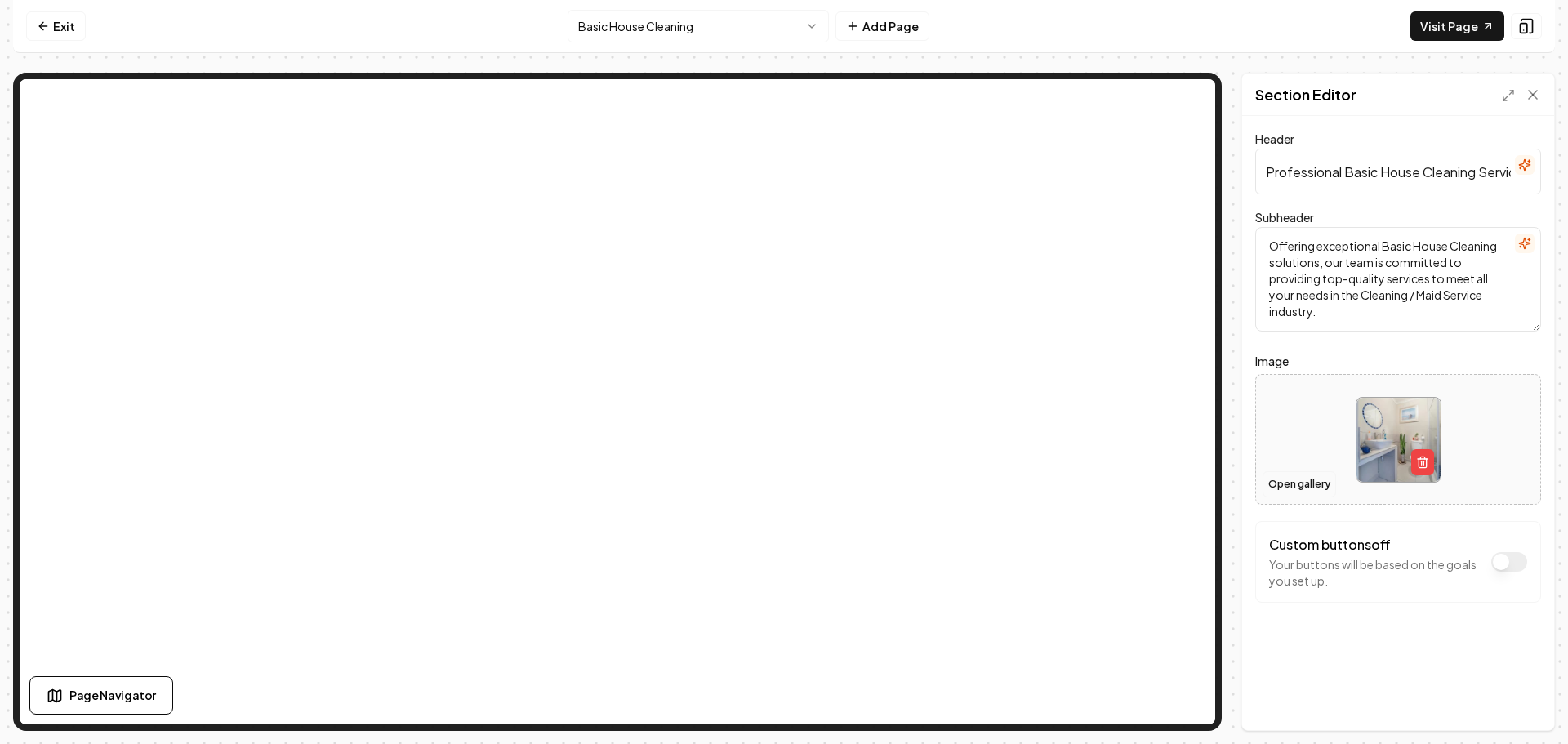
click at [1279, 478] on button "Open gallery" at bounding box center [1300, 484] width 74 height 26
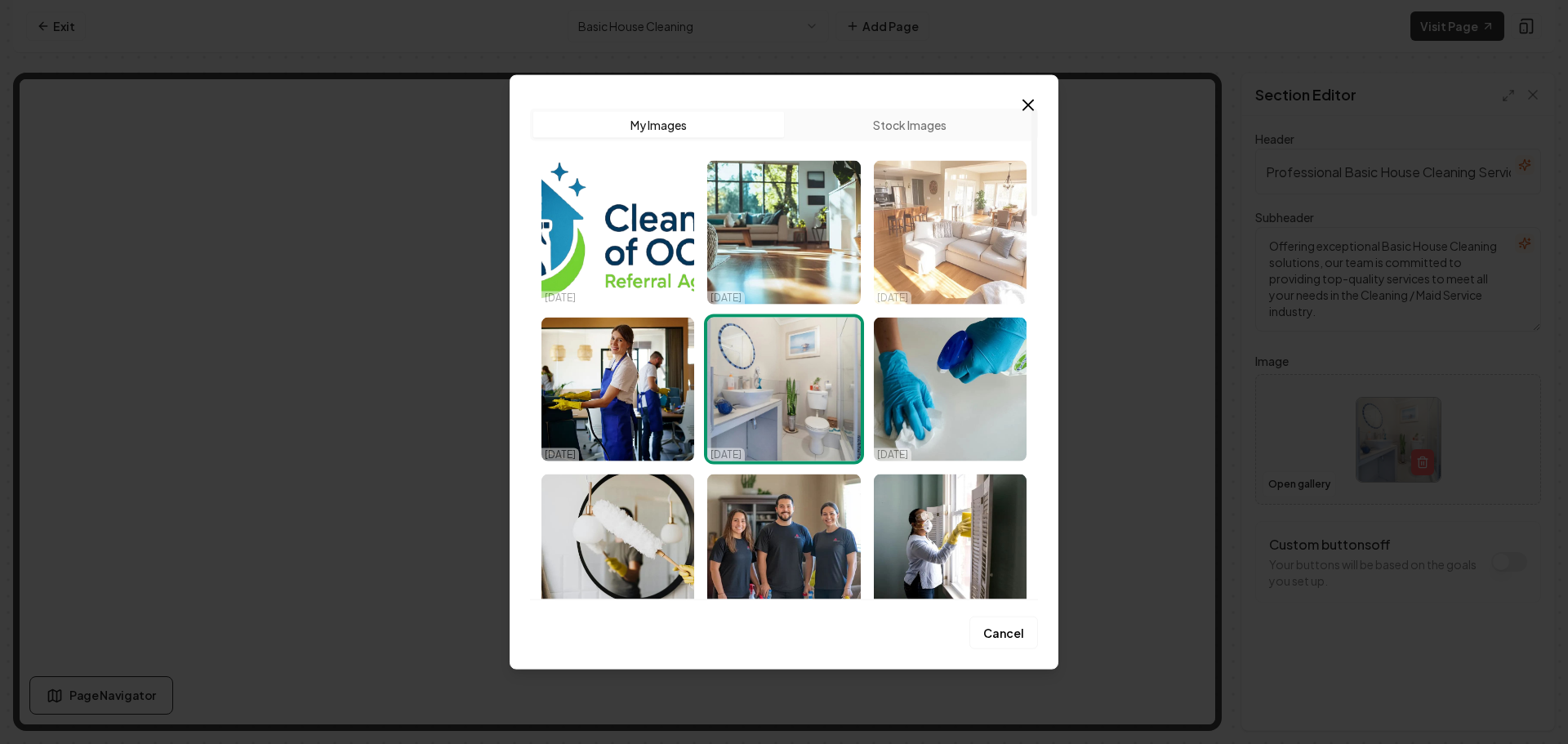
click at [916, 237] on img "Select image image_68da78135c7cd75eb8c97155.png" at bounding box center [950, 232] width 153 height 144
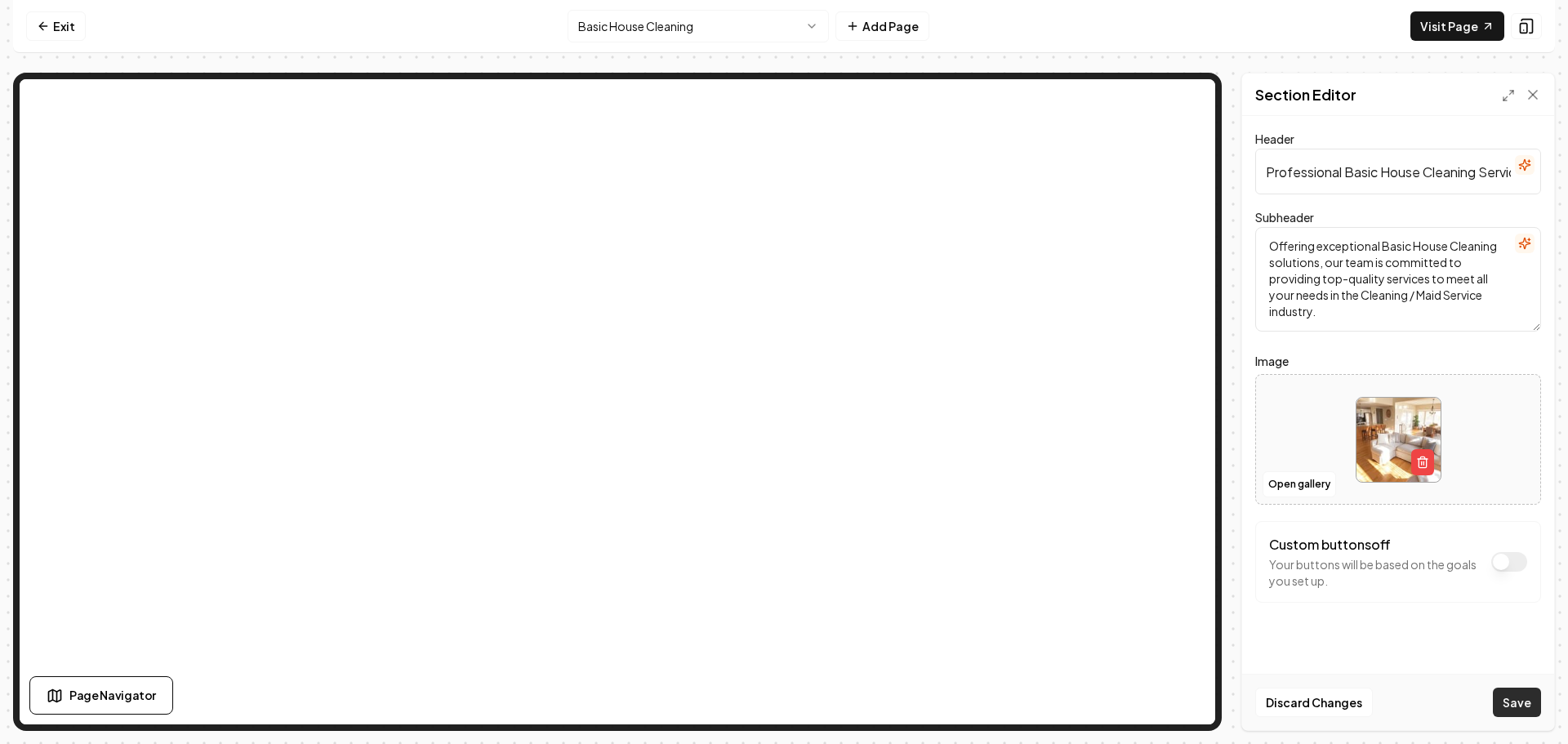
click at [1517, 699] on button "Save" at bounding box center [1517, 703] width 48 height 30
click at [709, 42] on nav "Exit Basic House Cleaning Add Page Visit Page" at bounding box center [784, 27] width 1542 height 53
click at [700, 22] on html "Computer Required This feature is only available on a computer. Please switch t…" at bounding box center [784, 372] width 1568 height 744
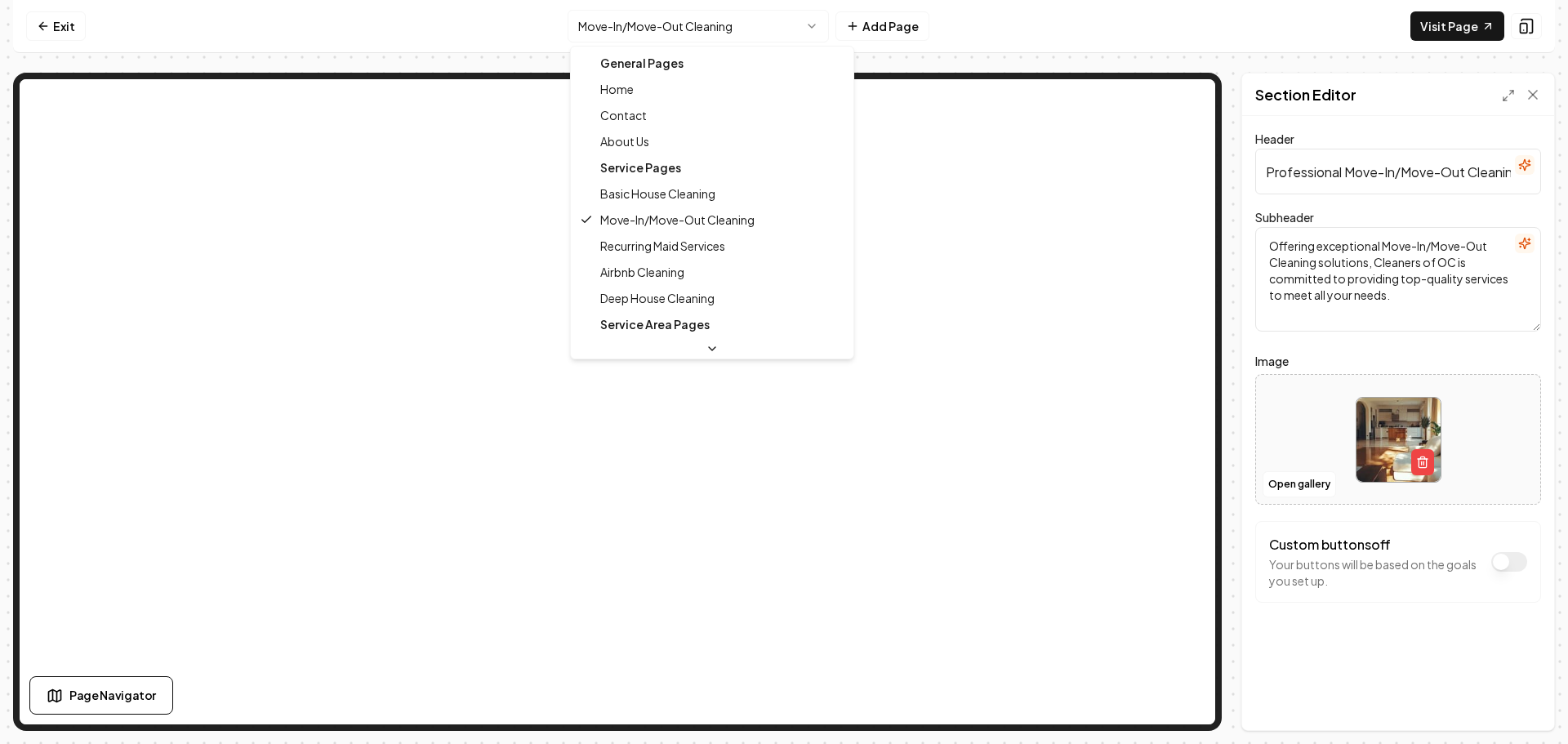
click at [727, 26] on html "Computer Required This feature is only available on a computer. Please switch t…" at bounding box center [784, 372] width 1568 height 744
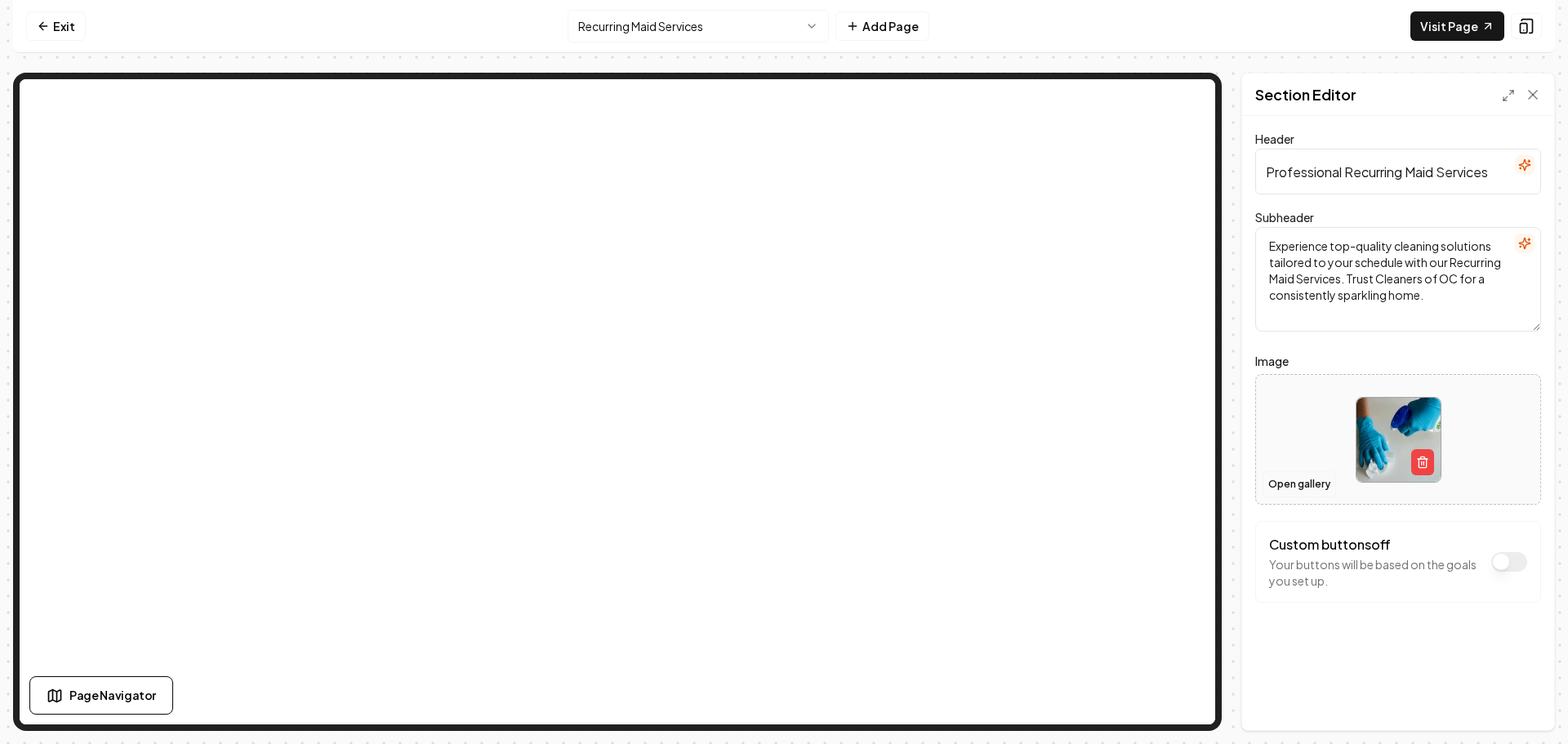
click at [1291, 490] on button "Open gallery" at bounding box center [1300, 484] width 74 height 26
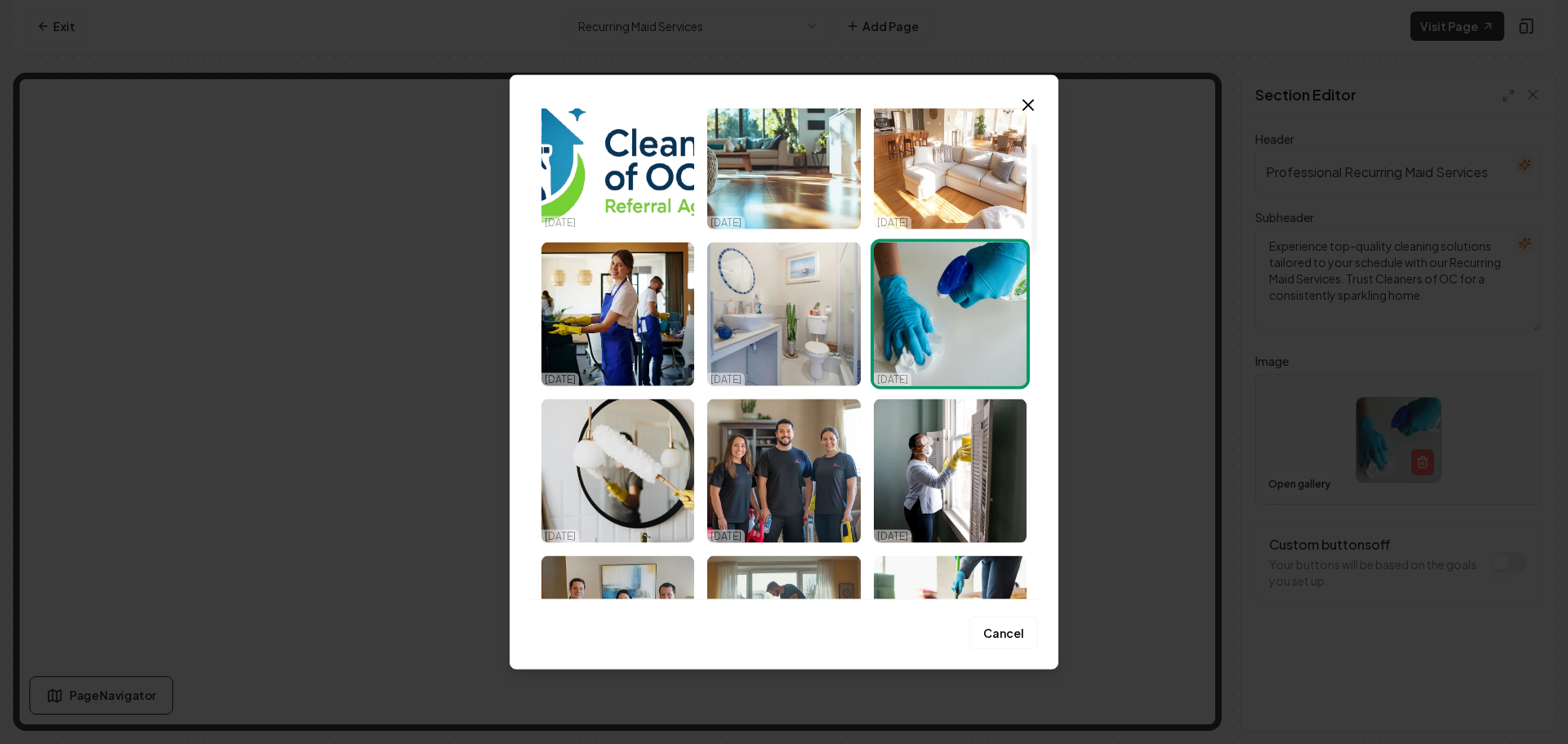
scroll to position [163, 0]
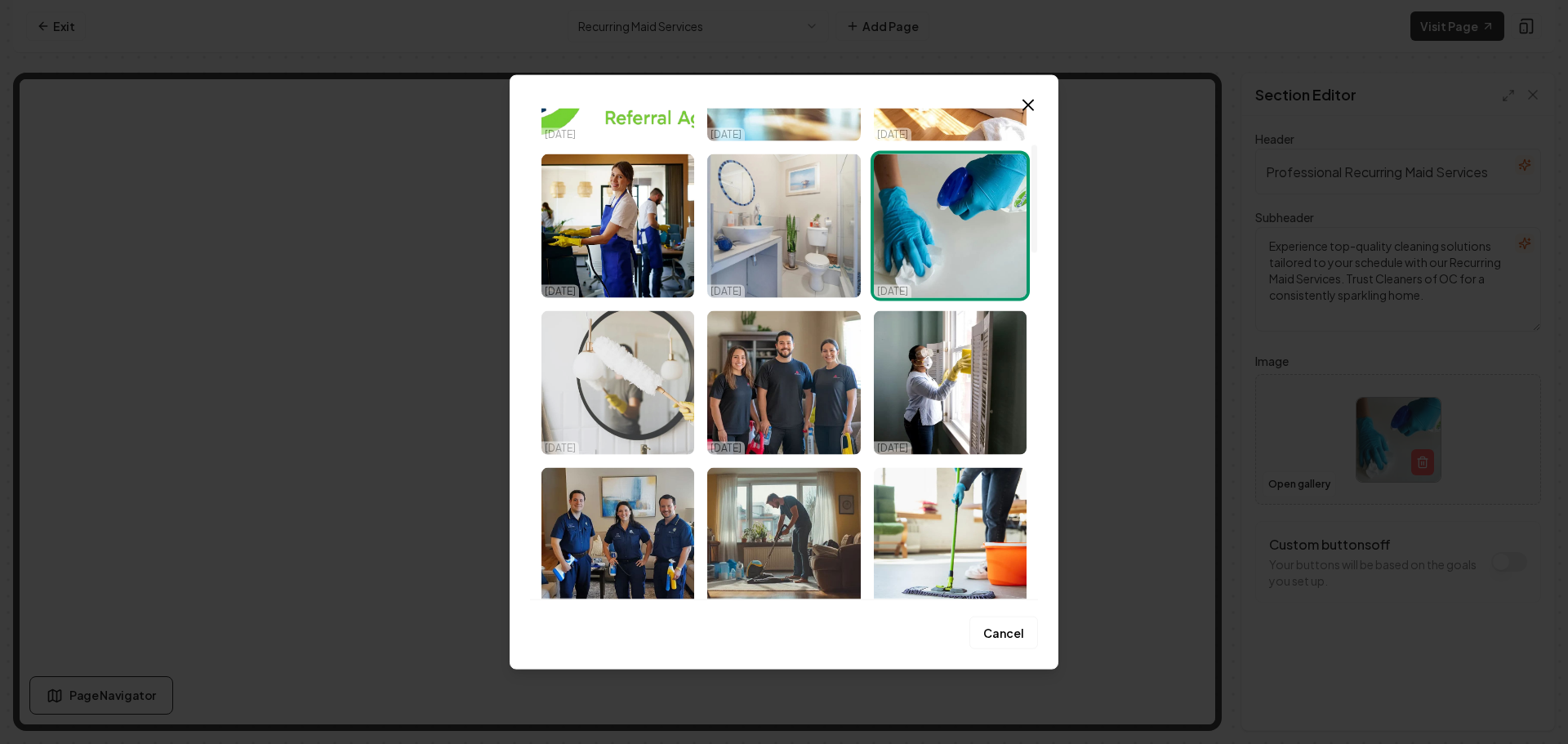
click at [673, 410] on img "Select image image_68da78135c7cd75eb8c967f3.jpeg" at bounding box center [618, 383] width 153 height 144
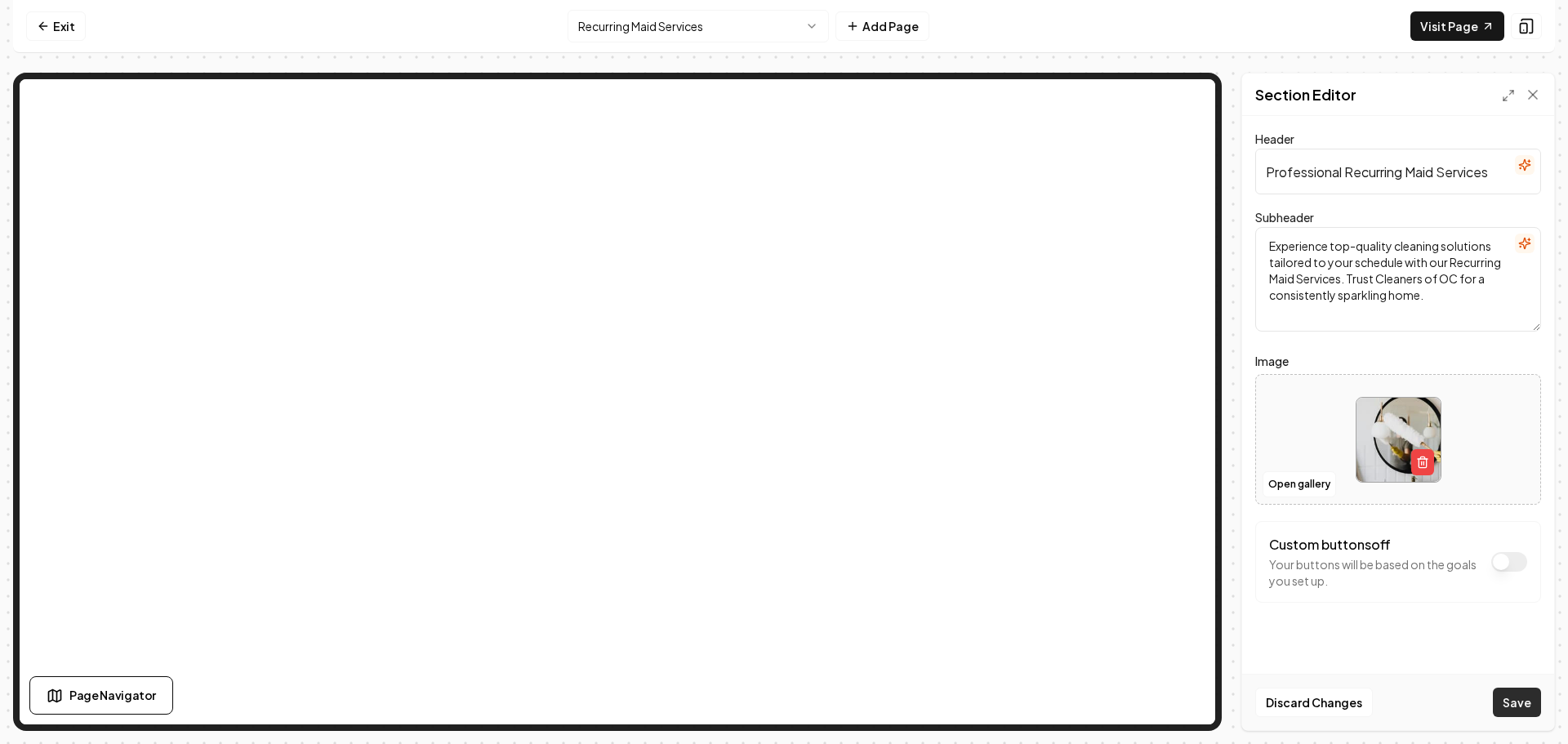
click at [1508, 700] on button "Save" at bounding box center [1517, 703] width 48 height 30
click at [708, 35] on html "Computer Required This feature is only available on a computer. Please switch t…" at bounding box center [784, 372] width 1568 height 744
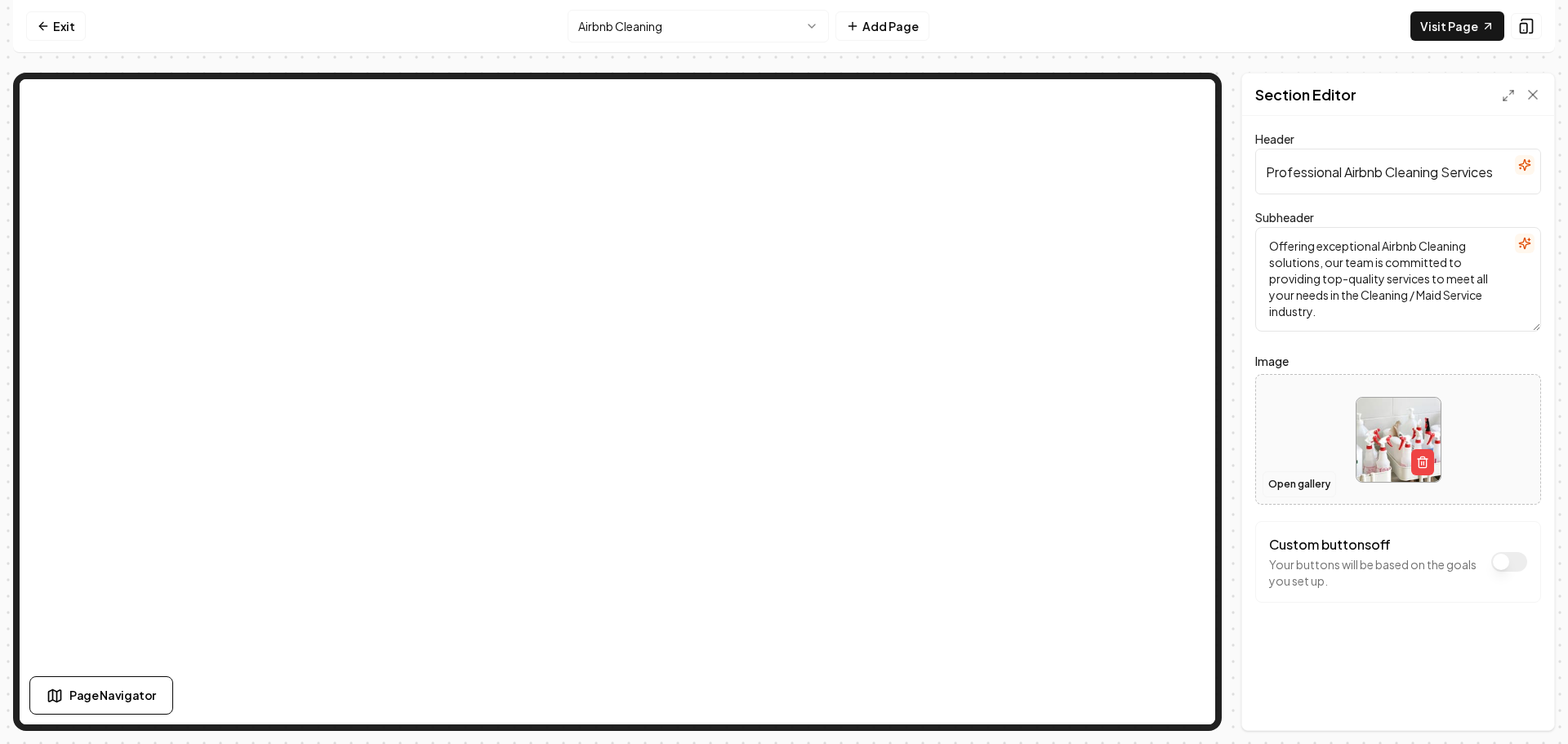
click at [1294, 485] on button "Open gallery" at bounding box center [1300, 484] width 74 height 26
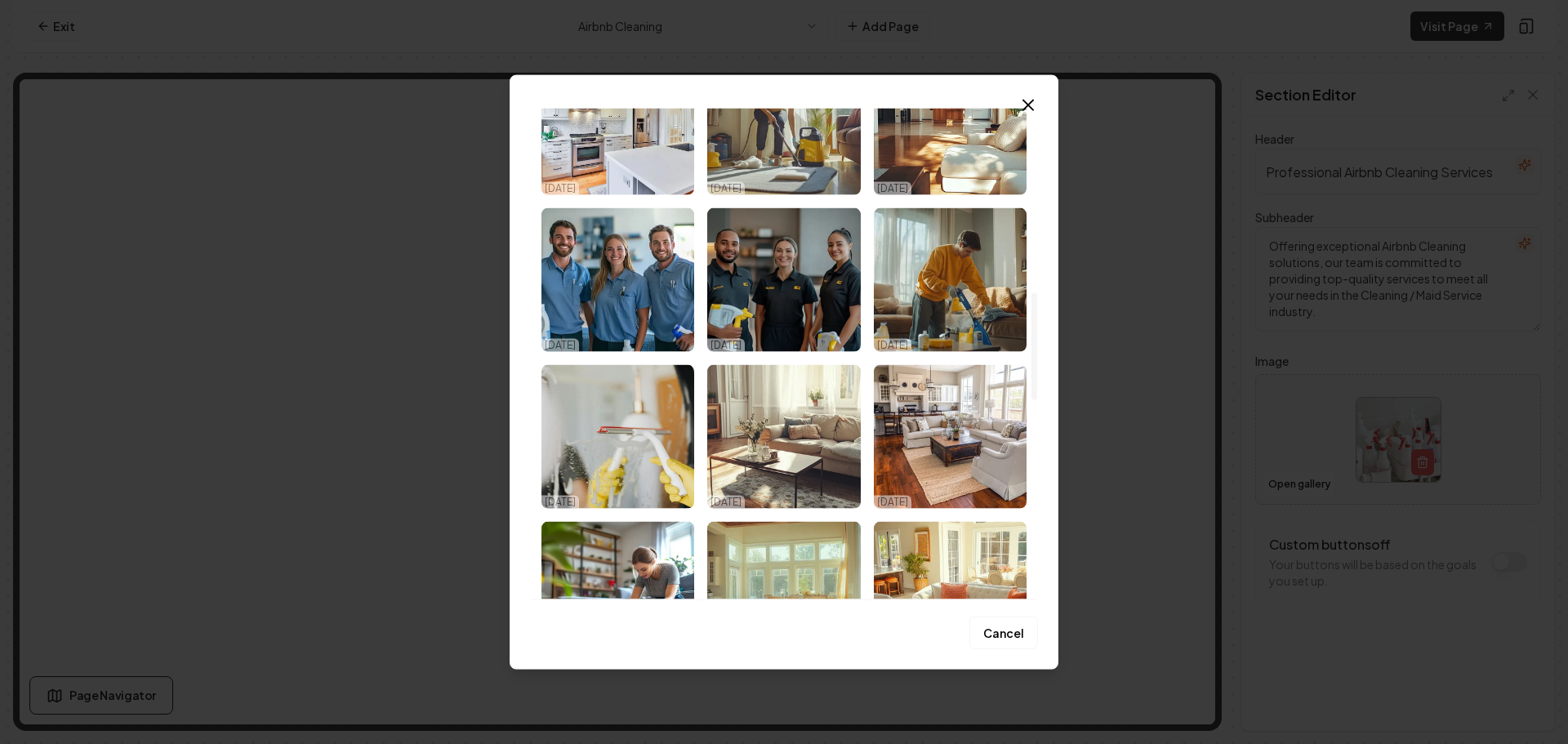
scroll to position [980, 0]
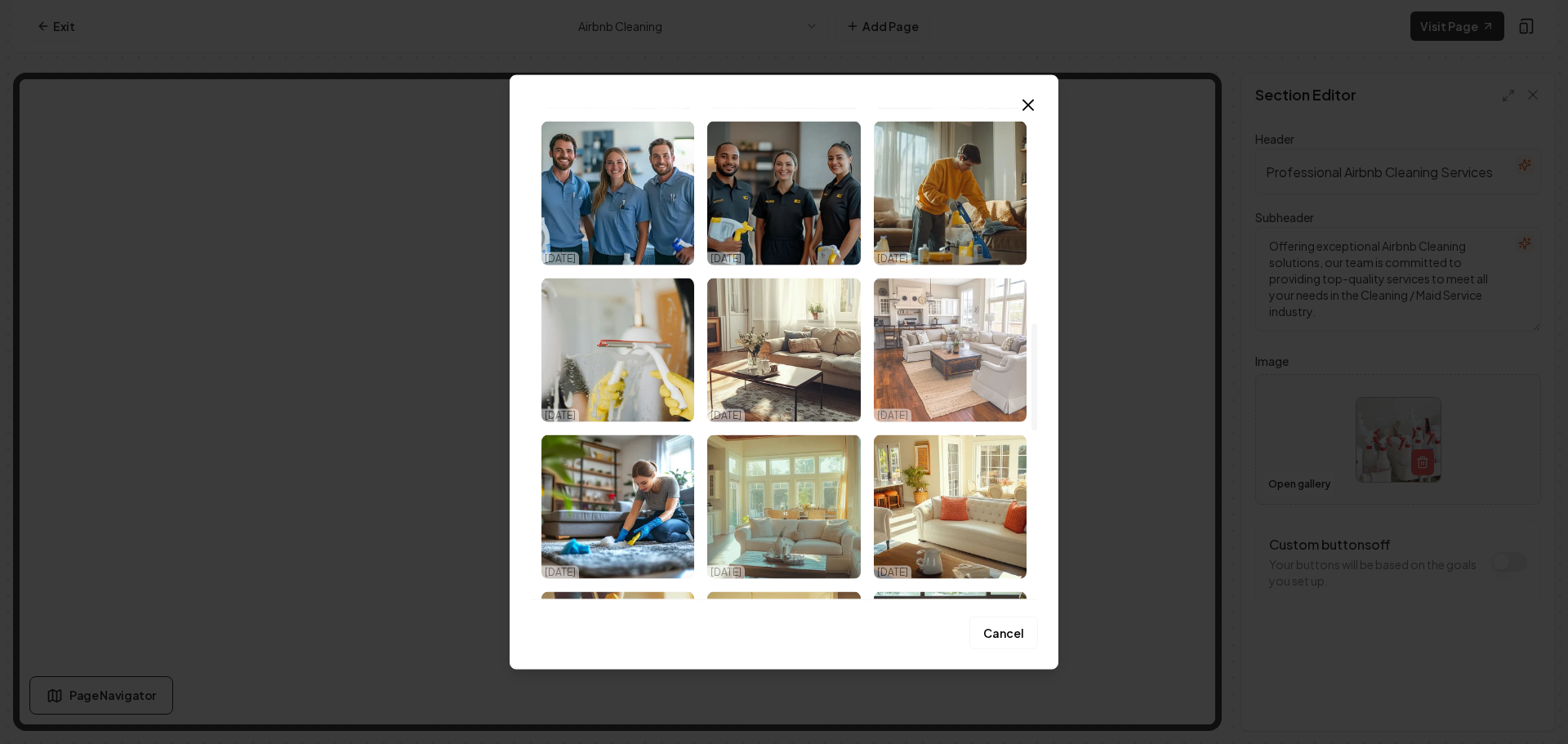
click at [987, 369] on img "Select image image_68da78135c7cd75eb8c96993.png" at bounding box center [950, 349] width 153 height 144
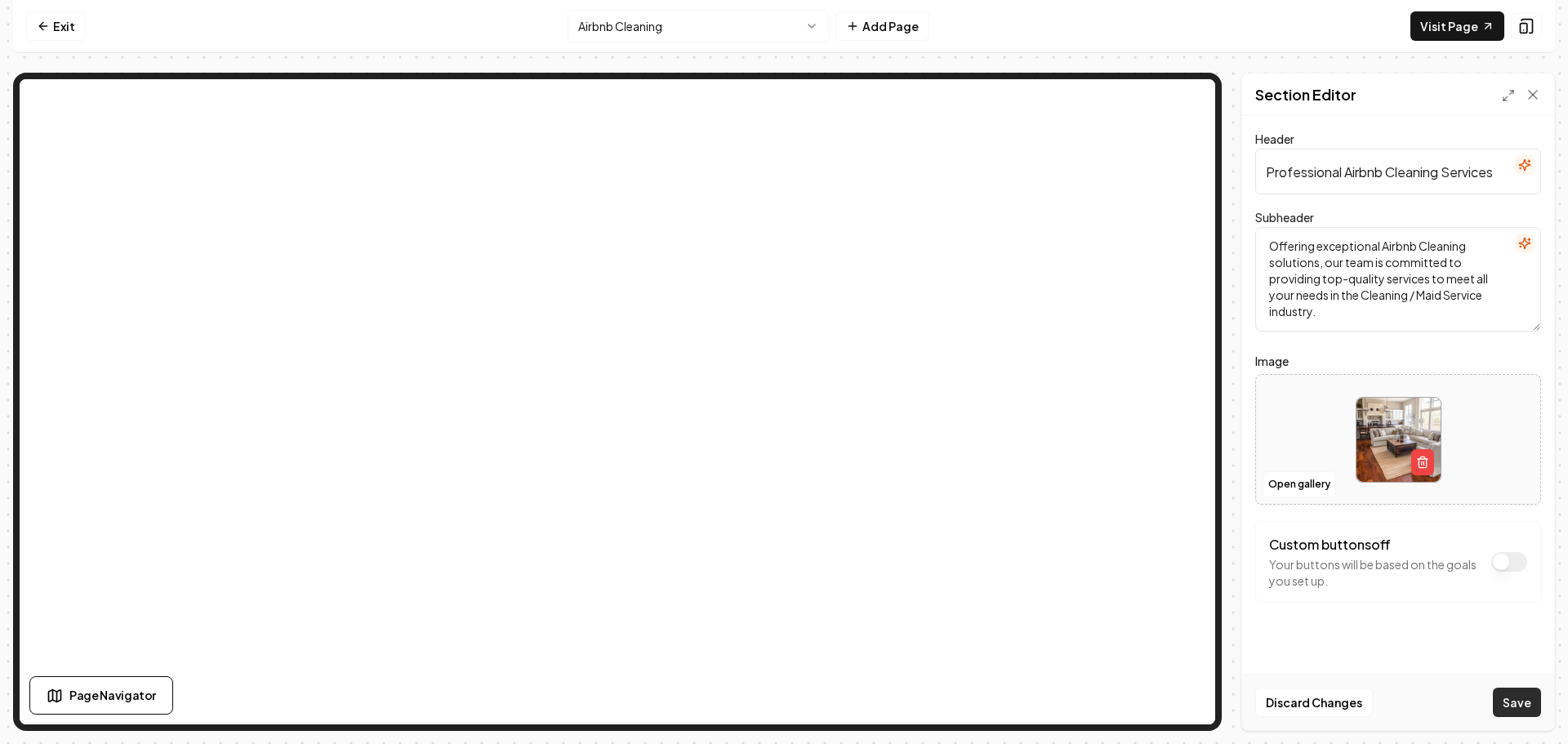
click at [1510, 691] on button "Save" at bounding box center [1517, 703] width 48 height 30
click at [715, 37] on html "Computer Required This feature is only available on a computer. Please switch t…" at bounding box center [784, 372] width 1568 height 744
click at [1290, 486] on button "Open gallery" at bounding box center [1300, 484] width 74 height 26
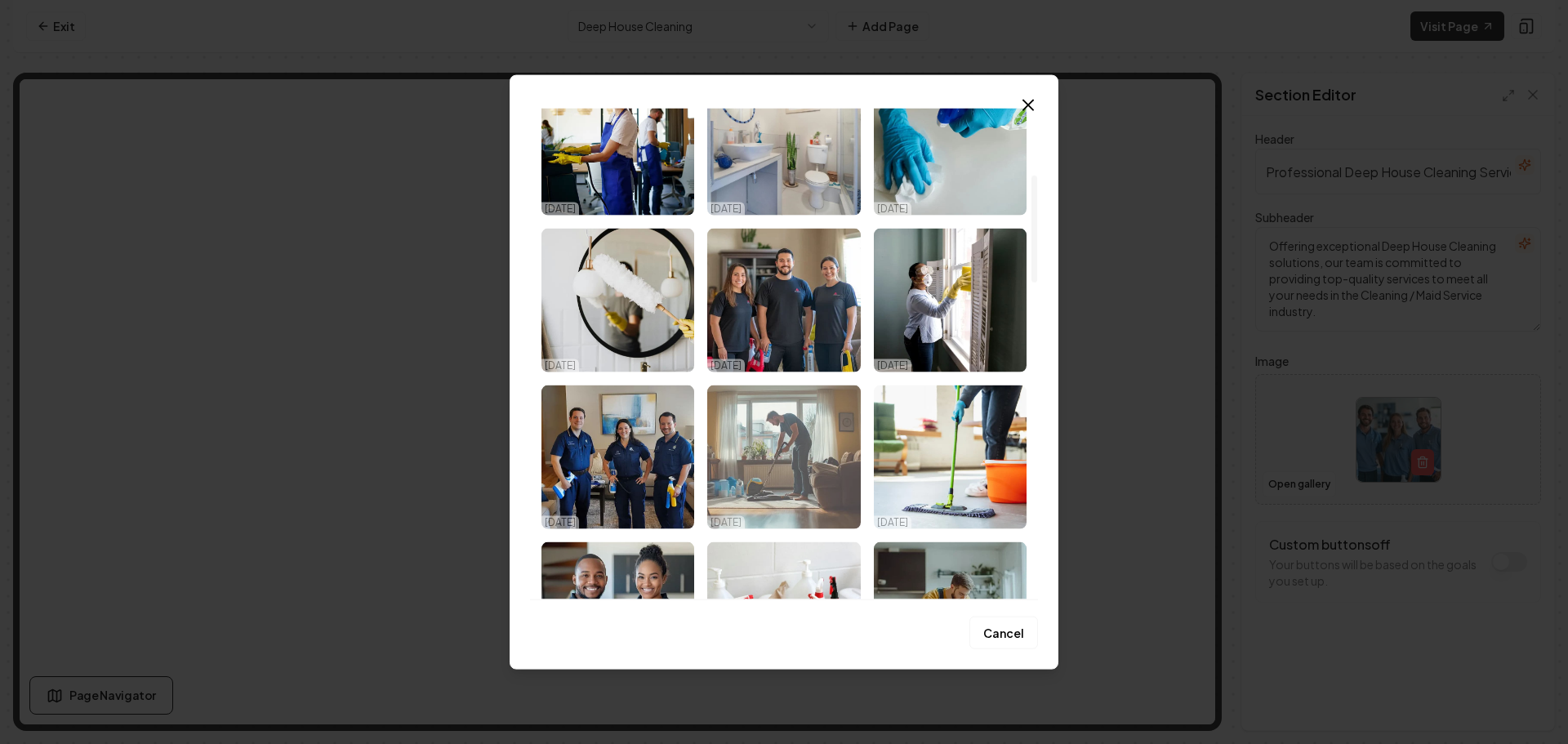
scroll to position [245, 0]
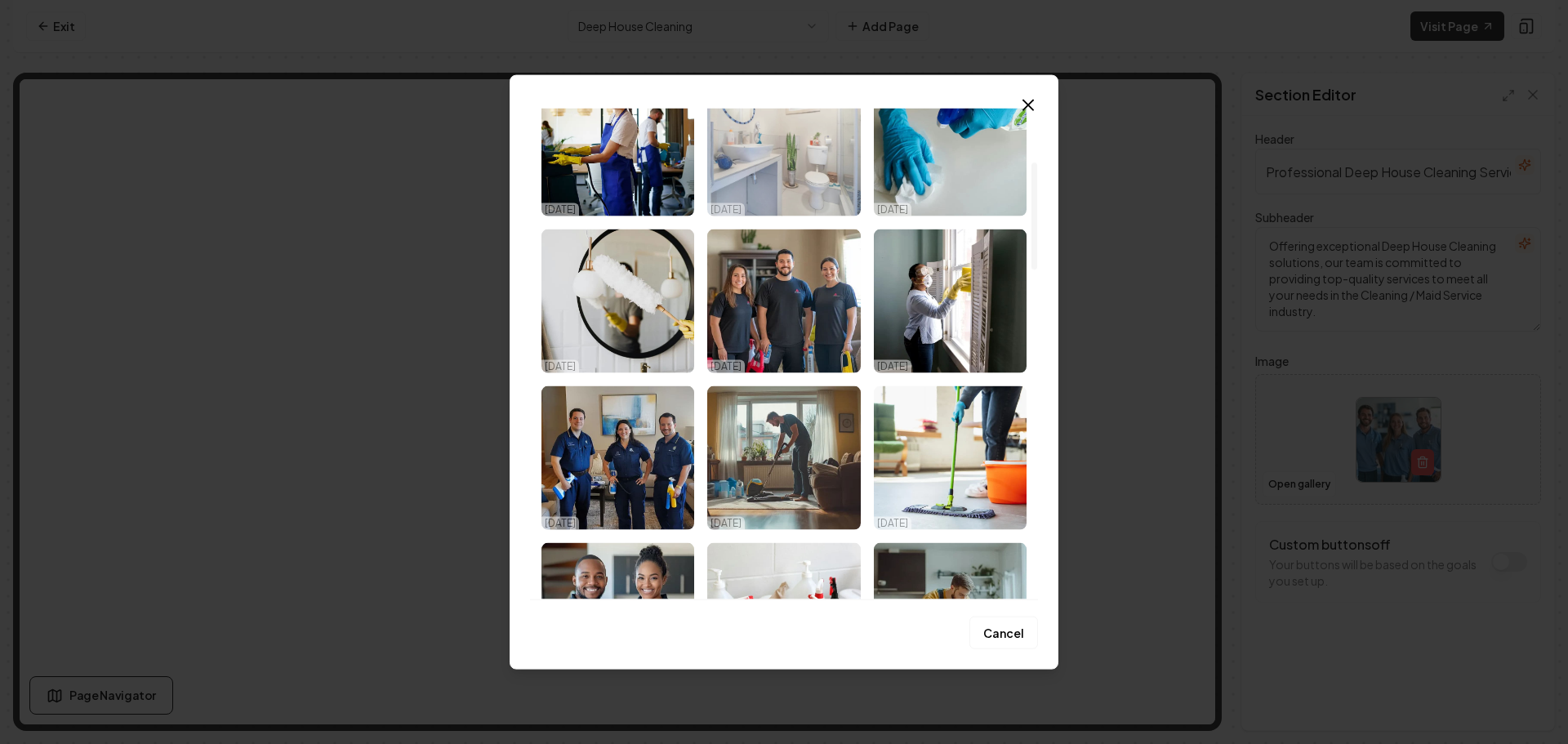
click at [793, 200] on img "Select image image_68da78135c7cd75eb8c97146.jpeg" at bounding box center [784, 144] width 153 height 144
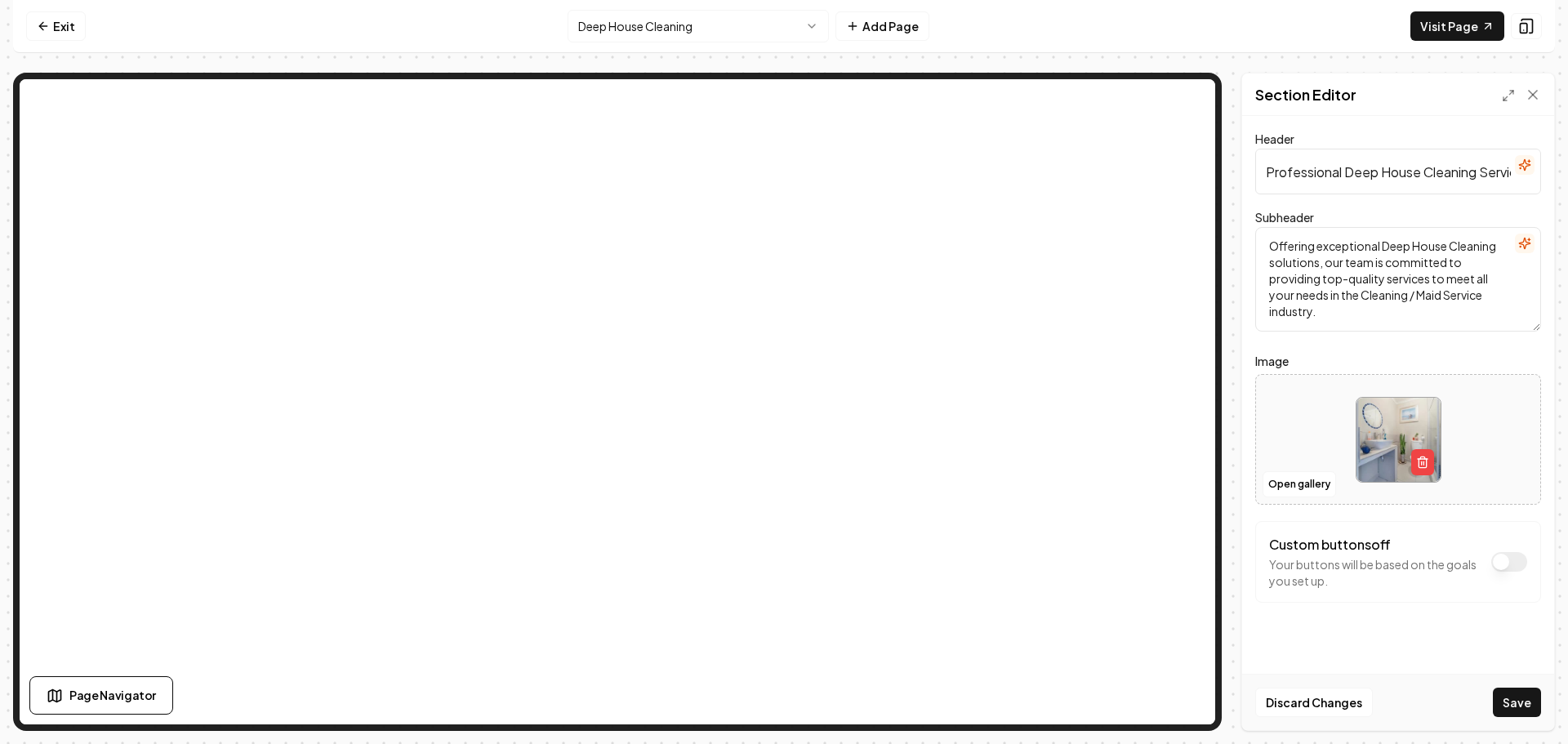
click at [1524, 696] on button "Save" at bounding box center [1517, 703] width 48 height 30
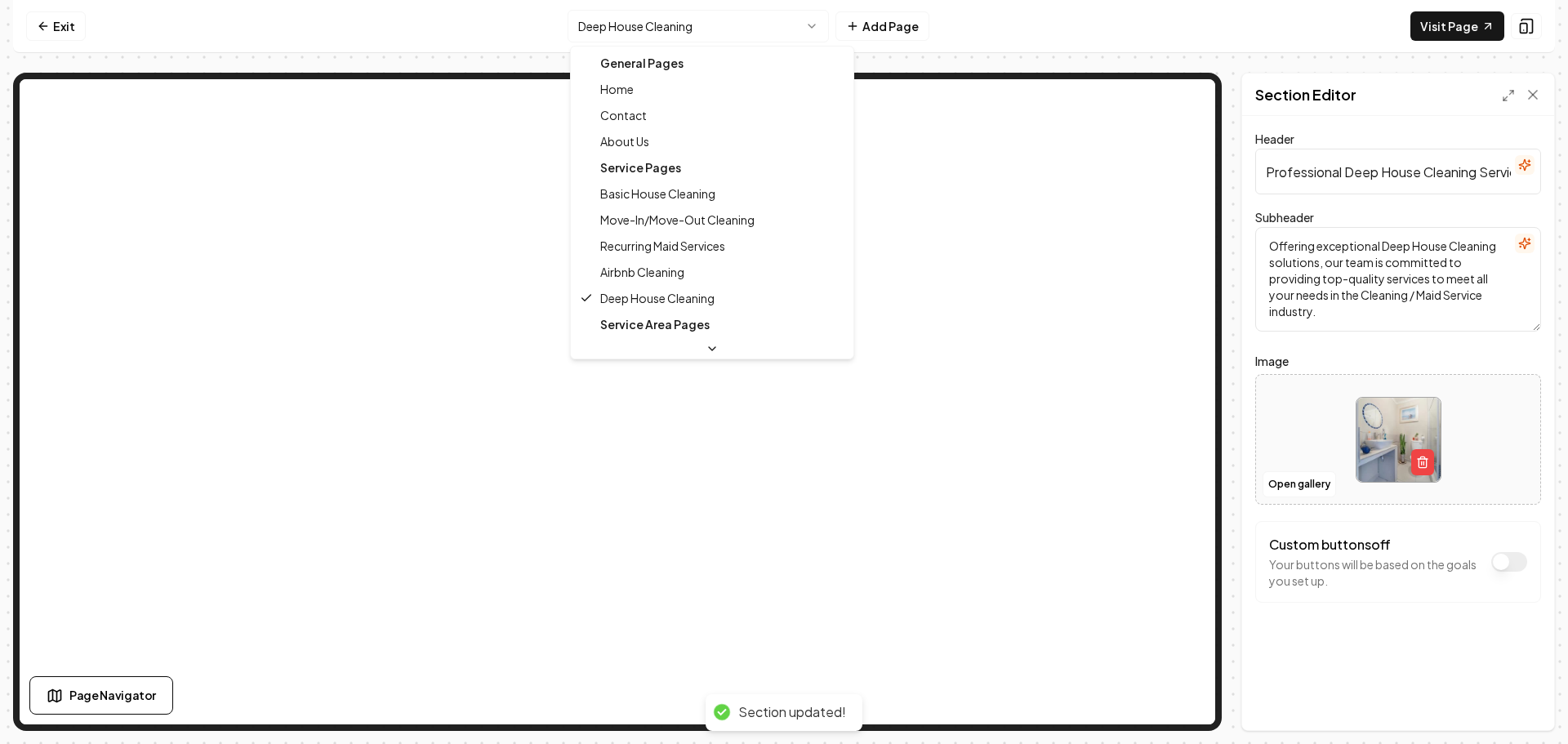
click at [714, 30] on html "Computer Required This feature is only available on a computer. Please switch t…" at bounding box center [784, 372] width 1568 height 744
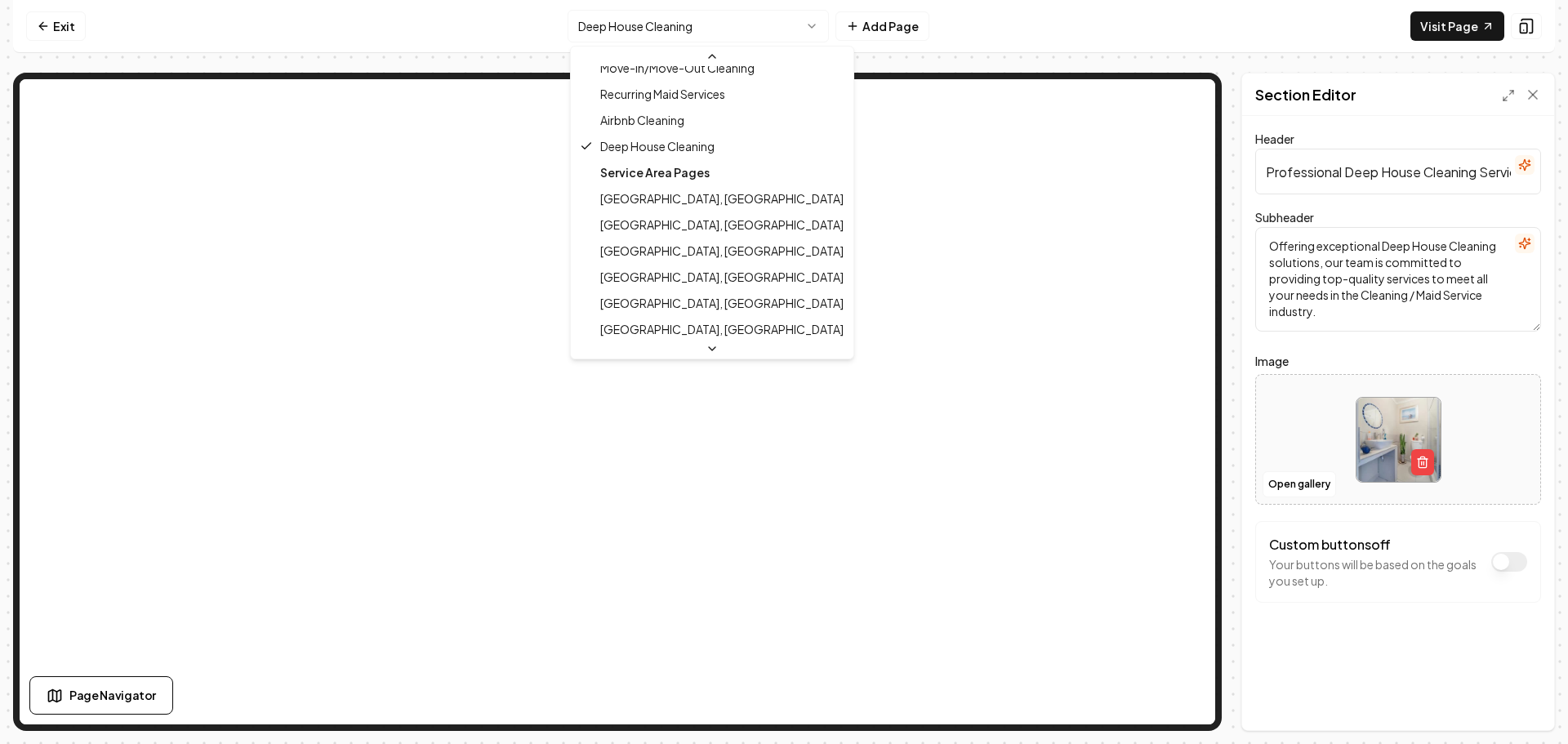
scroll to position [0, 0]
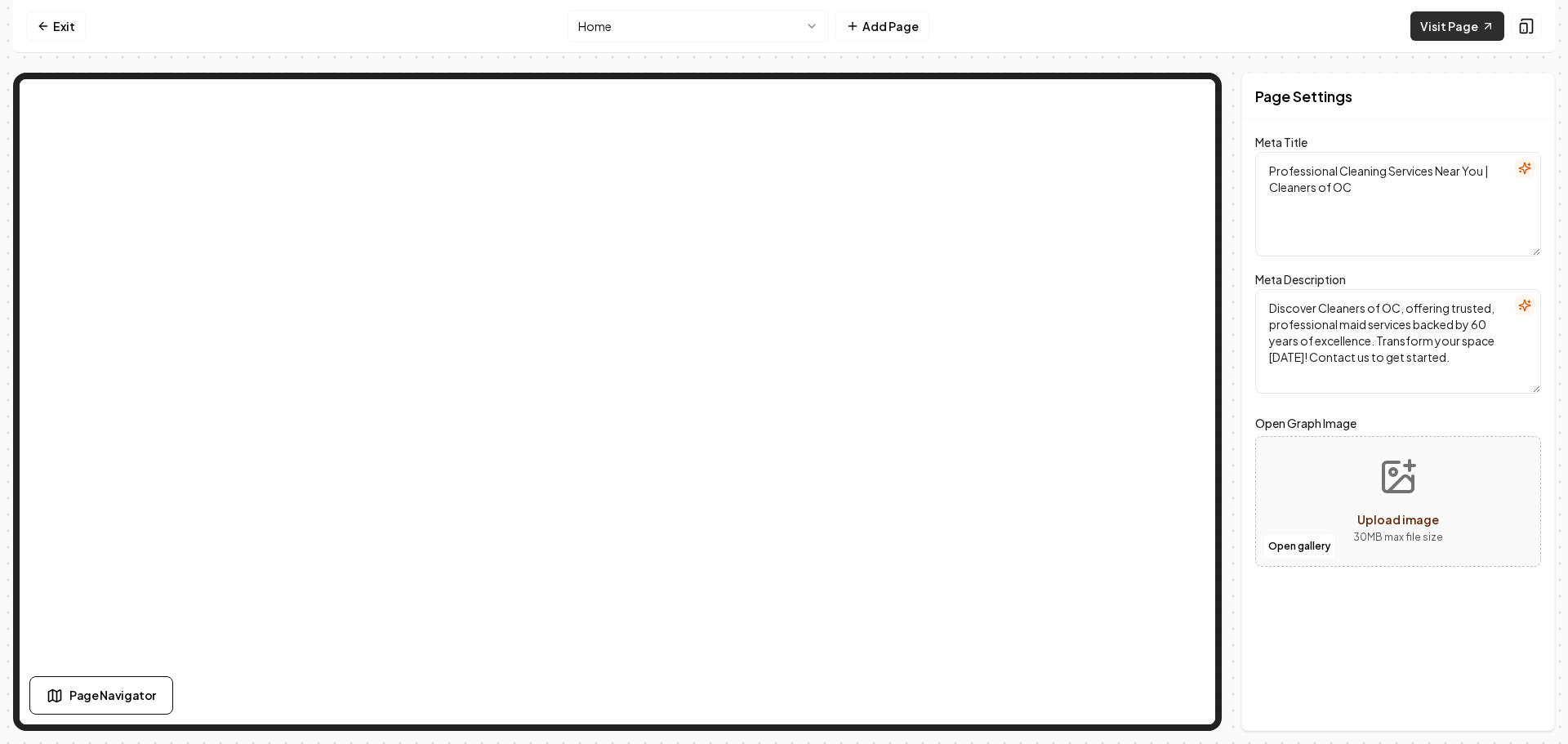
click at [1465, 25] on link "Visit Page" at bounding box center [1457, 26] width 94 height 30
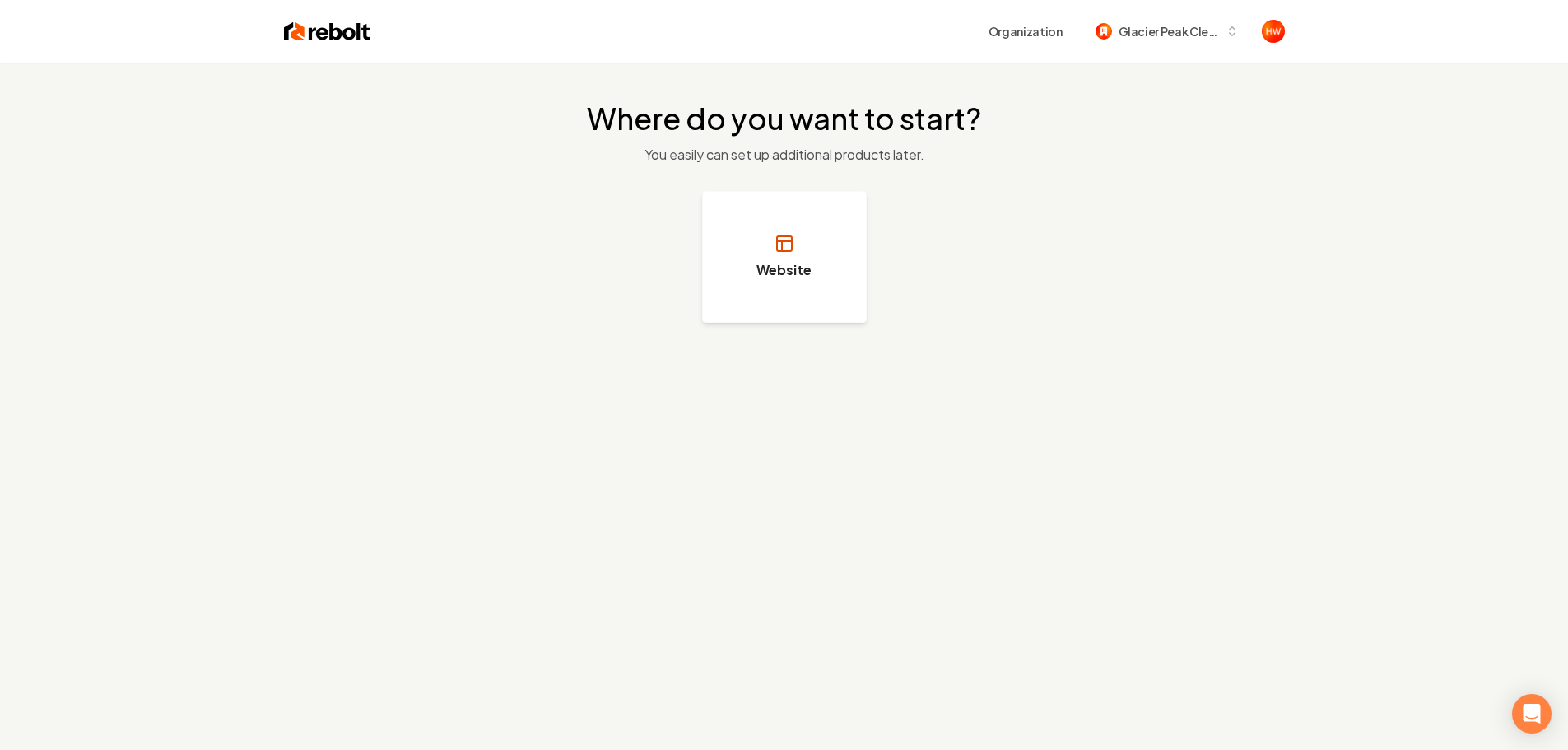
click at [767, 264] on h3 "Website" at bounding box center [783, 270] width 55 height 20
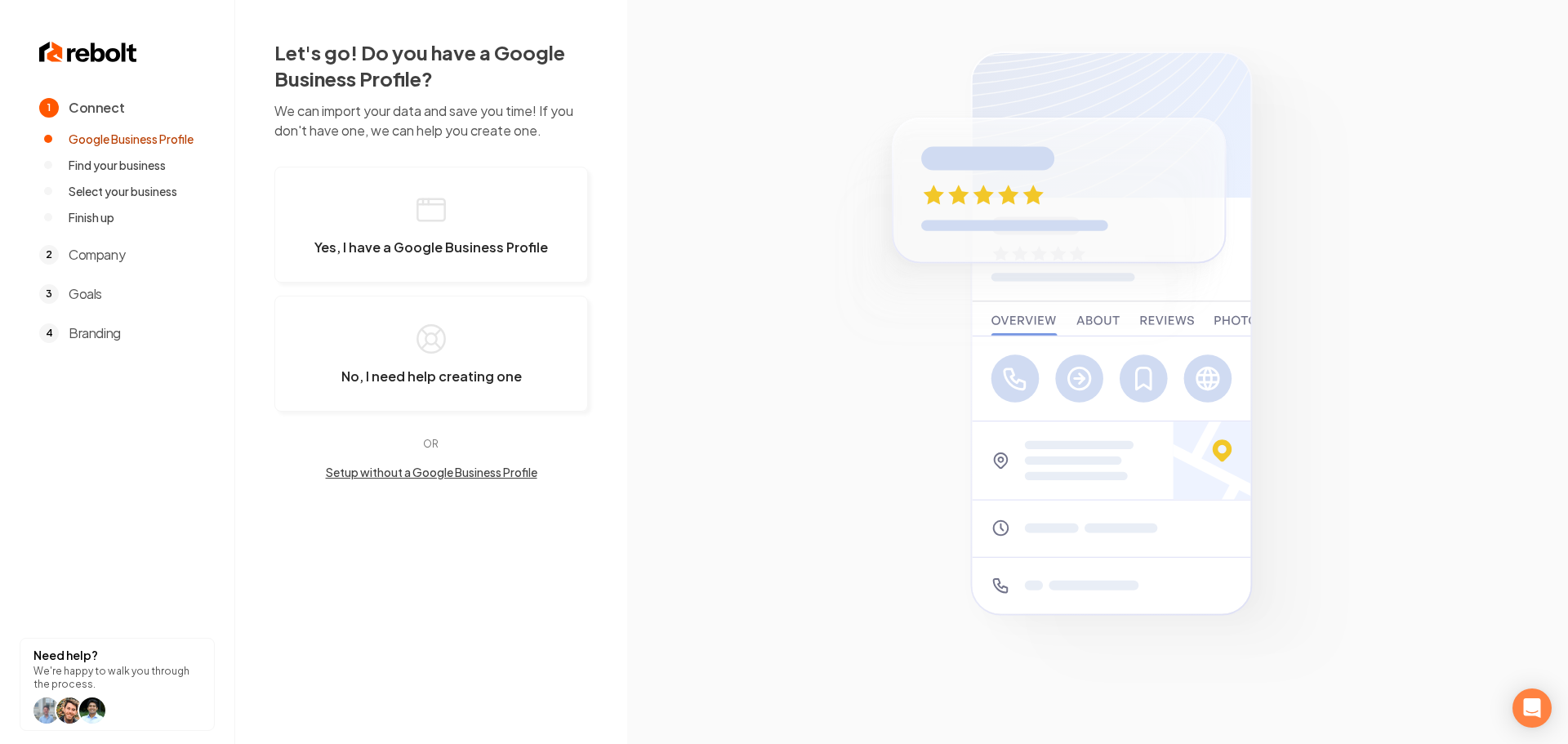
click at [414, 468] on button "Setup without a Google Business Profile" at bounding box center [431, 472] width 313 height 17
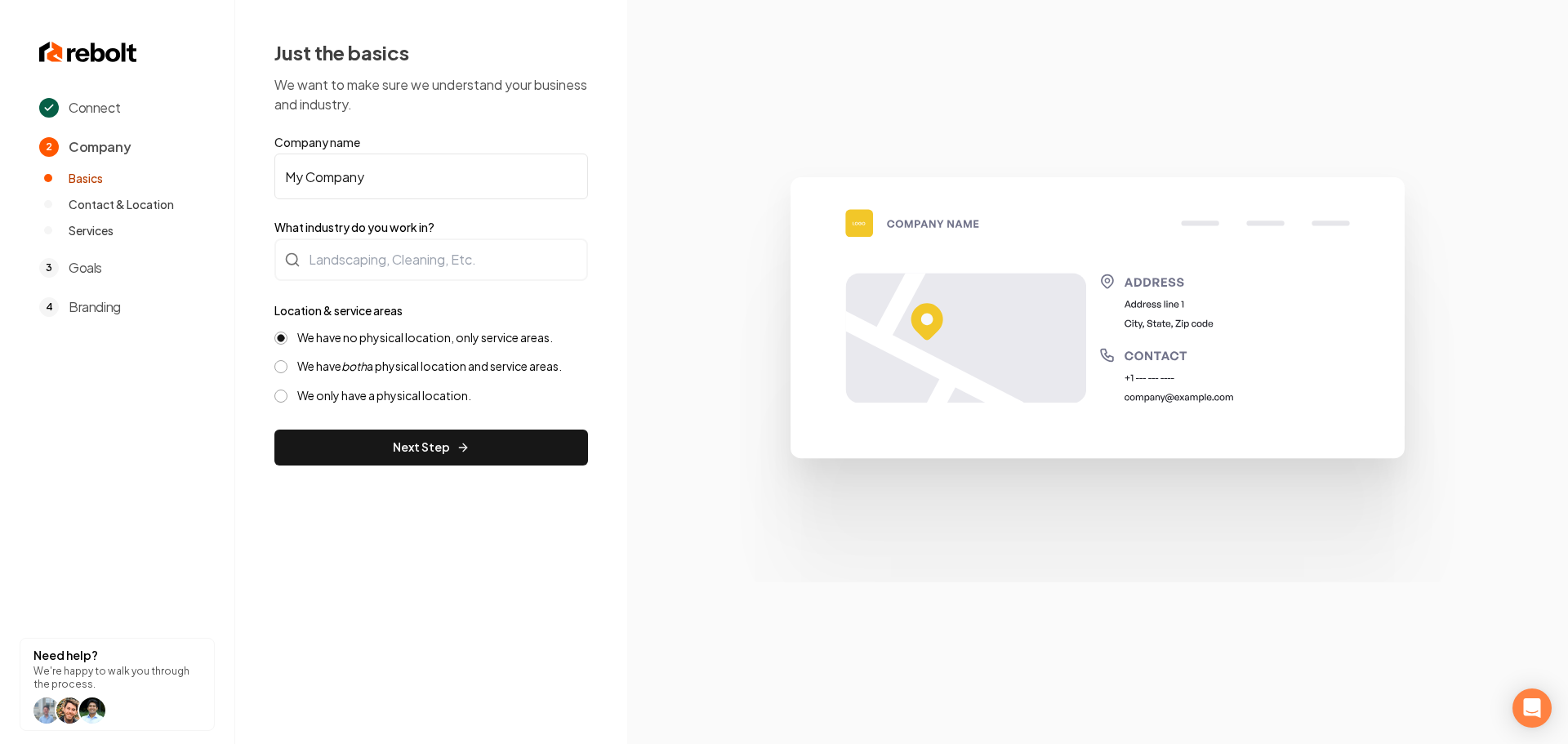
click at [401, 169] on input "My Company" at bounding box center [431, 177] width 313 height 46
click at [401, 168] on input "My Company" at bounding box center [431, 177] width 313 height 46
paste input "Glacier Peak Cleaning Services"
type input "Glacier Peak Cleaning Services"
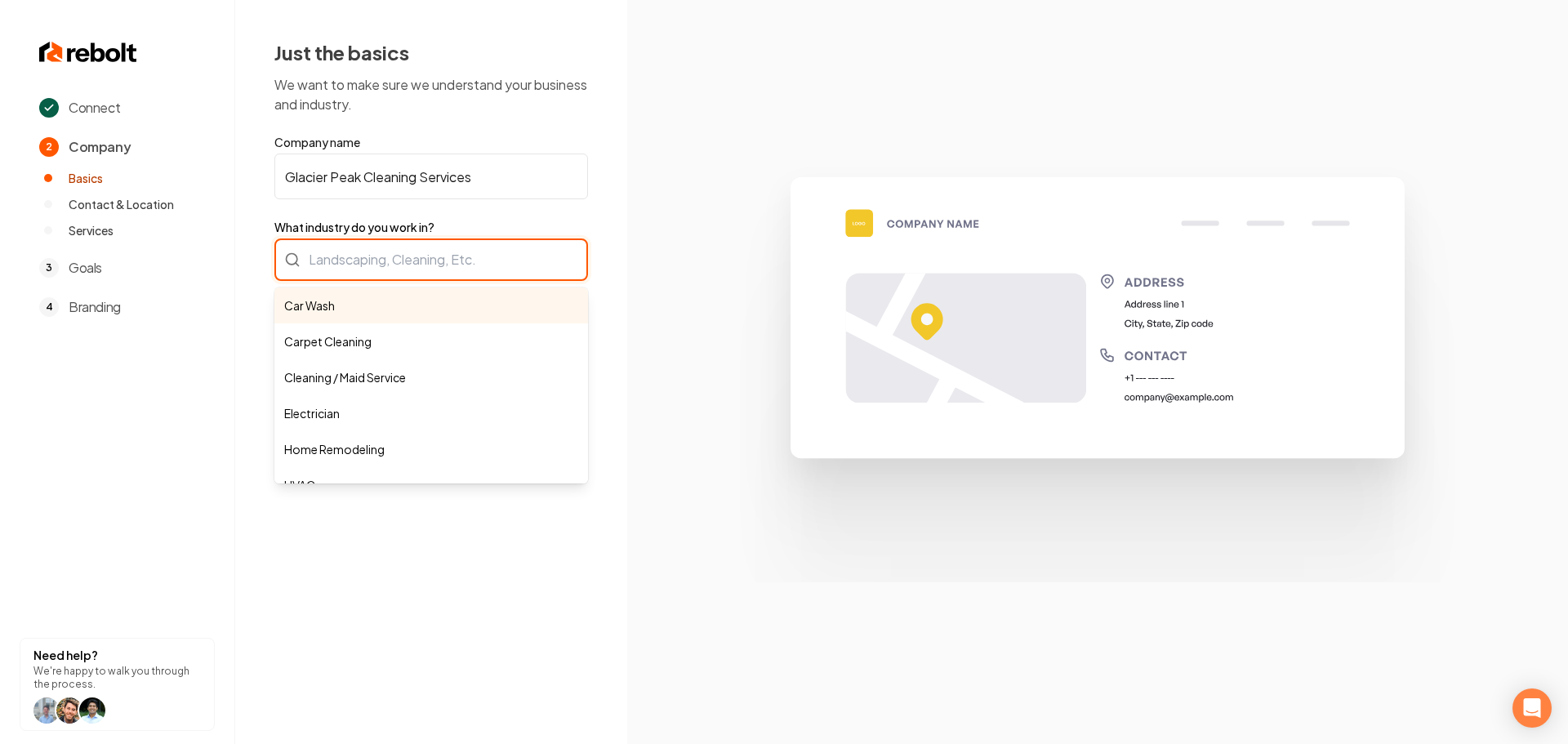
click at [415, 259] on div "Car Wash Carpet Cleaning Cleaning / Maid Service Electrician Home Remodeling HV…" at bounding box center [431, 260] width 313 height 42
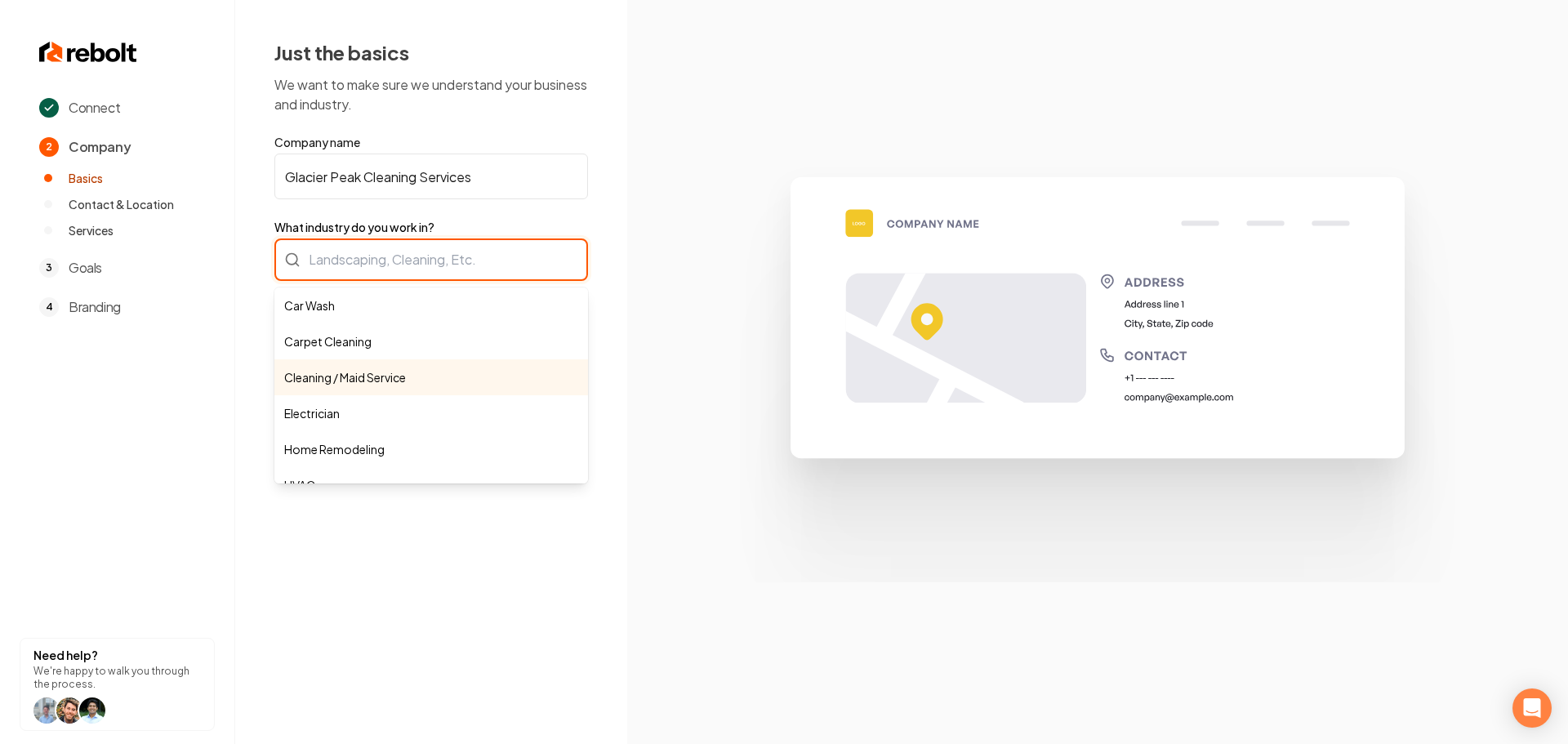
type input "Cleaning / Maid Service"
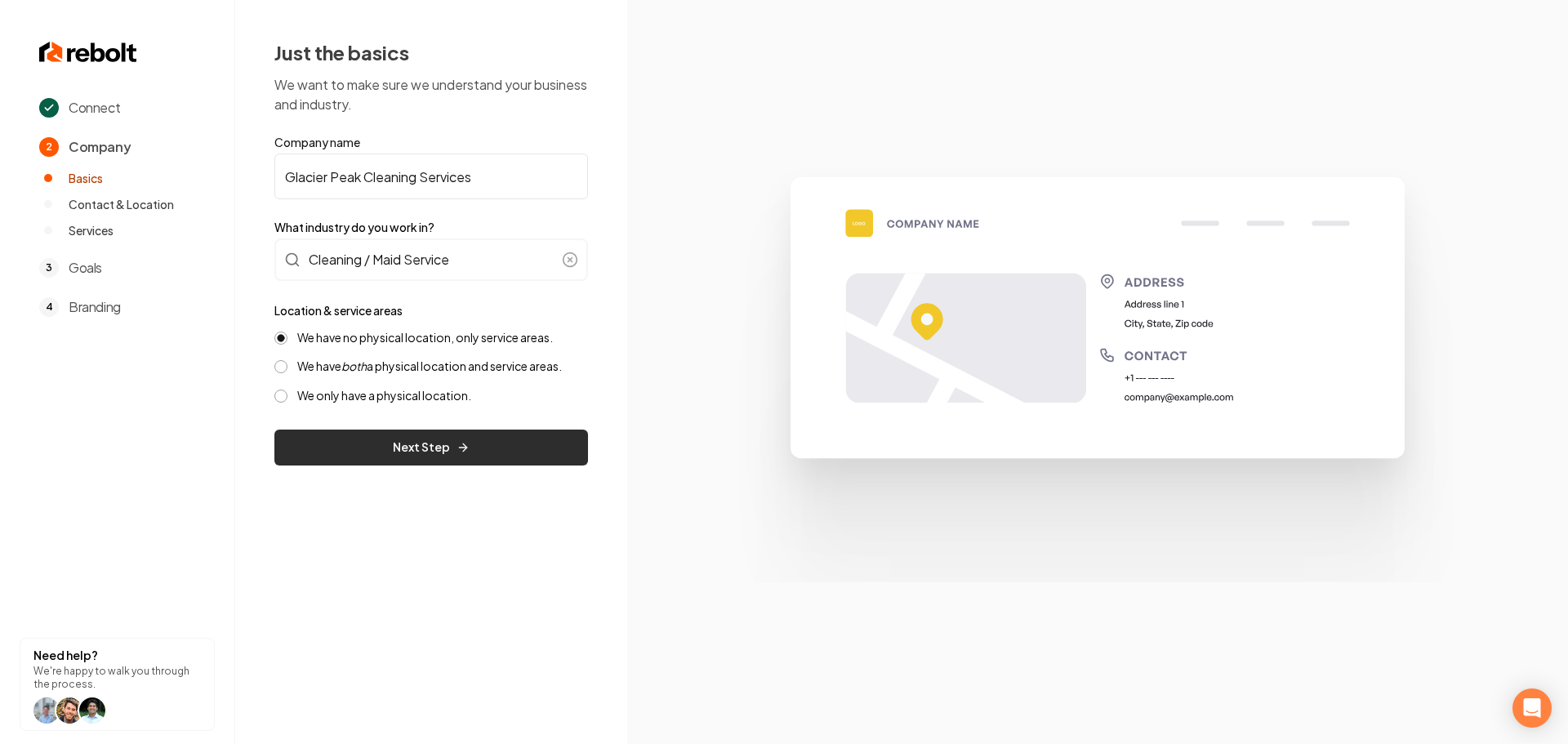
click at [409, 452] on button "Next Step" at bounding box center [431, 447] width 313 height 36
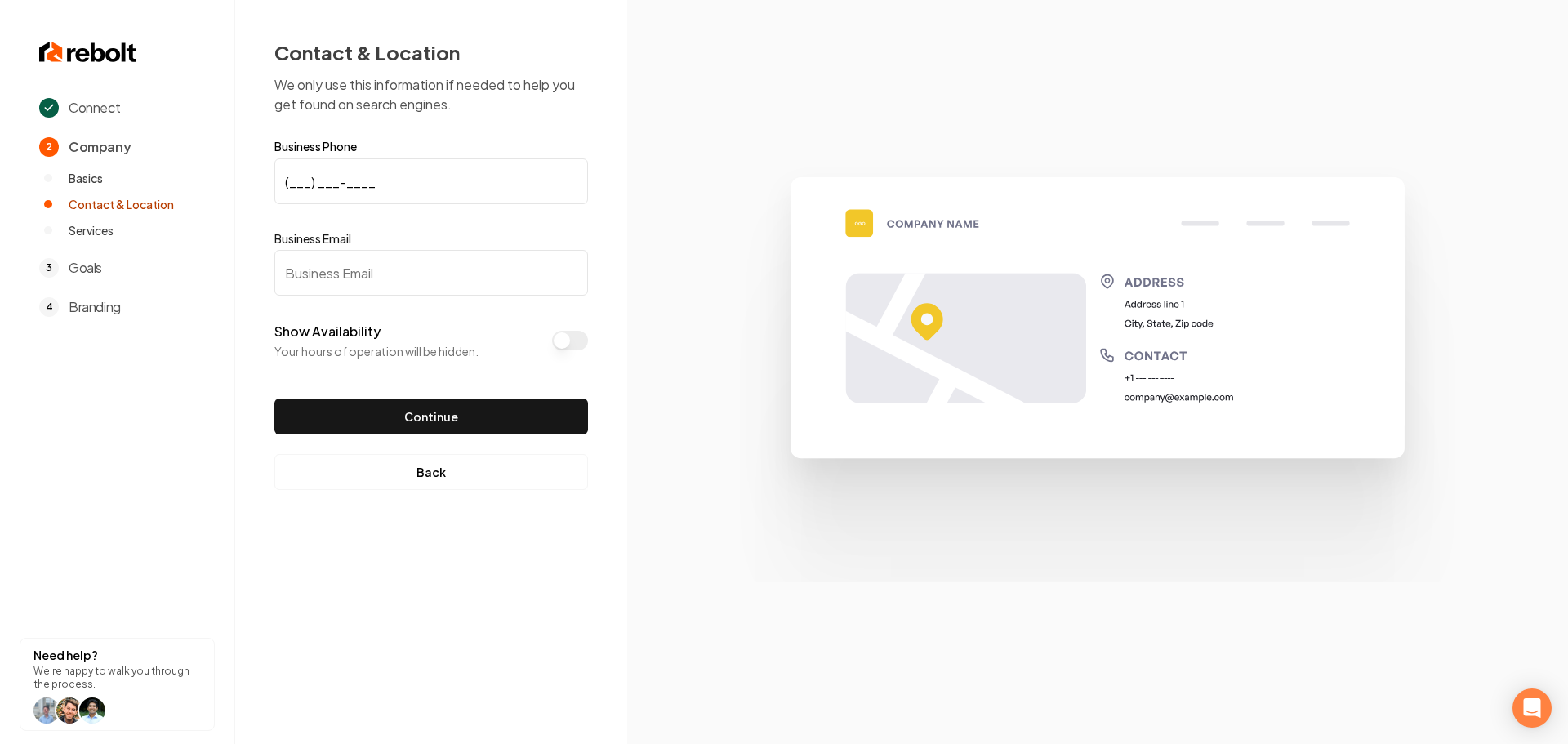
click at [285, 184] on input "(___) ___-____" at bounding box center [431, 182] width 313 height 46
paste input "253) 486-9493"
type input "(253) 486-9493"
click at [348, 269] on input "Business Email" at bounding box center [431, 273] width 313 height 46
click at [383, 269] on input "Business Email" at bounding box center [431, 273] width 313 height 46
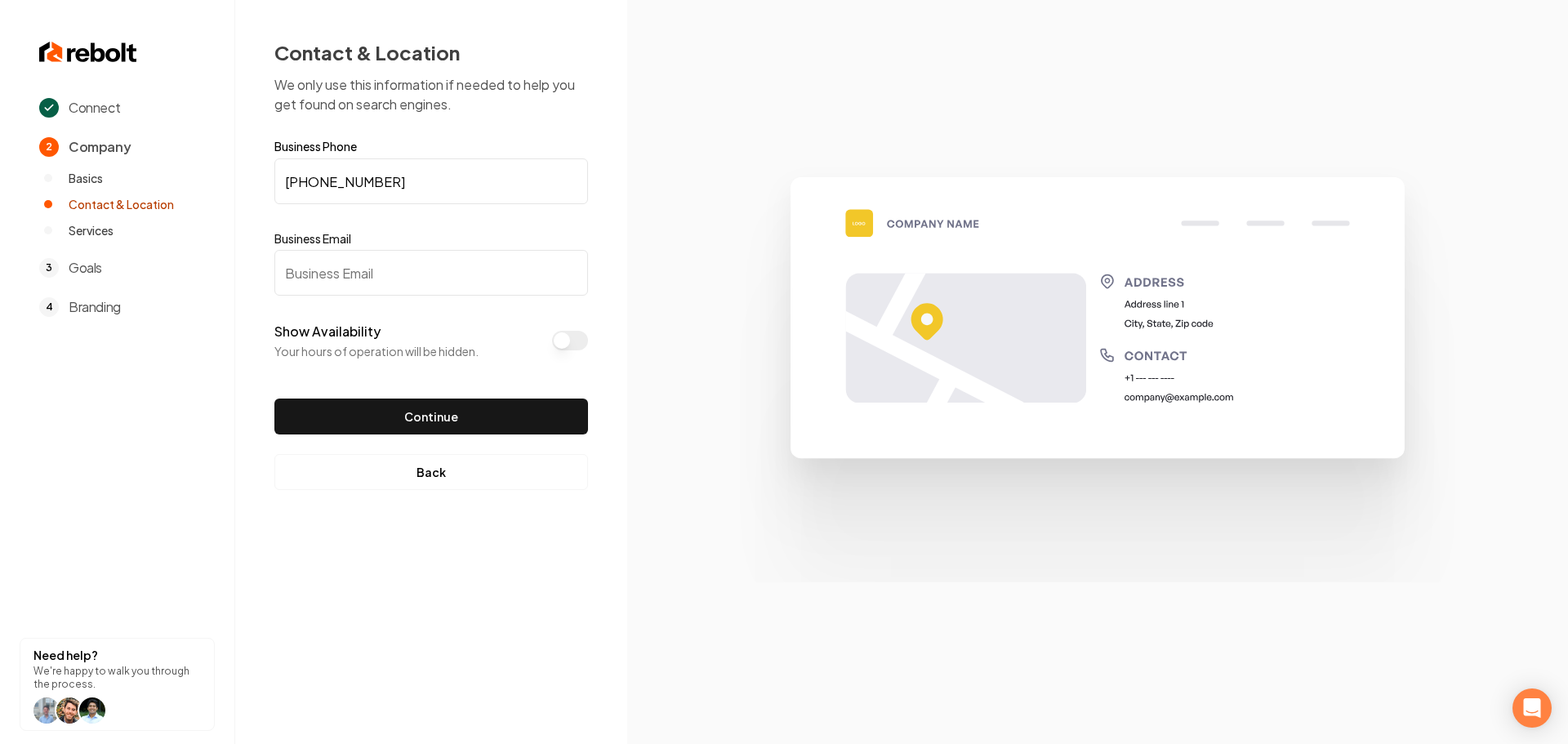
paste input "support@glacierpeakcleaningservices.com"
type input "support@glacierpeakcleaningservices.com"
click at [405, 416] on button "Continue" at bounding box center [431, 416] width 313 height 36
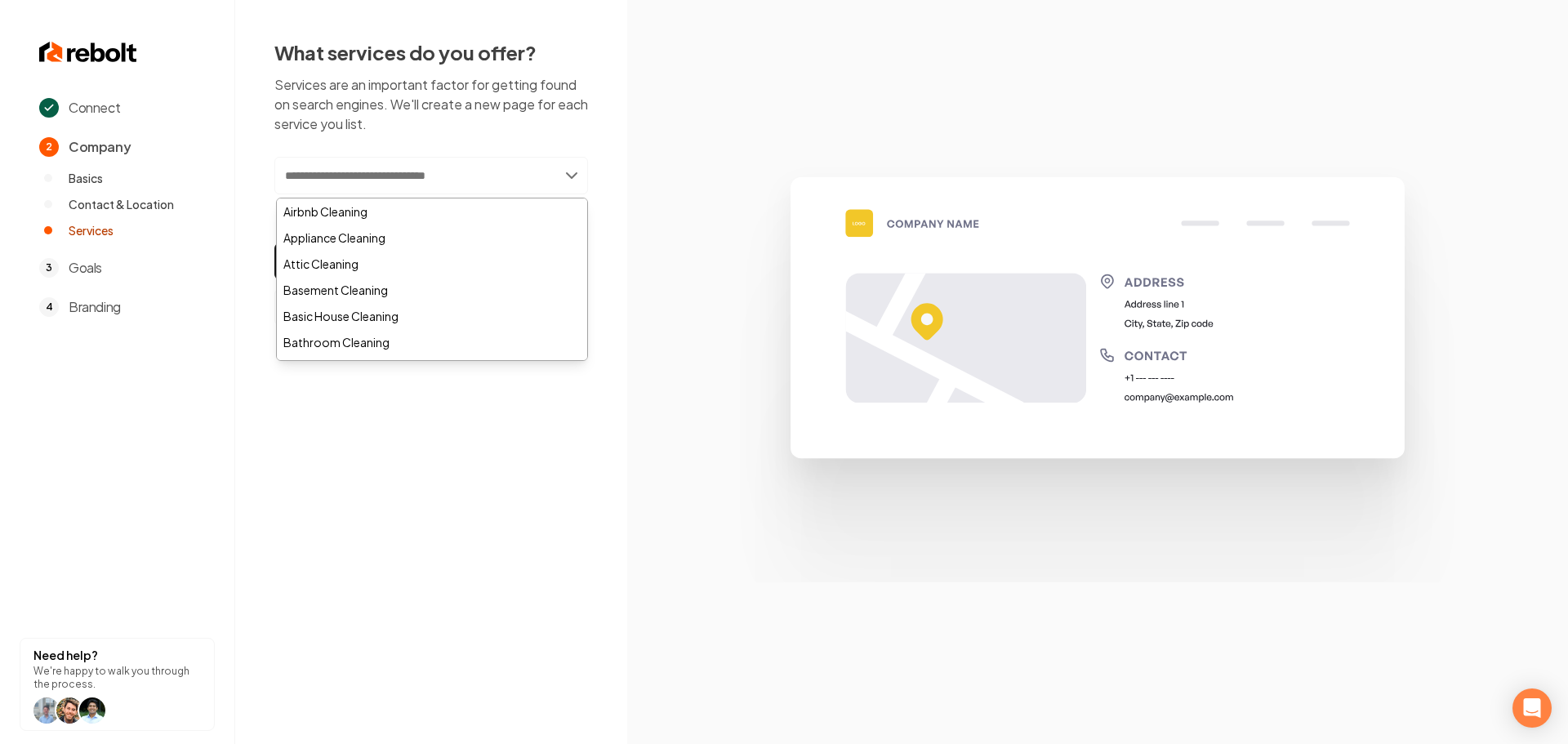
click at [443, 174] on input "text" at bounding box center [431, 175] width 313 height 38
click at [392, 203] on div "Airbnb Cleaning" at bounding box center [431, 211] width 311 height 26
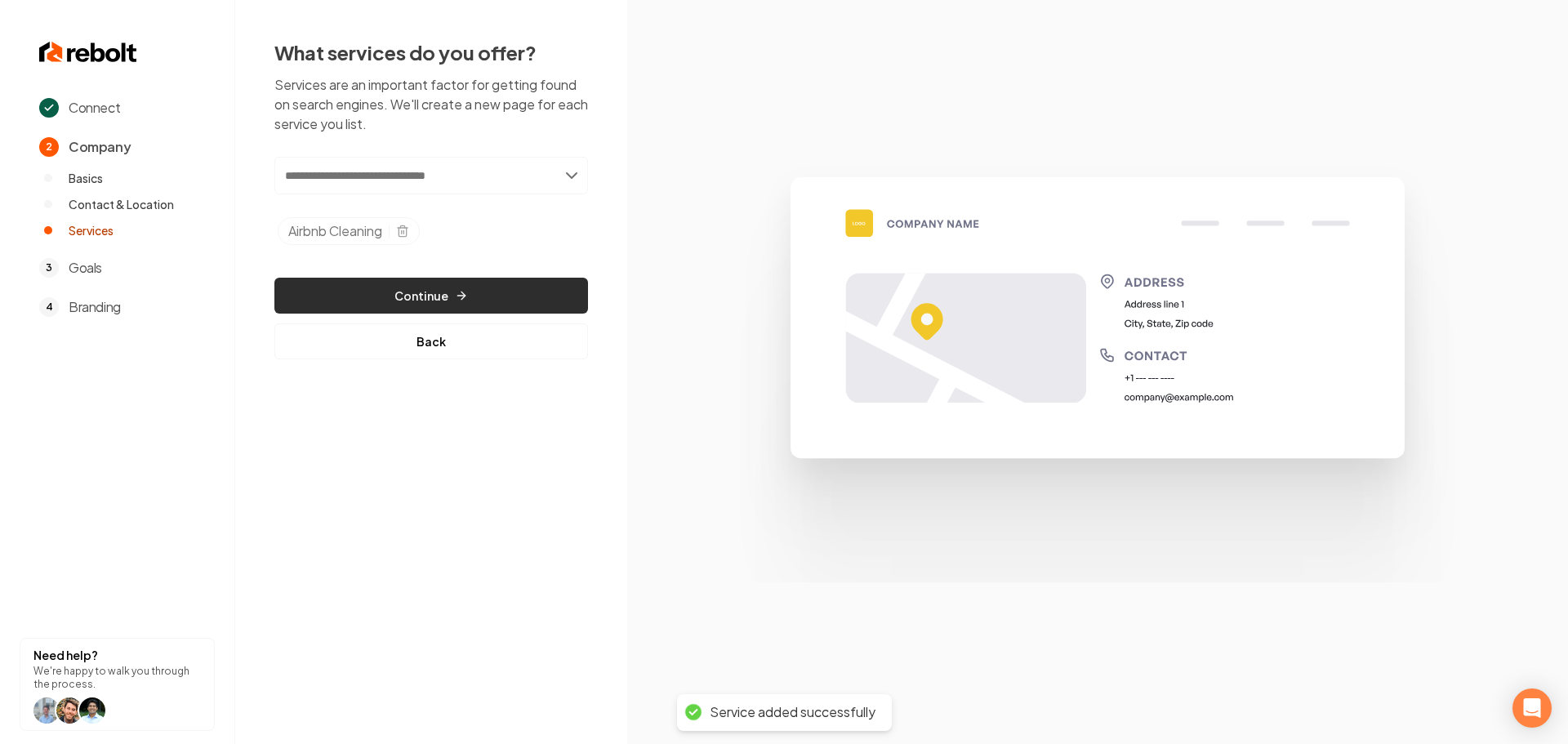
click at [418, 287] on button "Continue" at bounding box center [431, 295] width 313 height 36
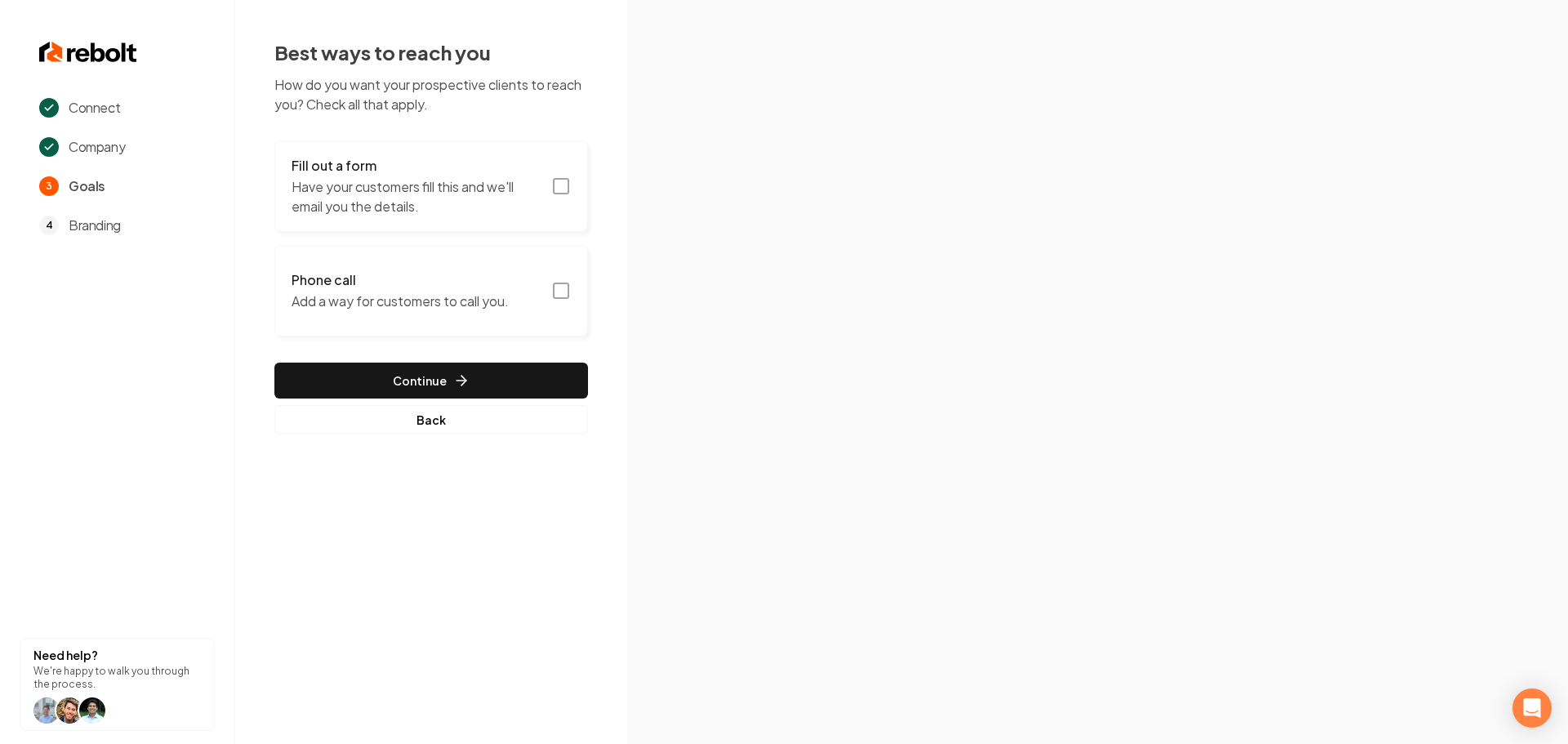
click at [560, 186] on icon "button" at bounding box center [560, 185] width 19 height 19
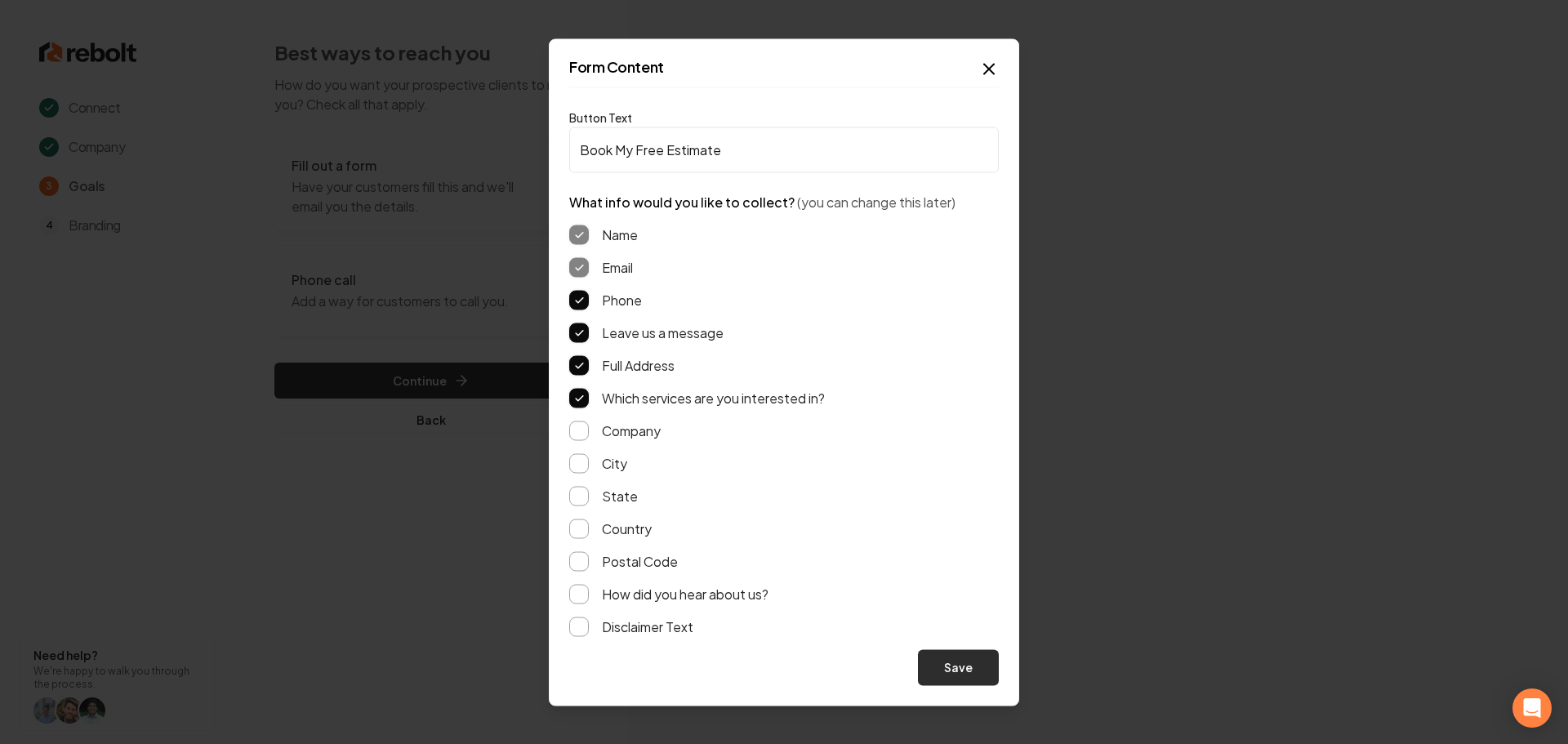
click at [951, 678] on button "Save" at bounding box center [959, 667] width 81 height 36
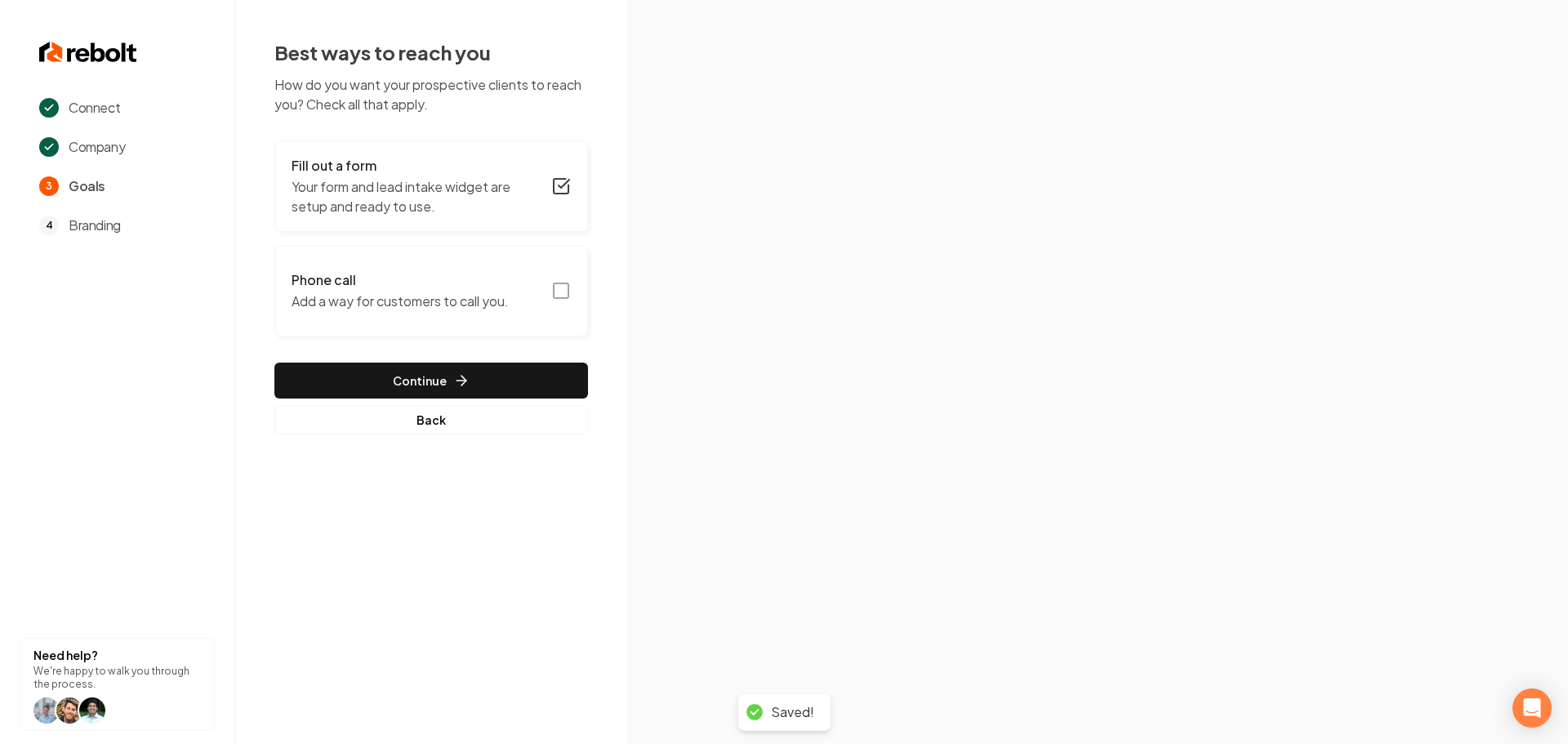
click at [562, 293] on icon "button" at bounding box center [560, 290] width 19 height 19
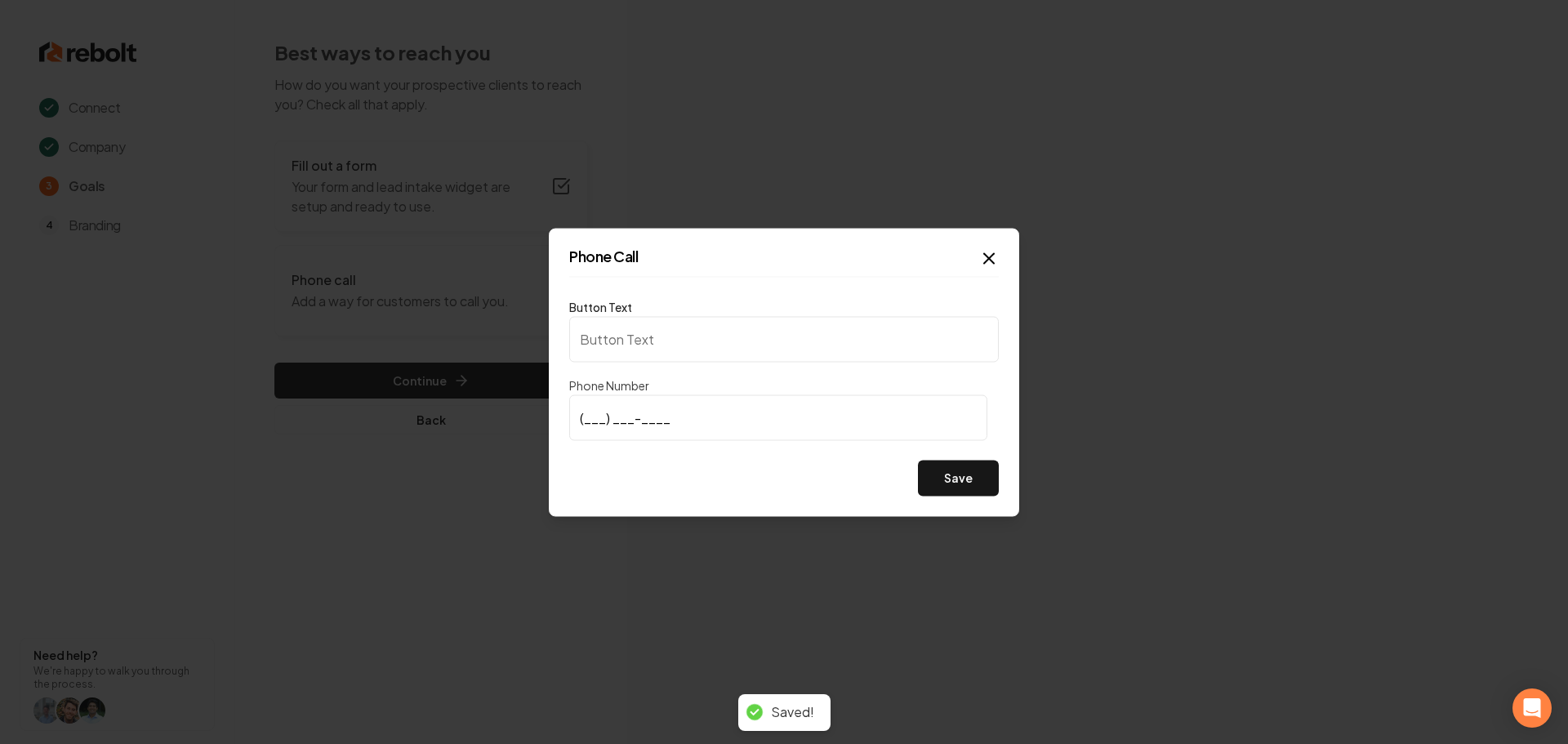
type input "Call us"
type input "(253) 486-9493"
click at [711, 415] on input "(253) 486-9493" at bounding box center [779, 418] width 419 height 46
click at [711, 414] on input "(253) 486-9493" at bounding box center [779, 418] width 419 height 46
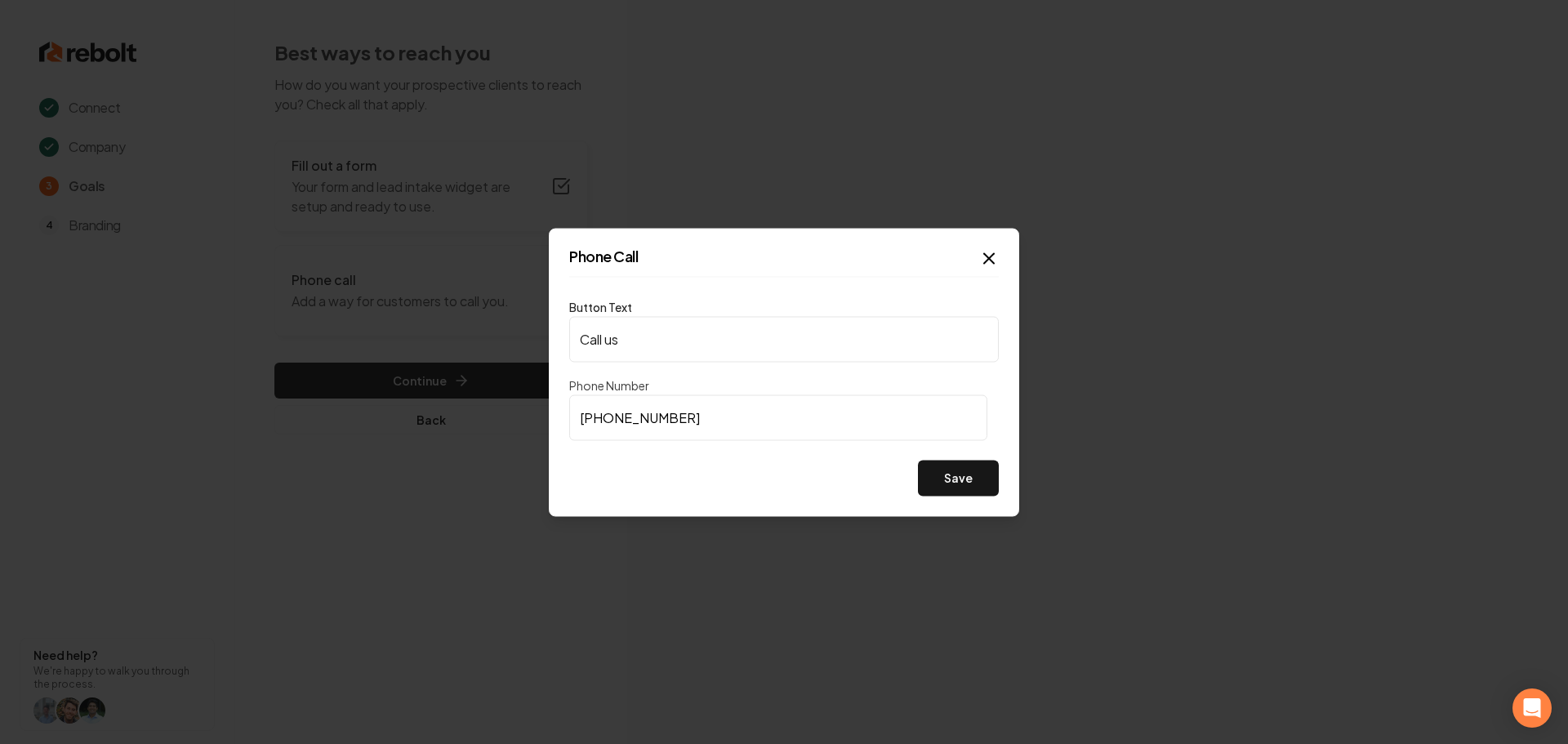
click at [677, 339] on input "Call us" at bounding box center [784, 339] width 430 height 46
click at [677, 338] on input "Call us" at bounding box center [784, 339] width 430 height 46
paste input "(253) 486-9493"
type input "(253) 486-9493"
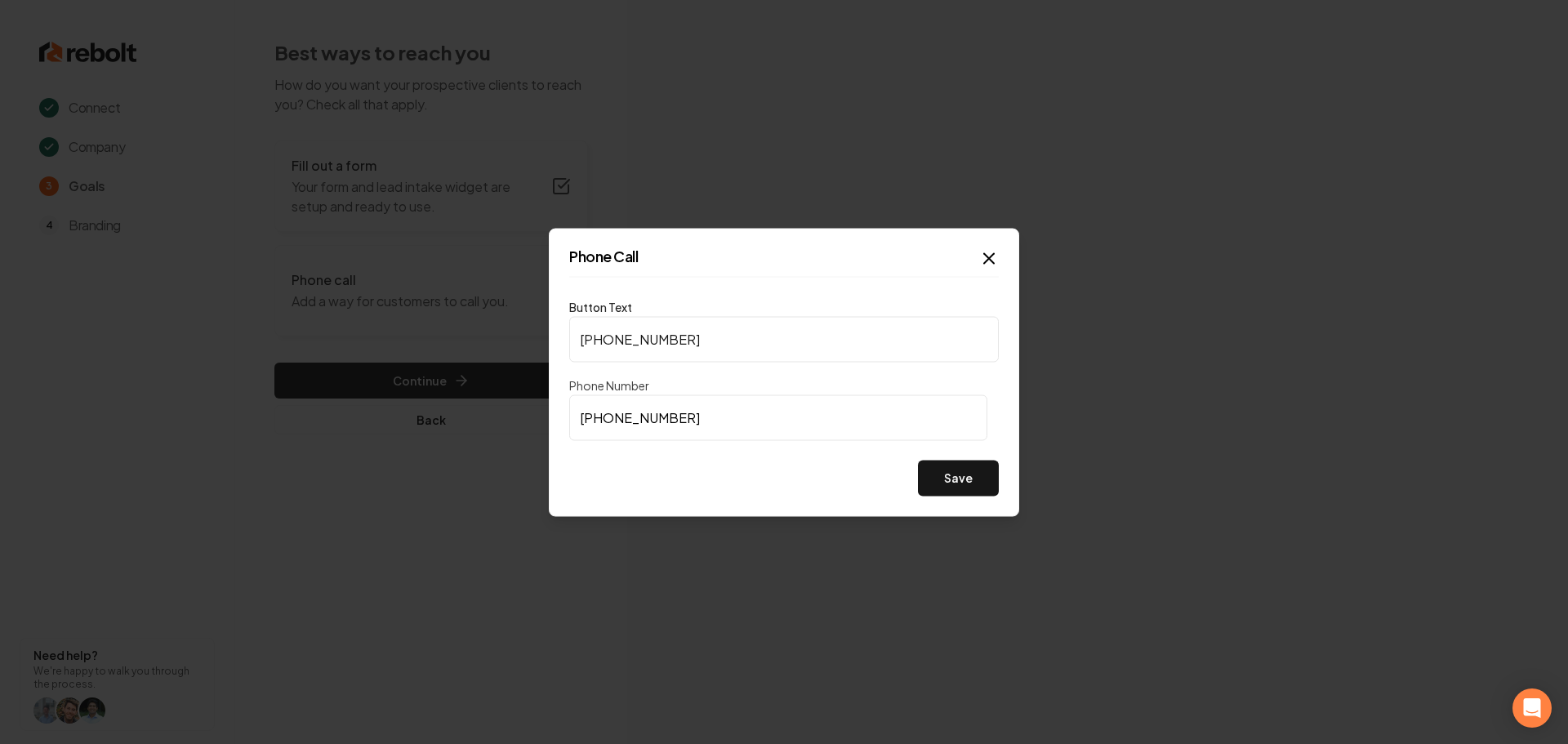
click at [959, 488] on button "Save" at bounding box center [959, 478] width 81 height 36
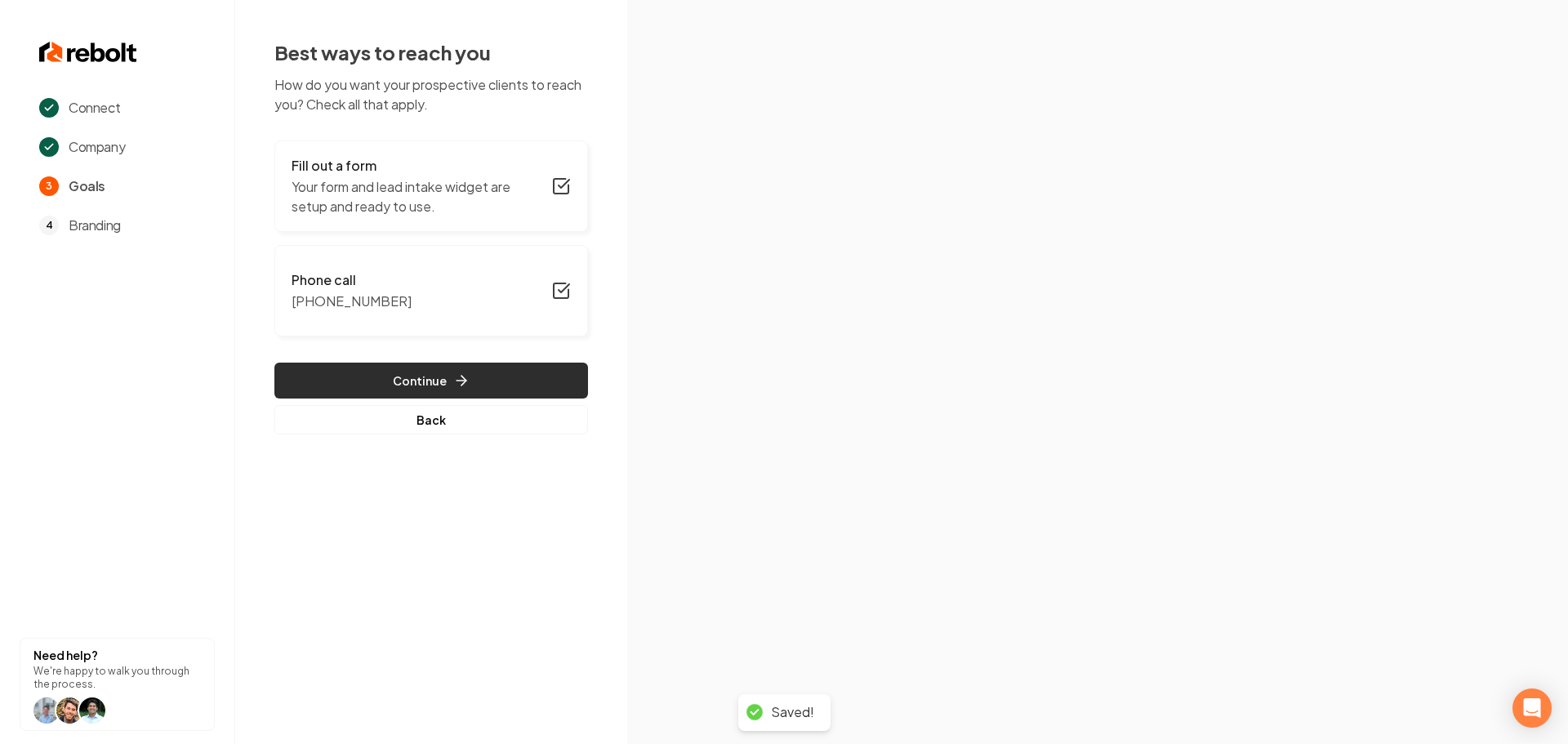
click at [408, 387] on button "Continue" at bounding box center [431, 380] width 313 height 36
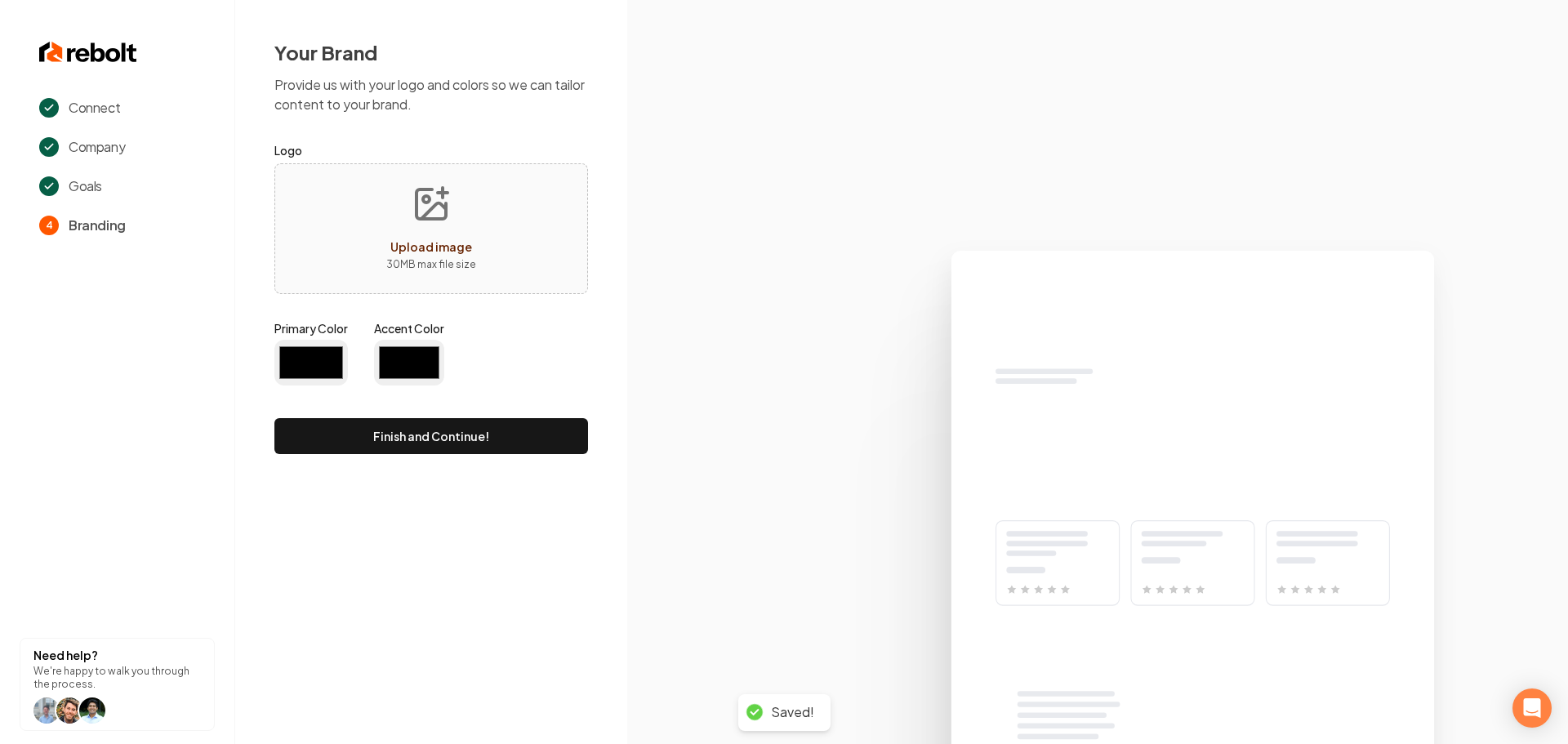
type input "#194d33"
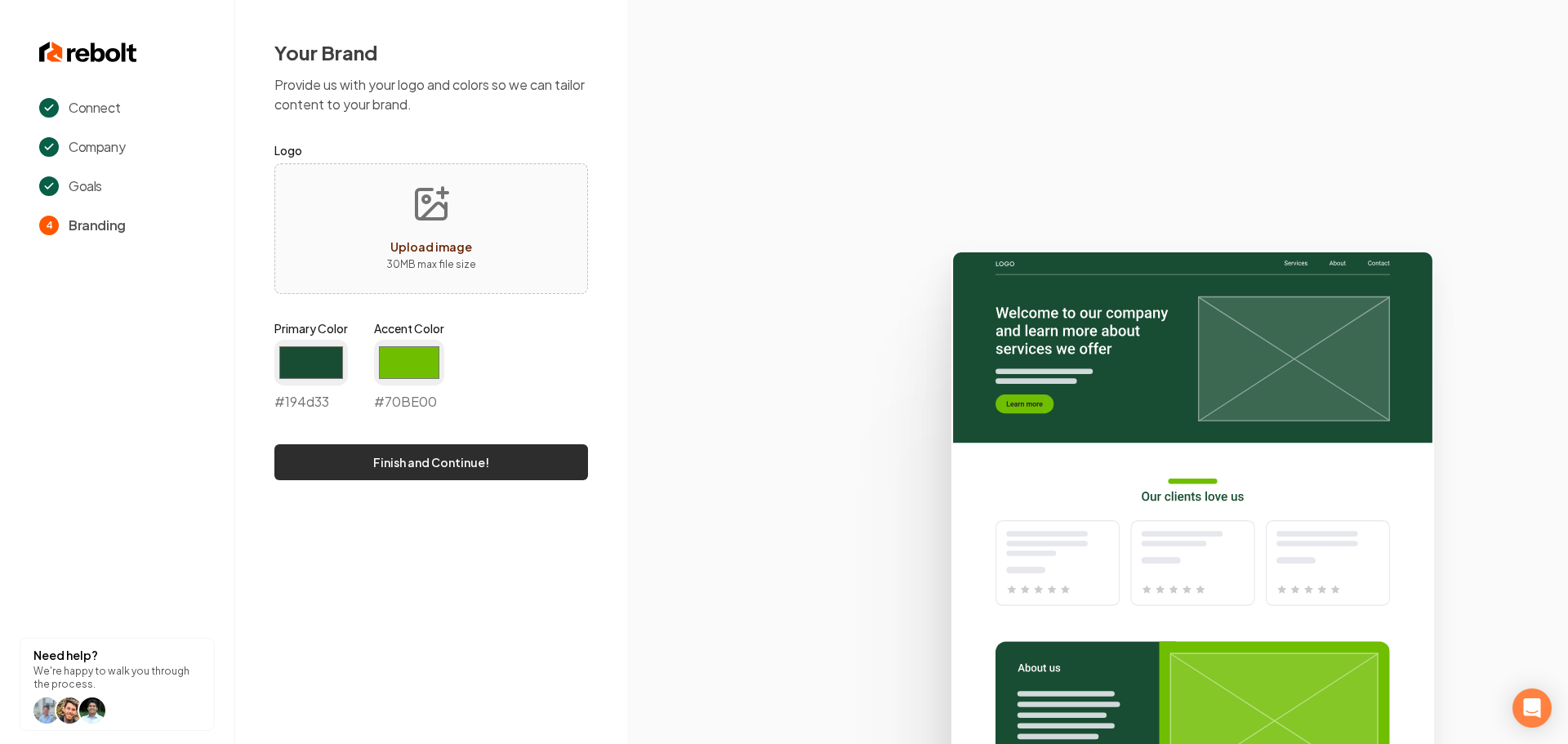
click at [450, 455] on button "Finish and Continue!" at bounding box center [431, 462] width 313 height 36
type input "#70be00"
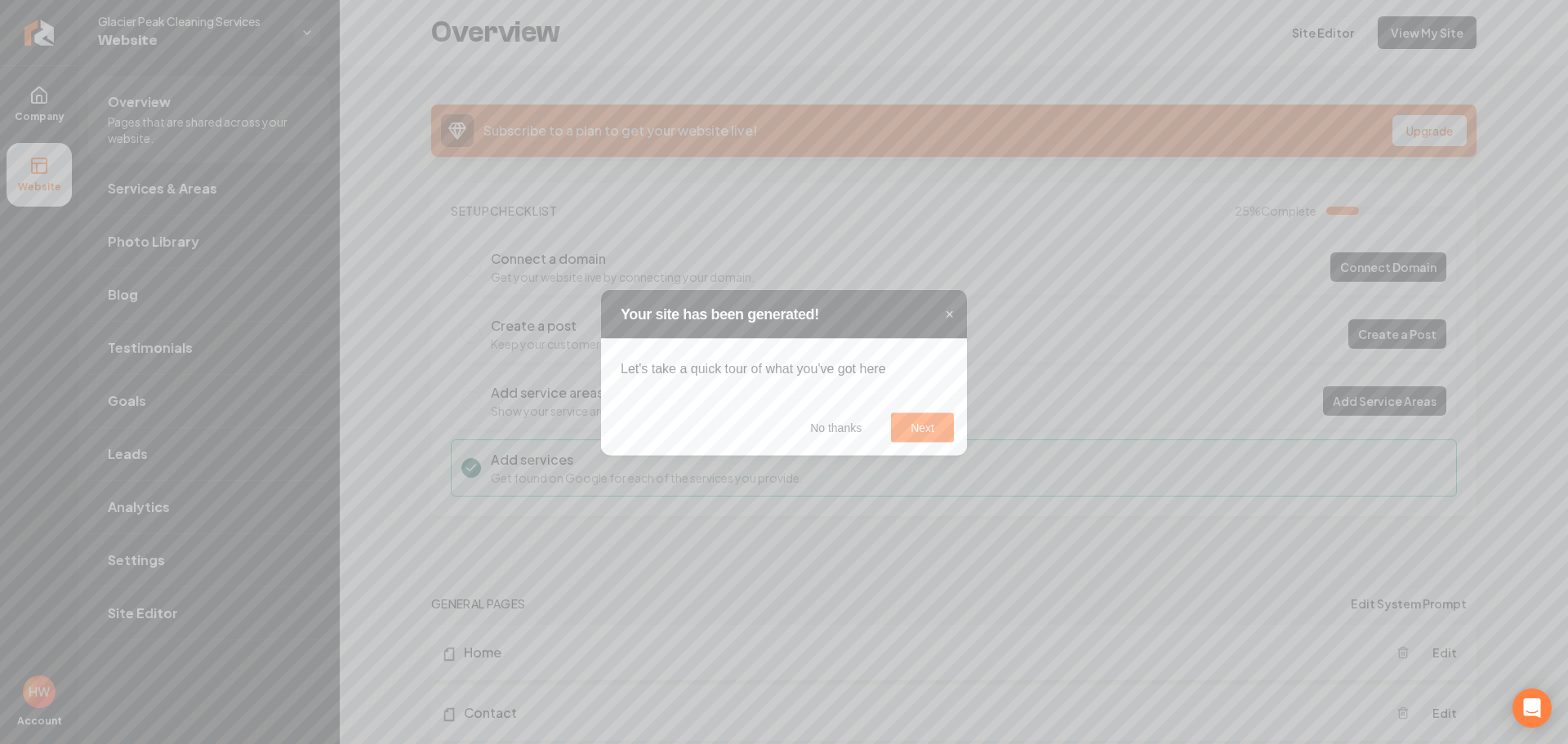
click at [837, 429] on button "No thanks" at bounding box center [836, 427] width 90 height 30
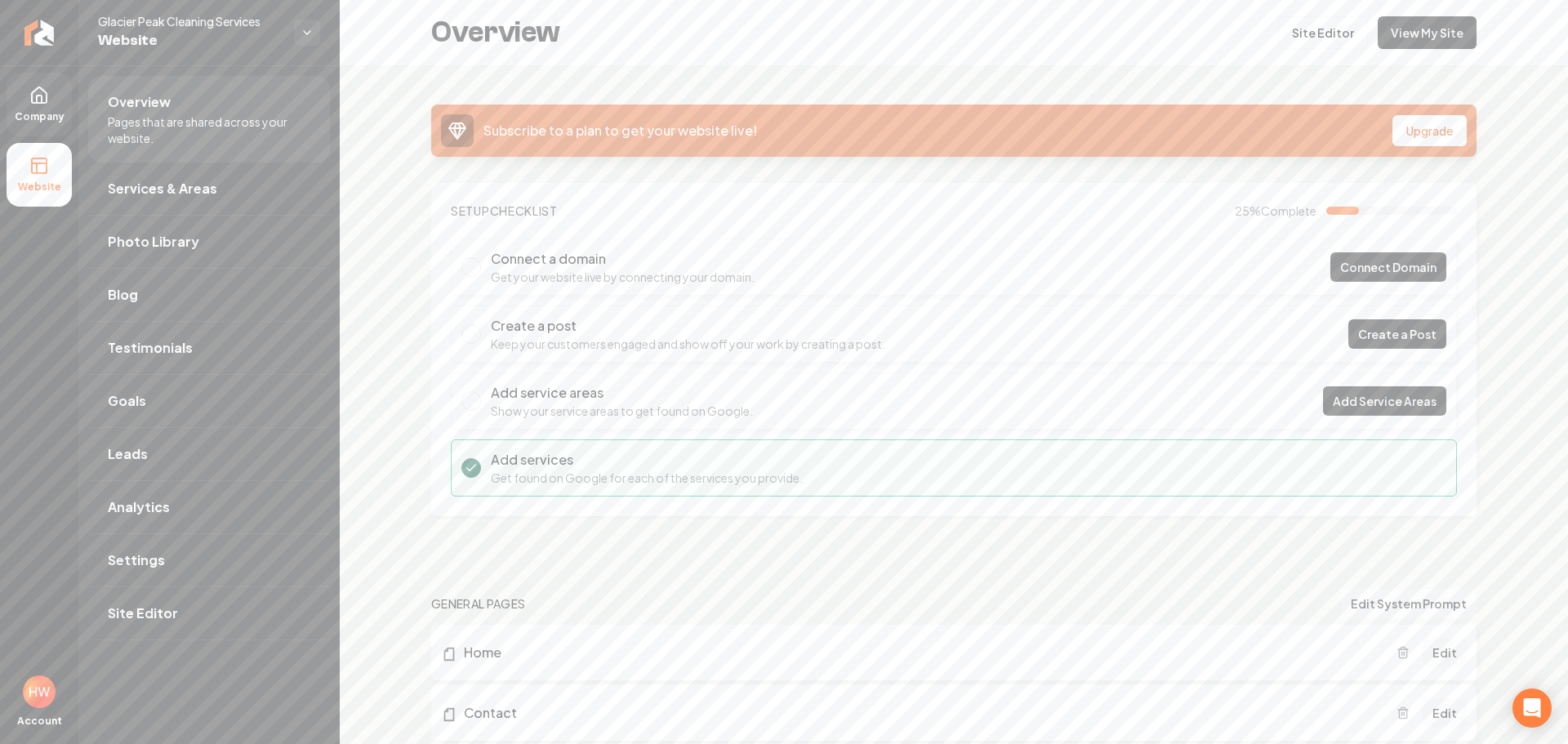
click at [20, 109] on link "Company" at bounding box center [39, 104] width 65 height 64
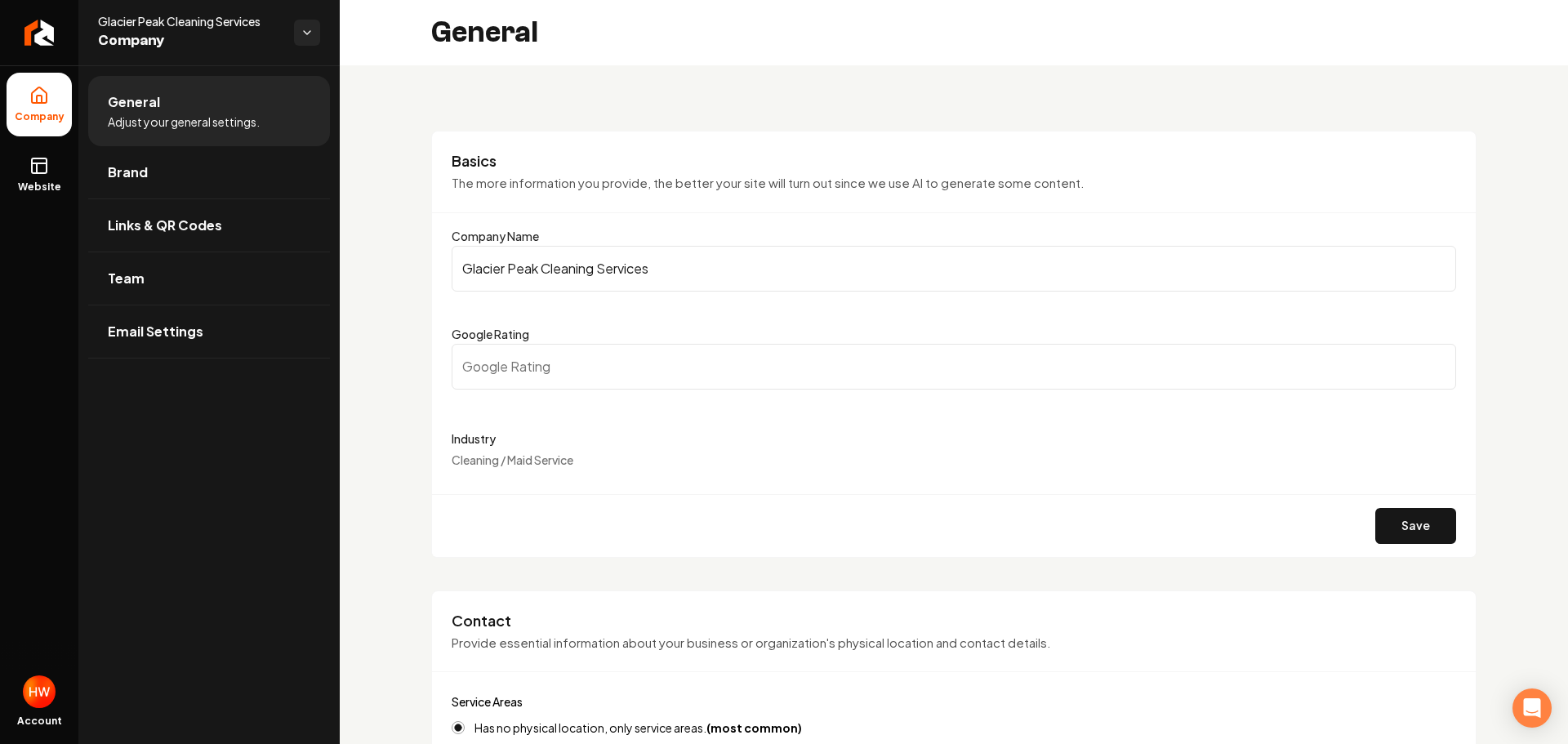
click at [611, 262] on input "Glacier Peak Cleaning Services" at bounding box center [954, 269] width 1005 height 46
click at [177, 179] on link "Brand" at bounding box center [209, 172] width 242 height 53
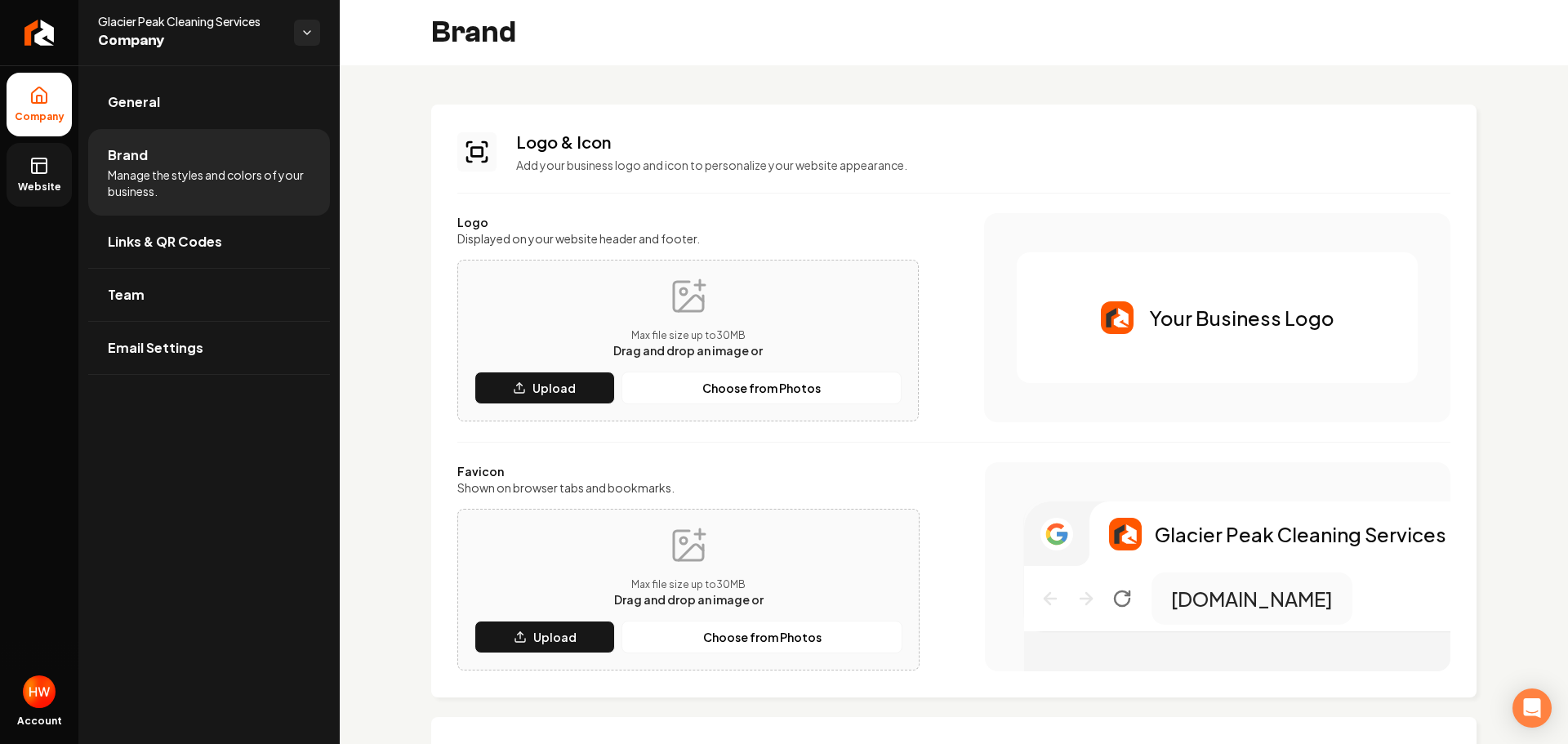
click at [49, 183] on span "Website" at bounding box center [39, 187] width 56 height 13
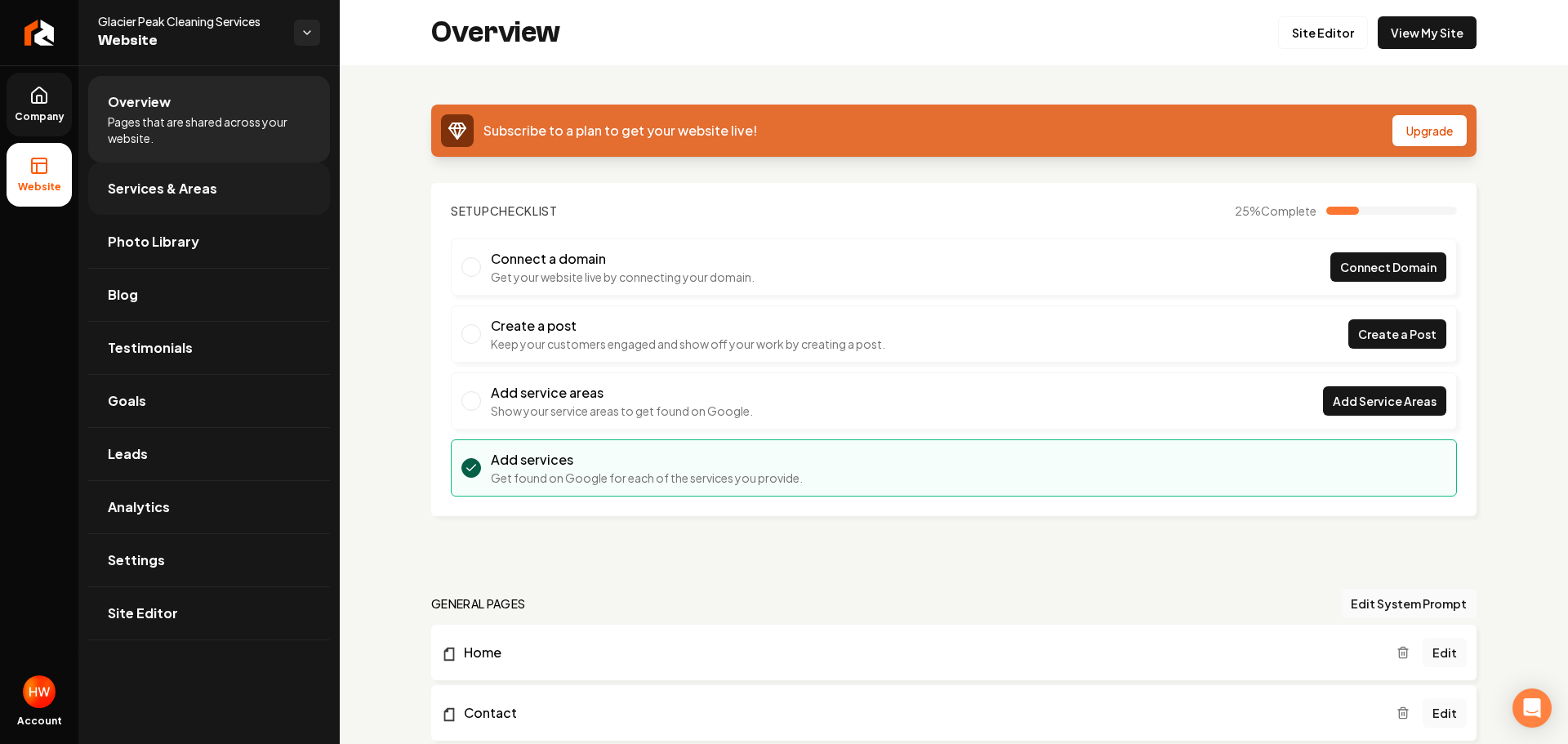
click at [193, 193] on span "Services & Areas" at bounding box center [162, 188] width 110 height 19
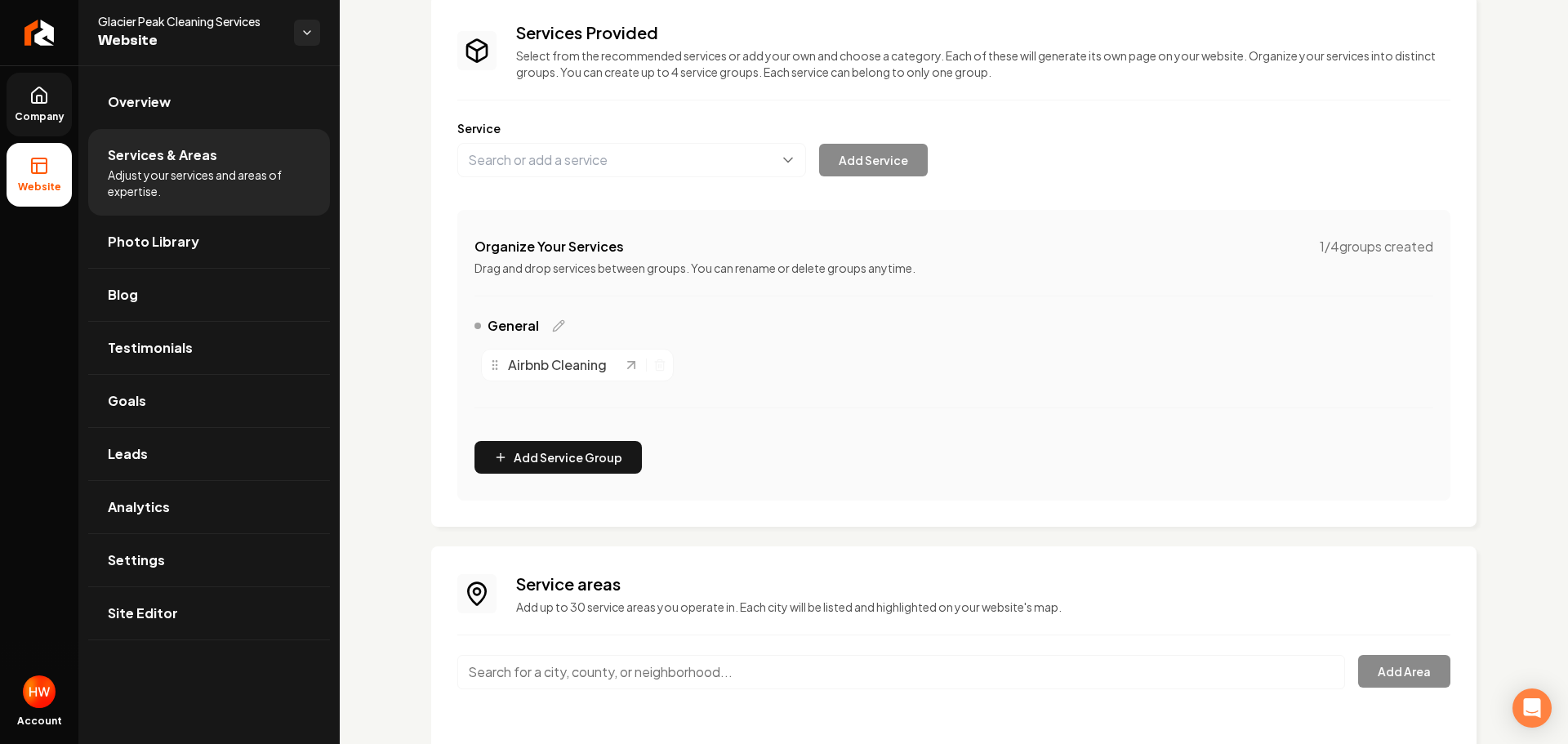
scroll to position [81, 0]
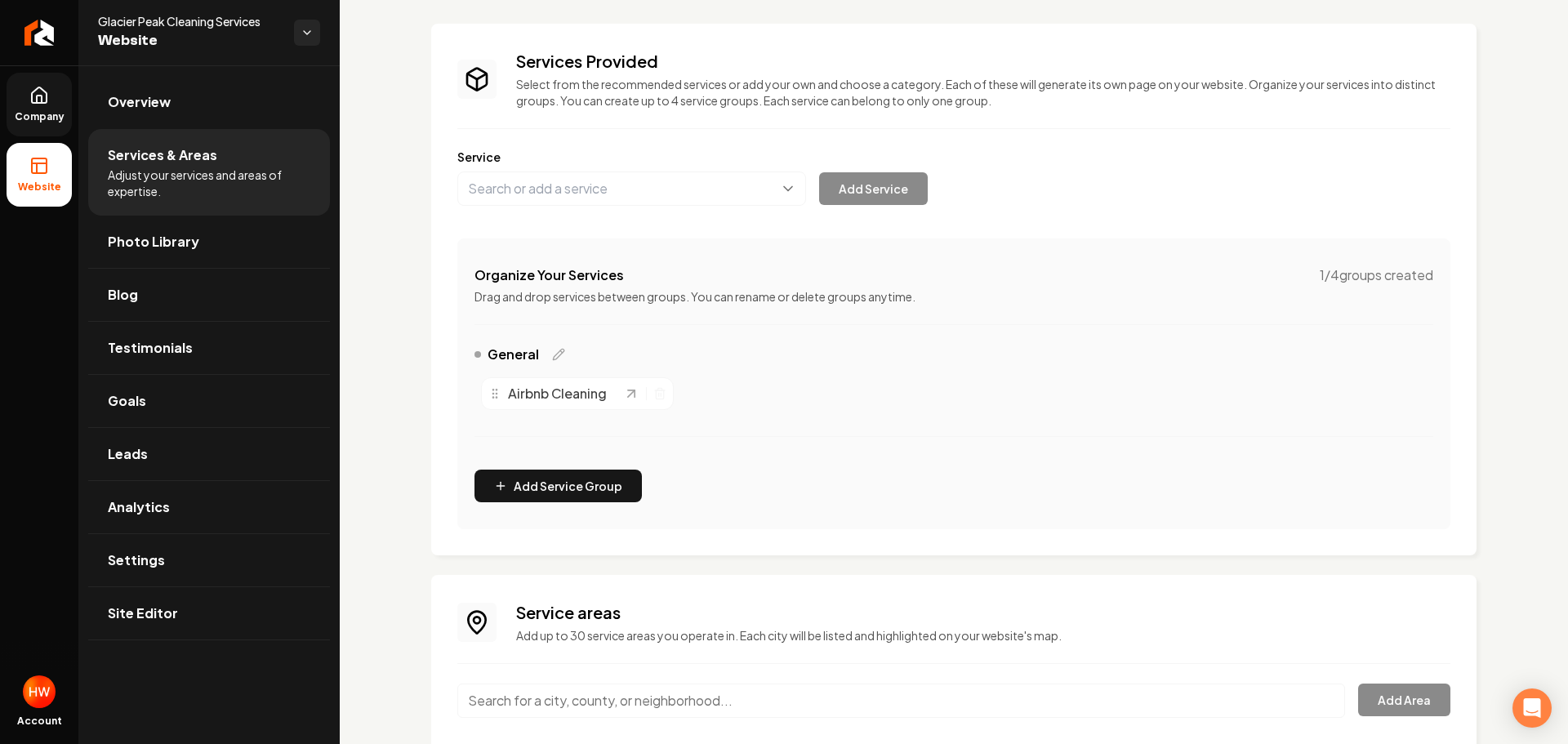
drag, startPoint x: 760, startPoint y: 420, endPoint x: 694, endPoint y: 411, distance: 66.6
click at [759, 420] on div "General Airbnb Cleaning" at bounding box center [954, 400] width 959 height 112
click at [32, 105] on link "Company" at bounding box center [39, 104] width 65 height 64
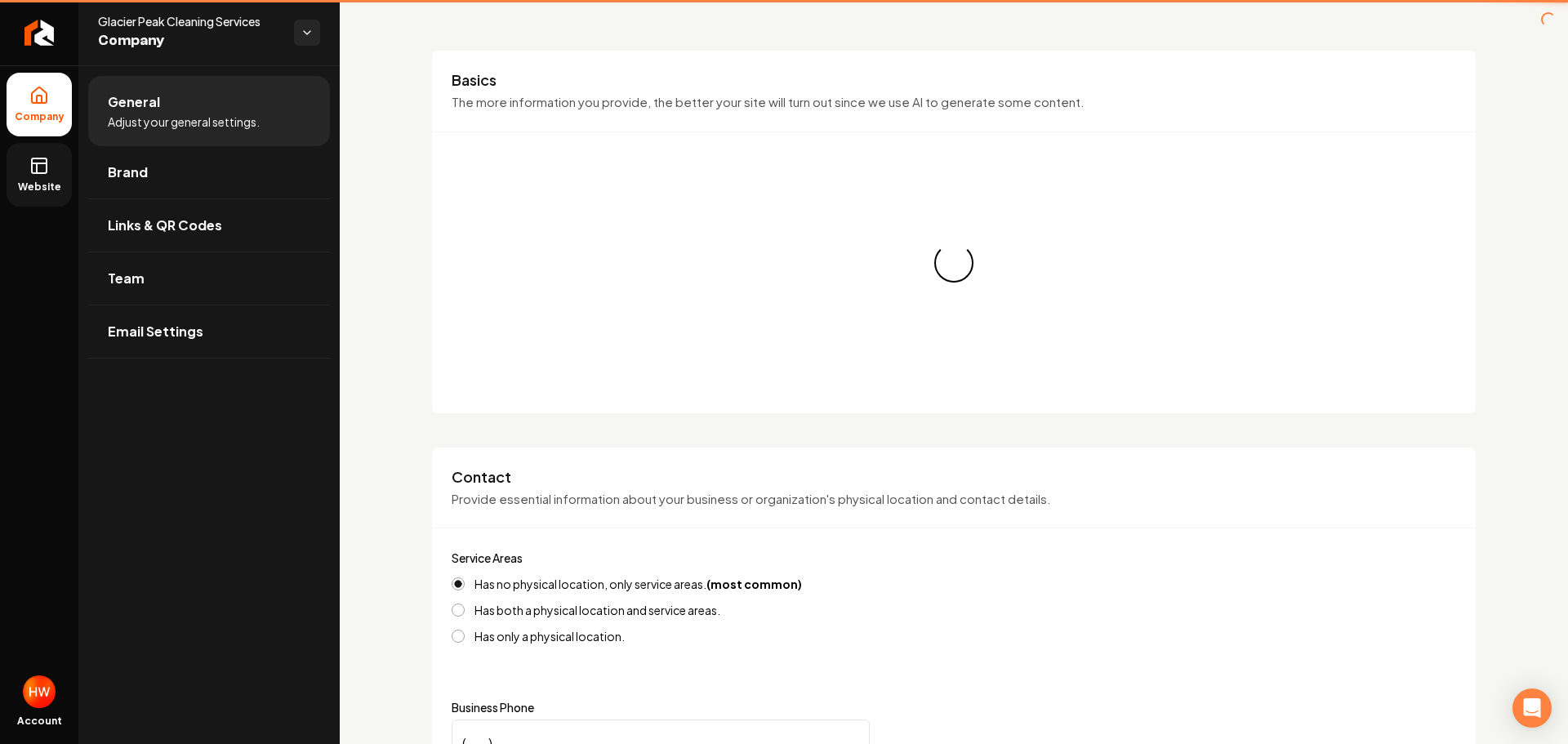
type input "(253) 486-9493"
type input "support@glacierpeakcleaningservices.com"
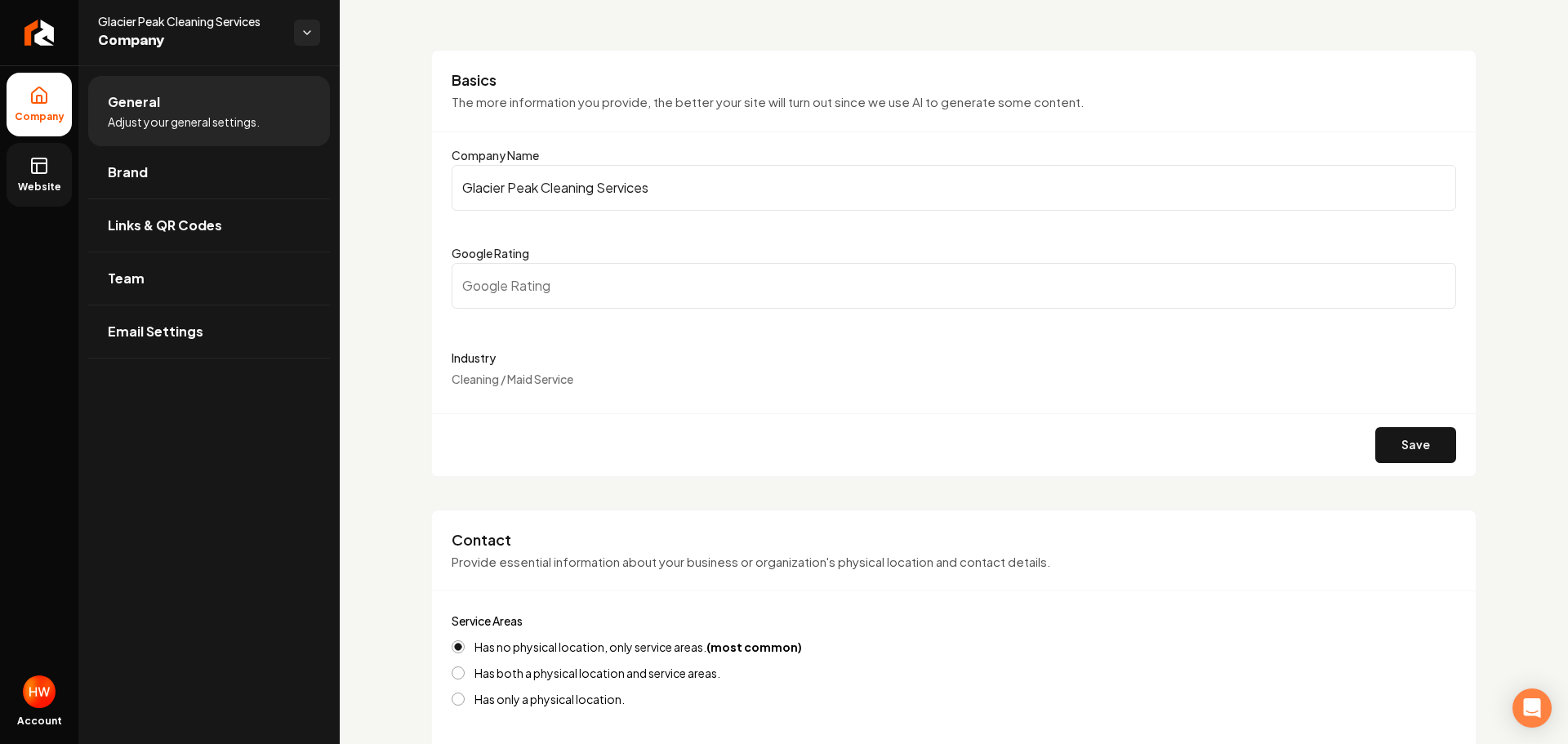
click at [29, 168] on link "Website" at bounding box center [39, 174] width 65 height 64
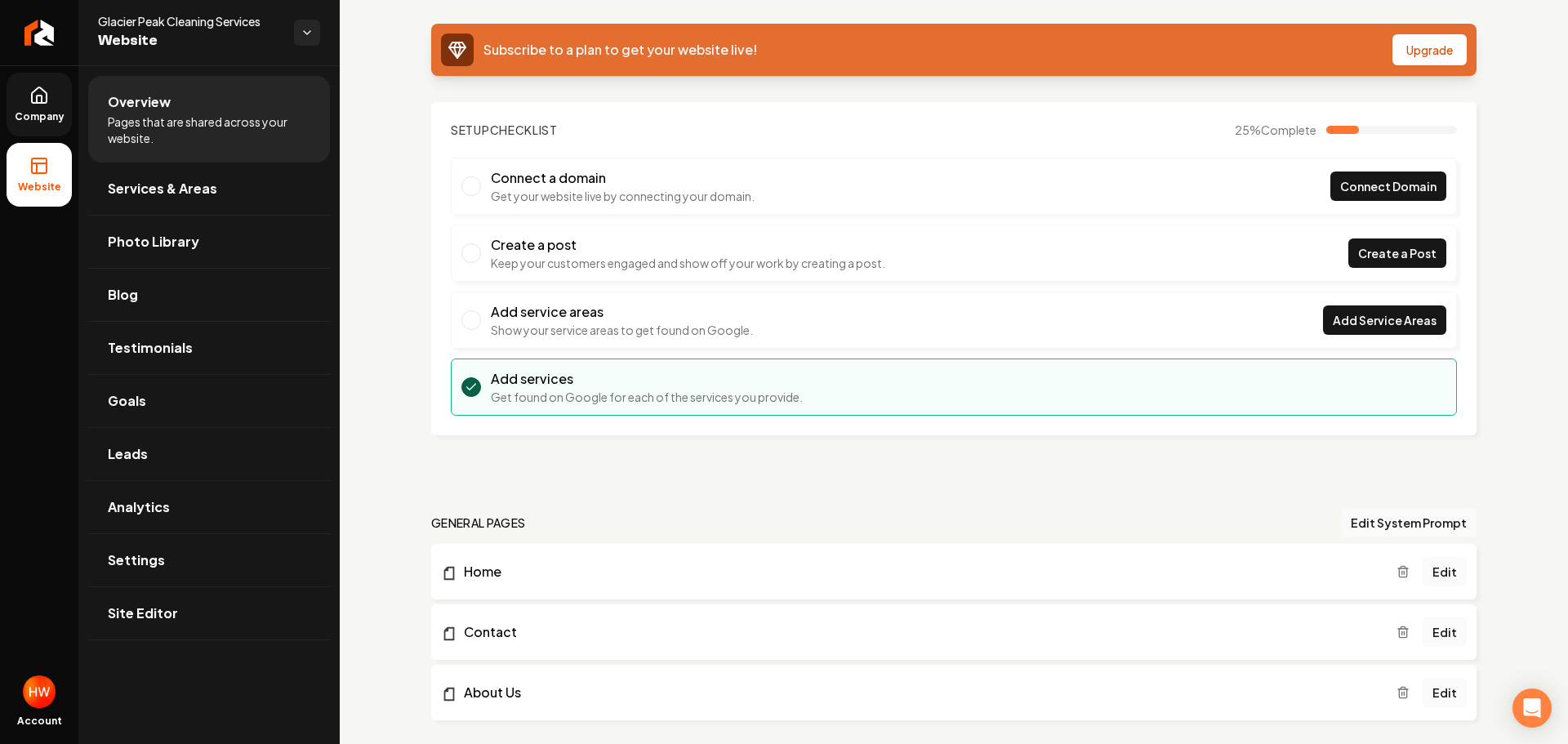
click at [161, 125] on span "Pages that are shared across your website." at bounding box center [209, 129] width 203 height 32
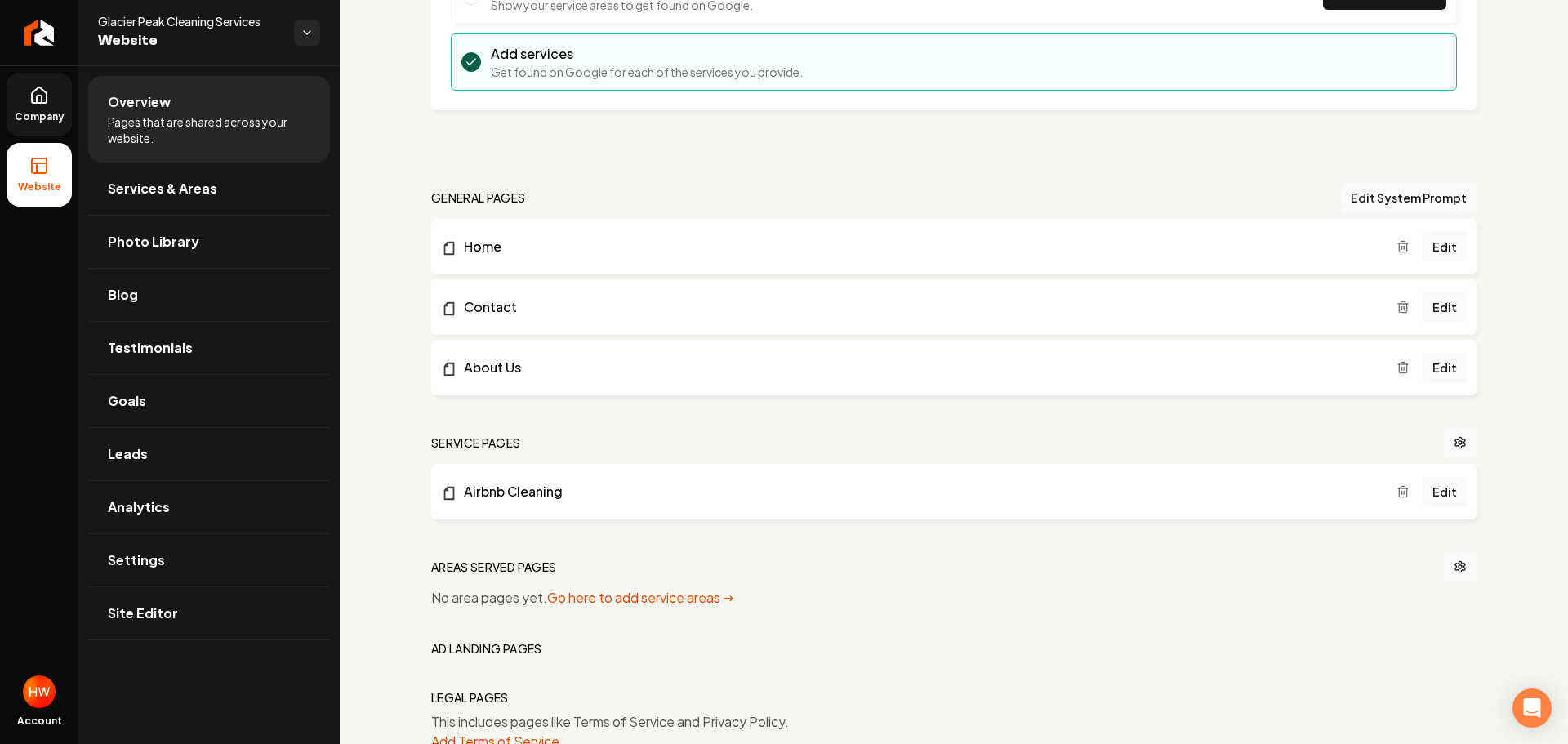
scroll to position [472, 0]
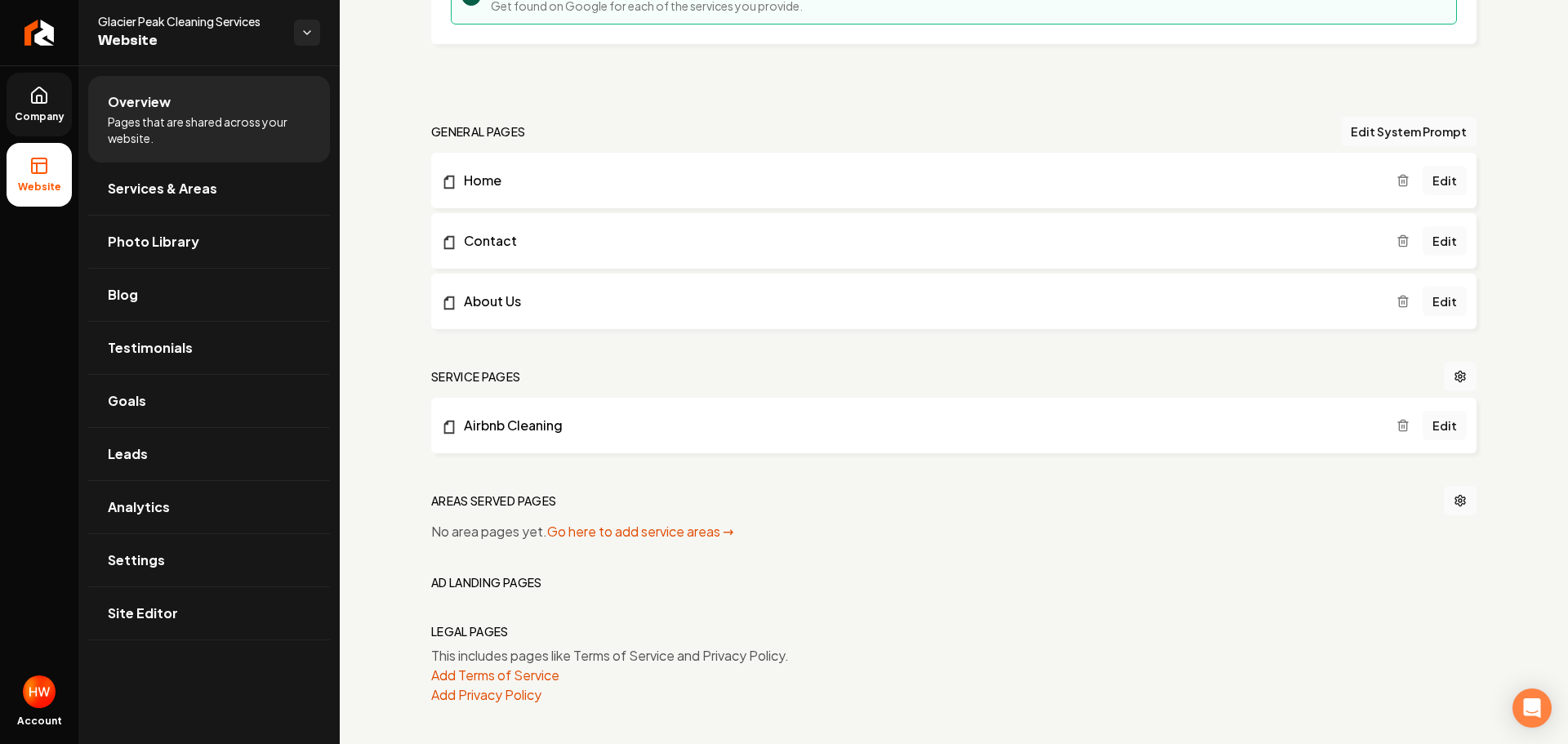
click at [1397, 424] on icon "Main content area" at bounding box center [1403, 426] width 13 height 13
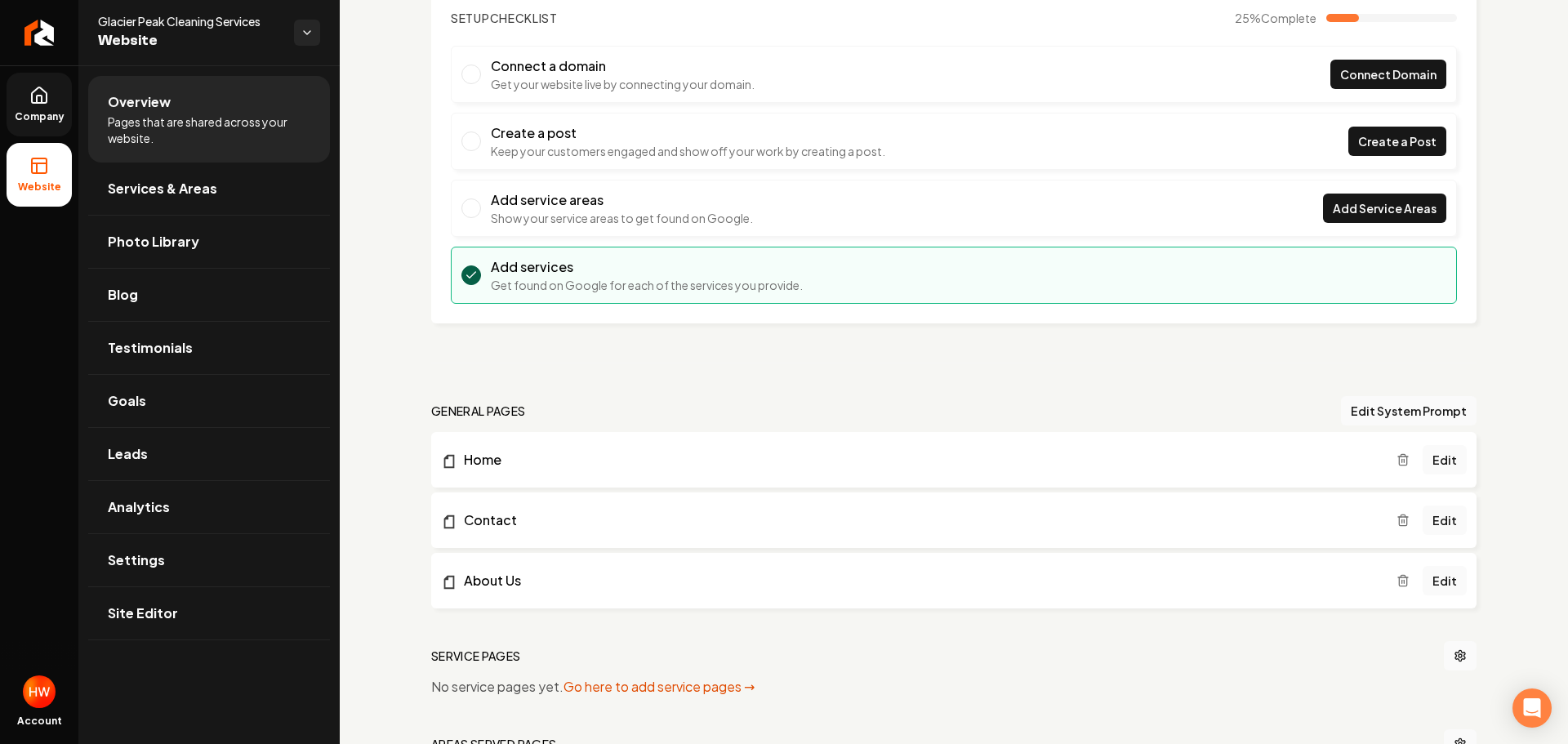
scroll to position [191, 0]
click at [1362, 411] on button "Edit System Prompt" at bounding box center [1409, 412] width 136 height 30
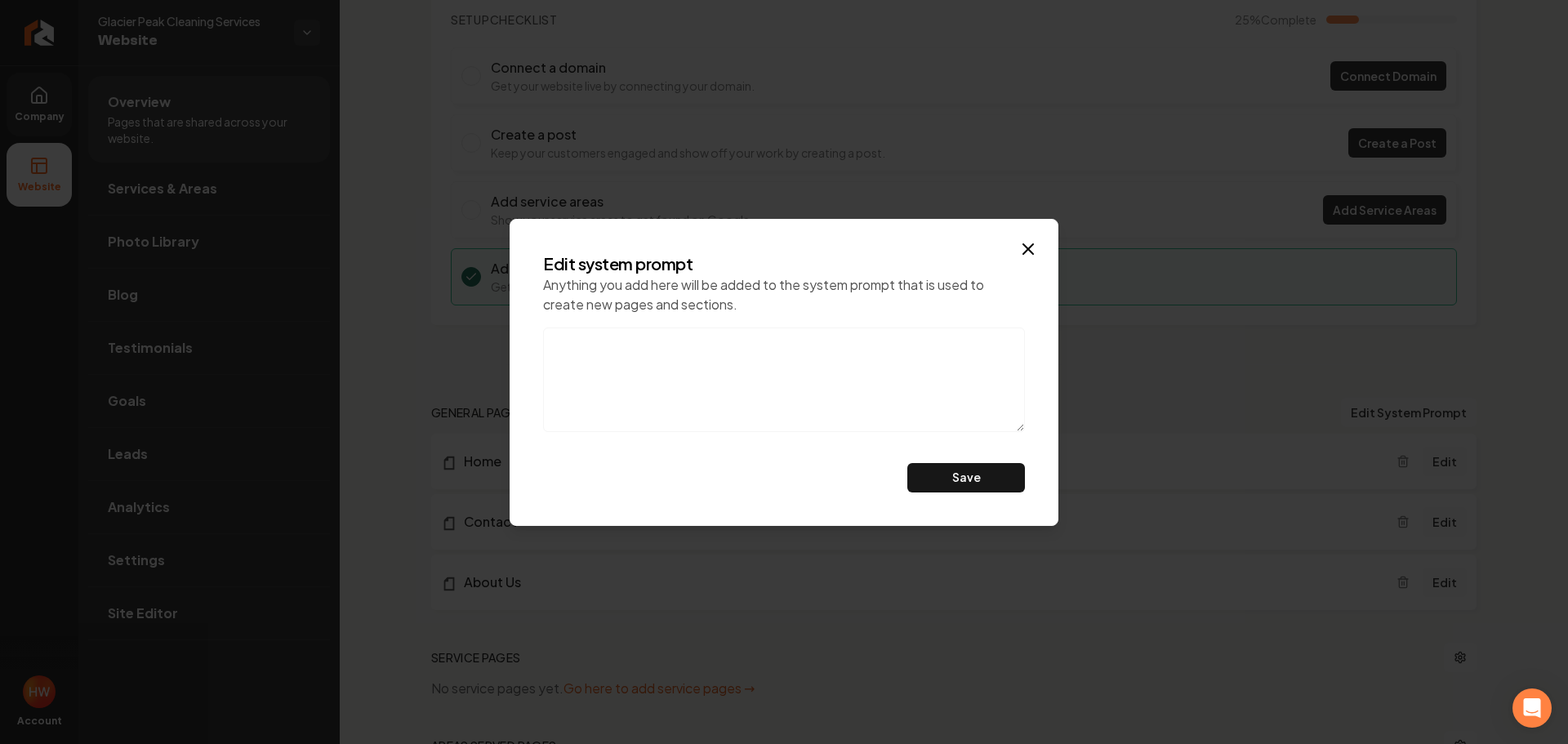
click at [701, 372] on textarea at bounding box center [784, 379] width 482 height 104
paste textarea "Do not mention eco-friendly products, also, this is a referral agency. don't ca…"
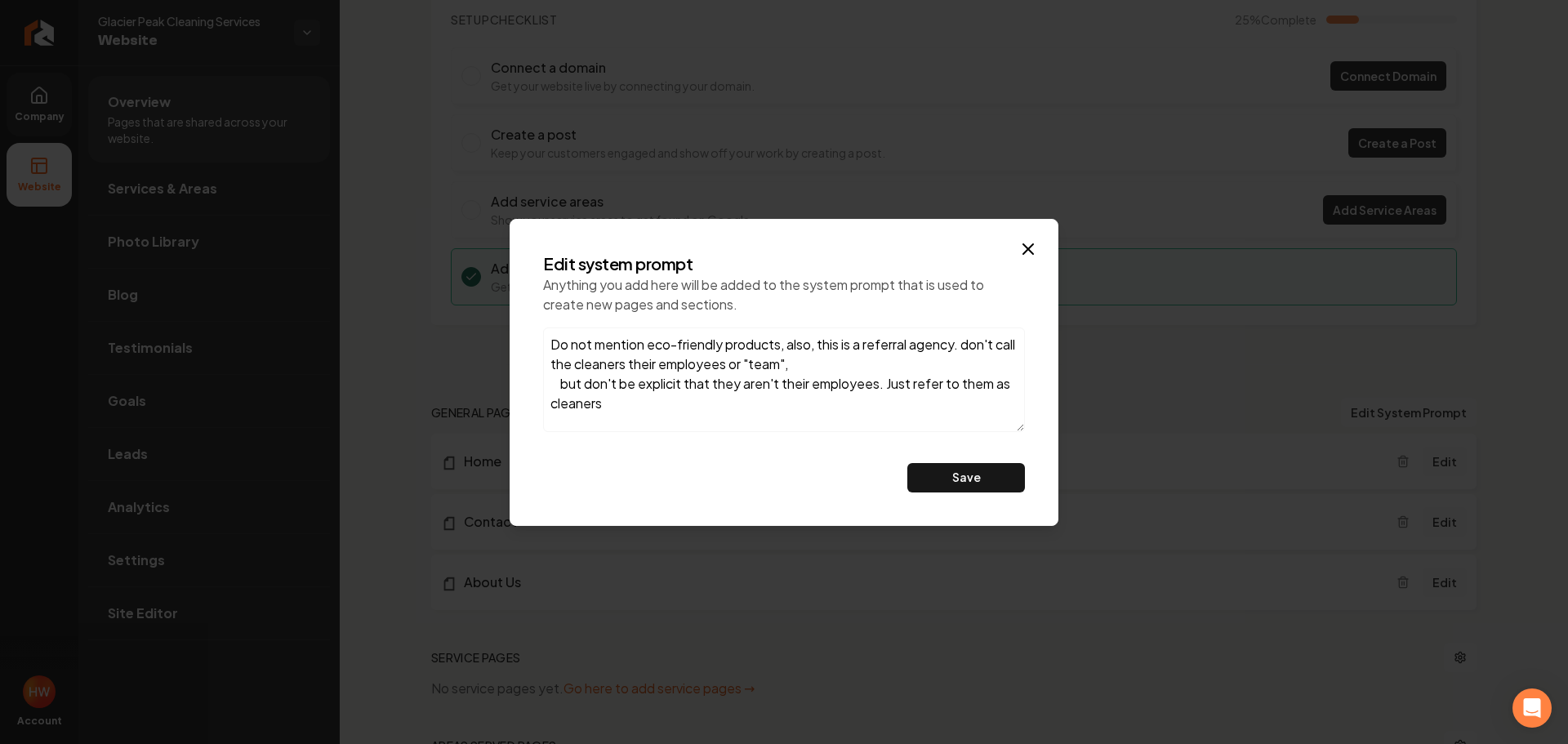
click at [560, 386] on textarea "Do not mention eco-friendly products, also, this is a referral agency. don't ca…" at bounding box center [784, 379] width 482 height 104
type textarea "Do not mention eco-friendly products, also, this is a referral agency. don't ca…"
click at [983, 474] on button "Save" at bounding box center [966, 478] width 118 height 30
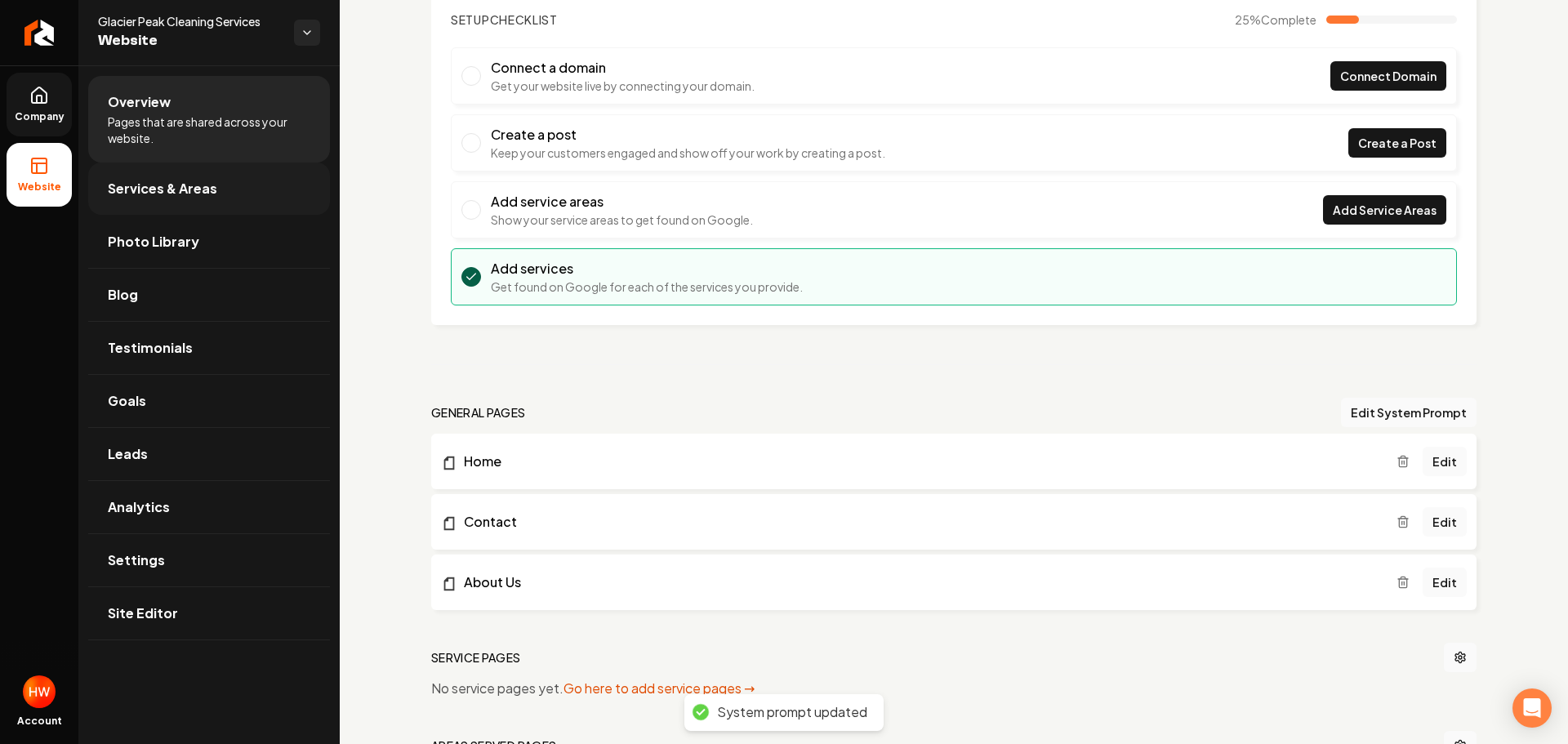
click at [189, 192] on span "Services & Areas" at bounding box center [162, 188] width 110 height 19
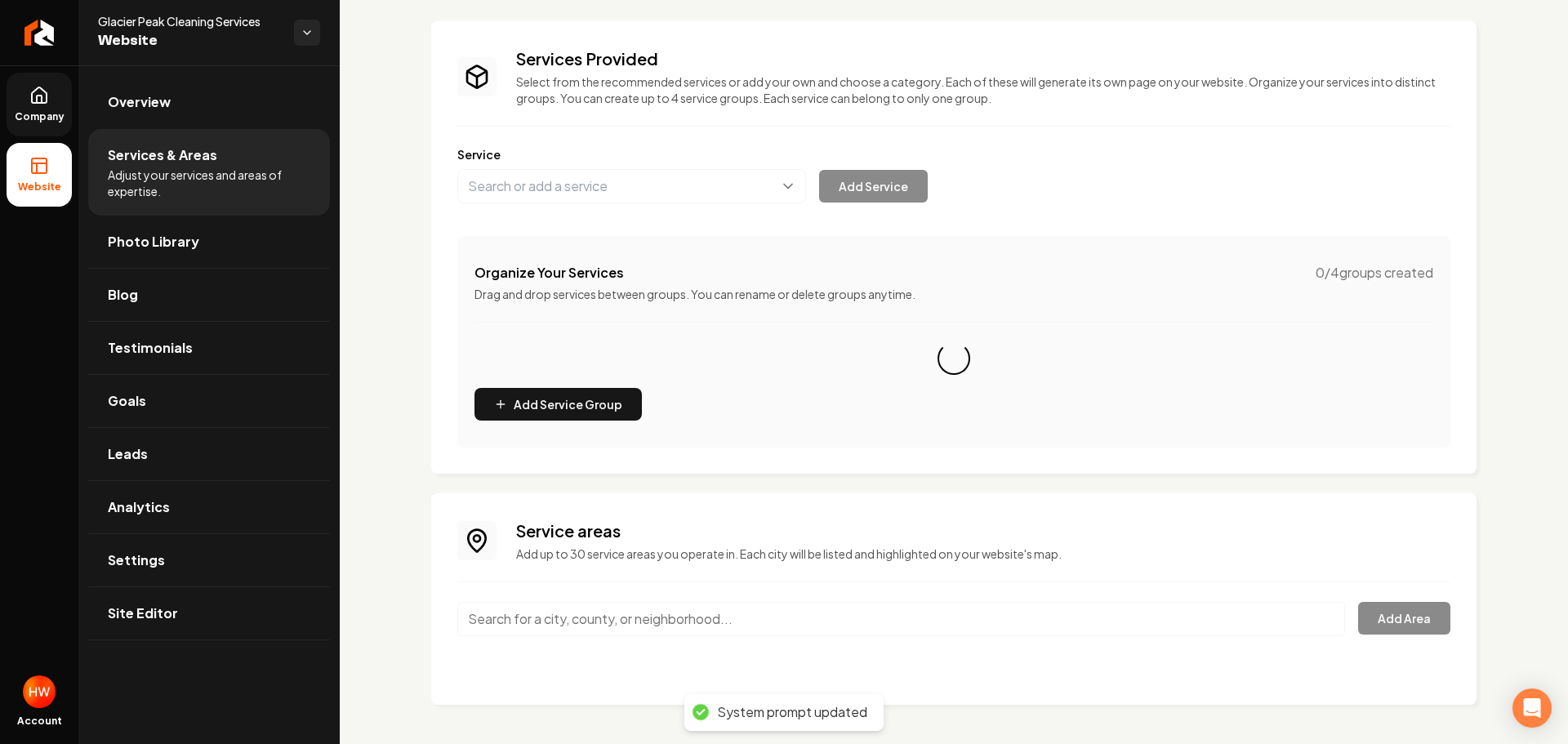
scroll to position [83, 0]
click at [598, 195] on button "Main content area" at bounding box center [631, 185] width 348 height 34
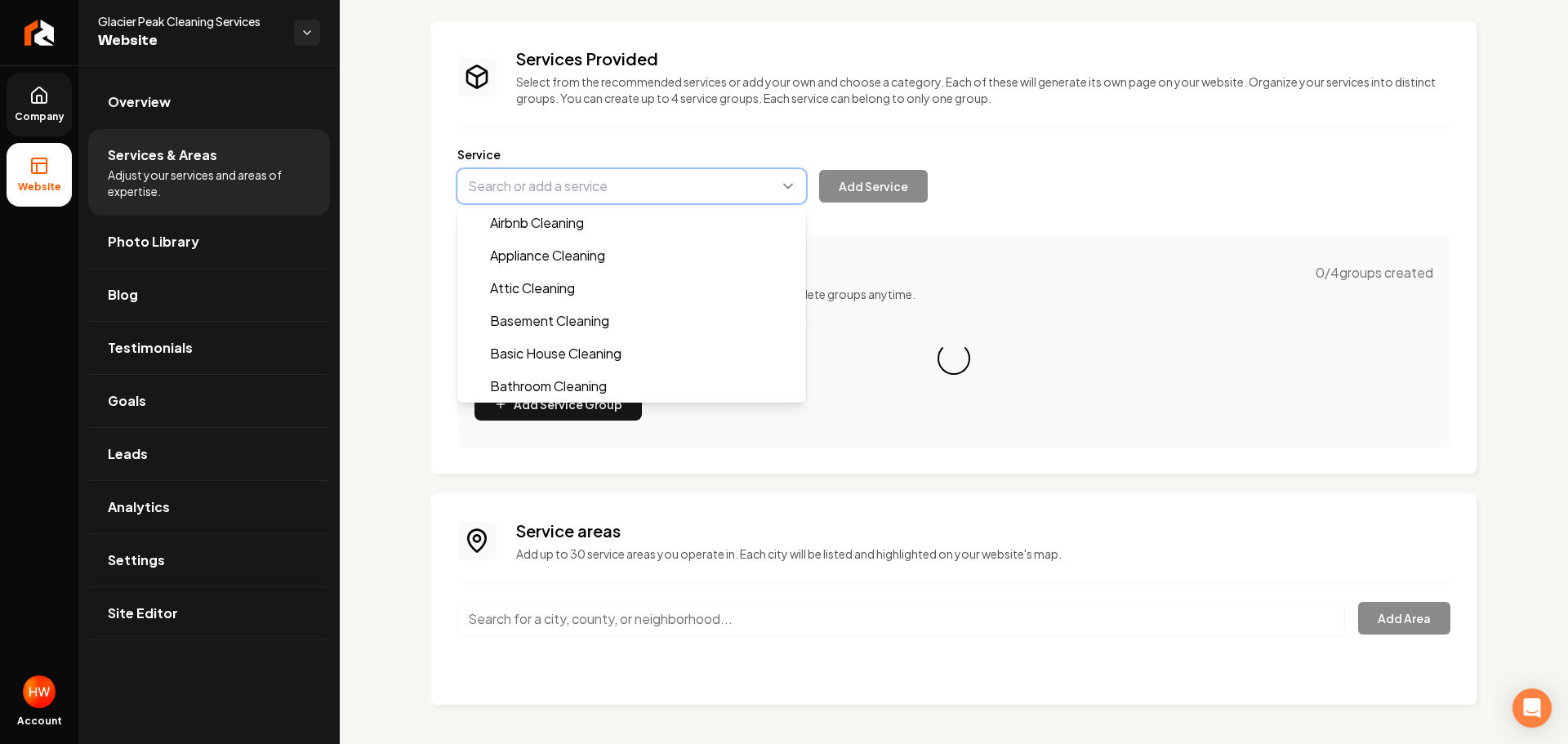
paste input "Basic House Cleaning"
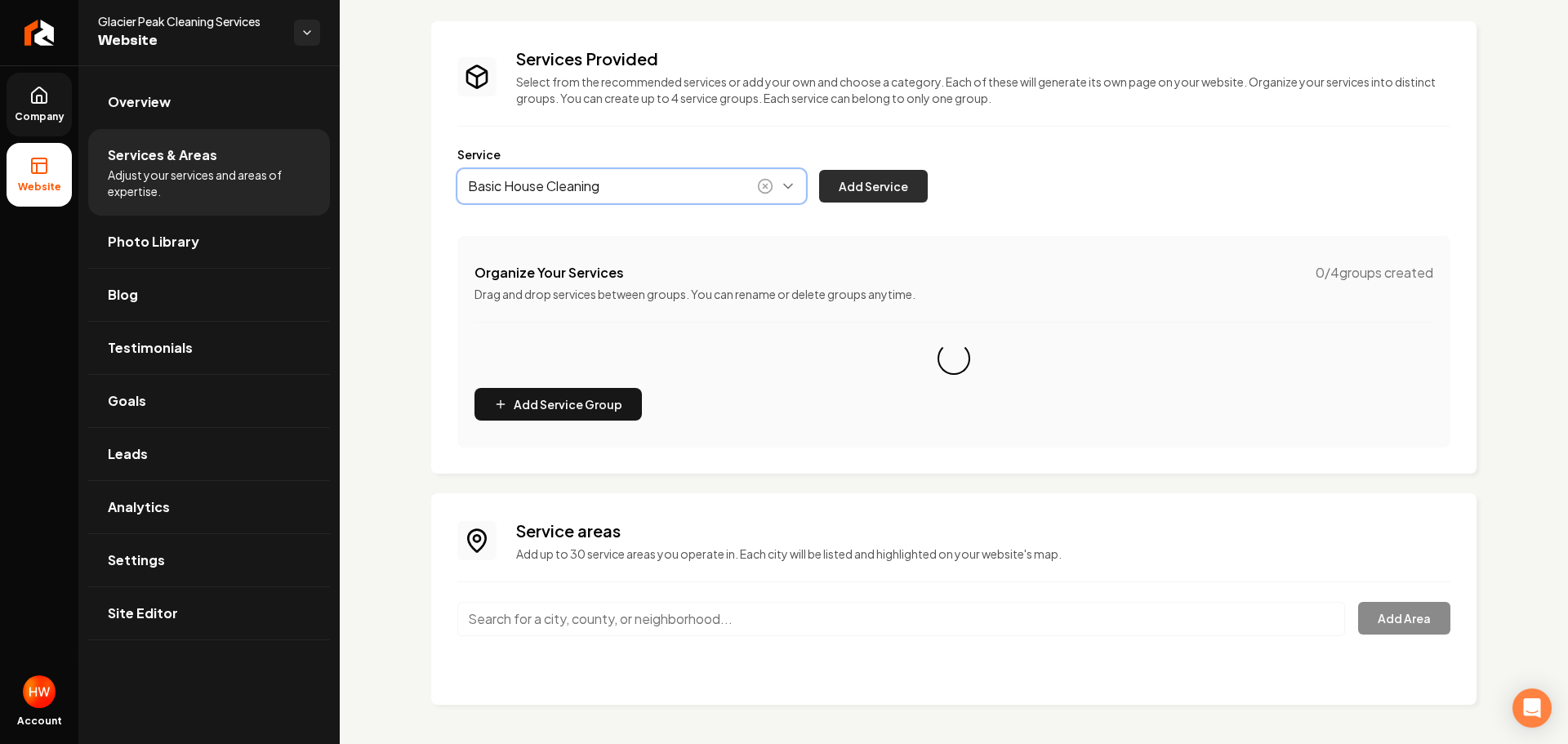
type input "Basic House Cleaning"
click at [893, 192] on button "Add Service" at bounding box center [874, 185] width 109 height 32
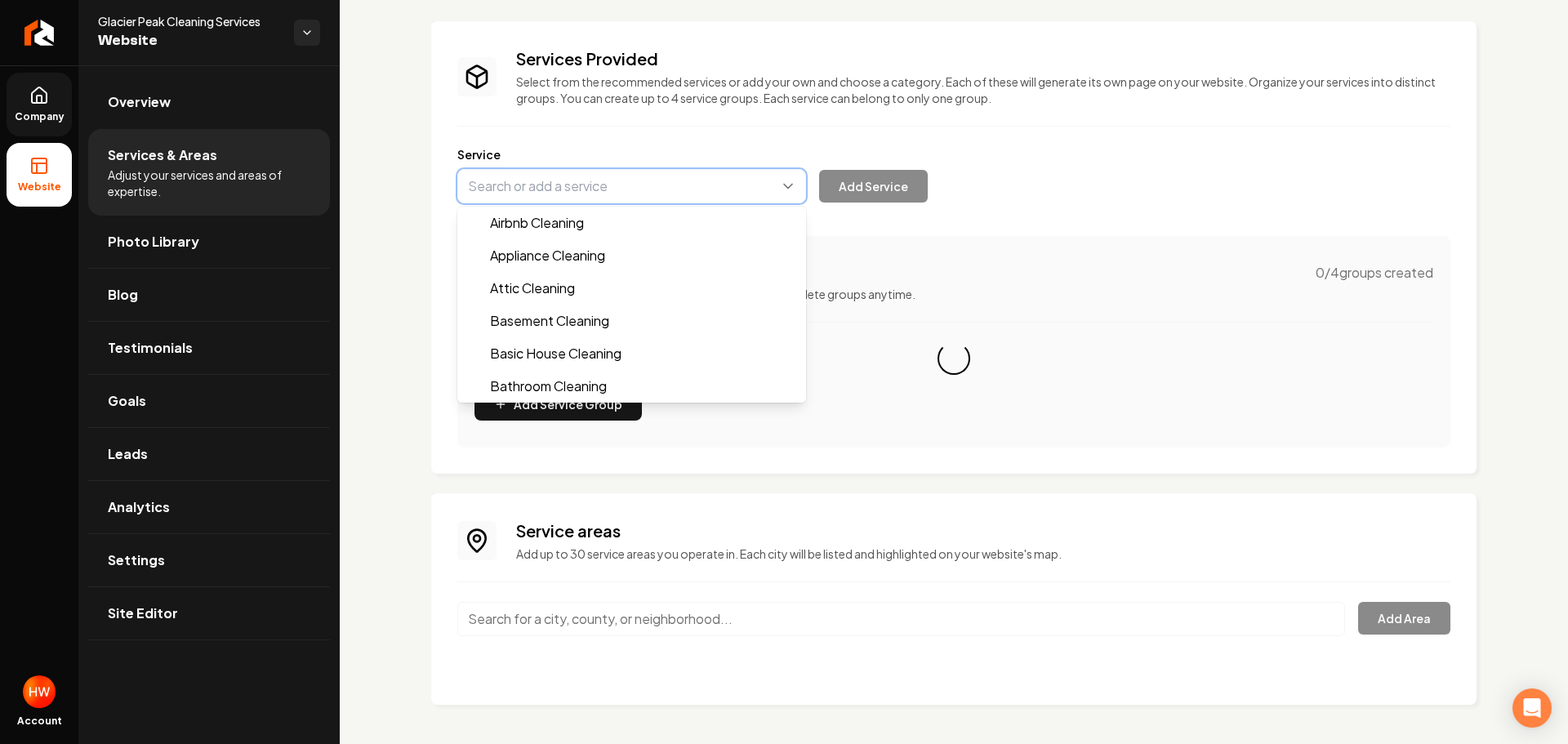
click at [574, 192] on button "Main content area" at bounding box center [631, 185] width 348 height 34
paste input "Deep House Cleaning"
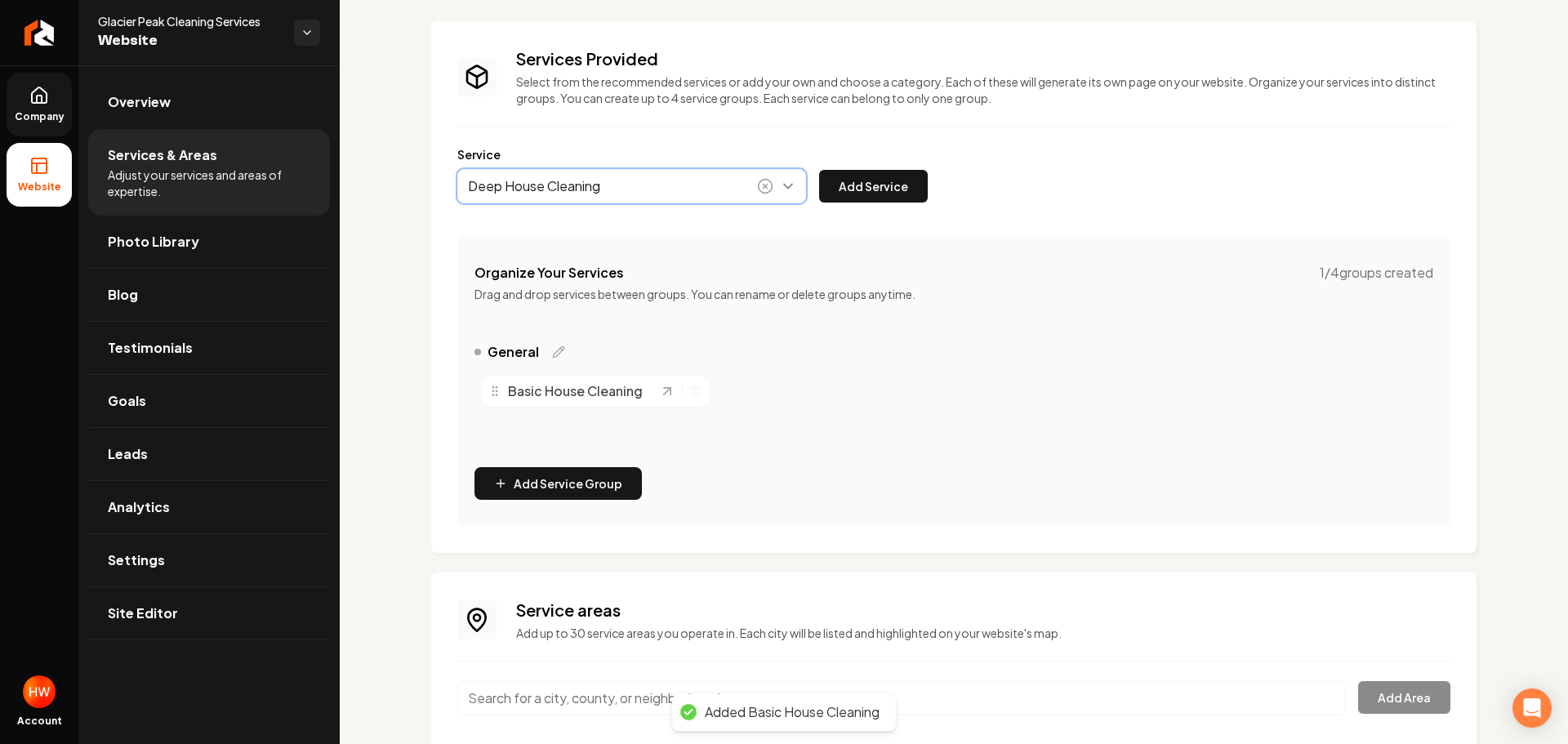
drag, startPoint x: 586, startPoint y: 230, endPoint x: 825, endPoint y: 220, distance: 239.2
type input "Deep House Cleaning"
drag, startPoint x: 884, startPoint y: 191, endPoint x: 936, endPoint y: 190, distance: 52.0
click at [887, 190] on button "Add Service" at bounding box center [874, 185] width 109 height 32
click at [602, 182] on button "Main content area" at bounding box center [631, 185] width 348 height 34
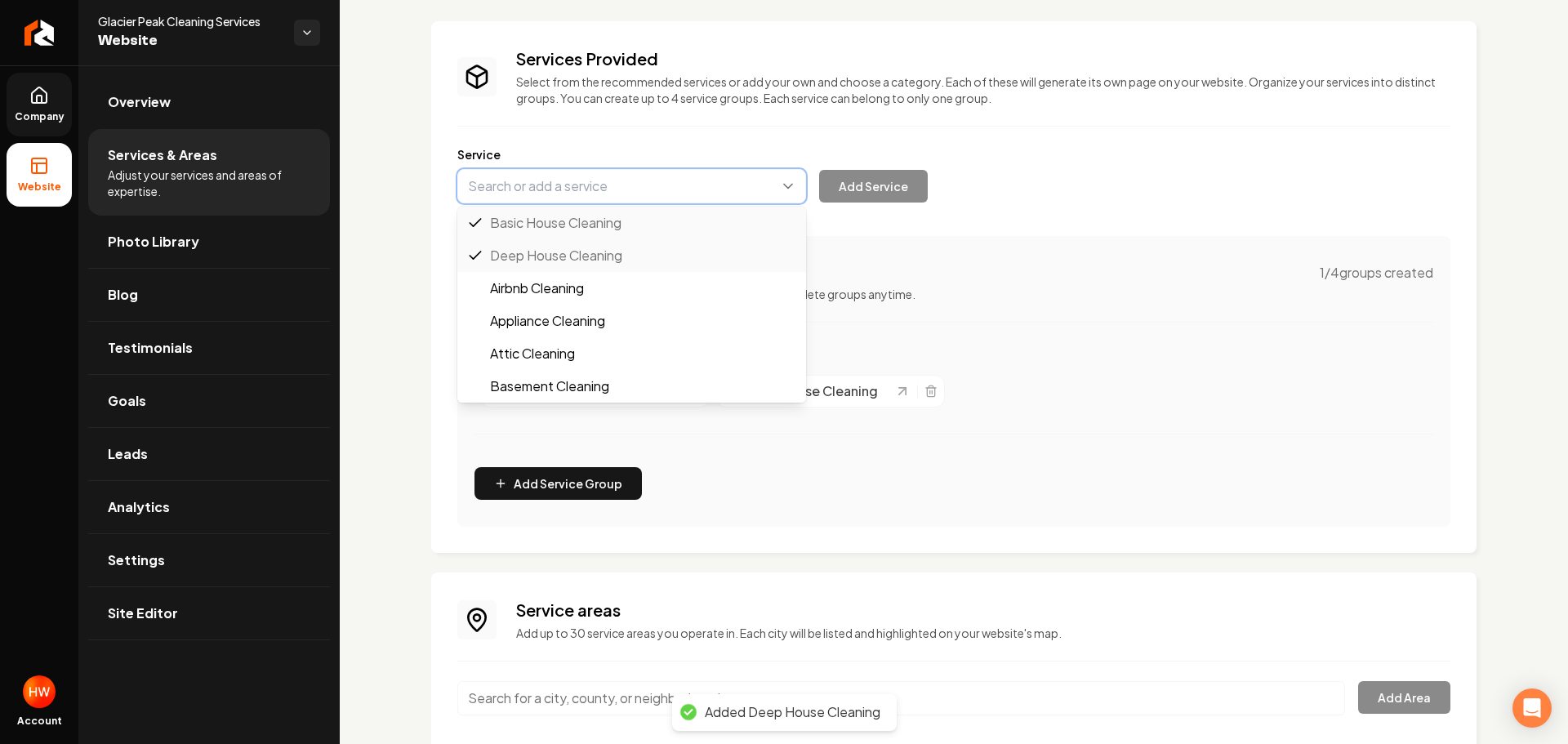
paste input "Move-In/Move-Out Cleaning"
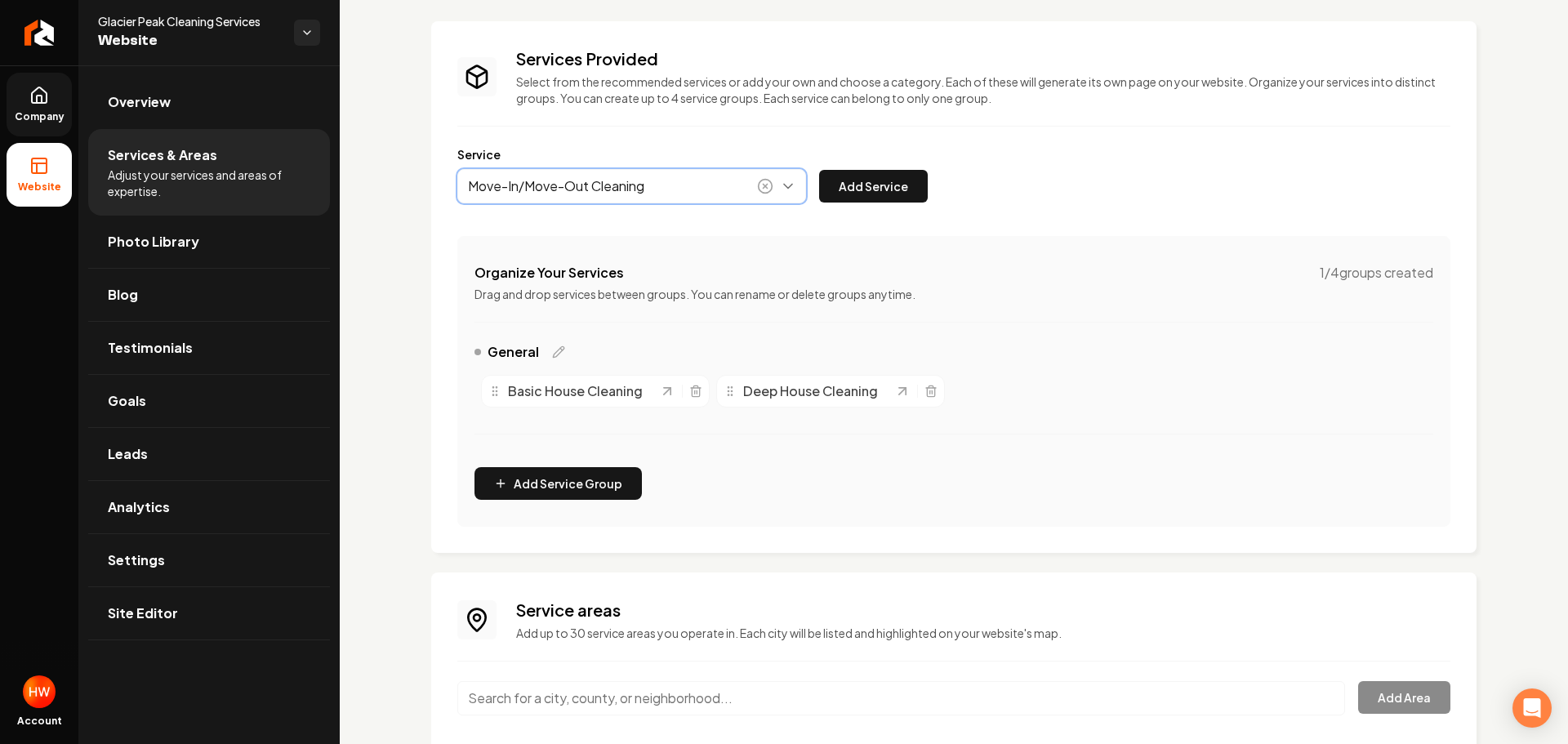
type input "Move-In/Move-Out Cleaning"
click at [894, 184] on button "Add Service" at bounding box center [874, 185] width 109 height 32
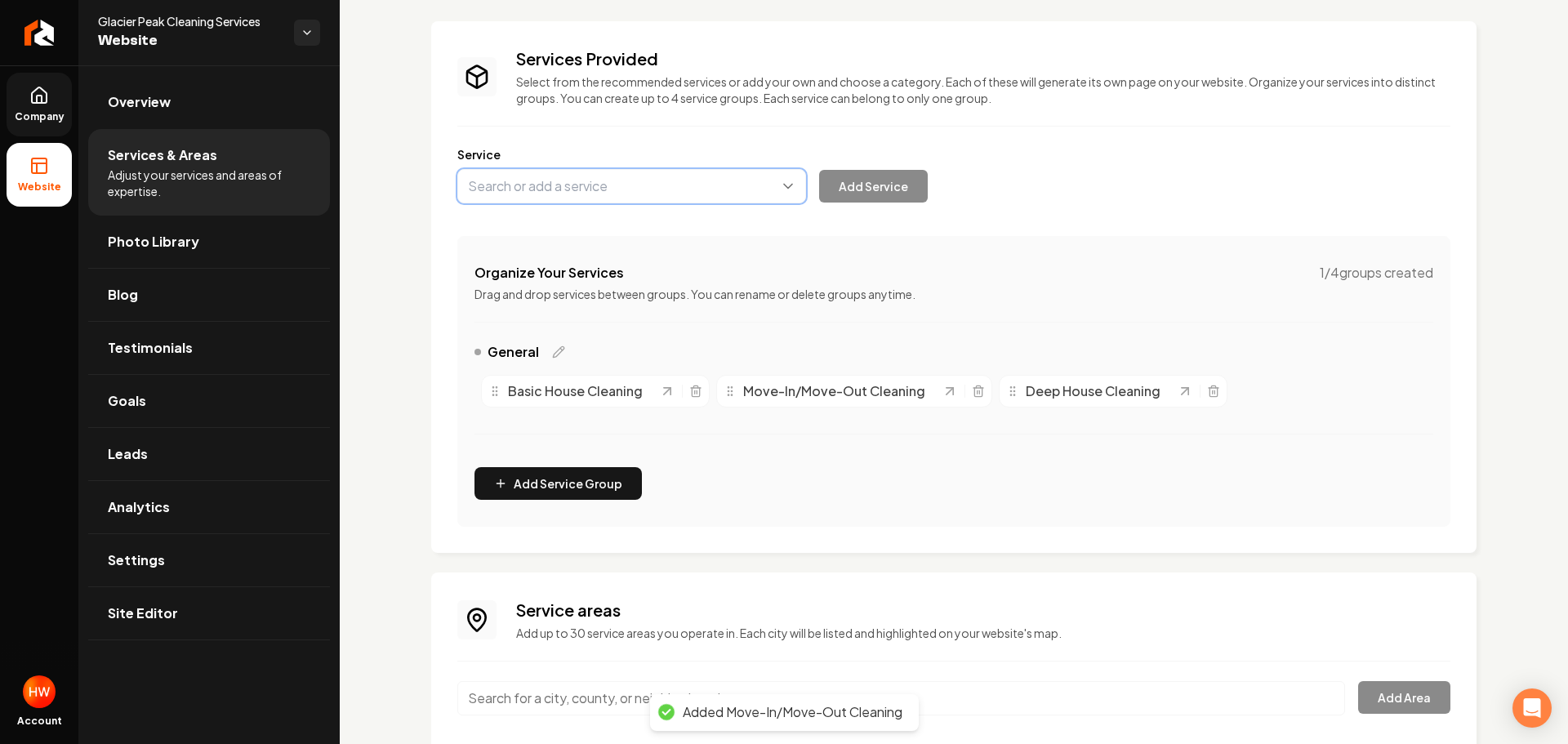
click at [613, 183] on button "Main content area" at bounding box center [631, 185] width 348 height 34
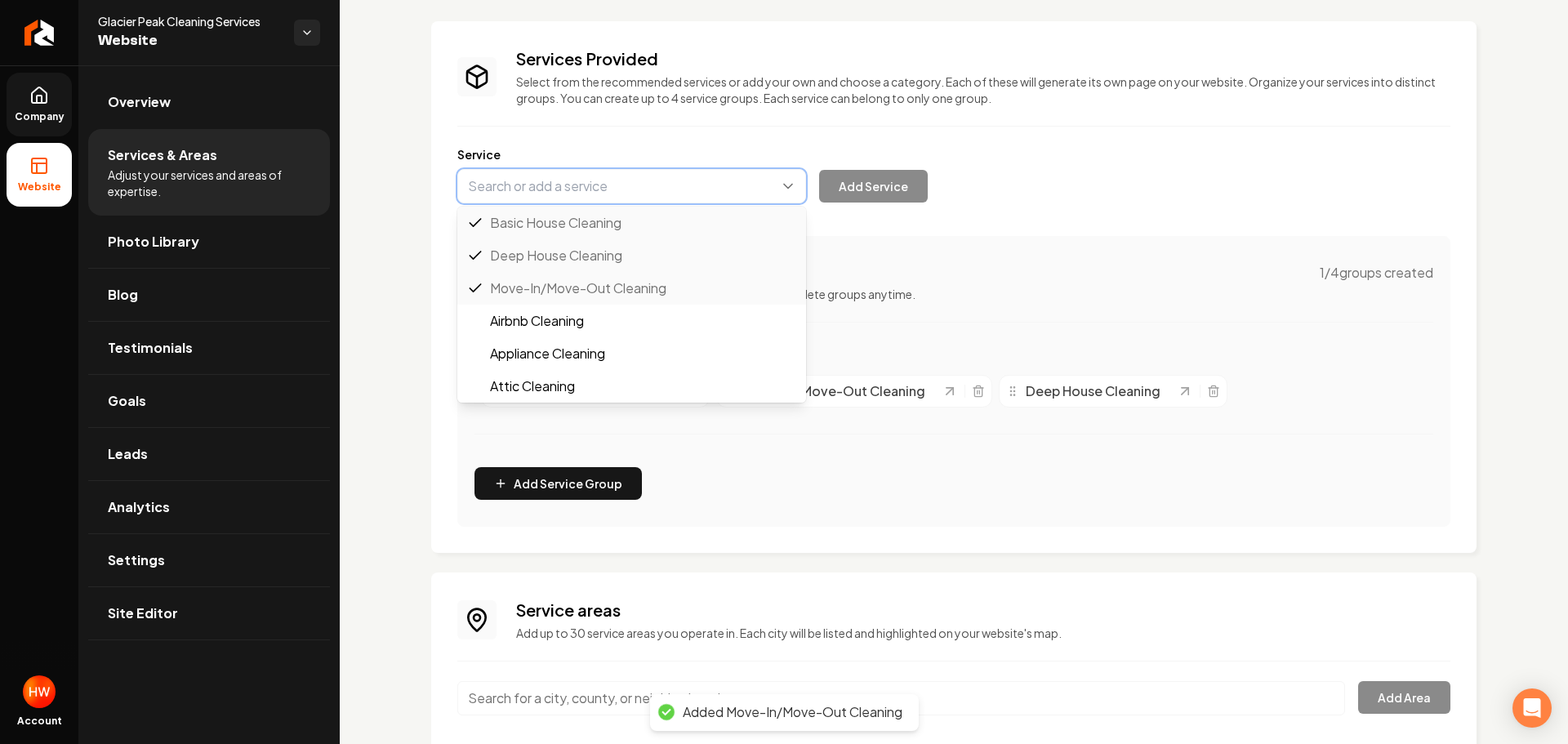
paste input "Recurring Maid Services"
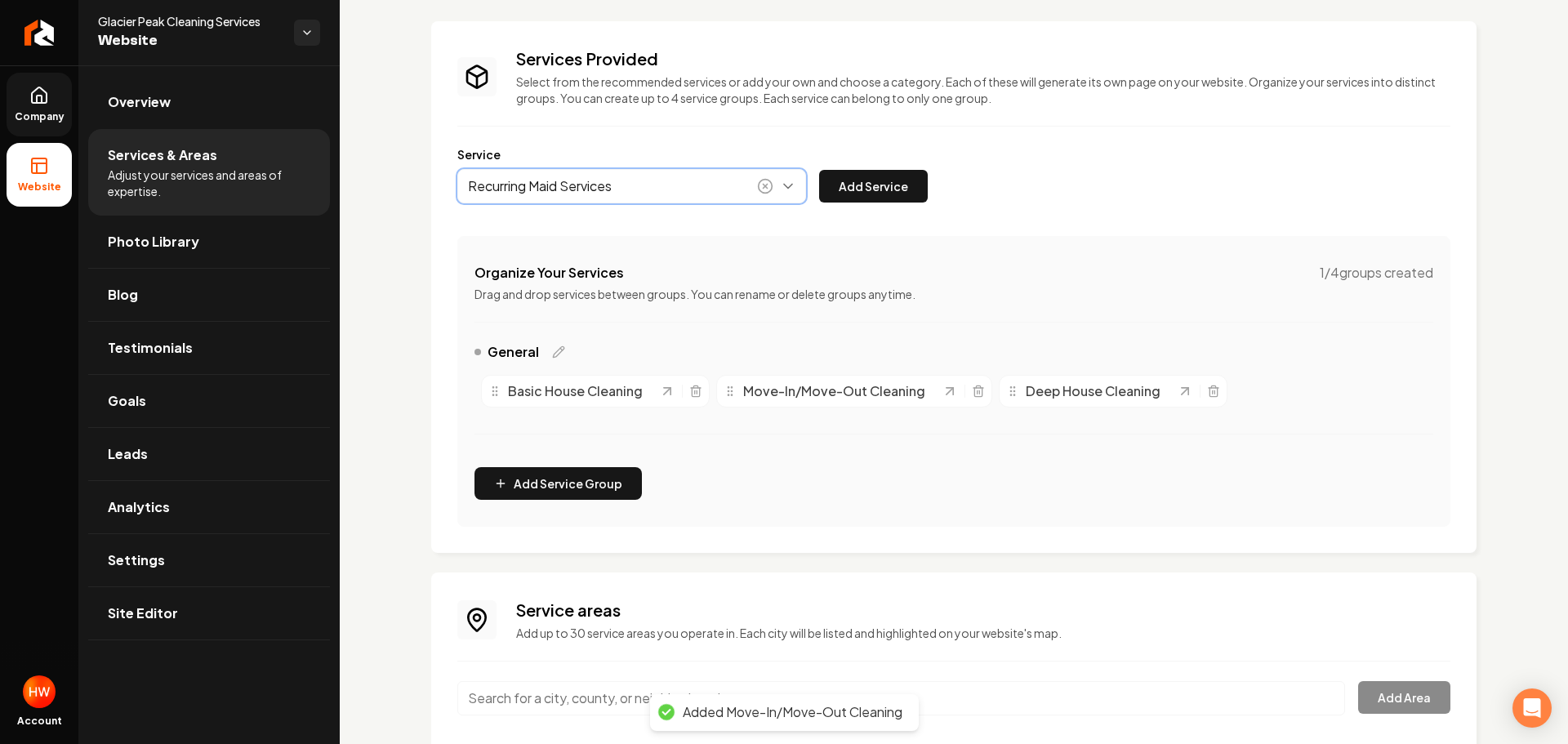
drag, startPoint x: 609, startPoint y: 220, endPoint x: 624, endPoint y: 223, distance: 15.3
type input "Recurring Maid Services"
drag, startPoint x: 893, startPoint y: 185, endPoint x: 1079, endPoint y: 205, distance: 187.1
click at [896, 186] on button "Add Service" at bounding box center [874, 185] width 109 height 32
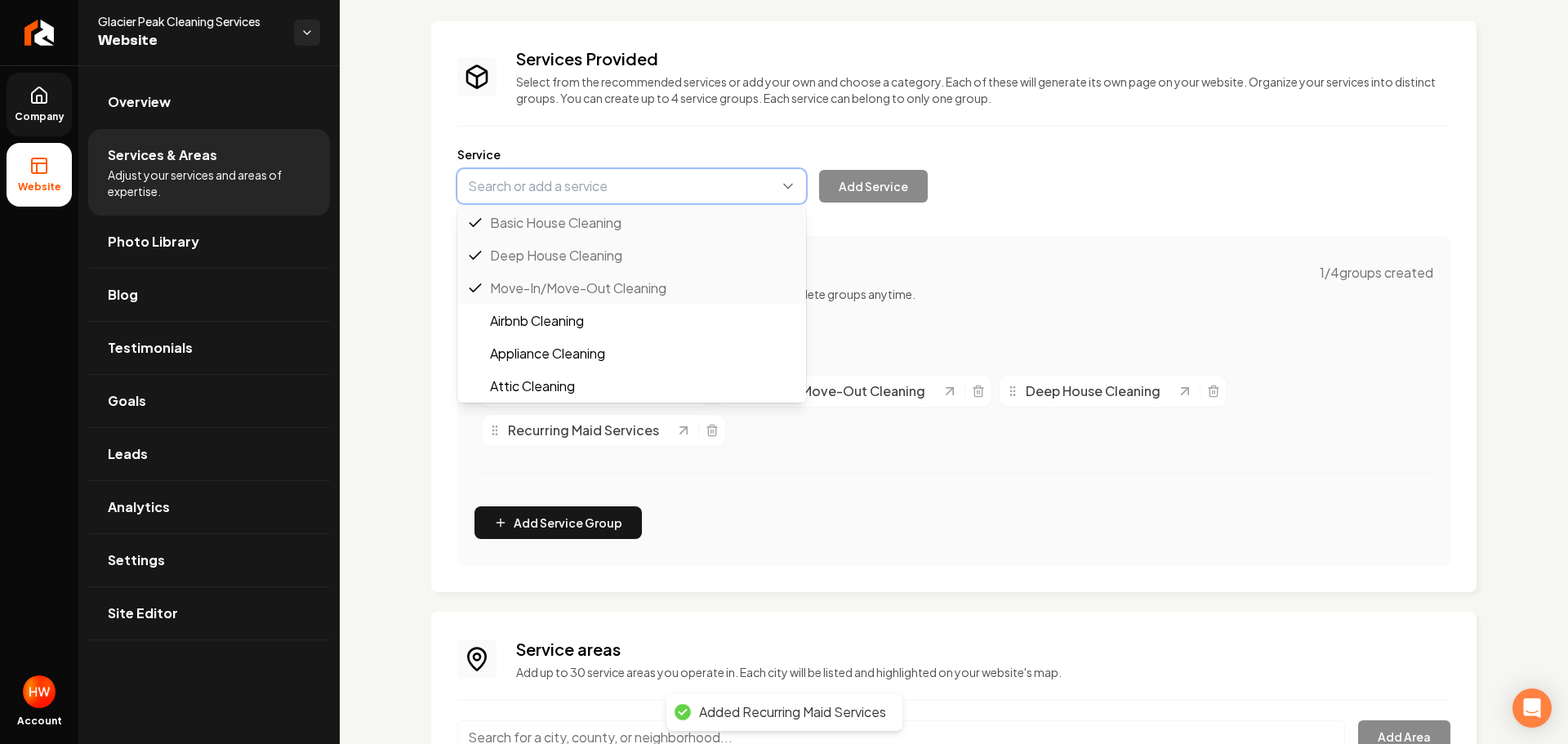
click at [600, 185] on button "Main content area" at bounding box center [631, 185] width 348 height 34
paste input "Airbnb Cleaning"
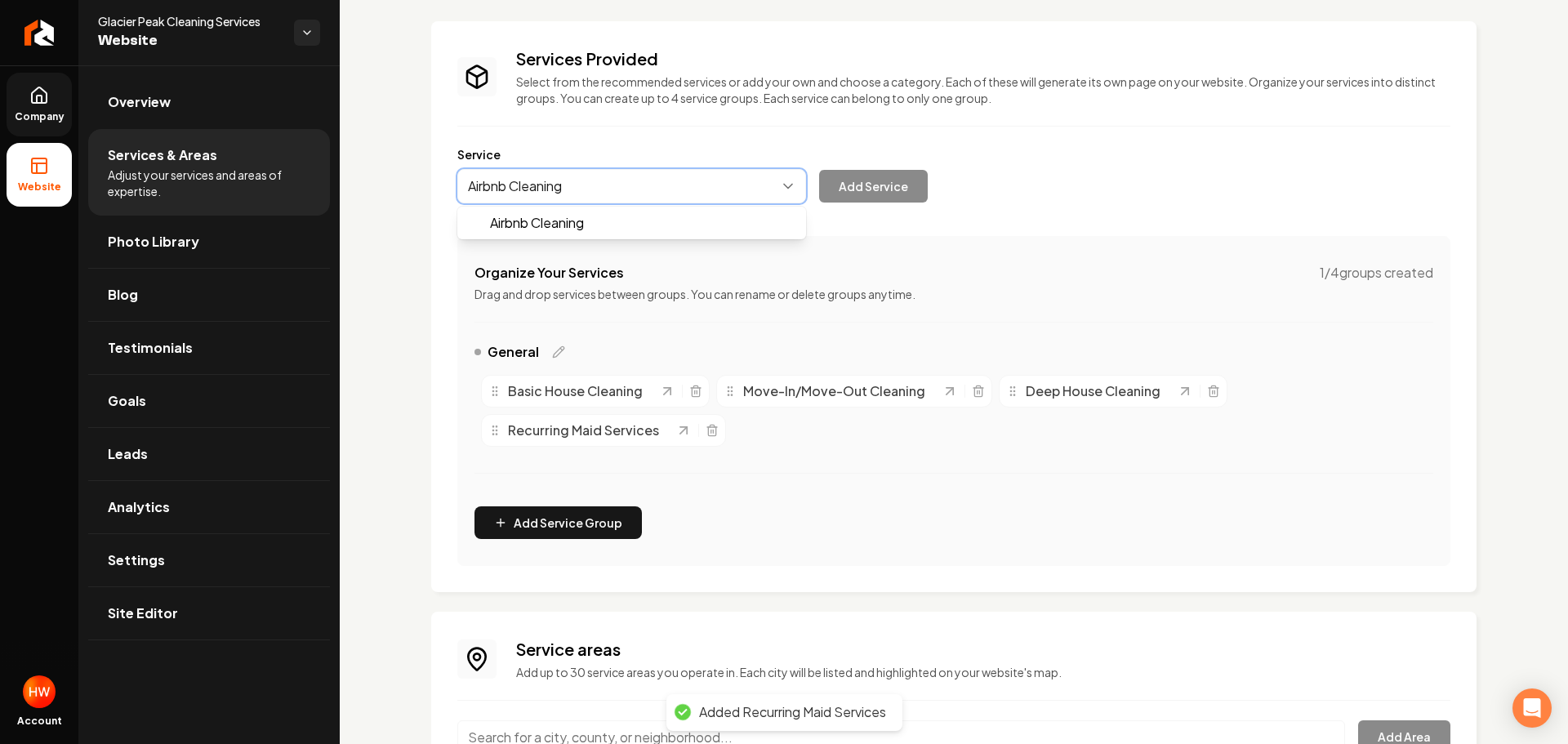
drag, startPoint x: 599, startPoint y: 217, endPoint x: 885, endPoint y: 225, distance: 286.1
type input "Airbnb Cleaning"
click at [877, 188] on button "Add Service" at bounding box center [874, 185] width 109 height 32
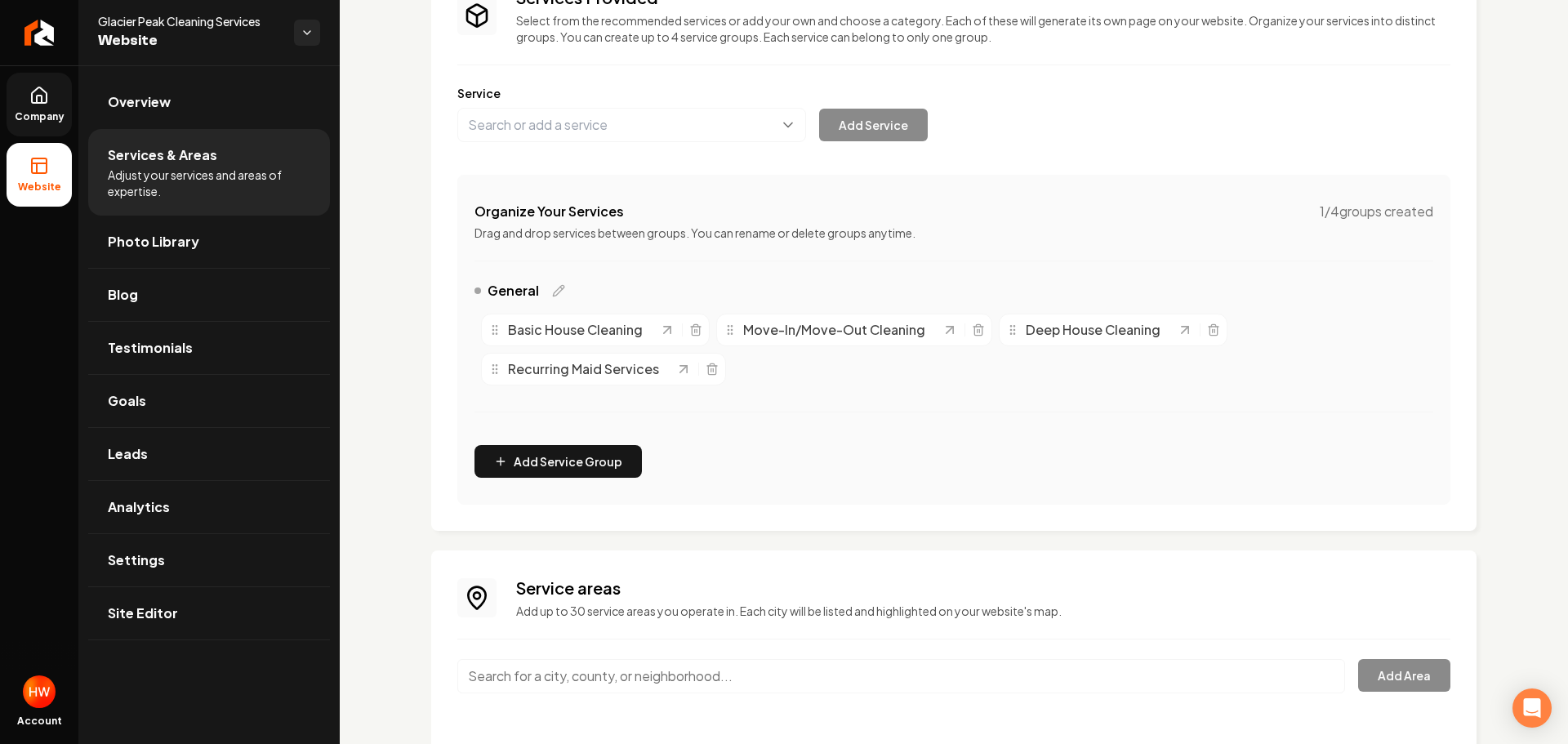
scroll to position [202, 0]
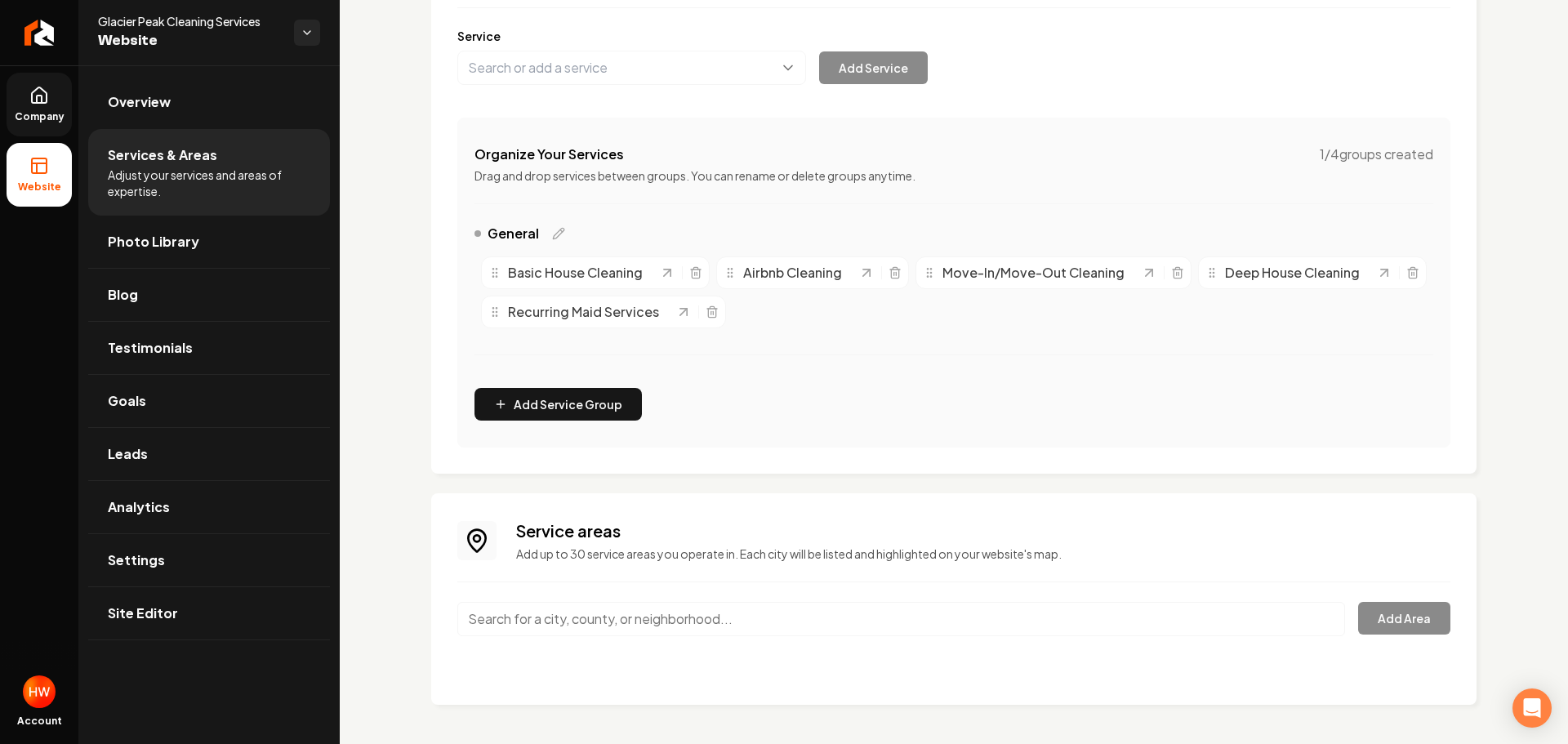
click at [670, 620] on input "Main content area" at bounding box center [901, 619] width 888 height 34
paste input "Auburn"
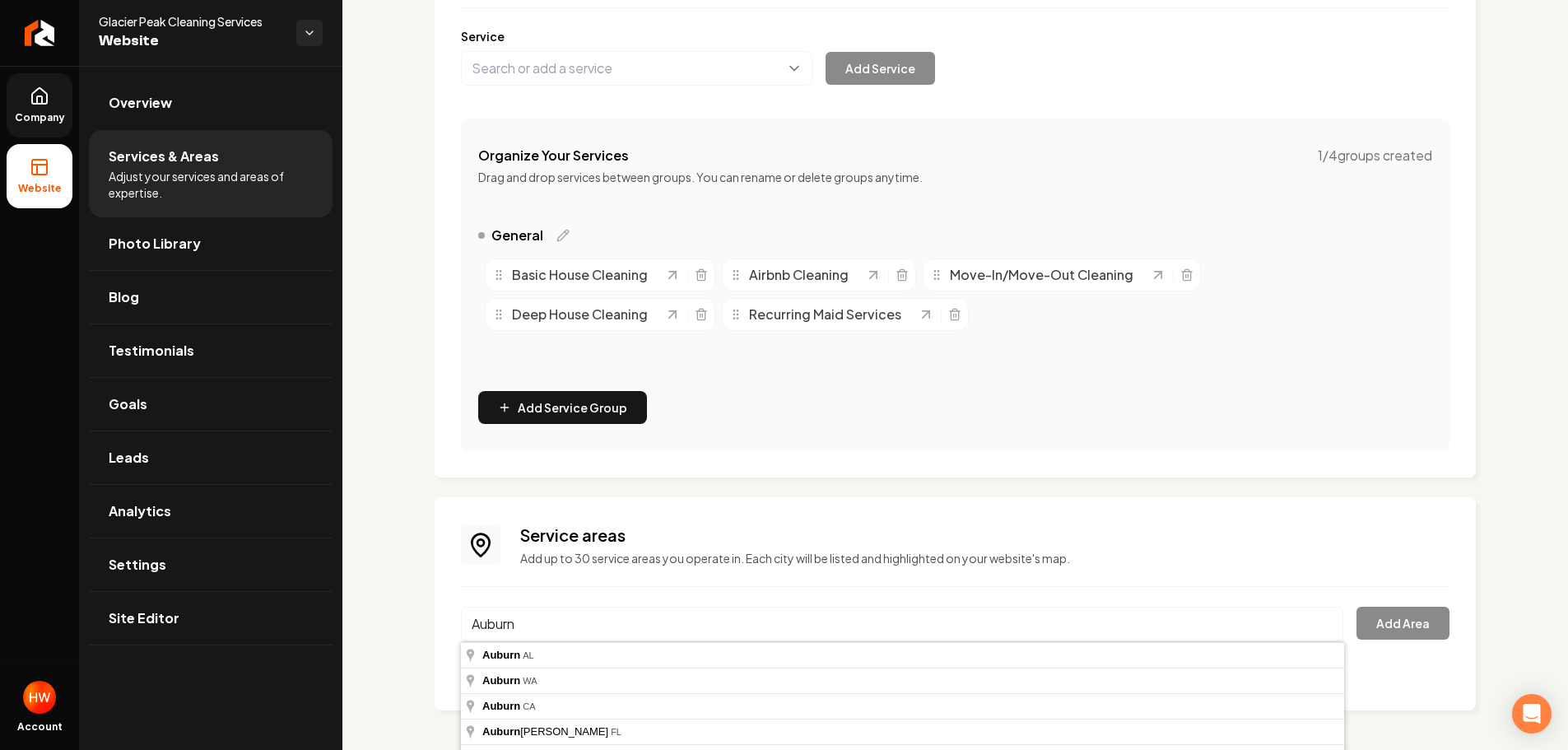
type input "Auburn, WA"
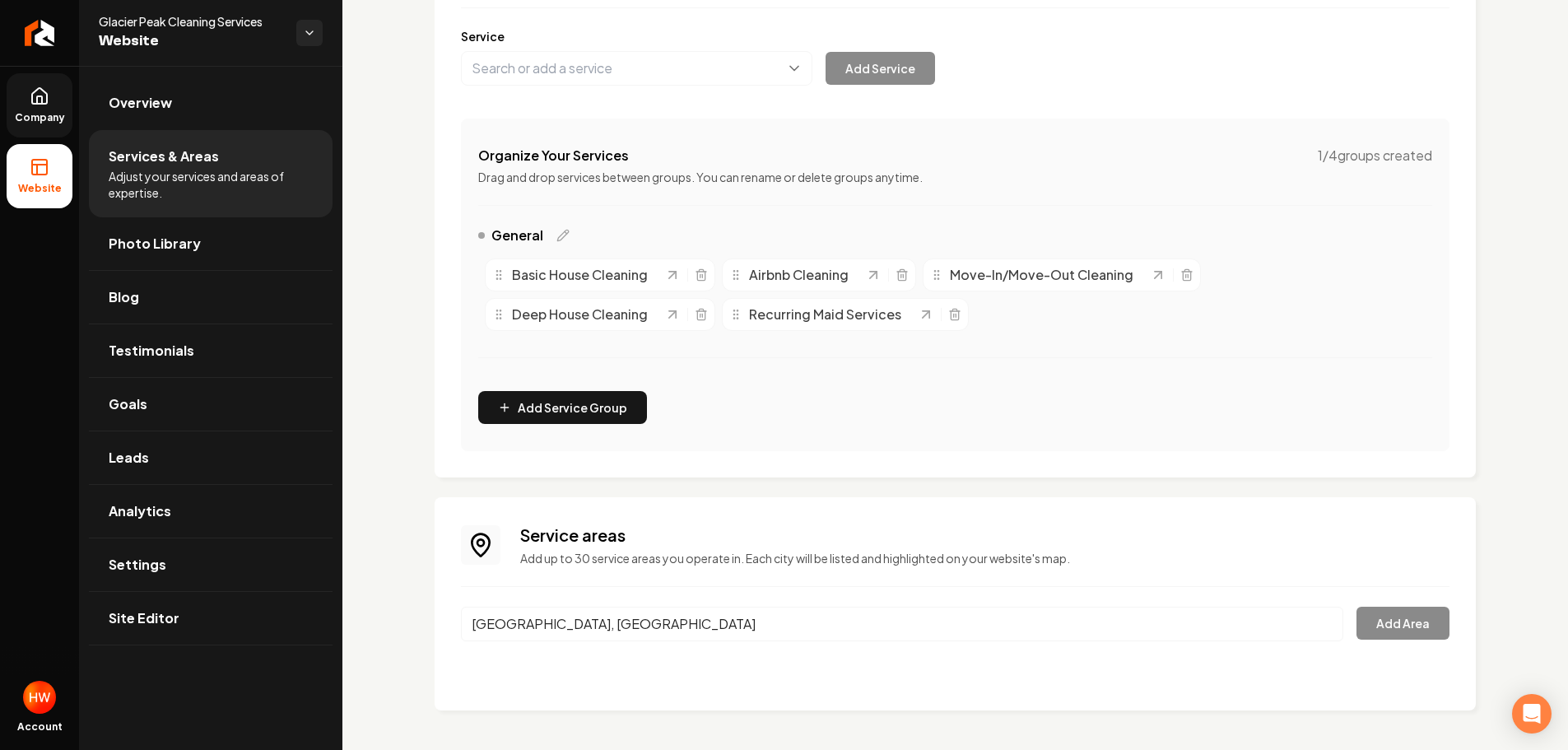
drag, startPoint x: 621, startPoint y: 675, endPoint x: 632, endPoint y: 676, distance: 11.0
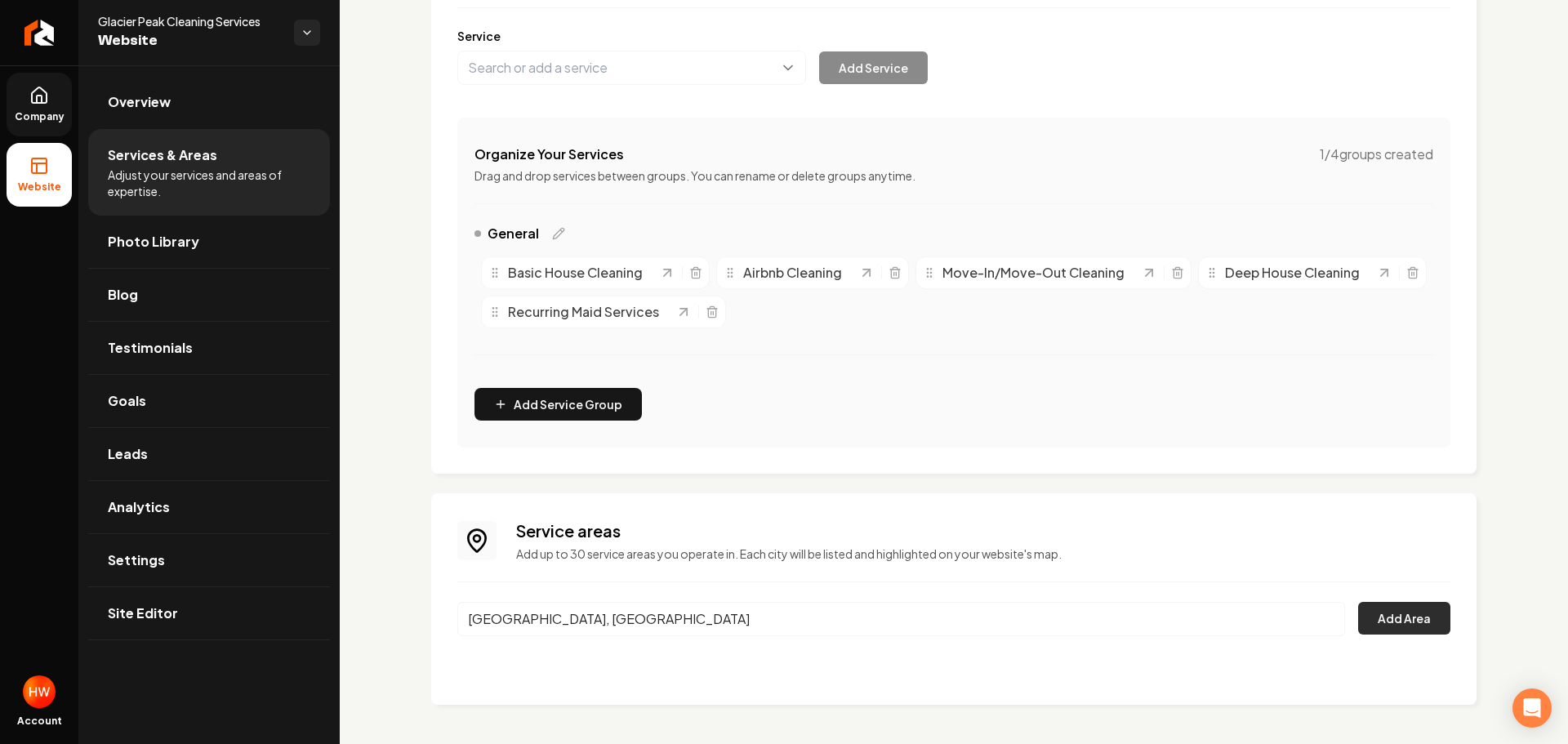
click at [1379, 613] on button "Add Area" at bounding box center [1404, 618] width 92 height 32
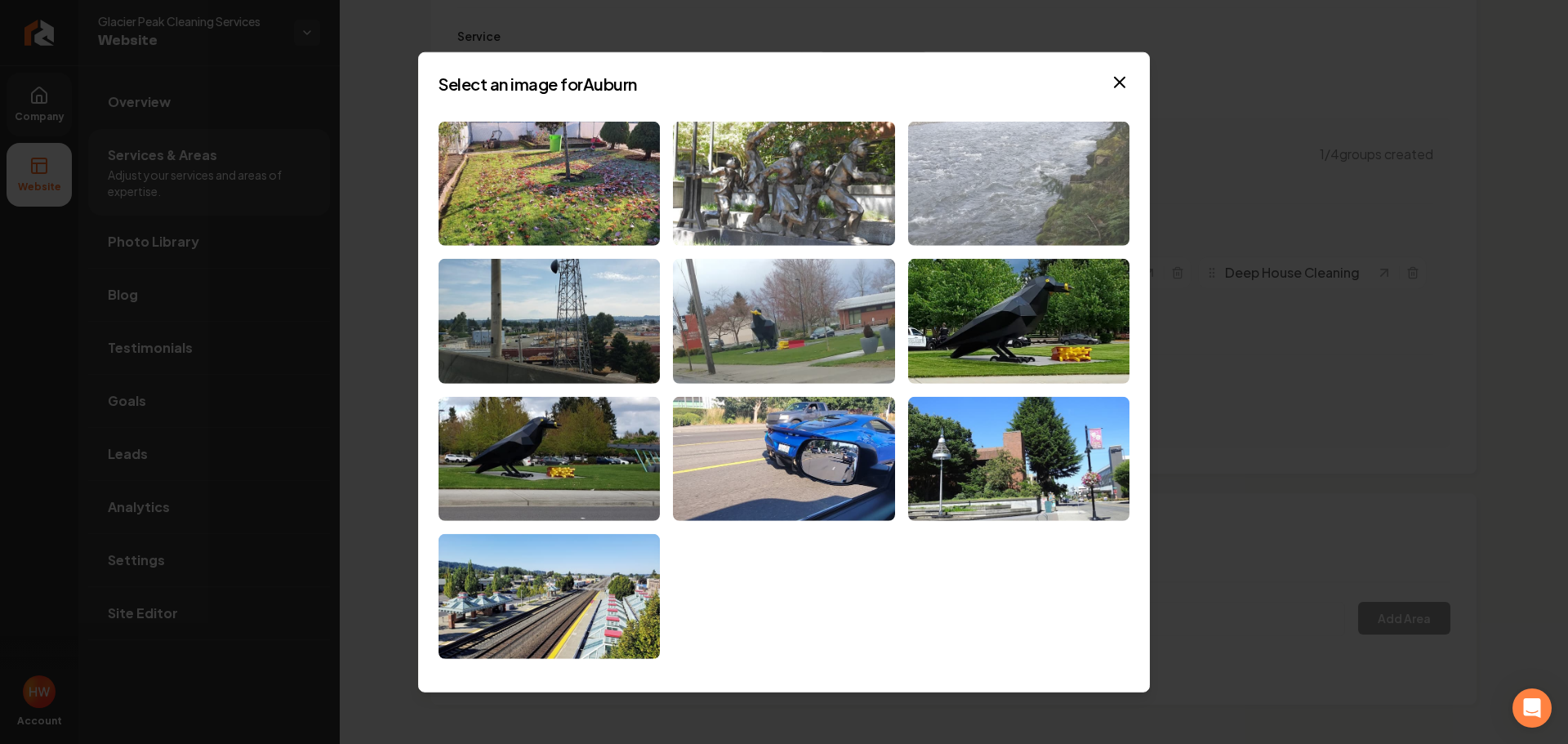
click at [948, 199] on img at bounding box center [1019, 183] width 221 height 125
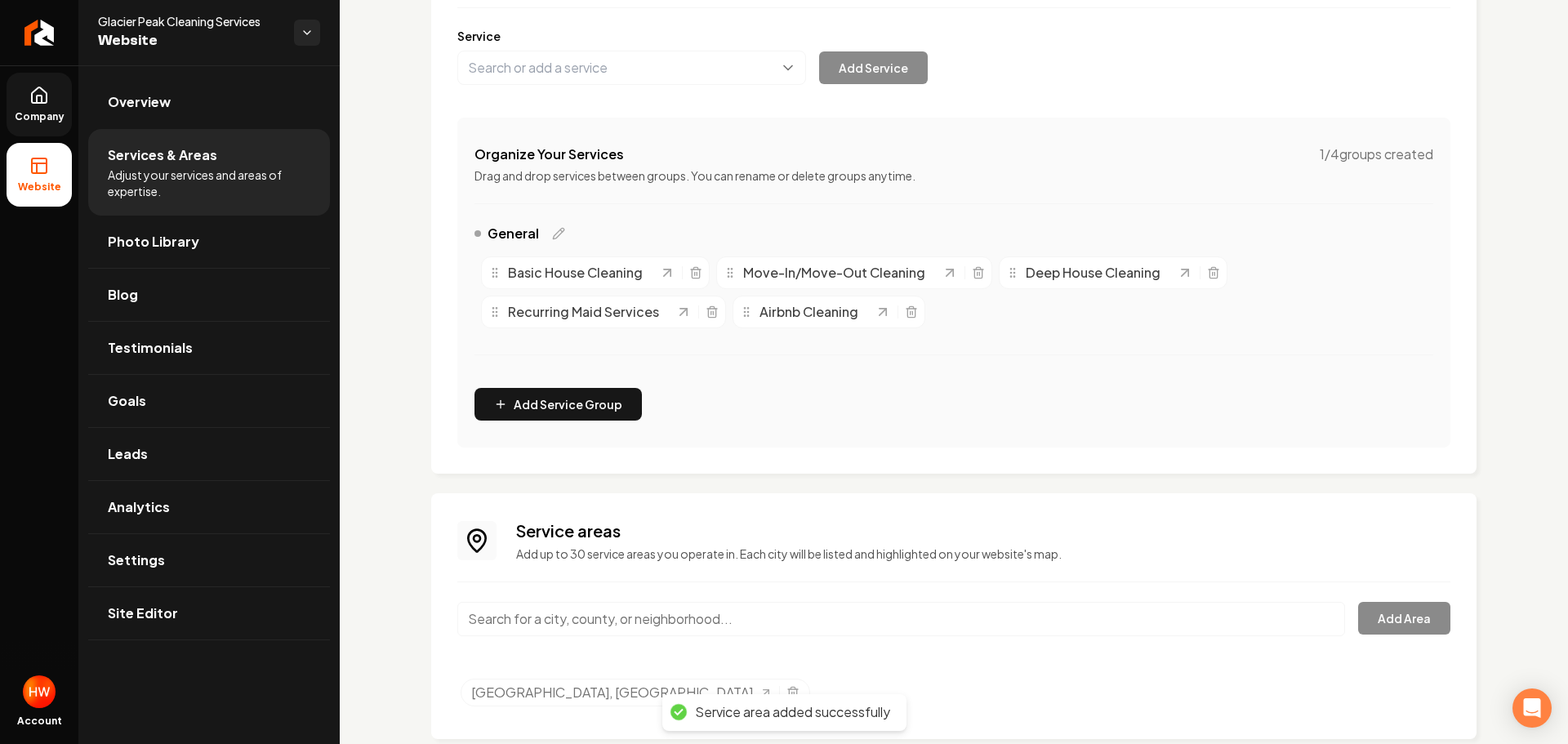
click at [777, 623] on input "Main content area" at bounding box center [901, 619] width 888 height 34
paste input "Federal Way"
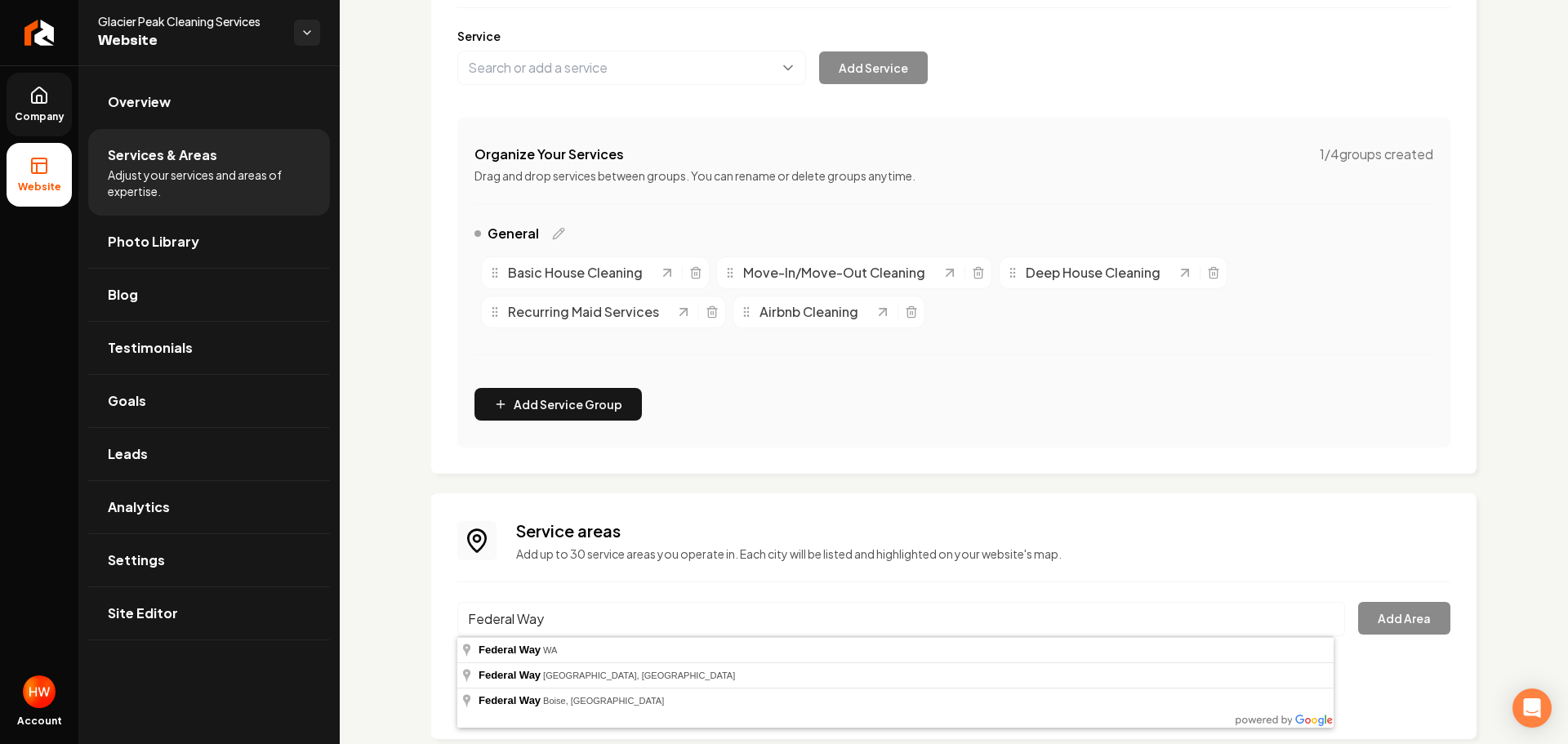
type input "Federal Way, WA"
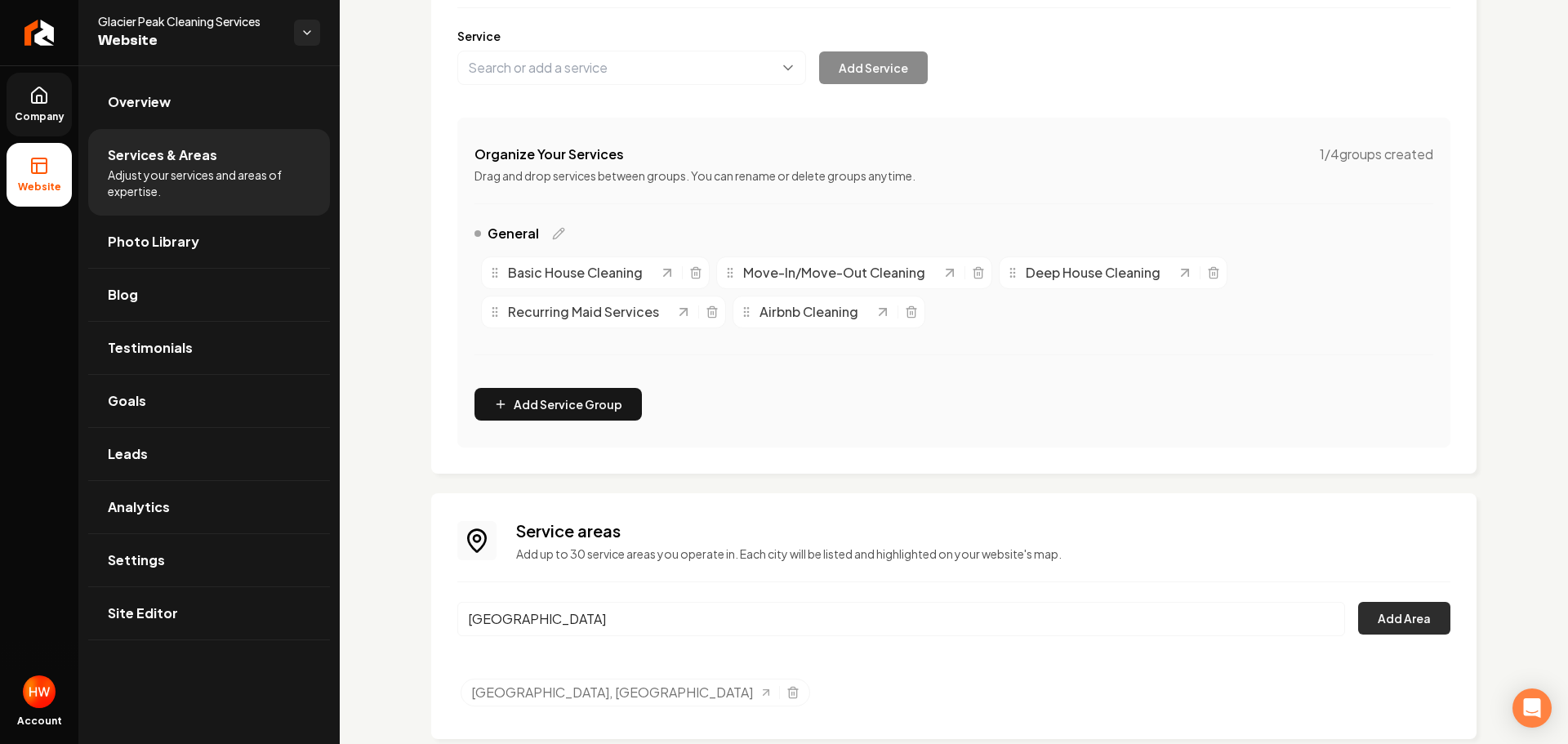
click at [1407, 623] on button "Add Area" at bounding box center [1404, 618] width 92 height 32
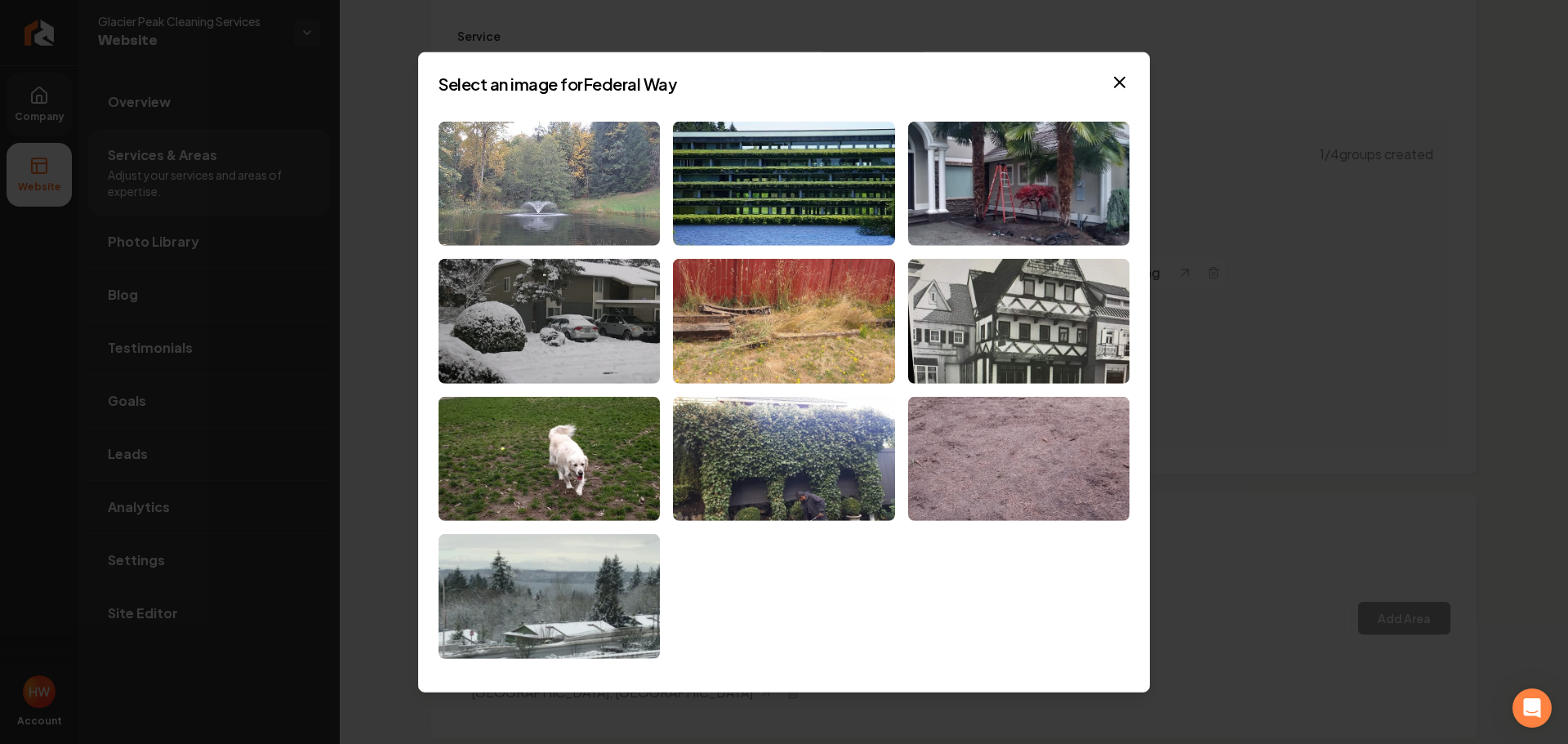
click at [602, 204] on img at bounding box center [549, 183] width 221 height 125
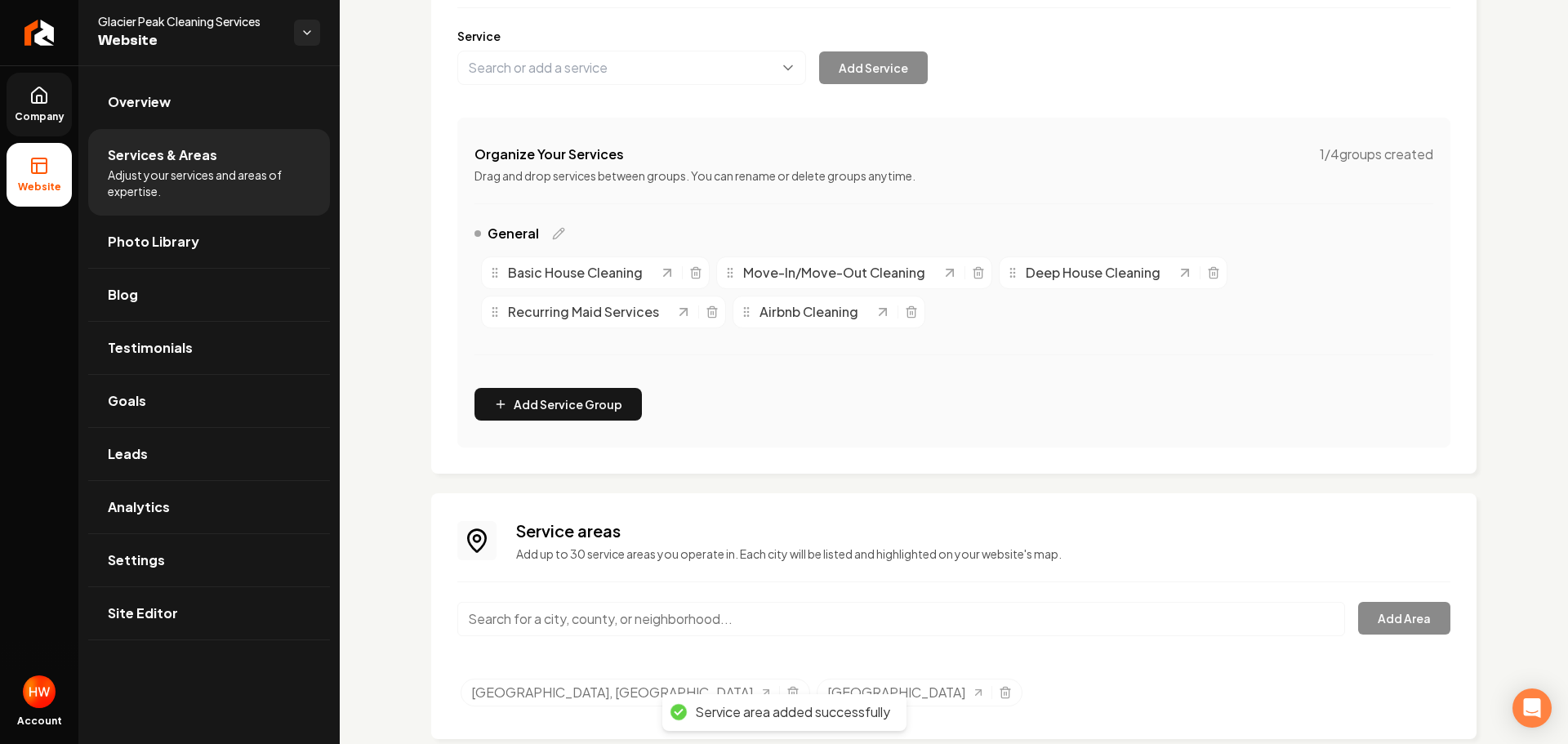
click at [860, 629] on input "Main content area" at bounding box center [901, 619] width 888 height 34
paste input "Puyallup"
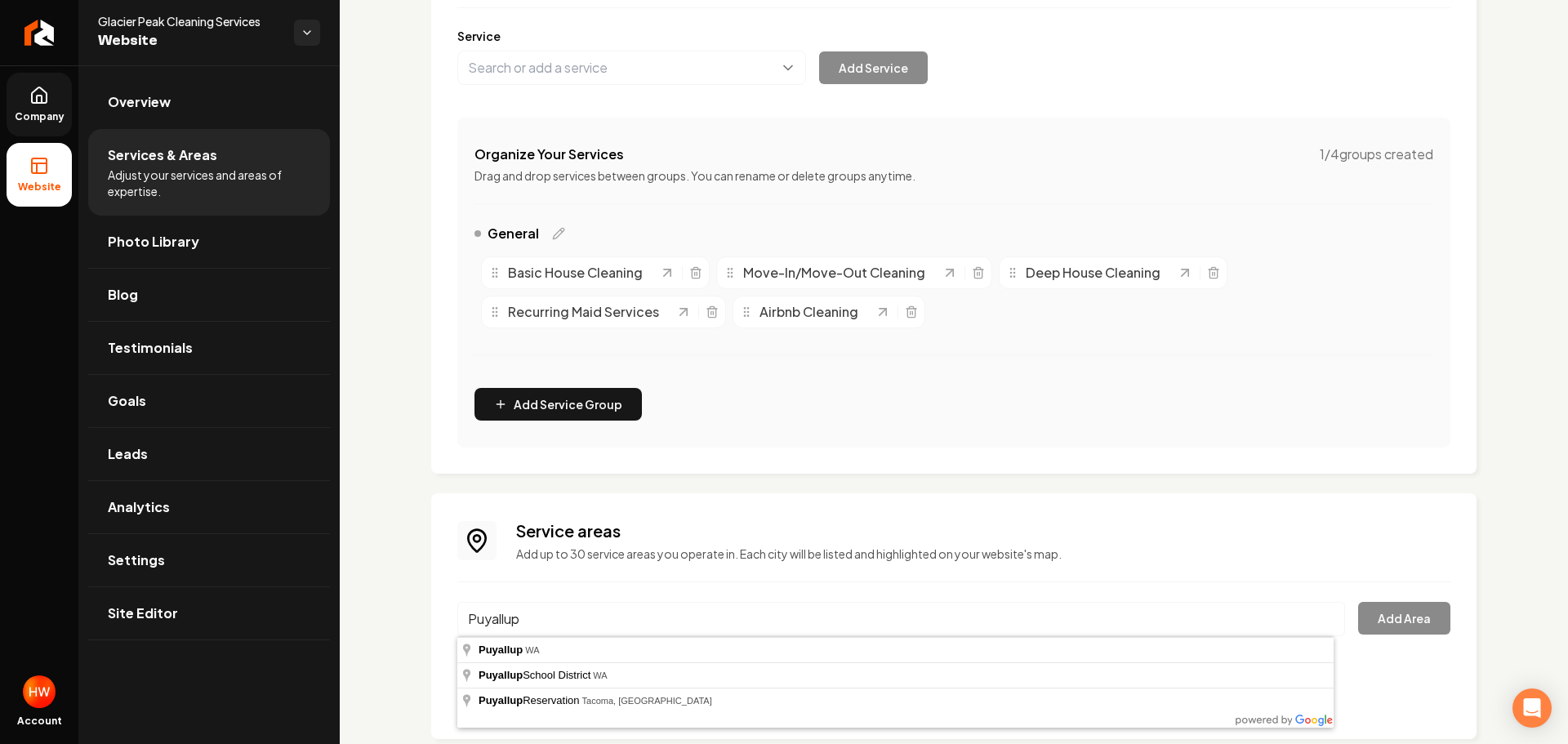
type input "Puyallup, WA"
drag, startPoint x: 690, startPoint y: 646, endPoint x: 712, endPoint y: 654, distance: 23.4
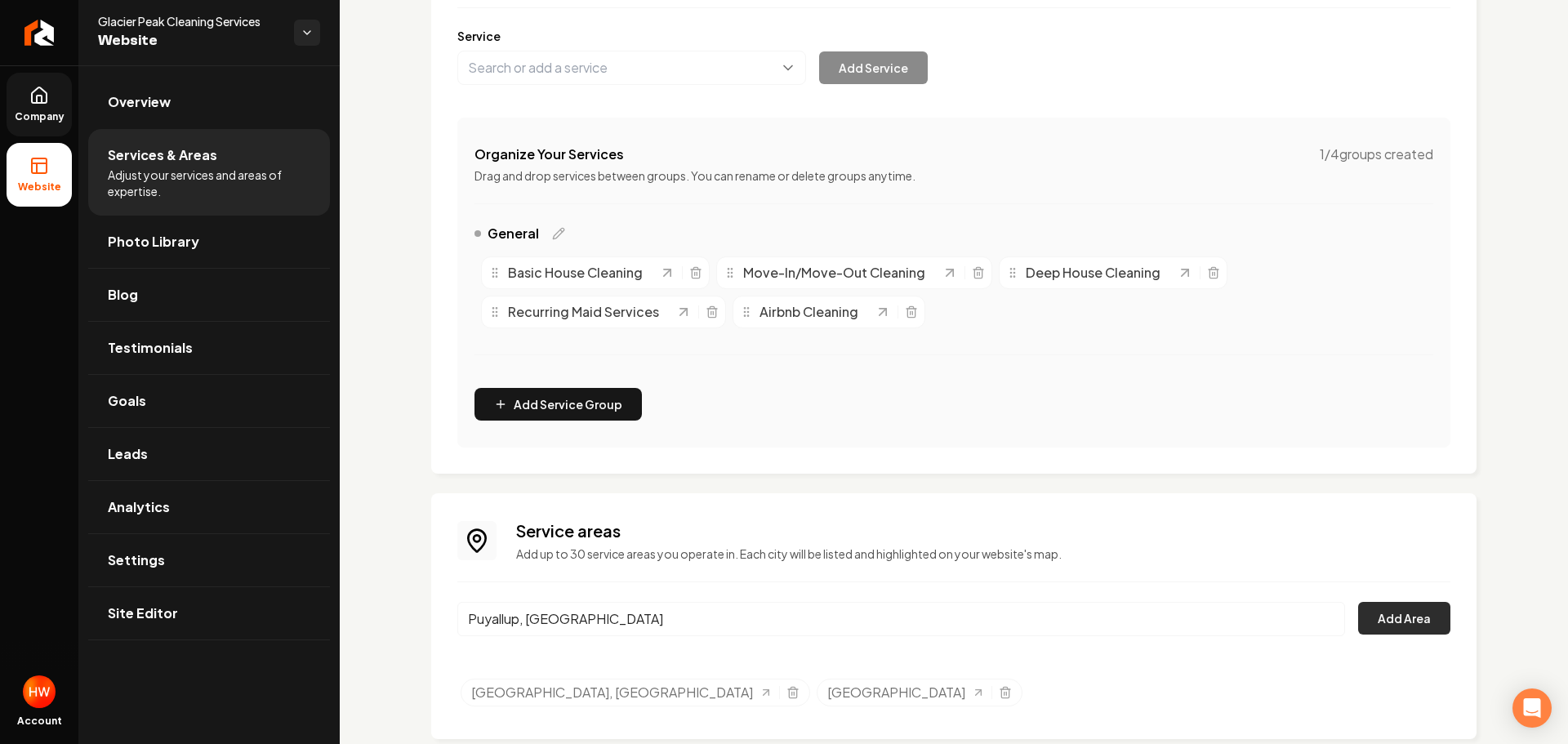
click at [1375, 620] on button "Add Area" at bounding box center [1404, 618] width 92 height 32
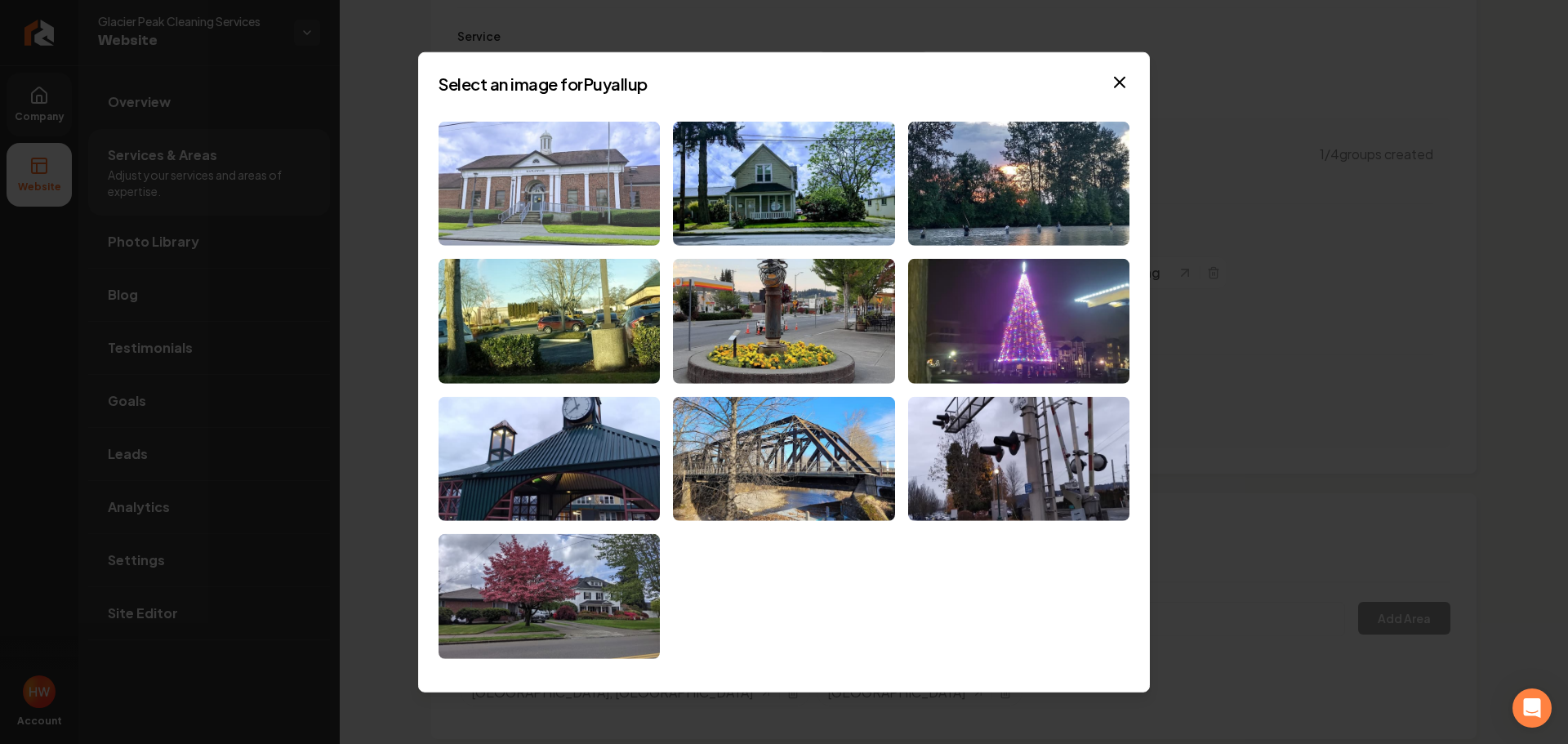
click at [598, 192] on img at bounding box center [549, 183] width 221 height 125
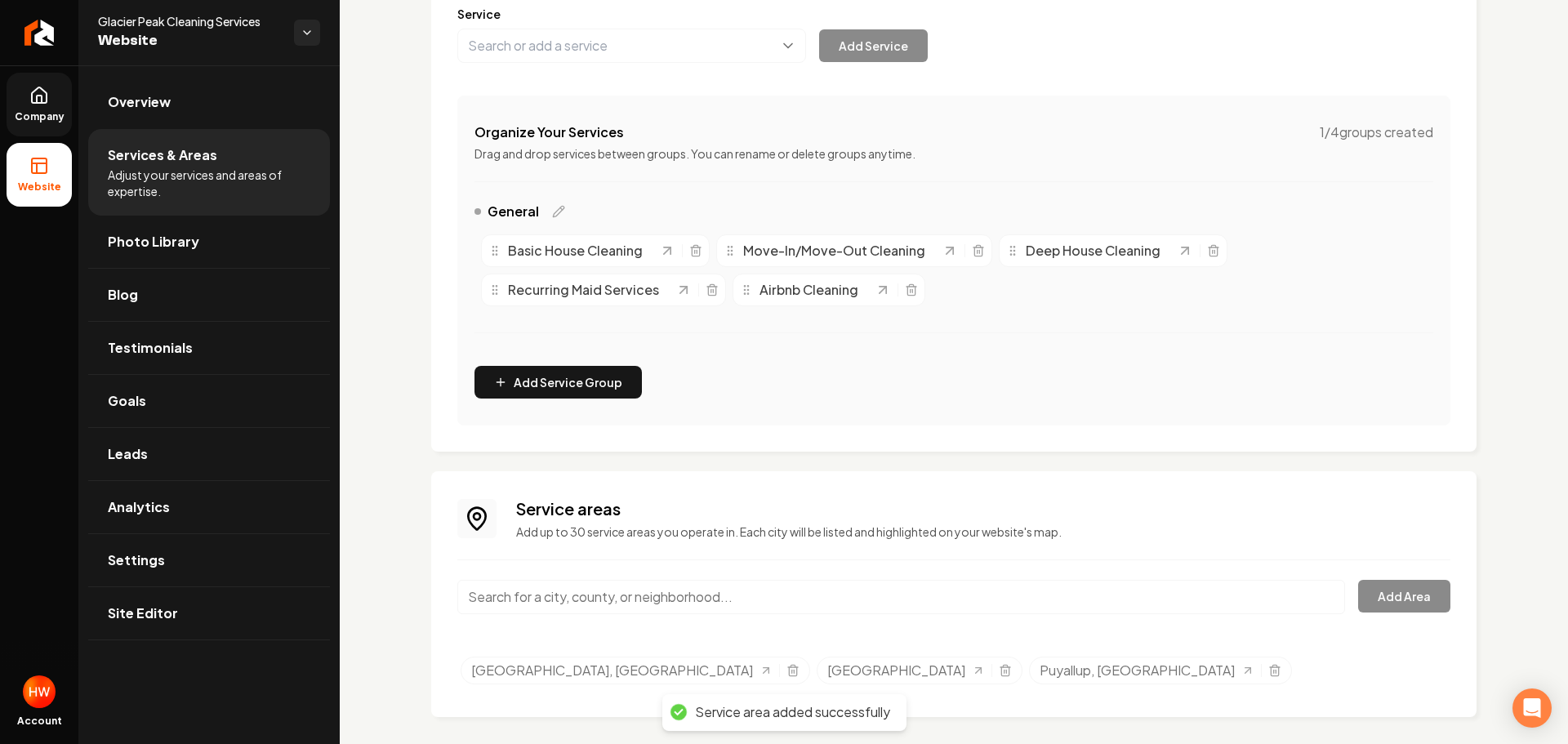
scroll to position [236, 0]
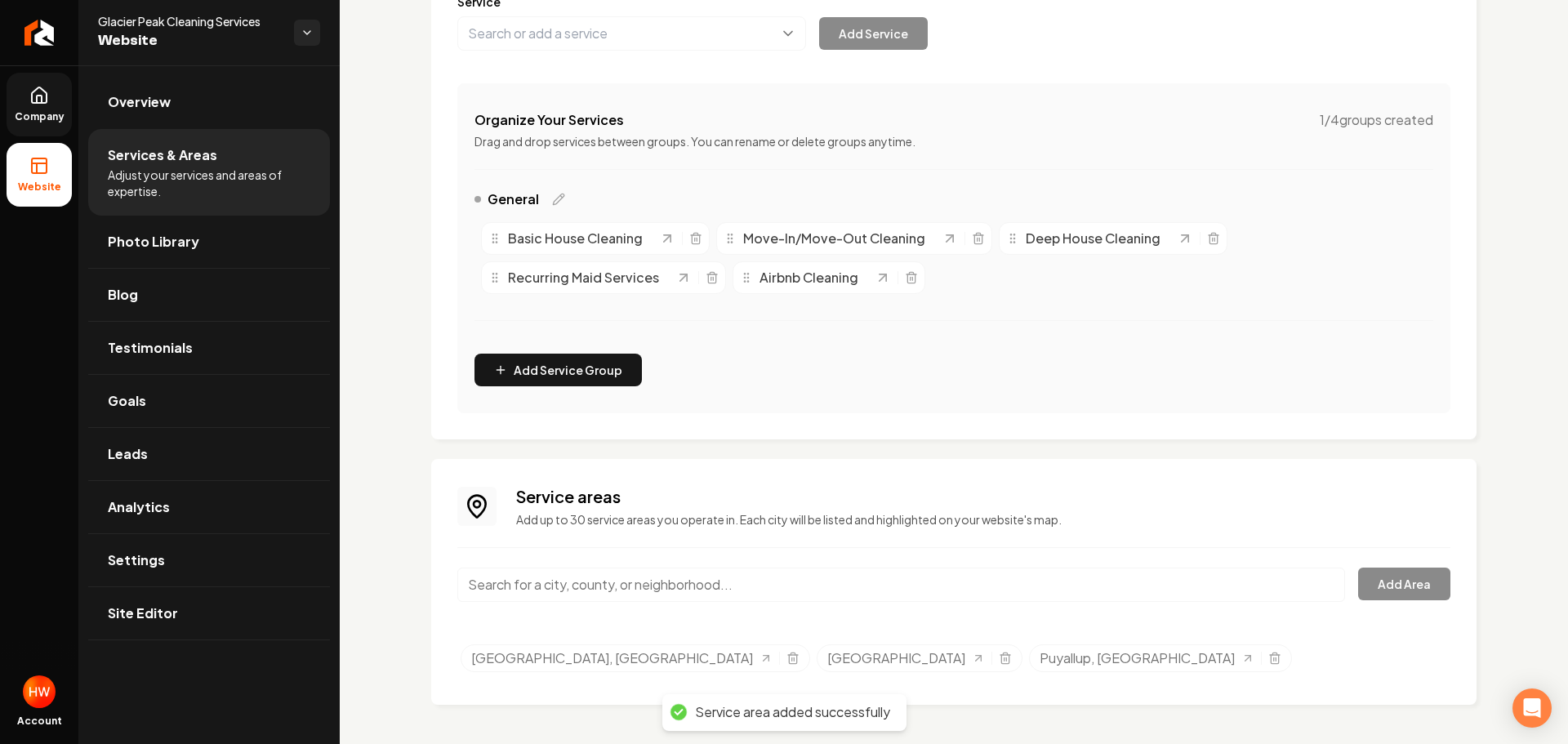
click at [899, 582] on input "Main content area" at bounding box center [901, 585] width 888 height 34
paste input "Enumclaw"
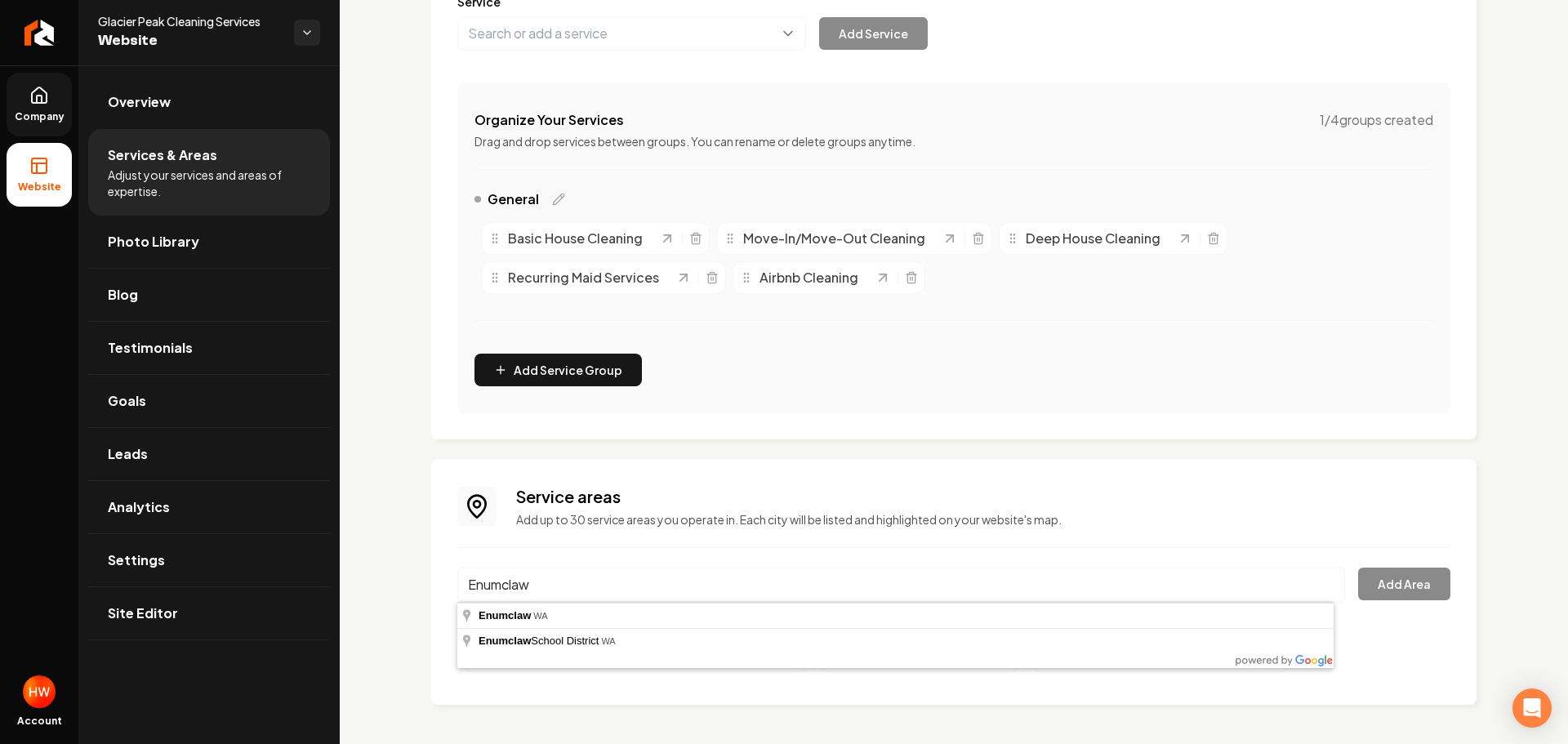
type input "Enumclaw, WA"
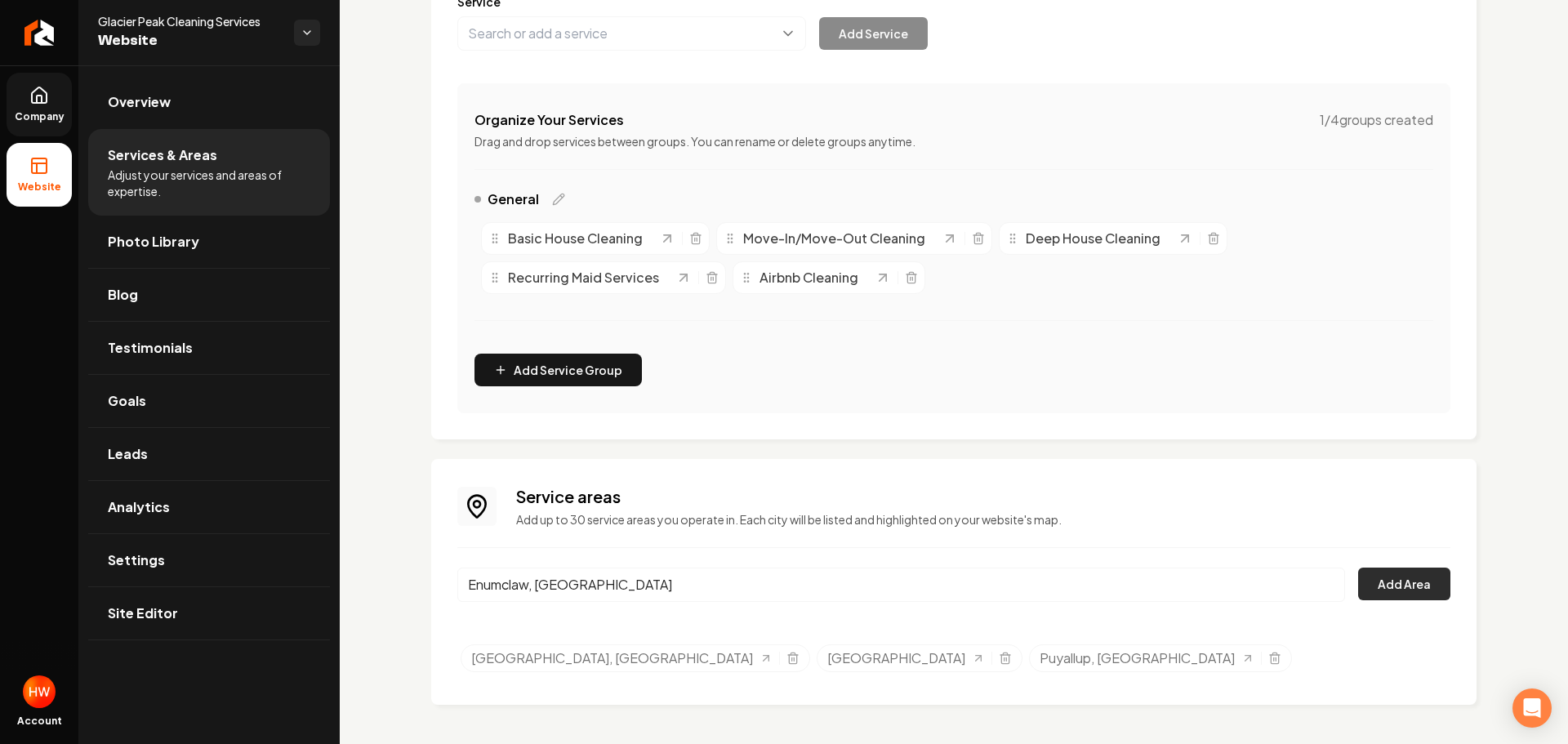
click at [1409, 591] on button "Add Area" at bounding box center [1404, 584] width 92 height 32
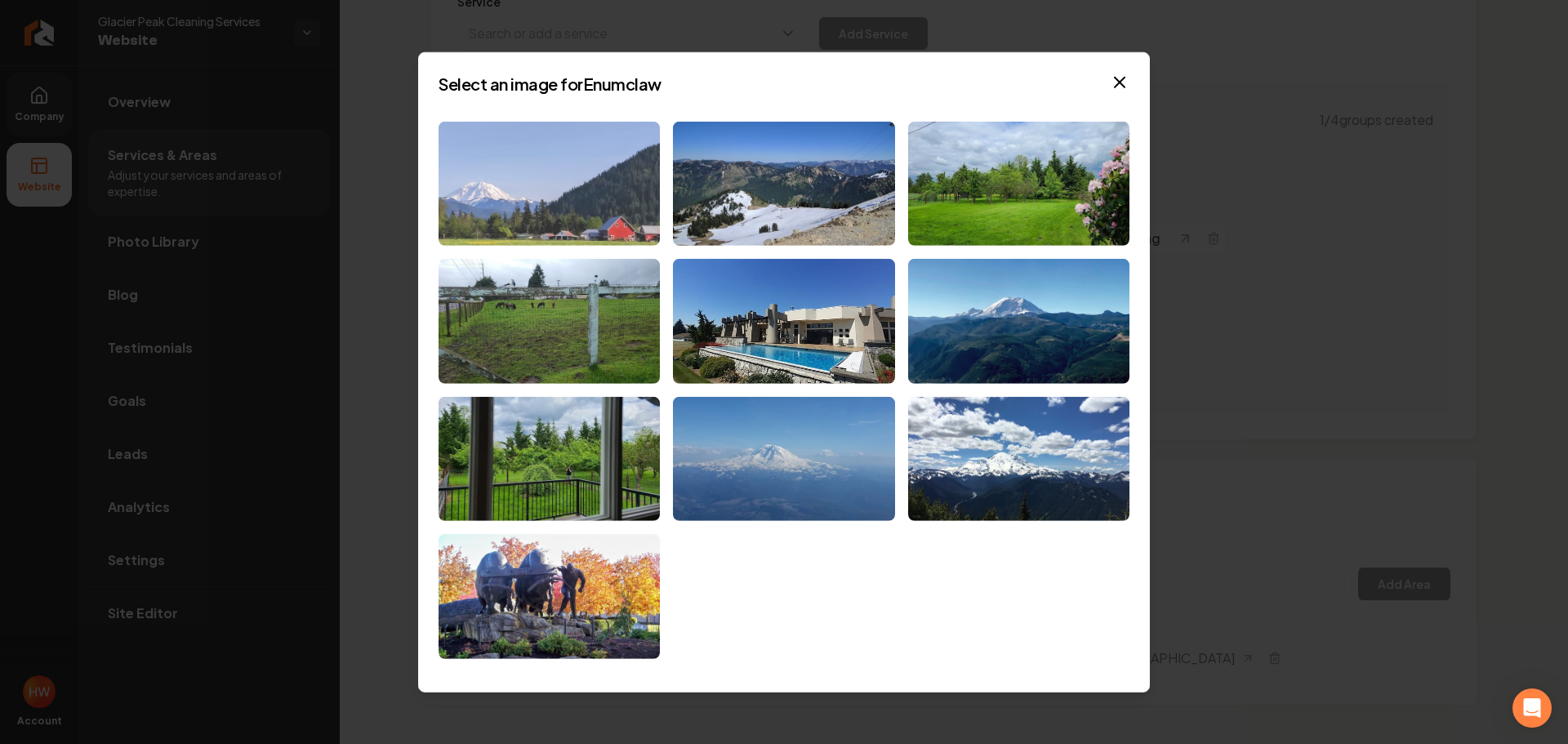
click at [570, 197] on img at bounding box center [549, 183] width 221 height 125
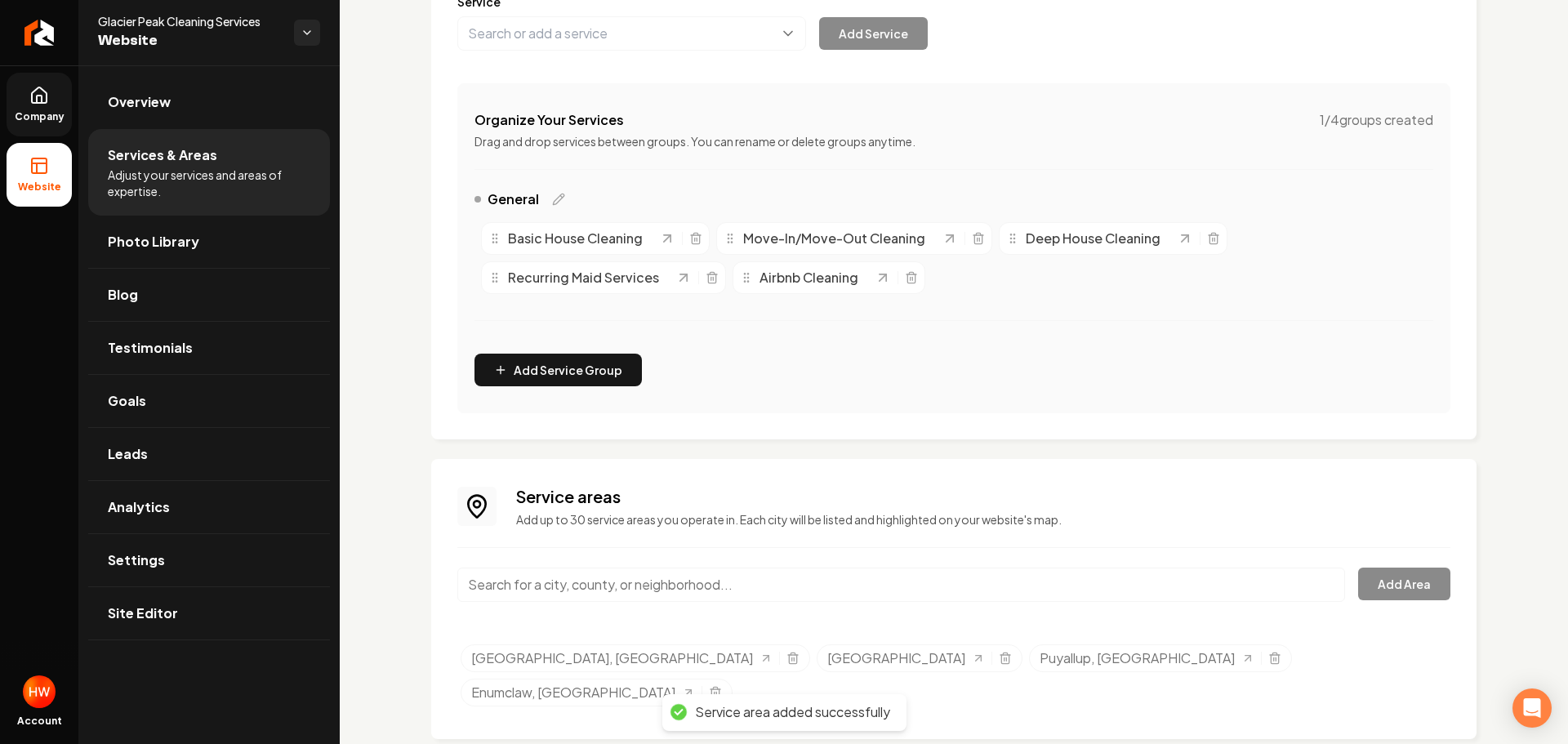
click at [970, 581] on input "Main content area" at bounding box center [901, 585] width 888 height 34
paste input "Renton"
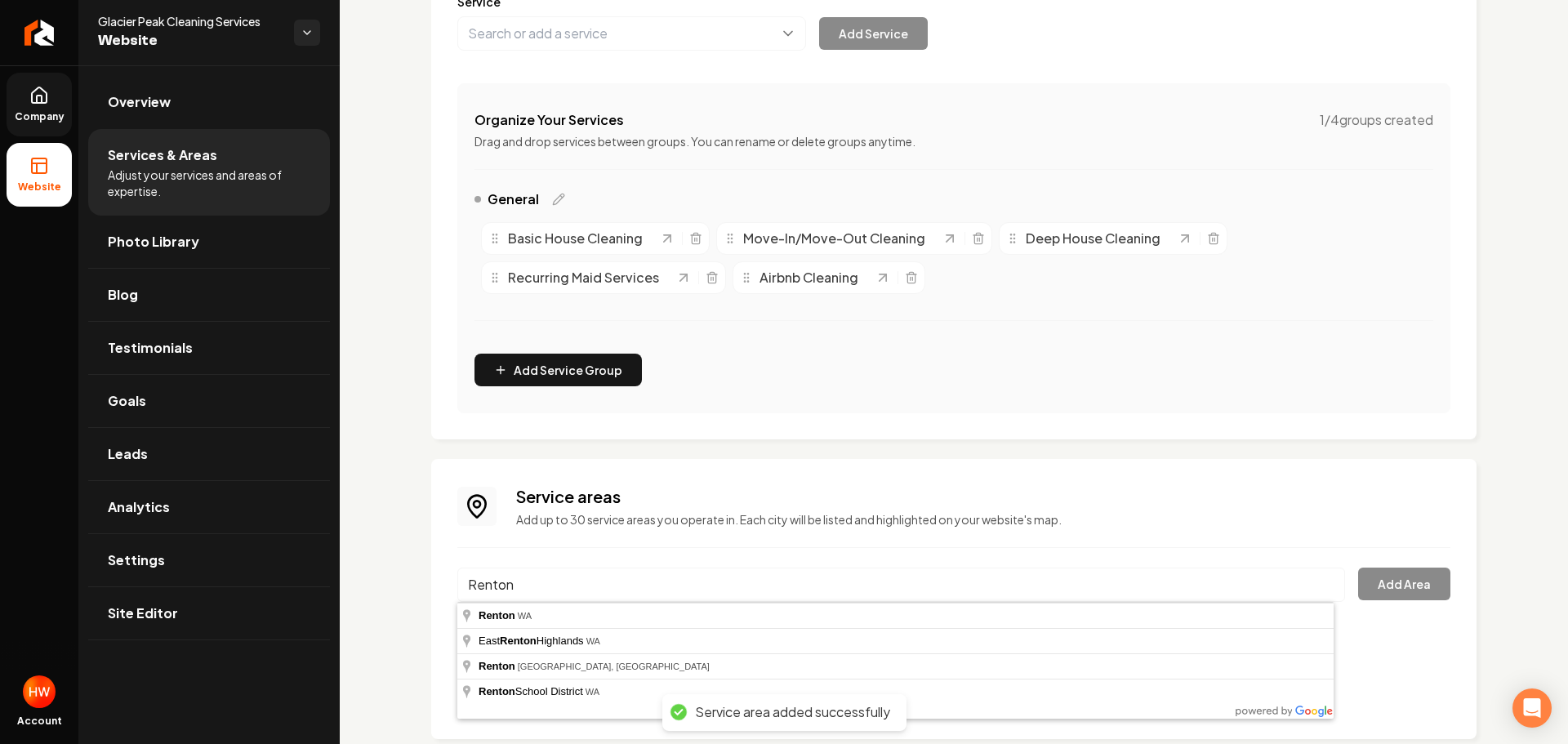
type input "Renton, WA"
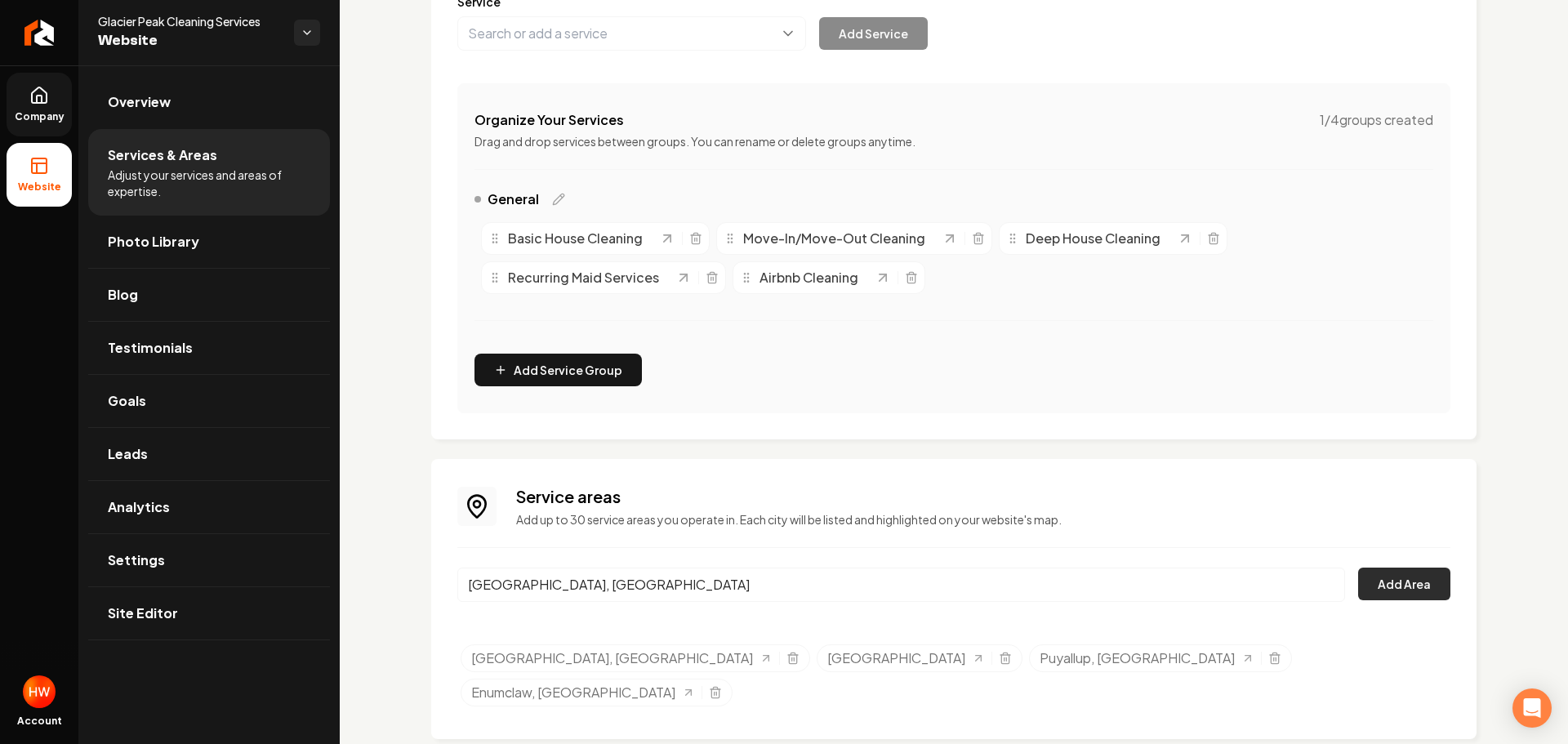
click at [1395, 583] on button "Add Area" at bounding box center [1404, 584] width 92 height 32
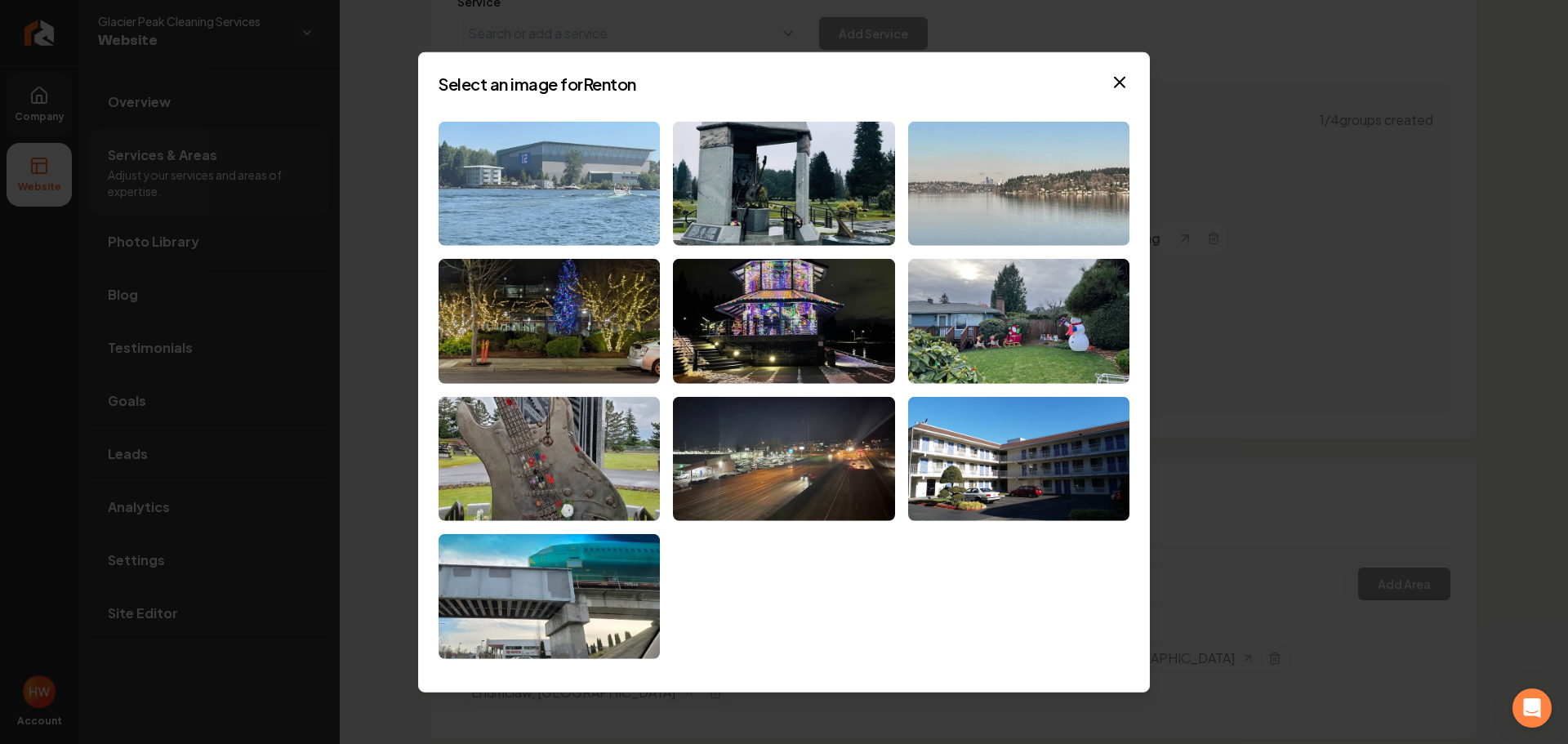
click at [570, 213] on img at bounding box center [549, 183] width 221 height 125
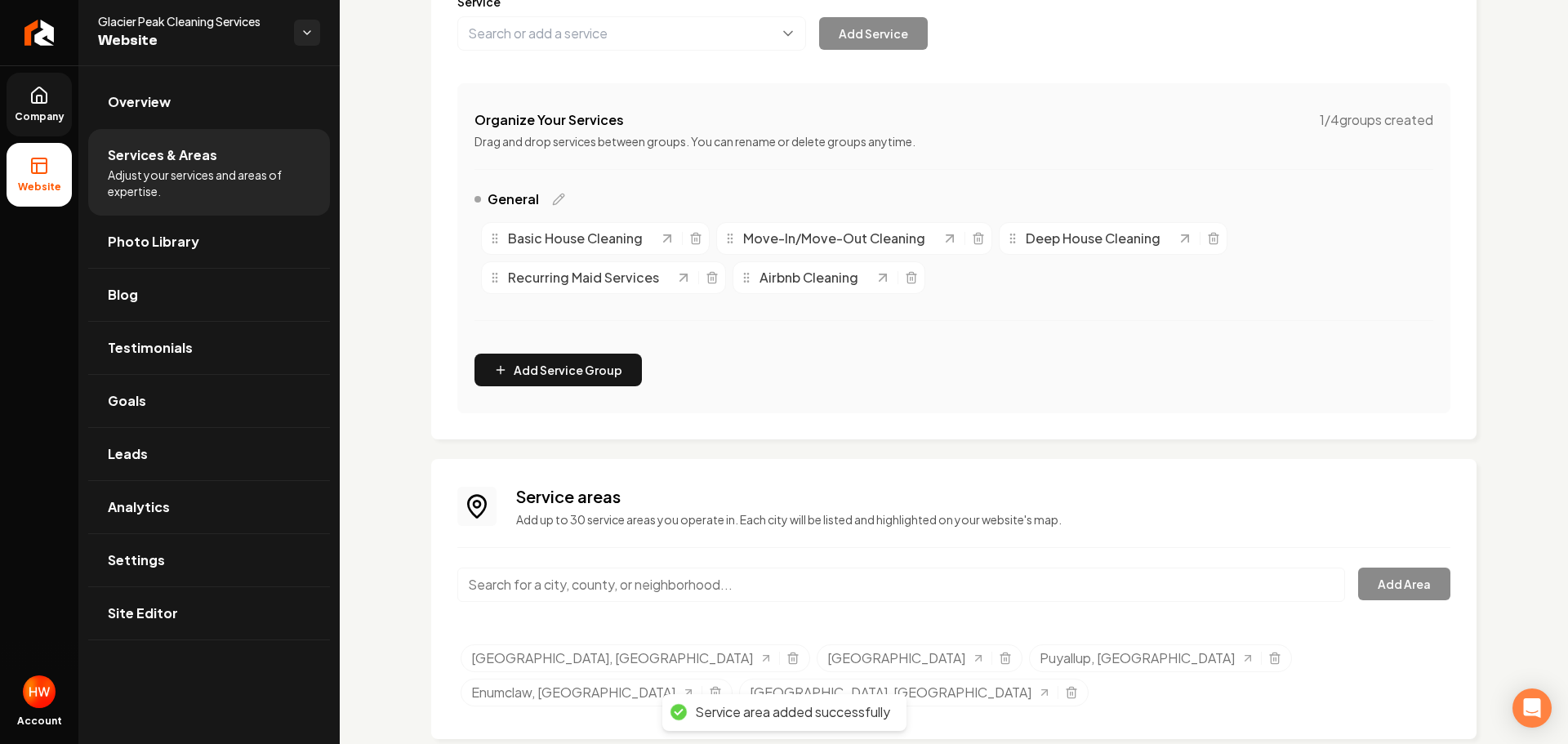
click at [972, 588] on input "Main content area" at bounding box center [901, 585] width 888 height 34
paste input "Kent"
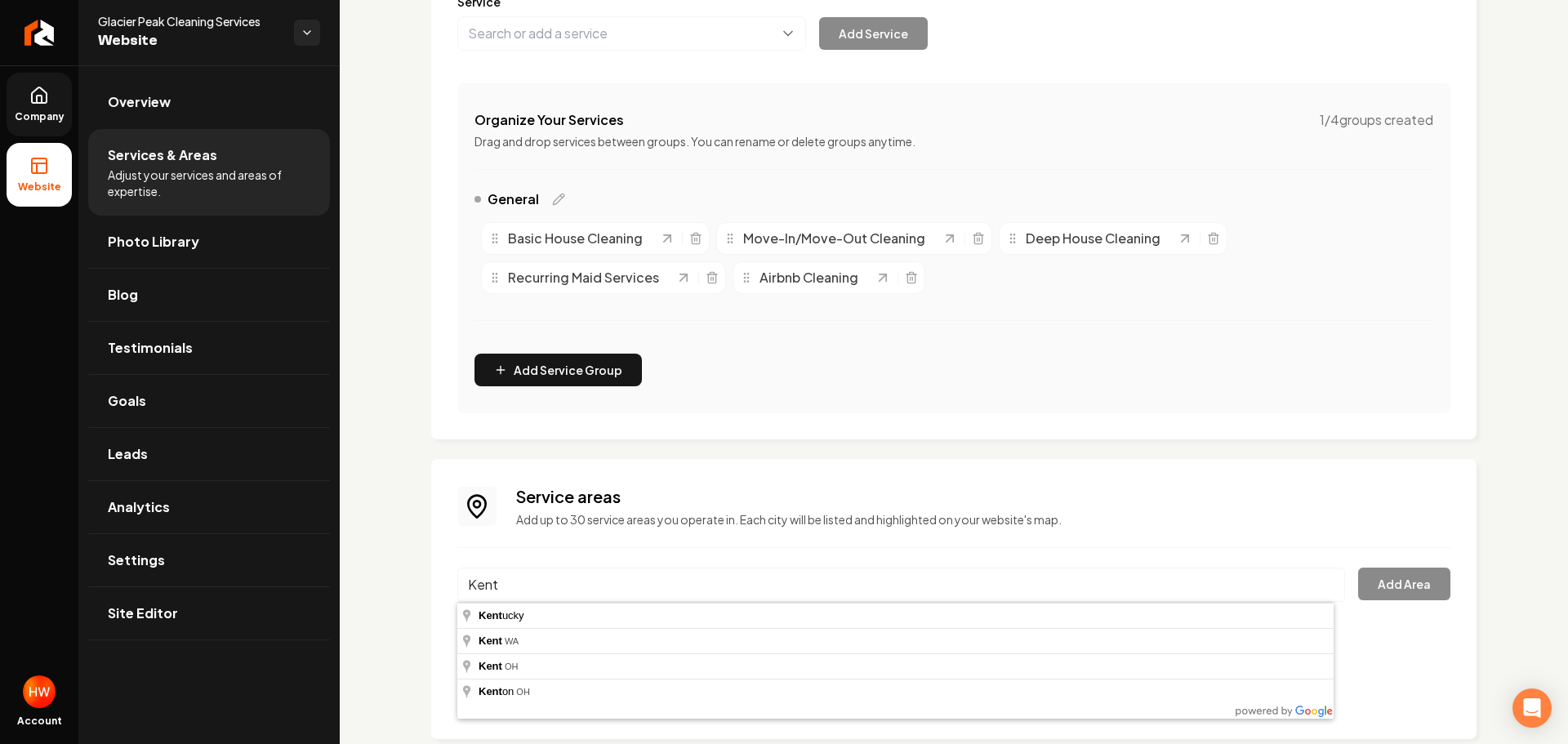
type input "Kent, WA"
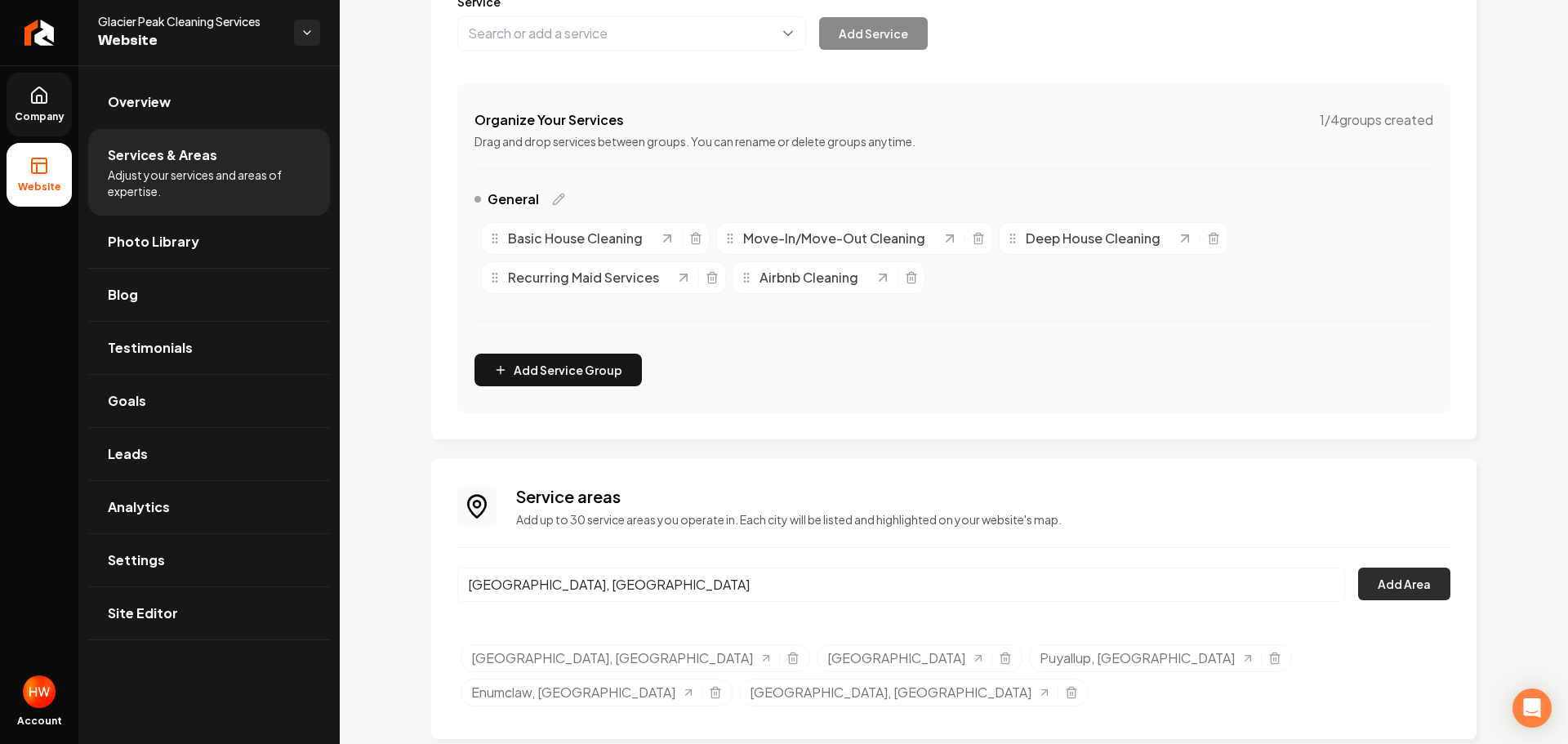
click at [1408, 584] on button "Add Area" at bounding box center [1404, 584] width 92 height 32
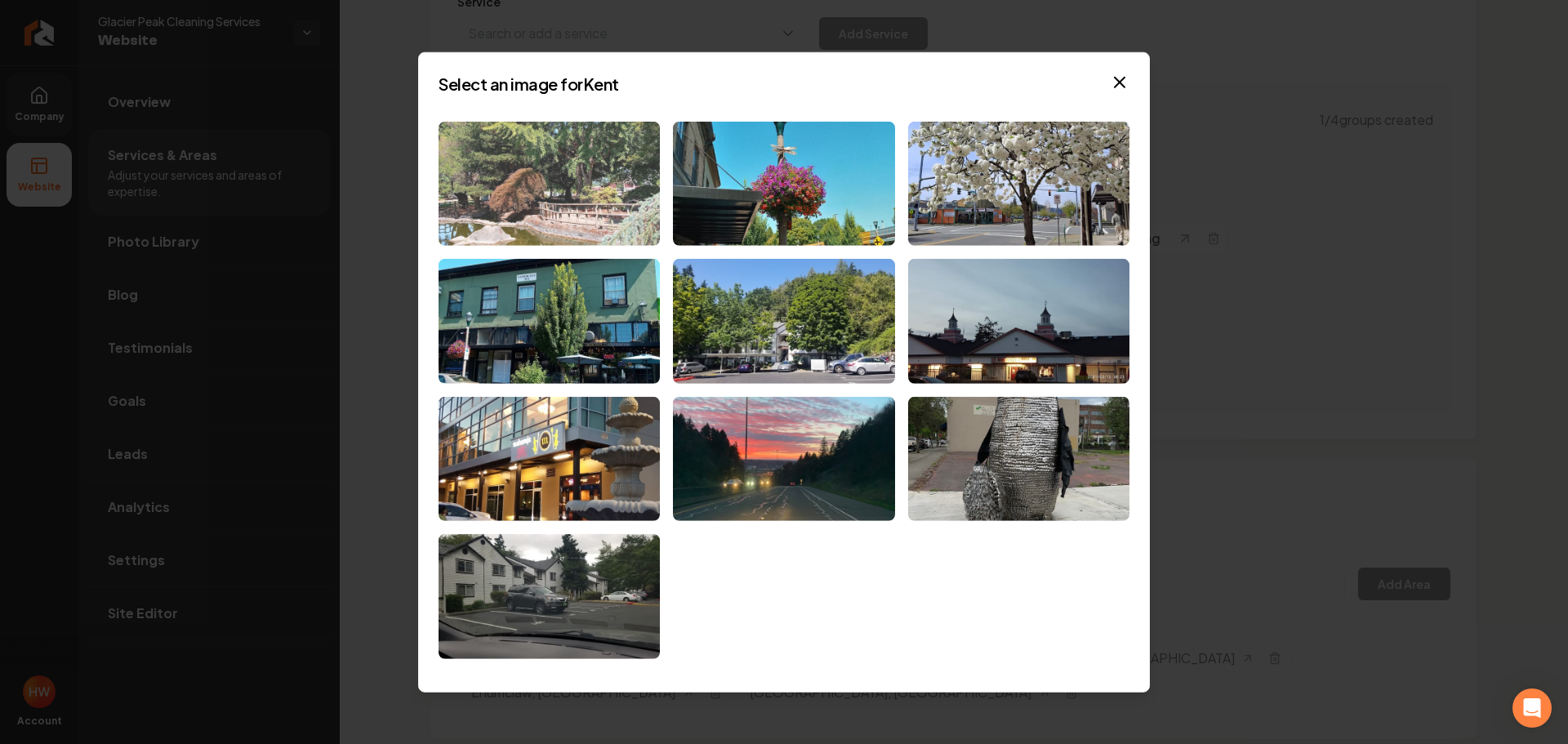
click at [559, 194] on img at bounding box center [549, 183] width 221 height 125
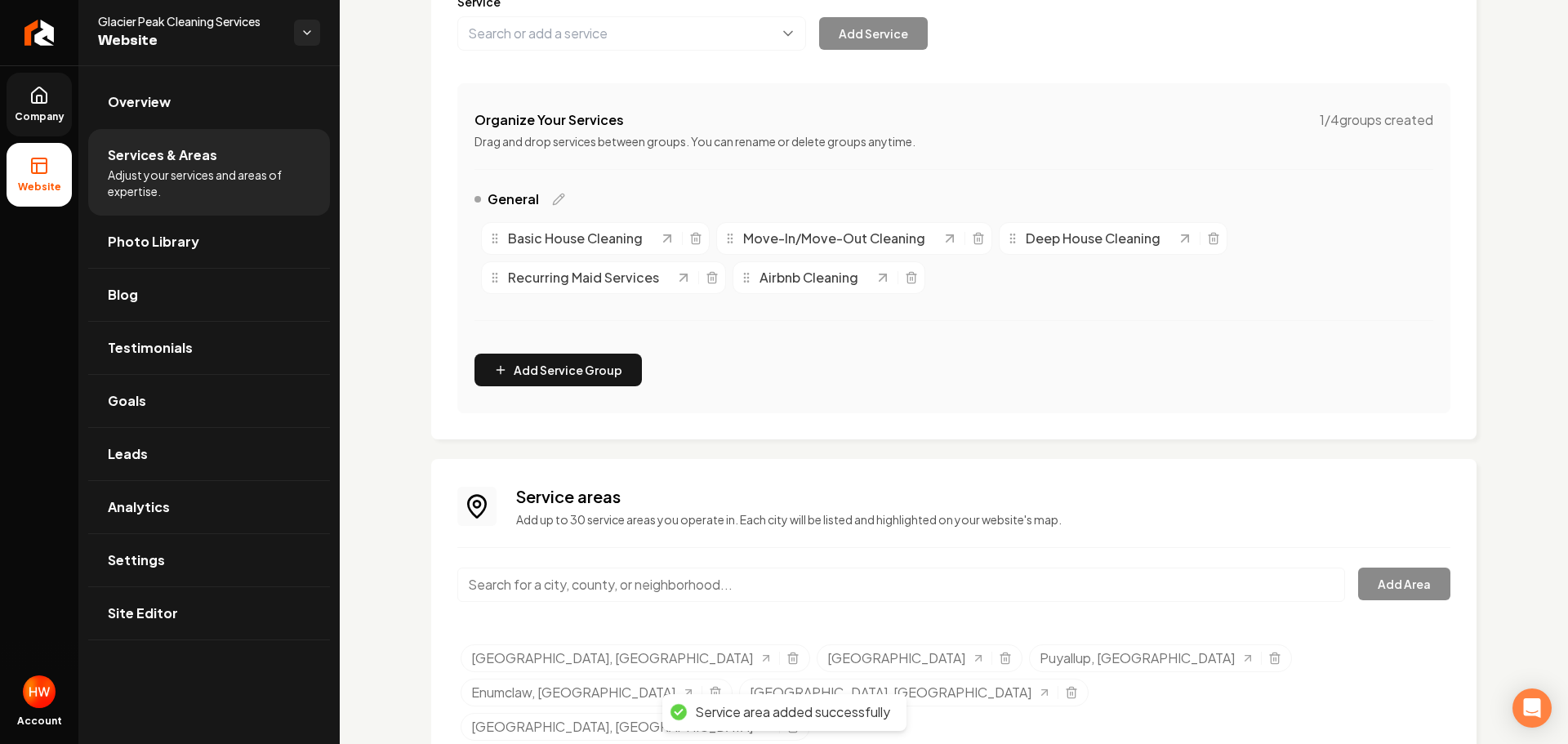
click at [983, 589] on input "Main content area" at bounding box center [901, 585] width 888 height 34
paste input "Black Diamond,"
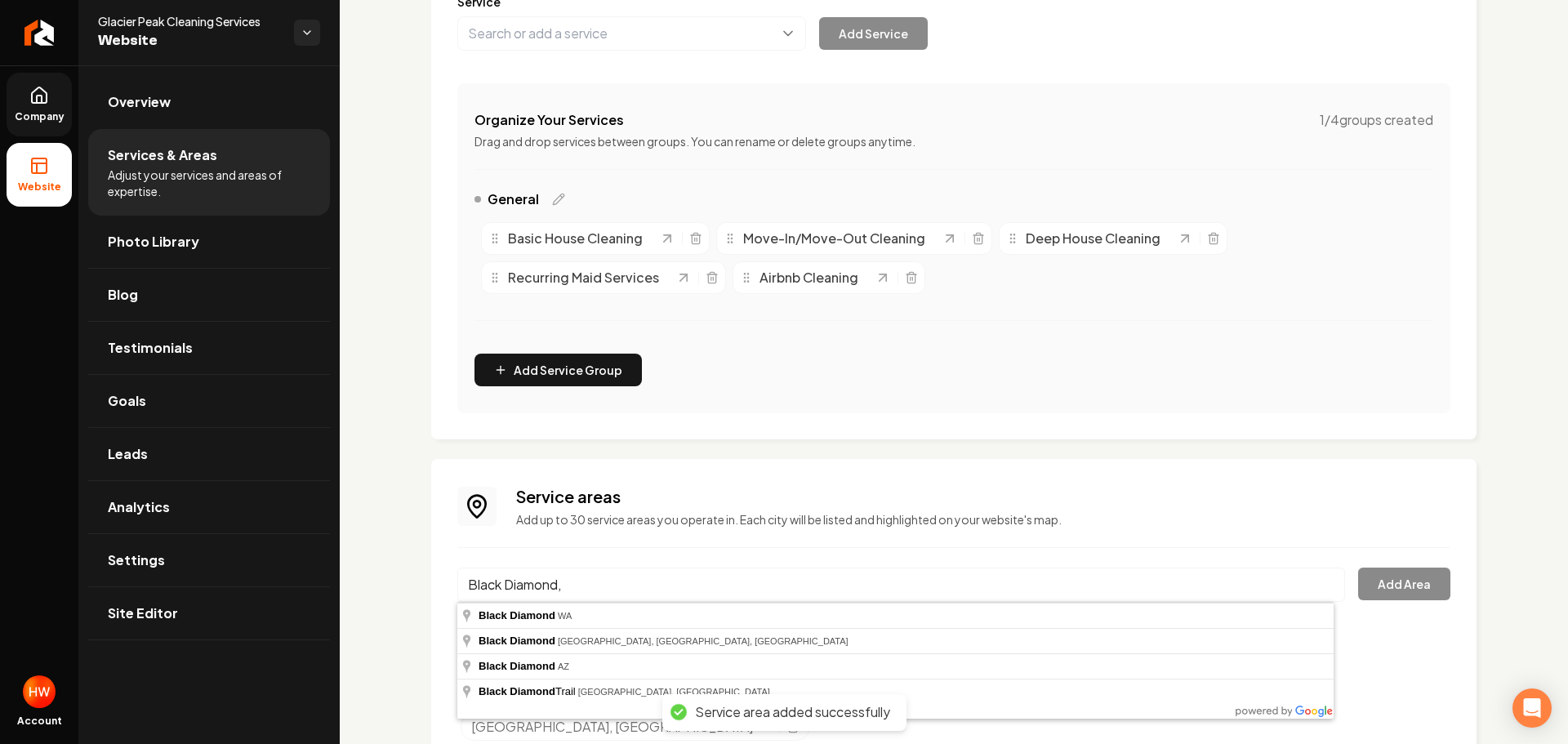
type input "Black Diamond, WA"
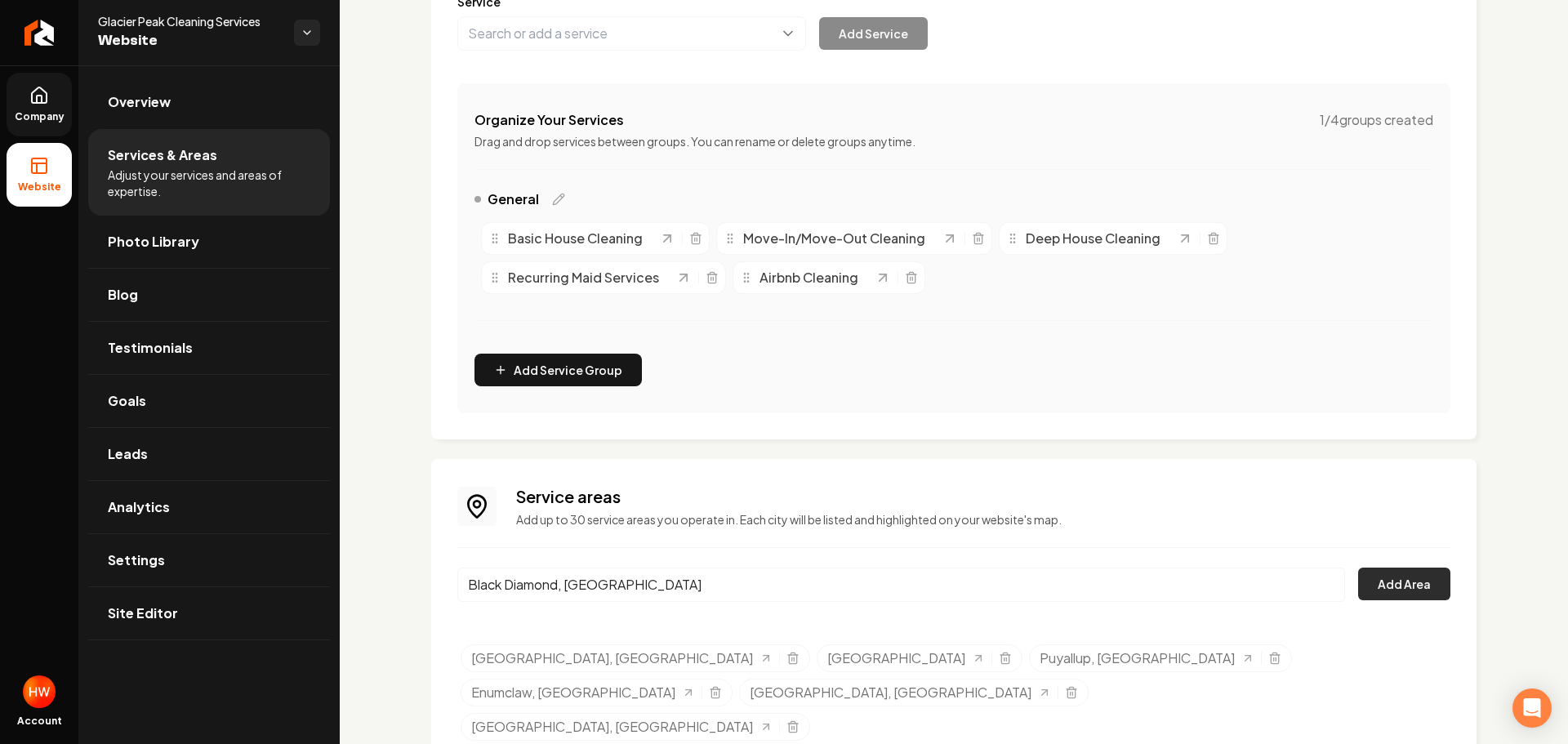
click at [1391, 585] on button "Add Area" at bounding box center [1404, 584] width 92 height 32
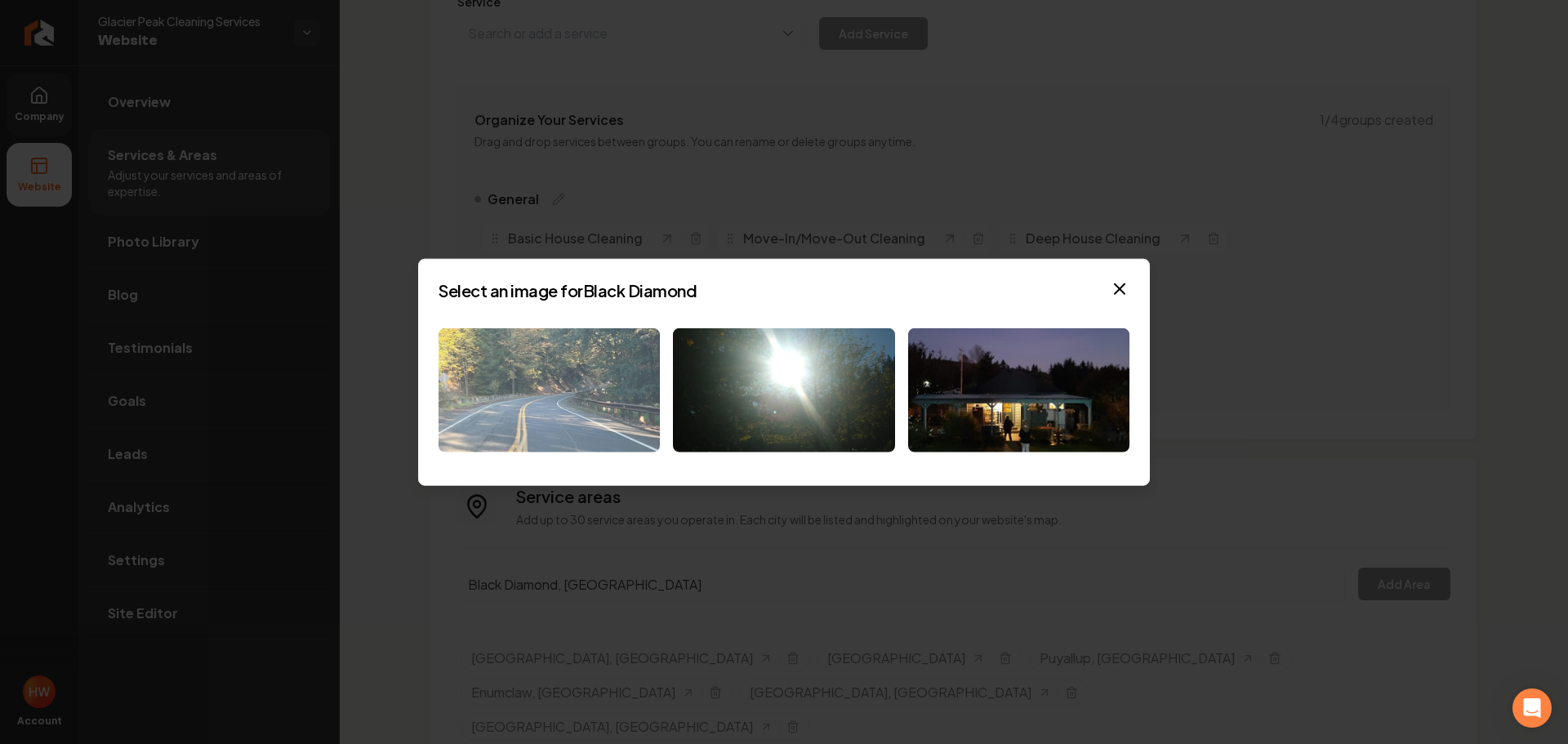
click at [564, 362] on img at bounding box center [549, 390] width 221 height 125
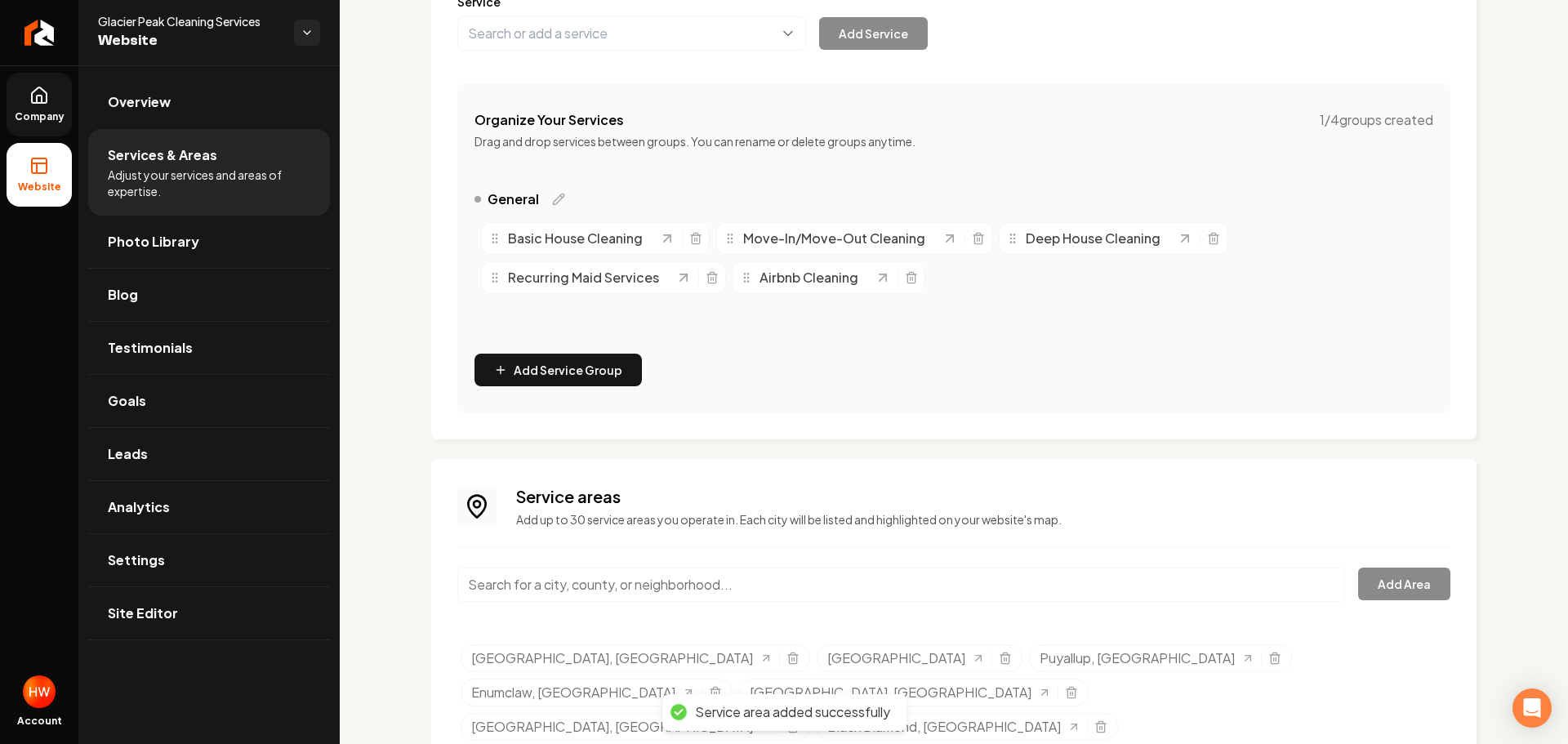
click at [1061, 584] on input "Main content area" at bounding box center [901, 585] width 888 height 34
paste input "Sumner"
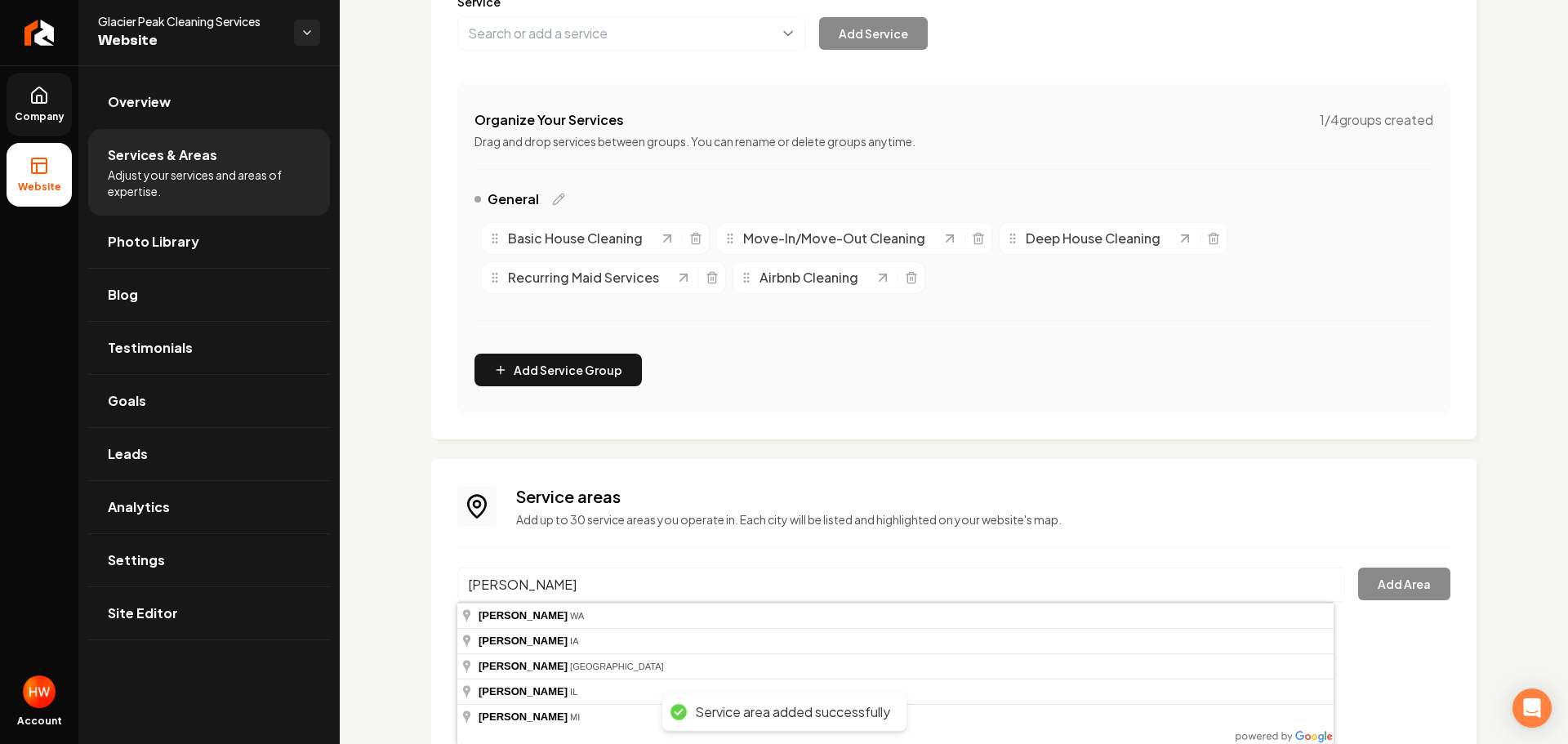
type input "Sumner, WA"
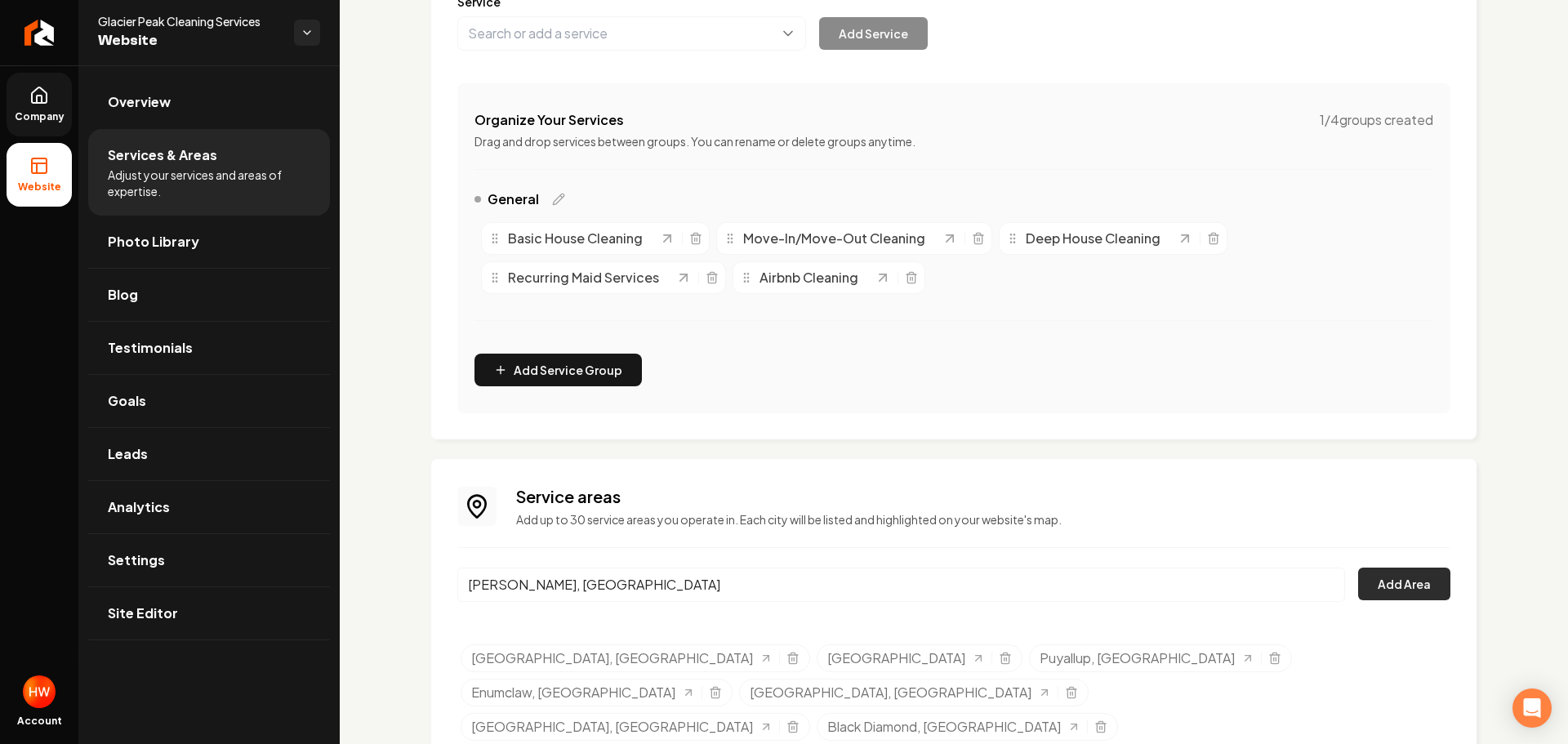
click at [1432, 586] on button "Add Area" at bounding box center [1404, 584] width 92 height 32
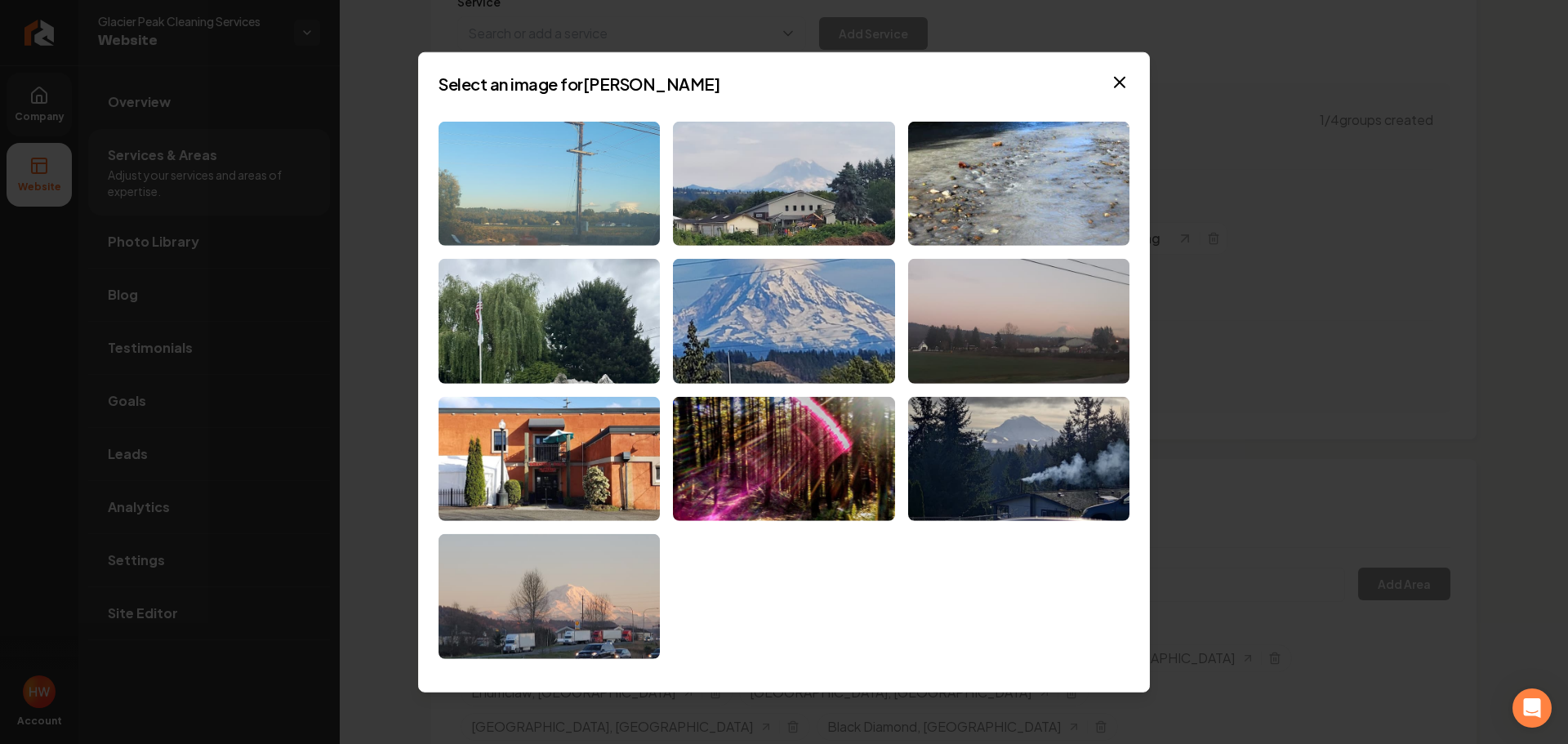
click at [578, 211] on img at bounding box center [549, 183] width 221 height 125
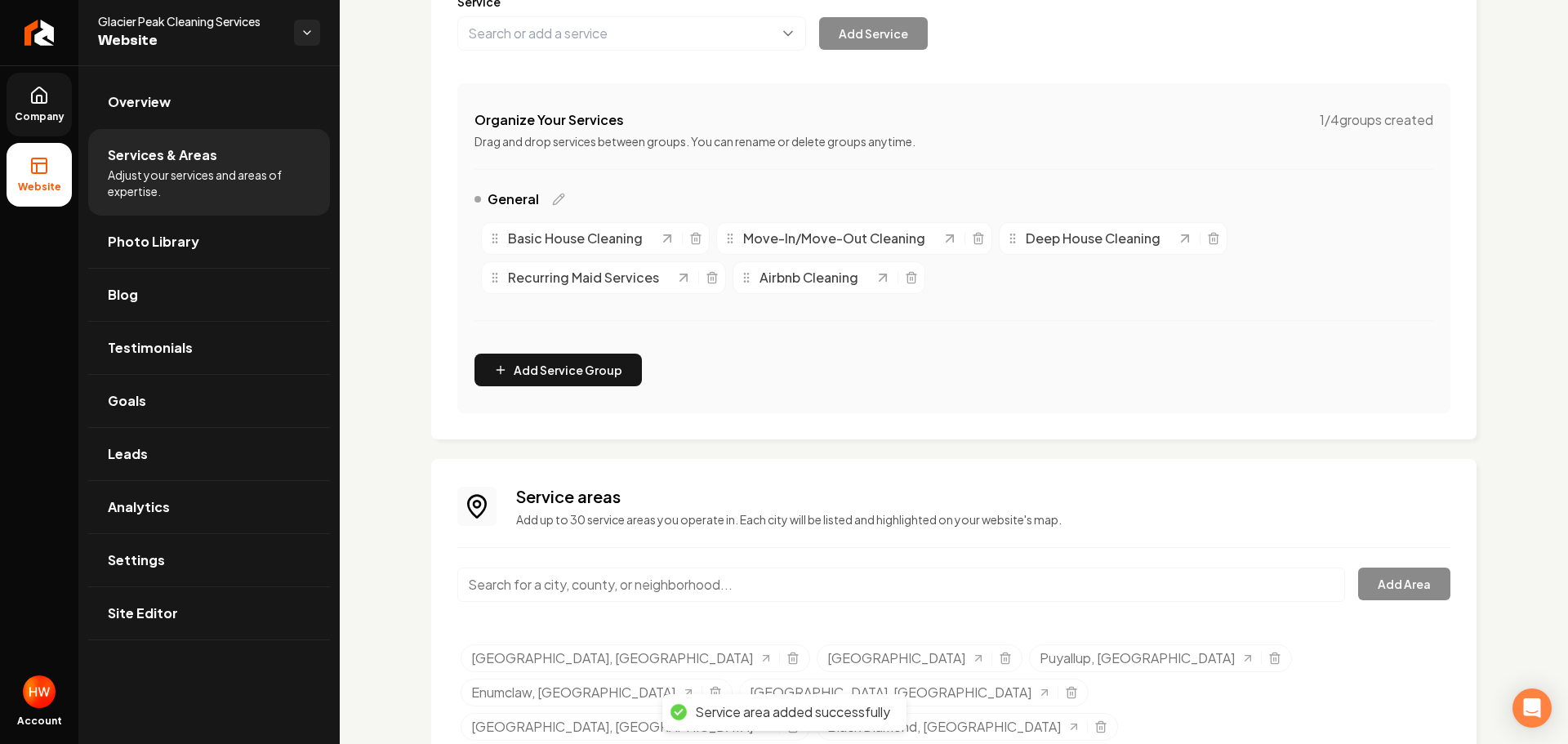
click at [720, 581] on input "Main content area" at bounding box center [901, 585] width 888 height 34
paste input "Des Moines"
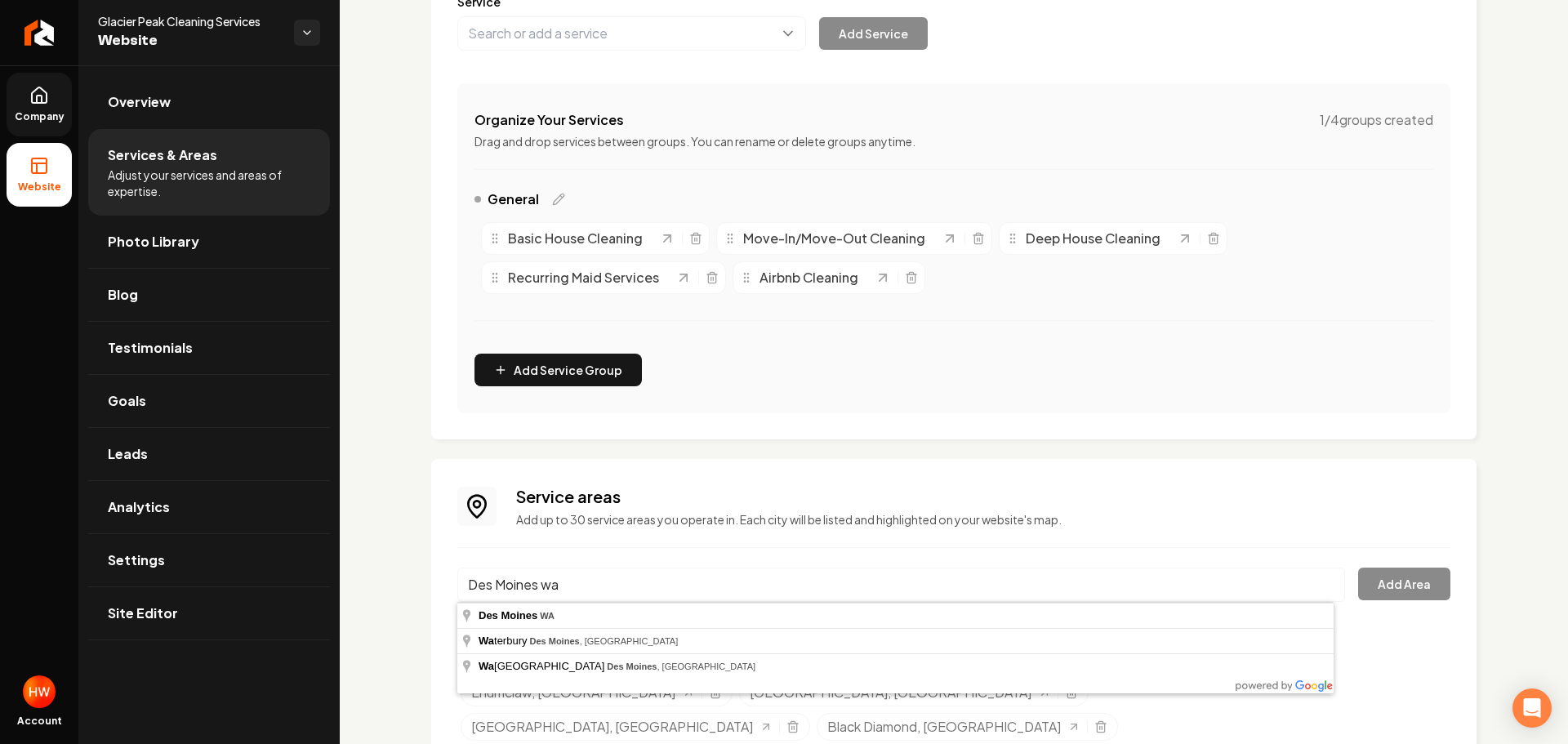
type input "Des Moines, WA"
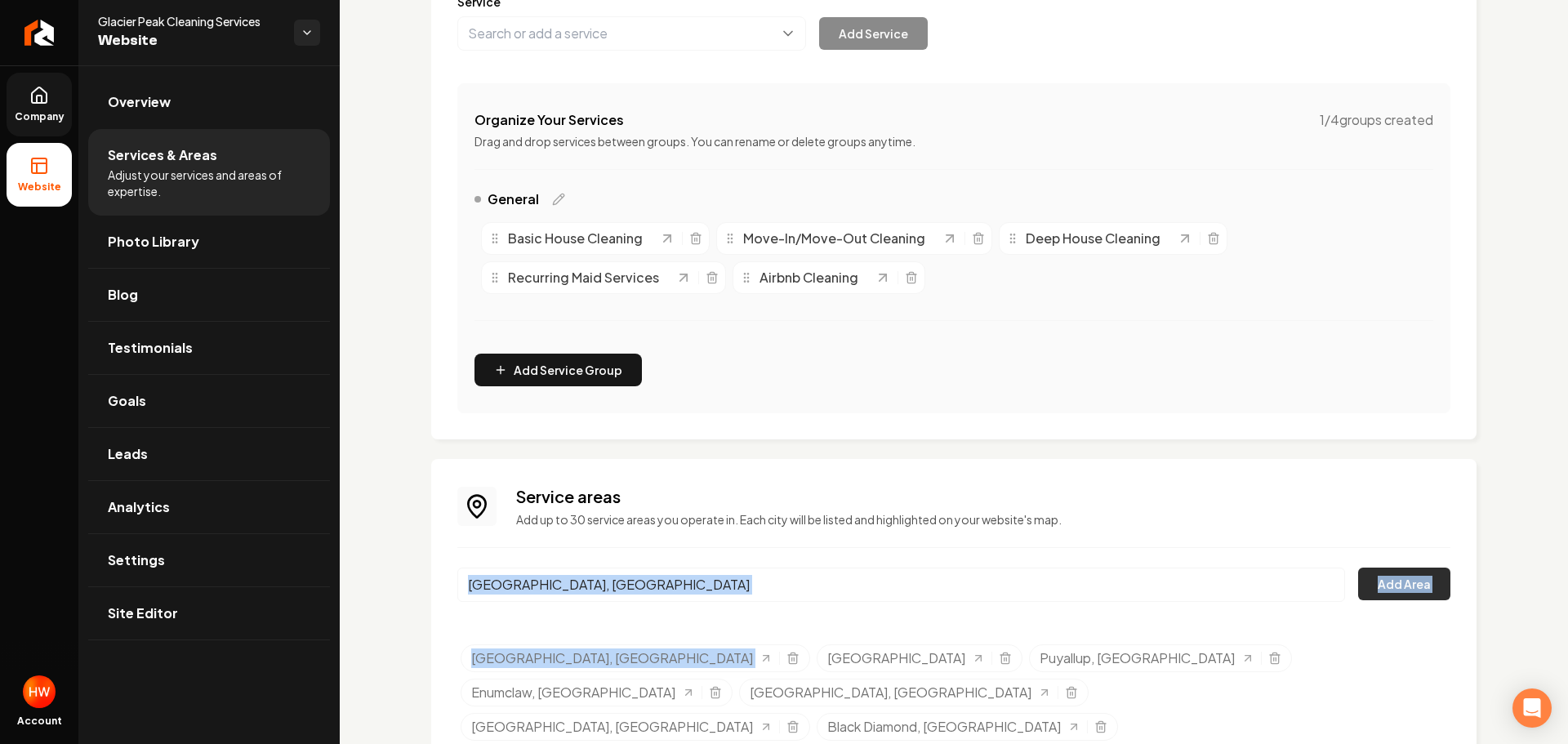
click at [1396, 583] on button "Add Area" at bounding box center [1404, 584] width 92 height 32
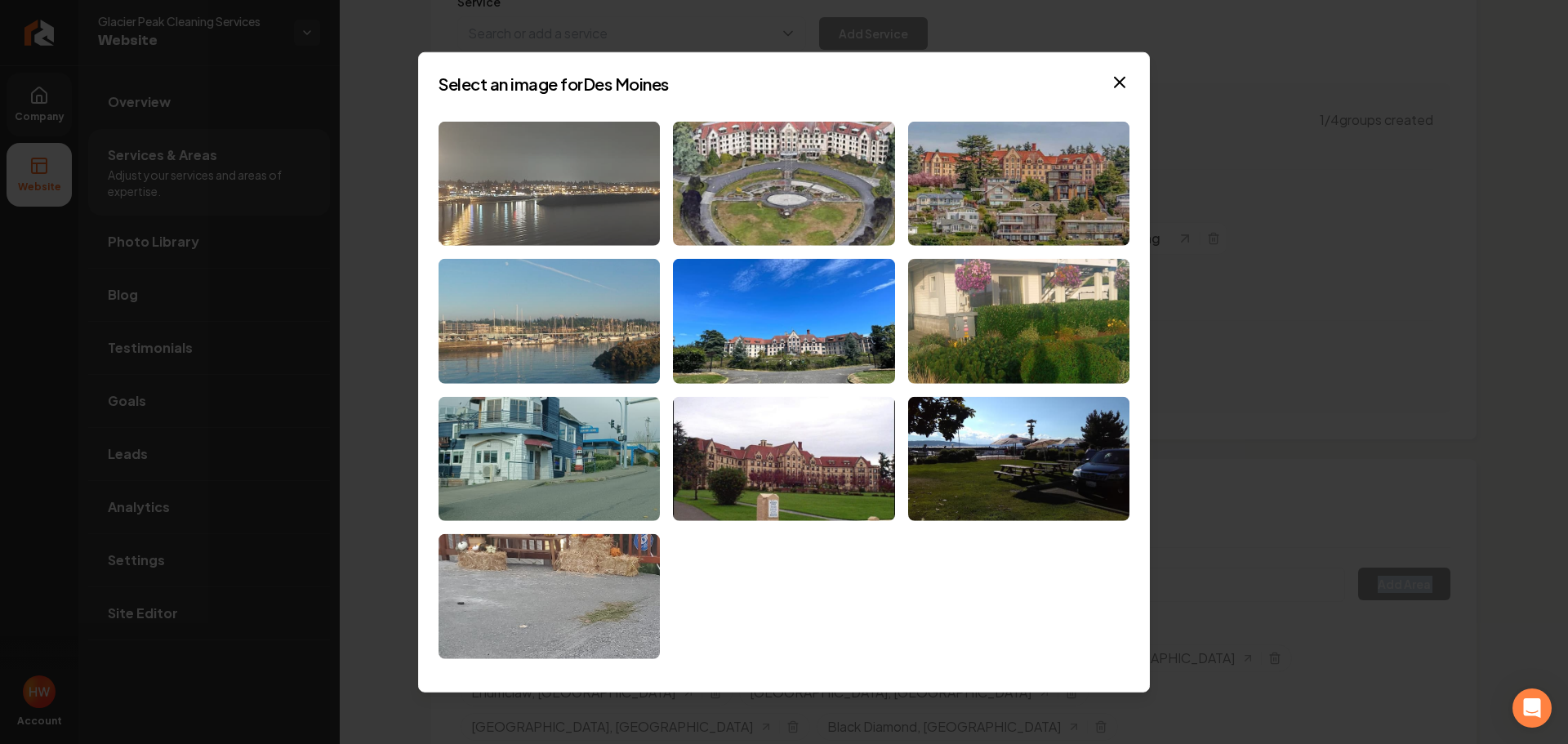
click at [549, 221] on img at bounding box center [549, 183] width 221 height 125
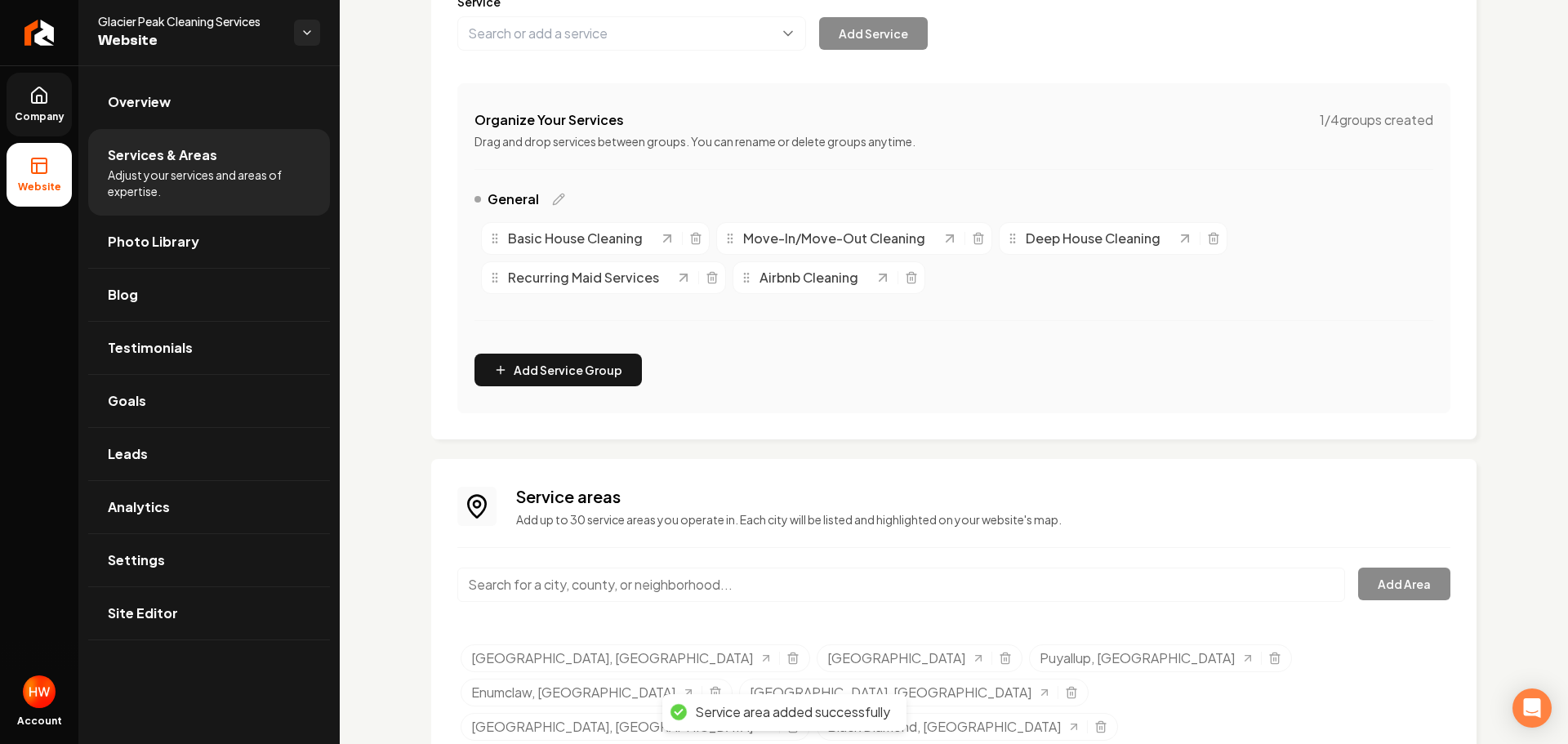
click at [664, 591] on input "Main content area" at bounding box center [901, 585] width 888 height 34
paste input "Milton"
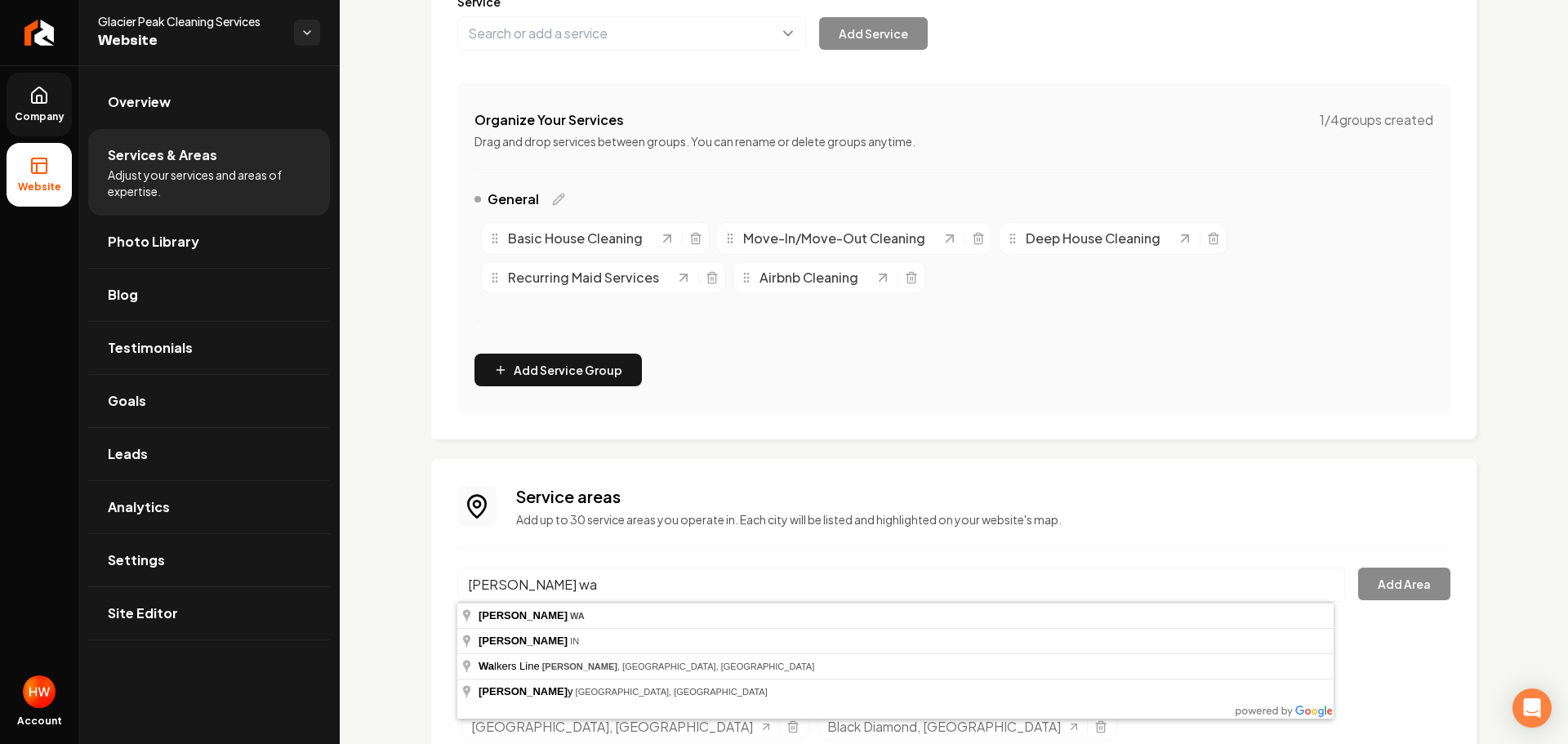
type input "Milton, WA"
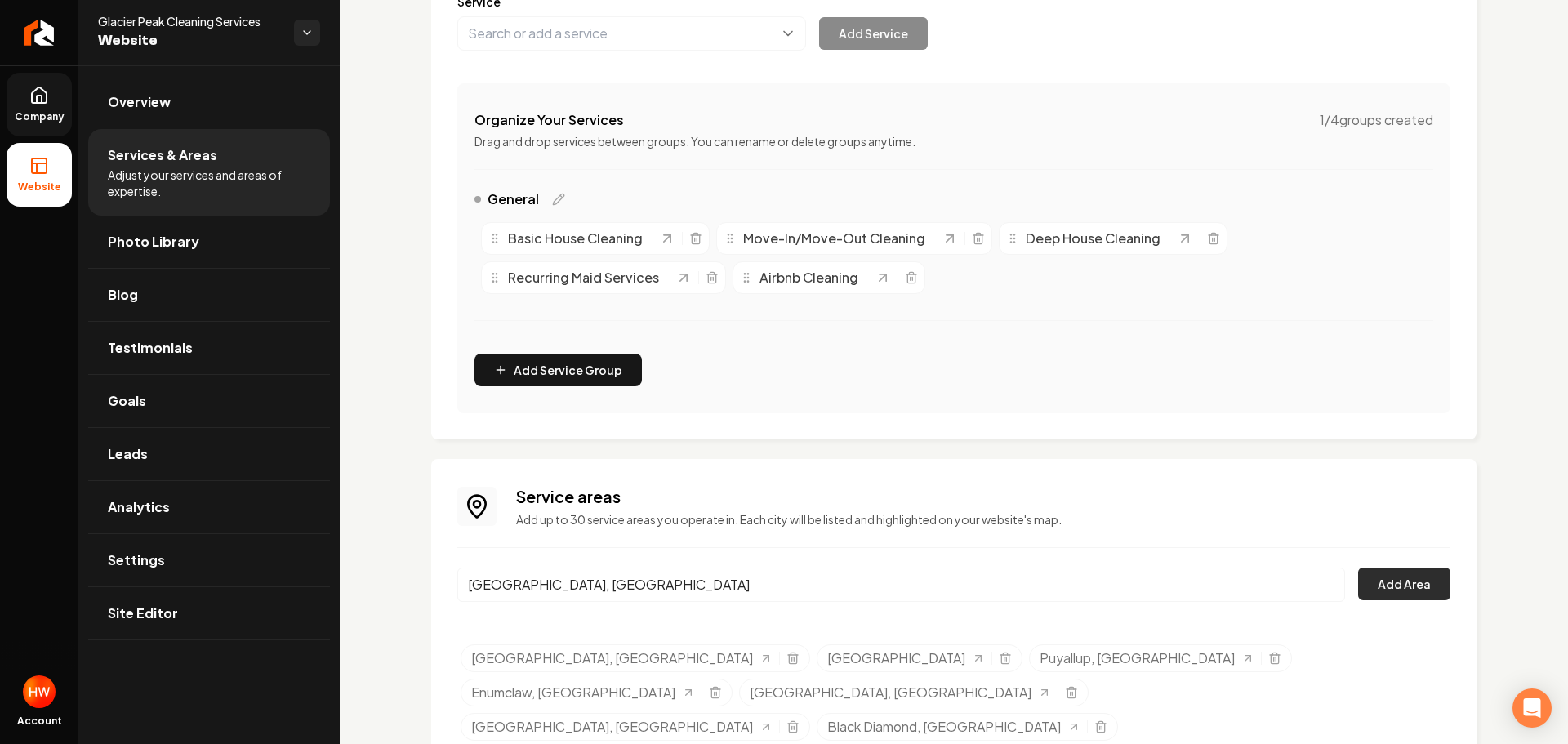
click at [1414, 585] on button "Add Area" at bounding box center [1404, 584] width 92 height 32
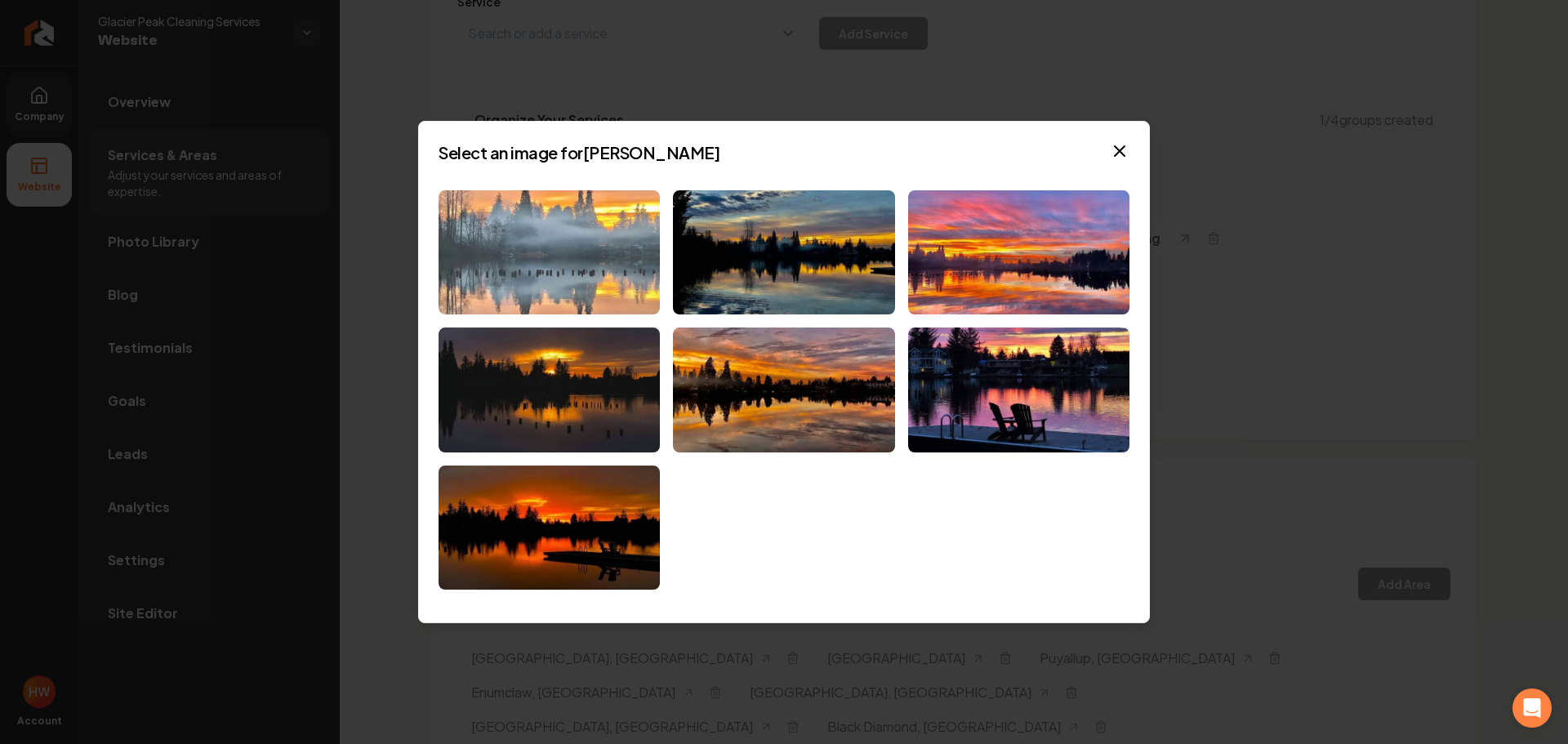
click at [570, 274] on img at bounding box center [549, 253] width 221 height 125
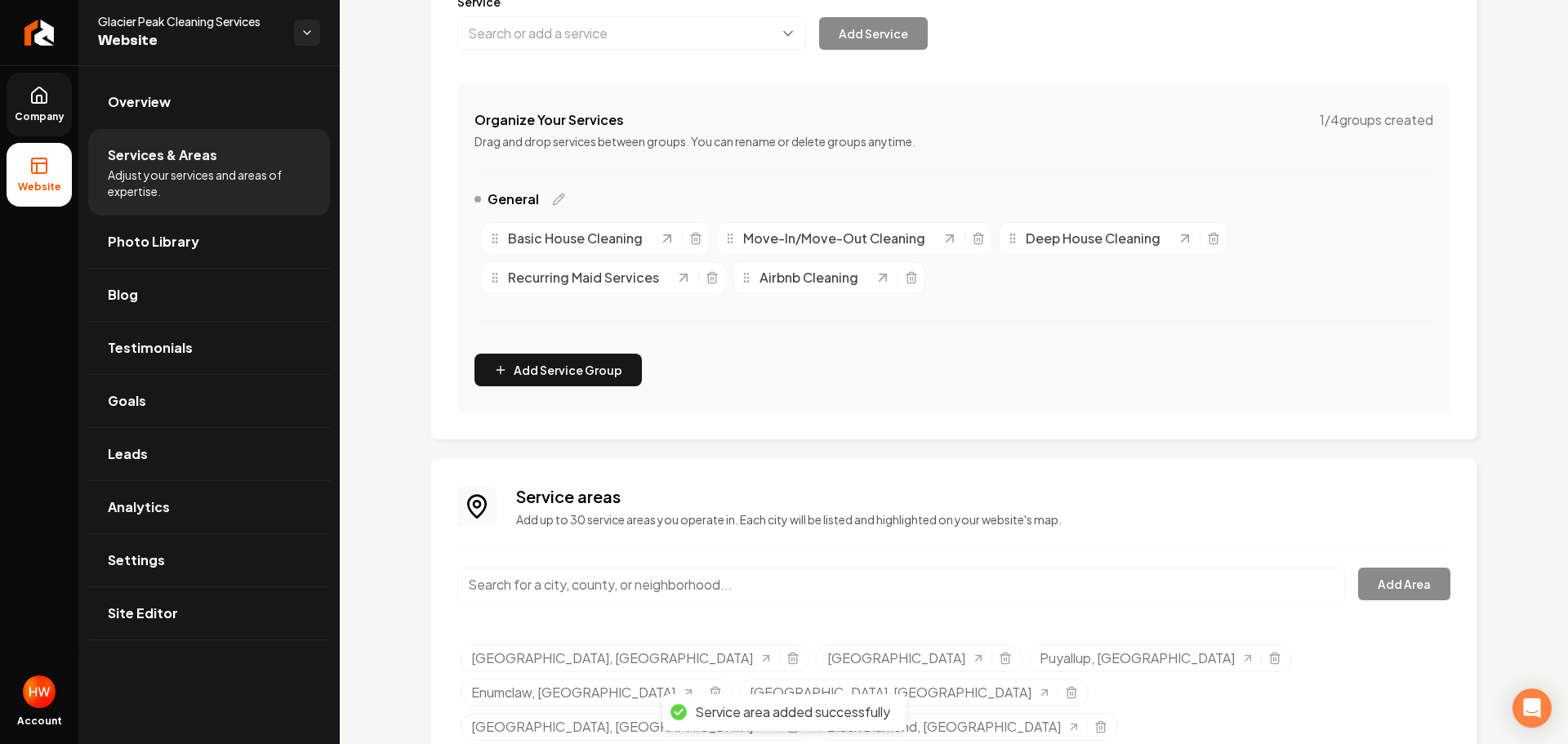
click at [690, 585] on input "Main content area" at bounding box center [901, 585] width 888 height 34
paste input "Bonney Lake"
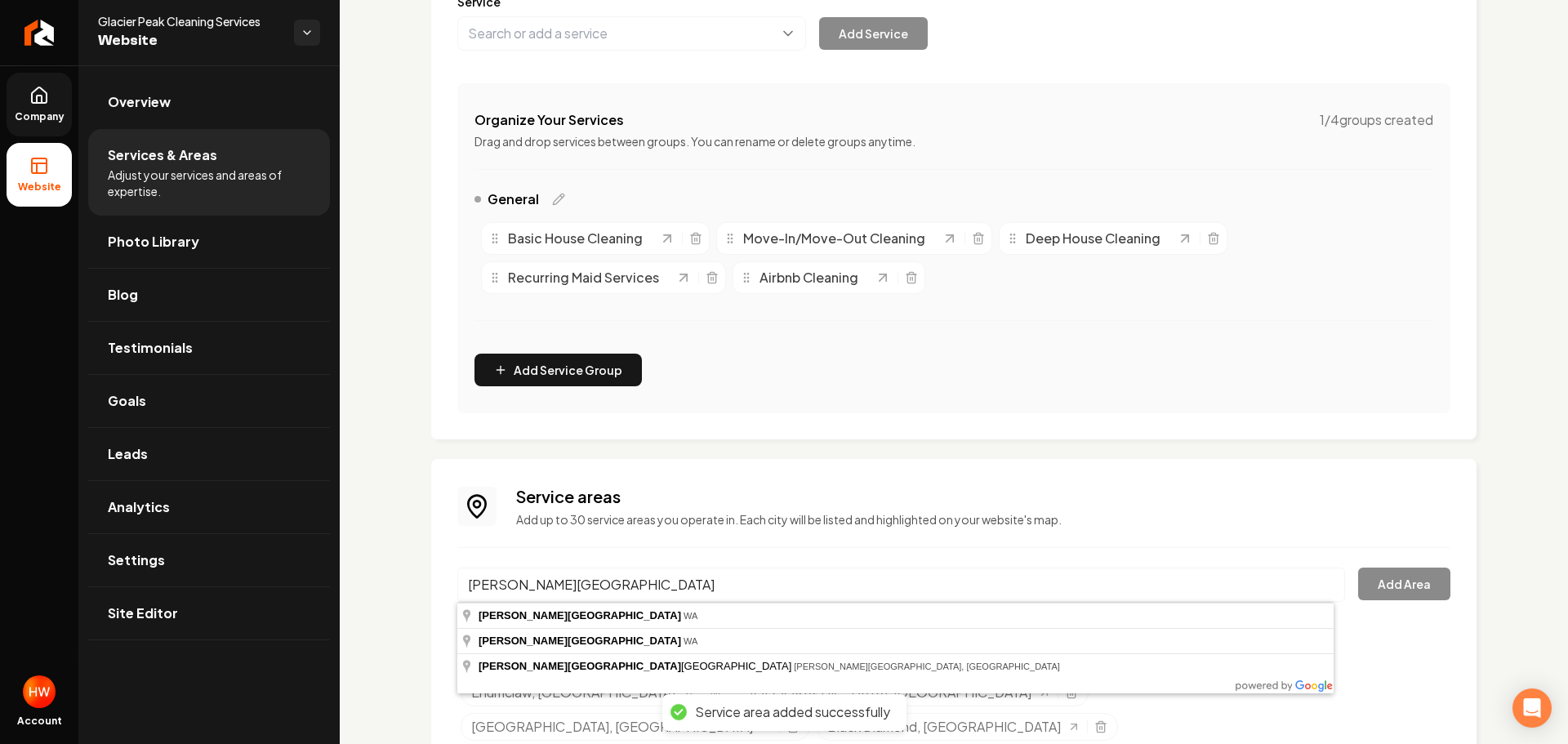
type input "Bonney Lake, WA"
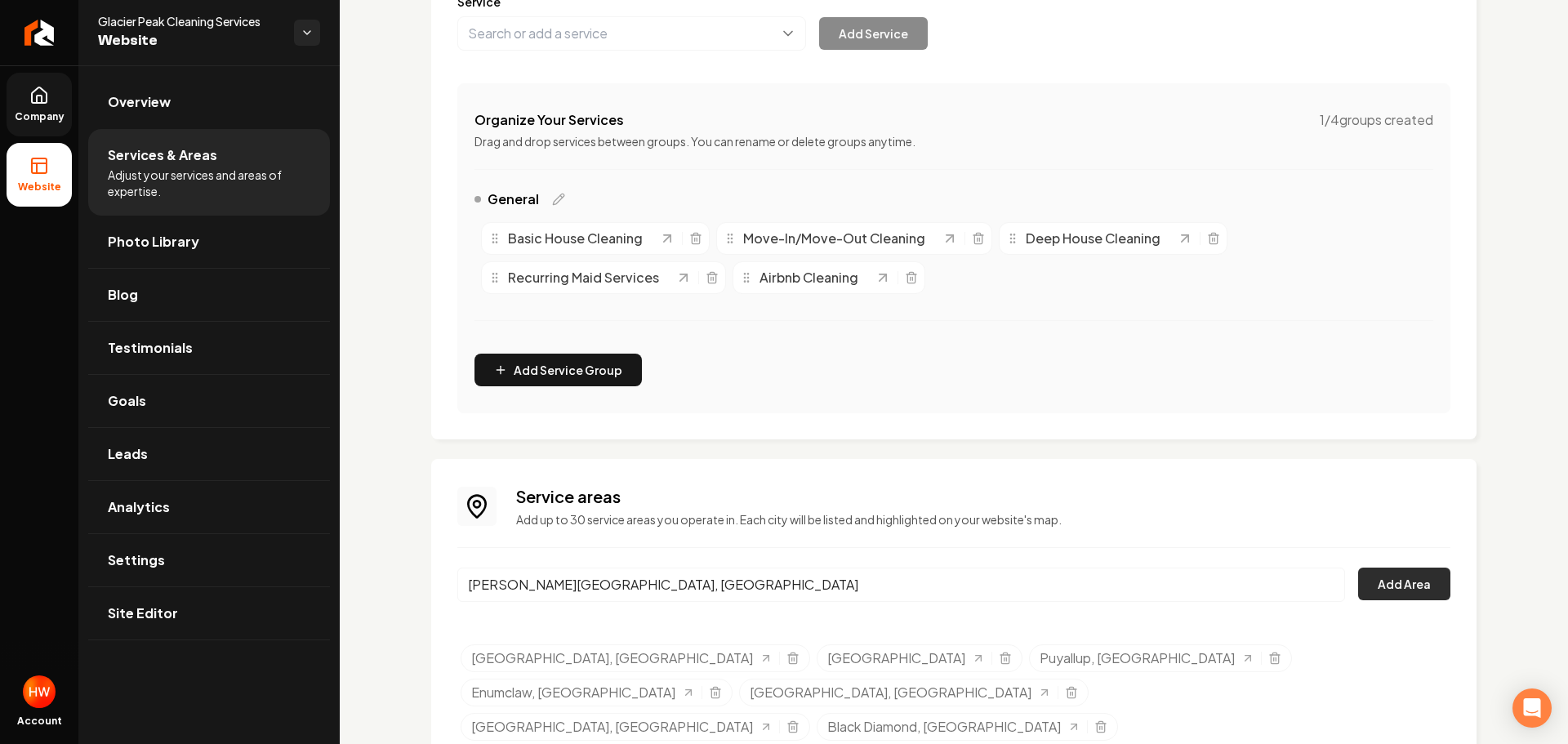
click at [1399, 594] on button "Add Area" at bounding box center [1404, 584] width 92 height 32
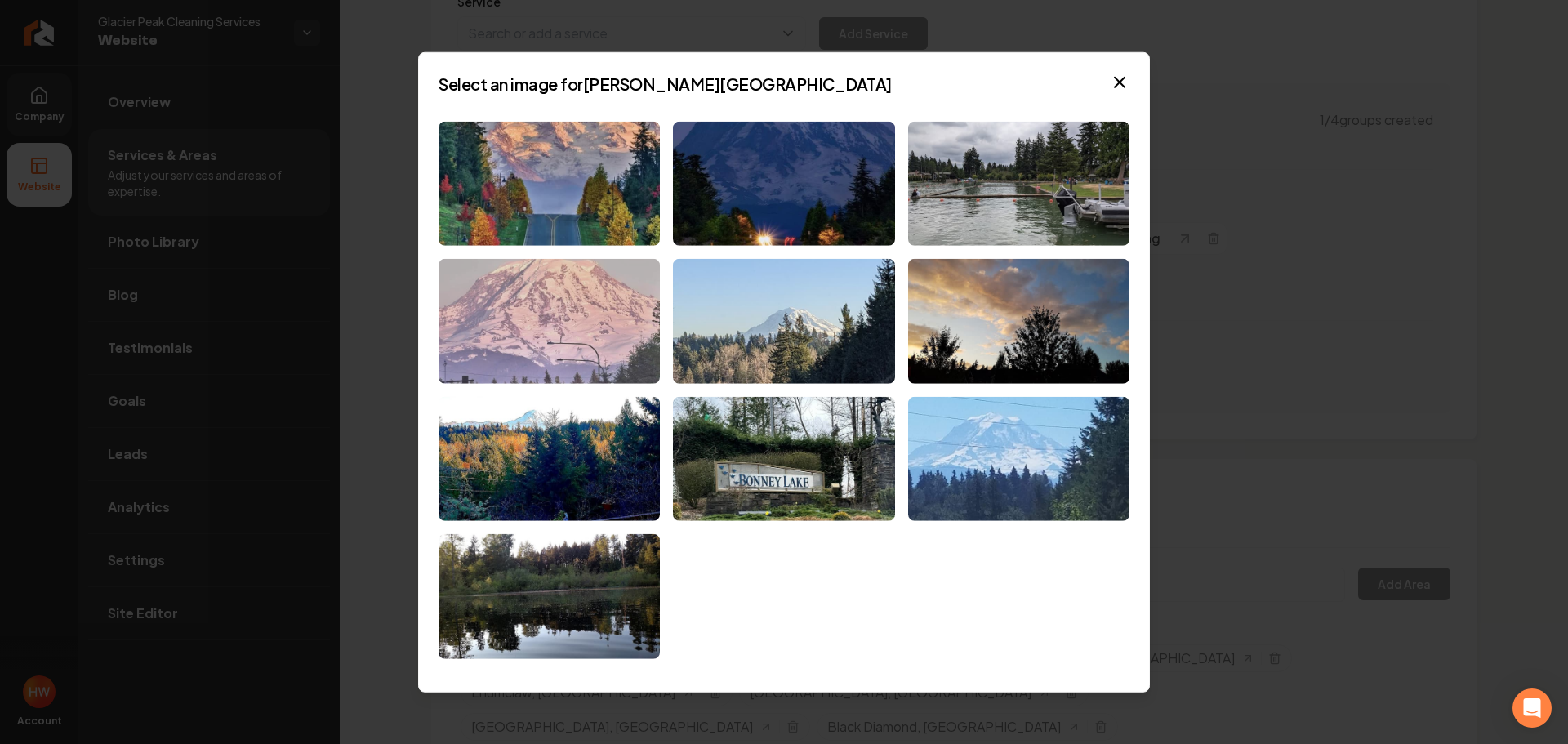
click at [530, 362] on img at bounding box center [549, 322] width 221 height 125
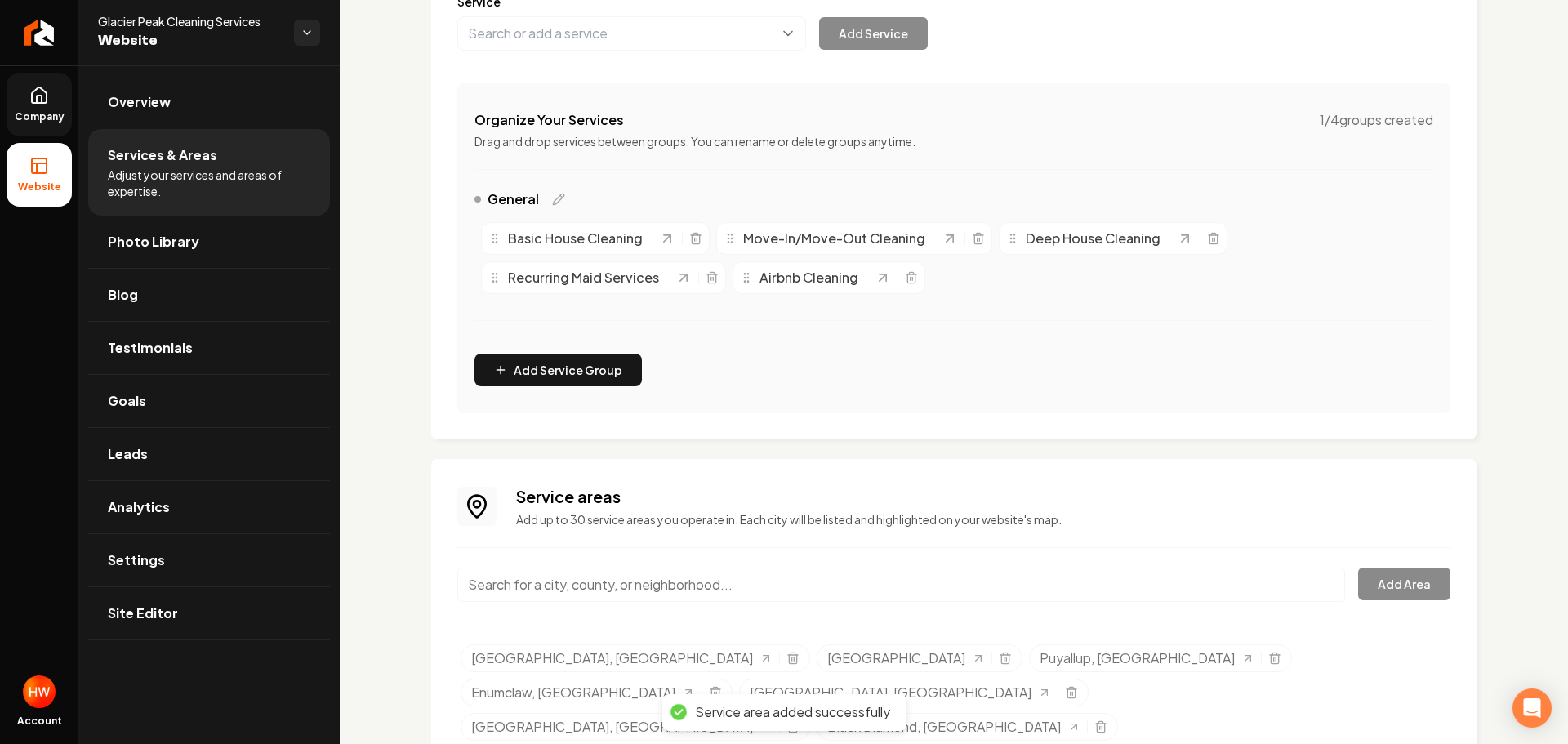
click at [746, 585] on input "Main content area" at bounding box center [901, 585] width 888 height 34
paste input "Tacoma"
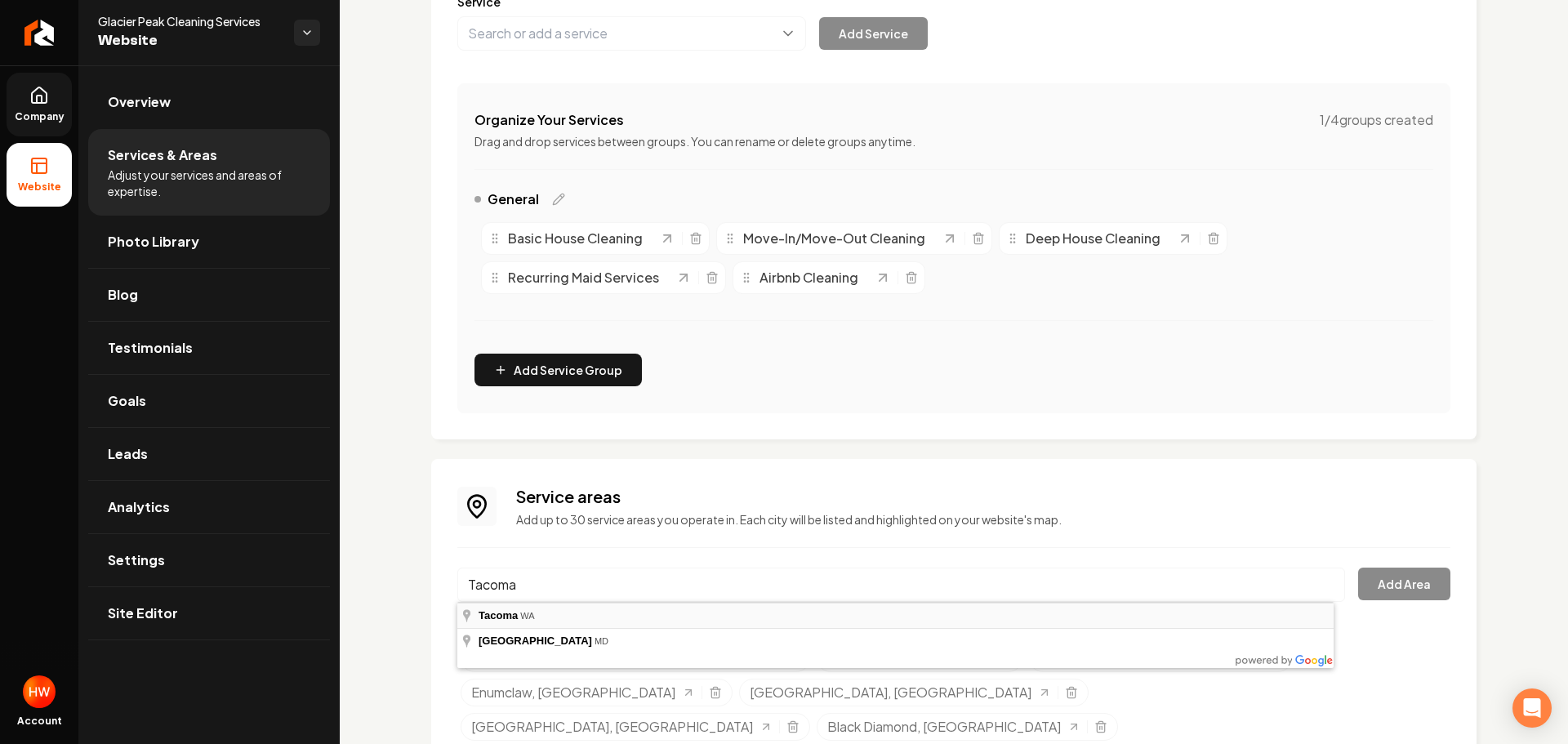
type input "Tacoma, WA"
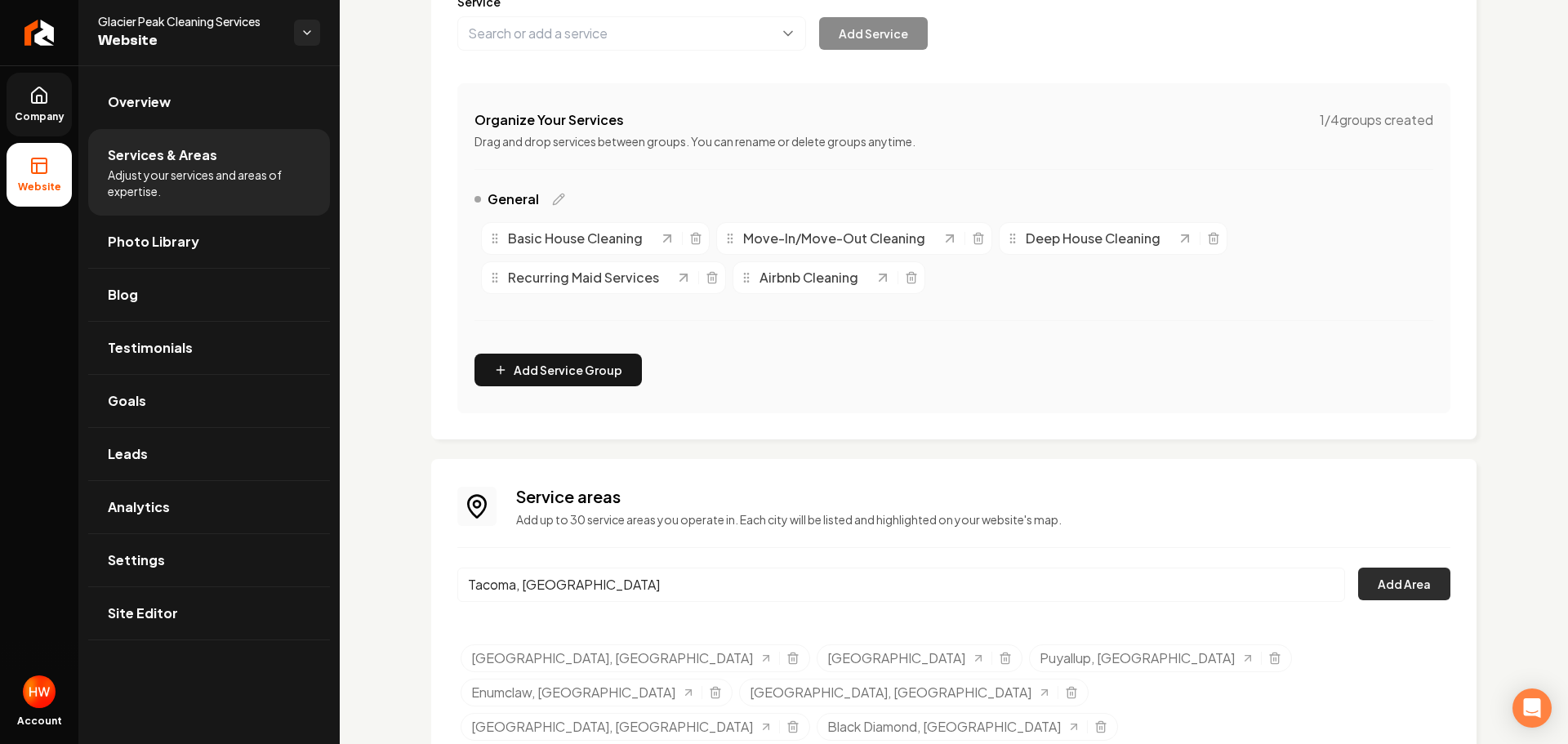
click at [1391, 577] on button "Add Area" at bounding box center [1404, 584] width 92 height 32
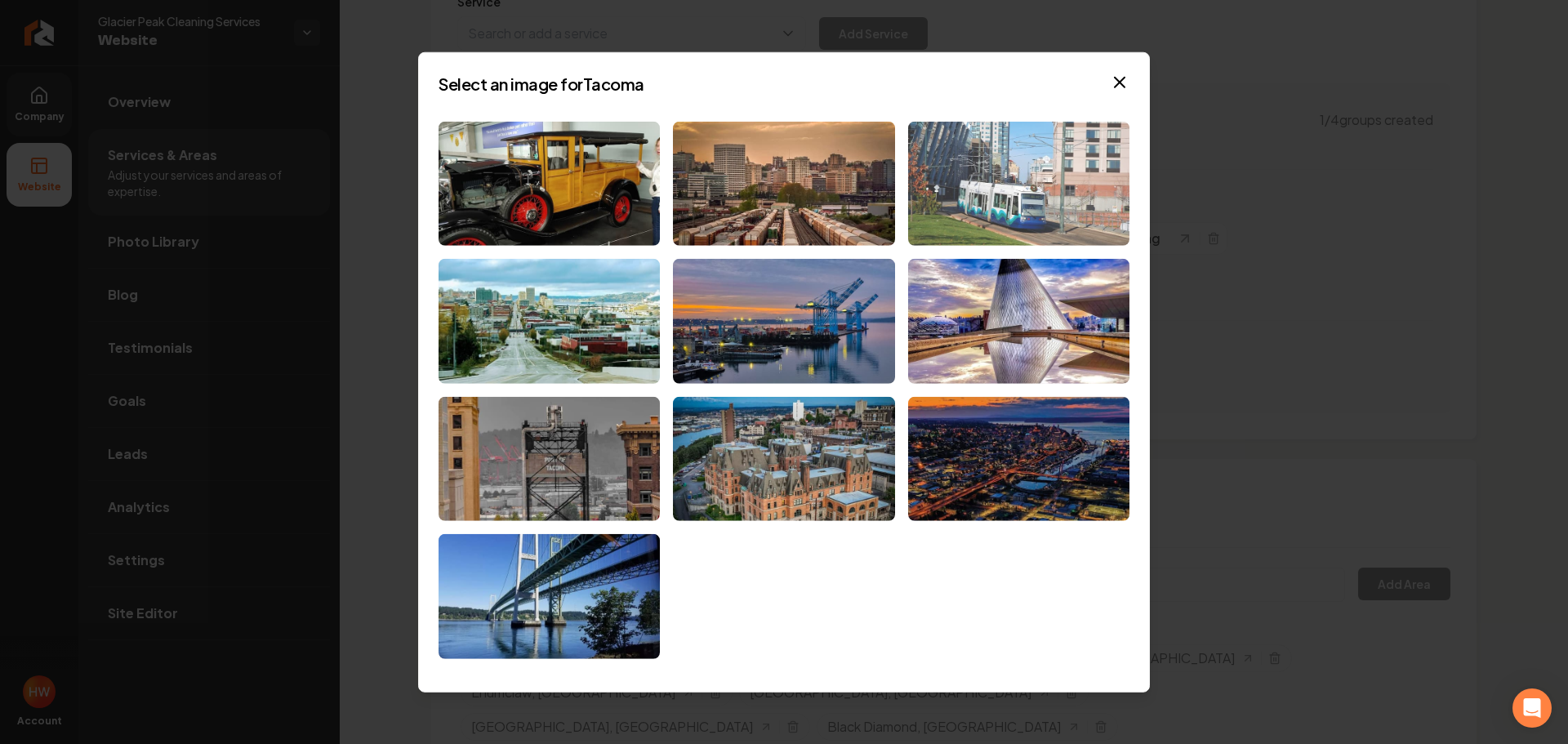
click at [993, 230] on img at bounding box center [1019, 183] width 221 height 125
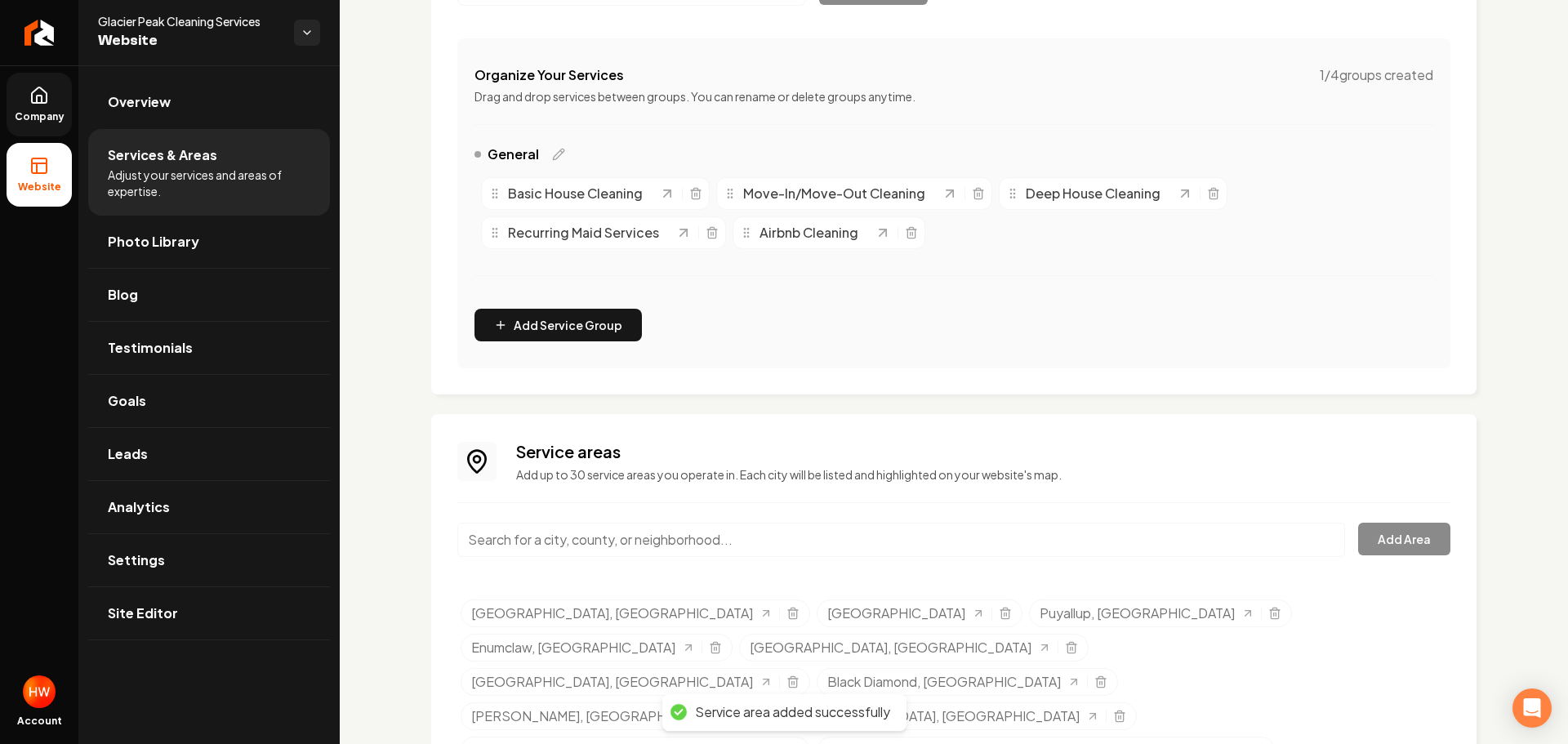
scroll to position [304, 0]
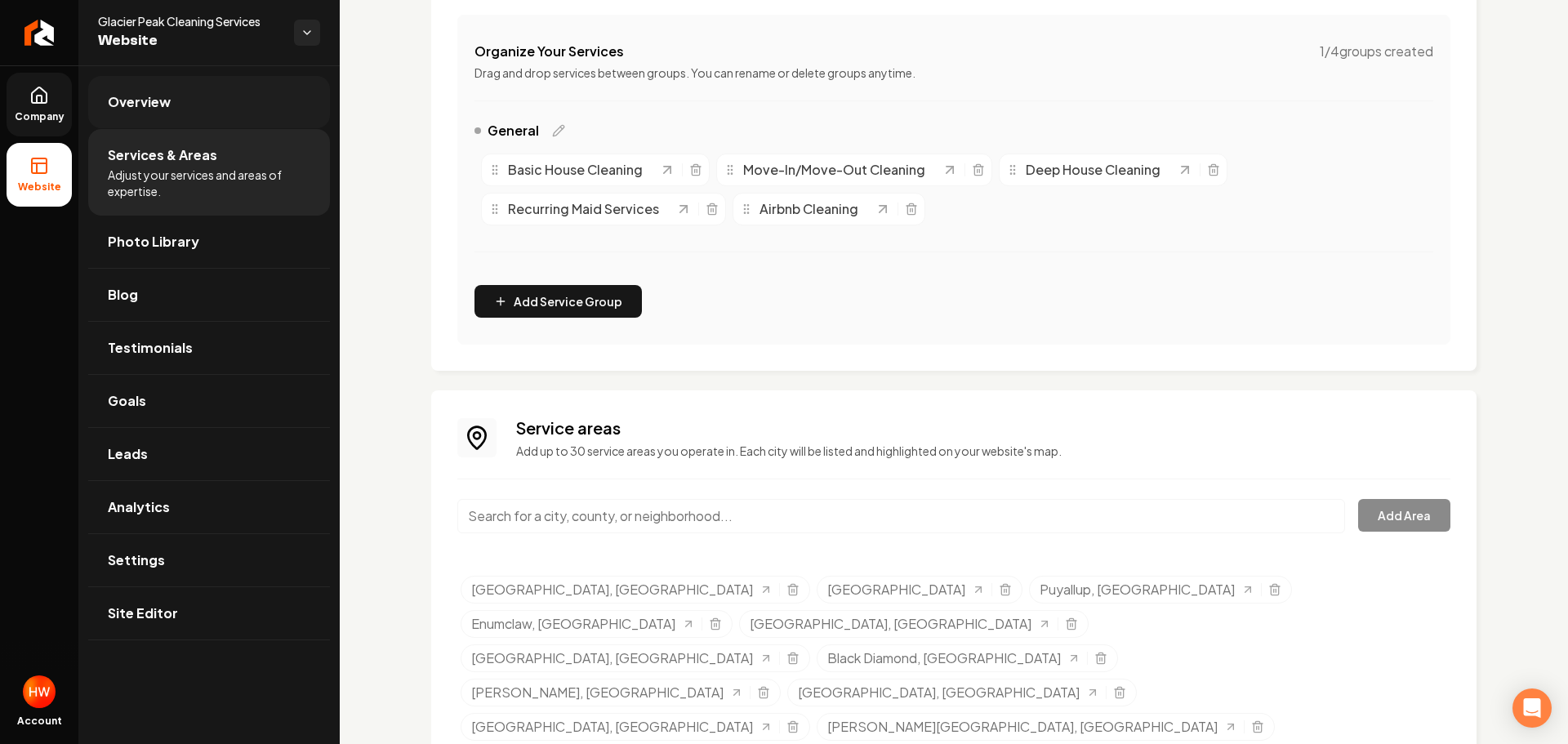
drag, startPoint x: 159, startPoint y: 104, endPoint x: 192, endPoint y: 151, distance: 57.4
click at [159, 104] on span "Overview" at bounding box center [139, 101] width 63 height 19
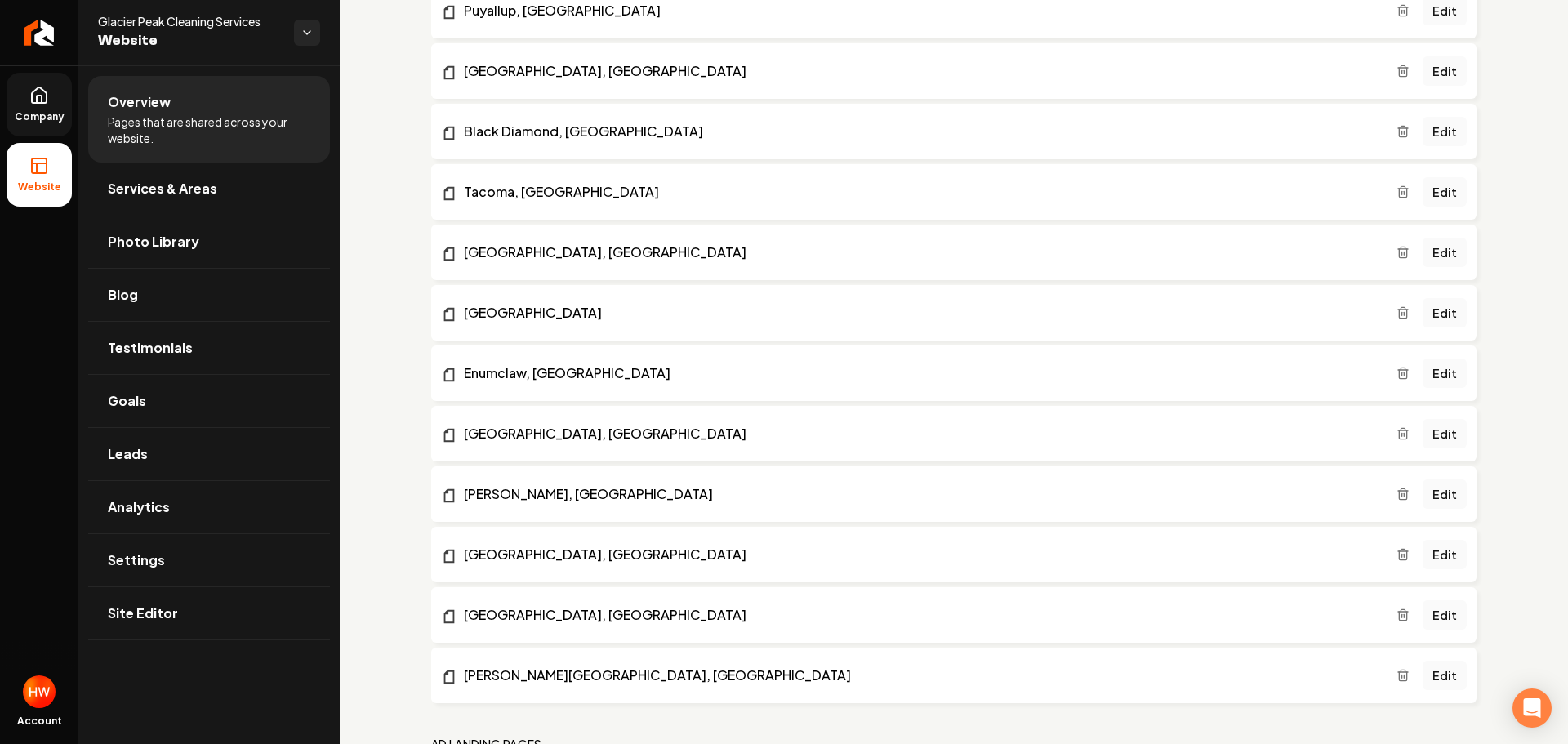
scroll to position [1415, 0]
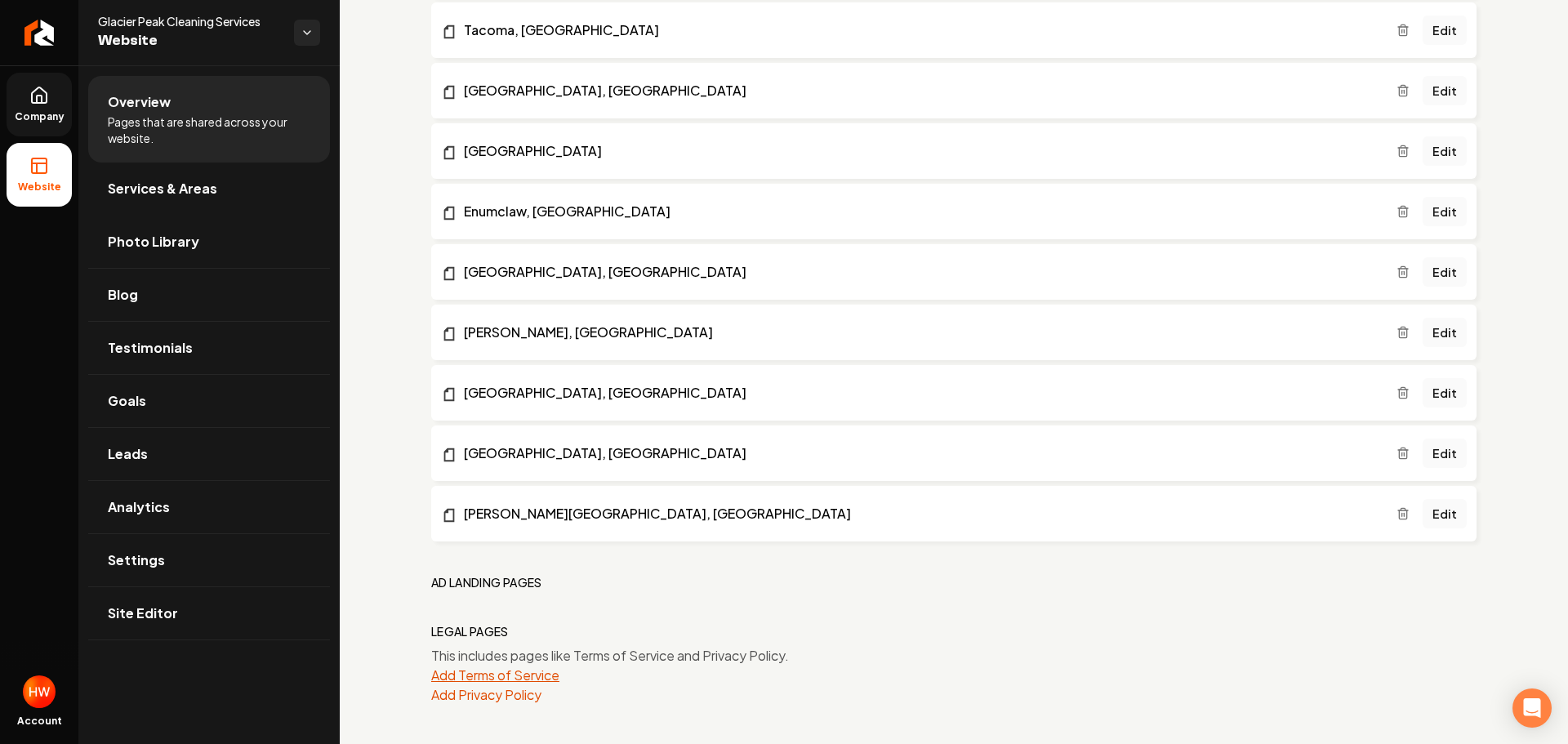
click at [491, 675] on button "Add Terms of Service" at bounding box center [495, 675] width 128 height 19
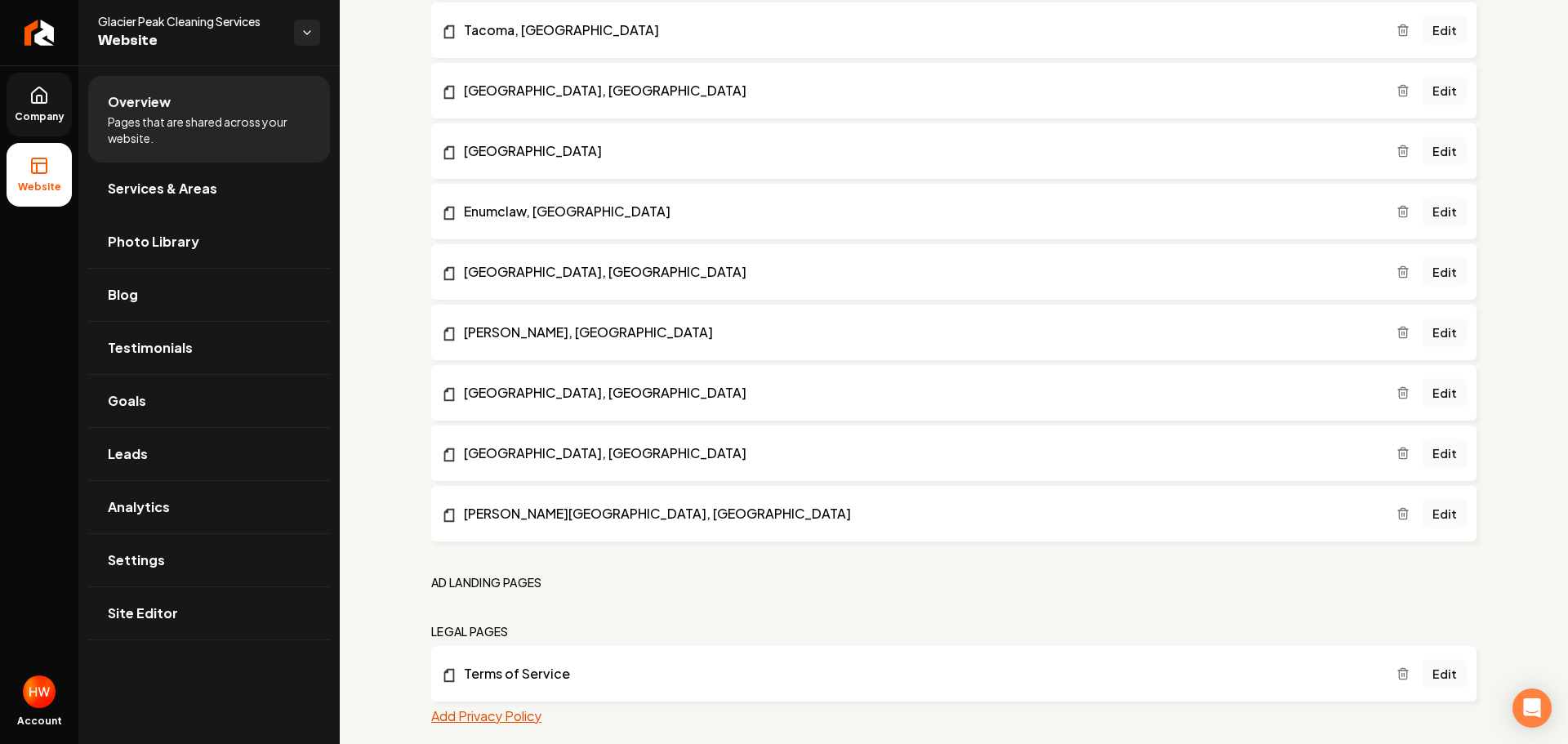
click at [519, 720] on button "Add Privacy Policy" at bounding box center [487, 715] width 111 height 19
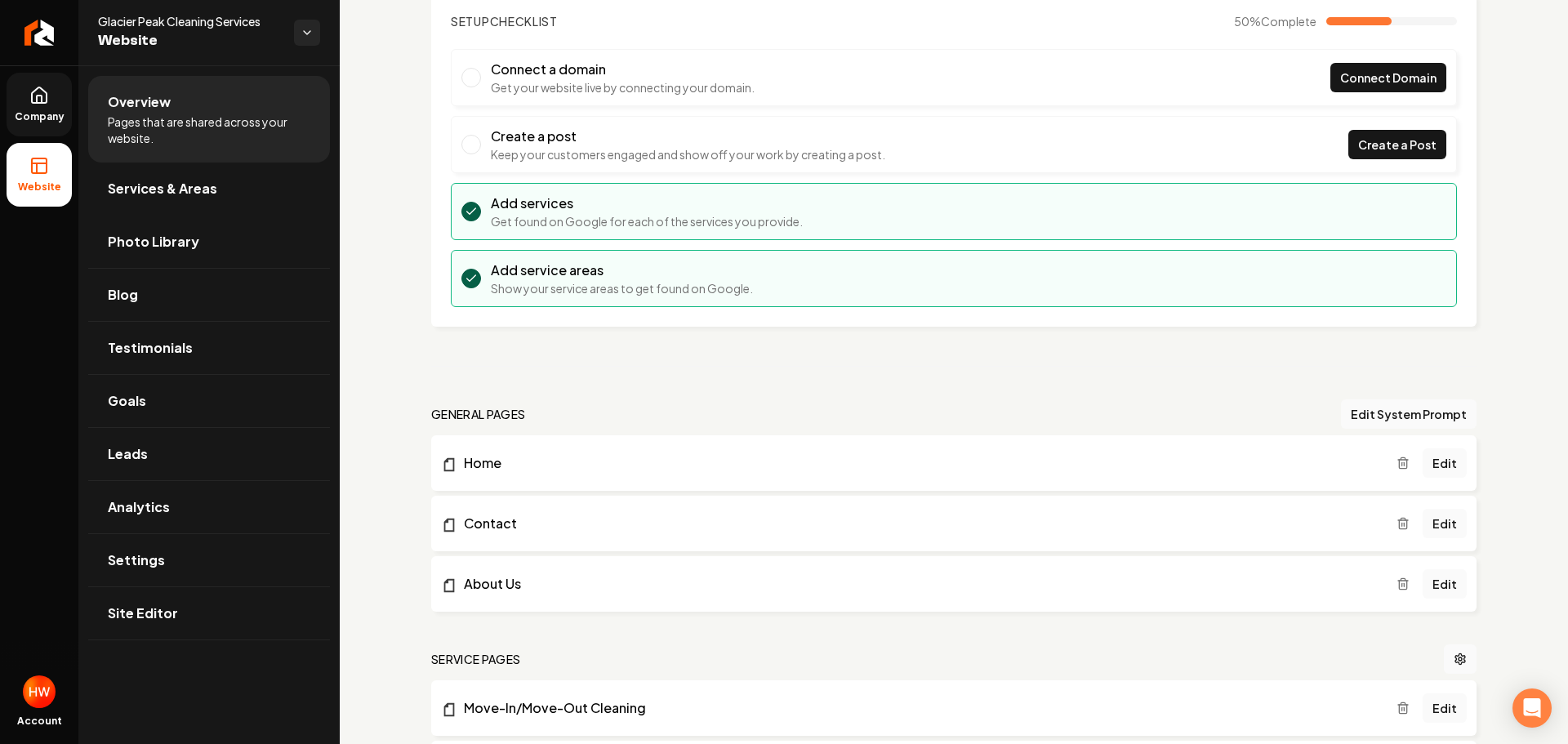
scroll to position [0, 0]
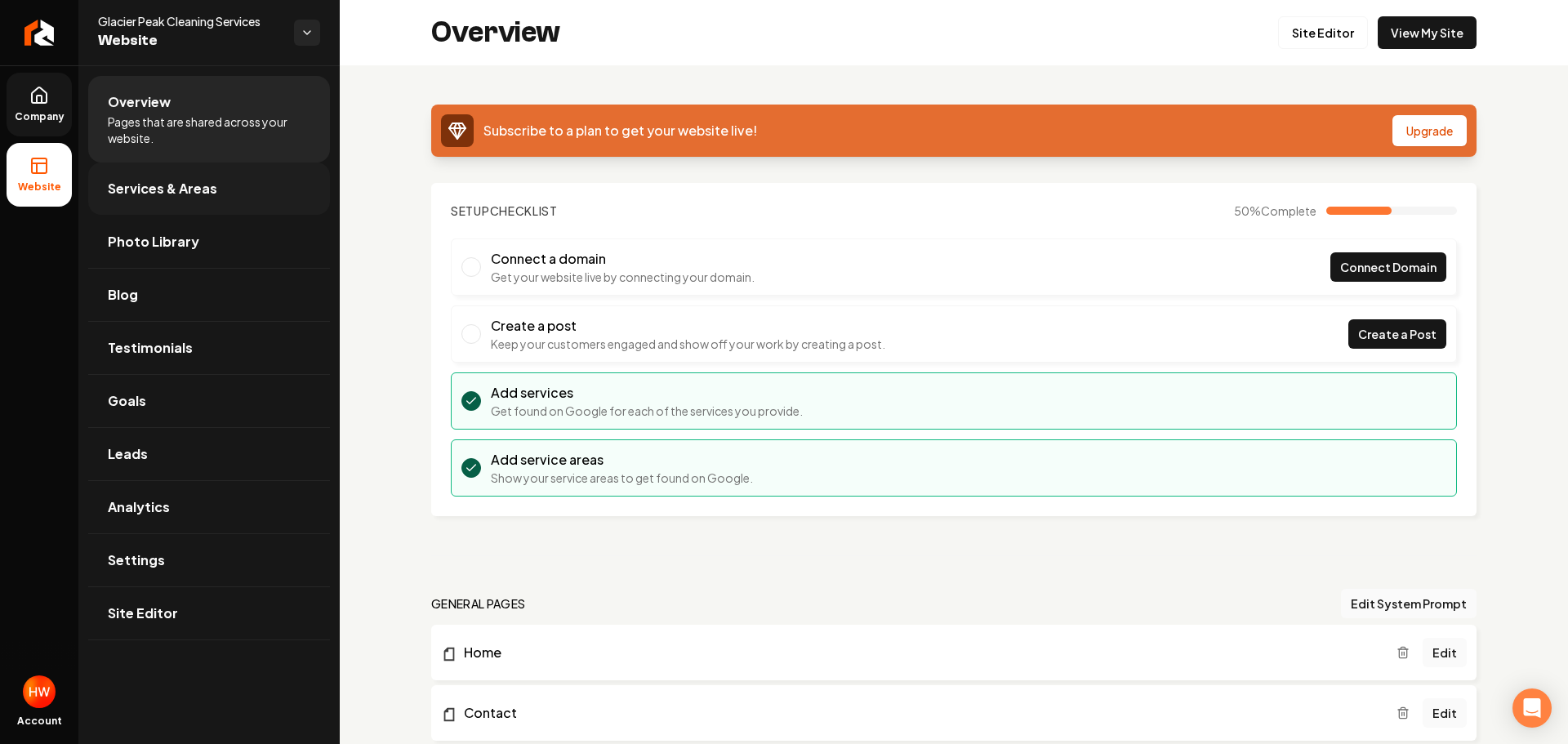
click at [206, 207] on link "Services & Areas" at bounding box center [209, 188] width 242 height 53
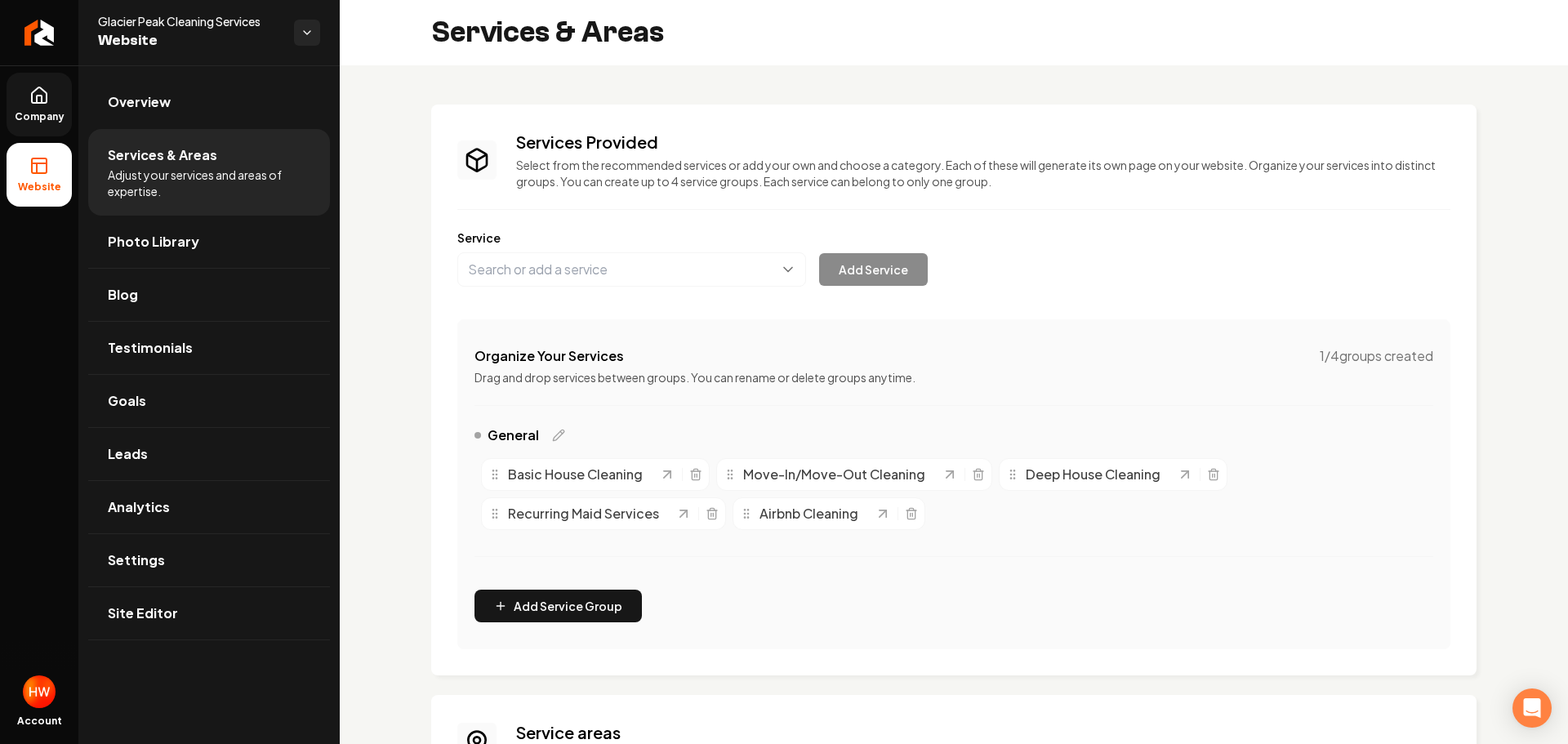
drag, startPoint x: 49, startPoint y: 114, endPoint x: 88, endPoint y: 165, distance: 64.2
click at [48, 115] on span "Company" at bounding box center [40, 117] width 63 height 13
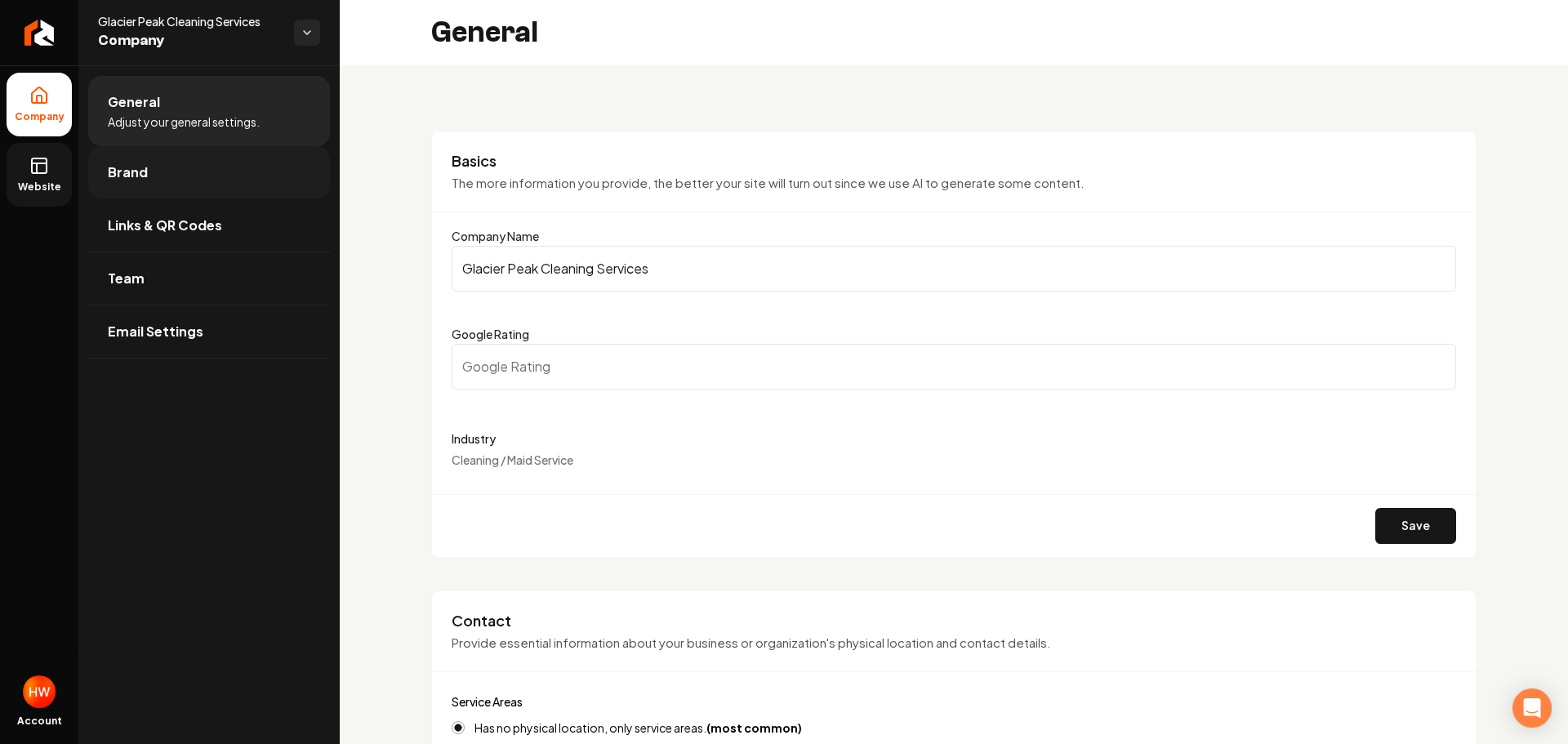
click at [171, 186] on link "Brand" at bounding box center [209, 172] width 242 height 53
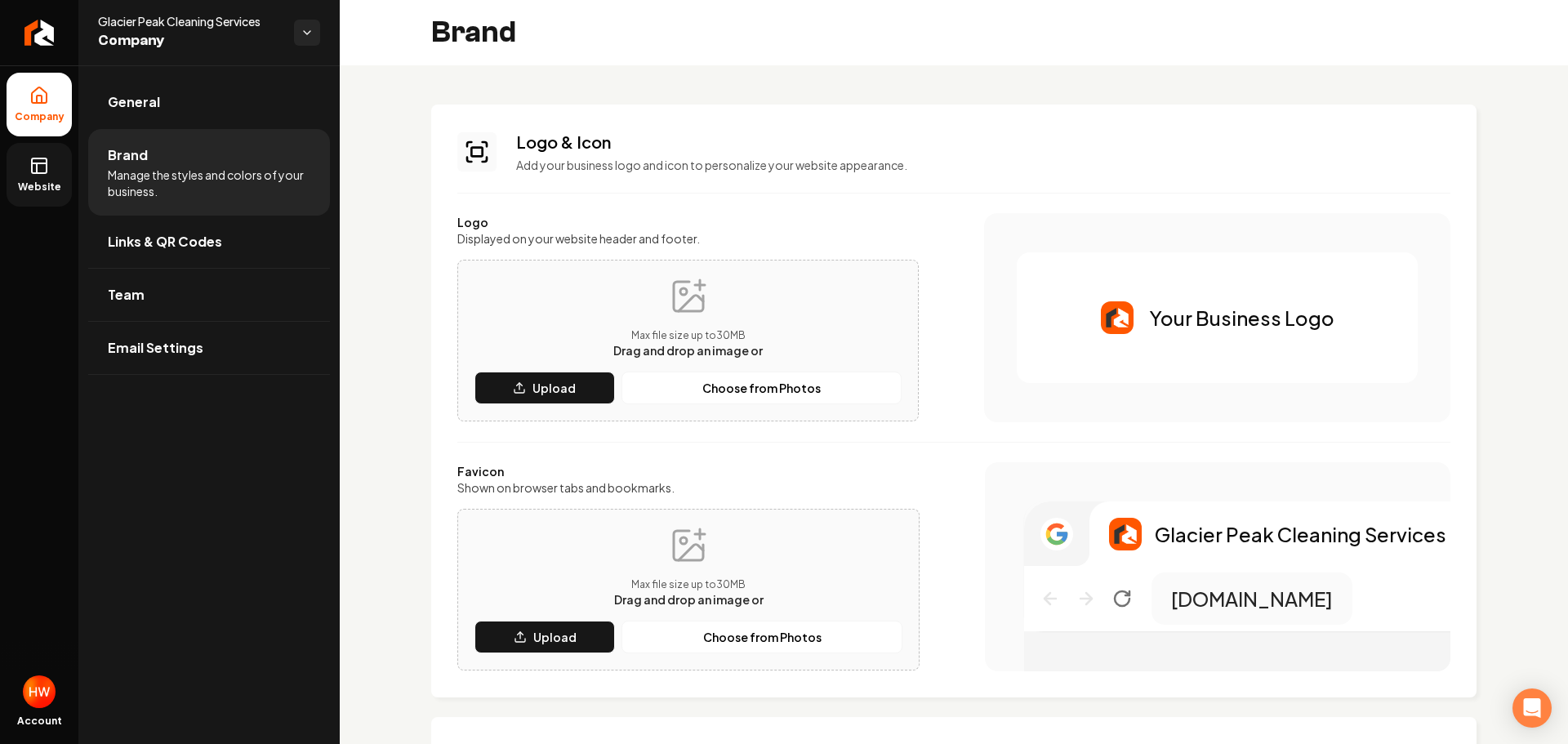
click at [47, 159] on icon at bounding box center [39, 165] width 19 height 19
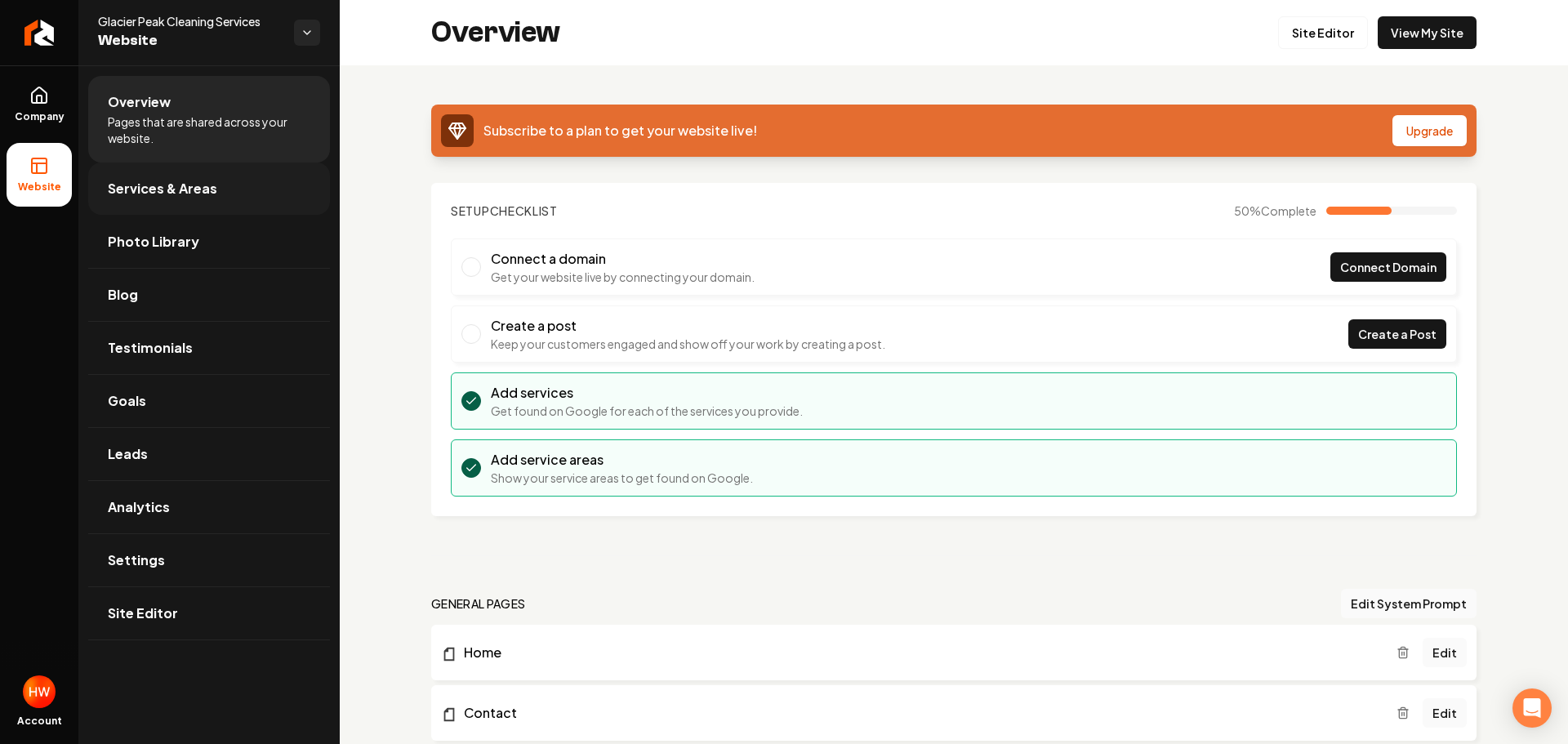
click at [158, 203] on link "Services & Areas" at bounding box center [209, 188] width 242 height 53
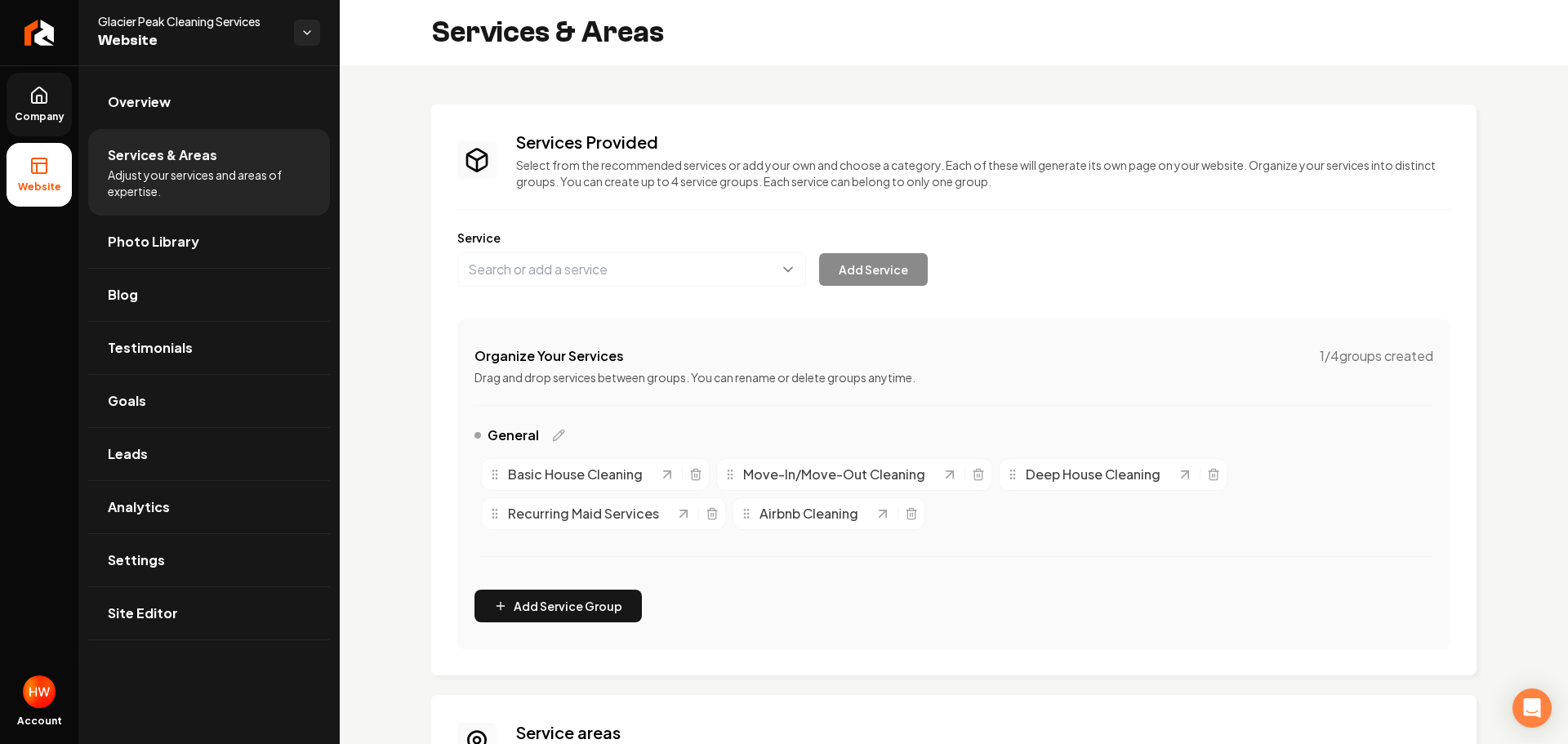
click at [29, 104] on icon at bounding box center [39, 95] width 19 height 19
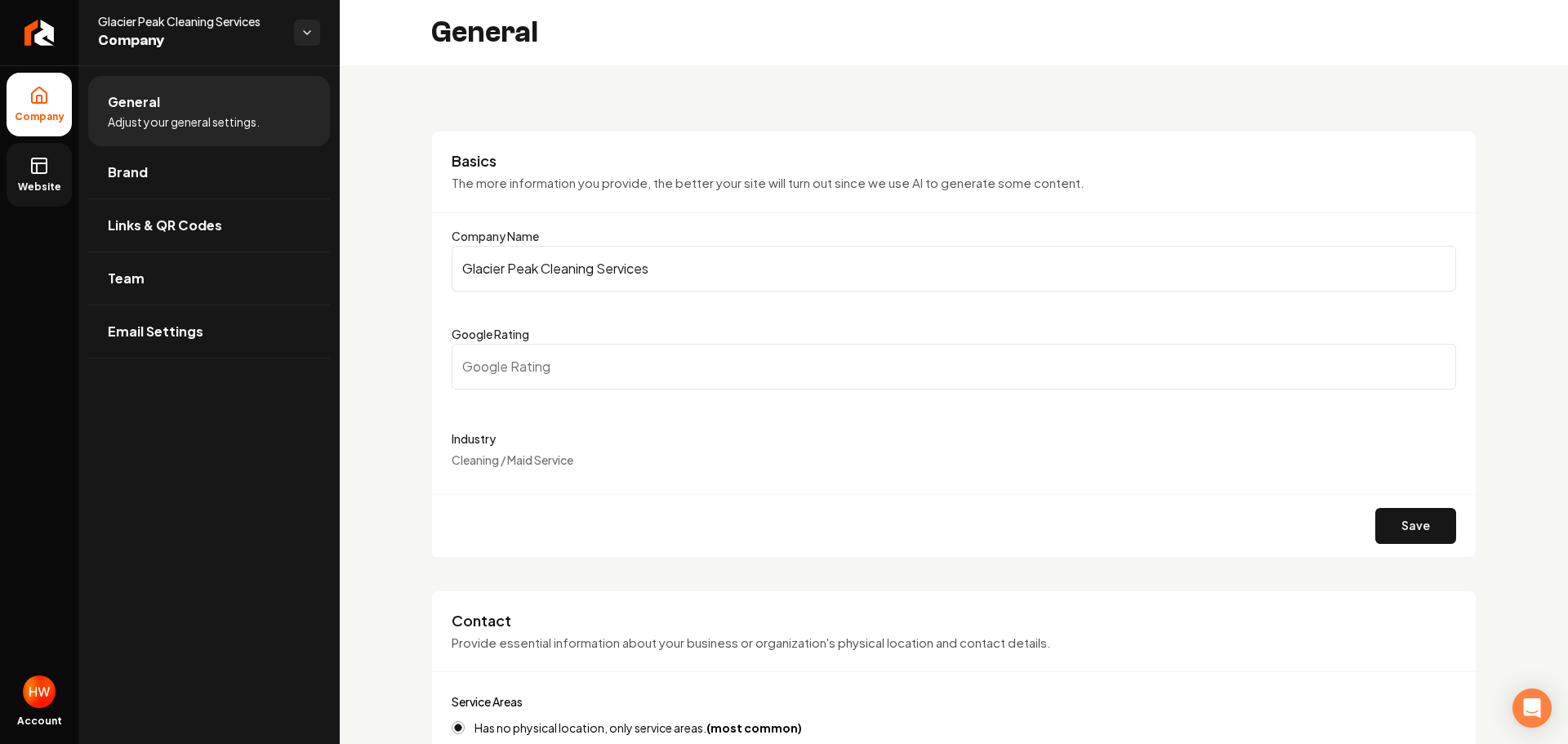
click at [41, 176] on link "Website" at bounding box center [39, 174] width 65 height 64
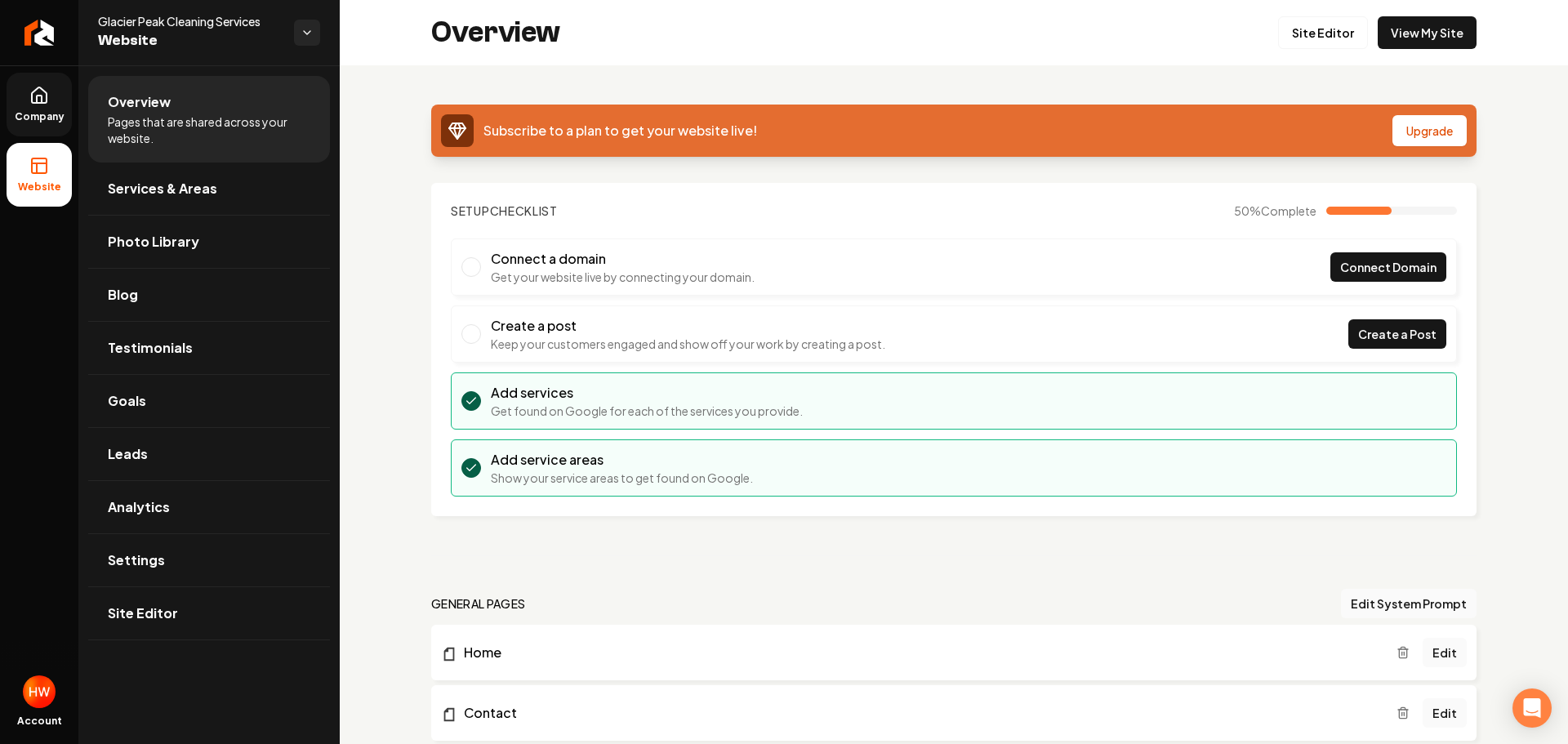
click at [47, 103] on icon at bounding box center [40, 95] width 15 height 16
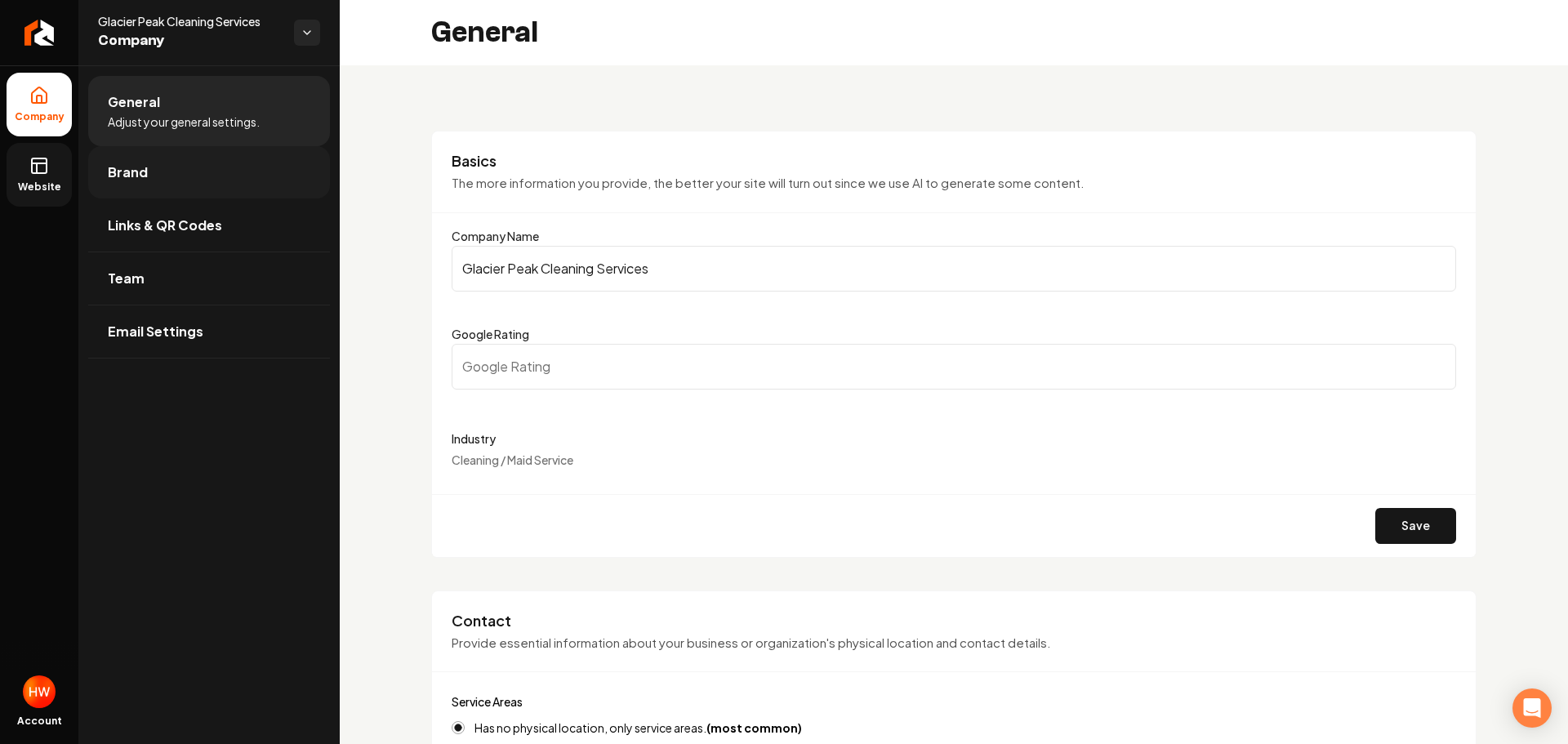
click at [160, 180] on link "Brand" at bounding box center [209, 172] width 242 height 53
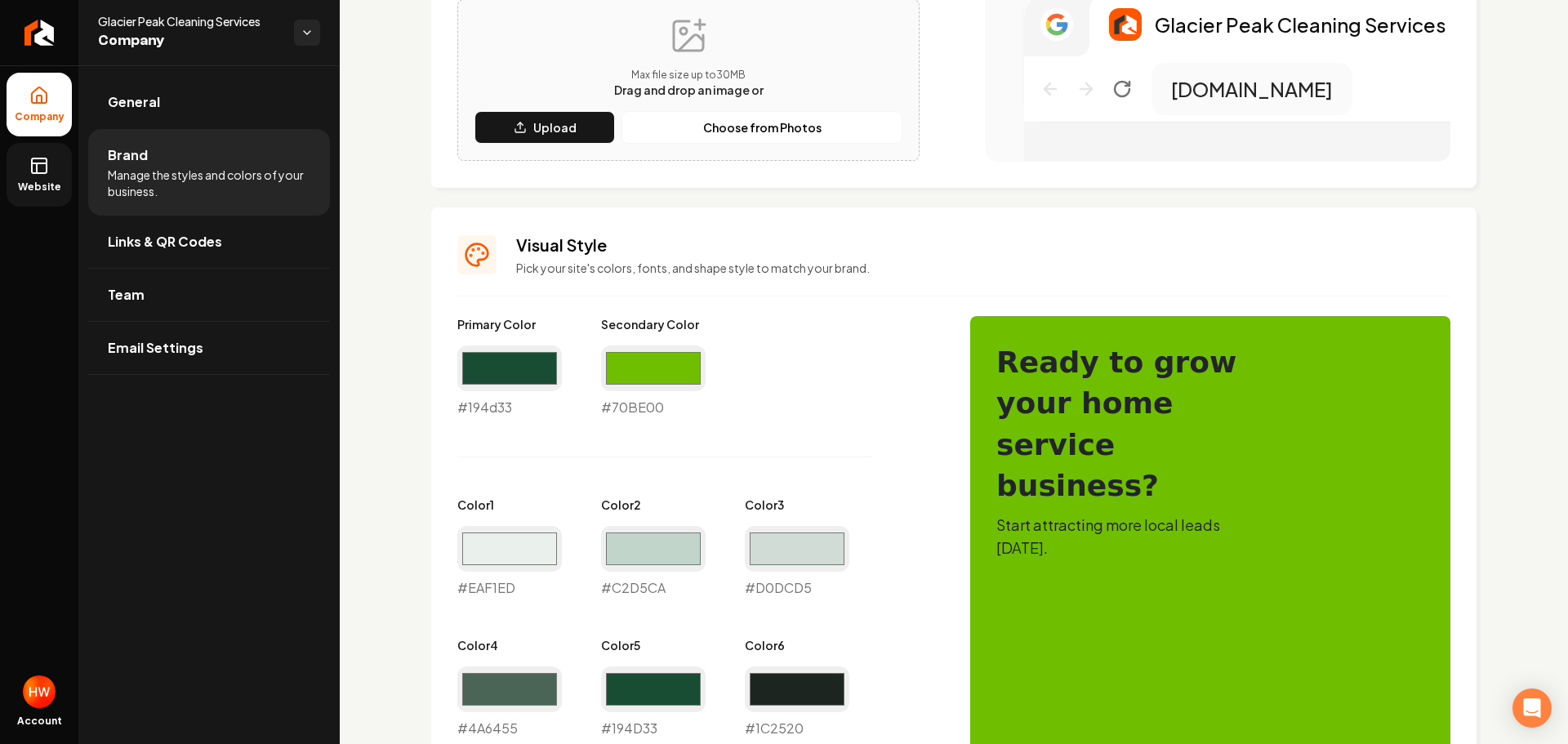
scroll to position [654, 0]
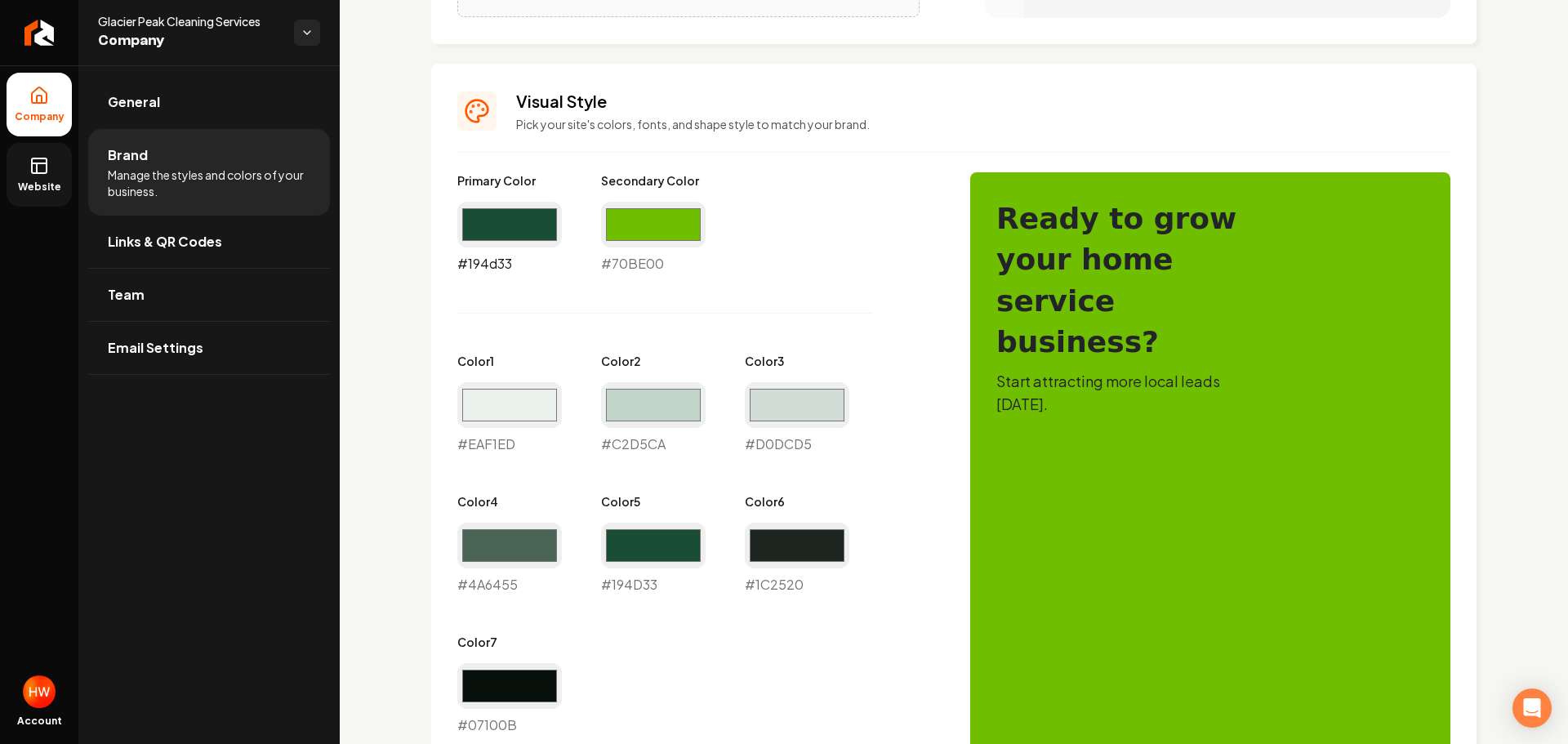
click at [498, 223] on input "#194d33" at bounding box center [509, 225] width 104 height 46
click at [507, 232] on input "#194d33" at bounding box center [509, 225] width 104 height 46
type input "#1e3a5f"
click at [849, 267] on div "Primary Color #1e3a5f #1e3a5f Secondary Color #70be00 #70BE00 Color 1 #eaf1ed #…" at bounding box center [697, 454] width 480 height 562
click at [644, 219] on input "#70be00" at bounding box center [653, 225] width 104 height 46
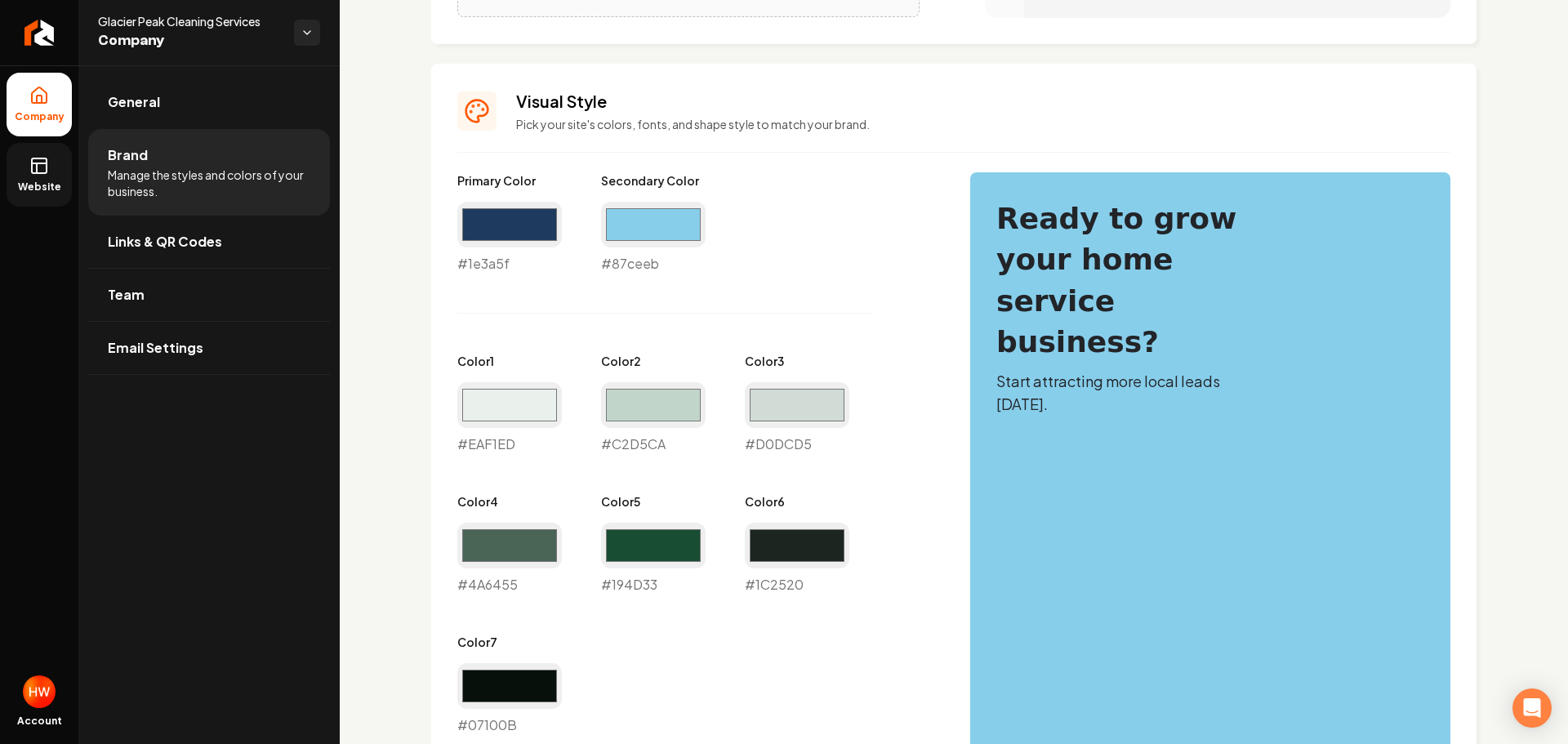
type input "#87ceeb"
click at [820, 198] on div "Primary Color #1e3a5f #1e3a5f Secondary Color #87ceeb #87ceeb Color 1 #eaf1ed #…" at bounding box center [697, 454] width 480 height 562
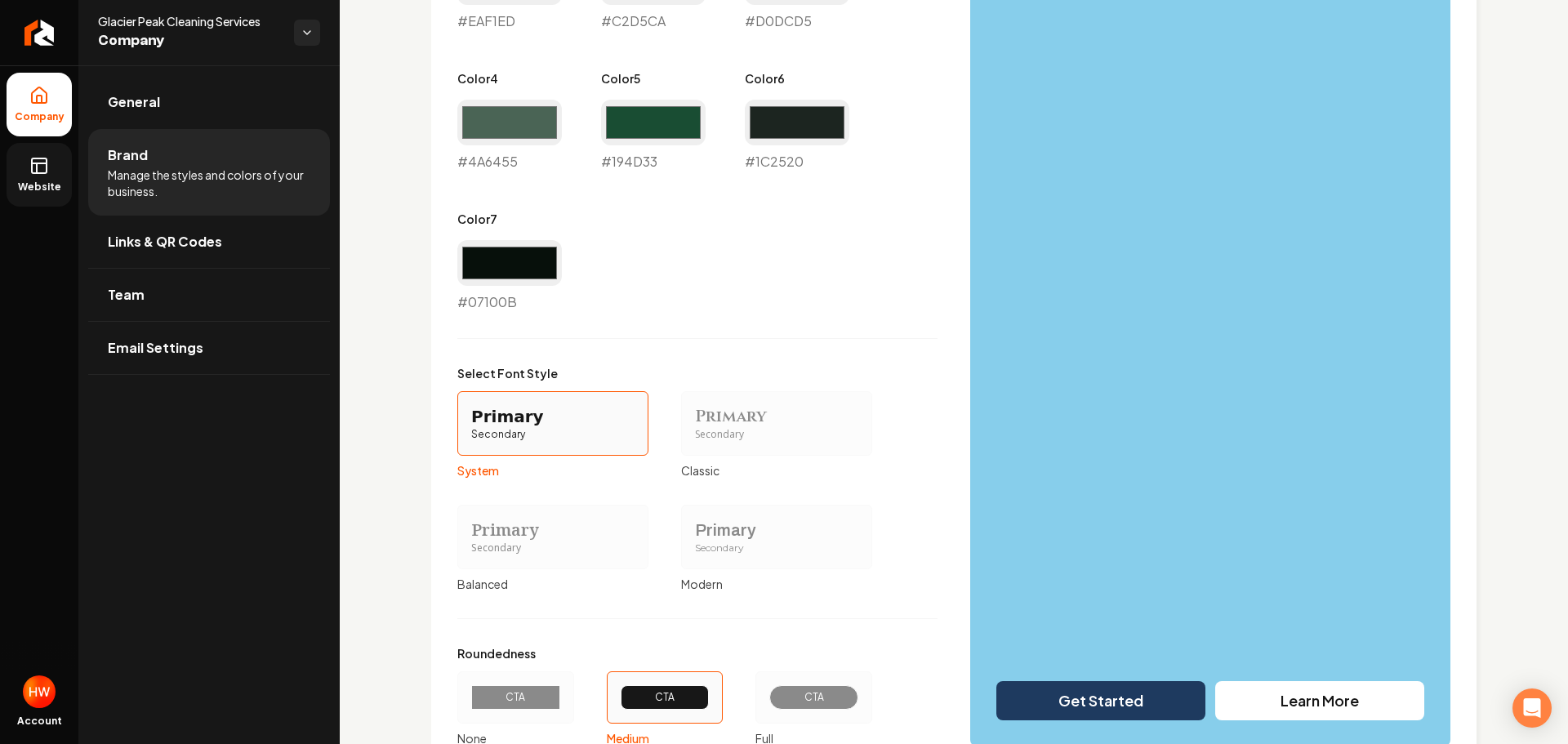
scroll to position [1208, 0]
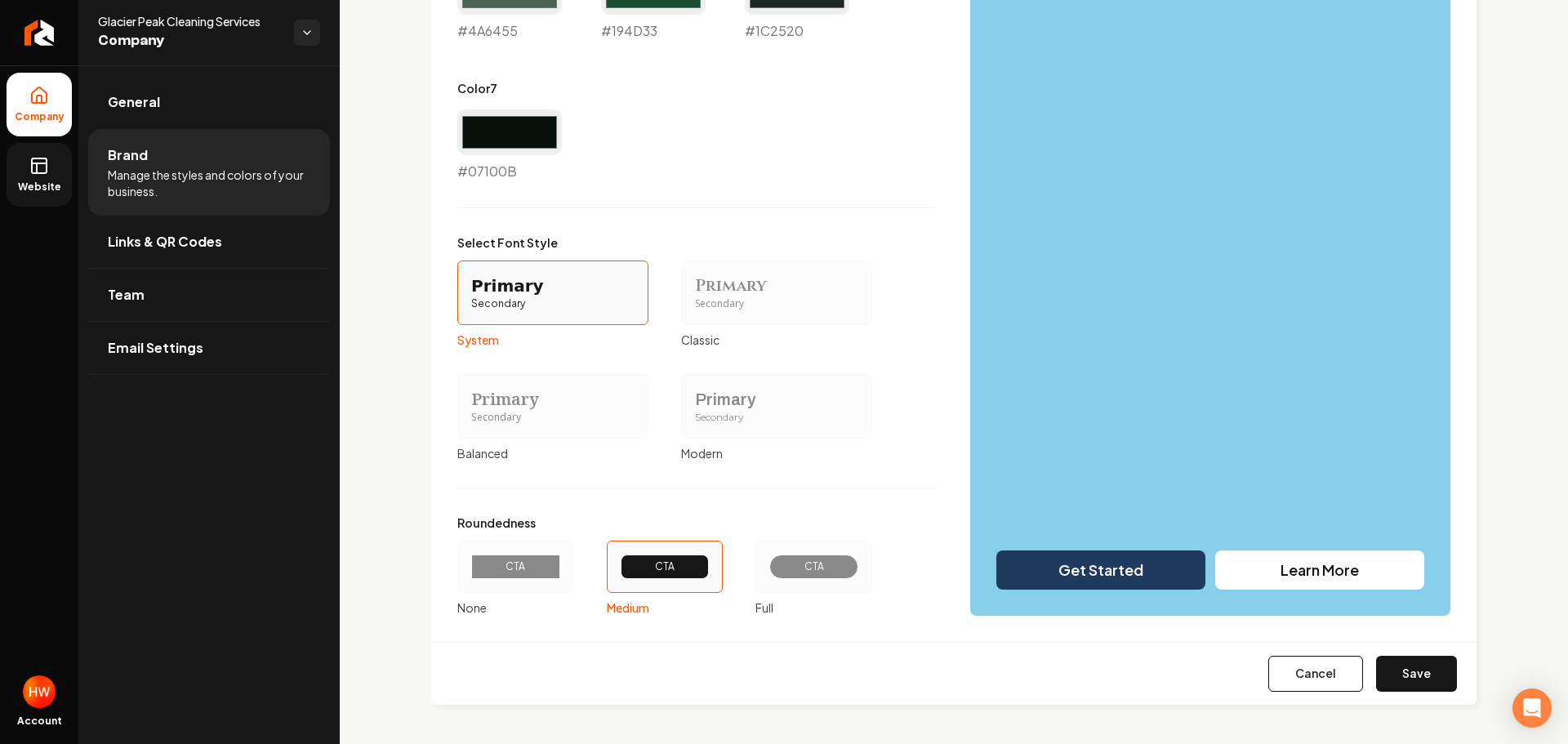
click at [833, 562] on div "CTA" at bounding box center [814, 567] width 61 height 13
click at [768, 562] on button "CTA Full" at bounding box center [761, 567] width 13 height 13
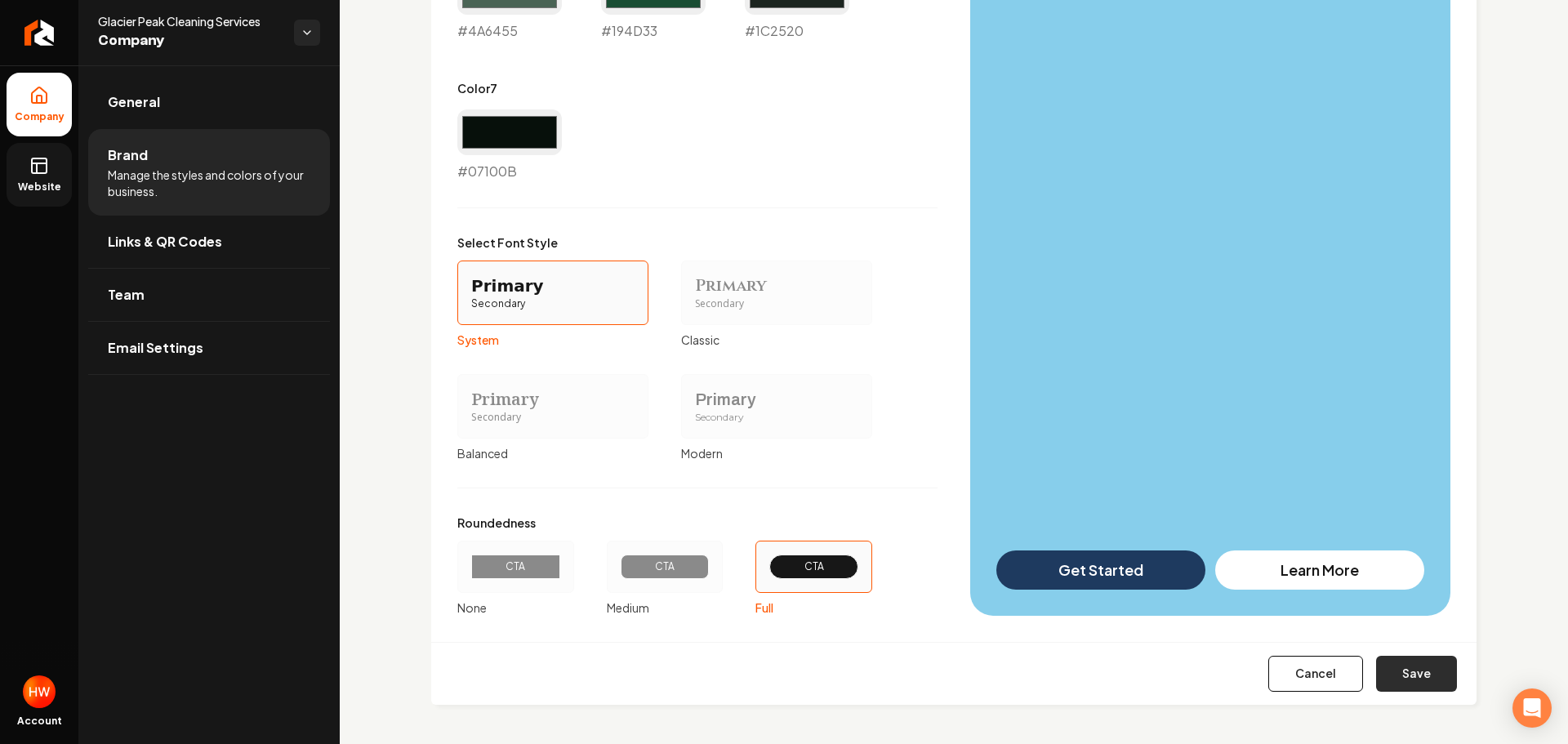
click at [1404, 670] on button "Save" at bounding box center [1417, 673] width 81 height 36
type input "#eaf1ed"
type input "#c2d5ca"
type input "#d0dcd5"
type input "#4a6455"
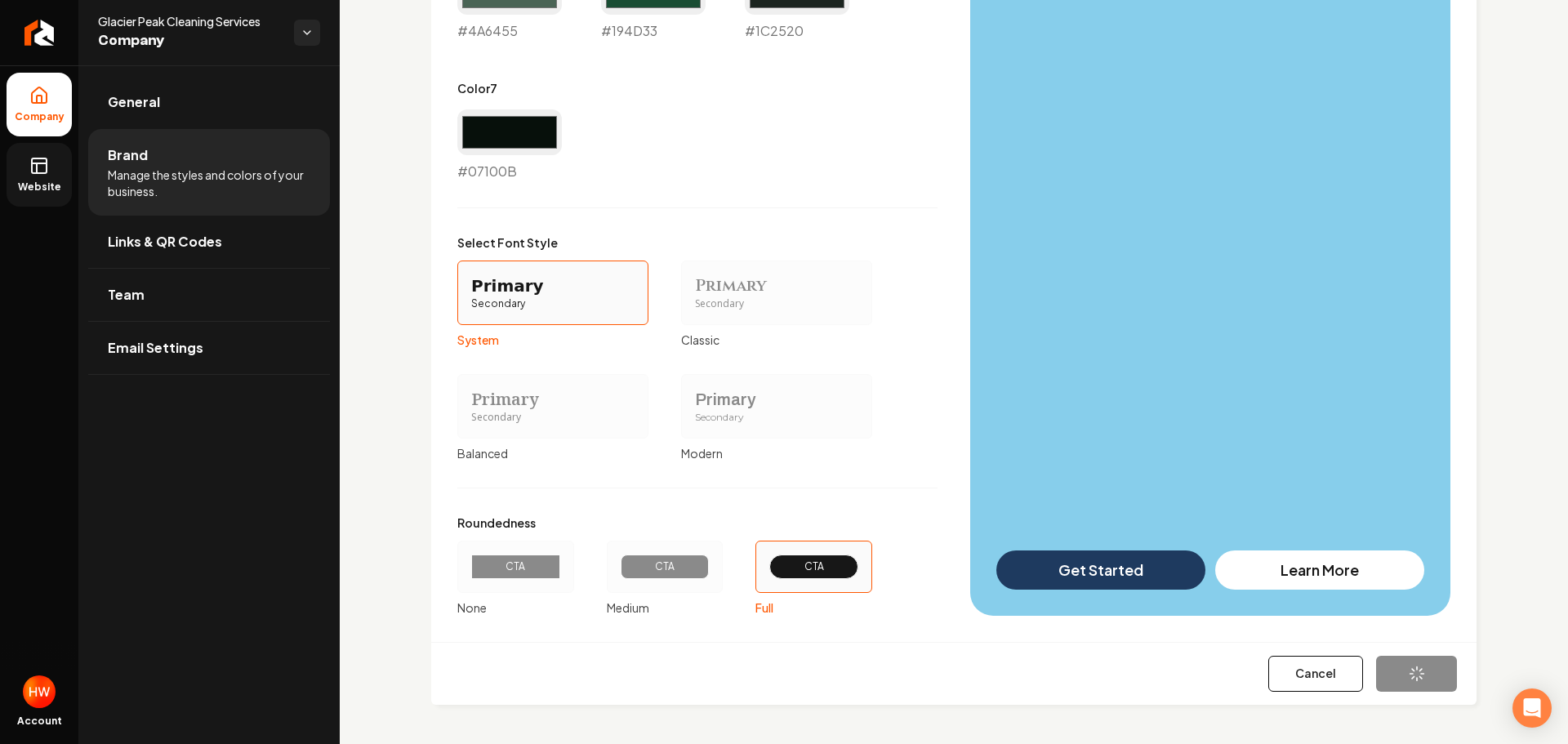
type input "#194d33"
type input "#1c2520"
type input "#07100b"
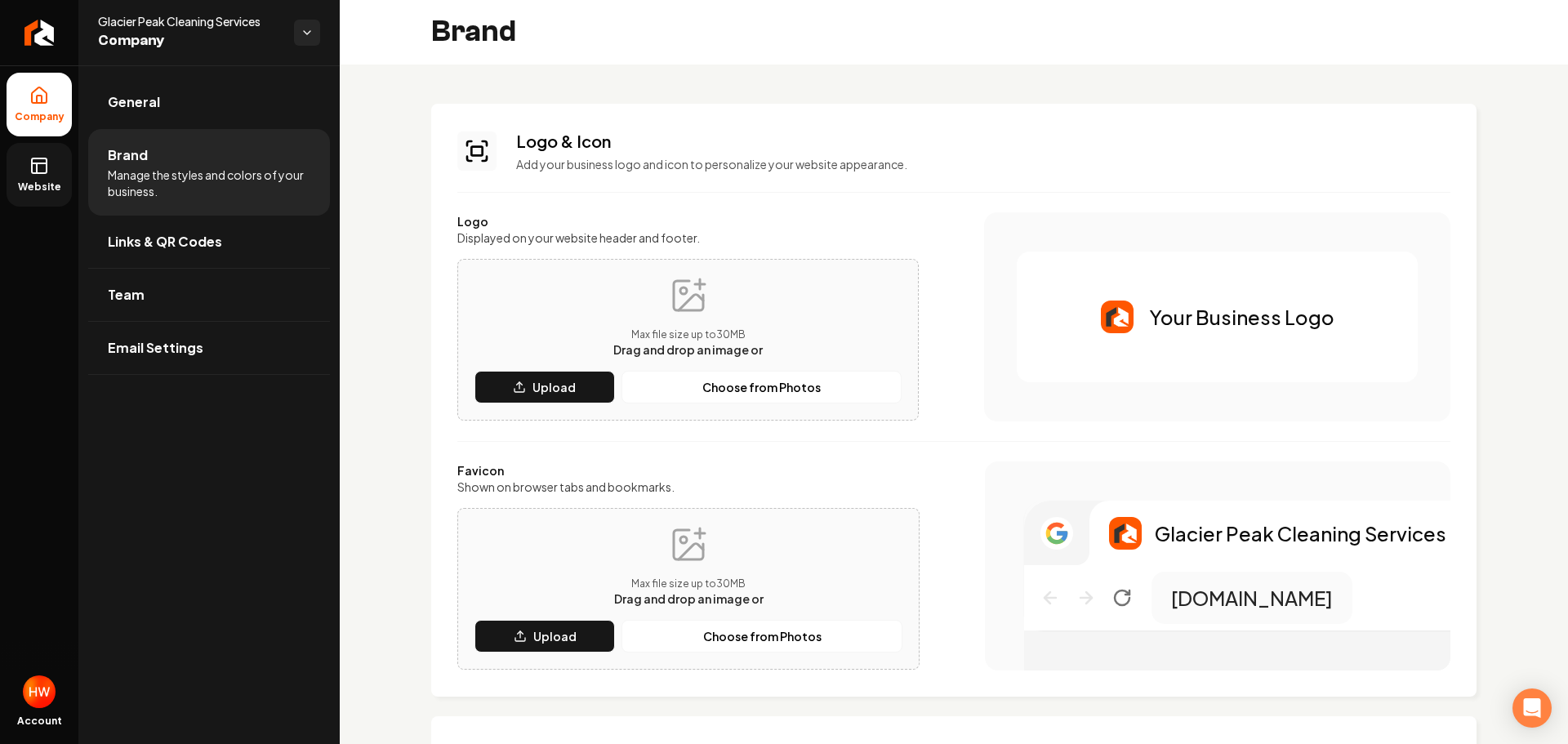
scroll to position [0, 0]
click at [48, 176] on link "Website" at bounding box center [39, 174] width 65 height 64
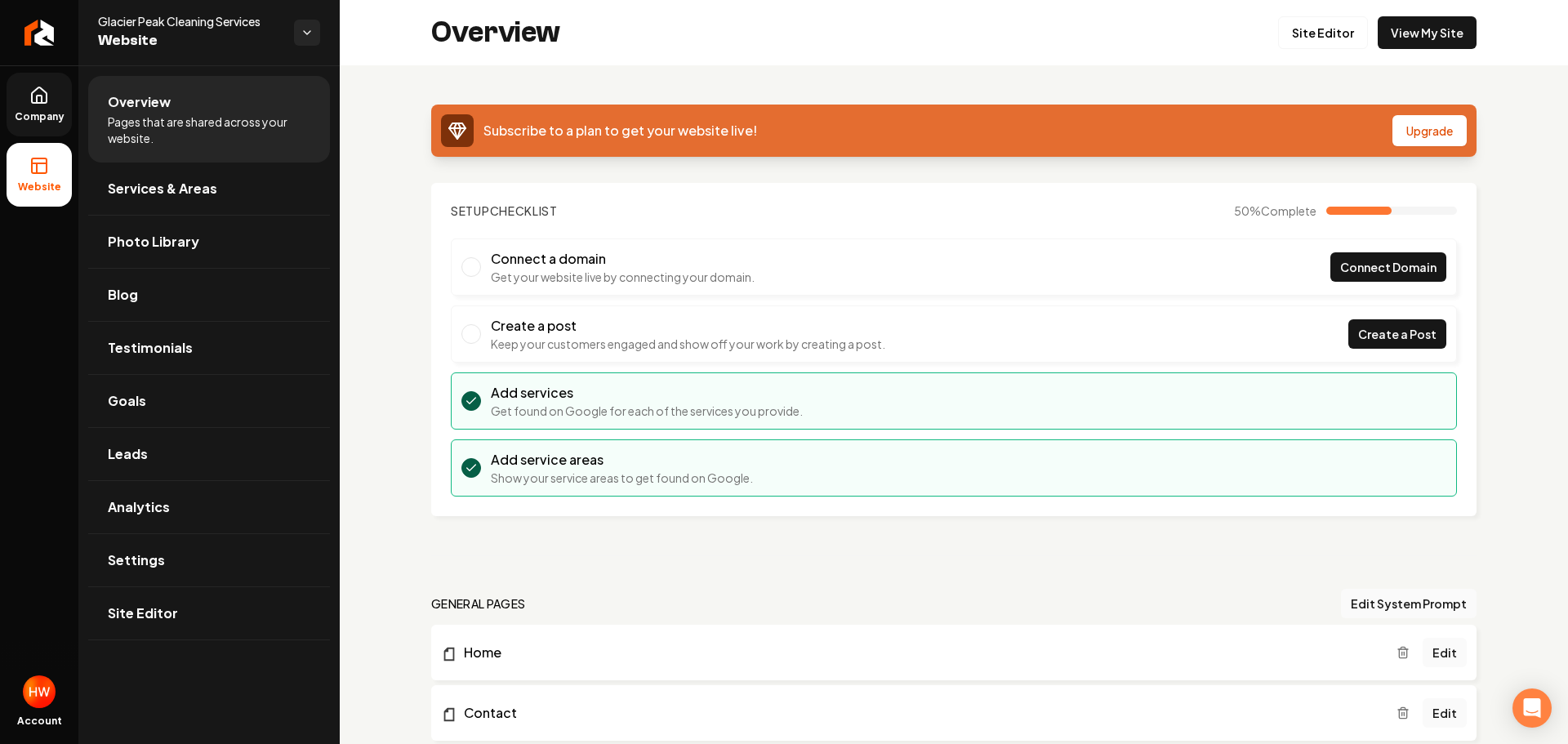
click at [56, 115] on span "Company" at bounding box center [40, 117] width 63 height 13
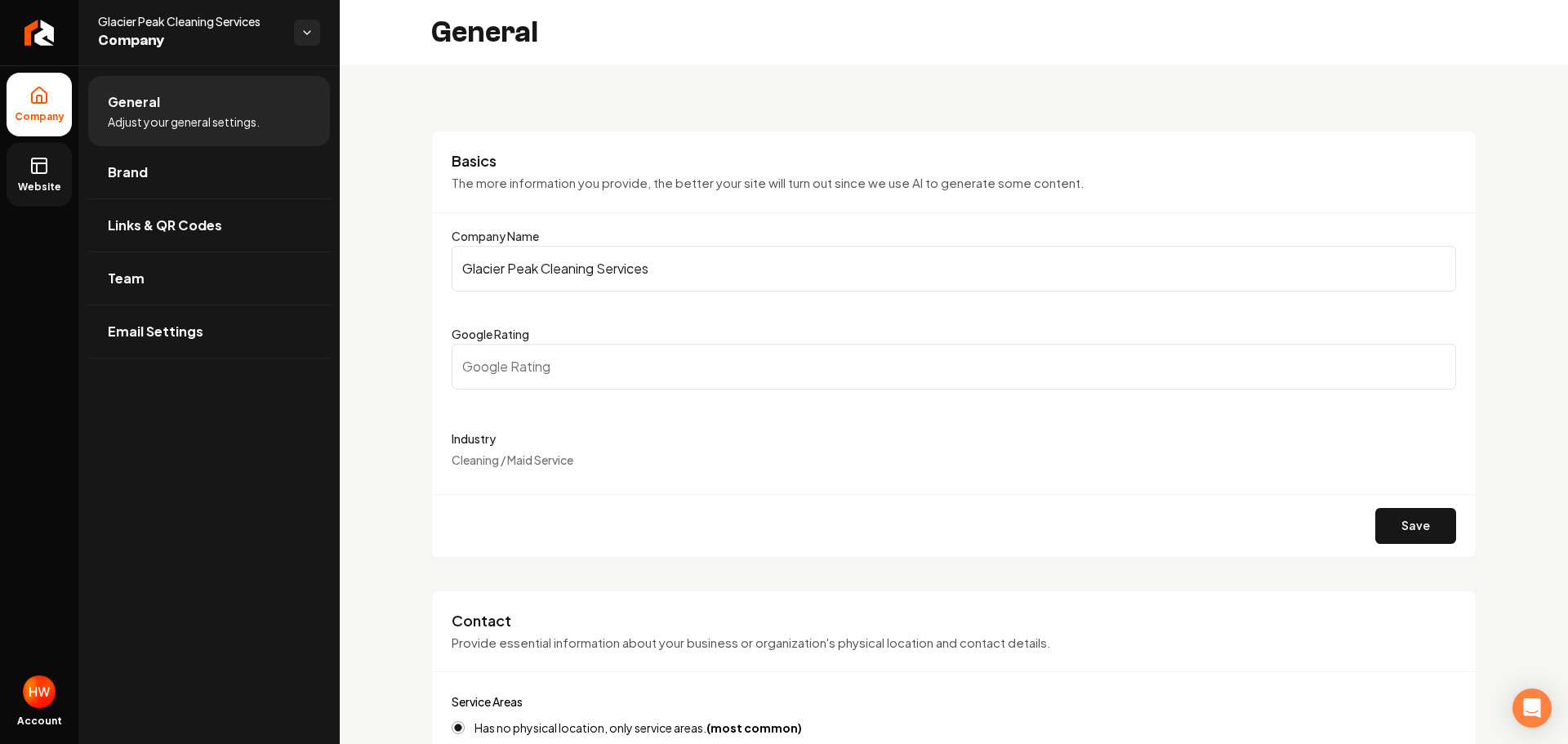
click at [598, 274] on input "Glacier Peak Cleaning Services" at bounding box center [954, 269] width 1005 height 46
click at [598, 273] on input "Glacier Peak Cleaning Services" at bounding box center [954, 269] width 1005 height 46
click at [150, 184] on link "Brand" at bounding box center [209, 172] width 242 height 53
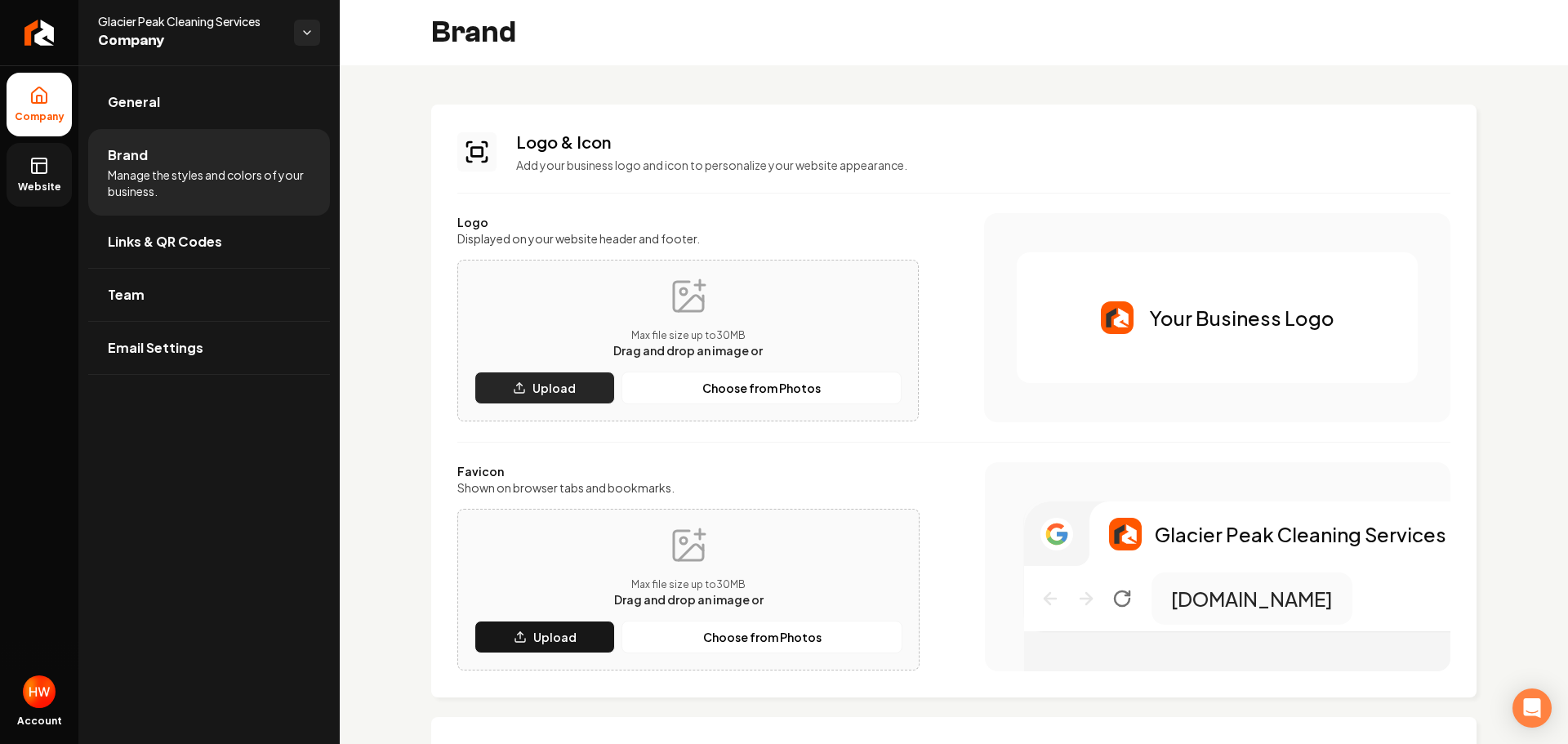
click at [572, 385] on p "Upload" at bounding box center [554, 388] width 43 height 17
click at [562, 634] on p "Upload" at bounding box center [555, 637] width 43 height 17
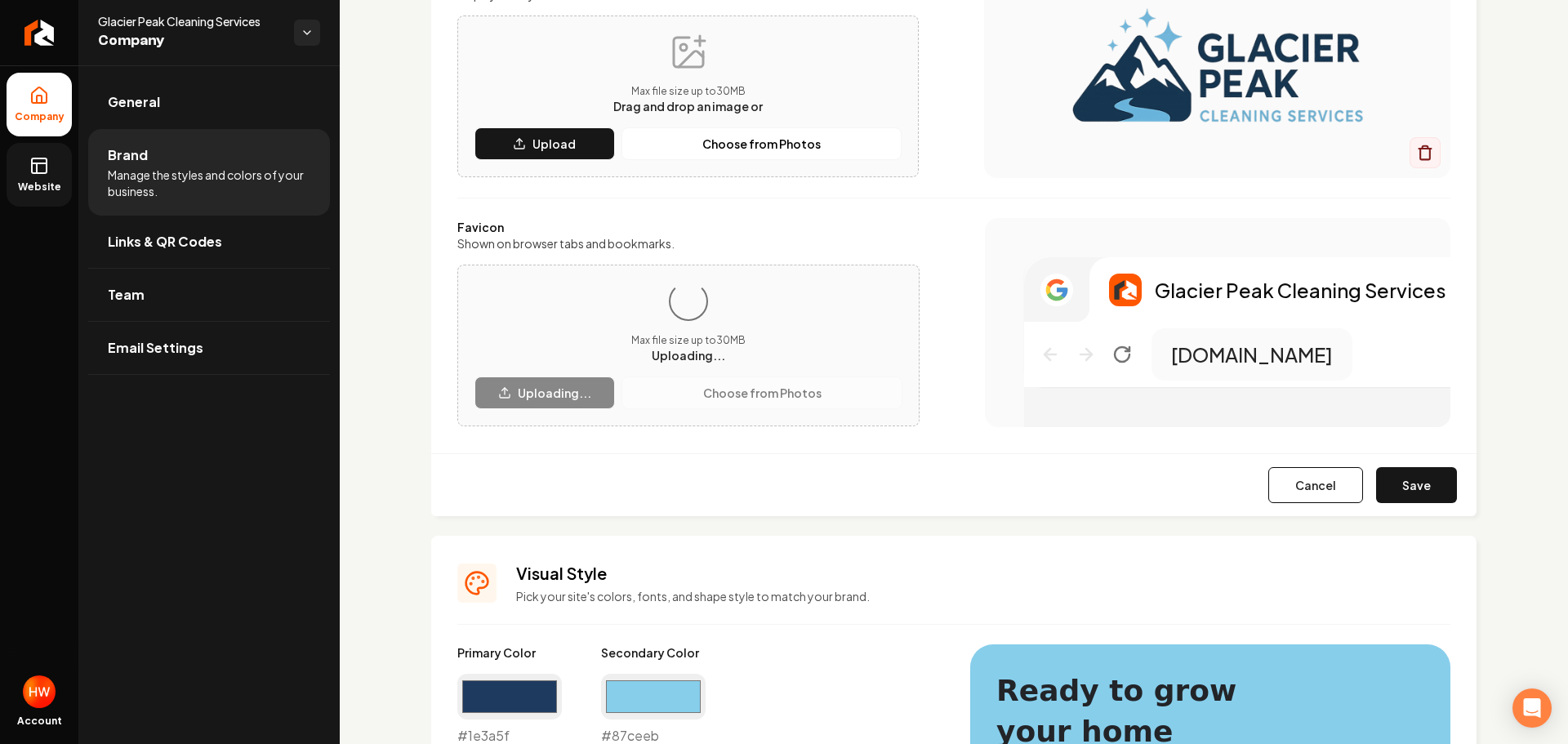
scroll to position [245, 0]
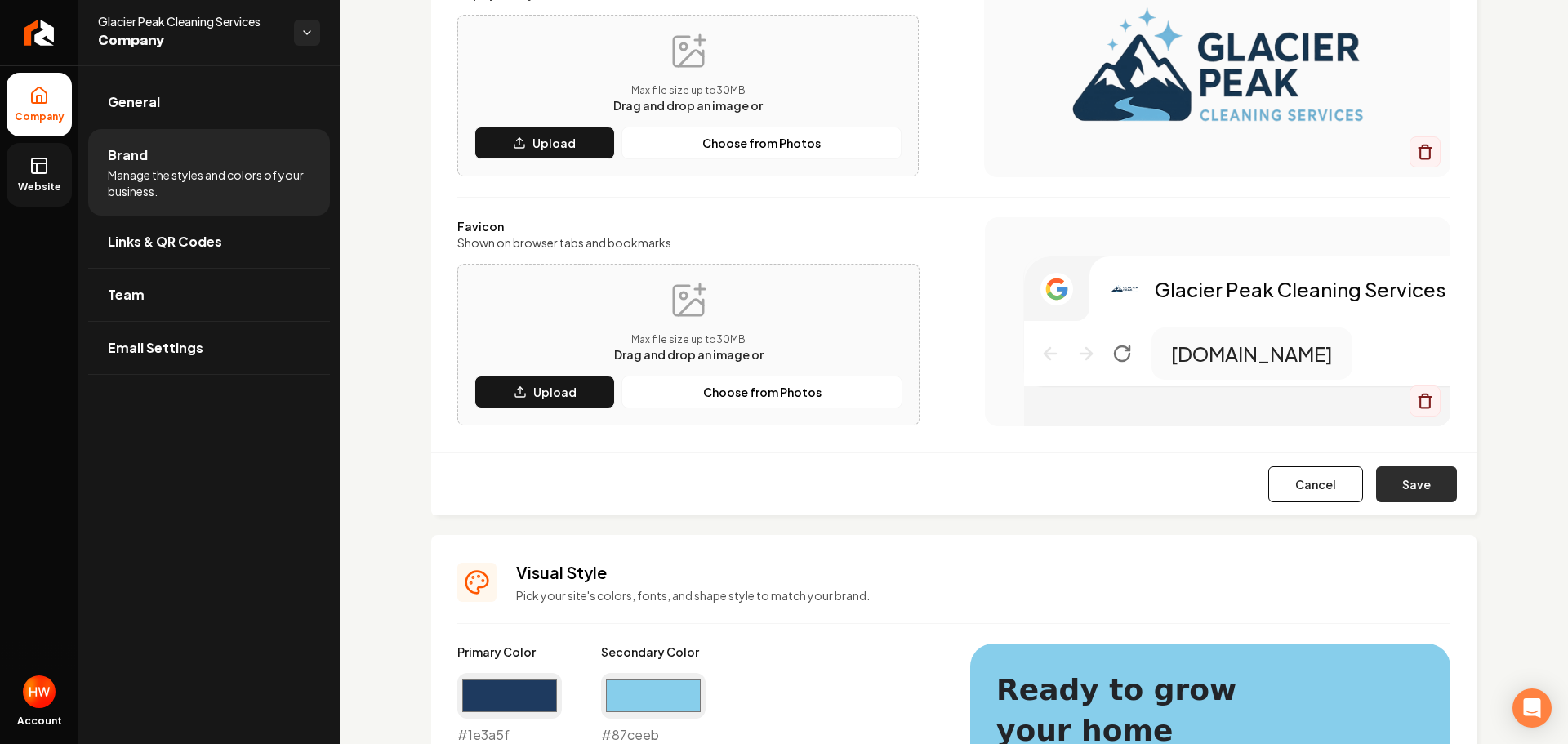
click at [1403, 477] on button "Save" at bounding box center [1417, 484] width 81 height 36
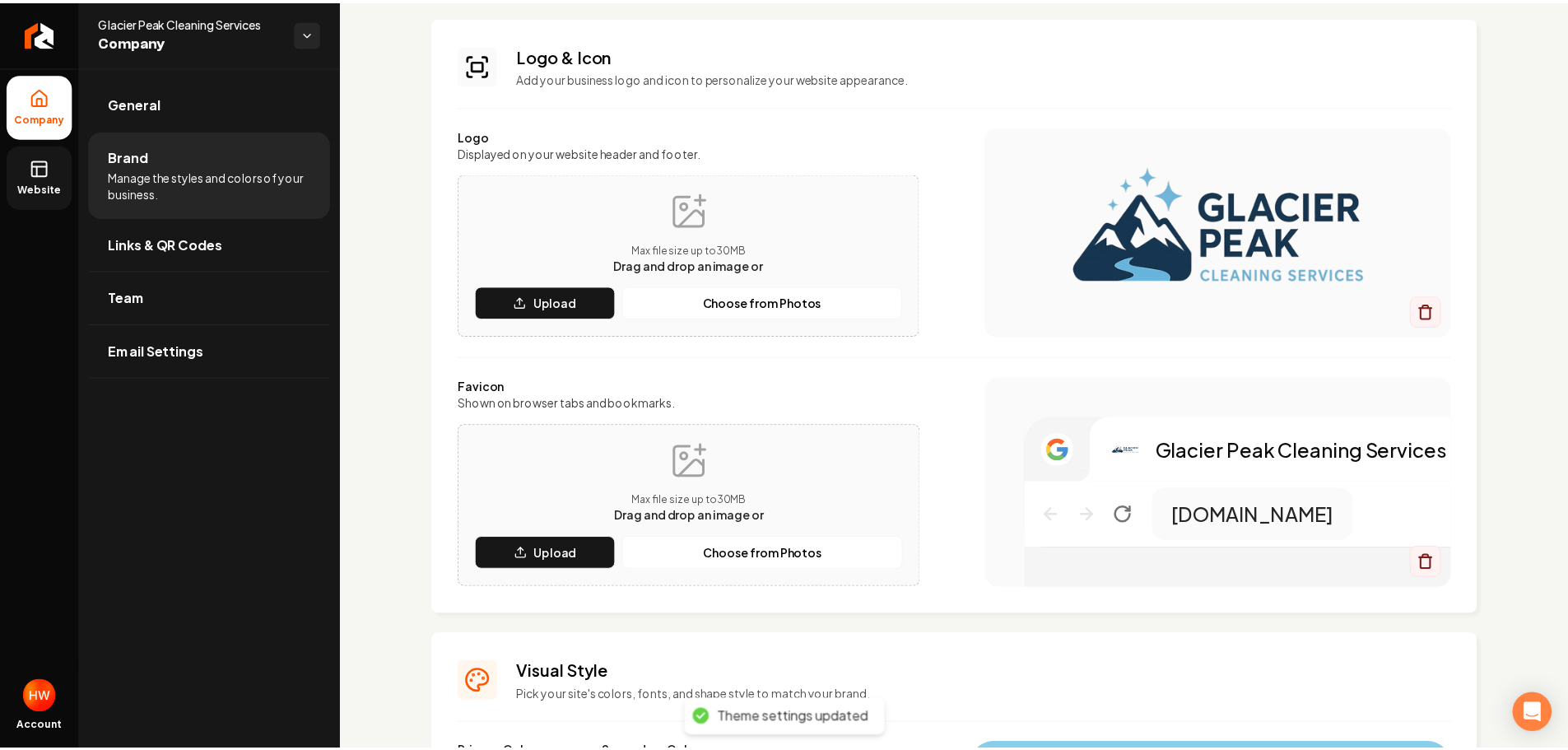
scroll to position [0, 0]
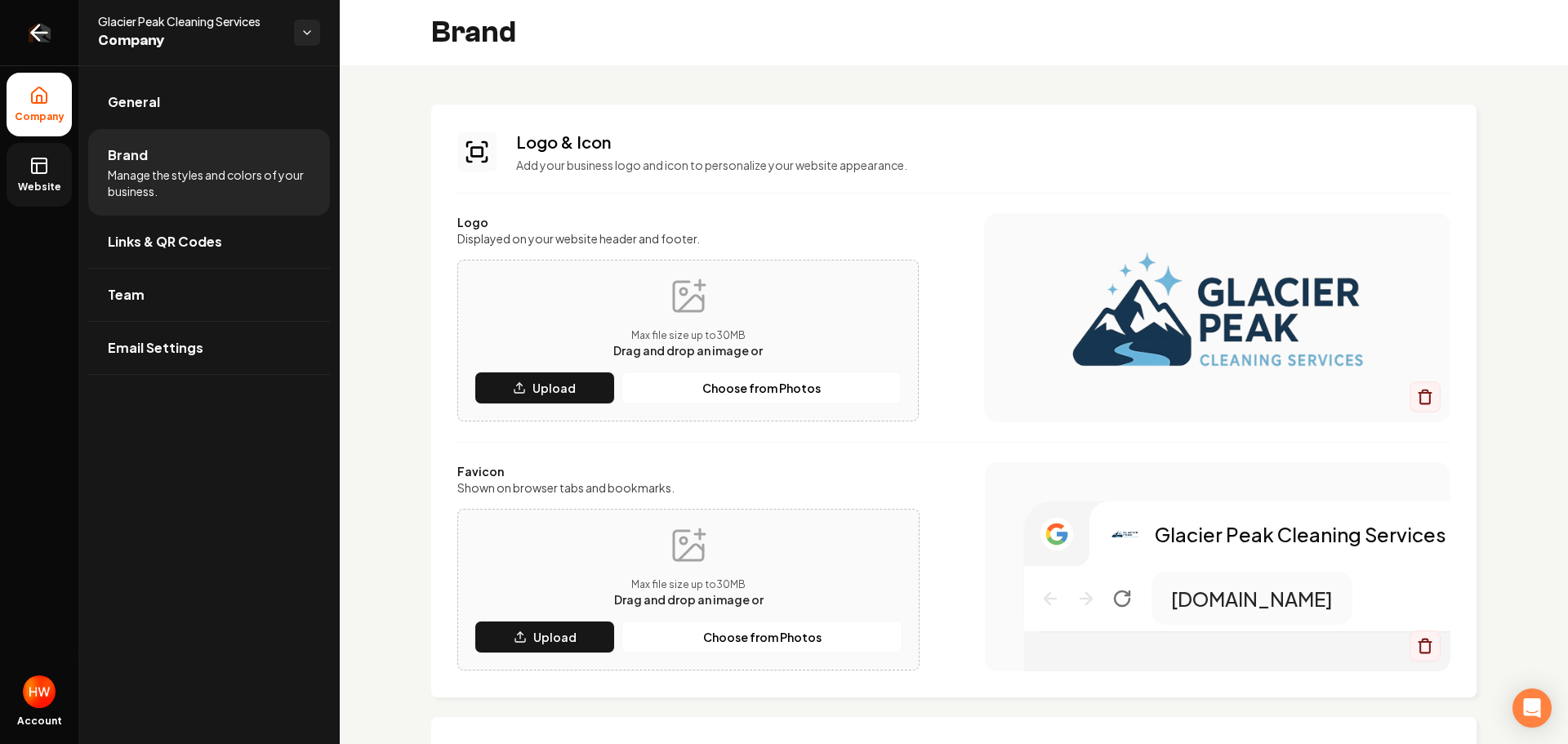
click at [53, 44] on link "Return to dashboard" at bounding box center [39, 32] width 78 height 65
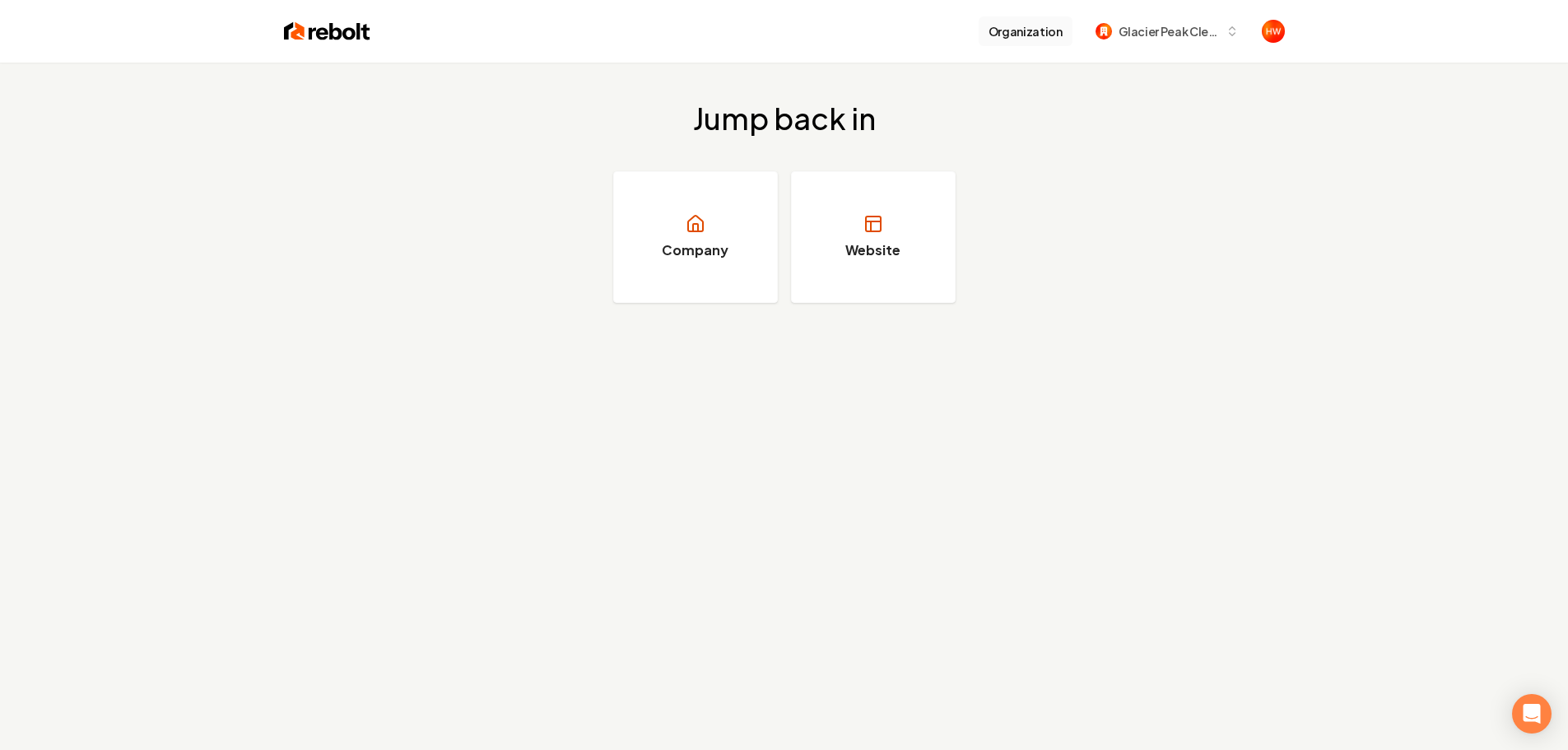
click at [1039, 34] on button "Organization" at bounding box center [1025, 32] width 94 height 30
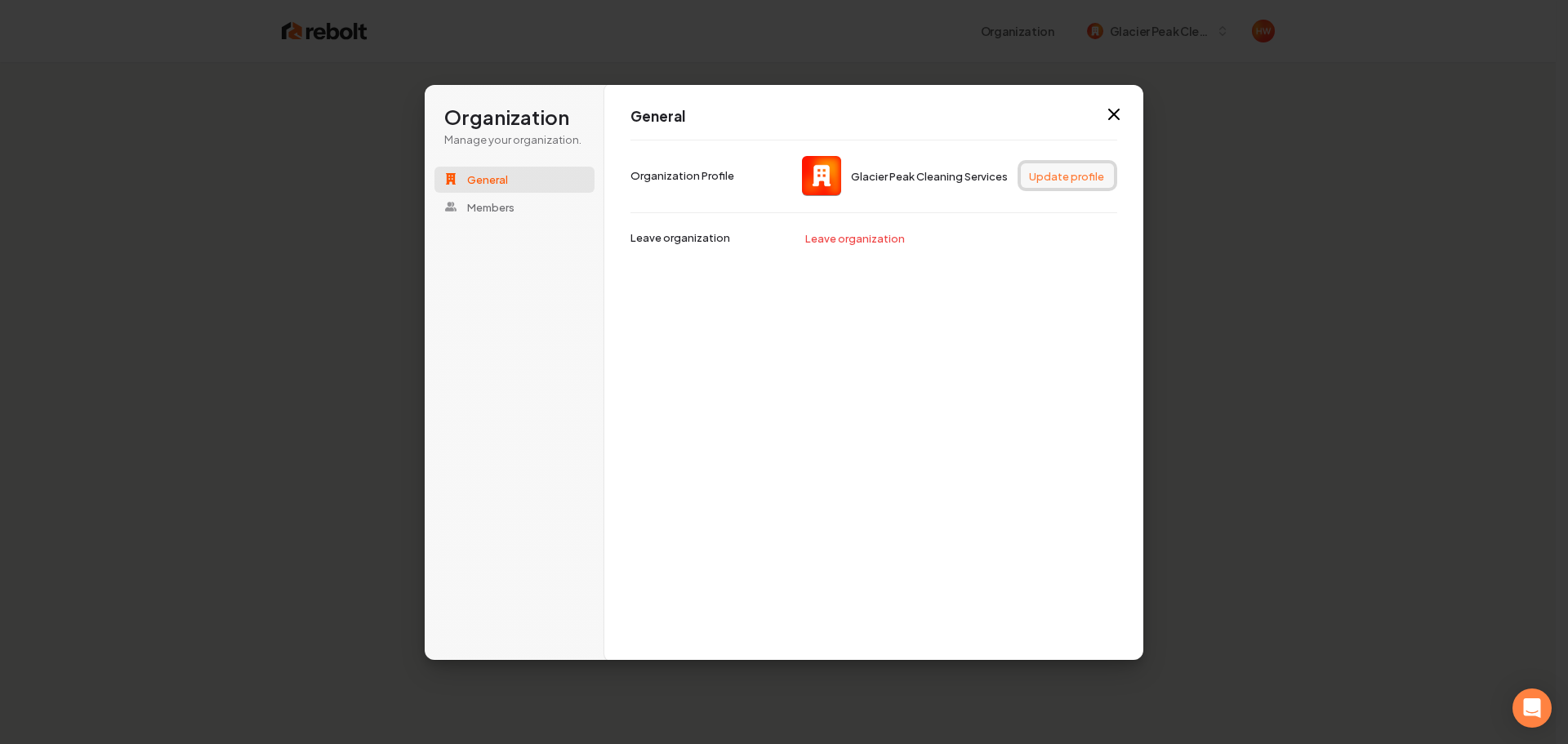
click at [1043, 179] on button "Update profile" at bounding box center [1067, 175] width 93 height 25
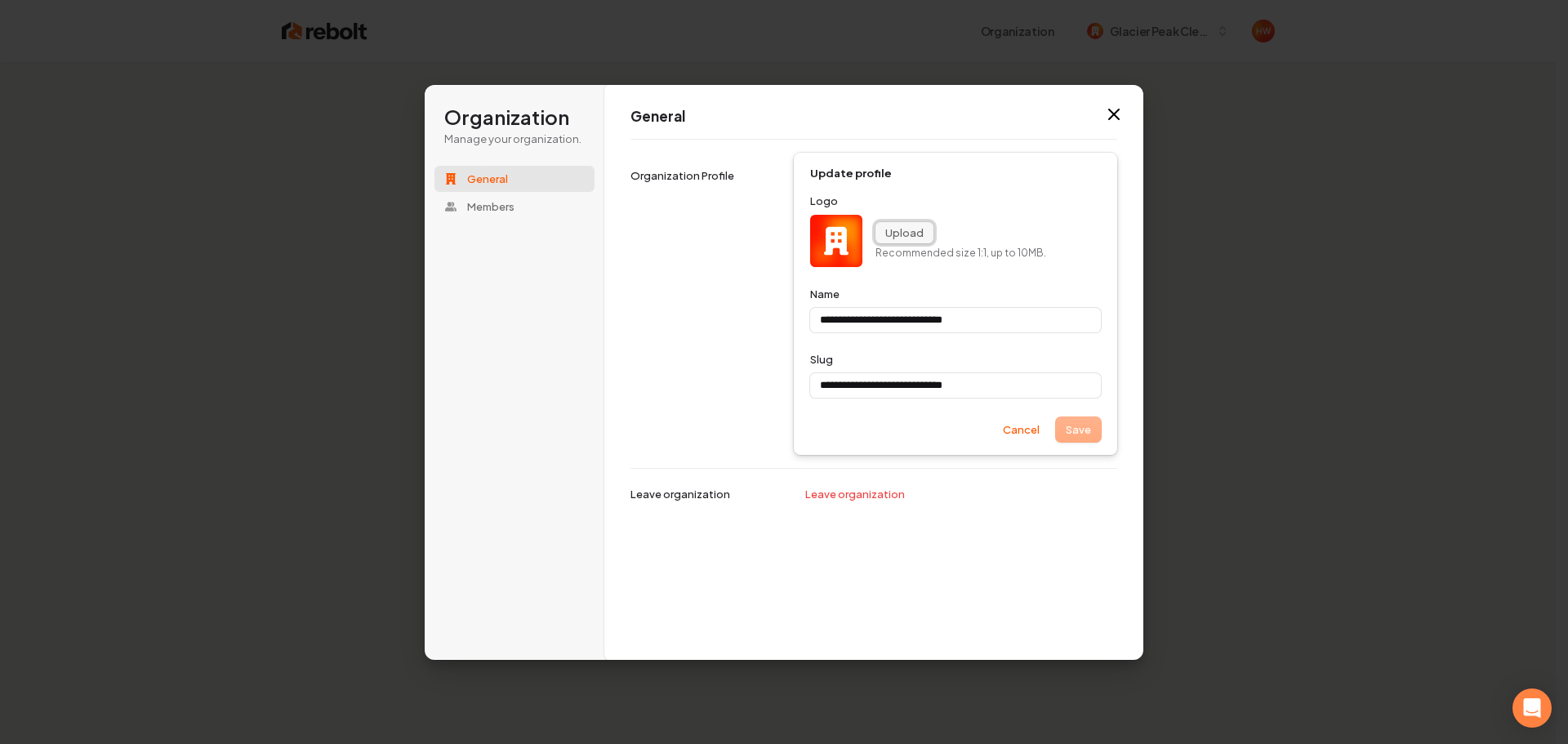
type input "**********"
click at [892, 230] on button "Upload" at bounding box center [904, 232] width 58 height 21
type input "**********"
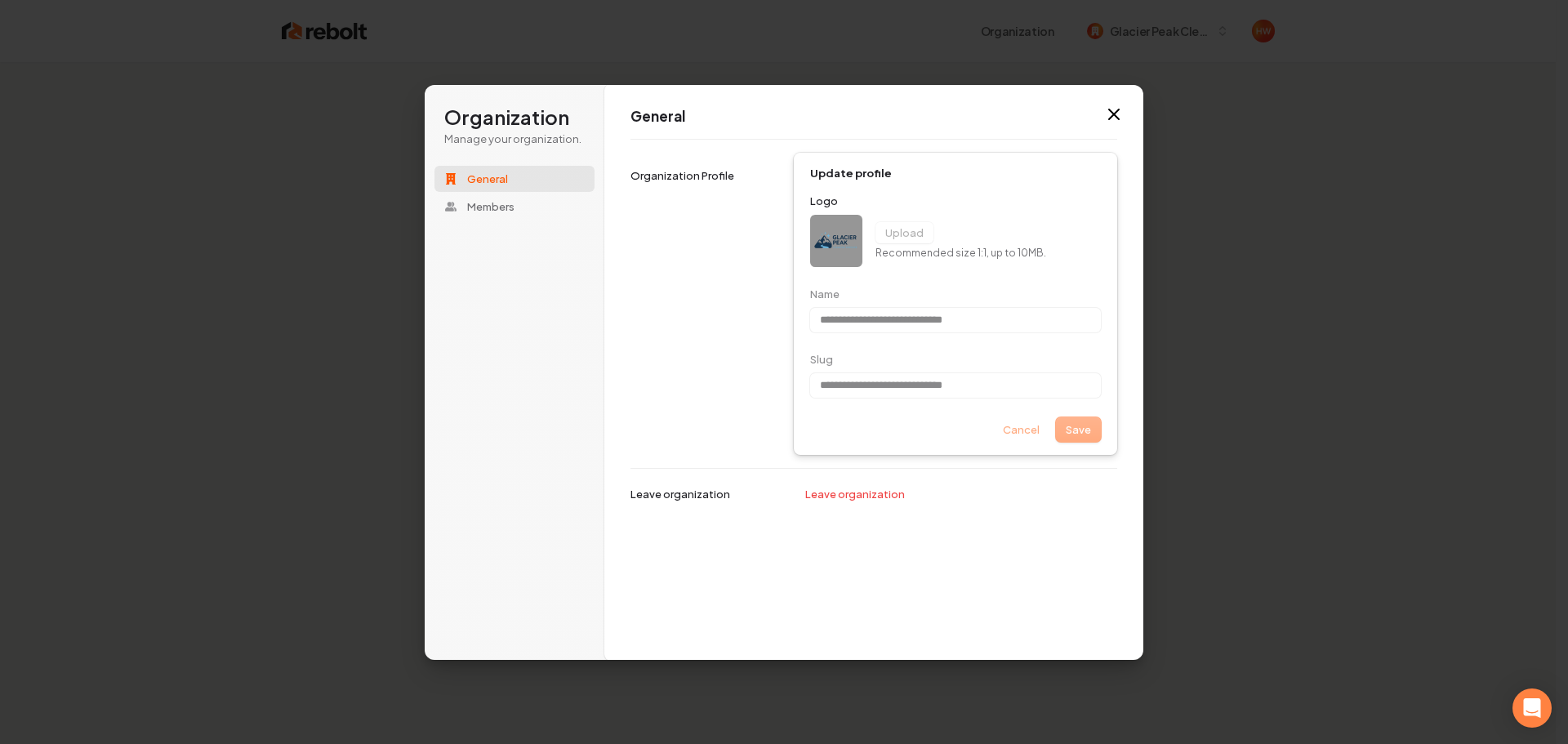
type input "**********"
click at [1065, 534] on div "**********" at bounding box center [874, 372] width 539 height 577
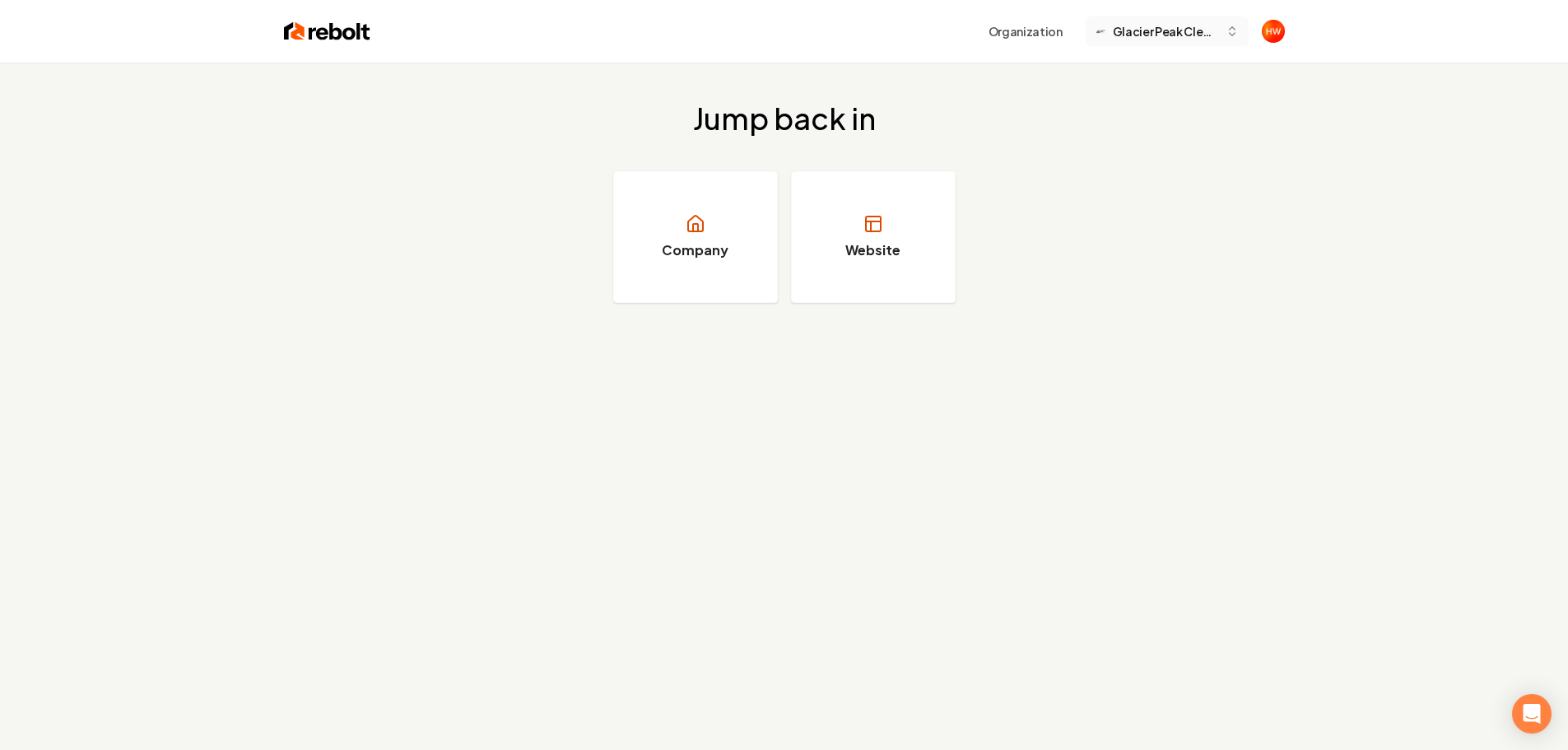
click at [1153, 40] on span "Glacier Peak Cleaning Services" at bounding box center [1166, 32] width 106 height 18
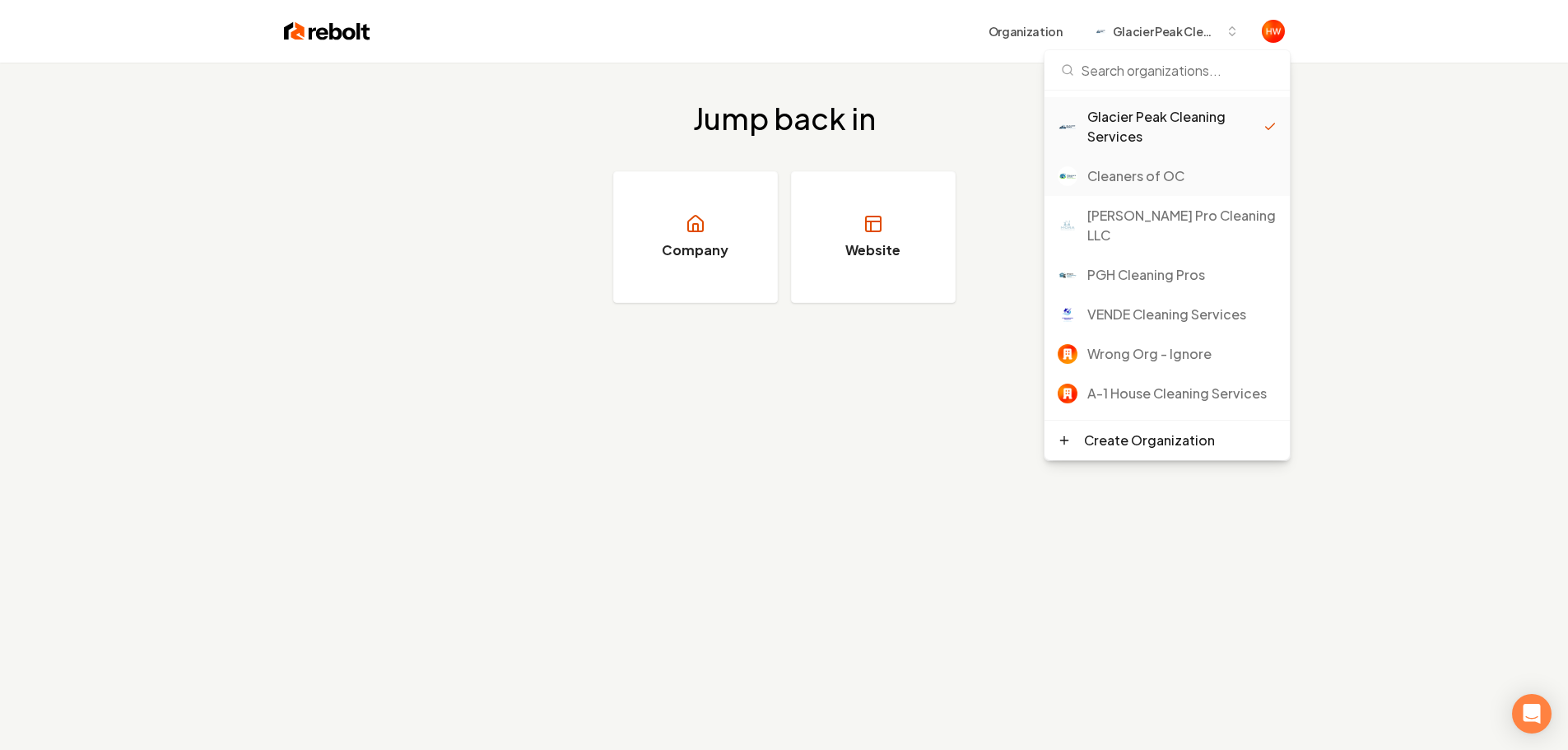
click at [1148, 185] on div "Cleaners of OC" at bounding box center [1182, 176] width 189 height 20
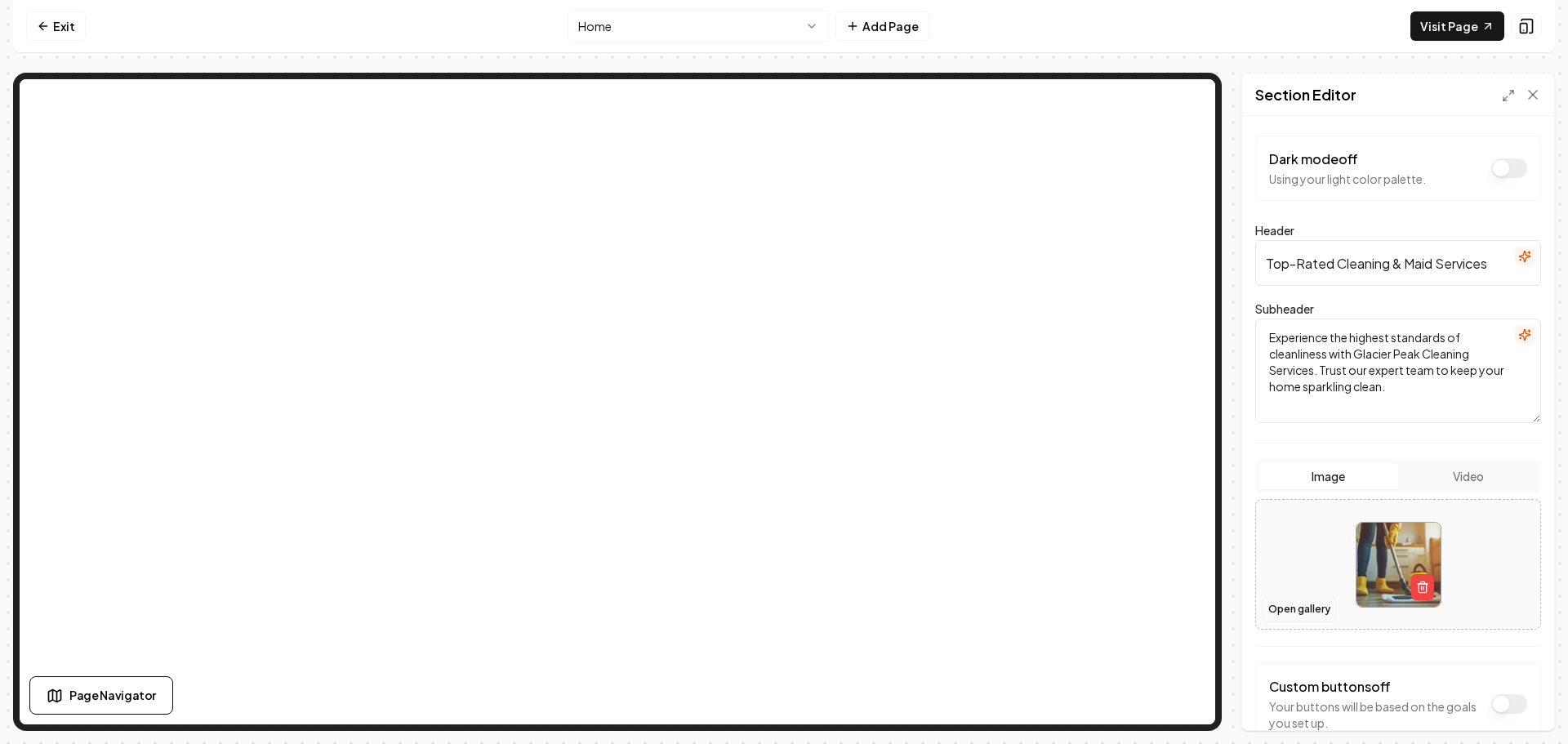
click at [1302, 606] on button "Open gallery" at bounding box center [1300, 609] width 74 height 26
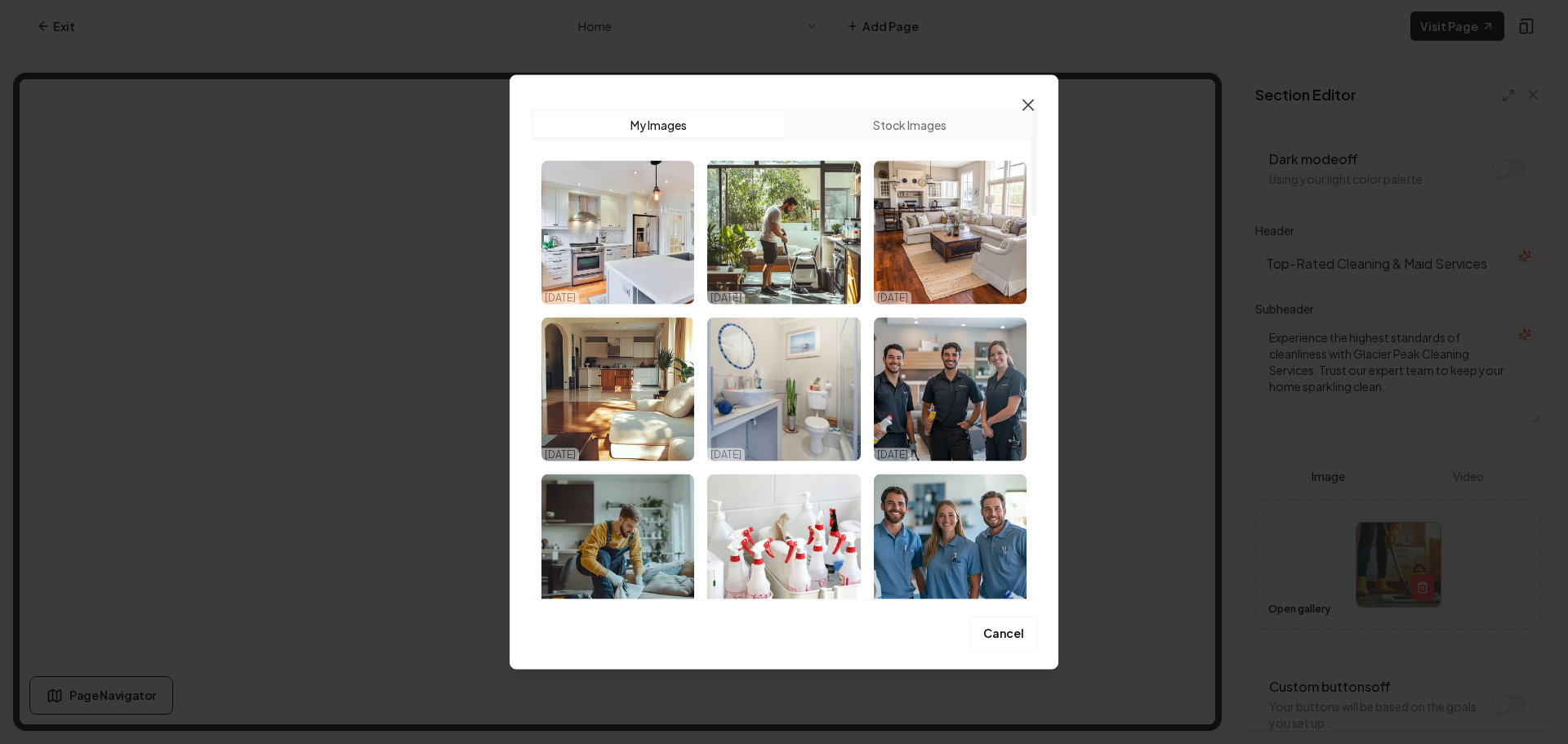
click at [1031, 104] on icon "button" at bounding box center [1028, 104] width 19 height 19
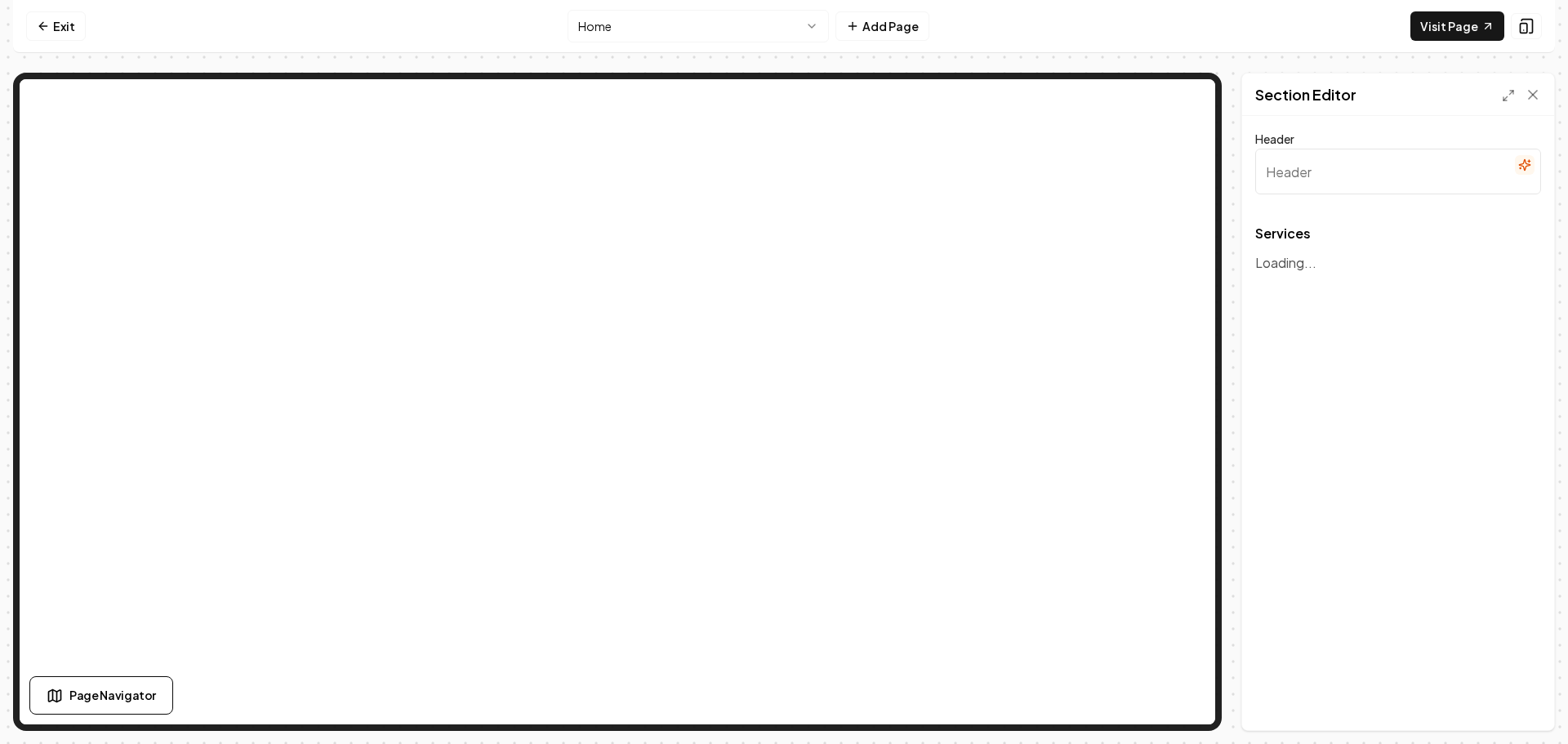
type input "Our Cleaning Services"
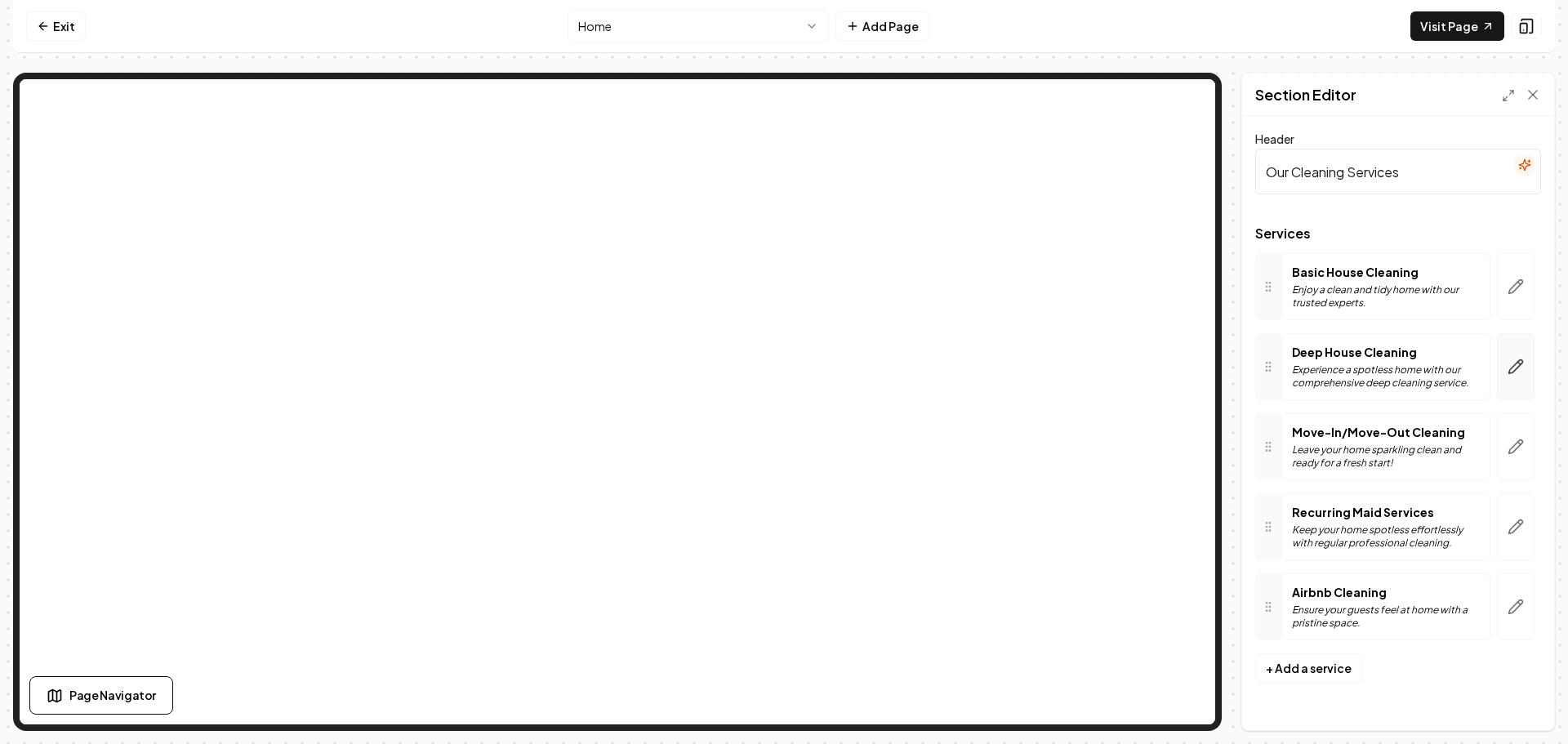
click at [1516, 376] on button "button" at bounding box center [1515, 366] width 38 height 67
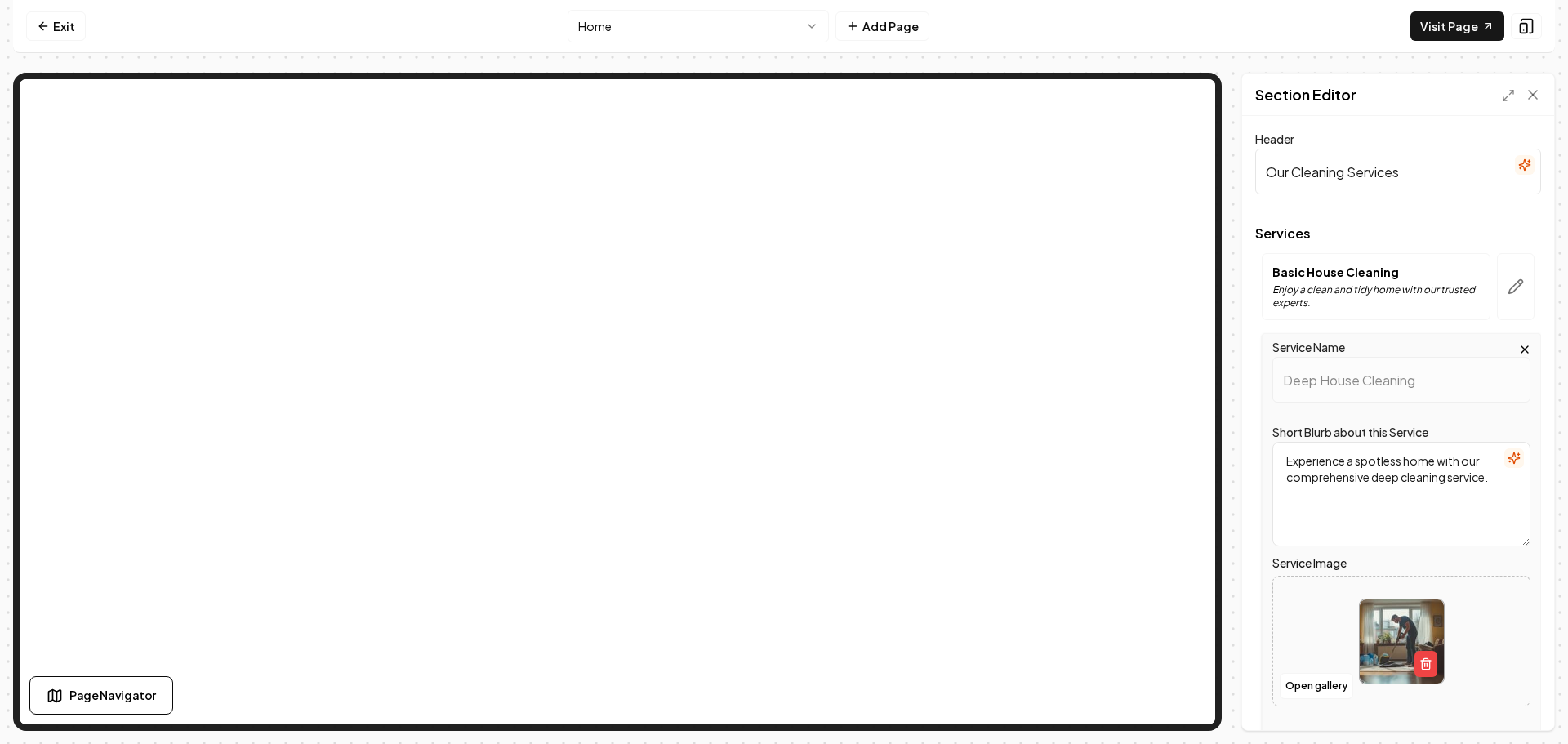
scroll to position [319, 0]
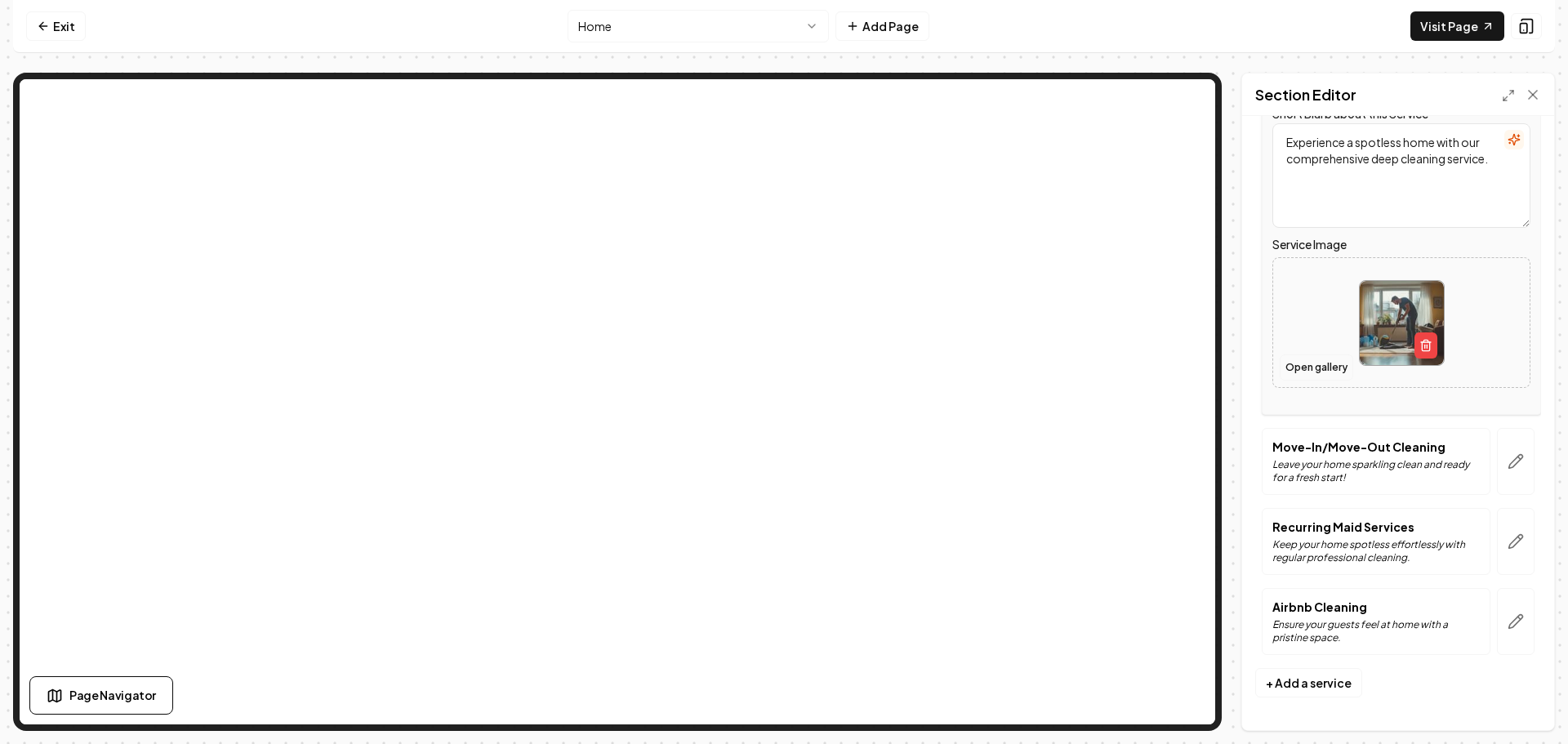
click at [1302, 367] on button "Open gallery" at bounding box center [1316, 368] width 74 height 26
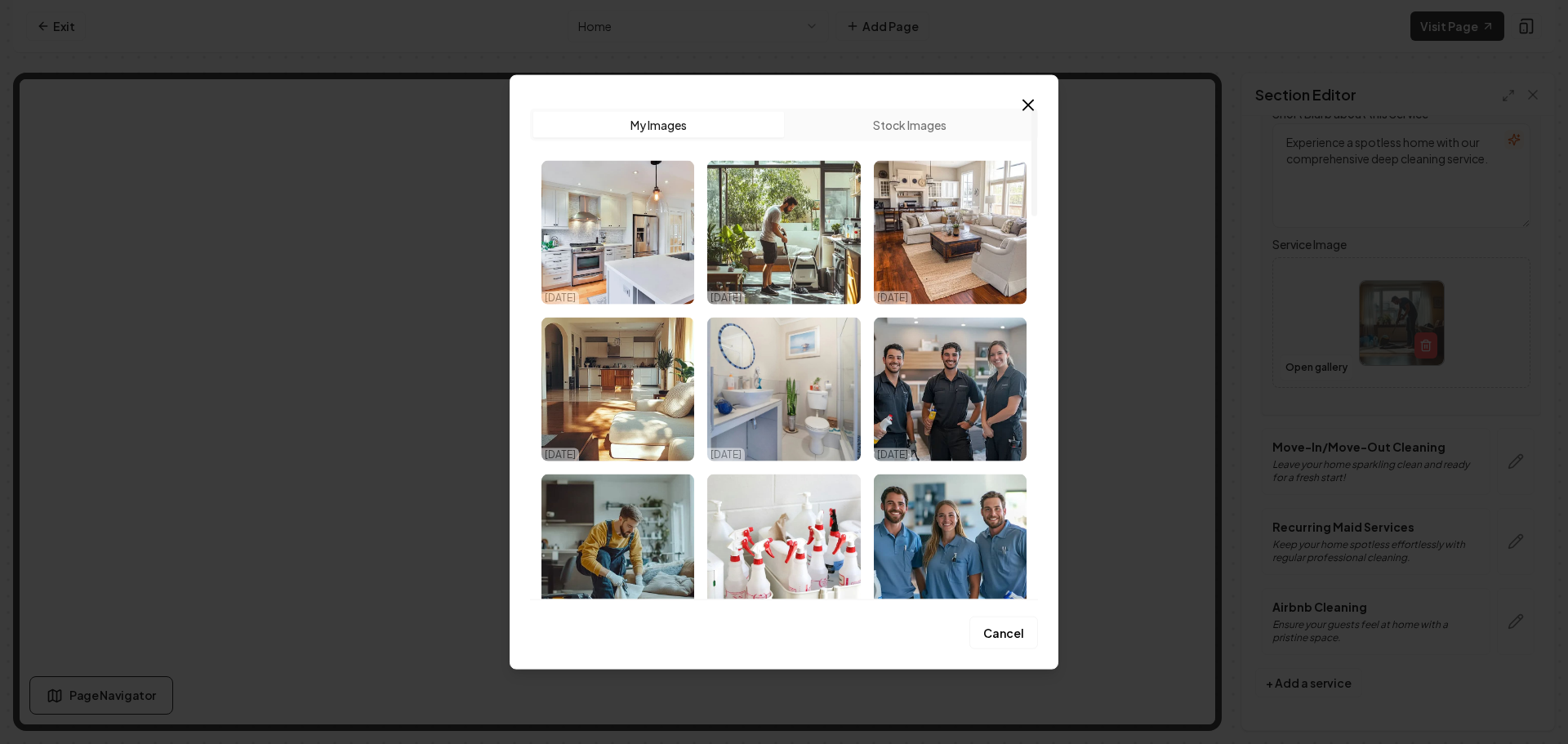
click at [1021, 102] on icon "button" at bounding box center [1028, 104] width 19 height 19
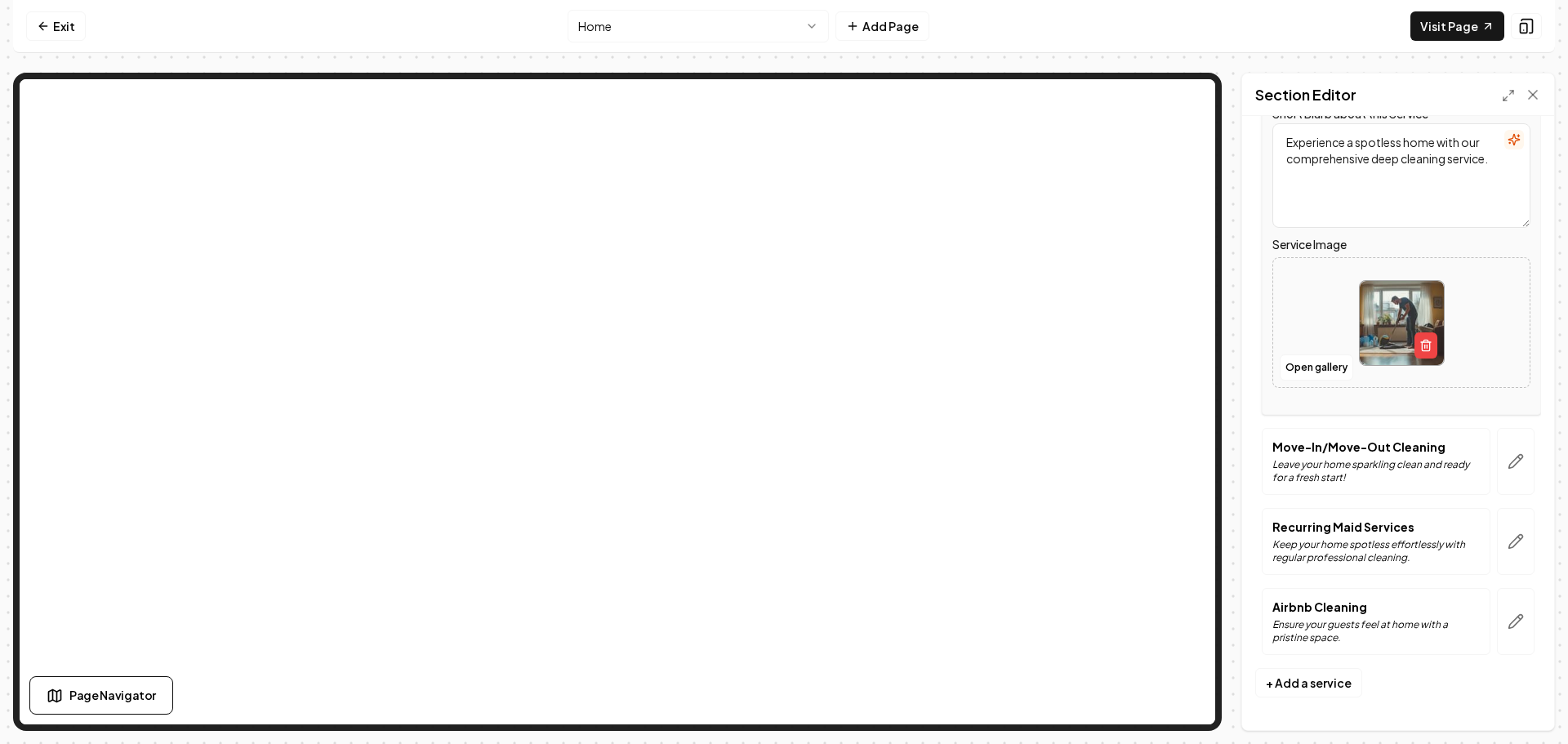
scroll to position [237, 0]
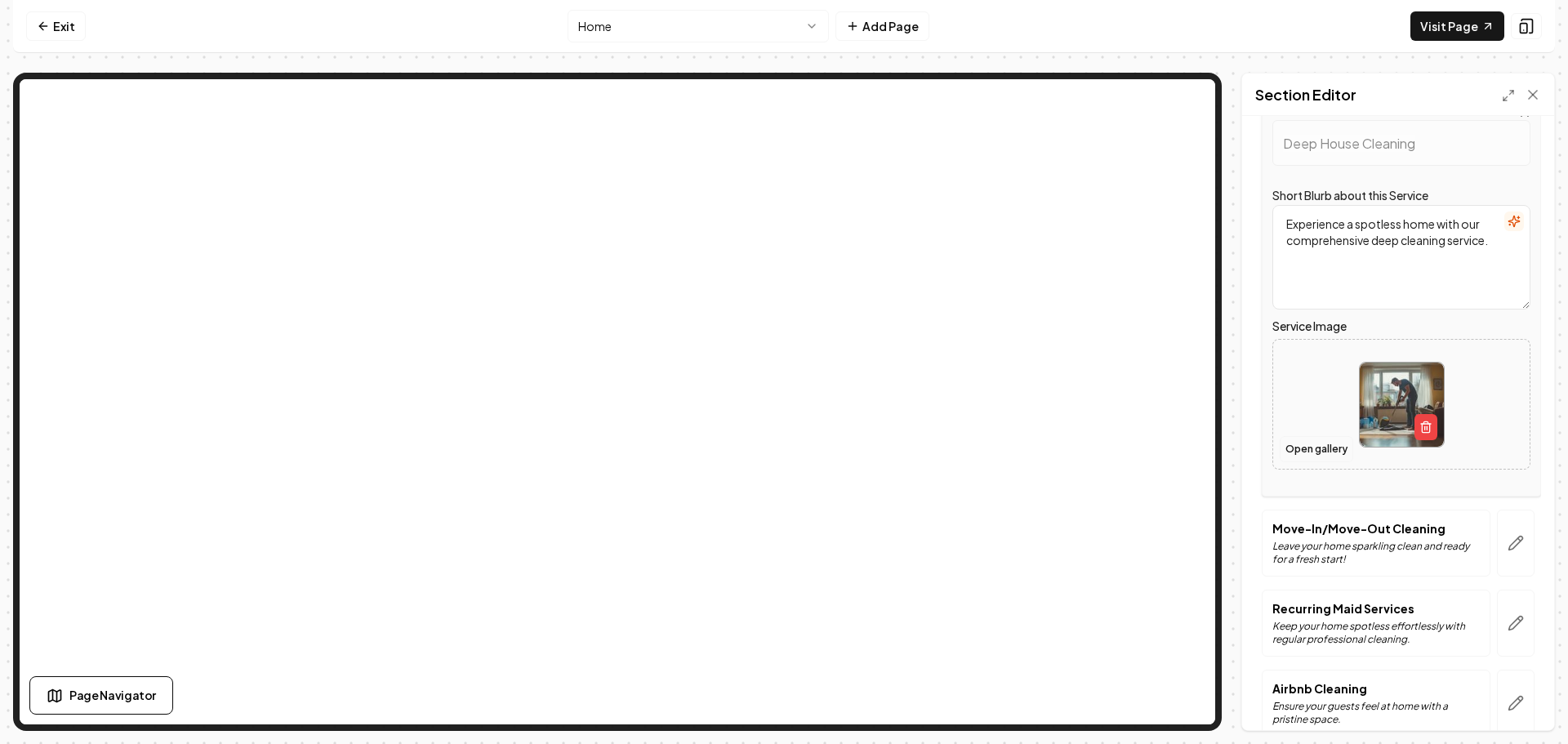
click at [1302, 441] on button "Open gallery" at bounding box center [1316, 449] width 74 height 26
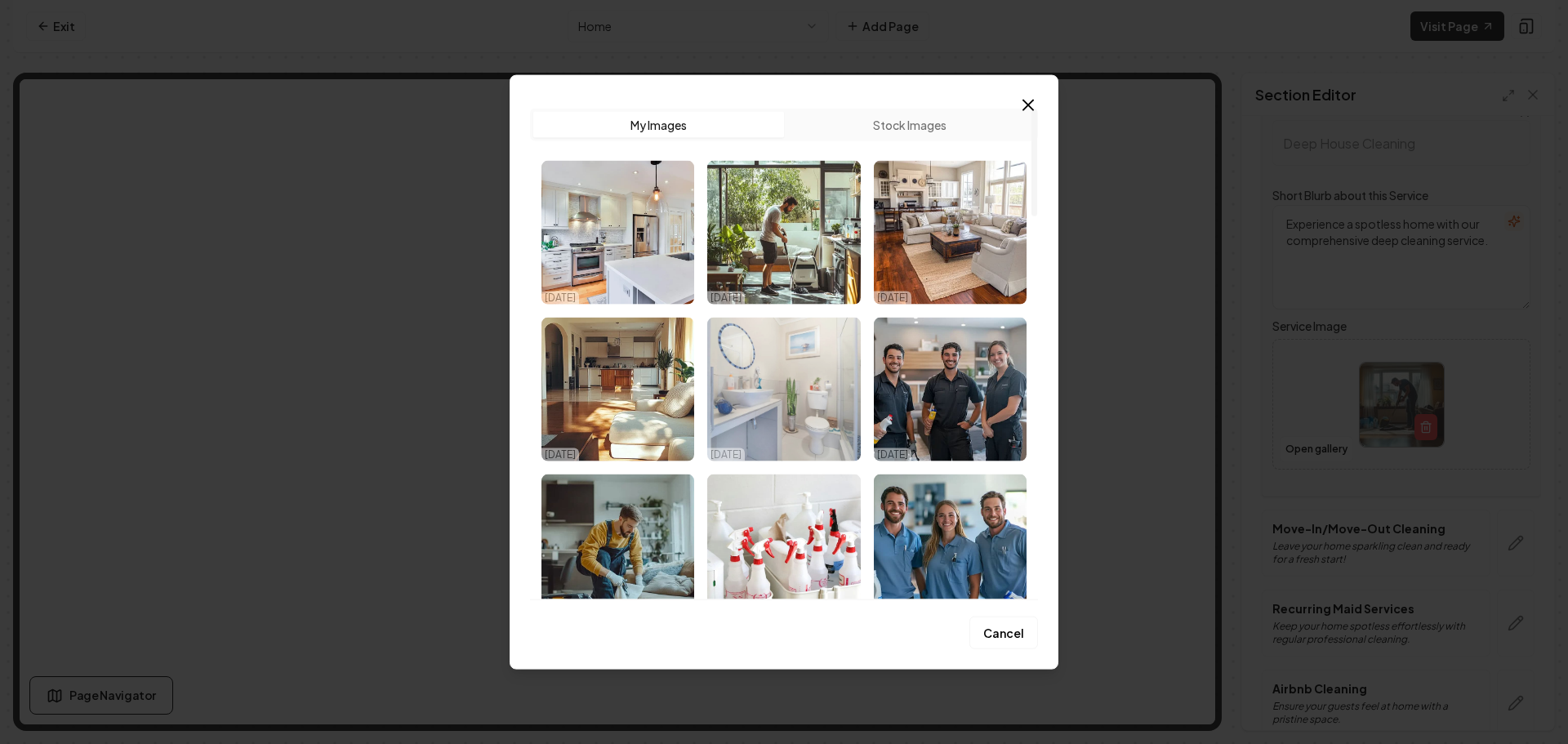
scroll to position [163, 0]
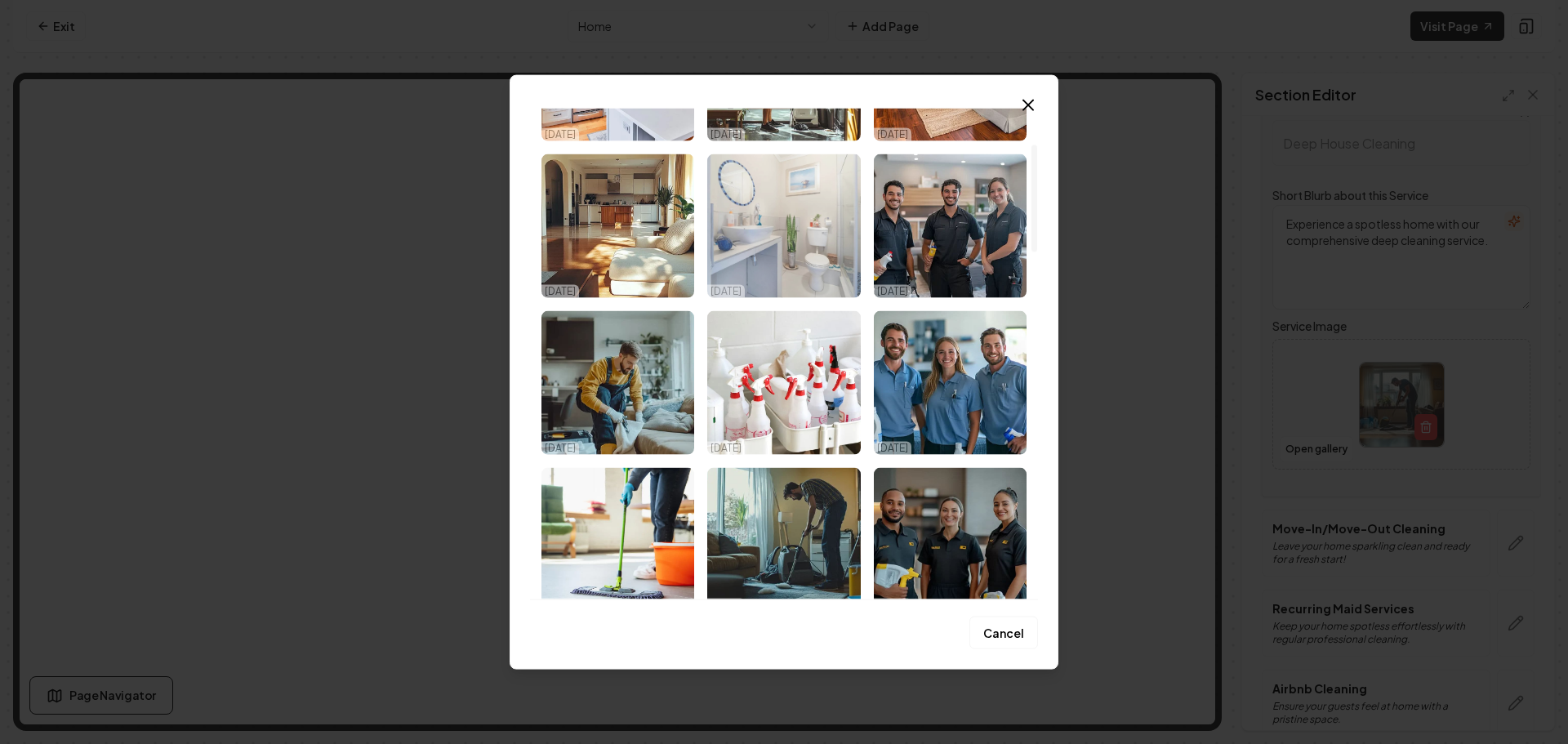
click at [778, 247] on img "Select image image_68da7c0f5c7cd75eb8e7c217.jpeg" at bounding box center [784, 226] width 153 height 144
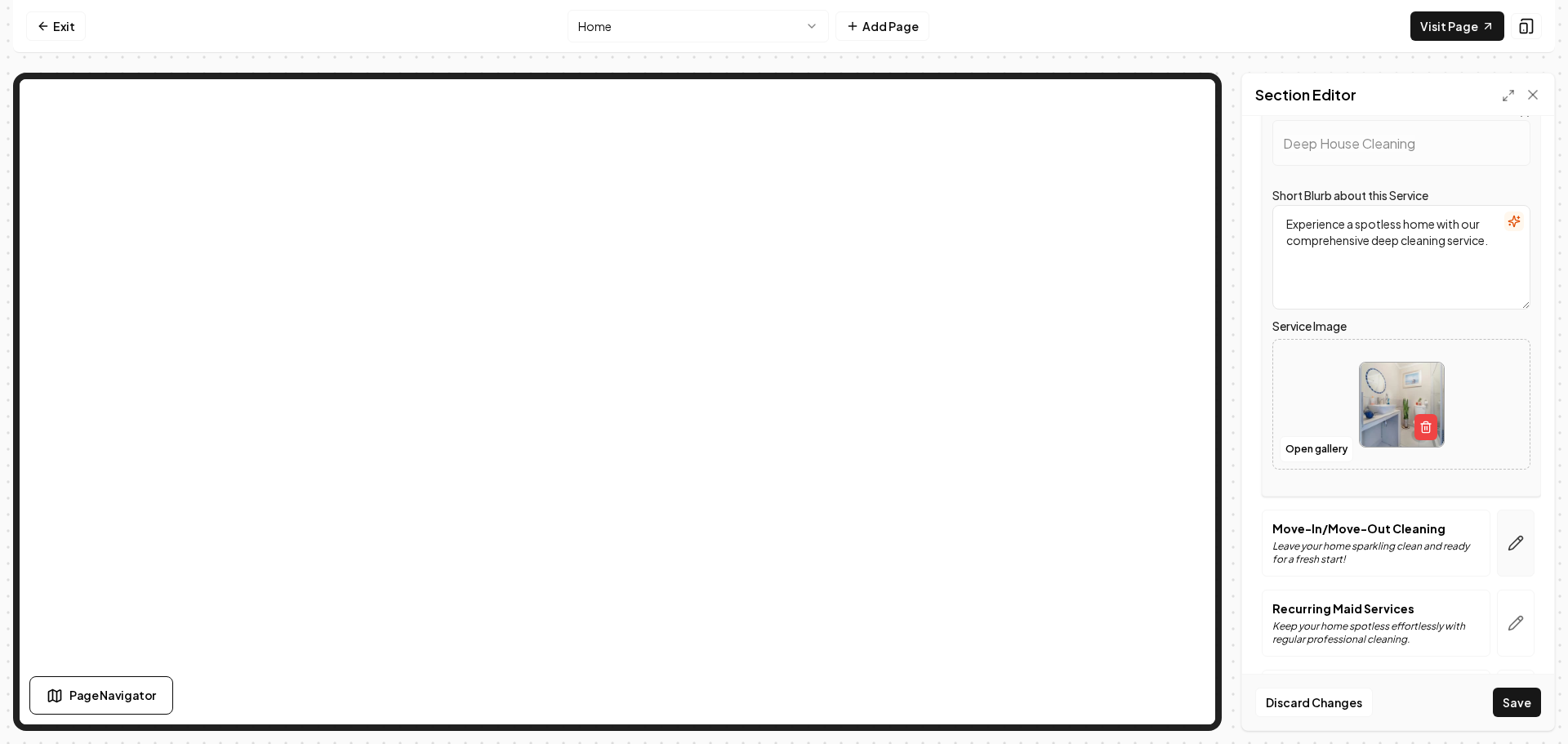
click at [1502, 532] on button "button" at bounding box center [1515, 543] width 38 height 67
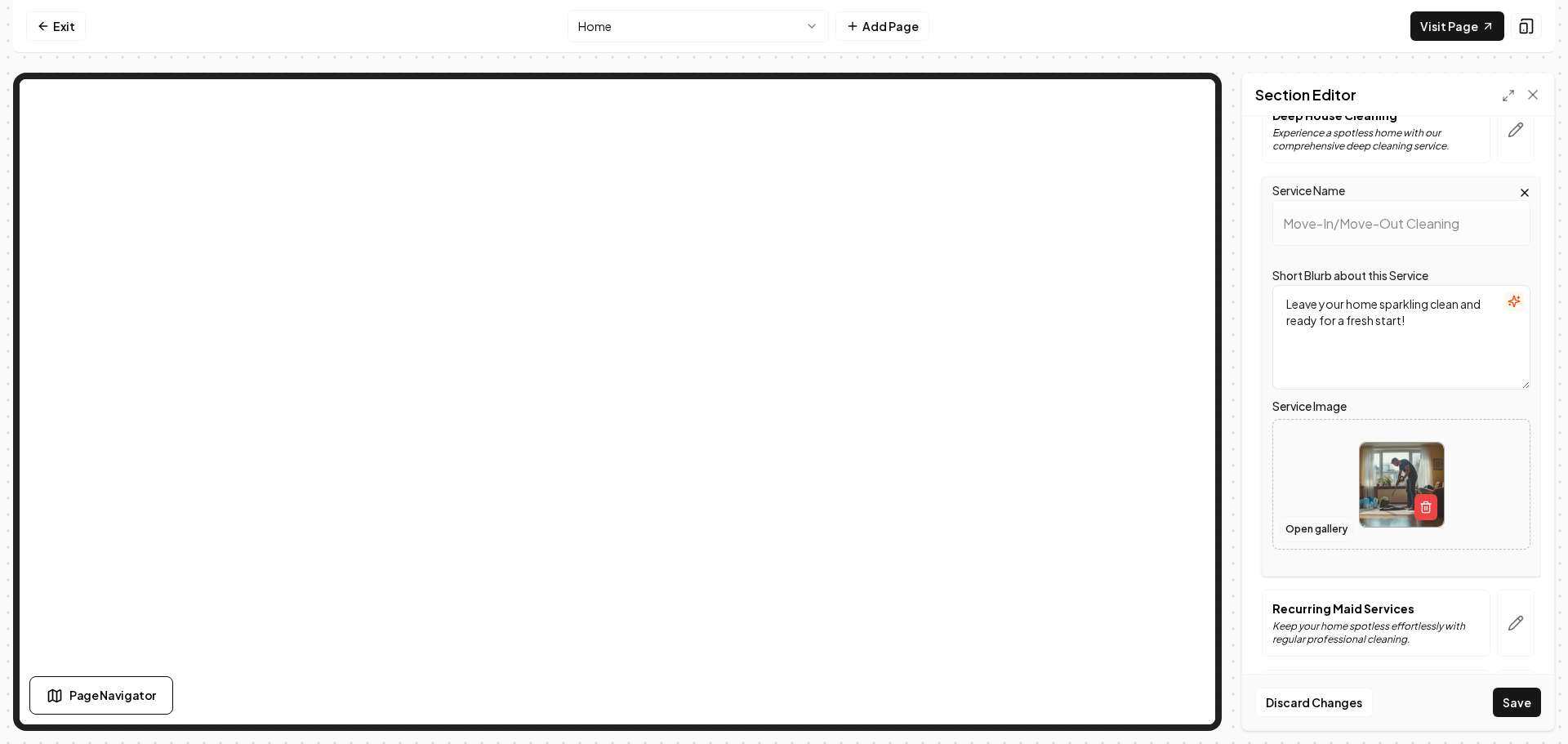
click at [1319, 521] on button "Open gallery" at bounding box center [1316, 529] width 74 height 26
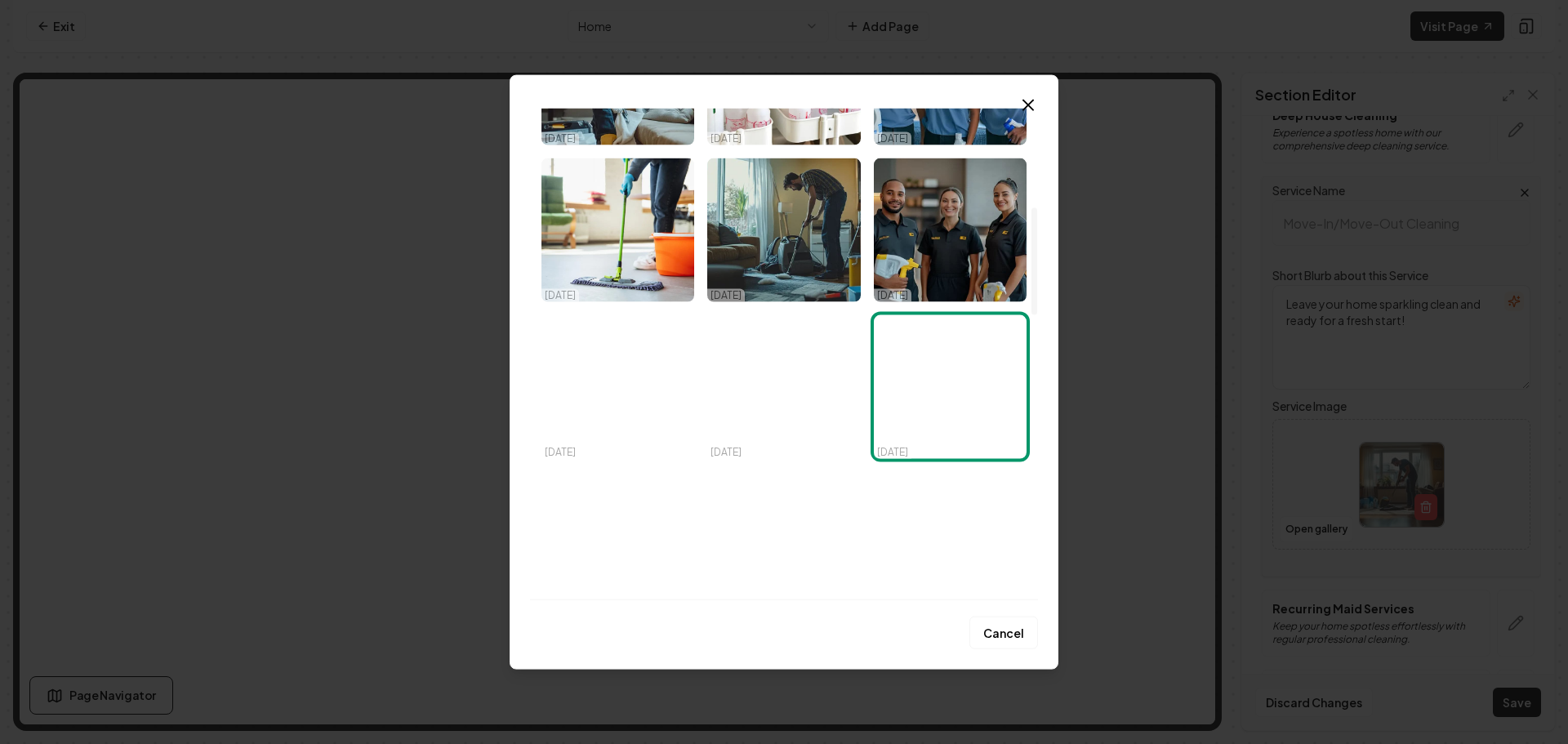
scroll to position [572, 0]
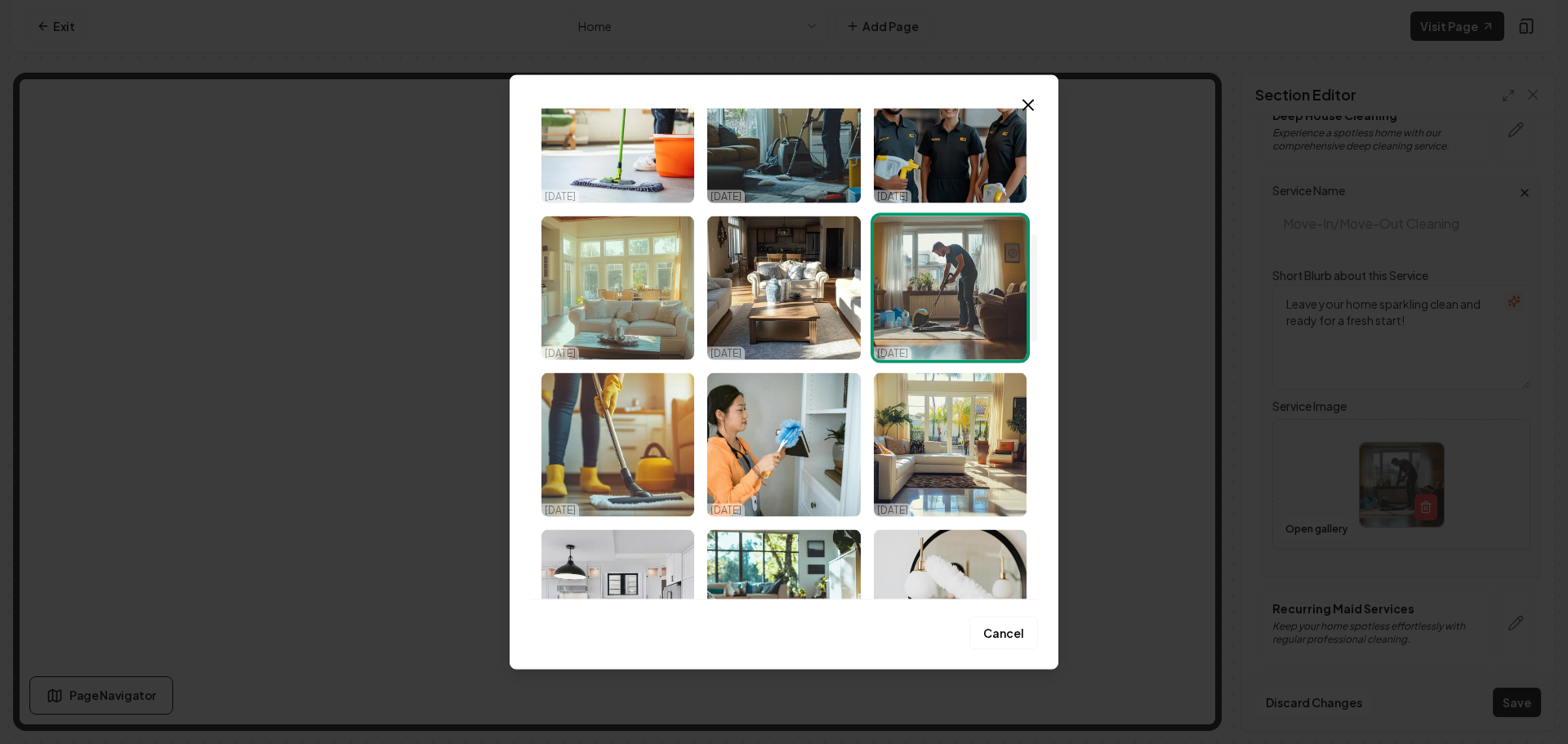
click at [634, 338] on img "Select image image_68da7c0f5c7cd75eb8e7c110.png" at bounding box center [618, 288] width 153 height 144
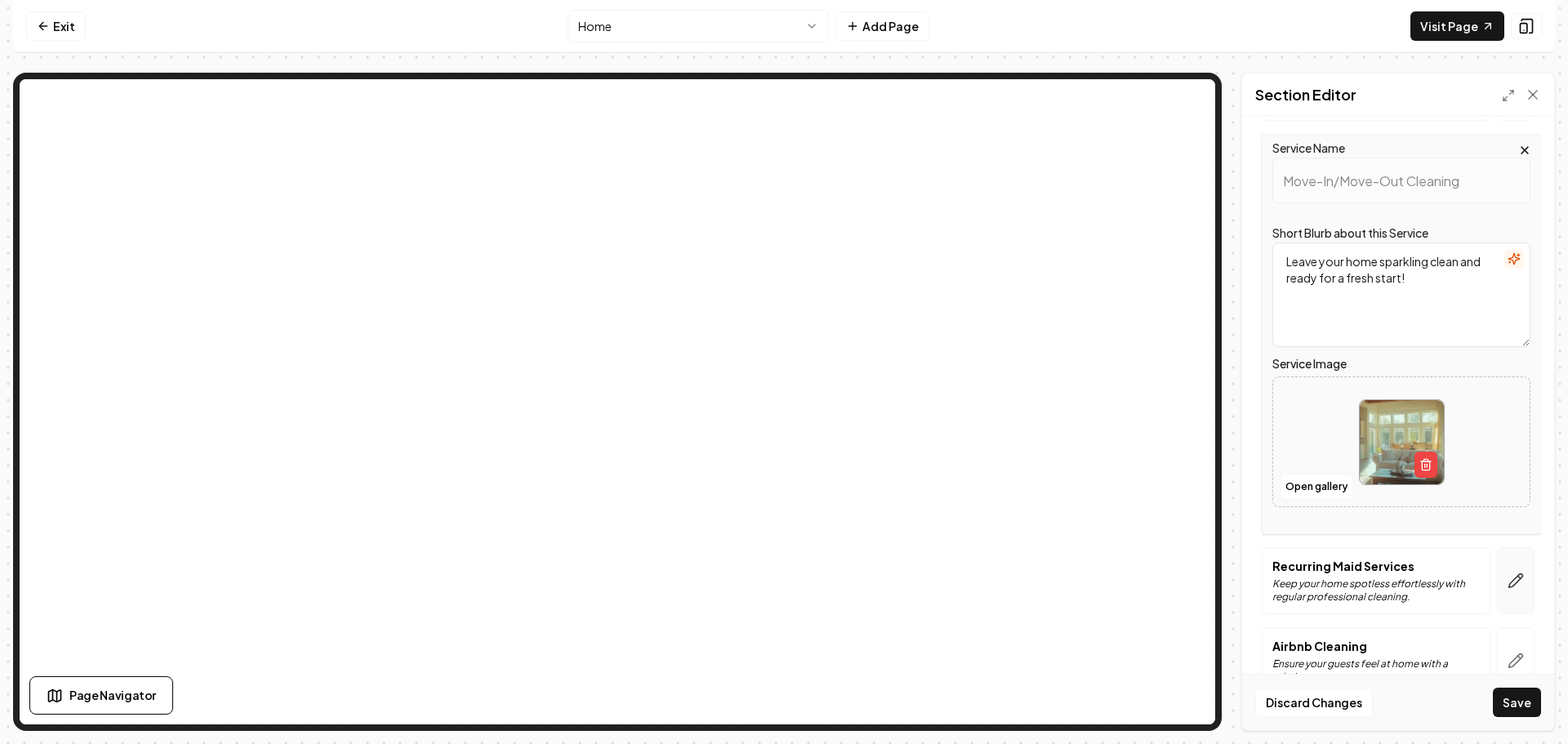
scroll to position [319, 0]
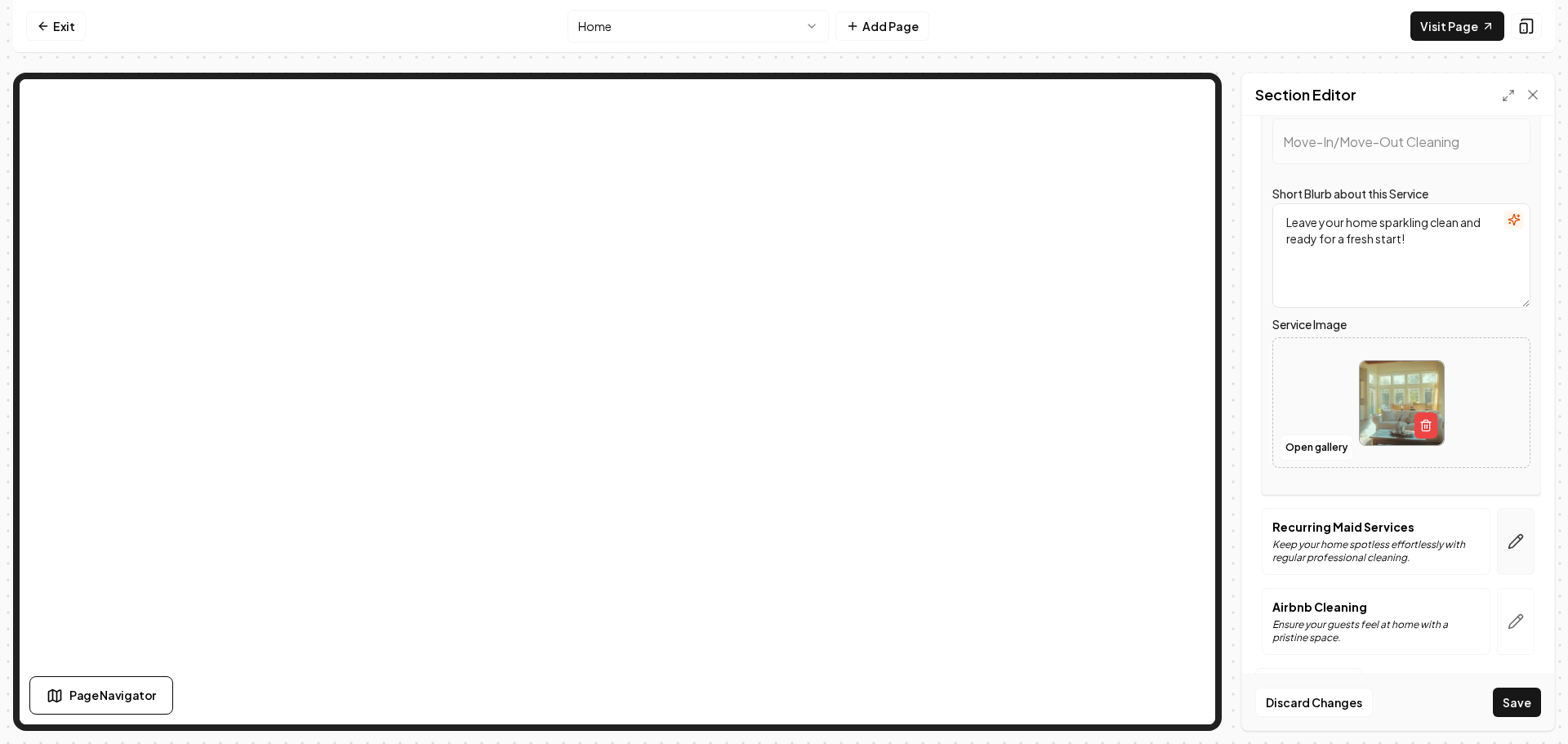
click at [1508, 536] on icon "button" at bounding box center [1516, 542] width 17 height 17
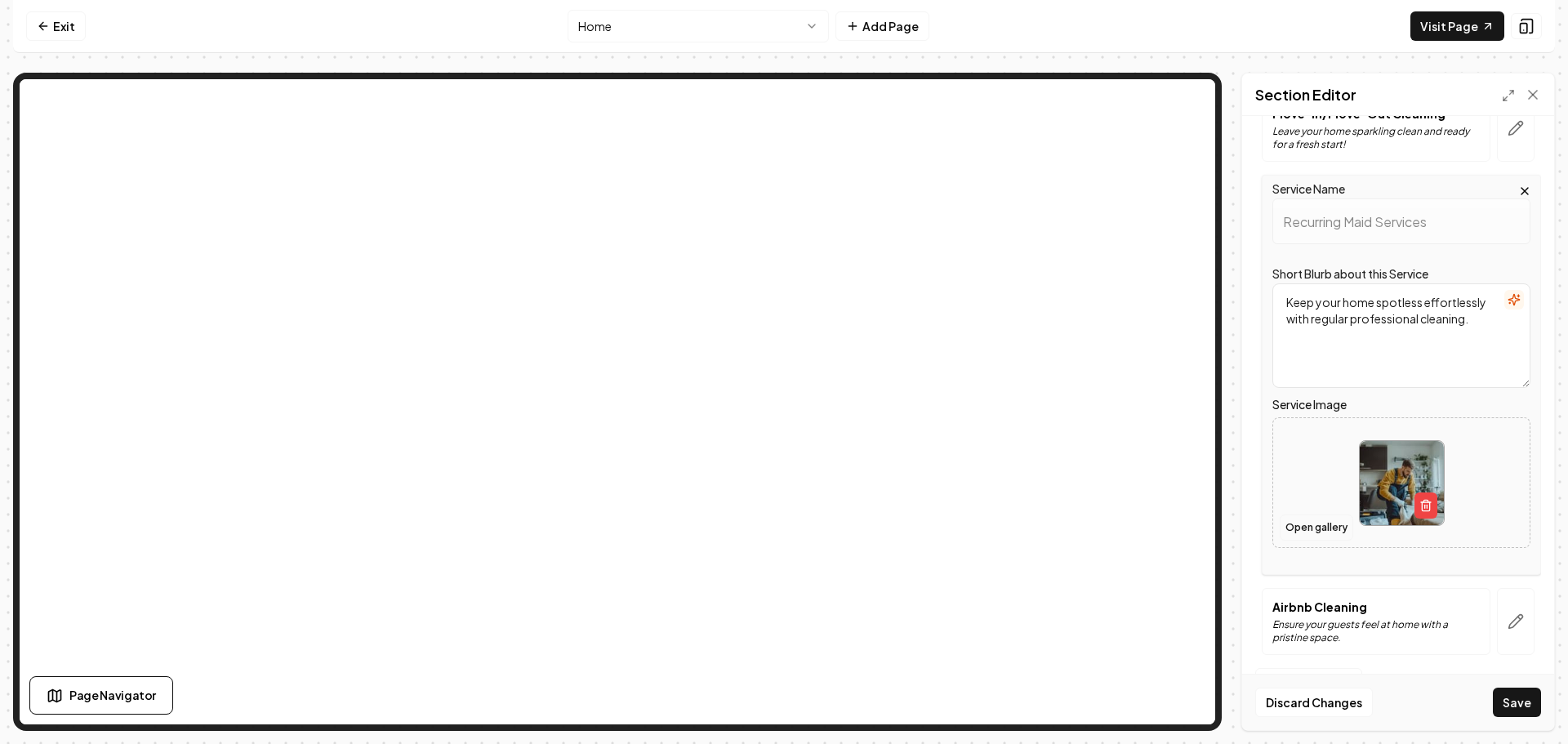
click at [1315, 520] on button "Open gallery" at bounding box center [1316, 527] width 74 height 26
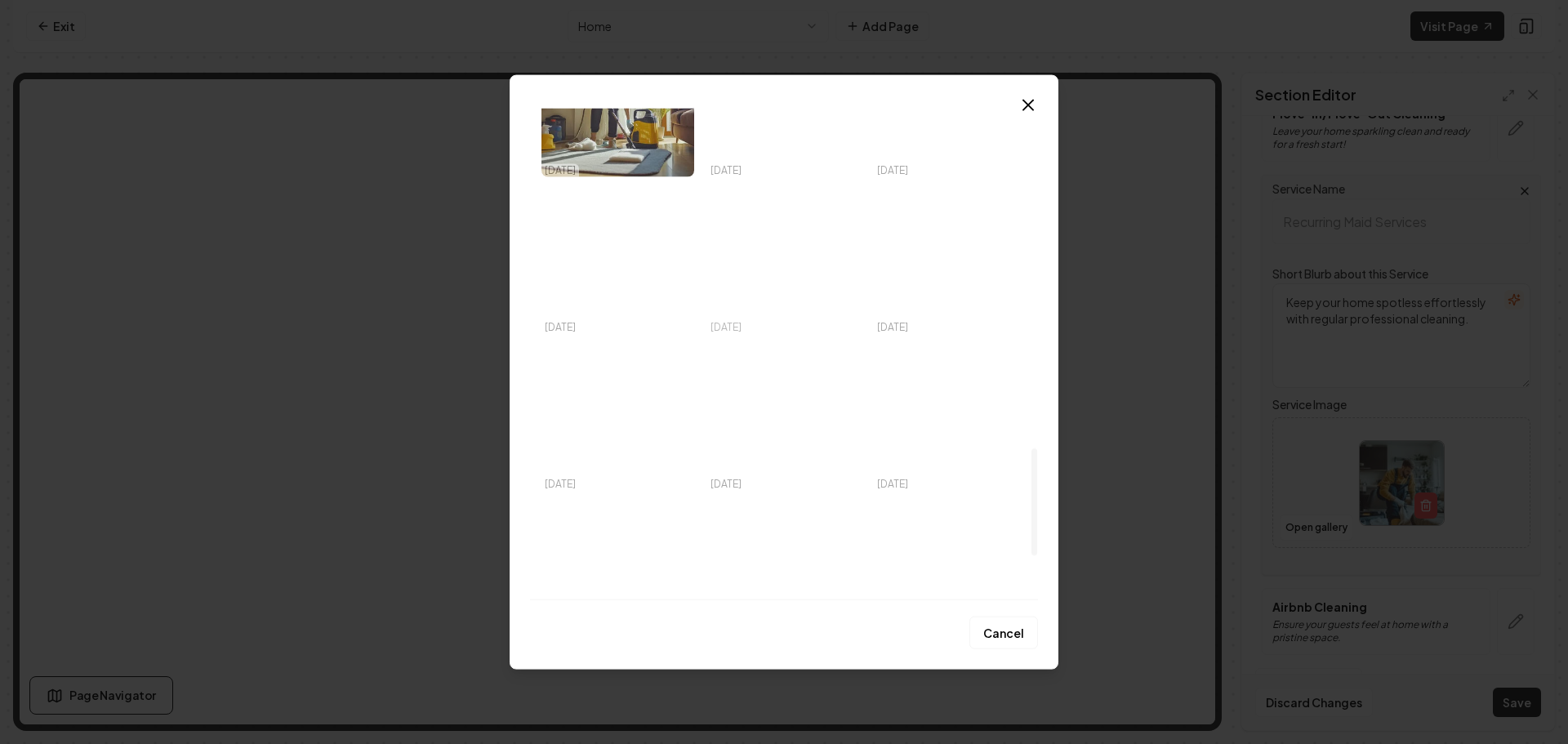
scroll to position [1552, 0]
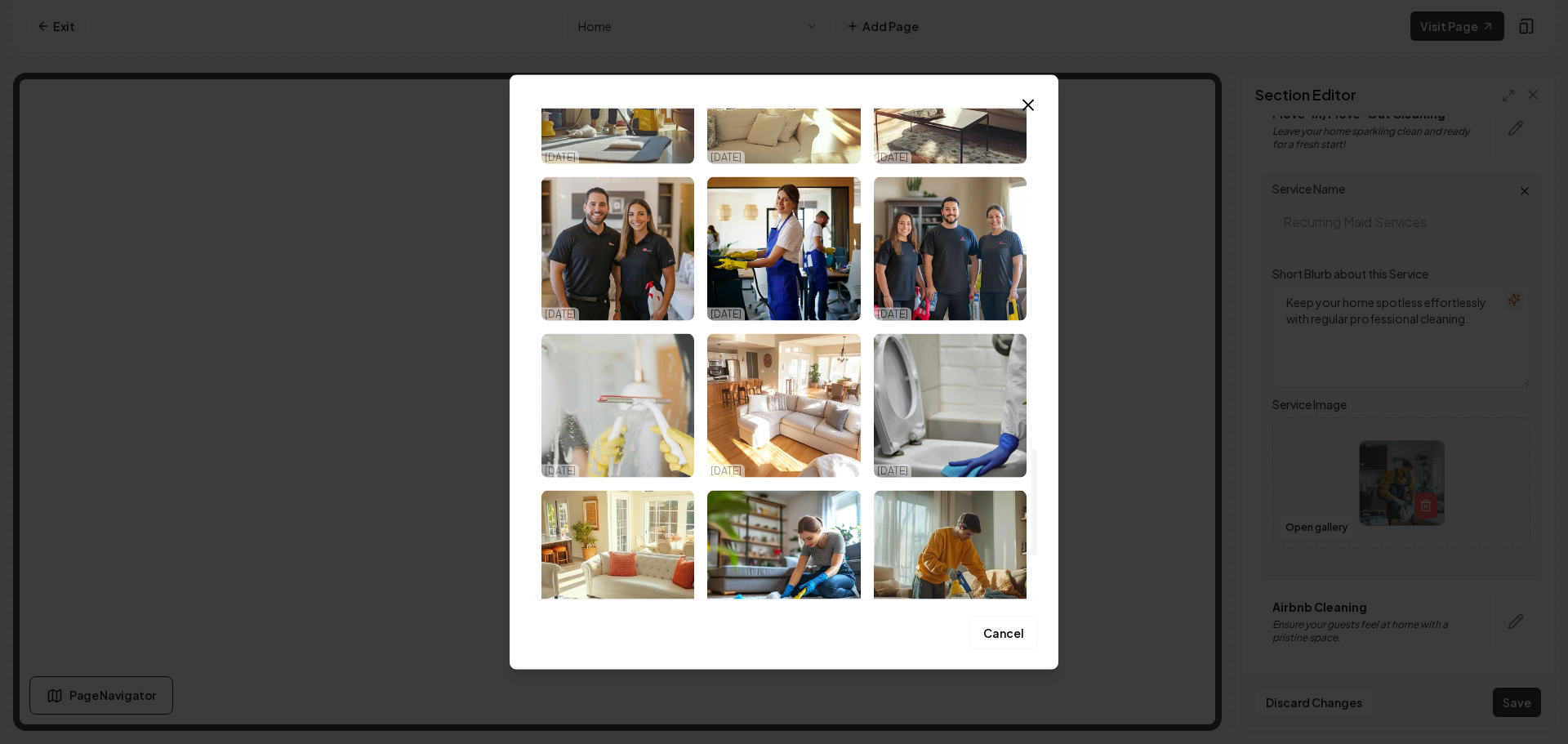
click at [652, 362] on img "Select image image_68da7c0f5c7cd75eb8e7c0f3.jpeg" at bounding box center [618, 405] width 153 height 144
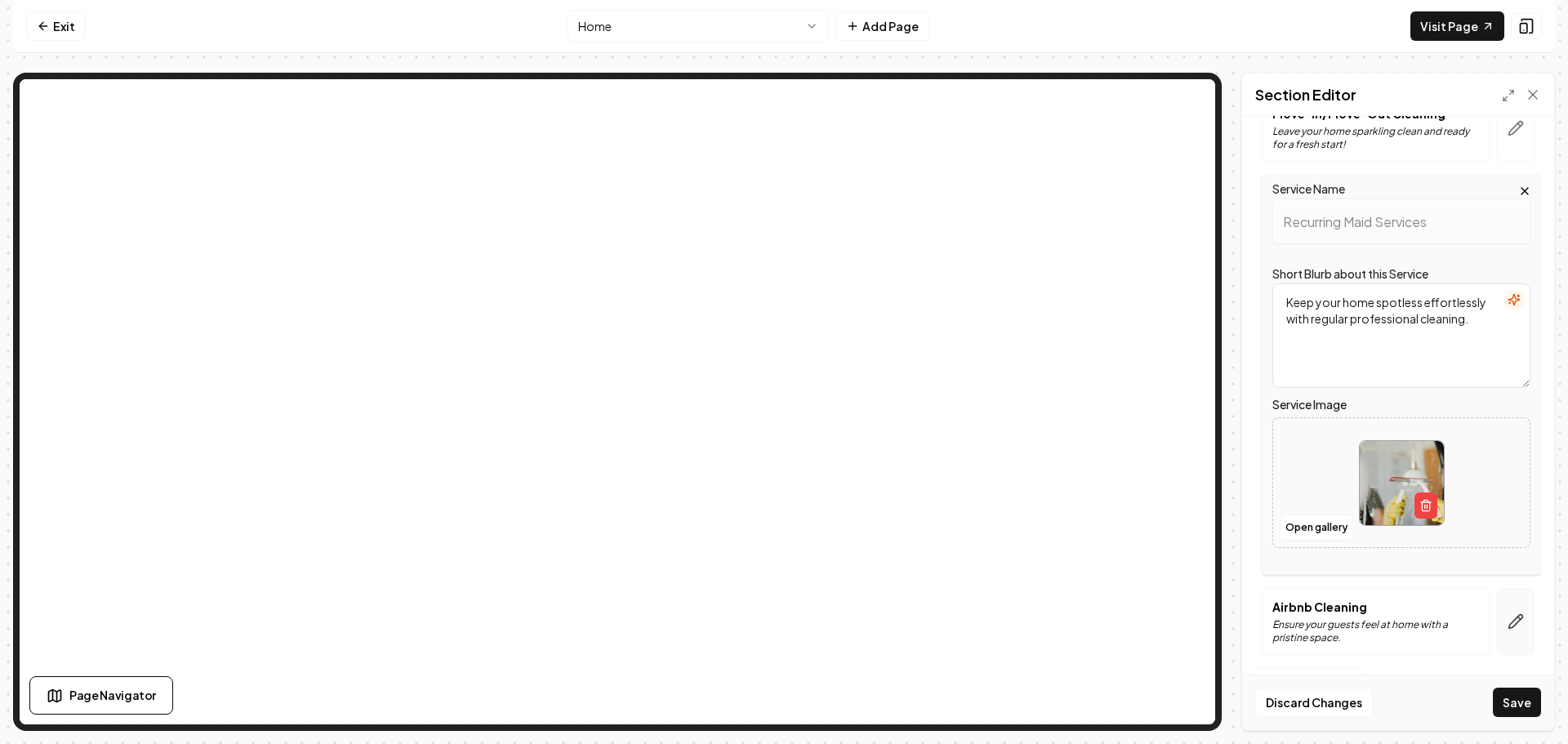
click at [1508, 620] on icon "button" at bounding box center [1516, 621] width 17 height 17
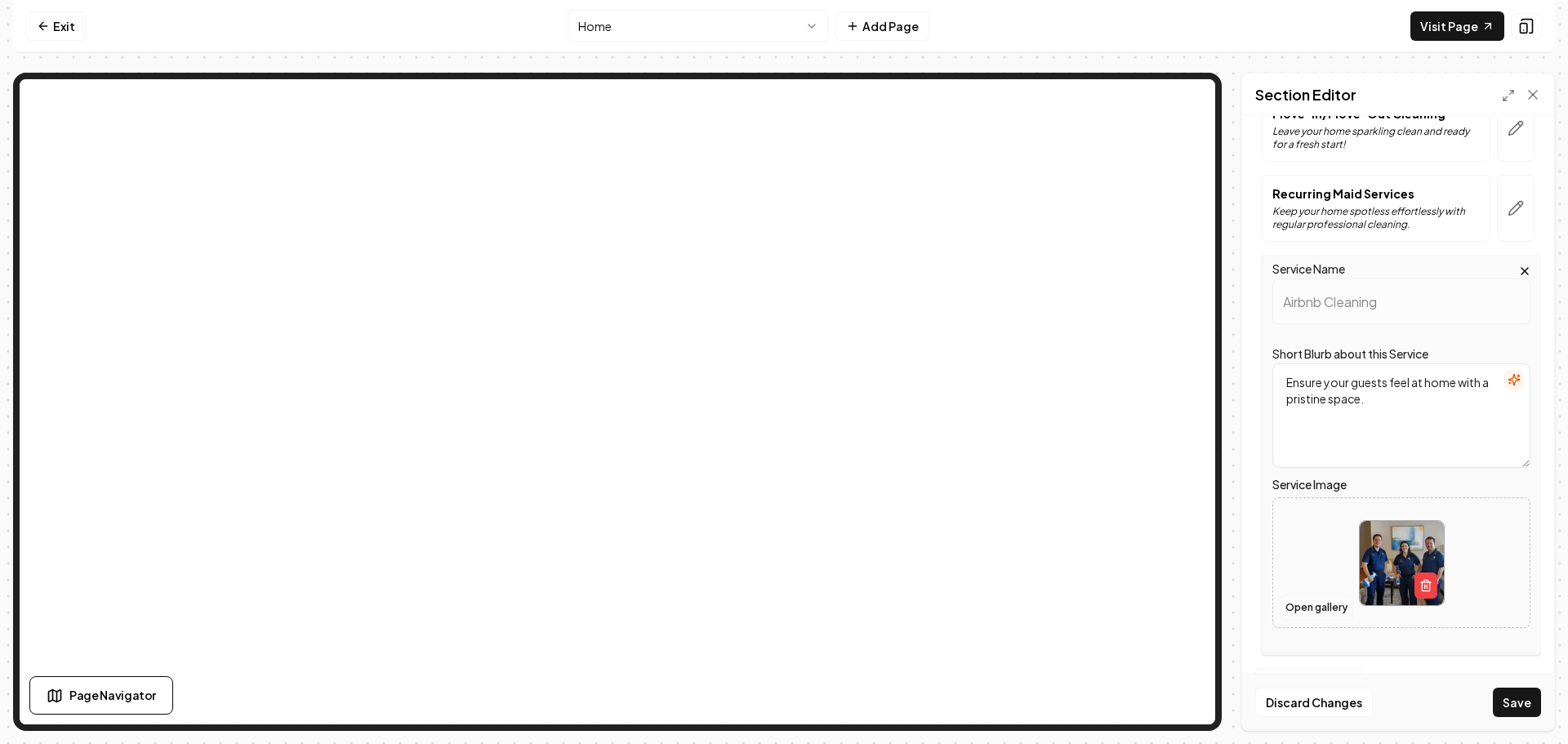
click at [1303, 601] on button "Open gallery" at bounding box center [1316, 608] width 74 height 26
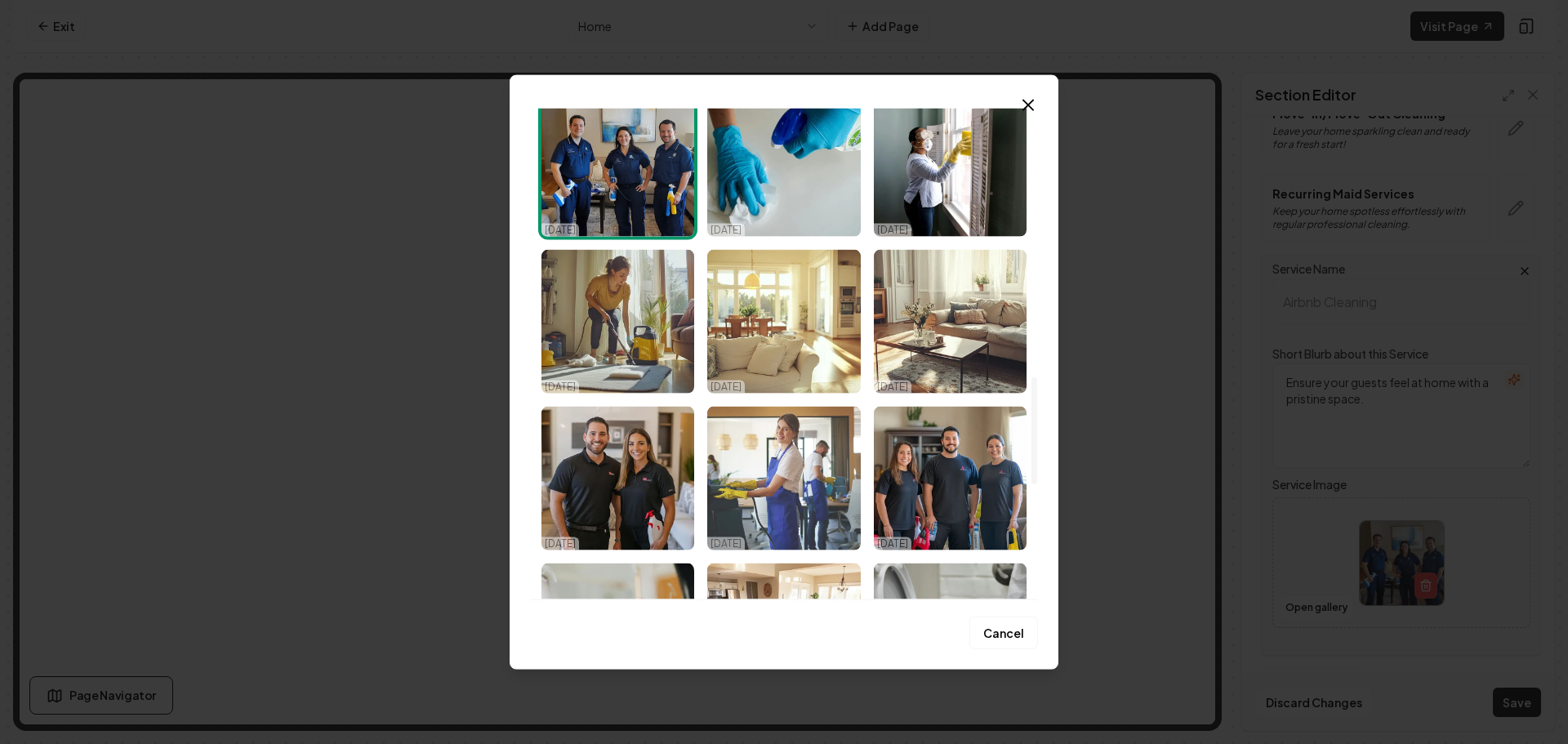
scroll to position [1388, 0]
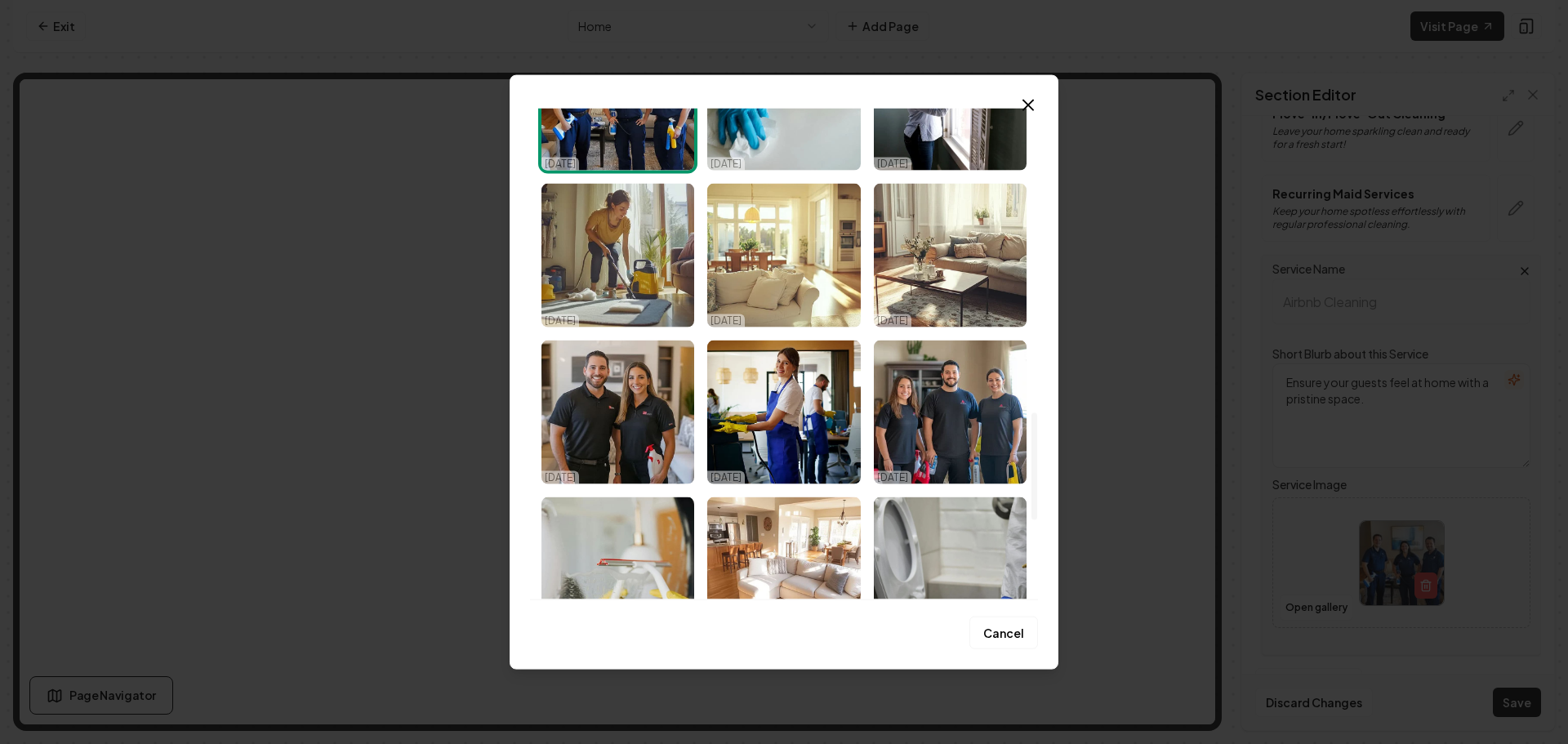
click at [920, 265] on img "Select image image_68da7c0f5c7cd75eb8e7c125.png" at bounding box center [950, 254] width 153 height 144
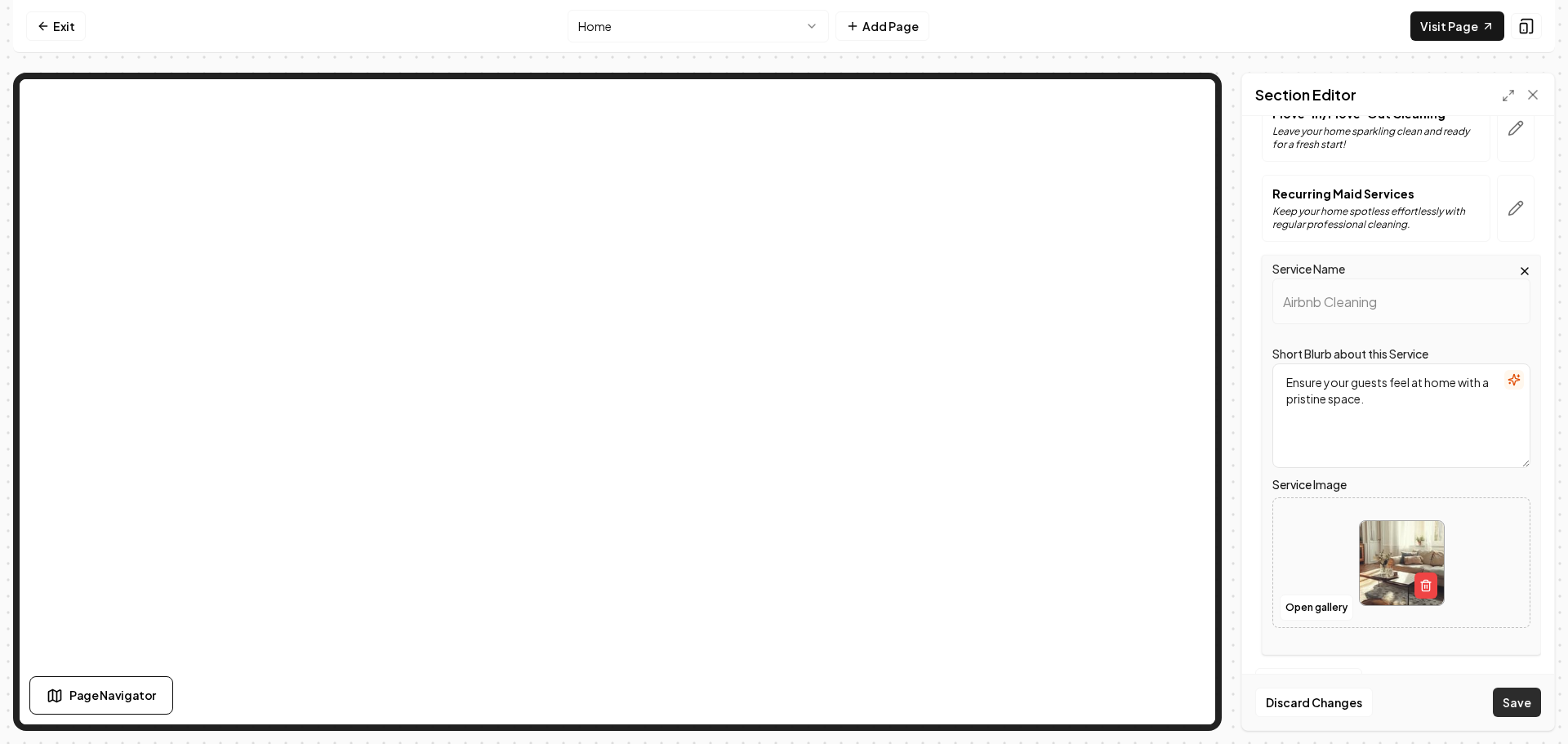
click at [1516, 693] on button "Save" at bounding box center [1517, 703] width 48 height 30
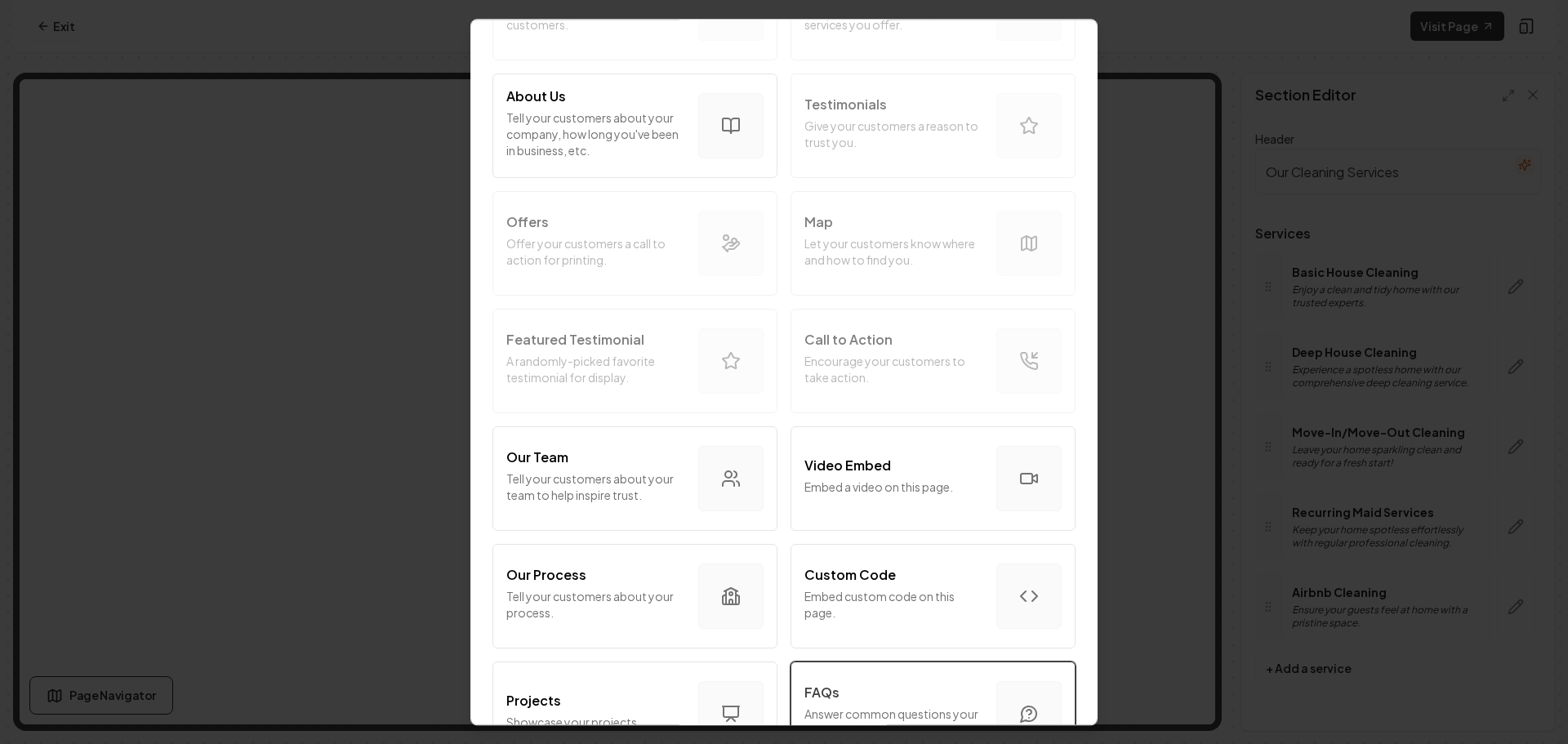
scroll to position [326, 0]
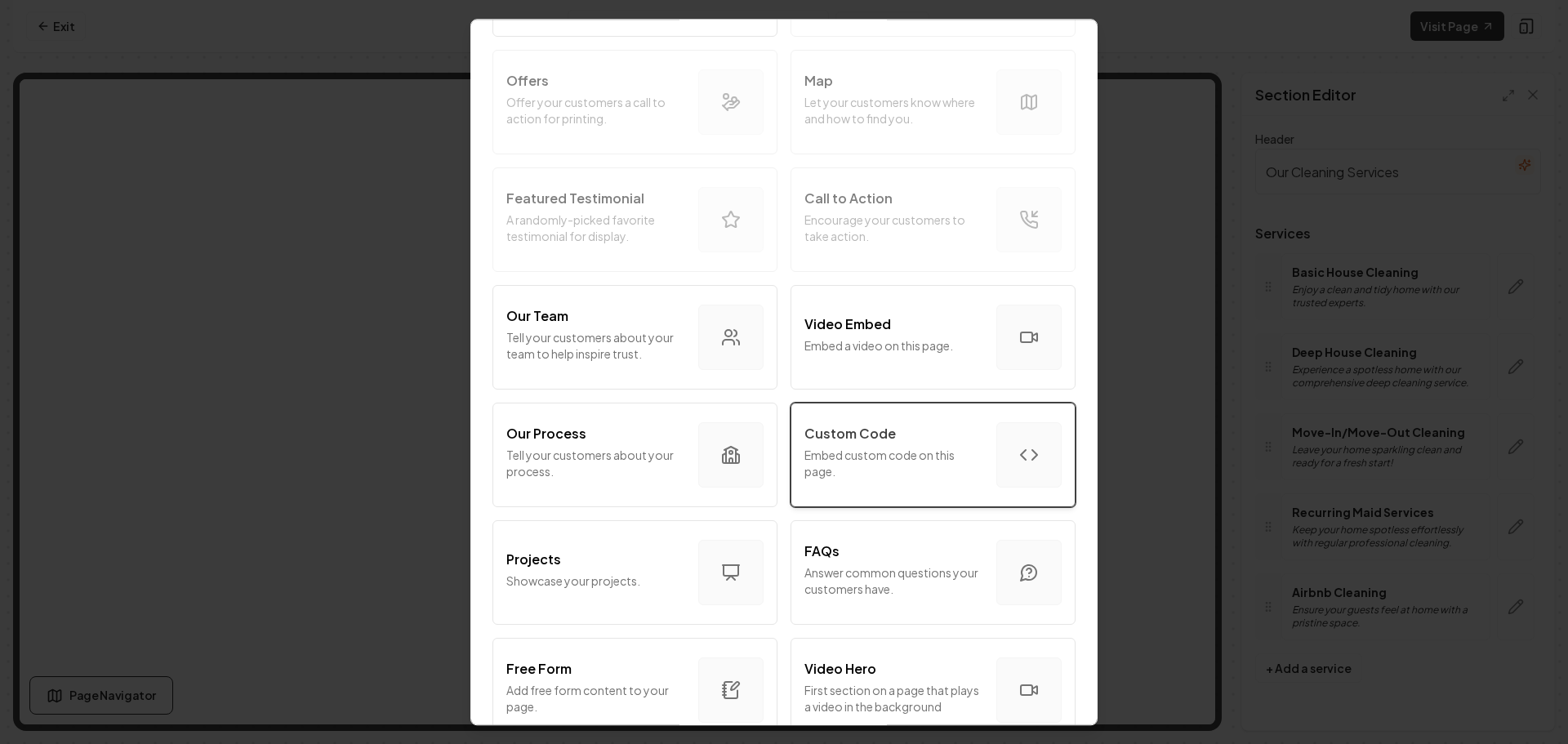
click at [871, 457] on p "Embed custom code on this page." at bounding box center [894, 463] width 179 height 32
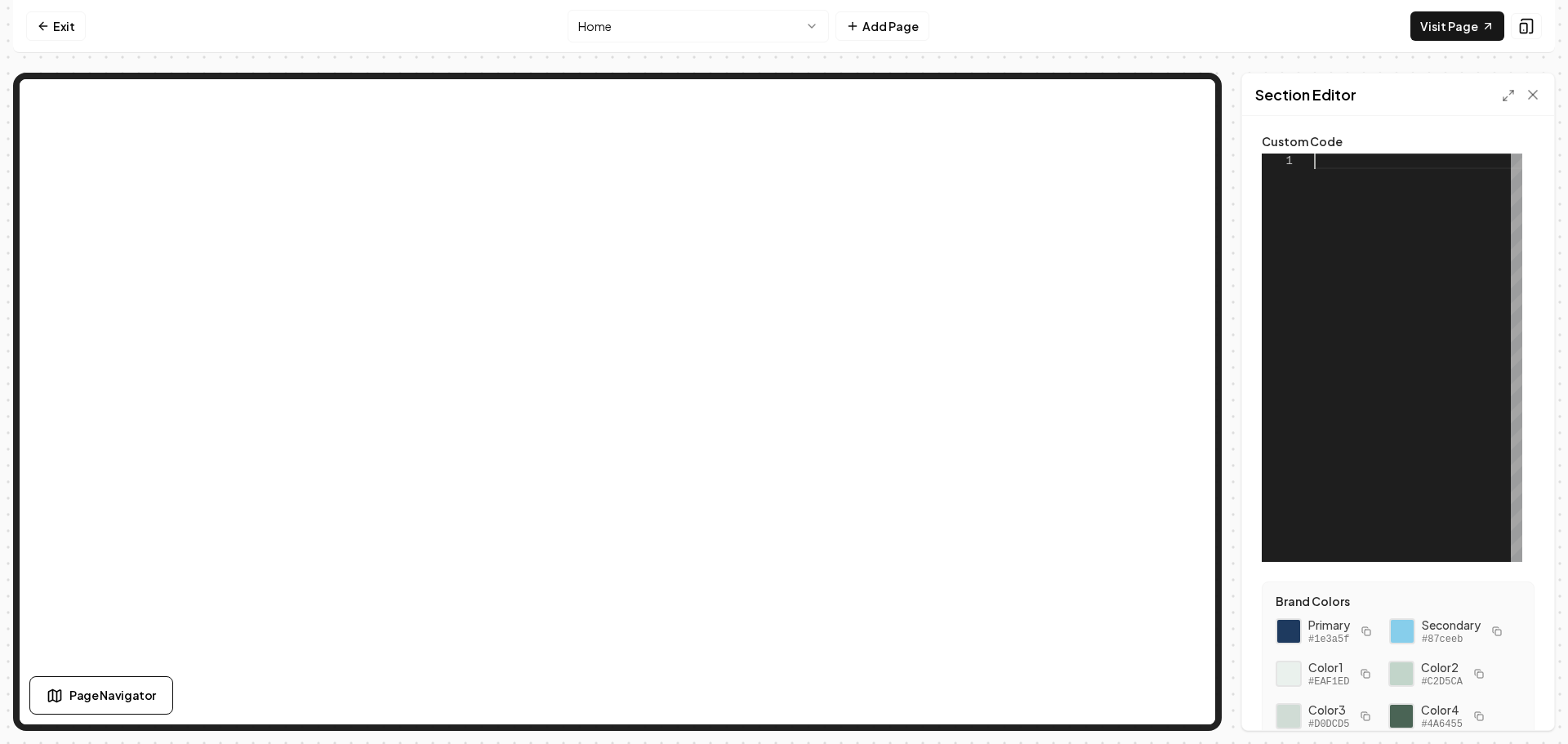
click at [1332, 163] on div at bounding box center [1419, 358] width 208 height 408
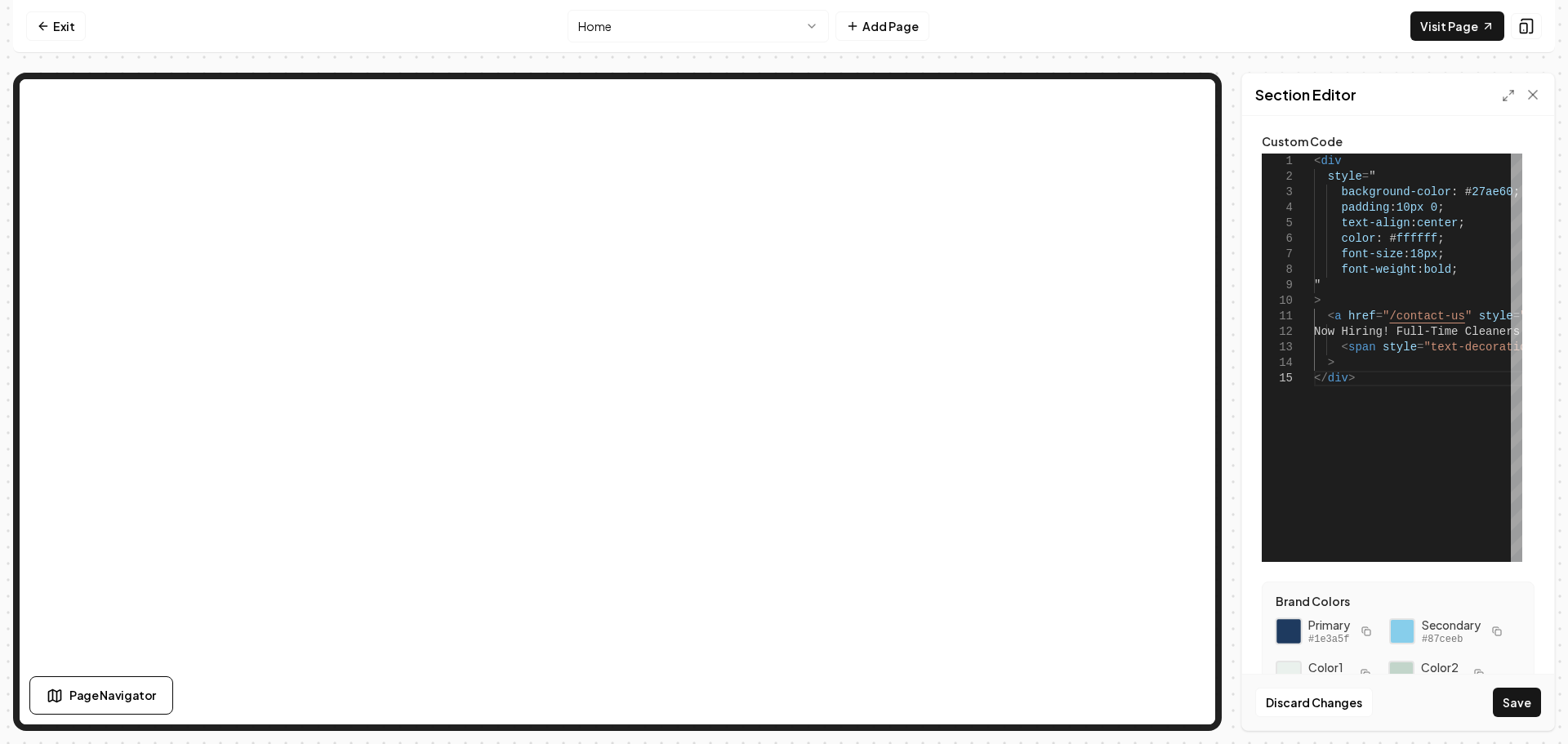
click at [1281, 622] on div at bounding box center [1289, 632] width 28 height 28
drag, startPoint x: 1496, startPoint y: 190, endPoint x: 1454, endPoint y: 193, distance: 42.1
click at [1454, 193] on div "< div style = " background-color : # 27ae60 ; padding : 10px 0 ; text-align : c…" at bounding box center [1552, 358] width 477 height 408
click at [1527, 704] on button "Save" at bounding box center [1517, 703] width 48 height 30
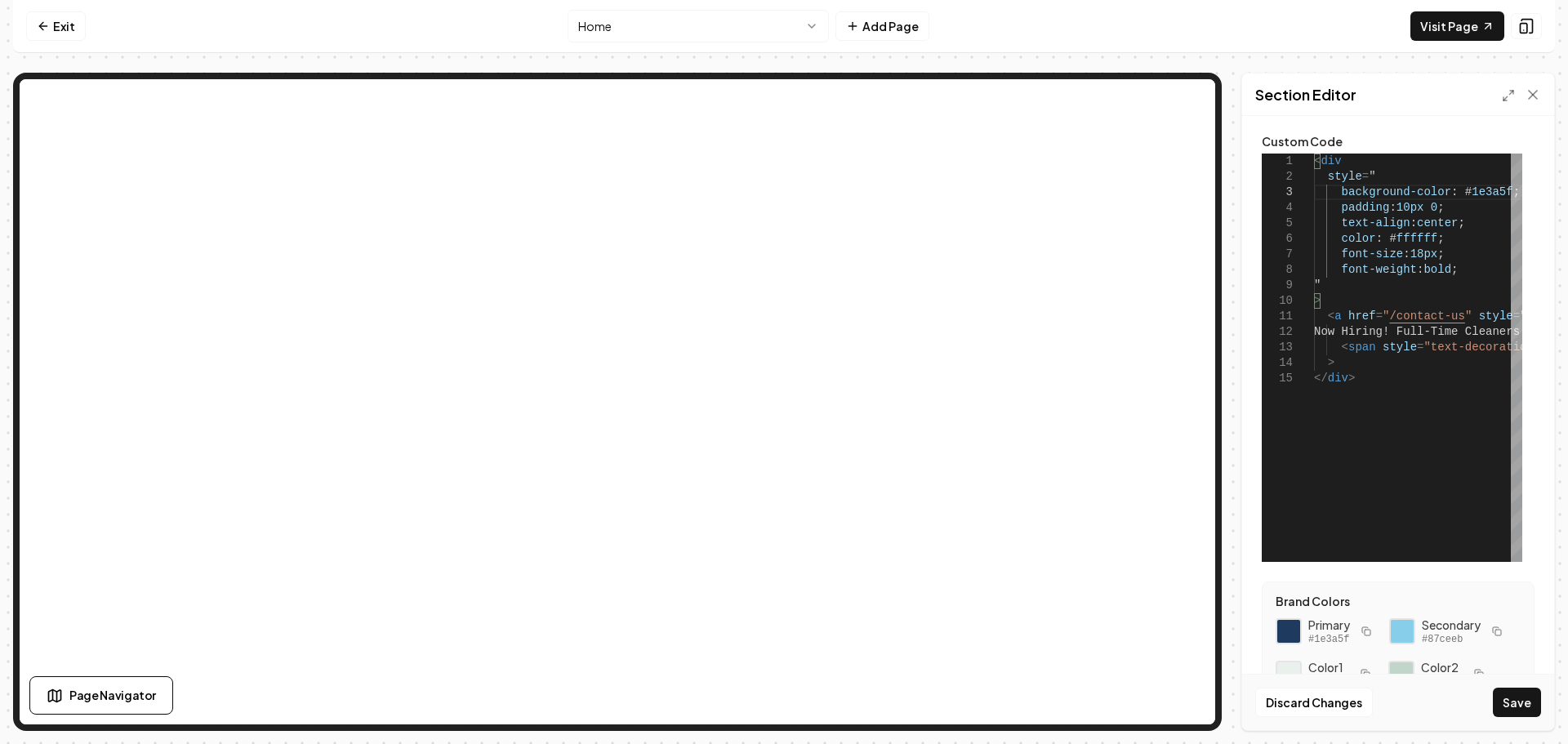
type textarea "**********"
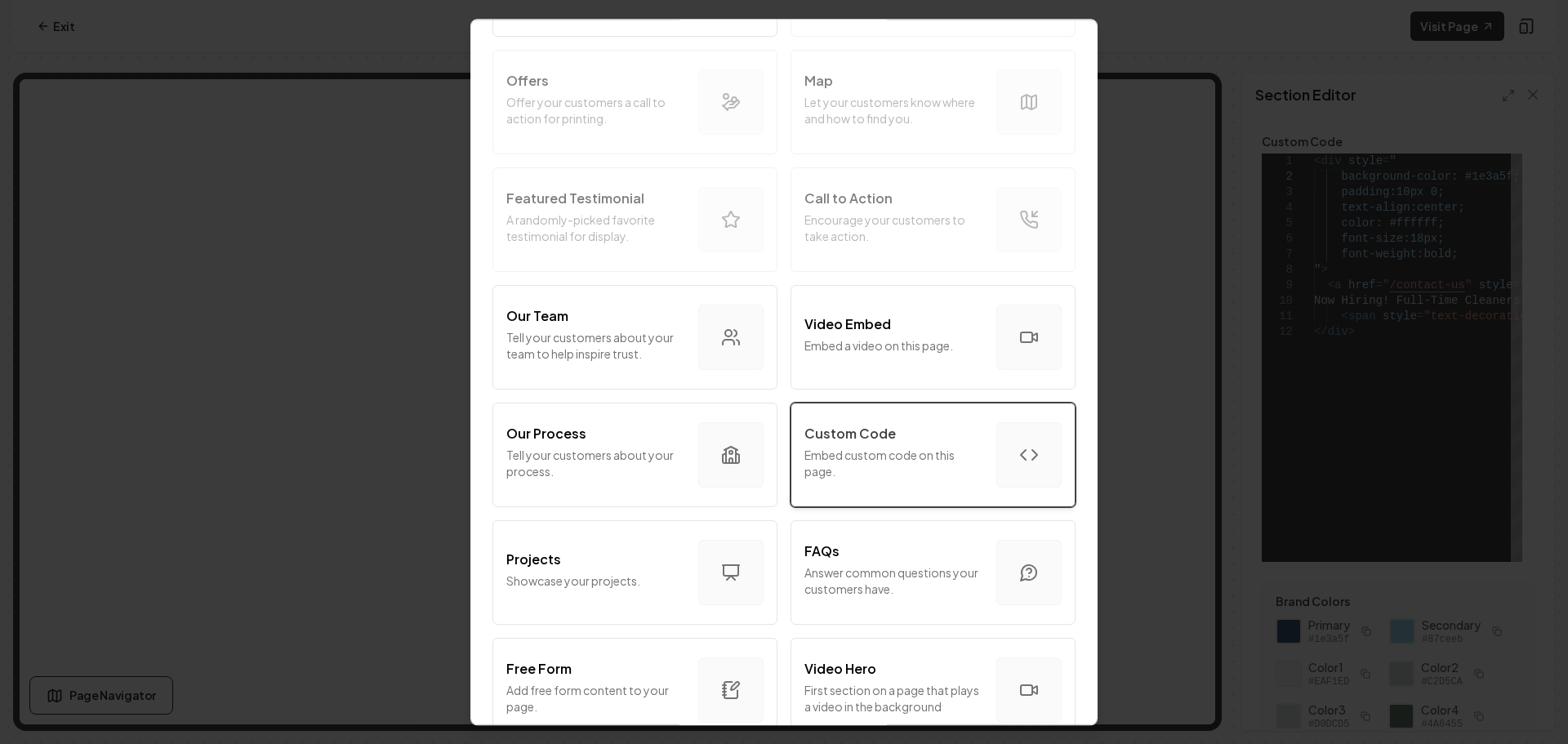
scroll to position [408, 0]
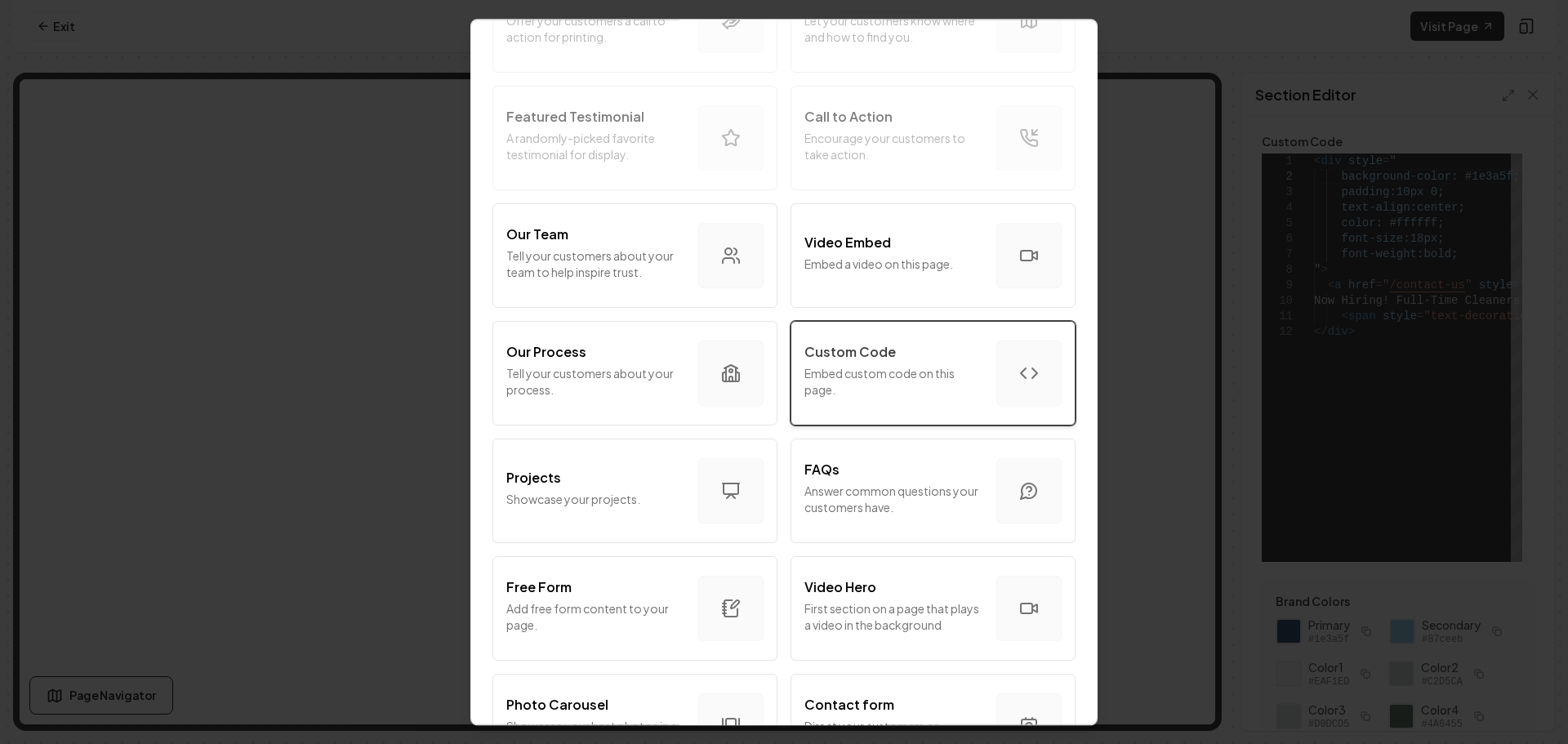
click at [872, 385] on p "Embed custom code on this page." at bounding box center [894, 381] width 179 height 32
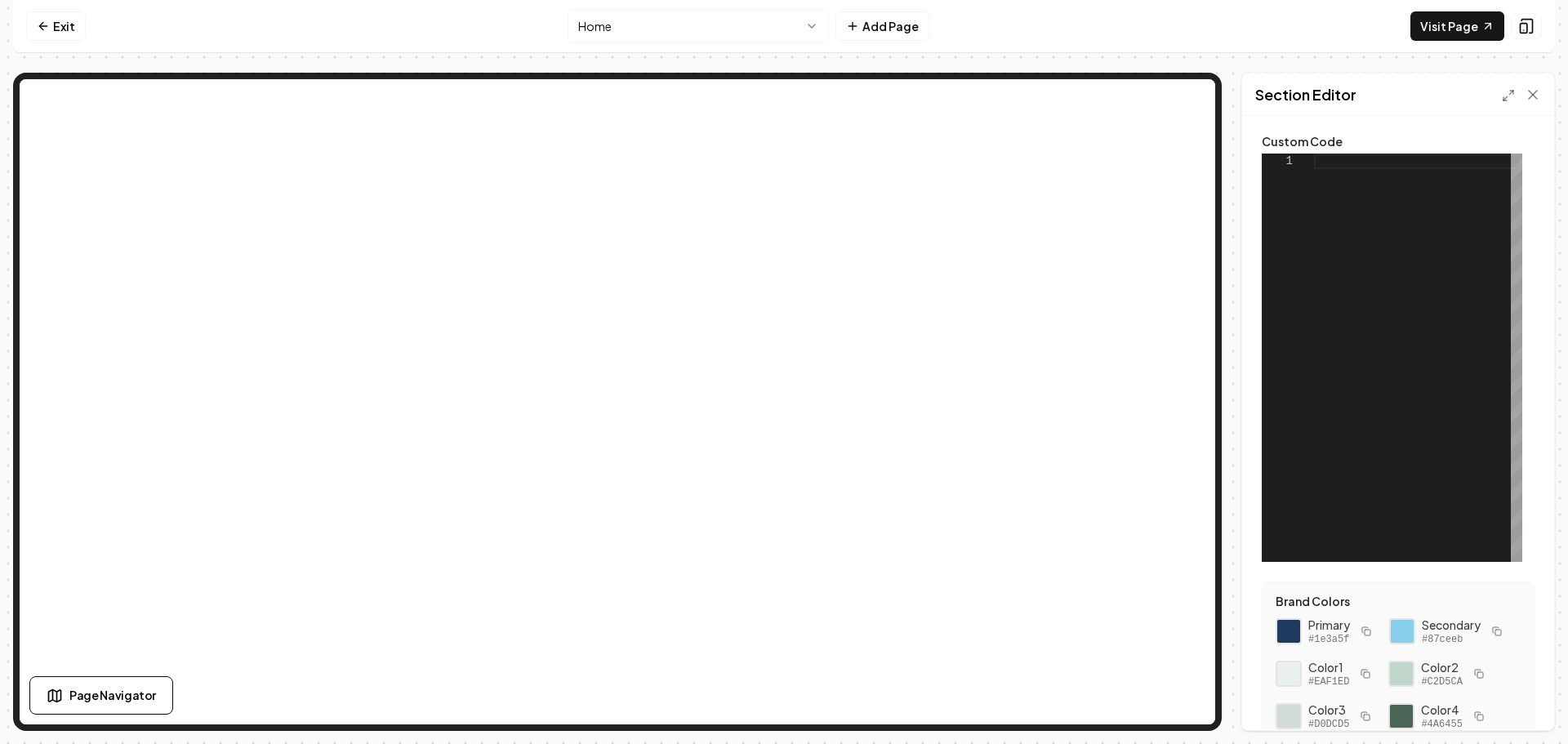
click at [1329, 166] on div at bounding box center [1419, 358] width 208 height 408
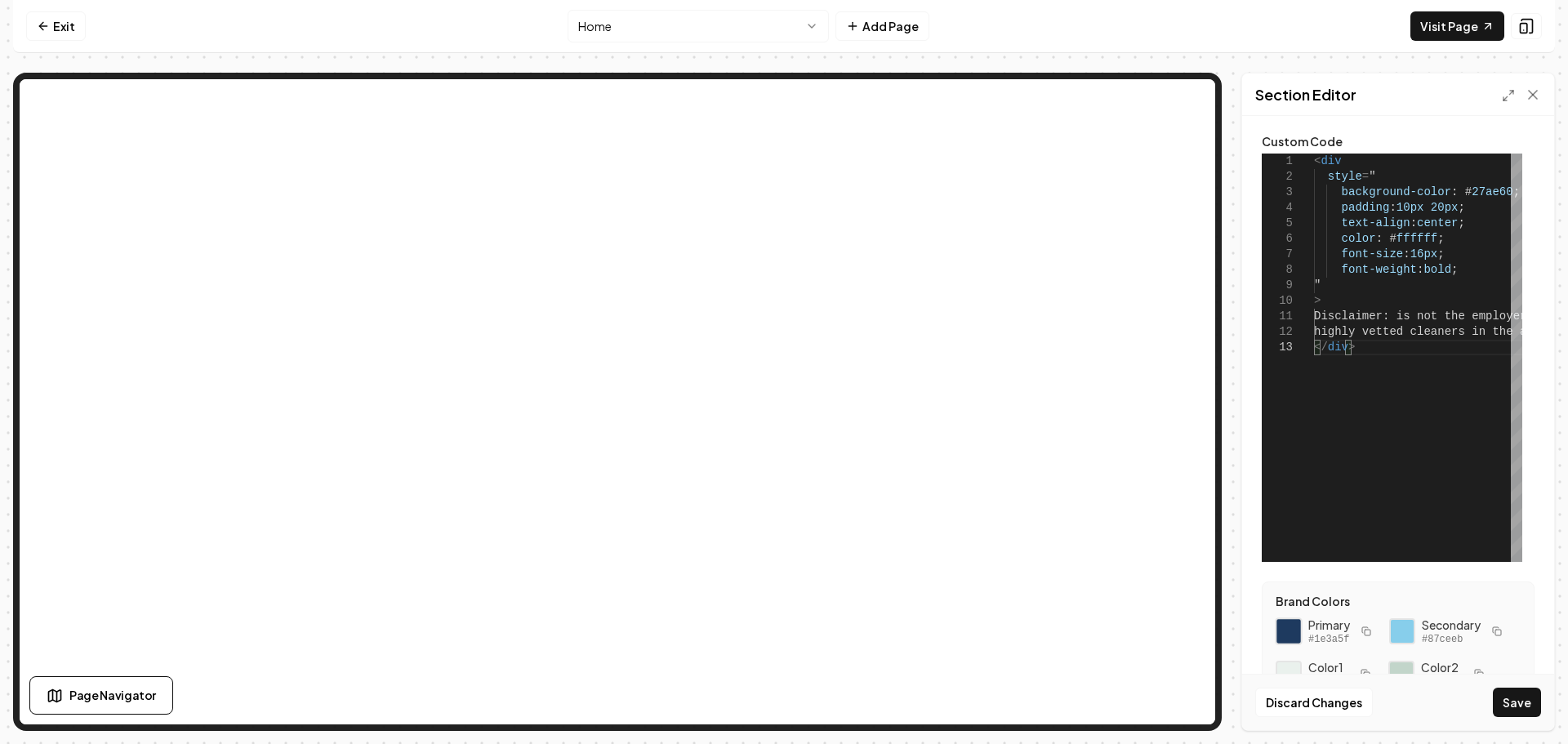
click at [1290, 630] on div at bounding box center [1289, 632] width 28 height 28
drag, startPoint x: 1492, startPoint y: 190, endPoint x: 1454, endPoint y: 190, distance: 38.0
click at [1454, 190] on div "< div style = " background-color : # 27ae60 ; padding : 10px 20px ; text-align …" at bounding box center [1584, 358] width 539 height 408
drag, startPoint x: 1502, startPoint y: 190, endPoint x: 1453, endPoint y: 193, distance: 49.1
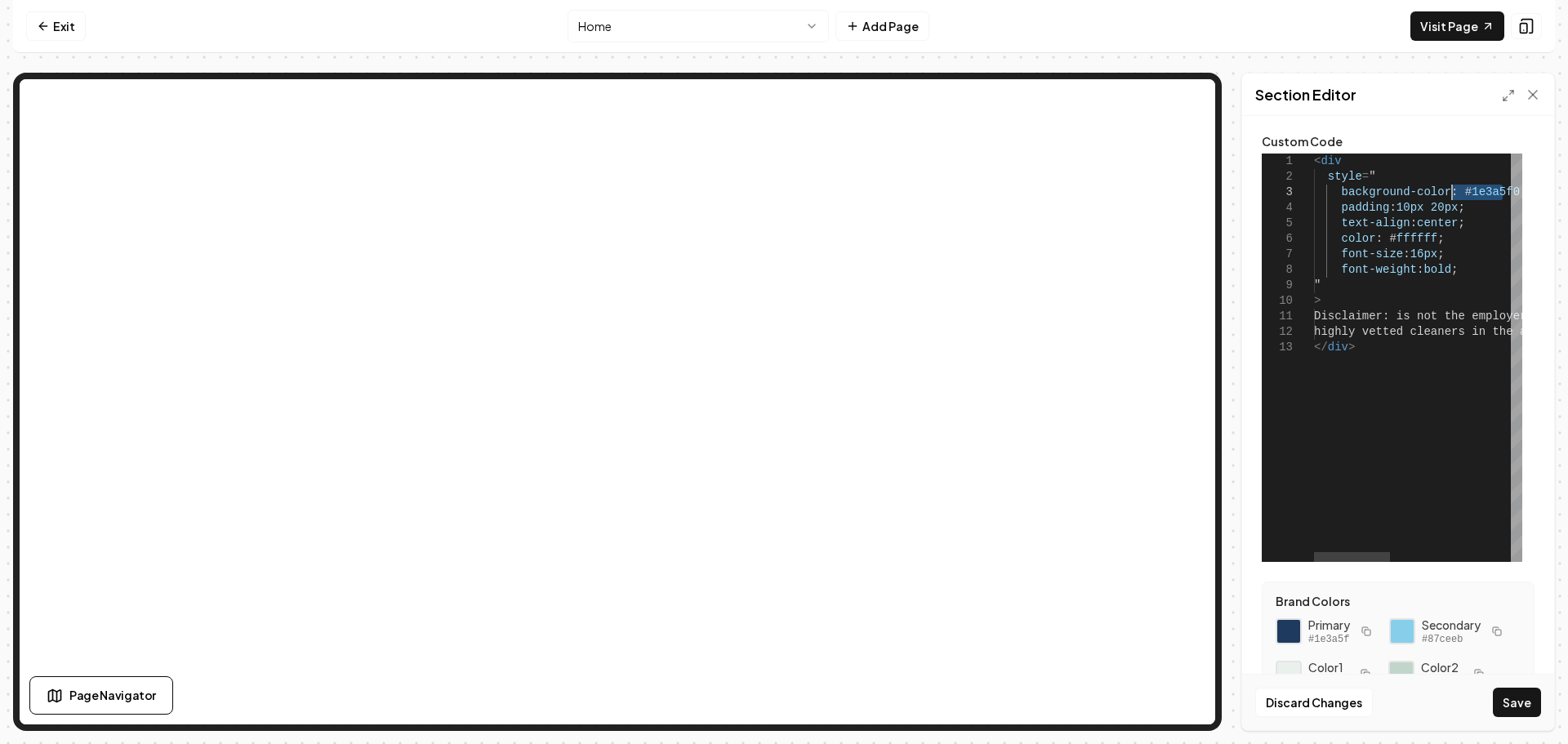
click at [1453, 192] on div "< div style = " background-color : # 1e3a5f0 ; padding : 10px 20px ; text-align…" at bounding box center [1584, 358] width 539 height 408
click at [1397, 313] on div "< div style = " background-color : # 1e3a5f ; padding : 10px 20px ; text-align …" at bounding box center [1584, 358] width 539 height 408
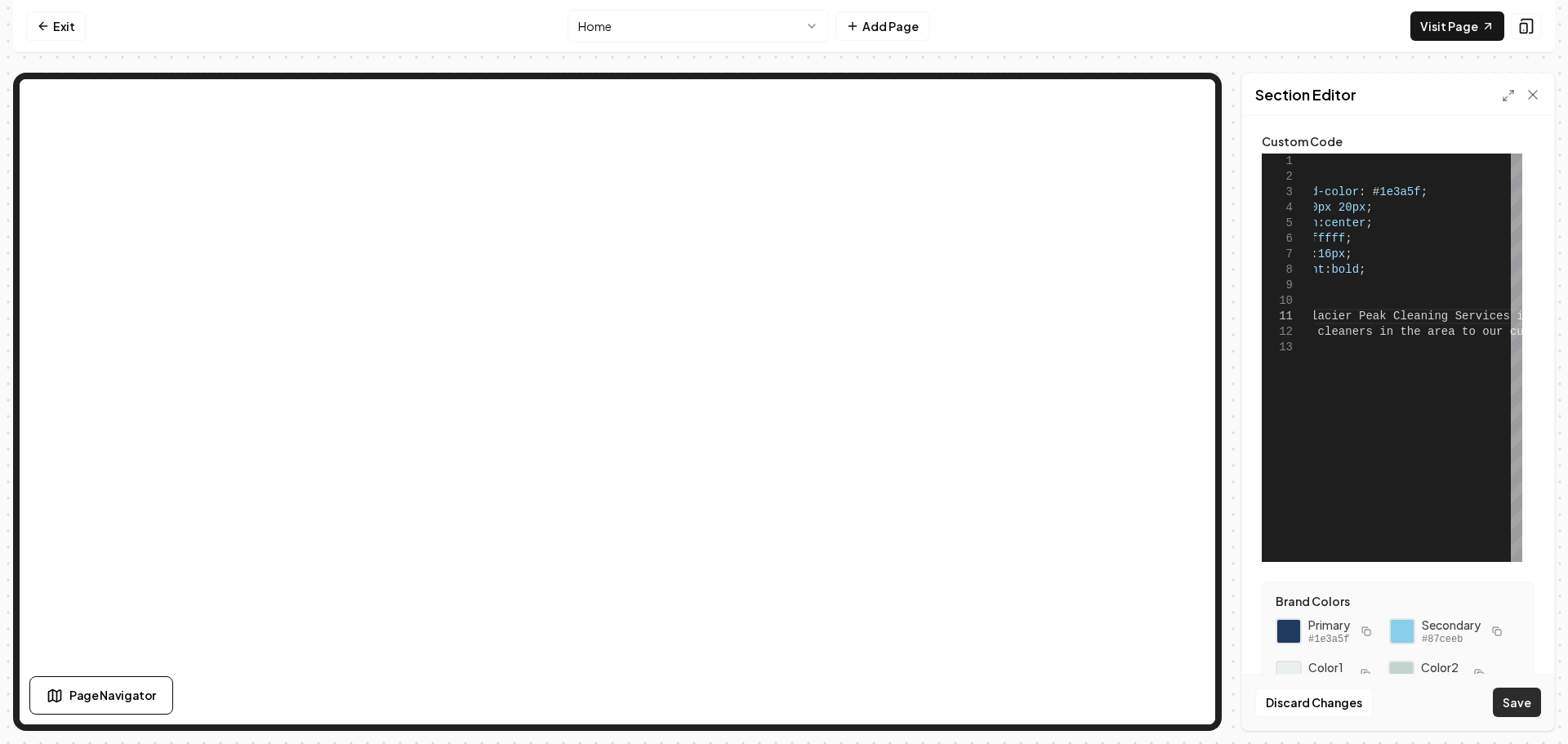
click at [1522, 699] on button "Save" at bounding box center [1517, 703] width 48 height 30
type textarea "**********"
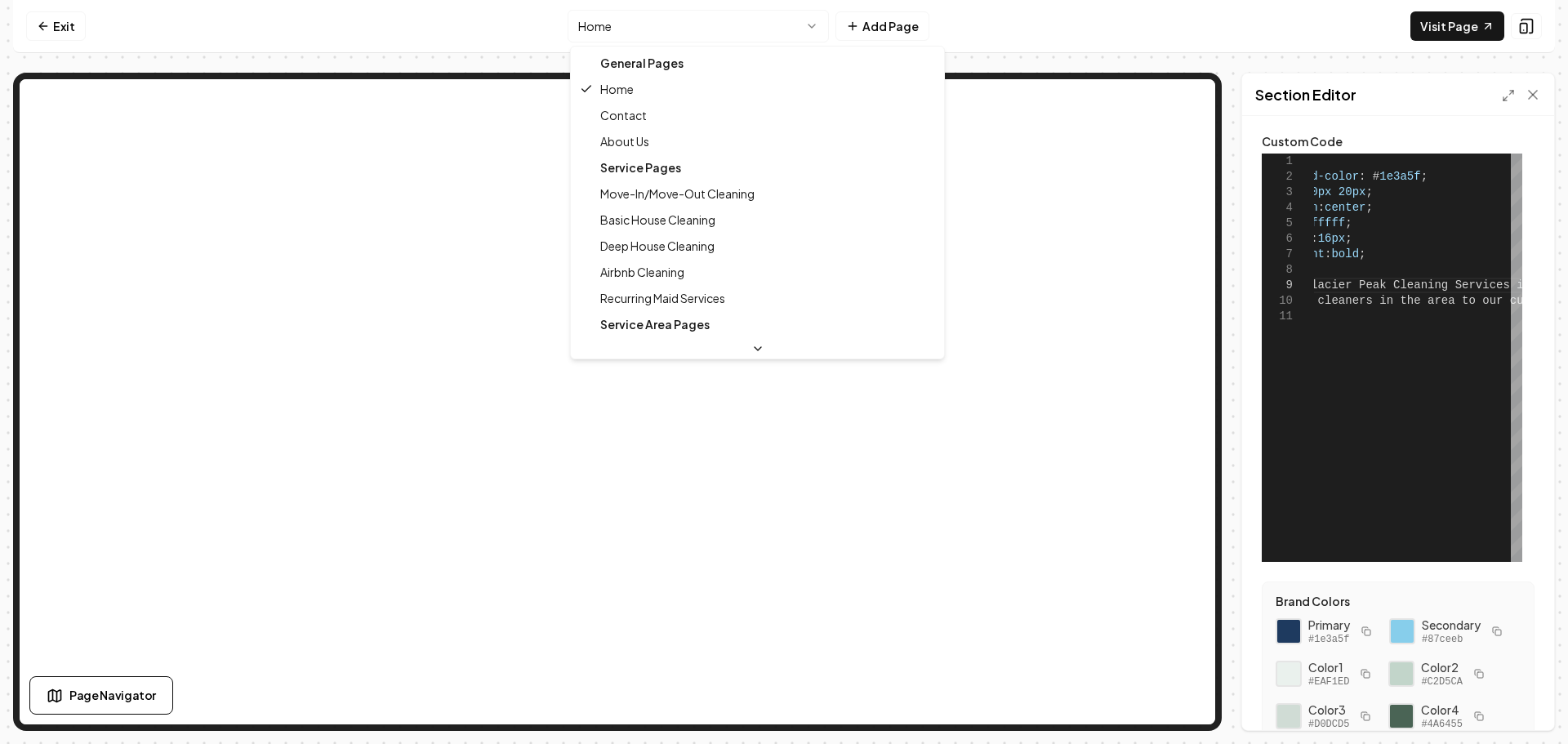
click at [641, 27] on html "**********" at bounding box center [784, 372] width 1568 height 744
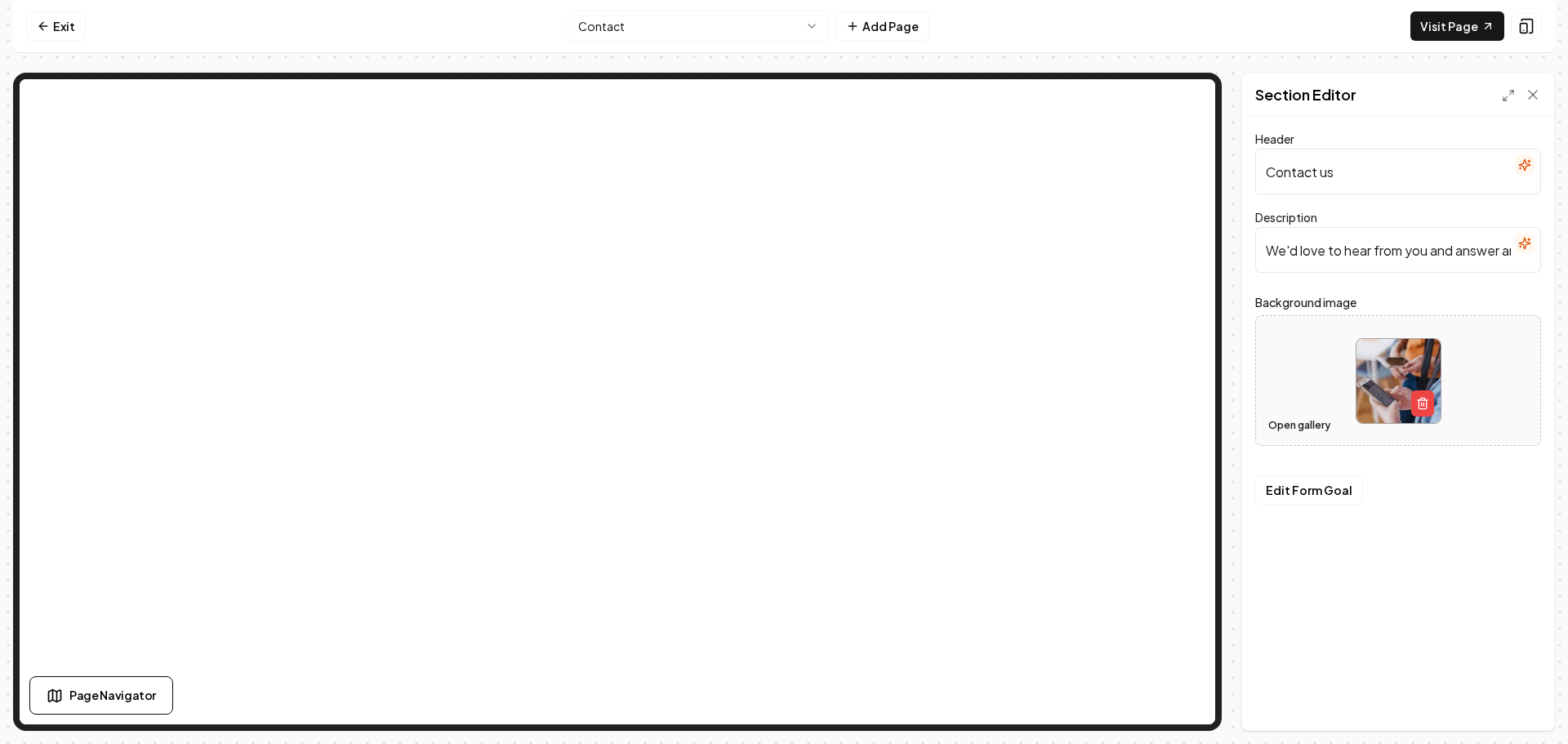
click at [1320, 427] on button "Open gallery" at bounding box center [1300, 425] width 74 height 26
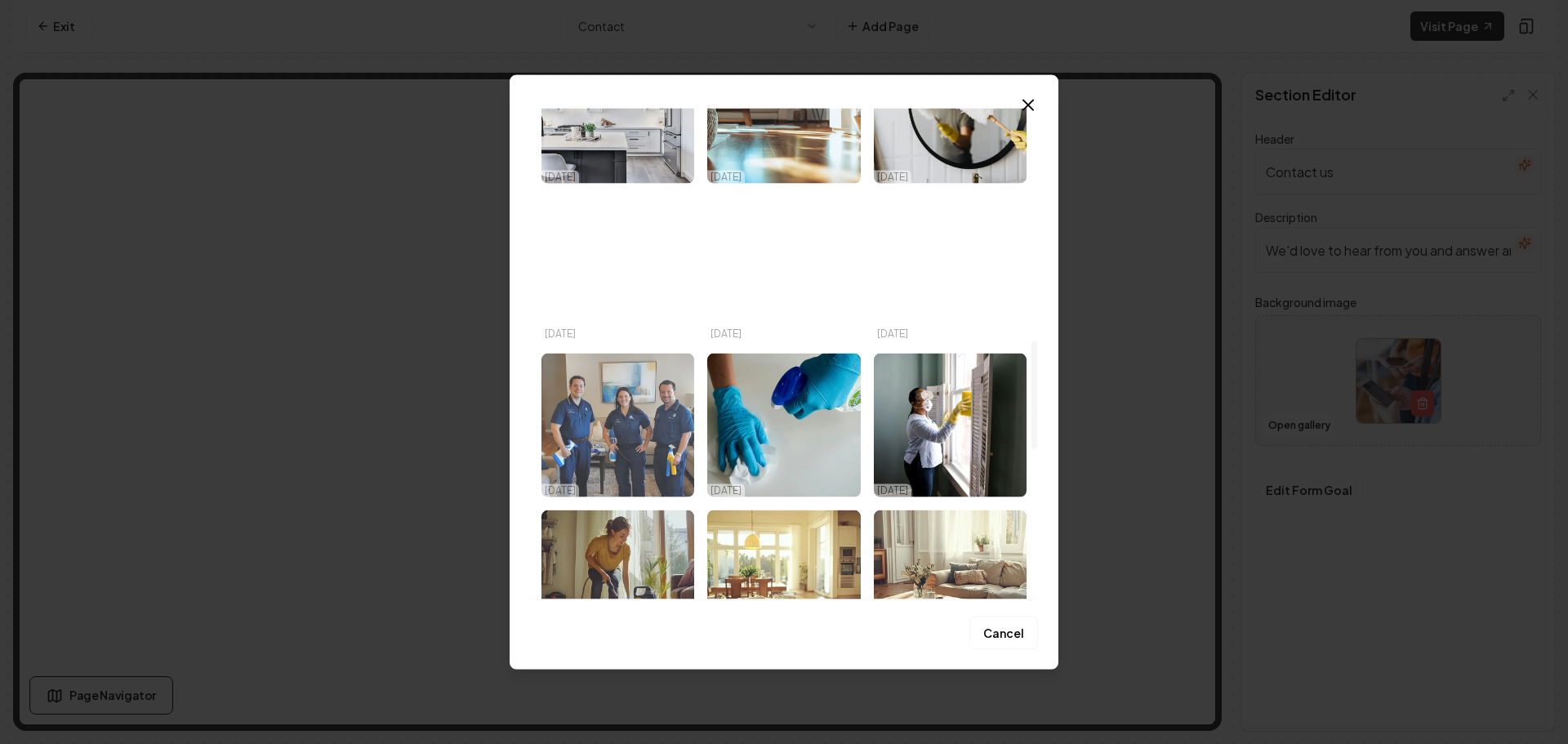
scroll to position [1225, 0]
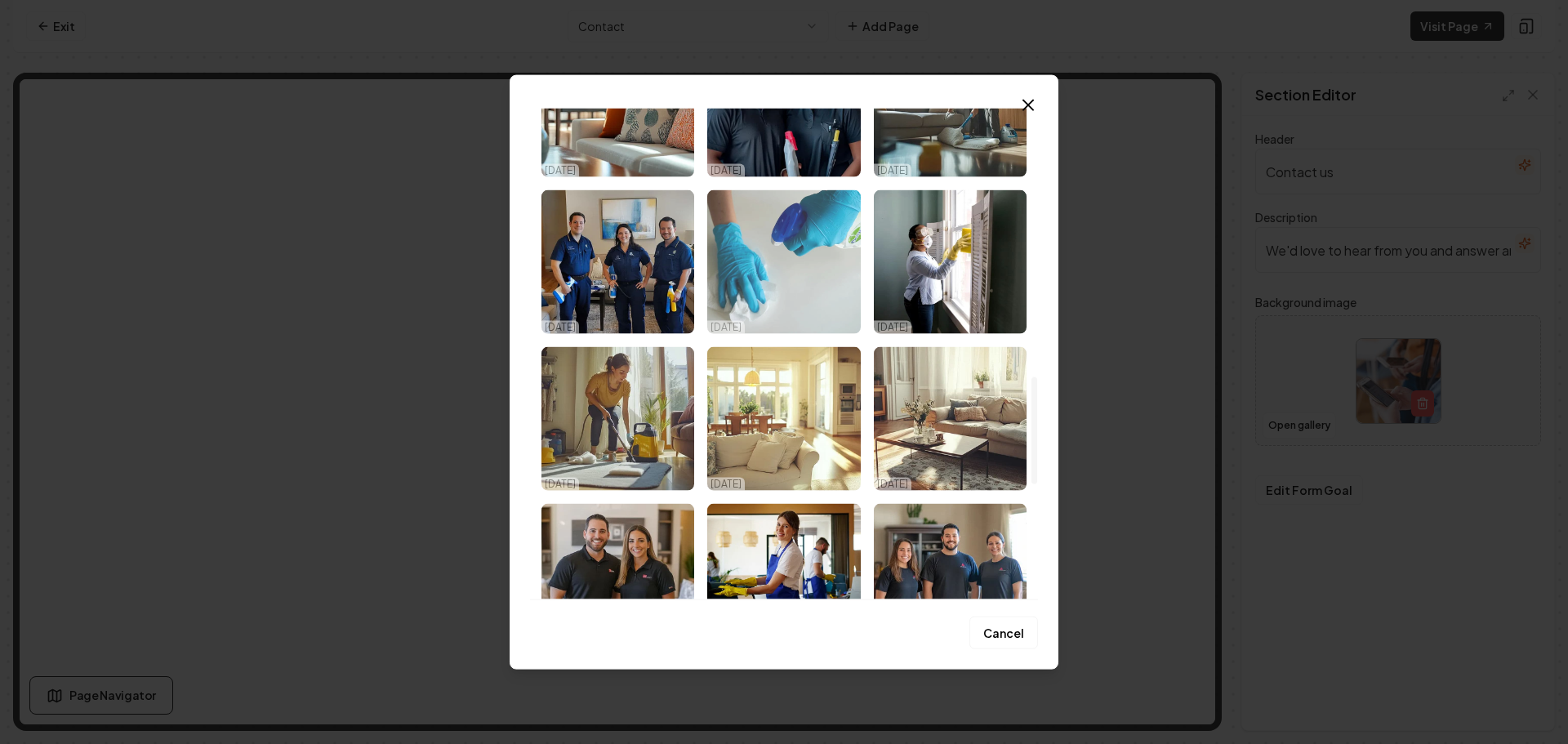
click at [784, 290] on img "Select image image_68da7c0f5c7cd75eb8e7c157.jpeg" at bounding box center [784, 262] width 153 height 144
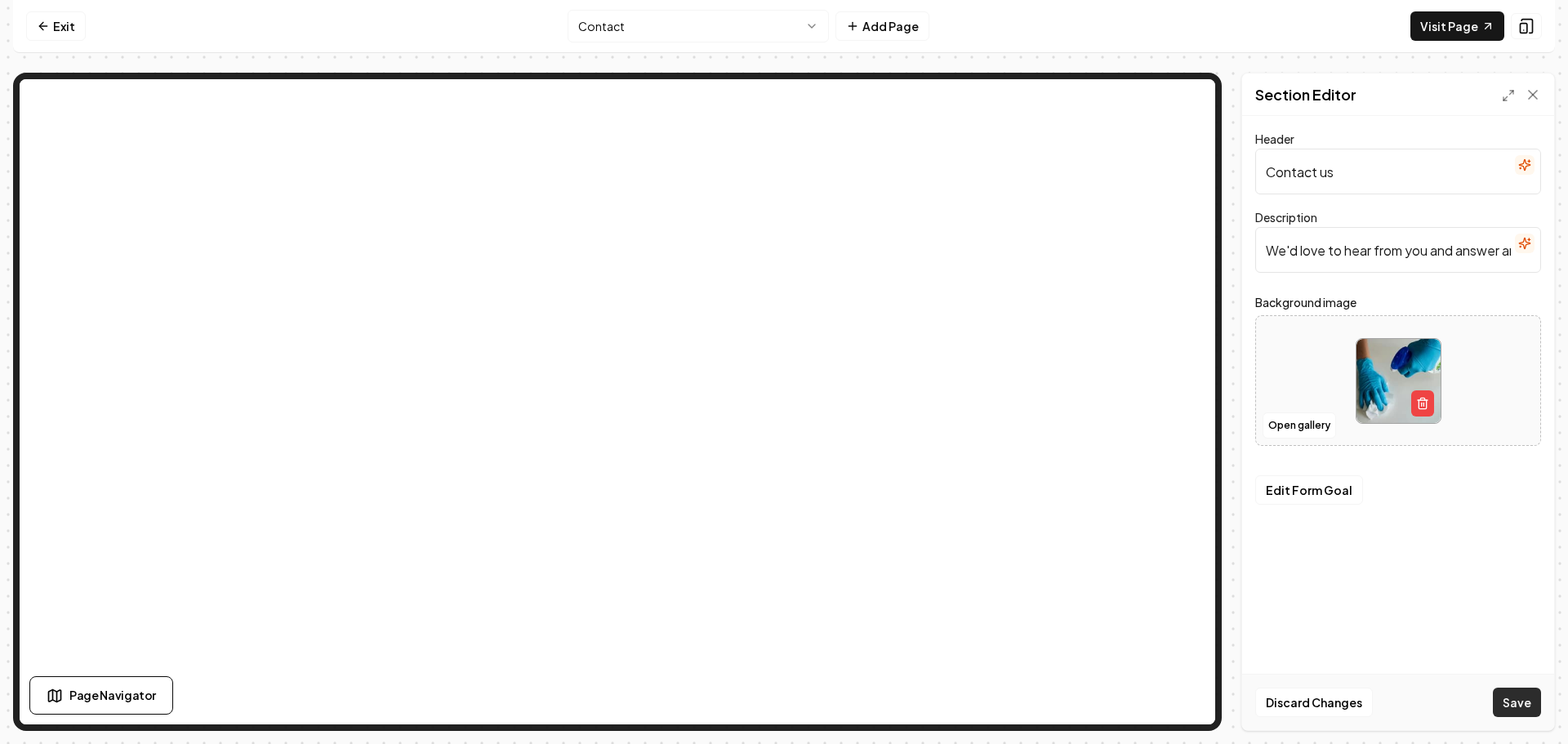
click at [1505, 698] on button "Save" at bounding box center [1517, 703] width 48 height 30
click at [629, 22] on html "Computer Required This feature is only available on a computer. Please switch t…" at bounding box center [784, 372] width 1568 height 744
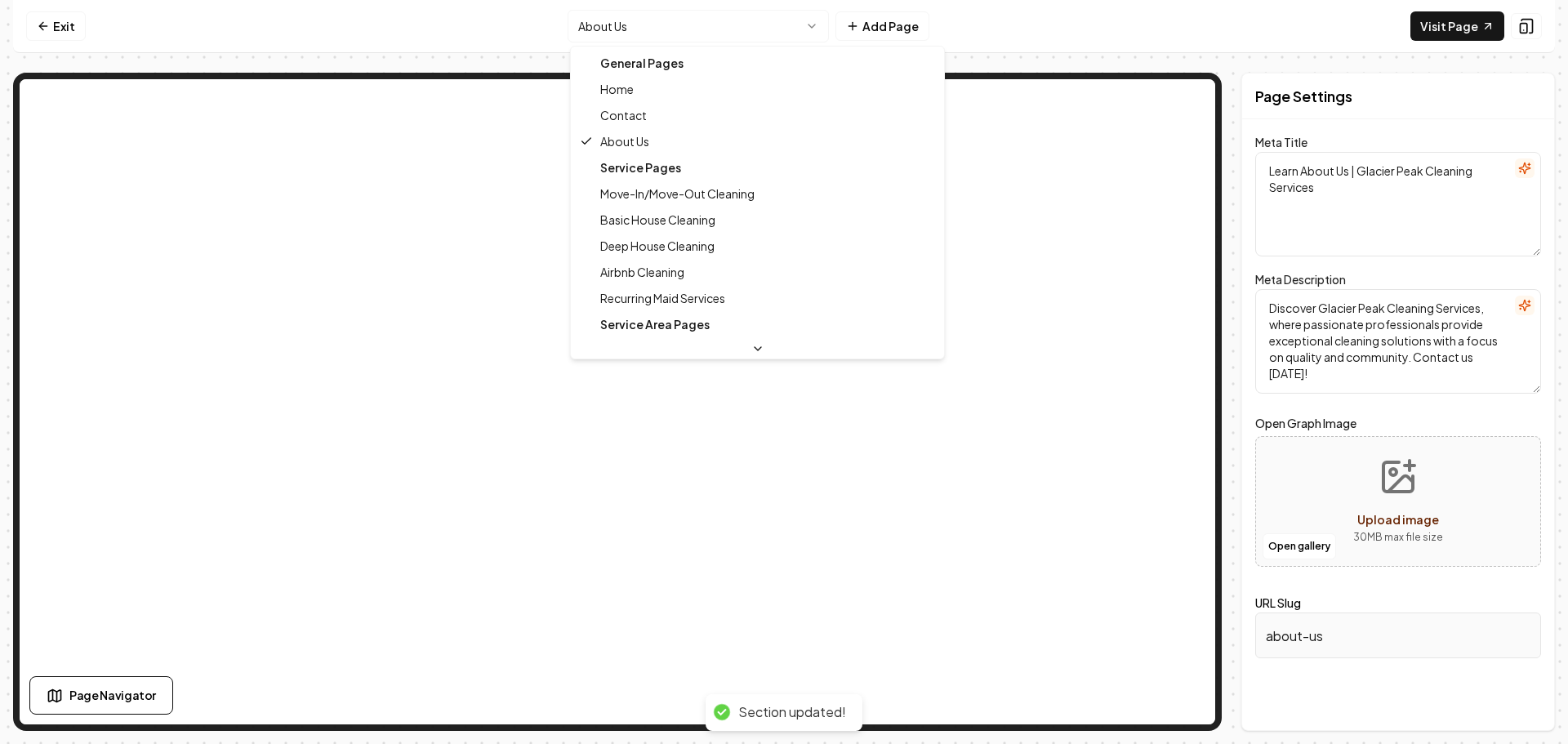
click at [731, 28] on html "Computer Required This feature is only available on a computer. Please switch t…" at bounding box center [784, 372] width 1568 height 744
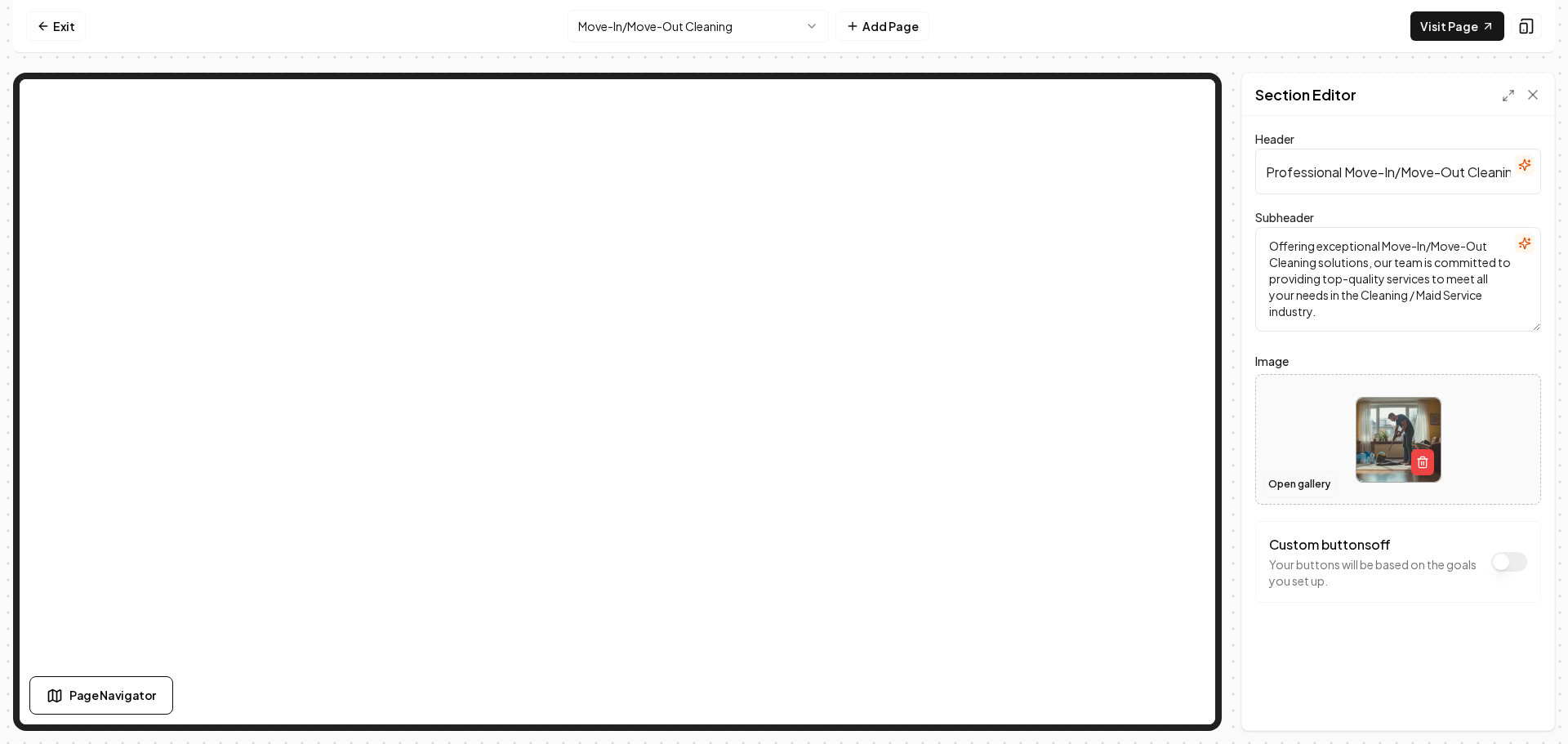
click at [1310, 482] on button "Open gallery" at bounding box center [1300, 484] width 74 height 26
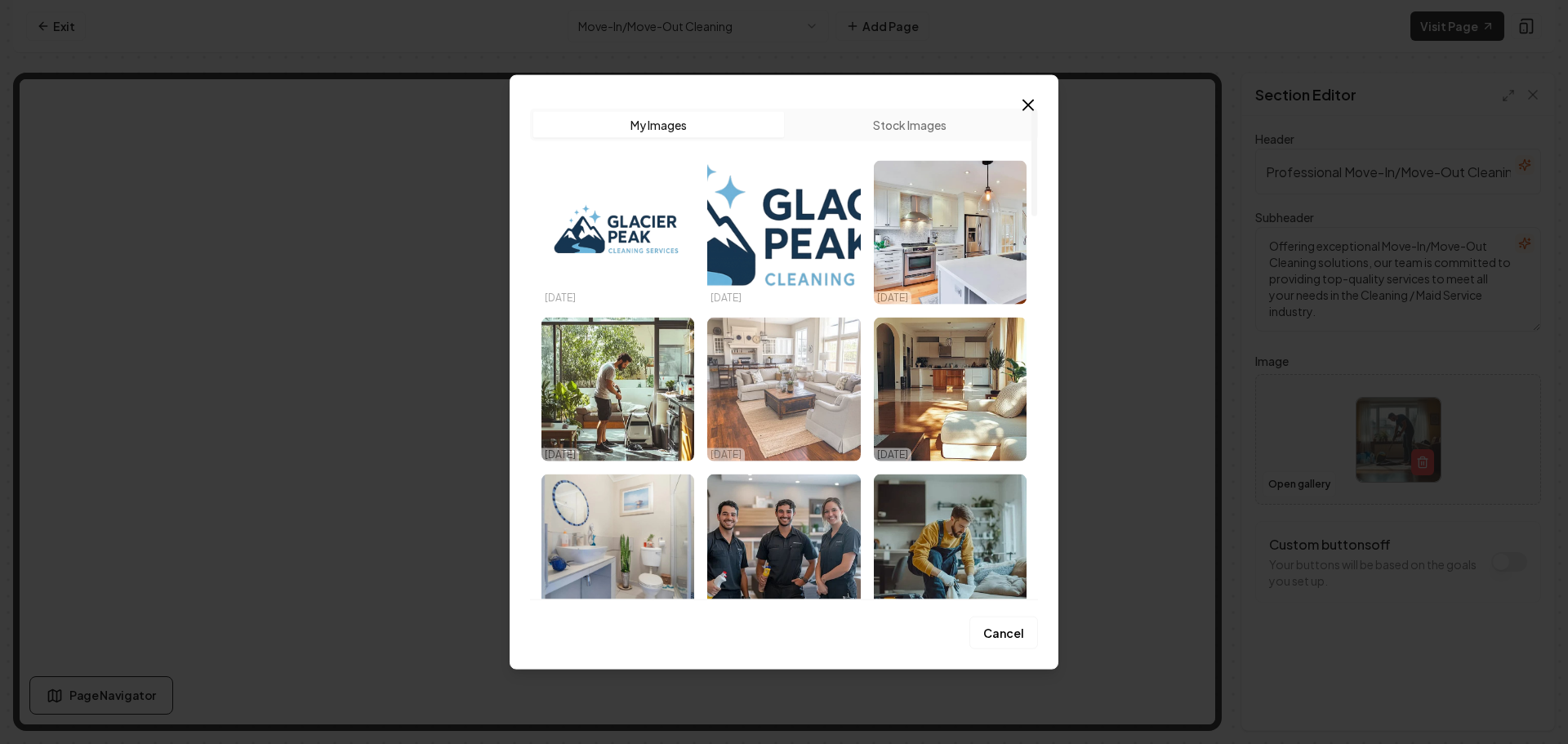
click at [789, 416] on img "Select image image_68da7c0f5c7cd75eb8e7c1ce.png" at bounding box center [784, 389] width 153 height 144
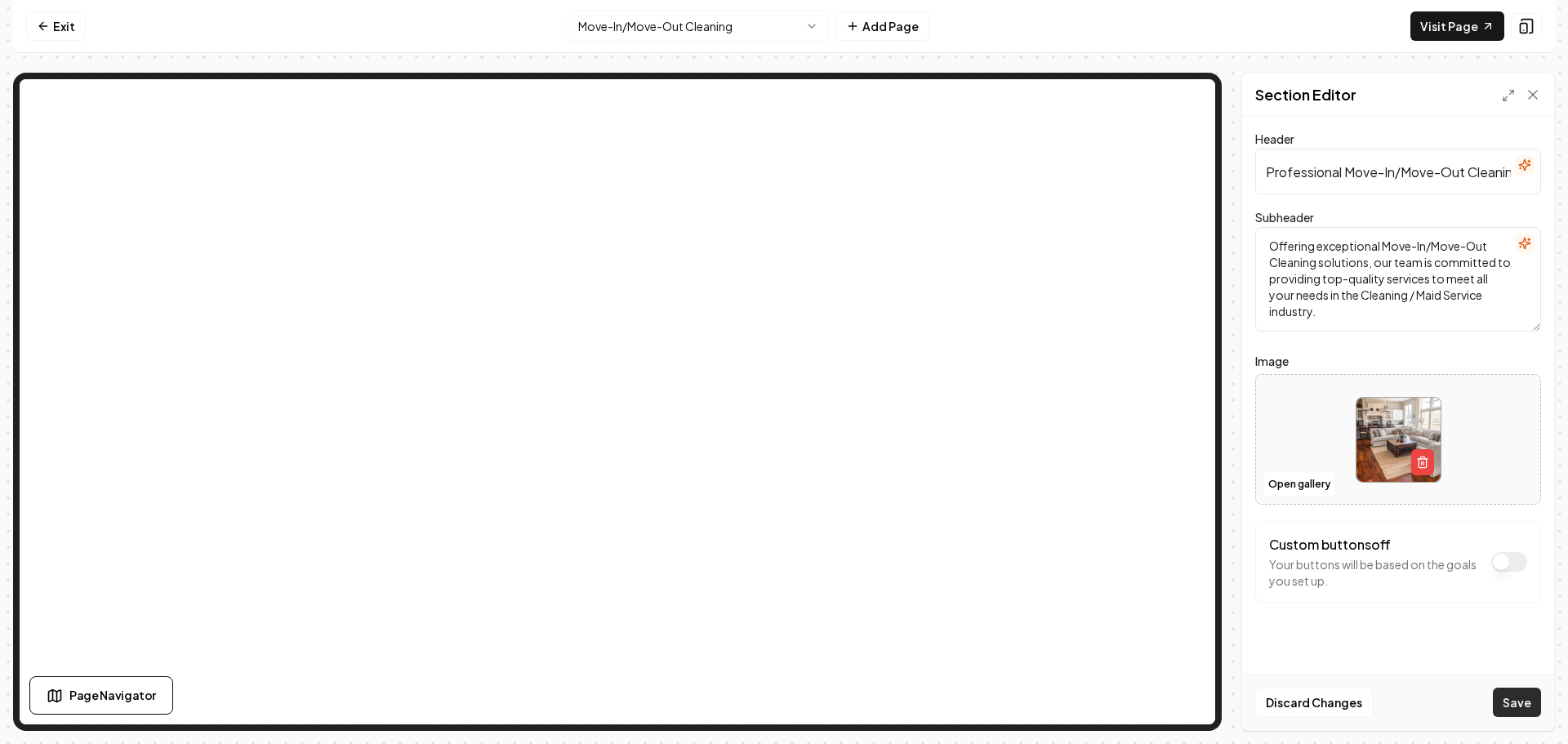
click at [1508, 699] on button "Save" at bounding box center [1517, 703] width 48 height 30
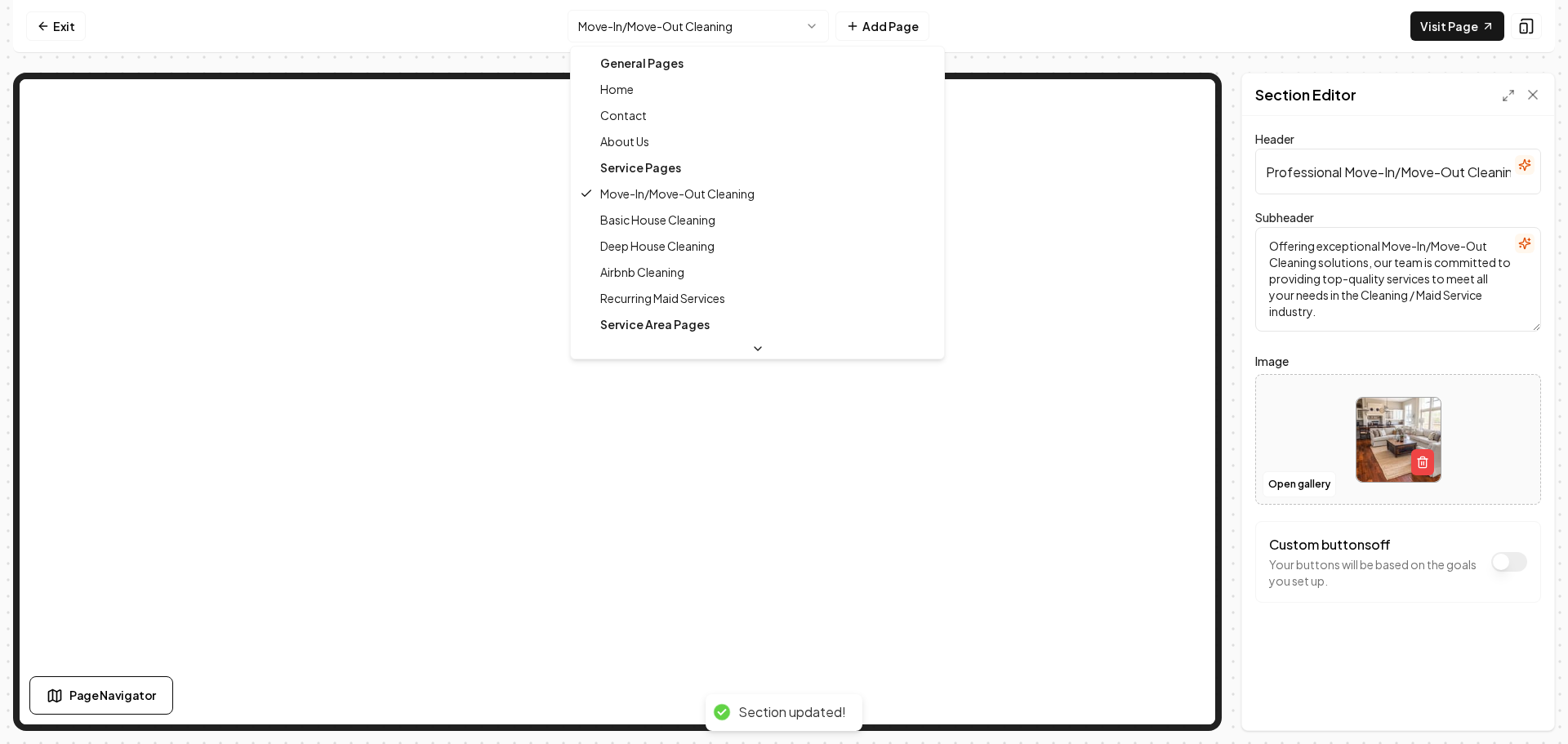
click at [713, 32] on html "Computer Required This feature is only available on a computer. Please switch t…" at bounding box center [784, 372] width 1568 height 744
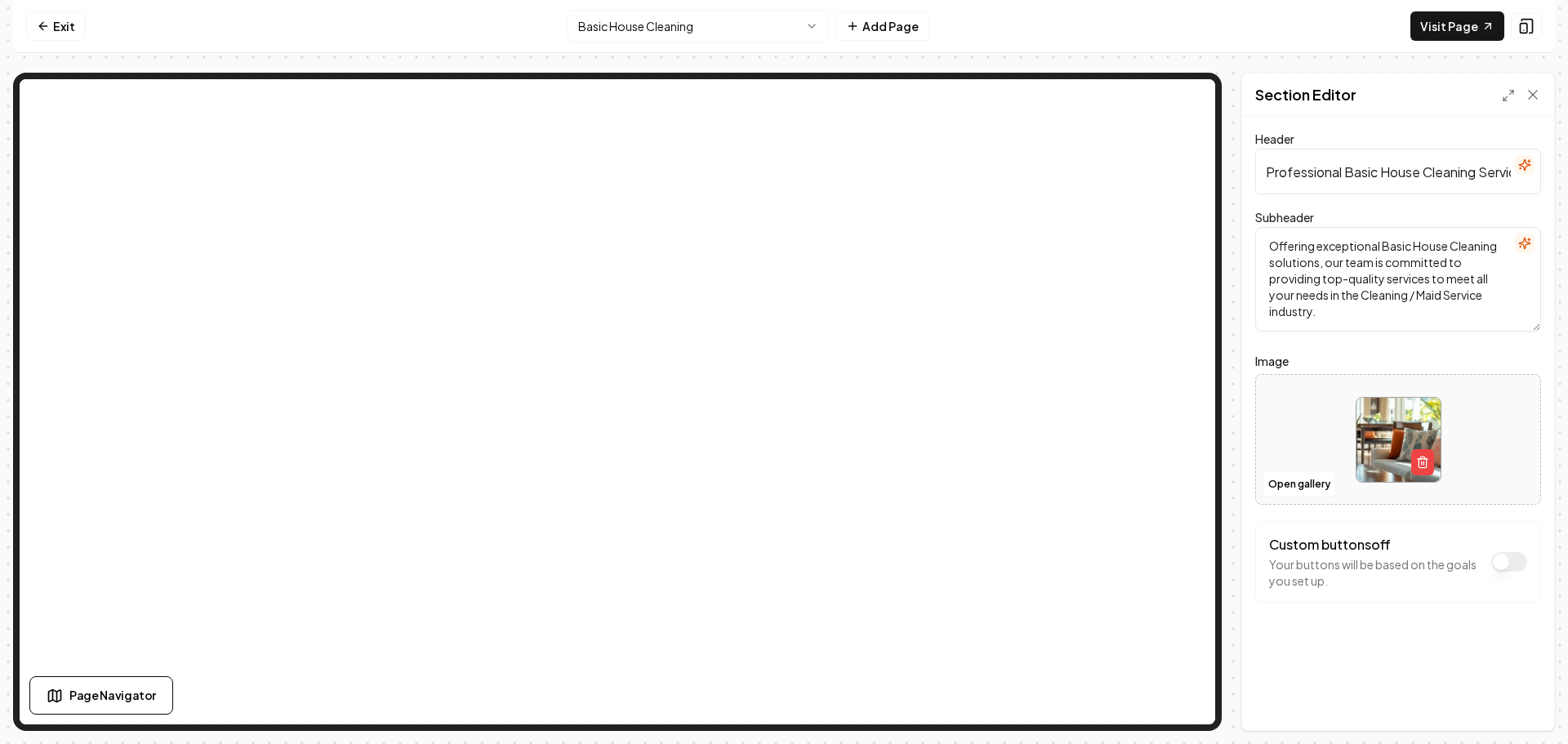
click at [667, 23] on html "Computer Required This feature is only available on a computer. Please switch t…" at bounding box center [784, 372] width 1568 height 744
click at [1295, 480] on button "Open gallery" at bounding box center [1300, 484] width 74 height 26
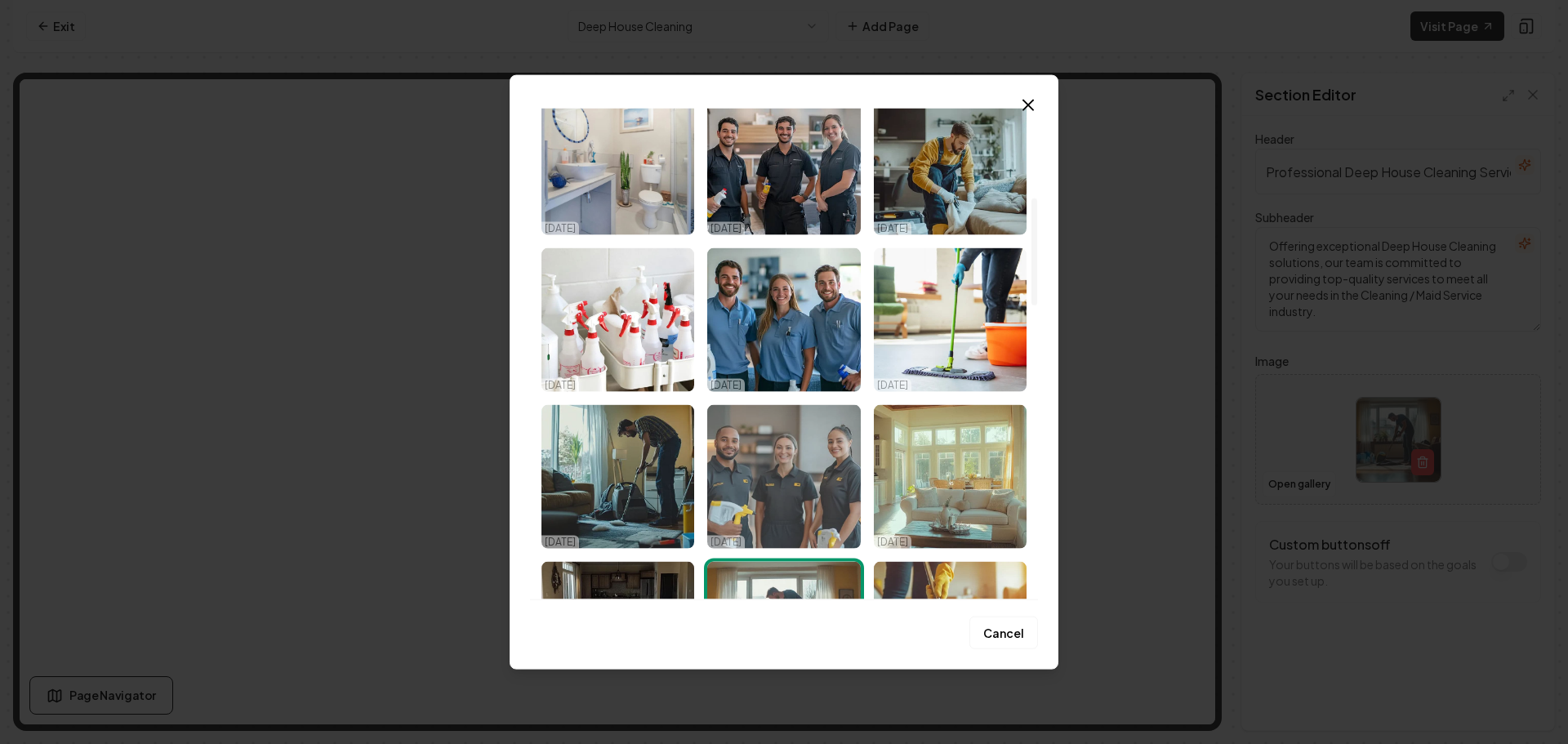
scroll to position [408, 0]
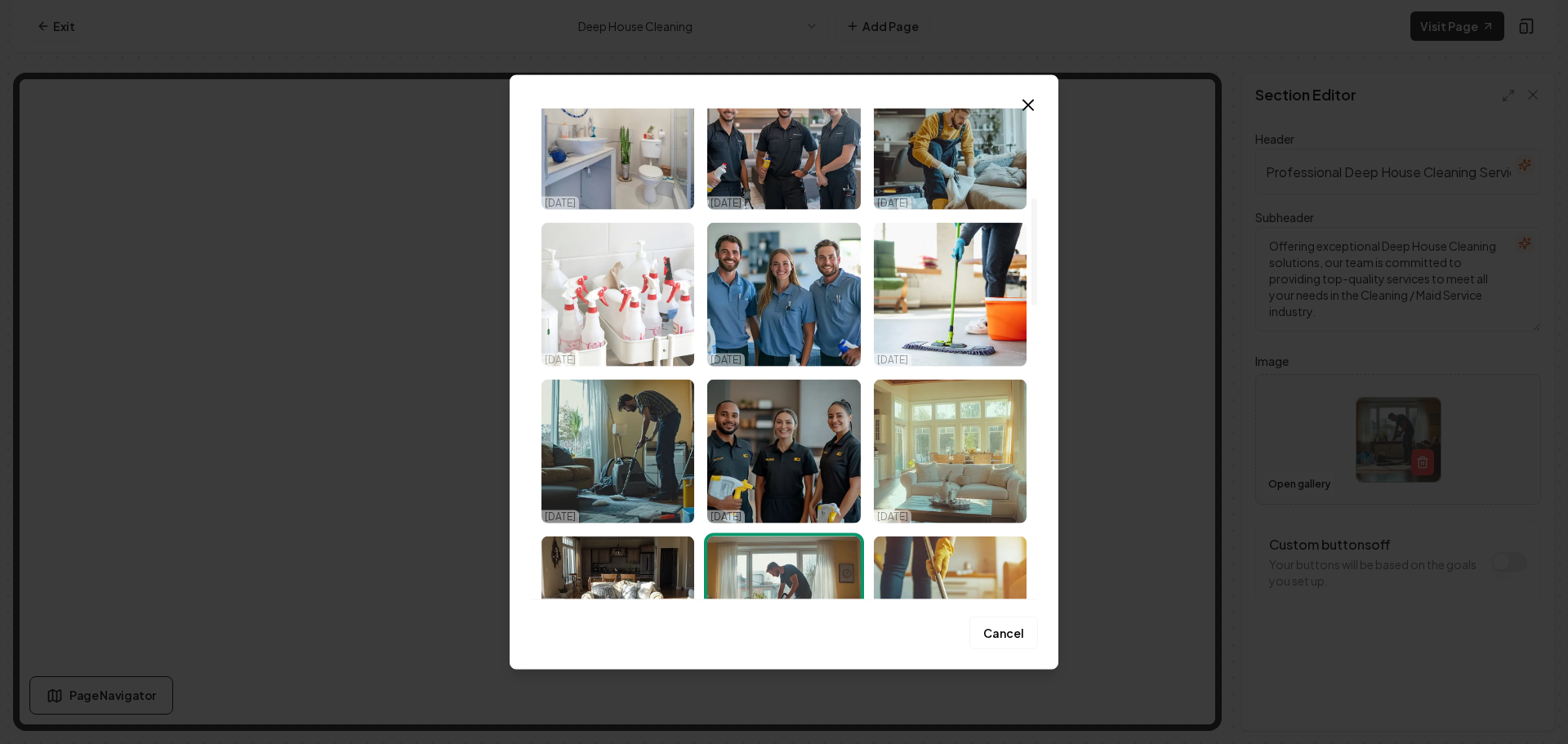
click at [617, 304] on img "Select image image_68da7c0f5c7cd75eb8e7c1ac.jpeg" at bounding box center [618, 294] width 153 height 144
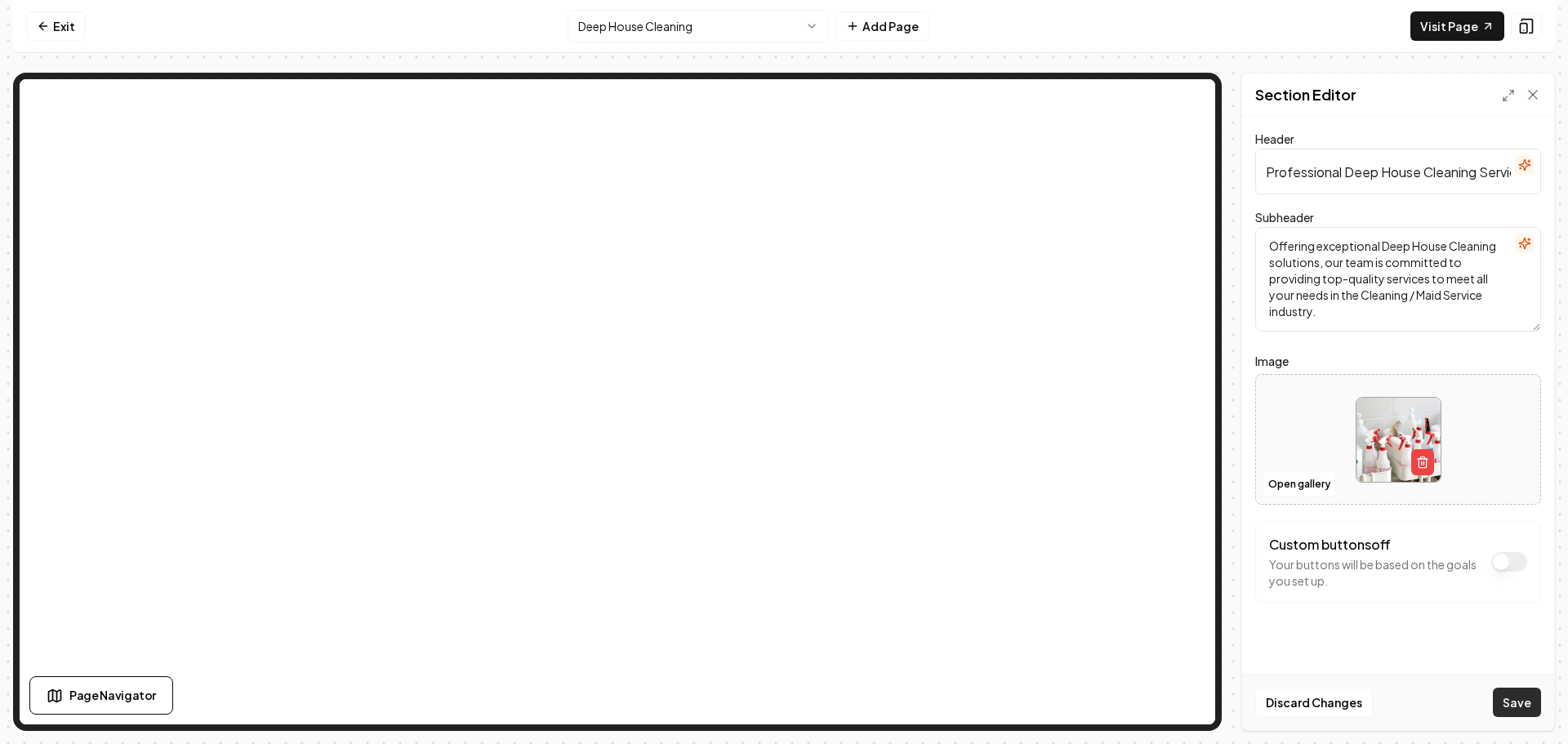
click at [1516, 703] on button "Save" at bounding box center [1517, 703] width 48 height 30
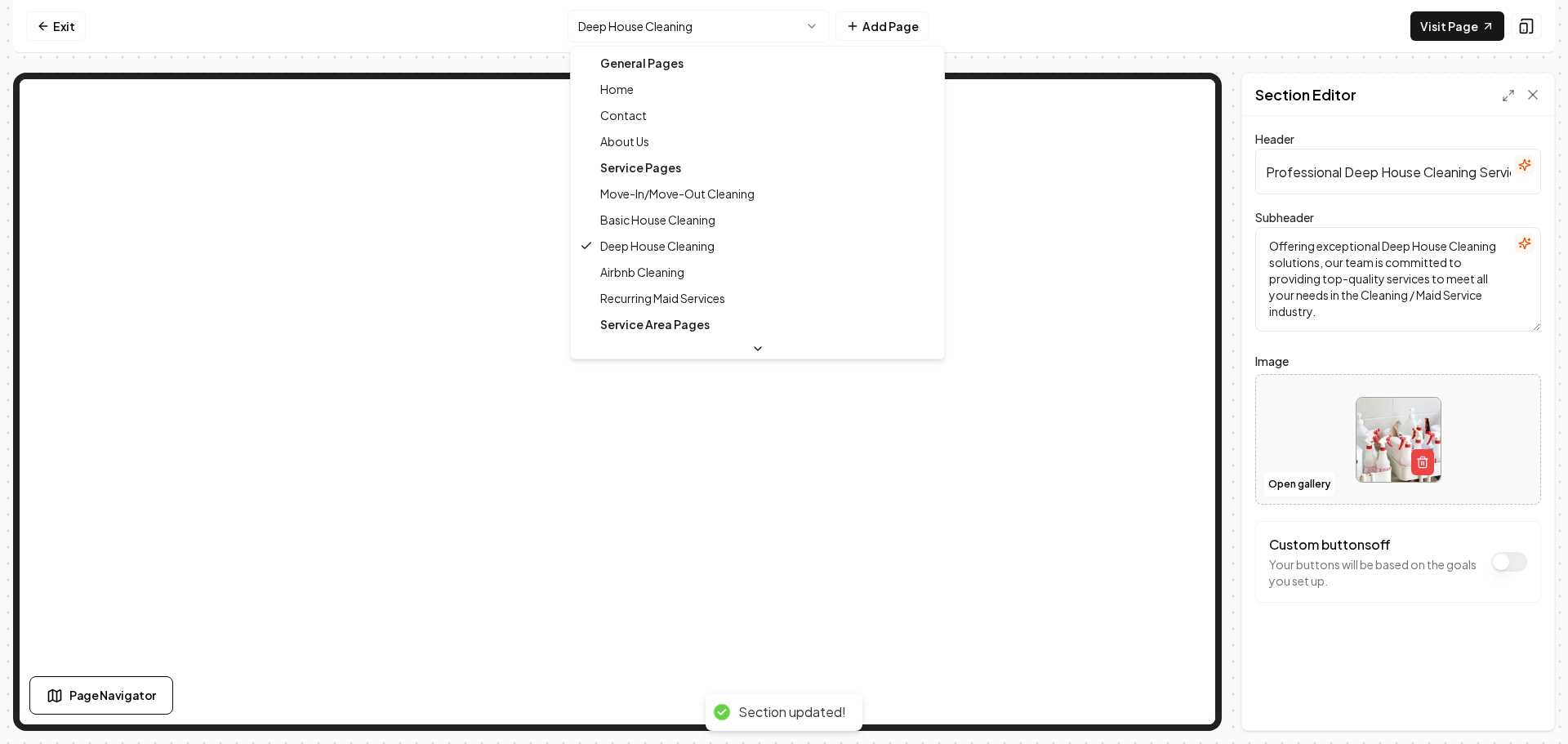
click at [706, 25] on html "Computer Required This feature is only available on a computer. Please switch t…" at bounding box center [784, 372] width 1568 height 744
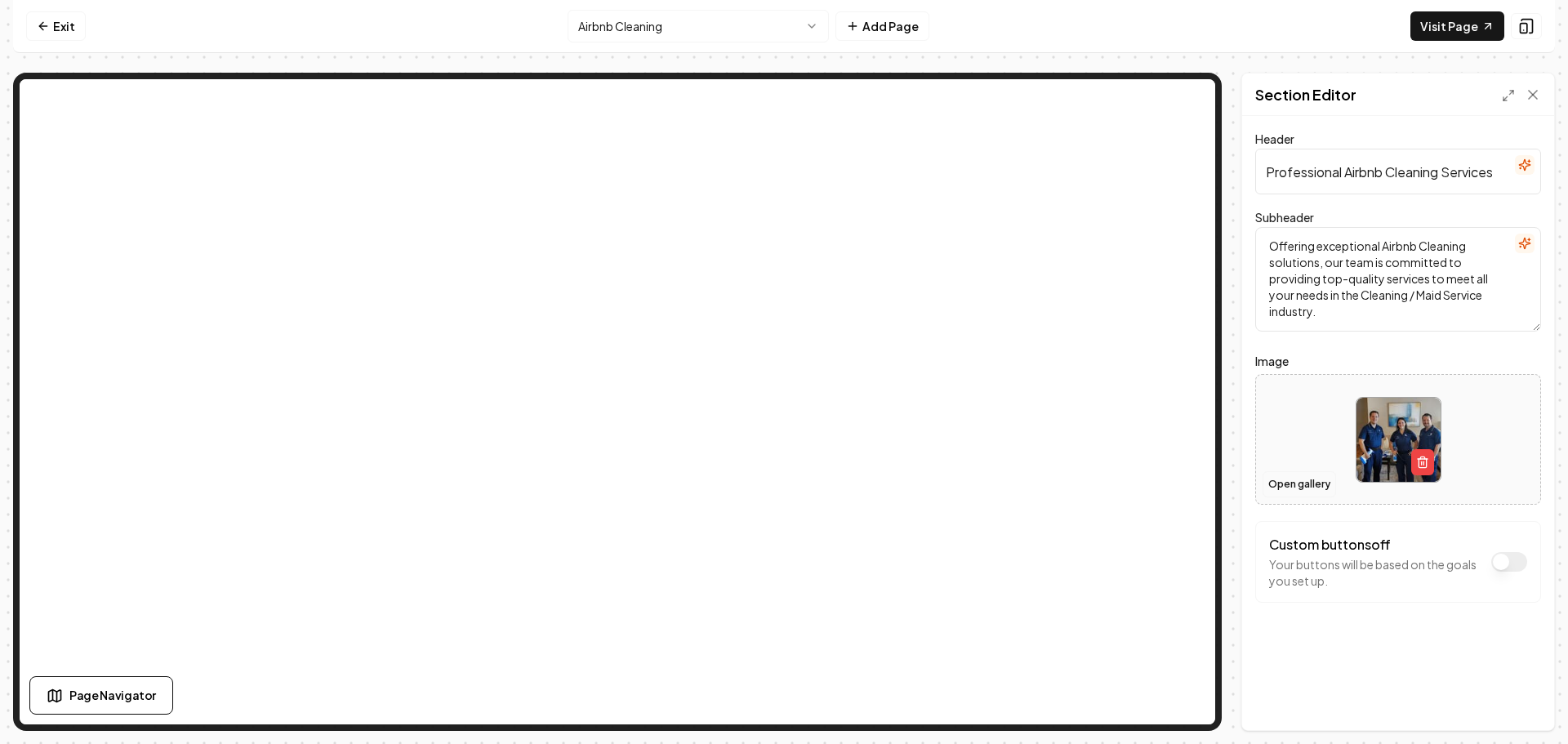
click at [1303, 491] on button "Open gallery" at bounding box center [1300, 484] width 74 height 26
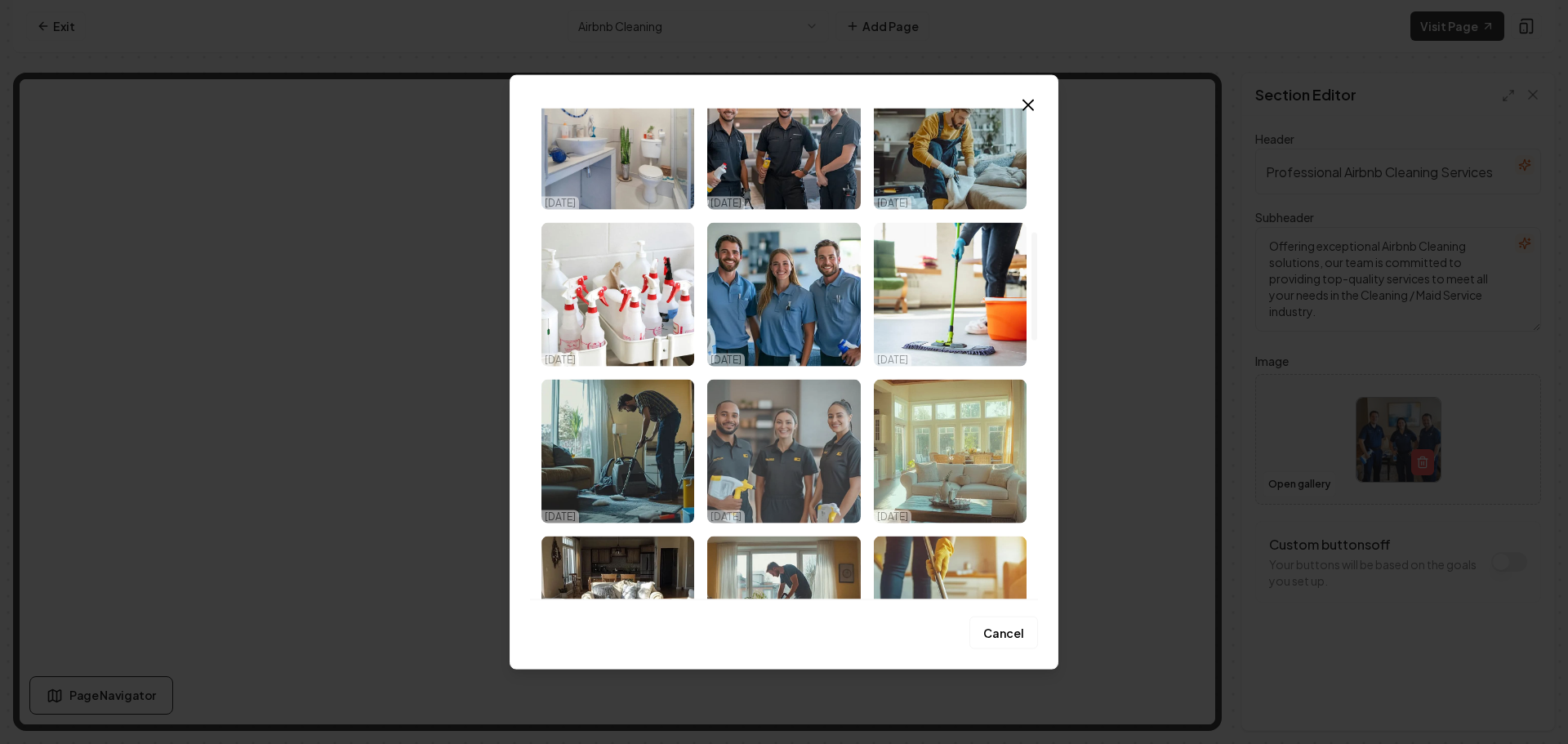
scroll to position [735, 0]
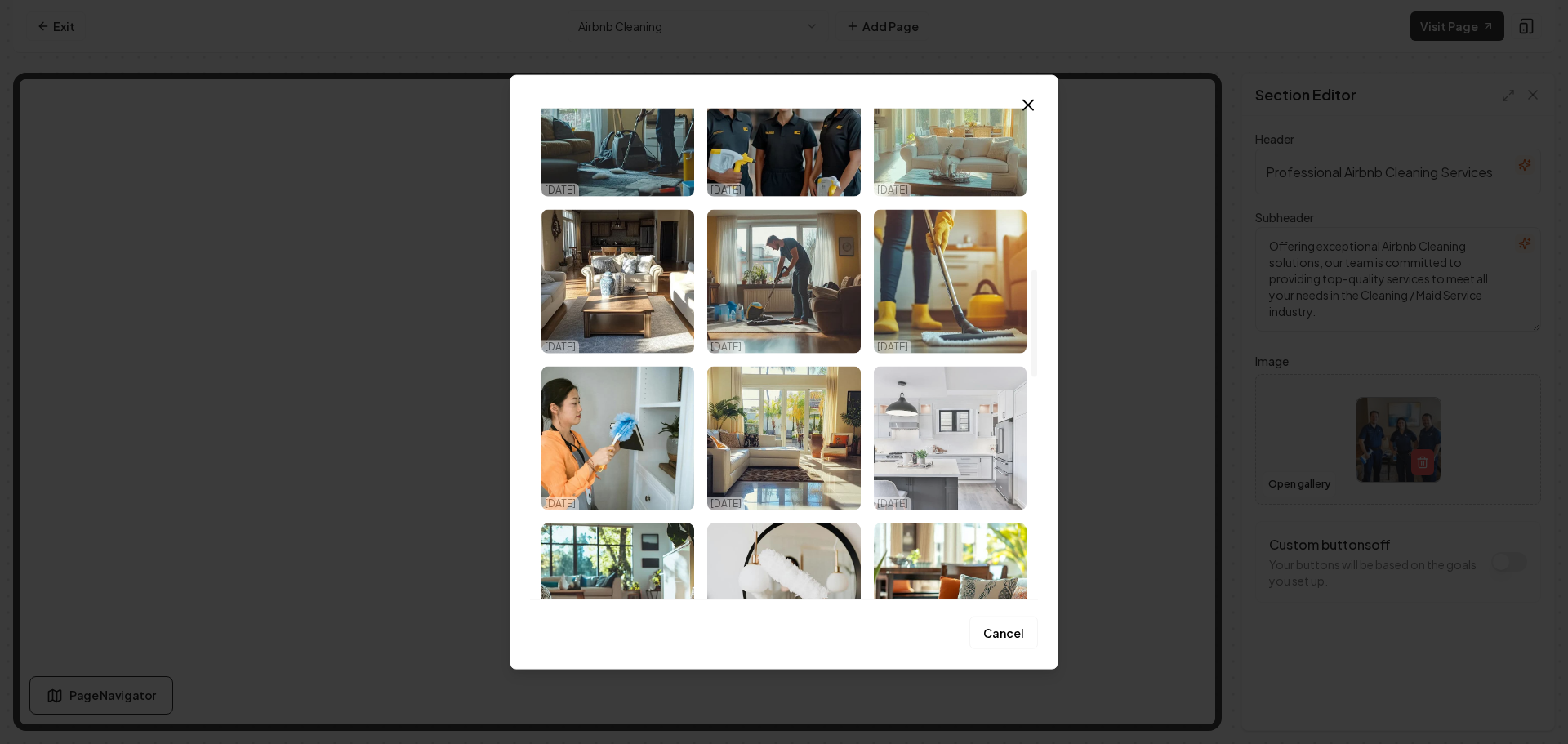
click at [965, 455] on img "Select image image_68da7c0f5c7cd75eb8e7c16d.jpeg" at bounding box center [950, 438] width 153 height 144
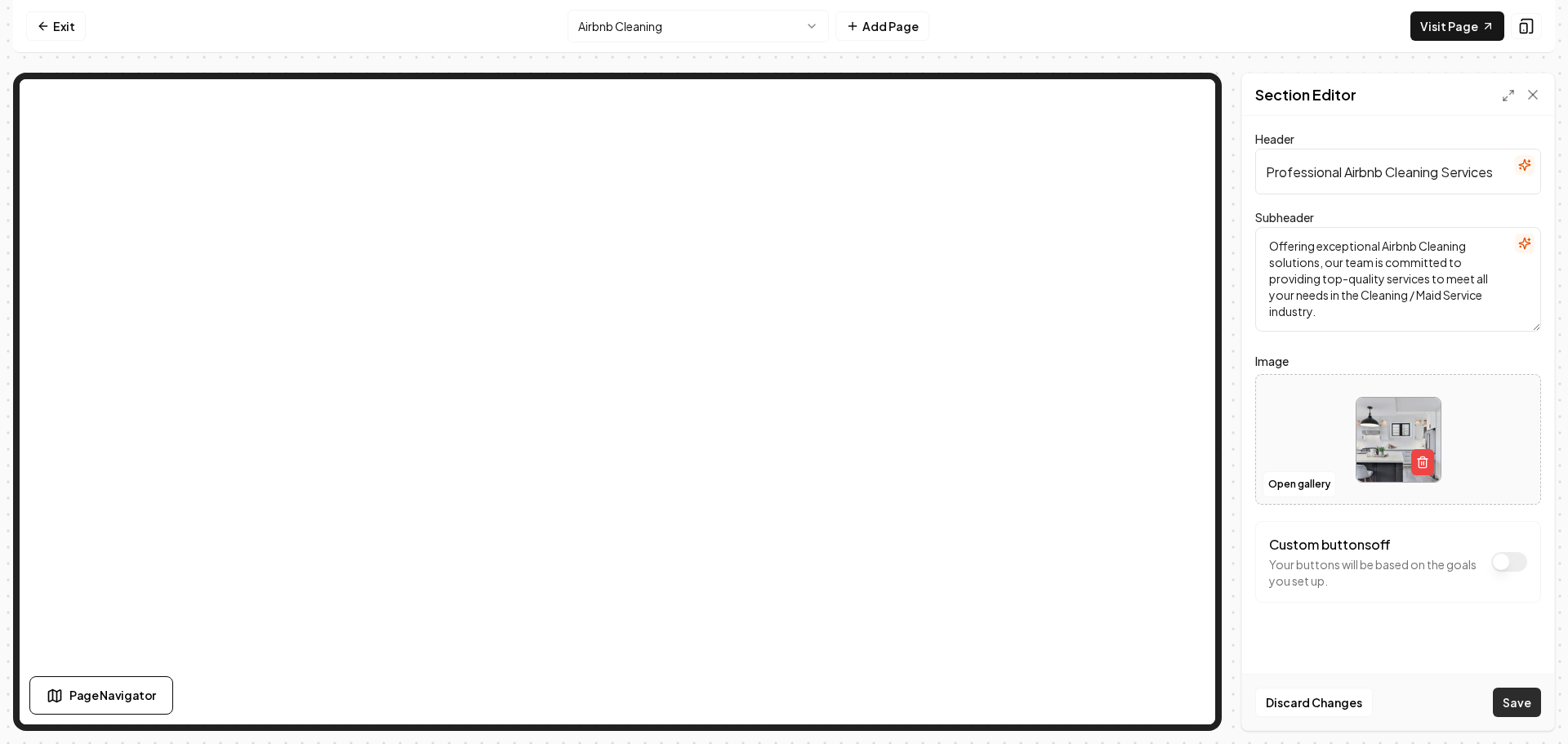
click at [1515, 700] on button "Save" at bounding box center [1517, 703] width 48 height 30
click at [706, 29] on html "Computer Required This feature is only available on a computer. Please switch t…" at bounding box center [784, 372] width 1568 height 744
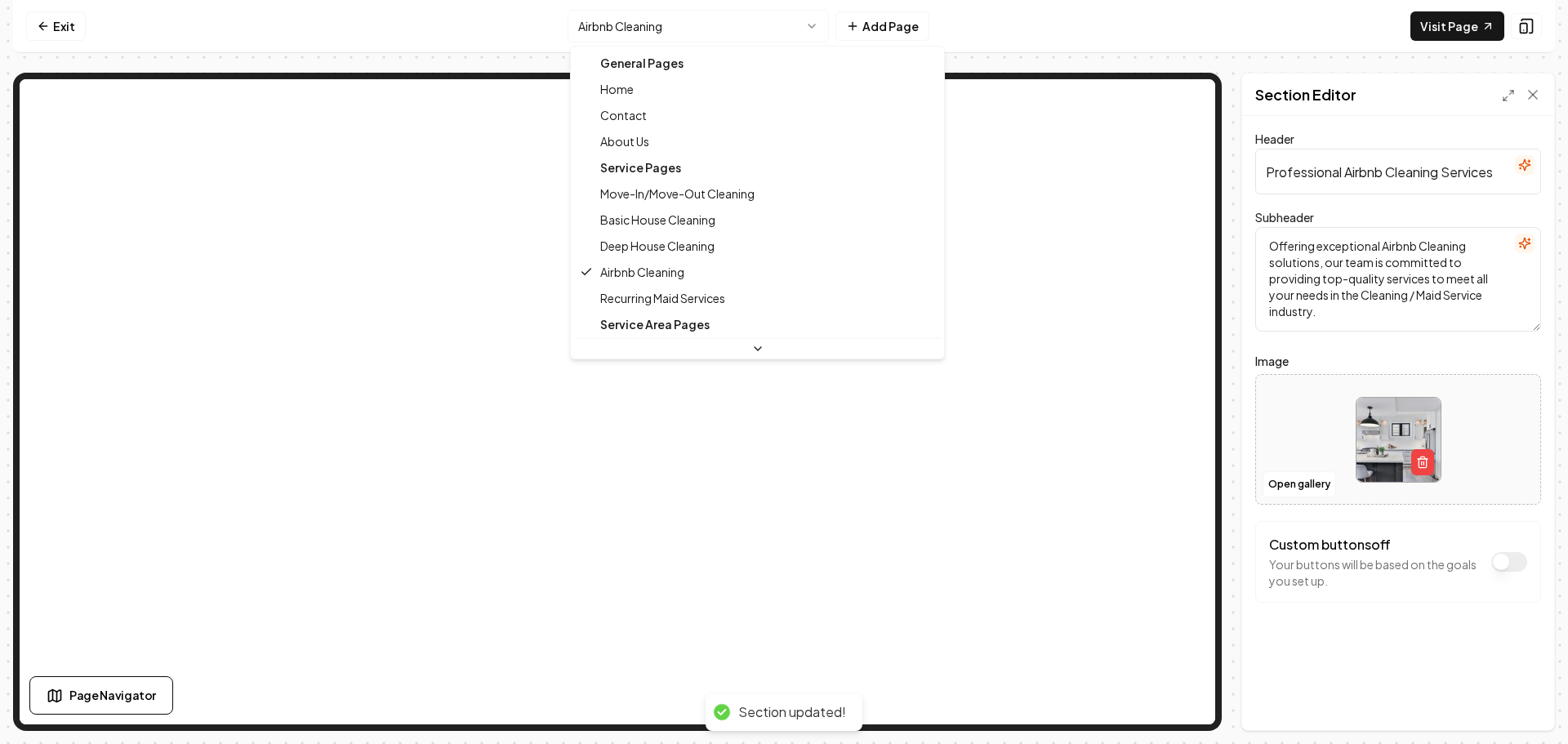
scroll to position [53, 0]
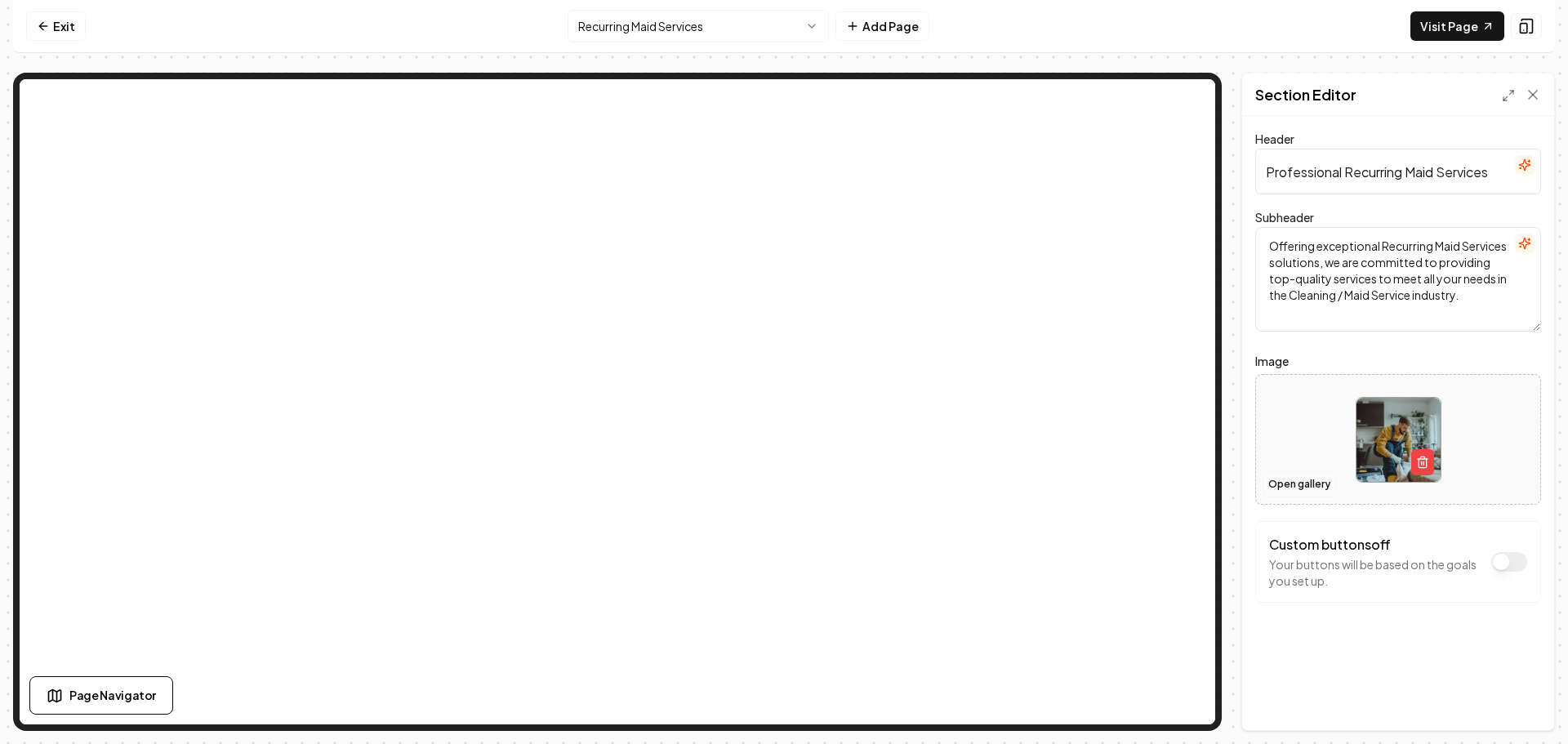
click at [1294, 472] on button "Open gallery" at bounding box center [1300, 484] width 74 height 26
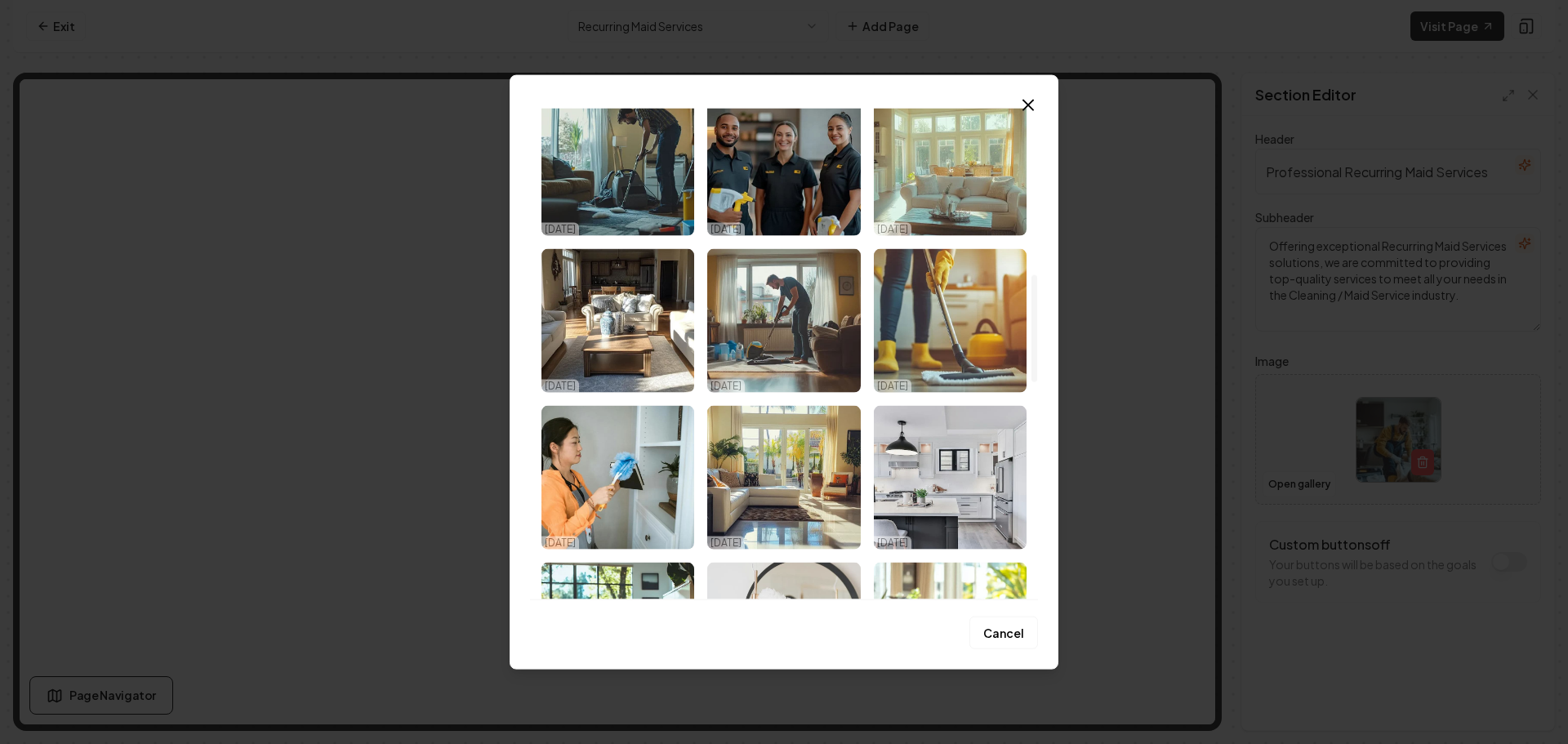
scroll to position [689, 0]
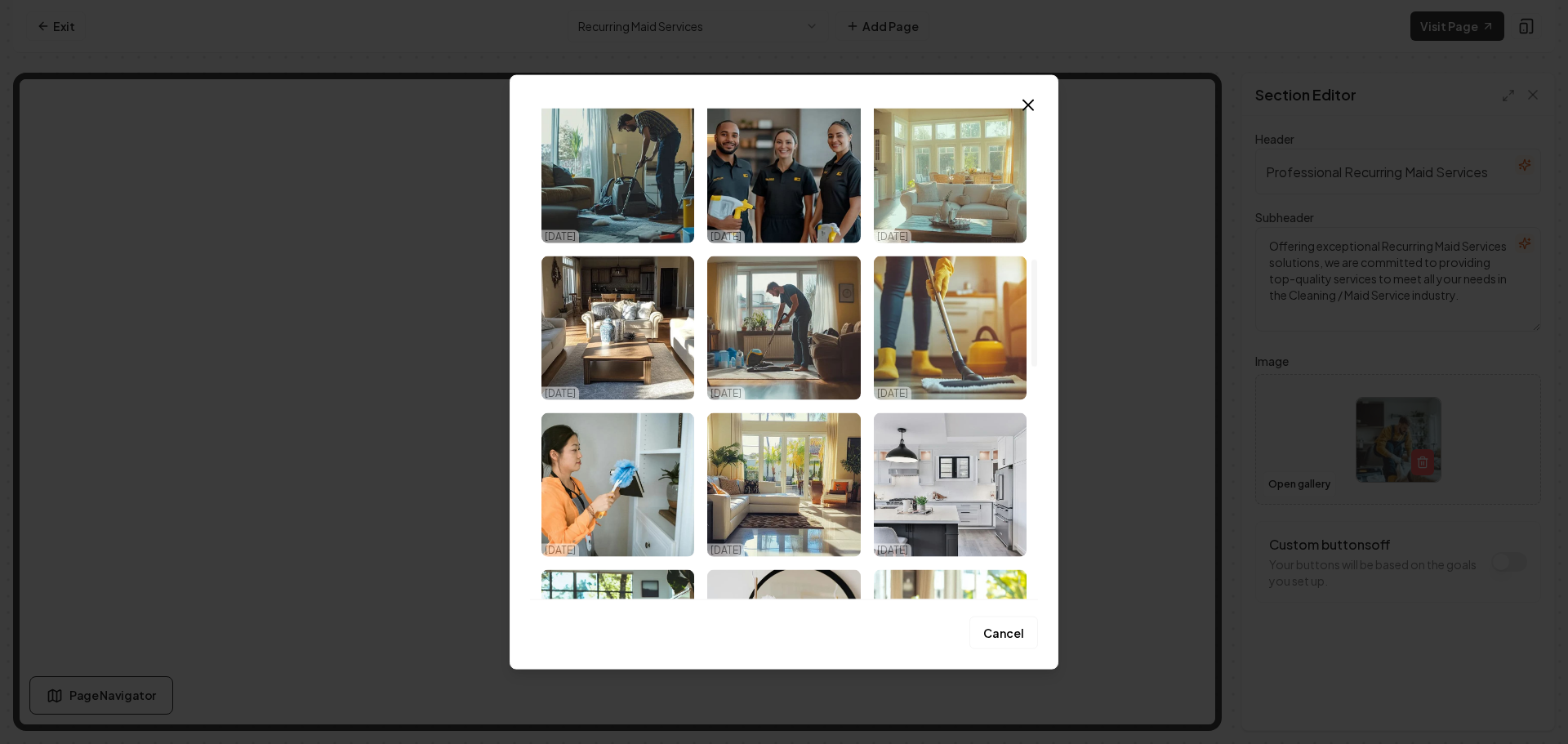
click at [949, 345] on img "Select image image_68da7c0f5c7cd75eb8e7c1c1.png" at bounding box center [950, 327] width 153 height 144
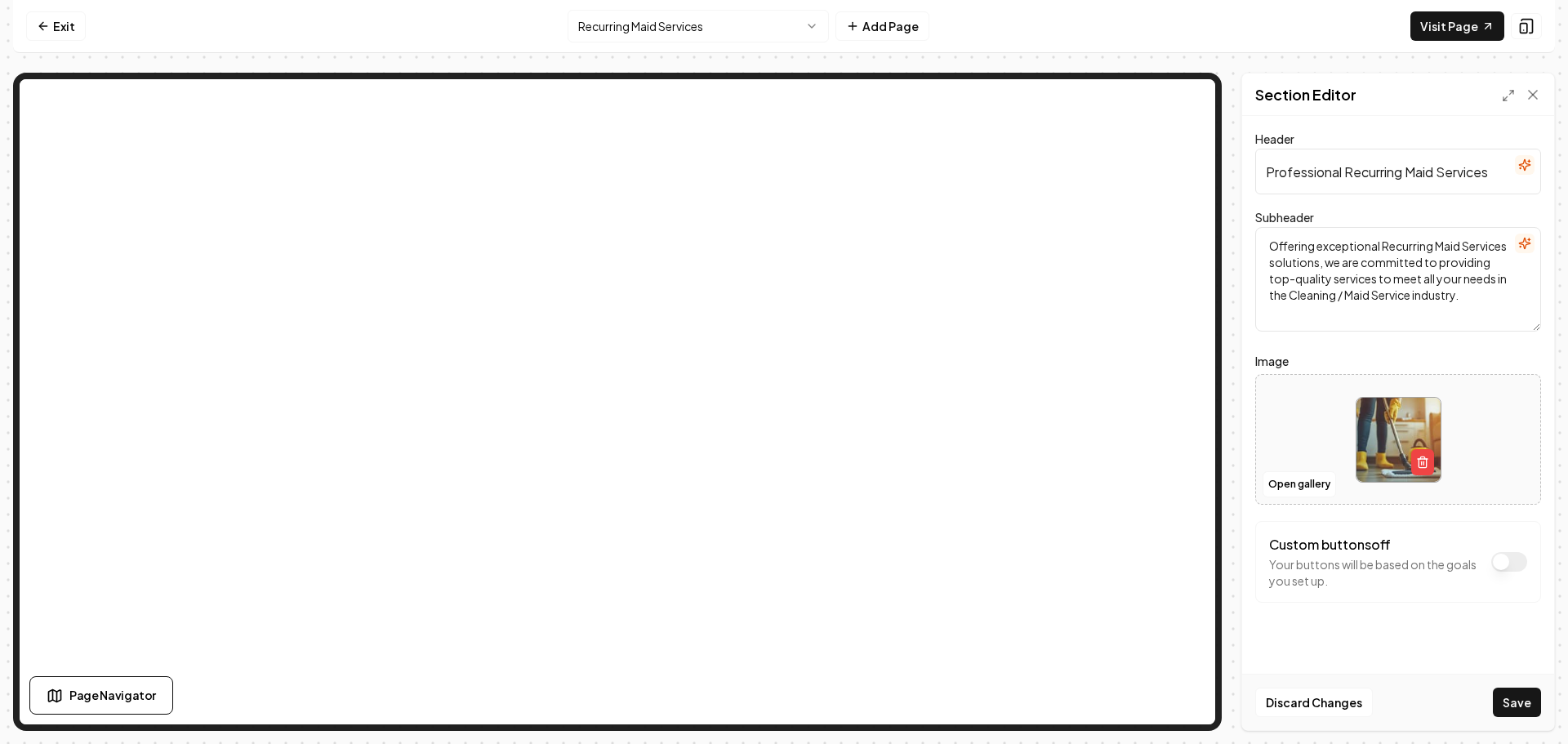
click at [1507, 701] on button "Save" at bounding box center [1517, 703] width 48 height 30
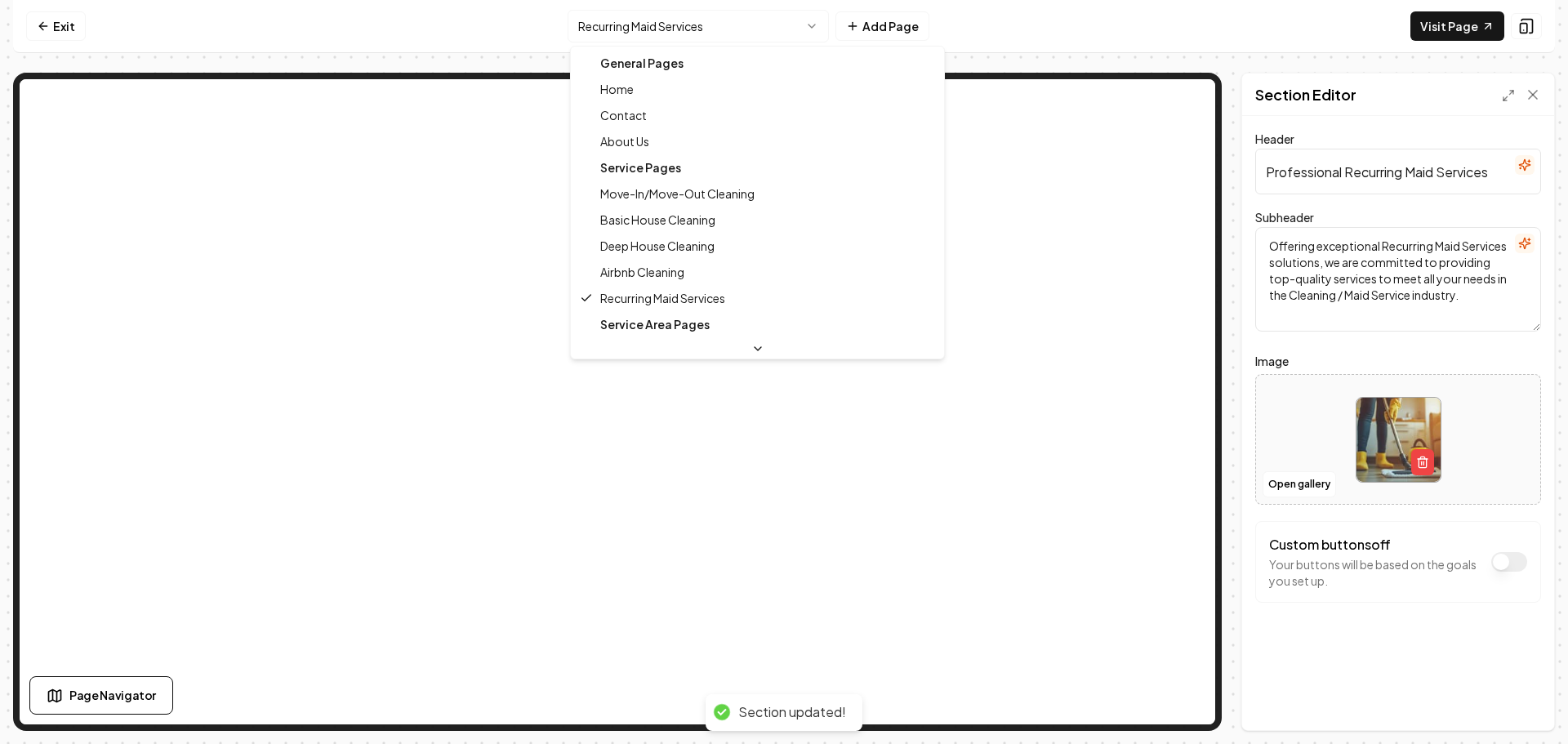
click at [679, 30] on html "Computer Required This feature is only available on a computer. Please switch t…" at bounding box center [784, 372] width 1568 height 744
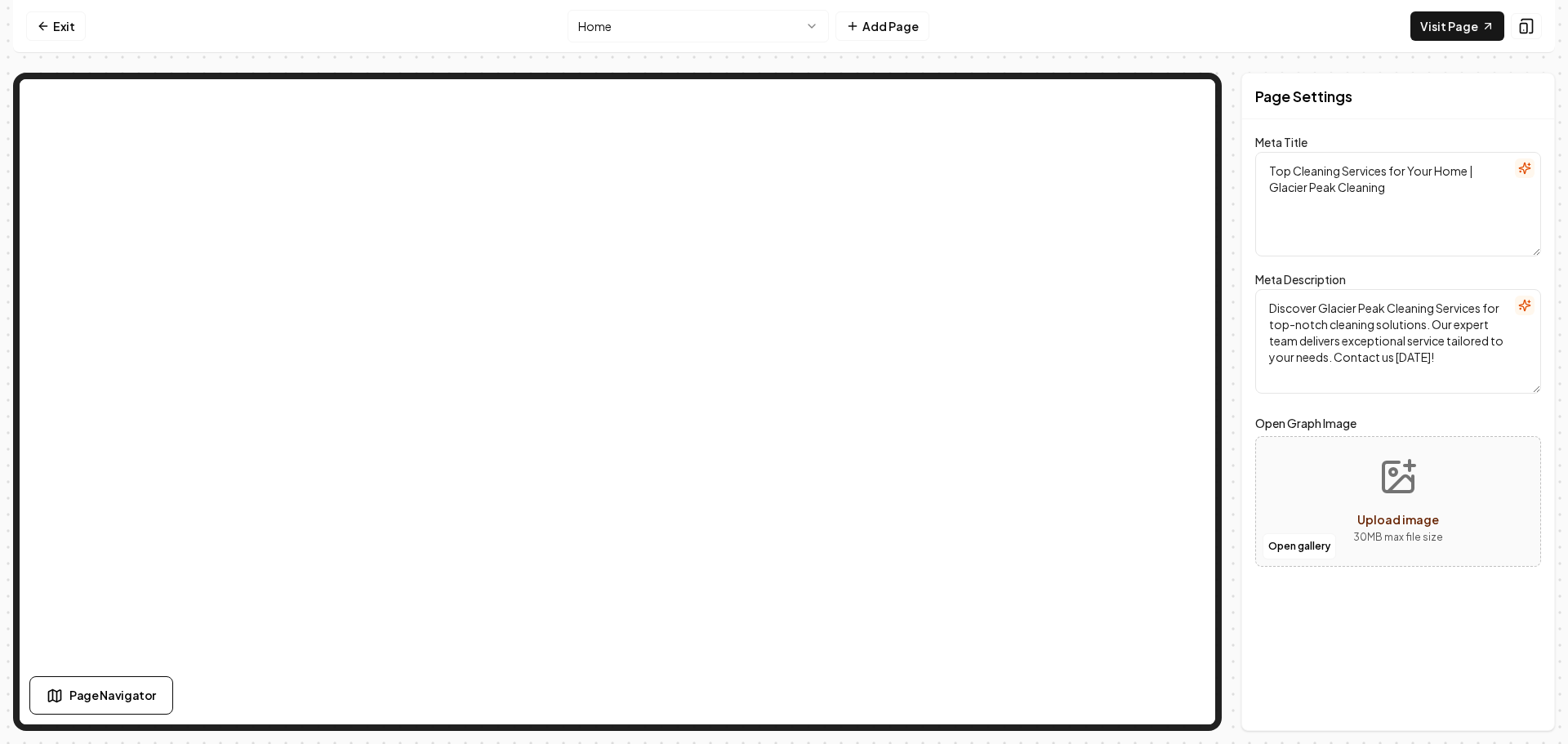
click at [751, 30] on html "Computer Required This feature is only available on a computer. Please switch t…" at bounding box center [784, 372] width 1568 height 744
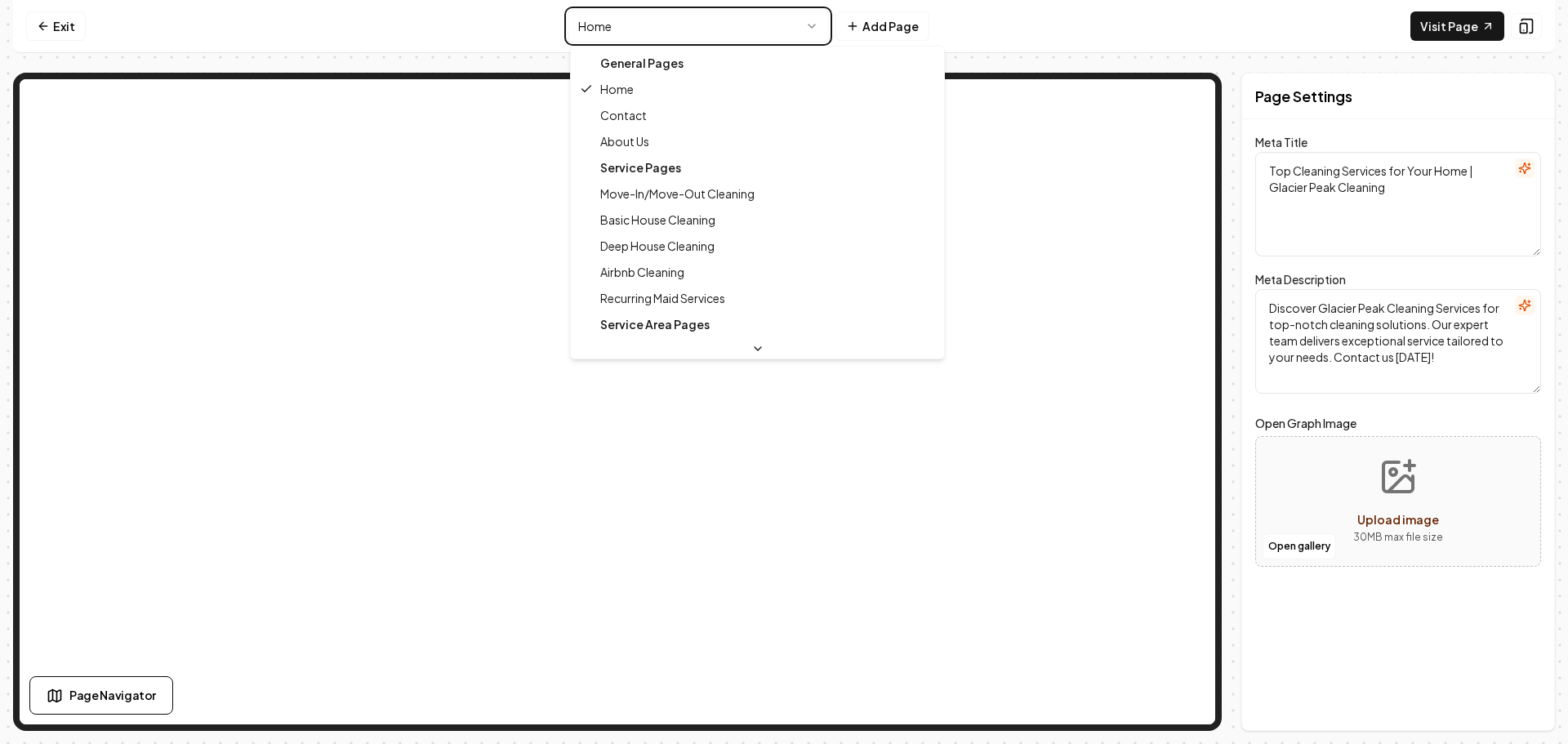
click at [900, 26] on html "Computer Required This feature is only available on a computer. Please switch t…" at bounding box center [784, 372] width 1568 height 744
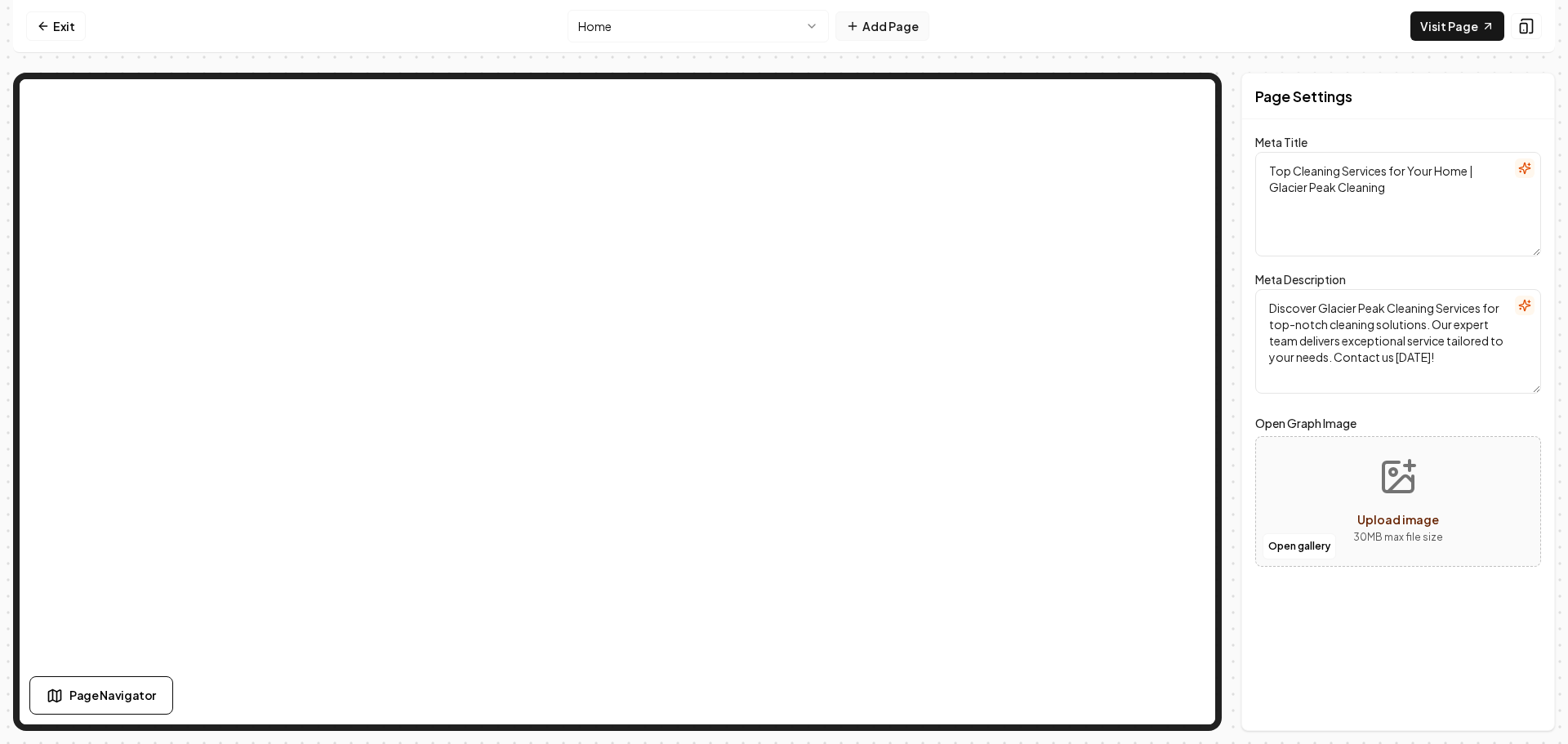
click at [896, 27] on button "Add Page" at bounding box center [882, 26] width 94 height 30
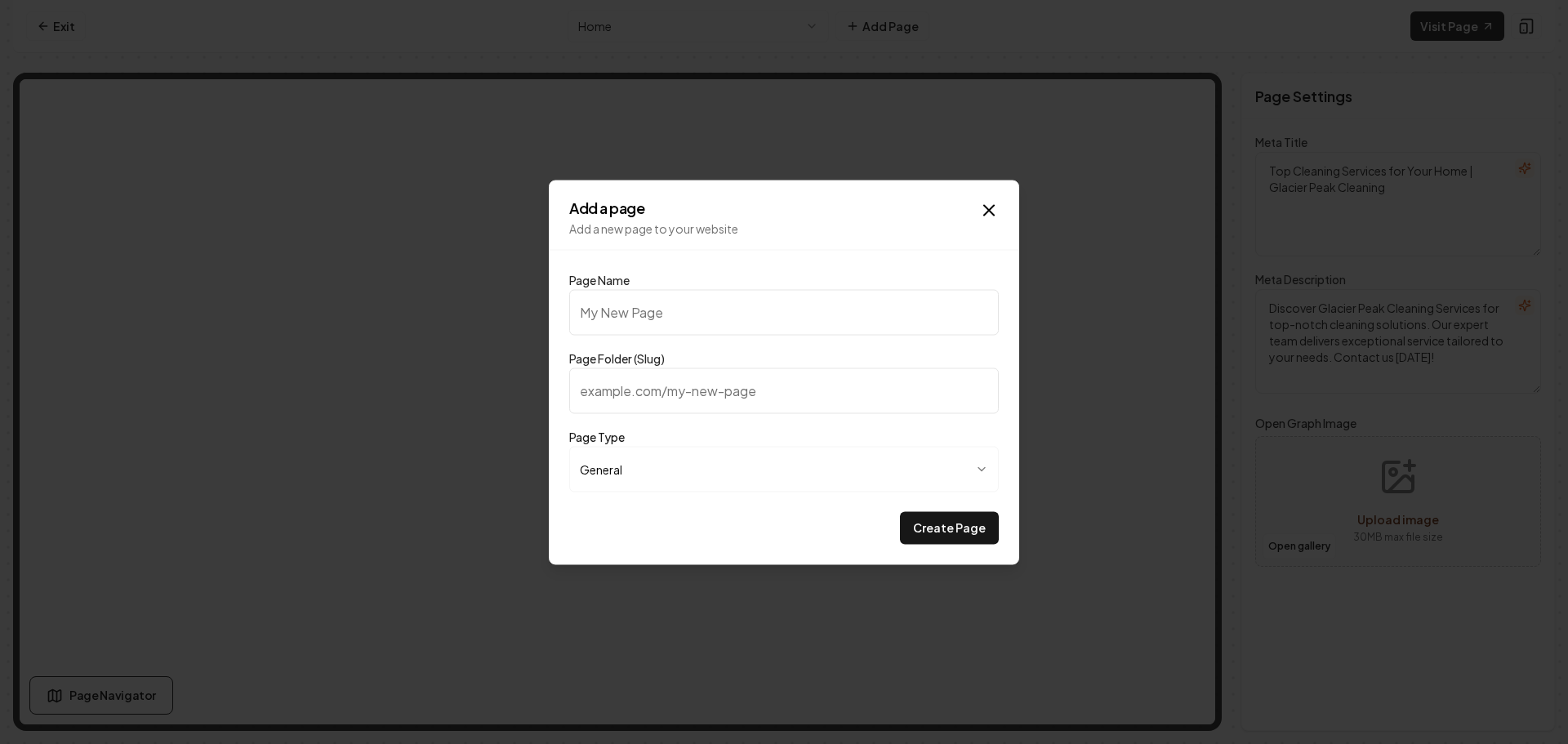
click at [778, 313] on input "Page Name" at bounding box center [784, 313] width 430 height 46
type input "Cleaning Checklist"
type input "cleaning-checklist"
click at [930, 526] on button "Create Page" at bounding box center [949, 527] width 99 height 32
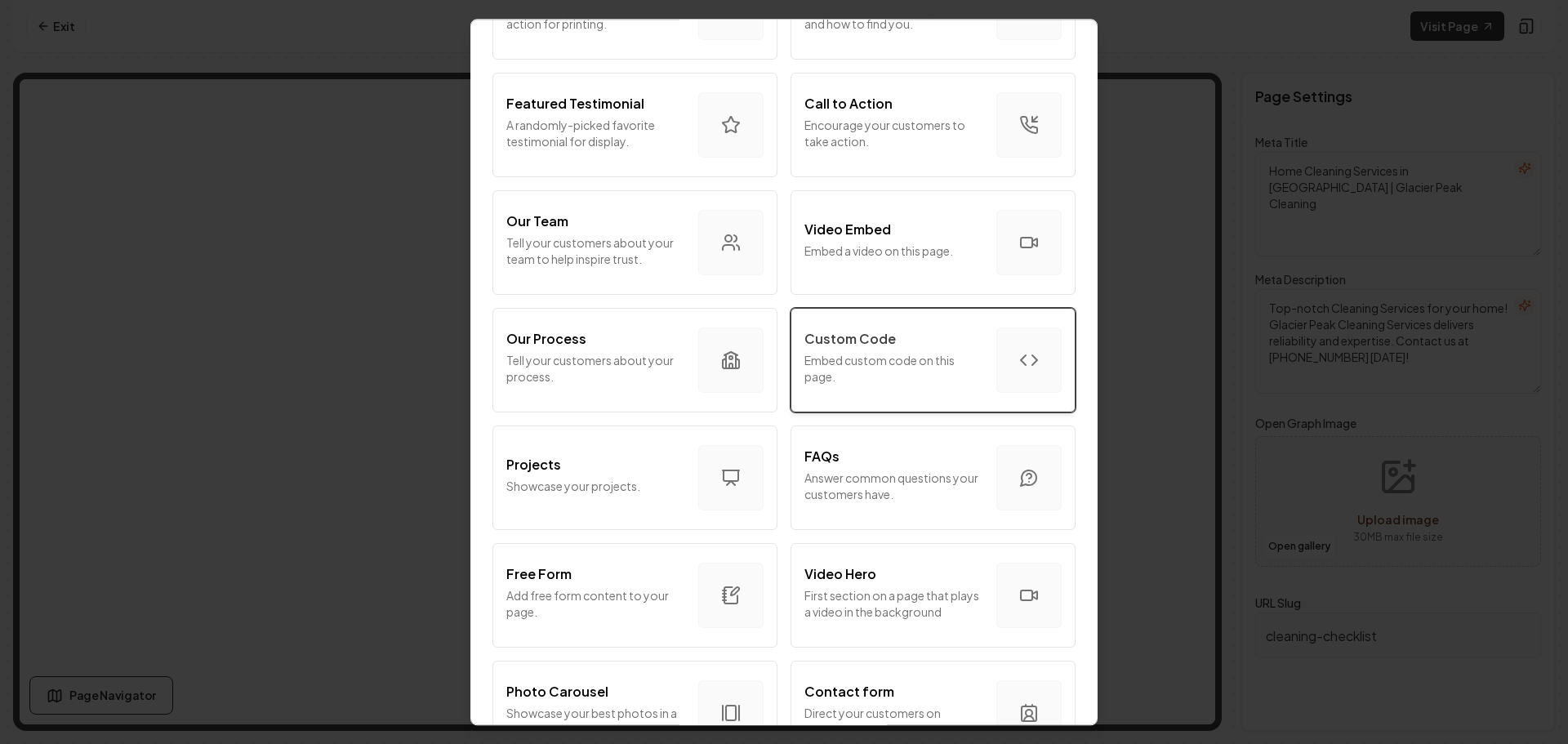
scroll to position [490, 0]
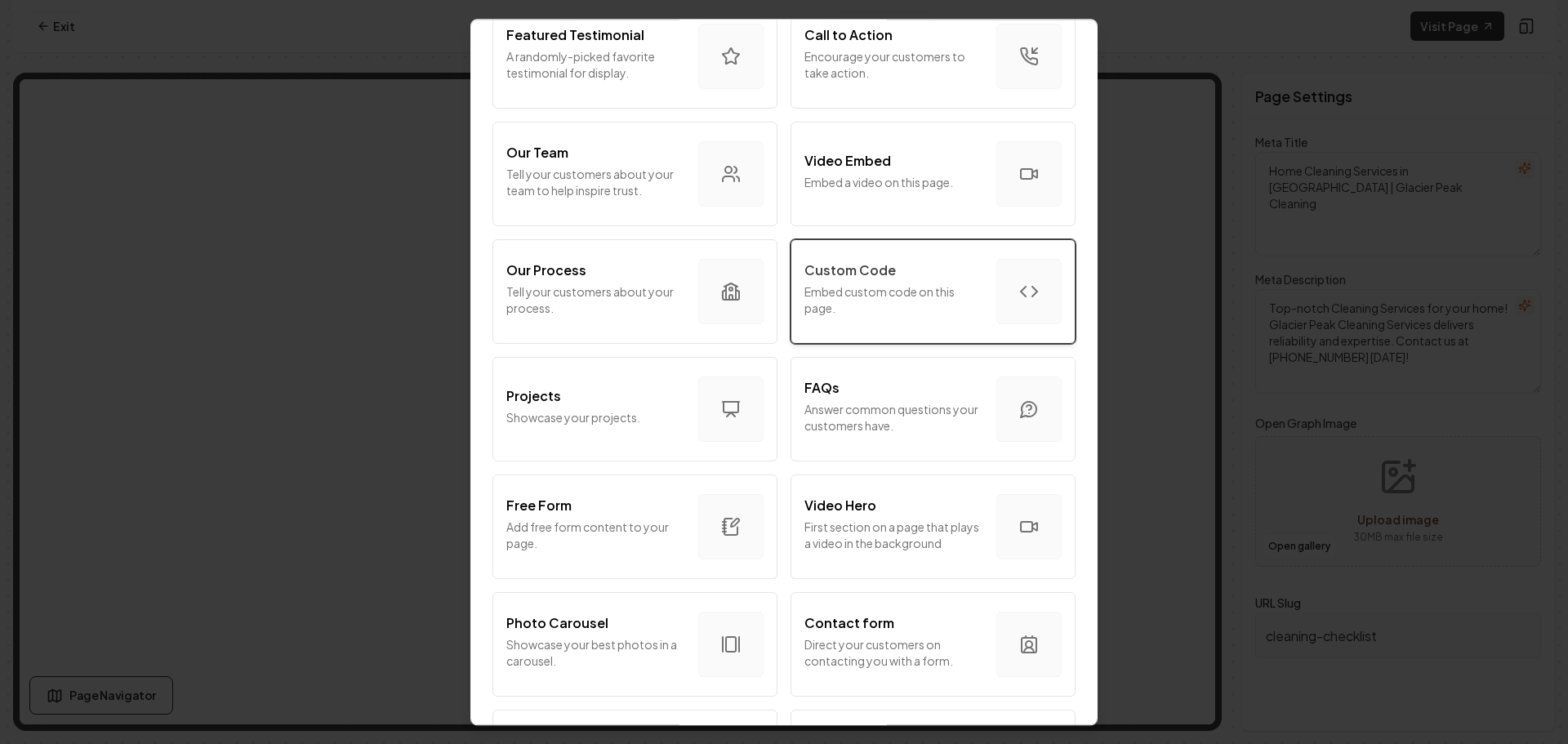
click at [864, 301] on p "Embed custom code on this page." at bounding box center [894, 299] width 179 height 32
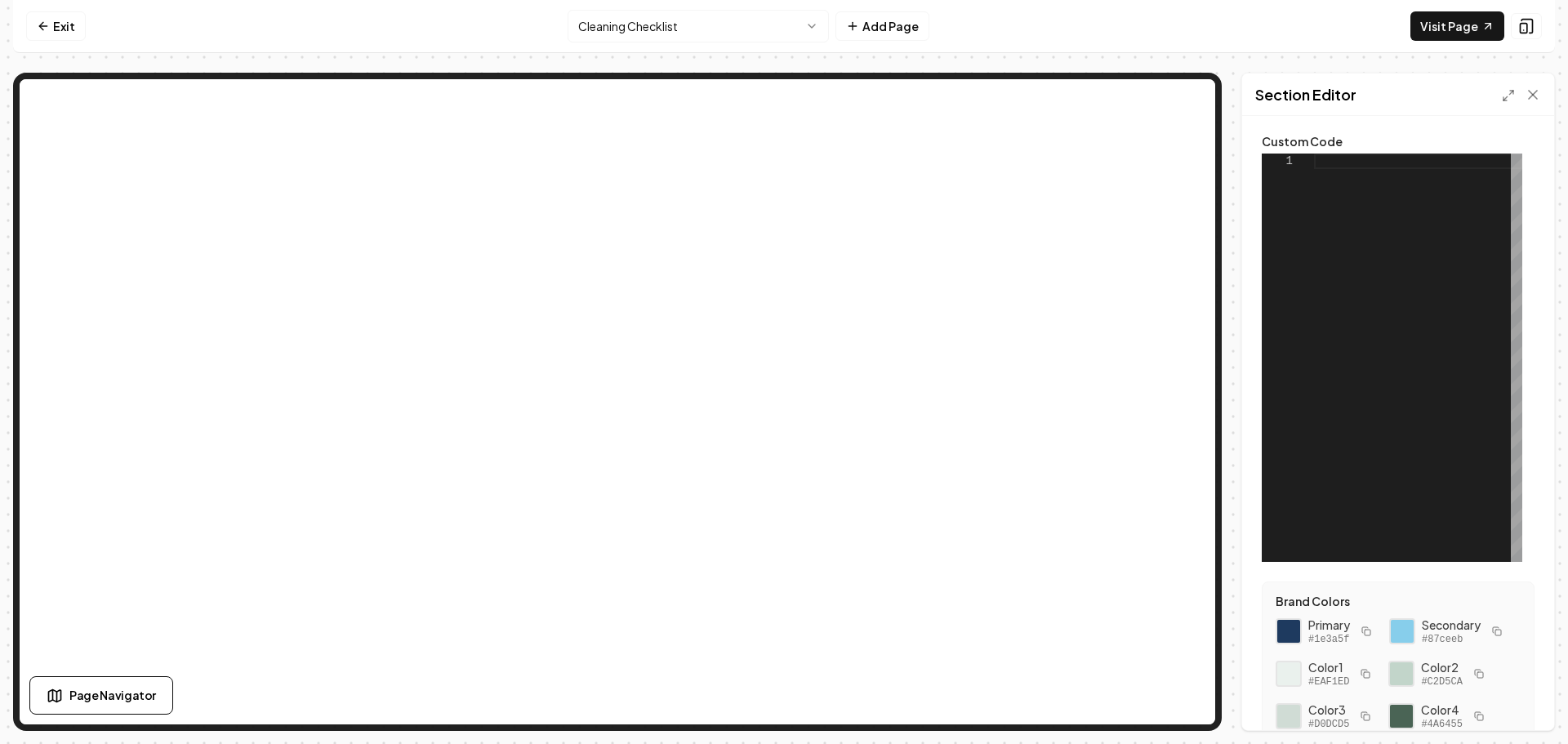
click at [1341, 169] on div at bounding box center [1419, 358] width 208 height 408
click at [1350, 166] on div at bounding box center [1419, 358] width 208 height 408
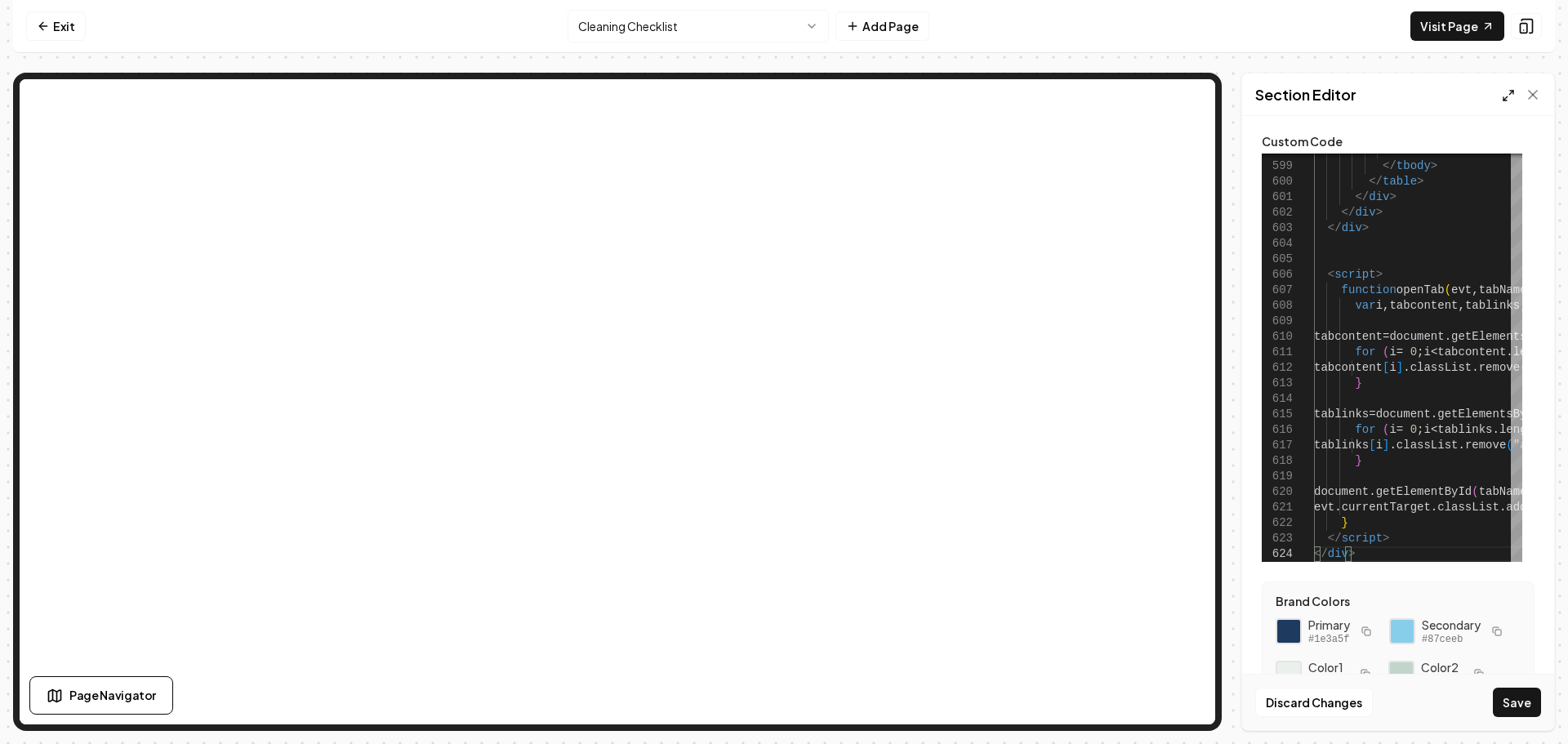
click at [1509, 100] on icon at bounding box center [1508, 96] width 13 height 13
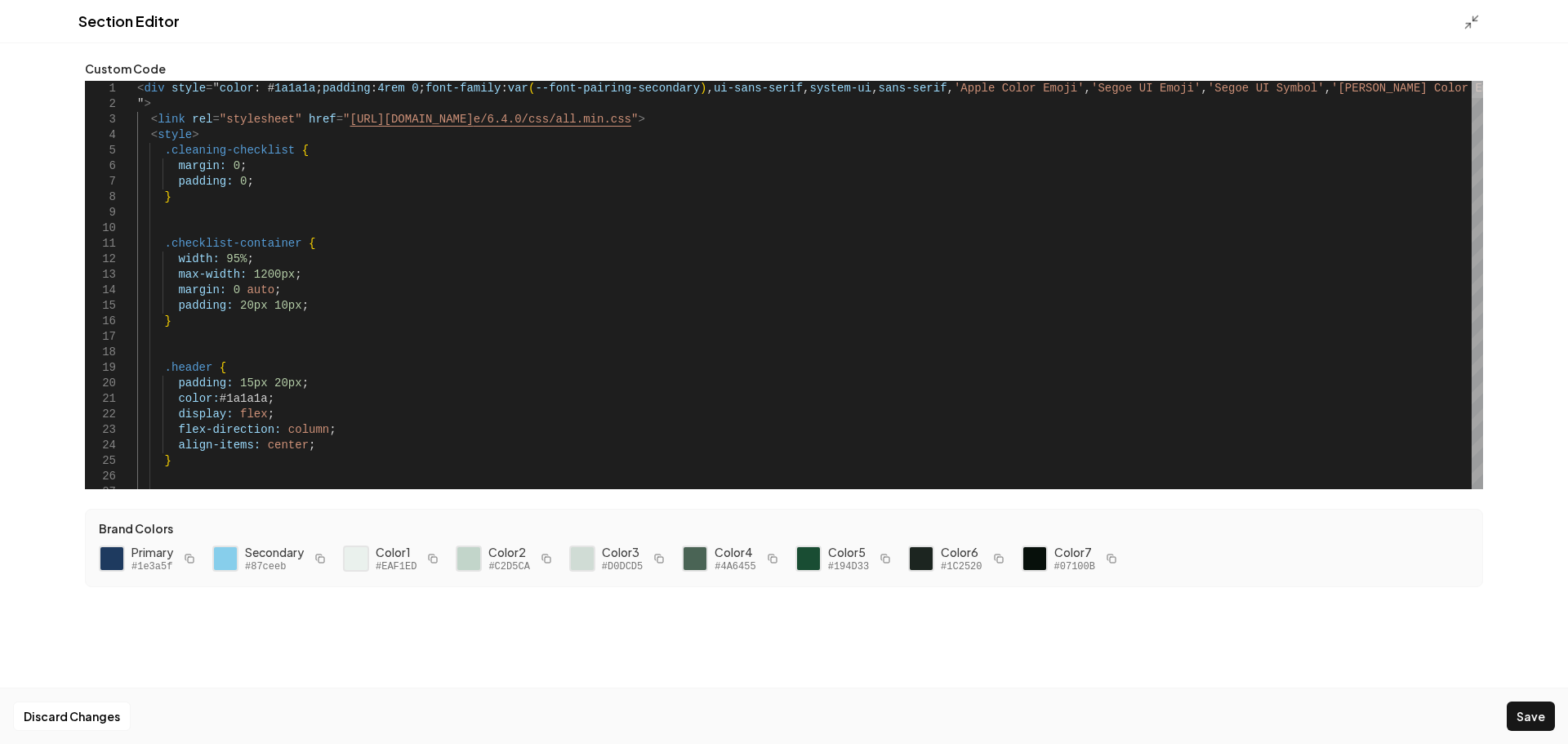
click at [1483, 81] on div at bounding box center [1478, 89] width 11 height 18
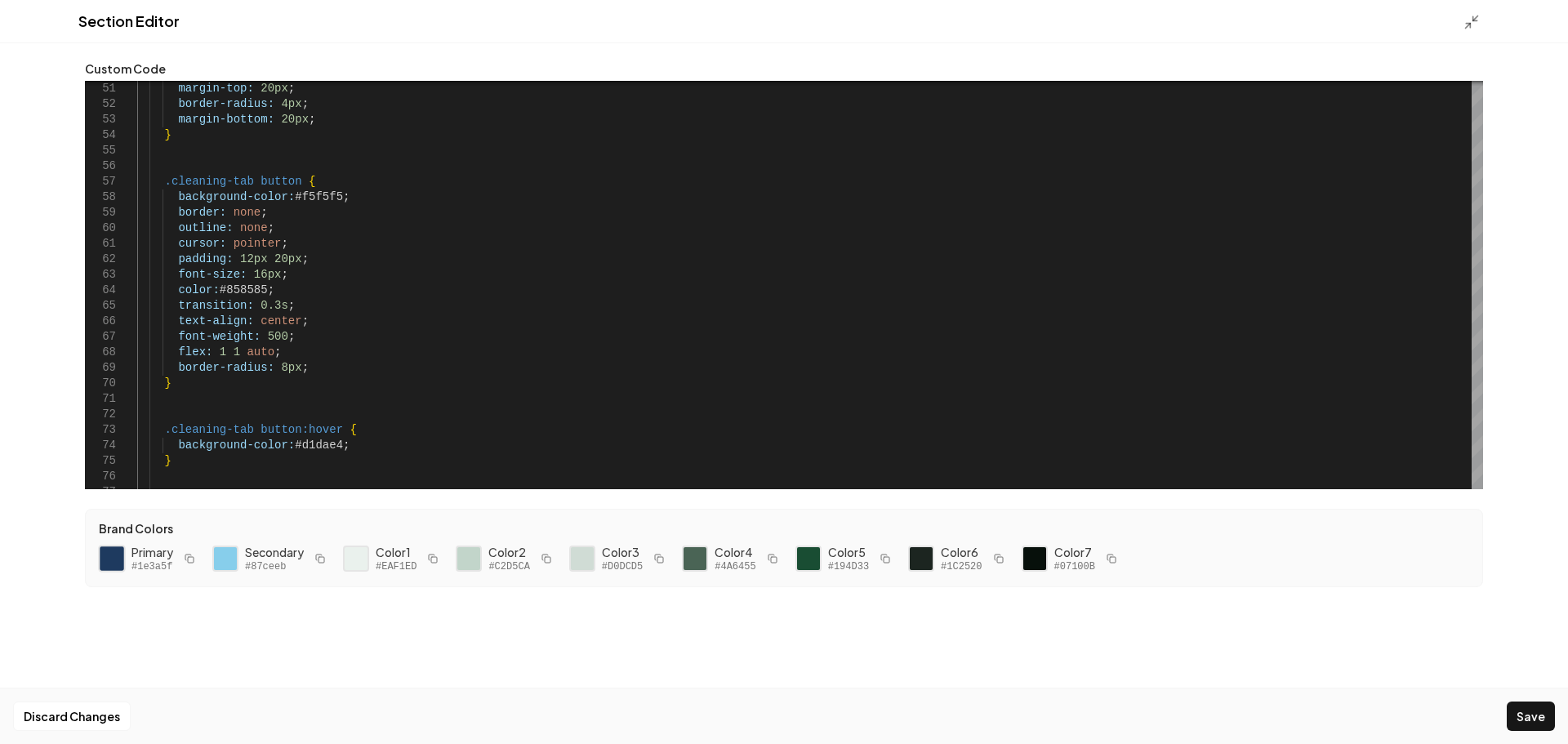
click at [113, 558] on div at bounding box center [112, 559] width 28 height 28
drag, startPoint x: 333, startPoint y: 195, endPoint x: 289, endPoint y: 199, distance: 44.2
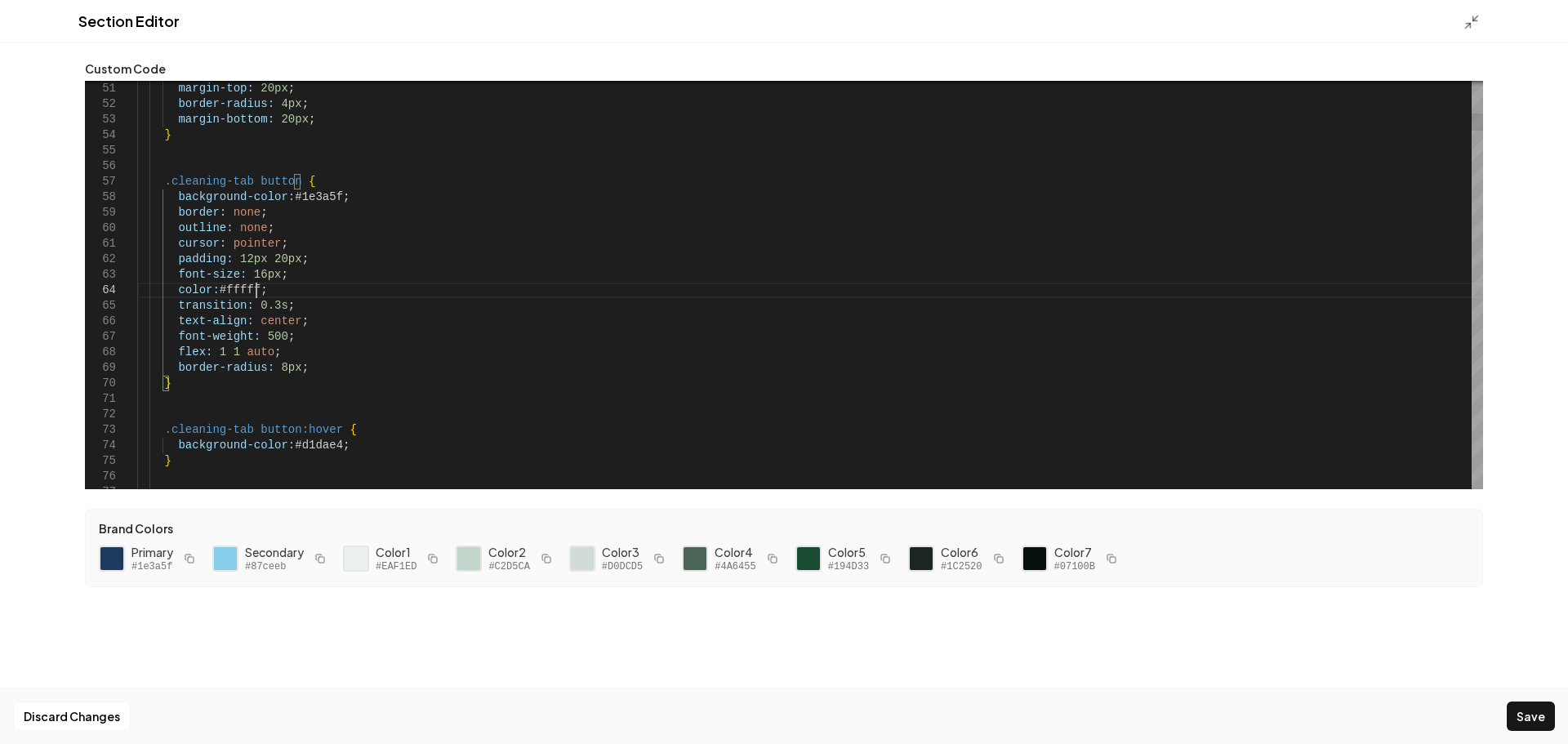
scroll to position [47, 125]
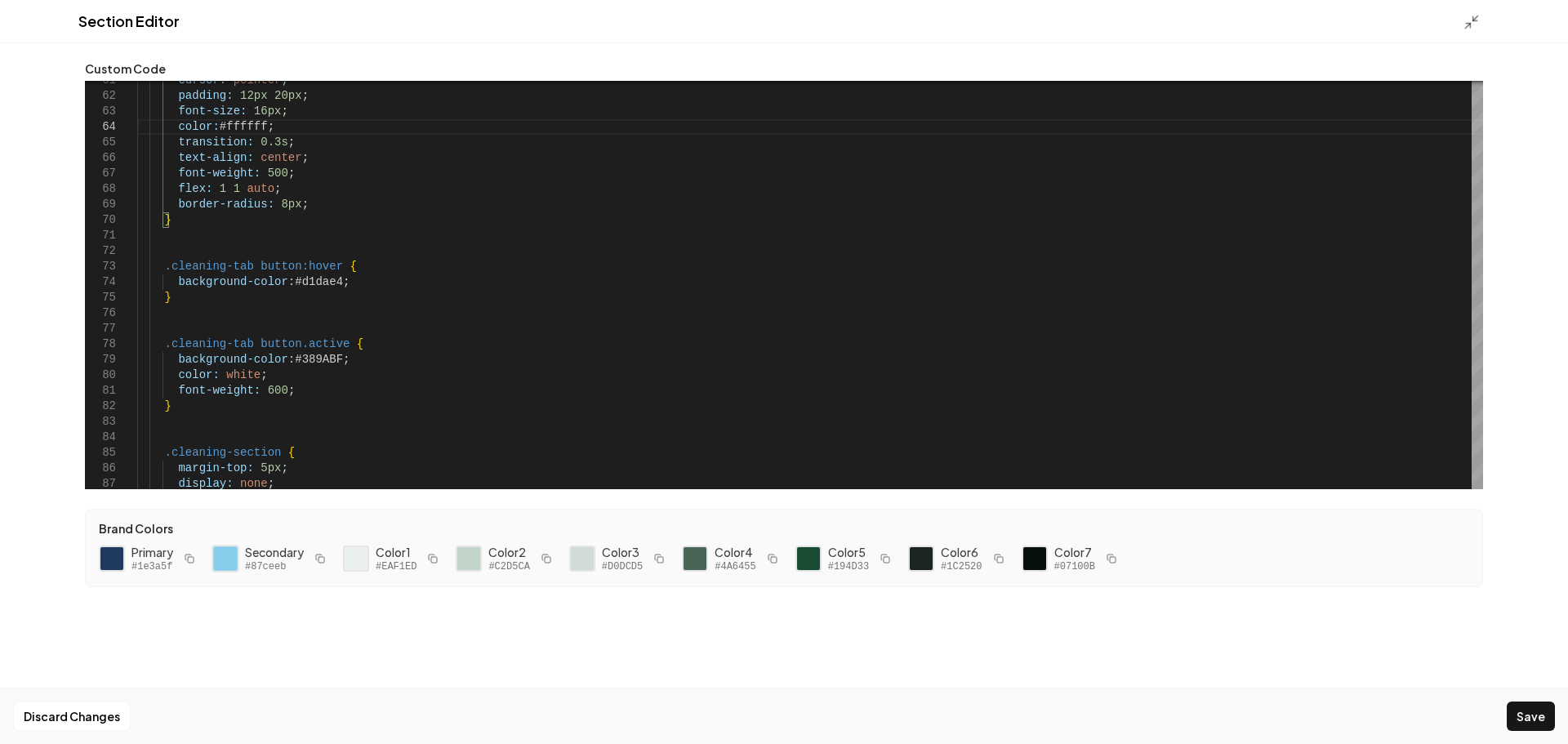
click at [229, 561] on div at bounding box center [225, 559] width 28 height 28
drag, startPoint x: 332, startPoint y: 285, endPoint x: 290, endPoint y: 286, distance: 42.0
drag, startPoint x: 331, startPoint y: 360, endPoint x: 303, endPoint y: 365, distance: 28.4
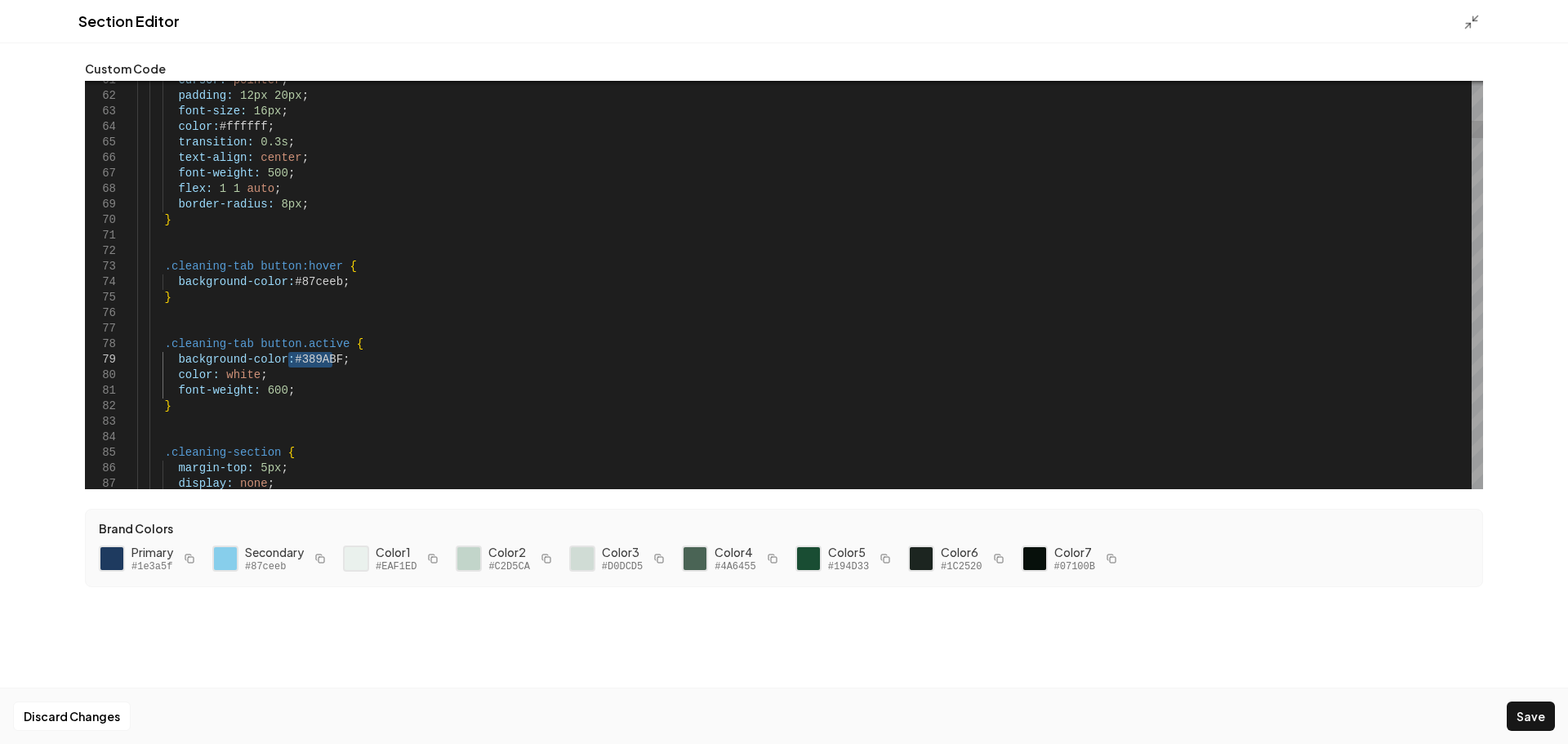
type textarea "**********"
click at [1523, 720] on button "Save" at bounding box center [1531, 716] width 48 height 30
click at [1470, 20] on icon at bounding box center [1472, 22] width 17 height 17
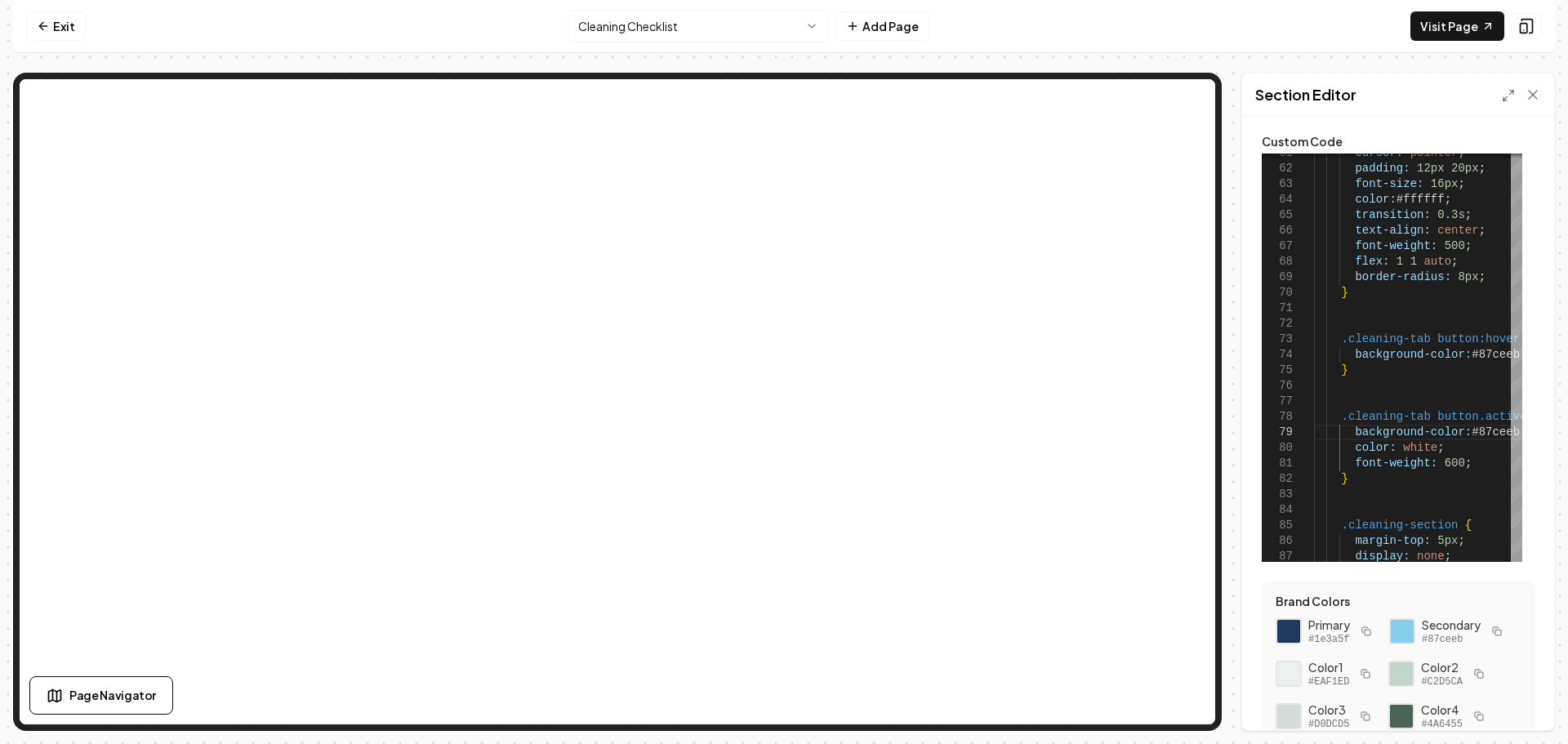
click at [680, 33] on html "Computer Required This feature is only available on a computer. Please switch t…" at bounding box center [784, 372] width 1568 height 744
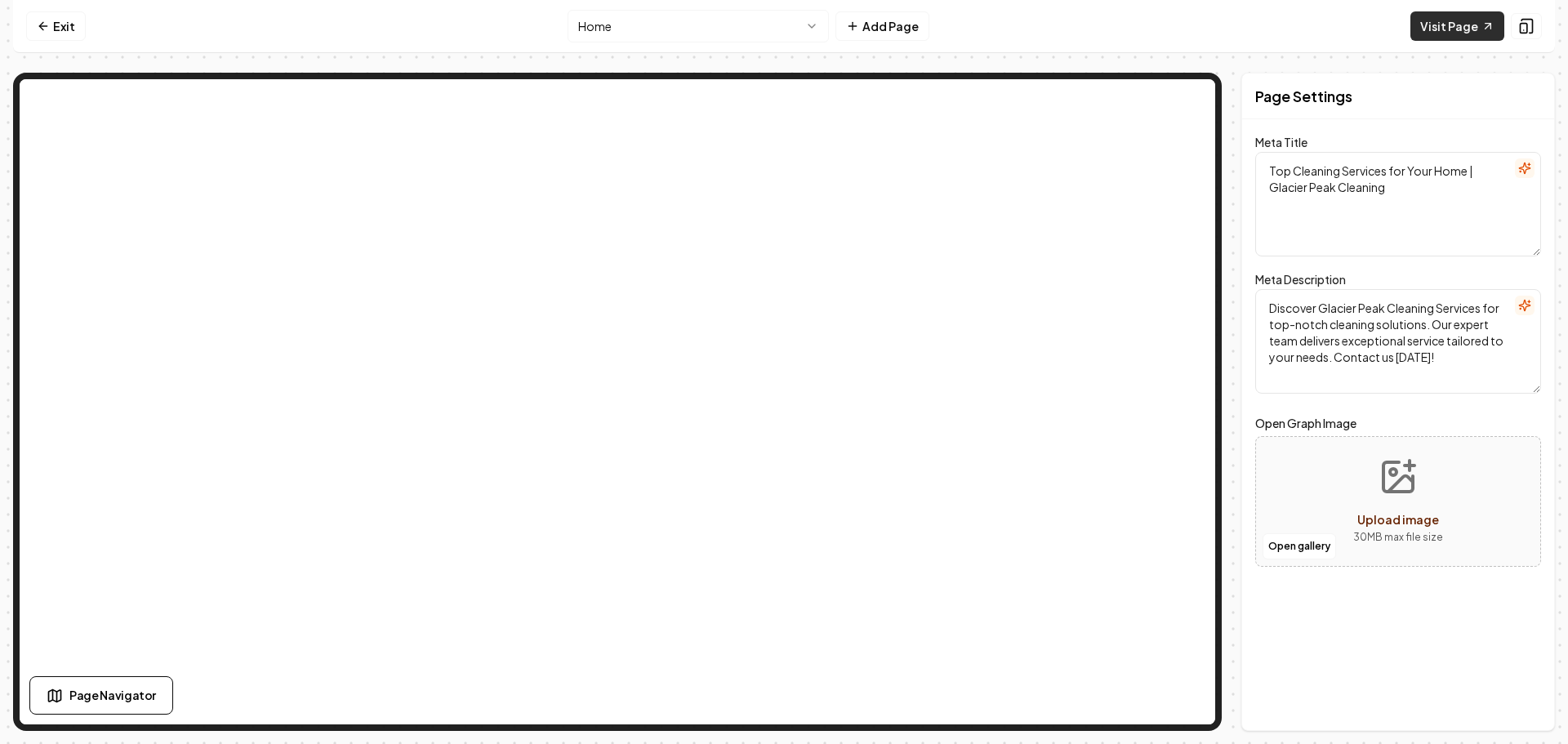
click at [1451, 31] on link "Visit Page" at bounding box center [1457, 26] width 94 height 30
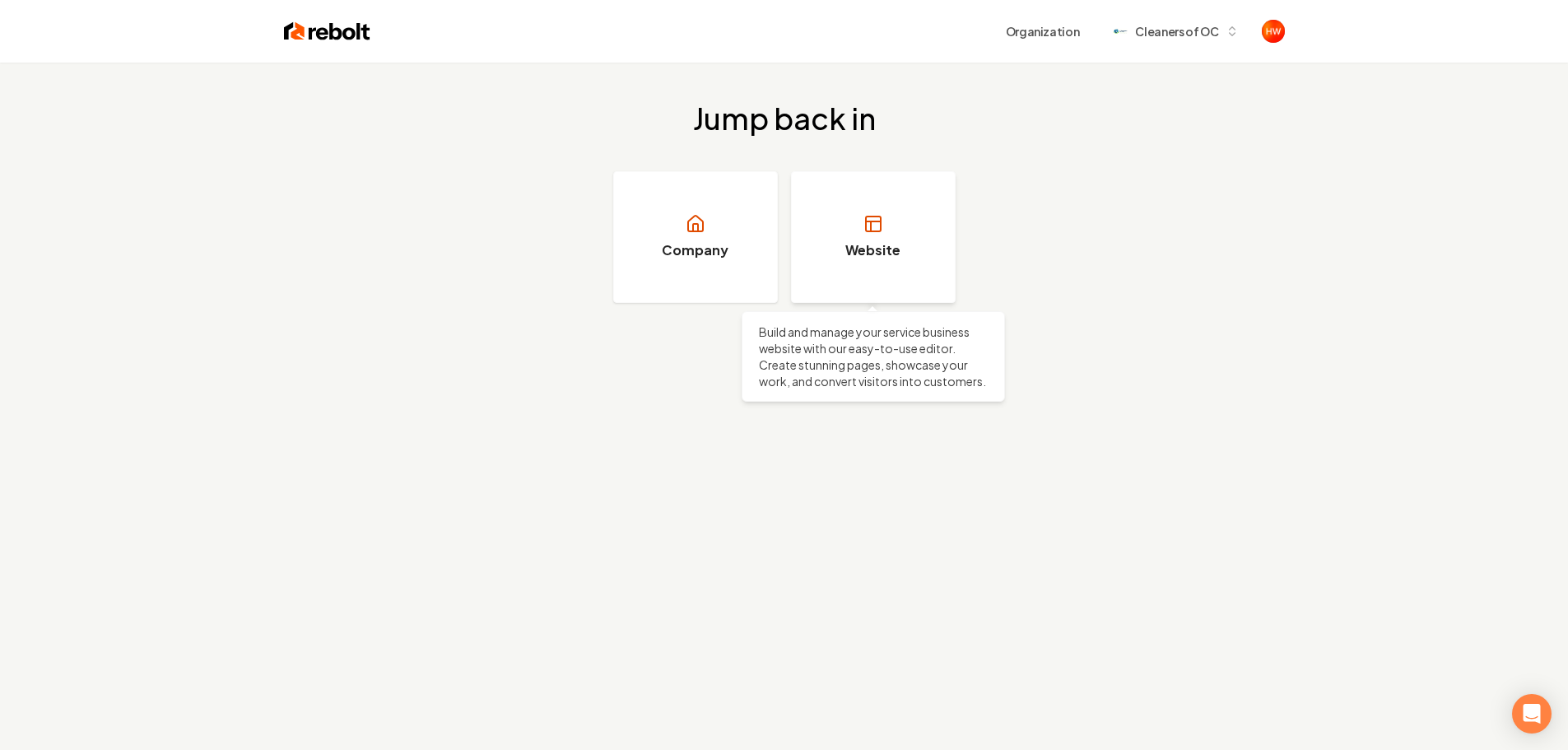
click at [843, 228] on link "Website" at bounding box center [872, 237] width 164 height 132
click at [875, 257] on h3 "Website" at bounding box center [872, 250] width 55 height 20
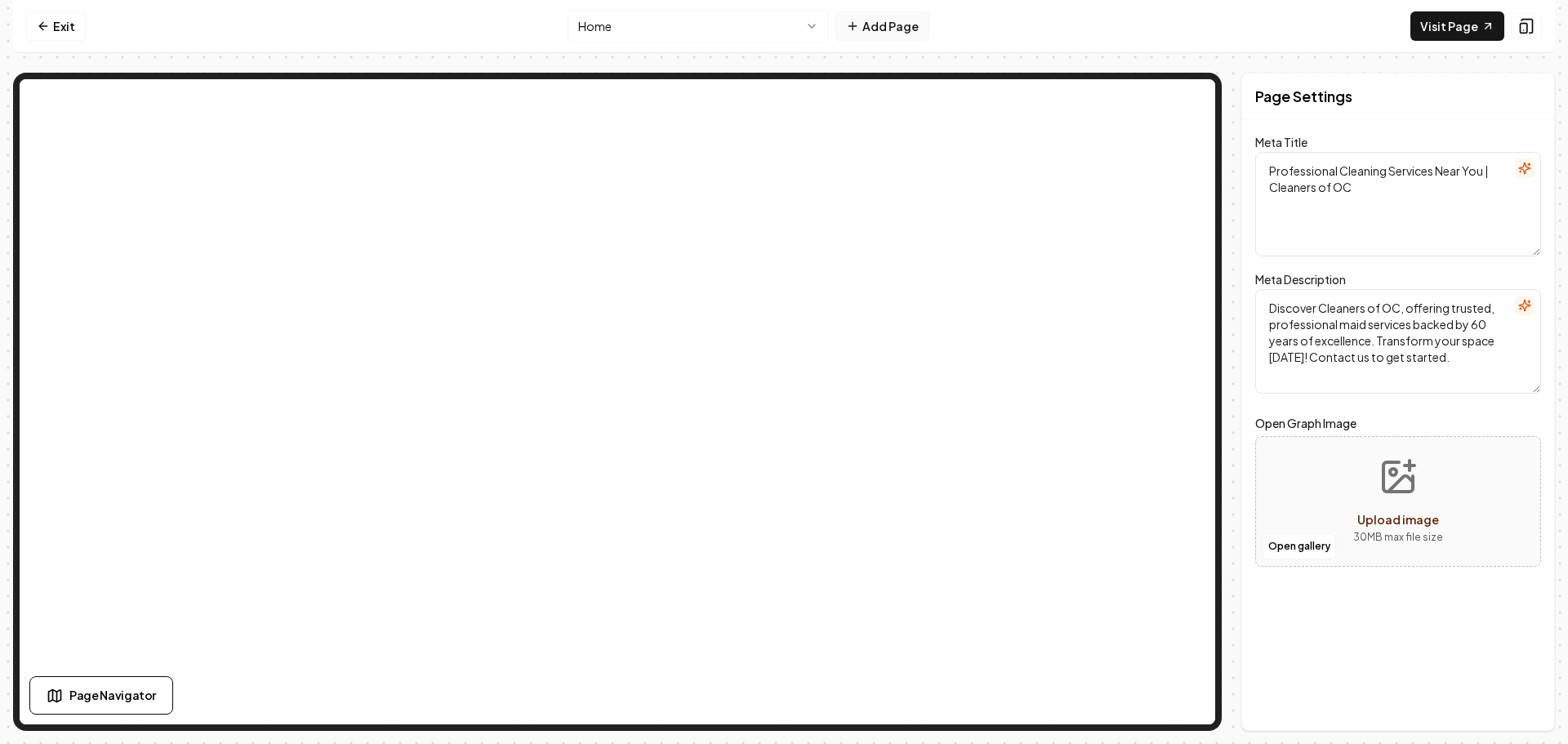
click at [883, 32] on button "Add Page" at bounding box center [882, 26] width 94 height 30
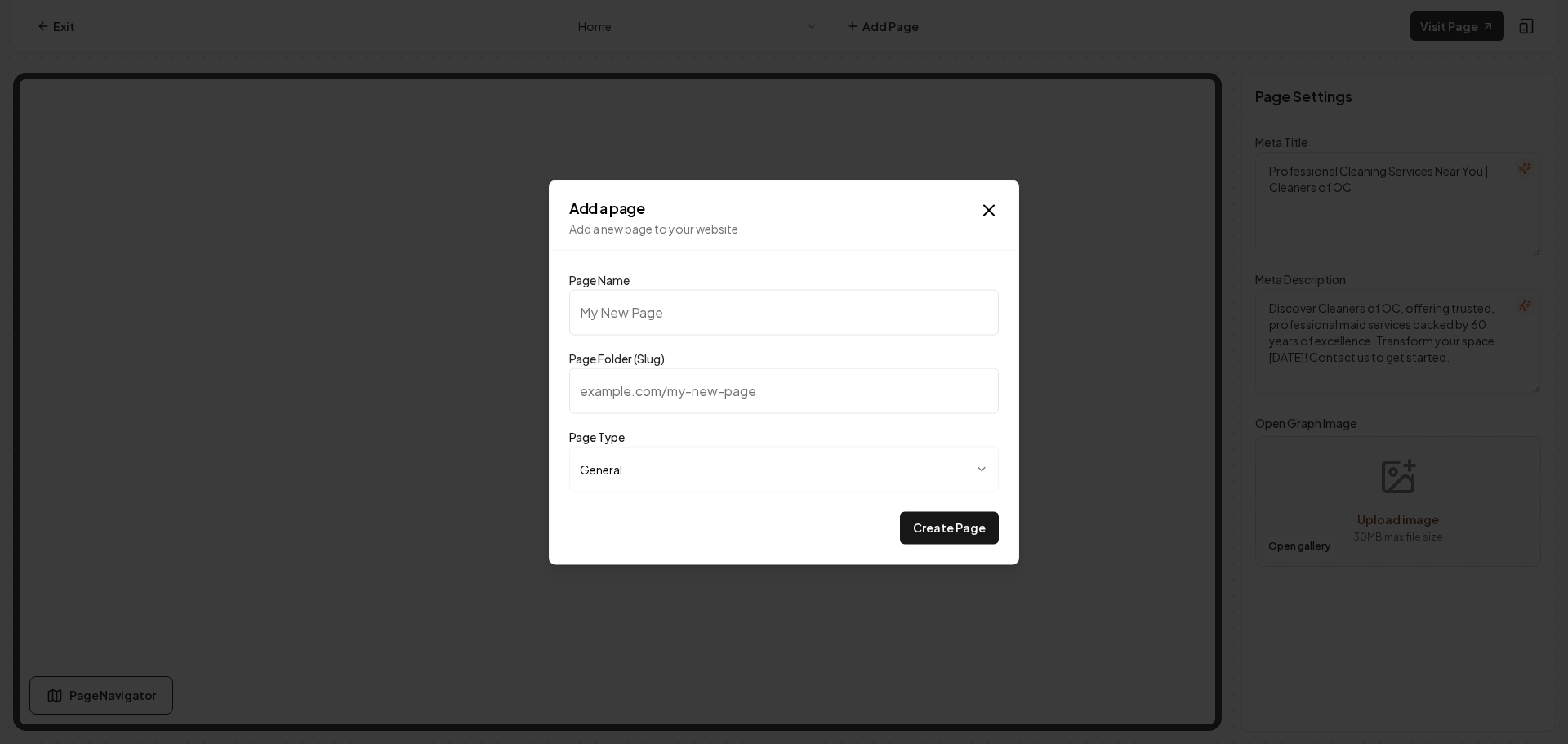
type input "C"
type input "c"
type input "Cl"
type input "cl"
type input "Cleaning Checklist"
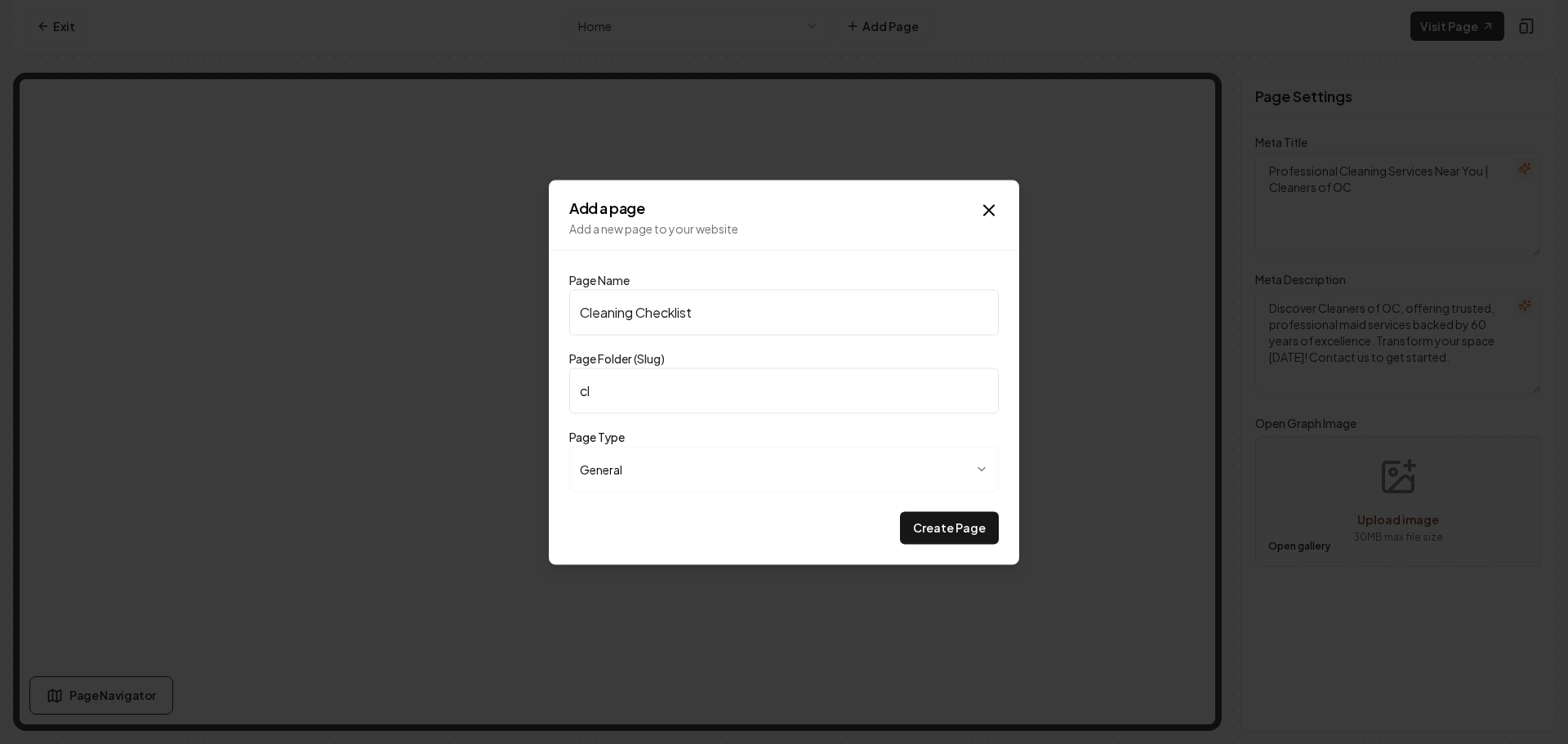
type input "cleaning-checklist"
click at [931, 521] on button "Create Page" at bounding box center [949, 527] width 99 height 32
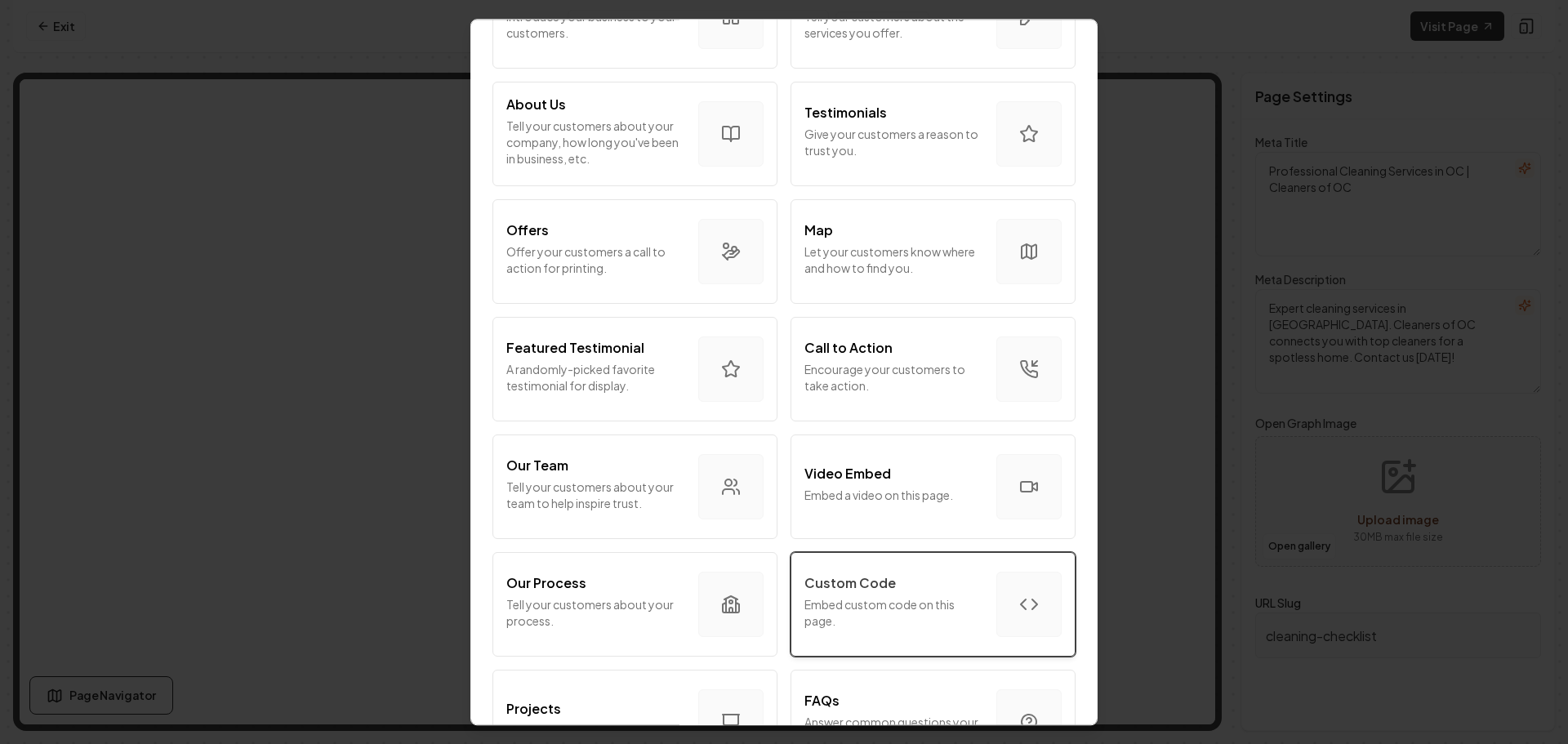
scroll to position [326, 0]
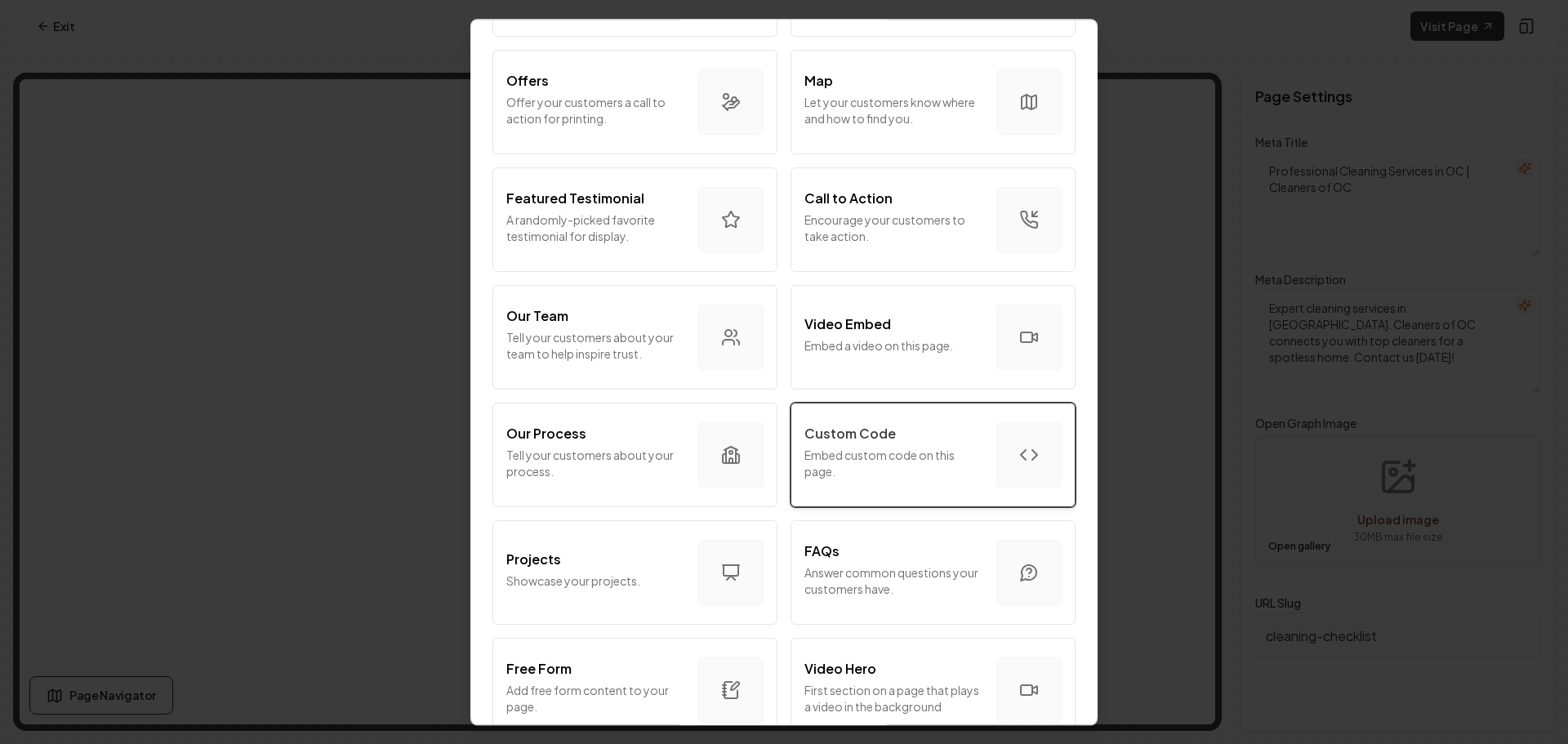
click at [882, 433] on p "Custom Code" at bounding box center [850, 433] width 91 height 19
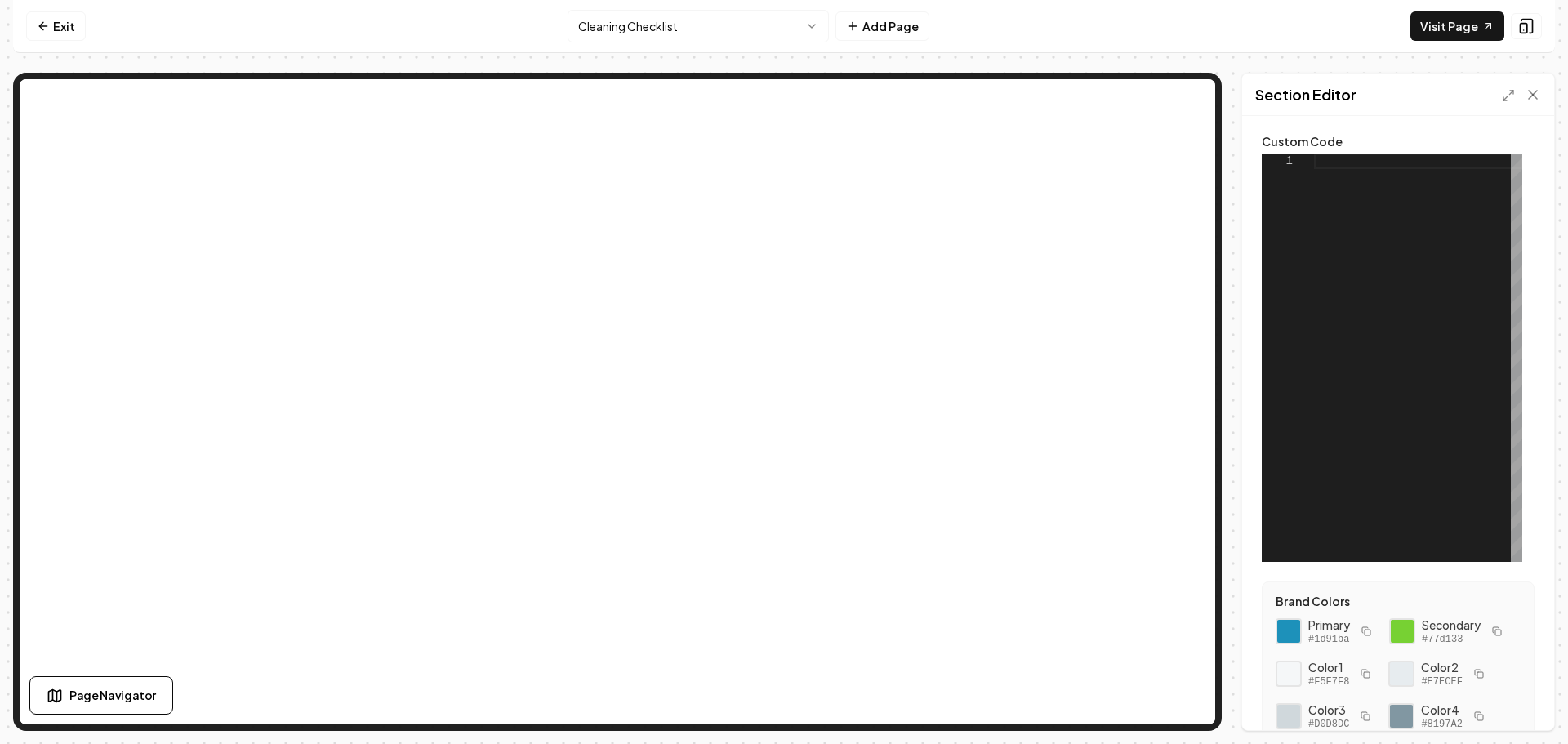
scroll to position [0, 0]
click at [1327, 161] on div at bounding box center [1419, 358] width 208 height 408
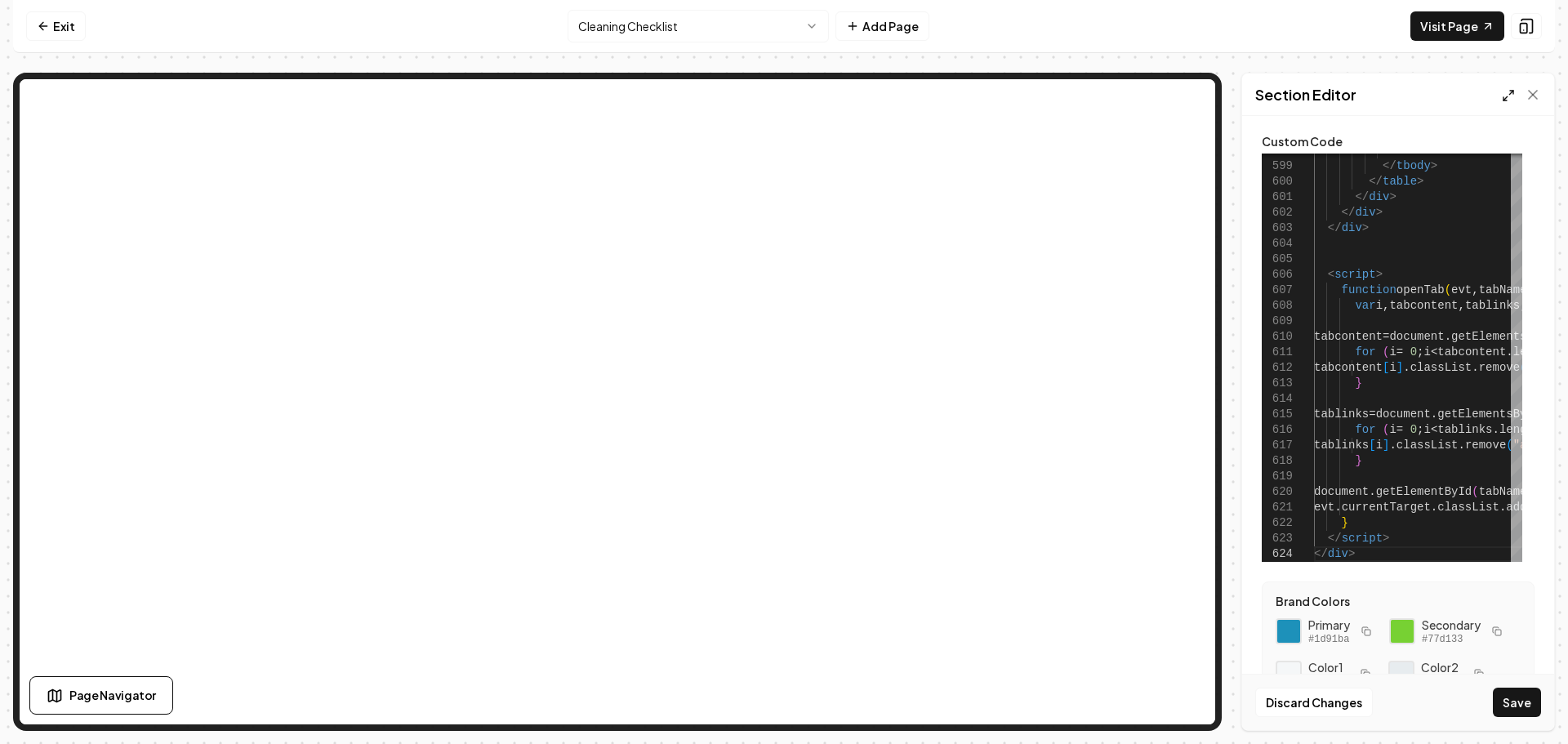
click at [1508, 100] on icon at bounding box center [1508, 96] width 13 height 13
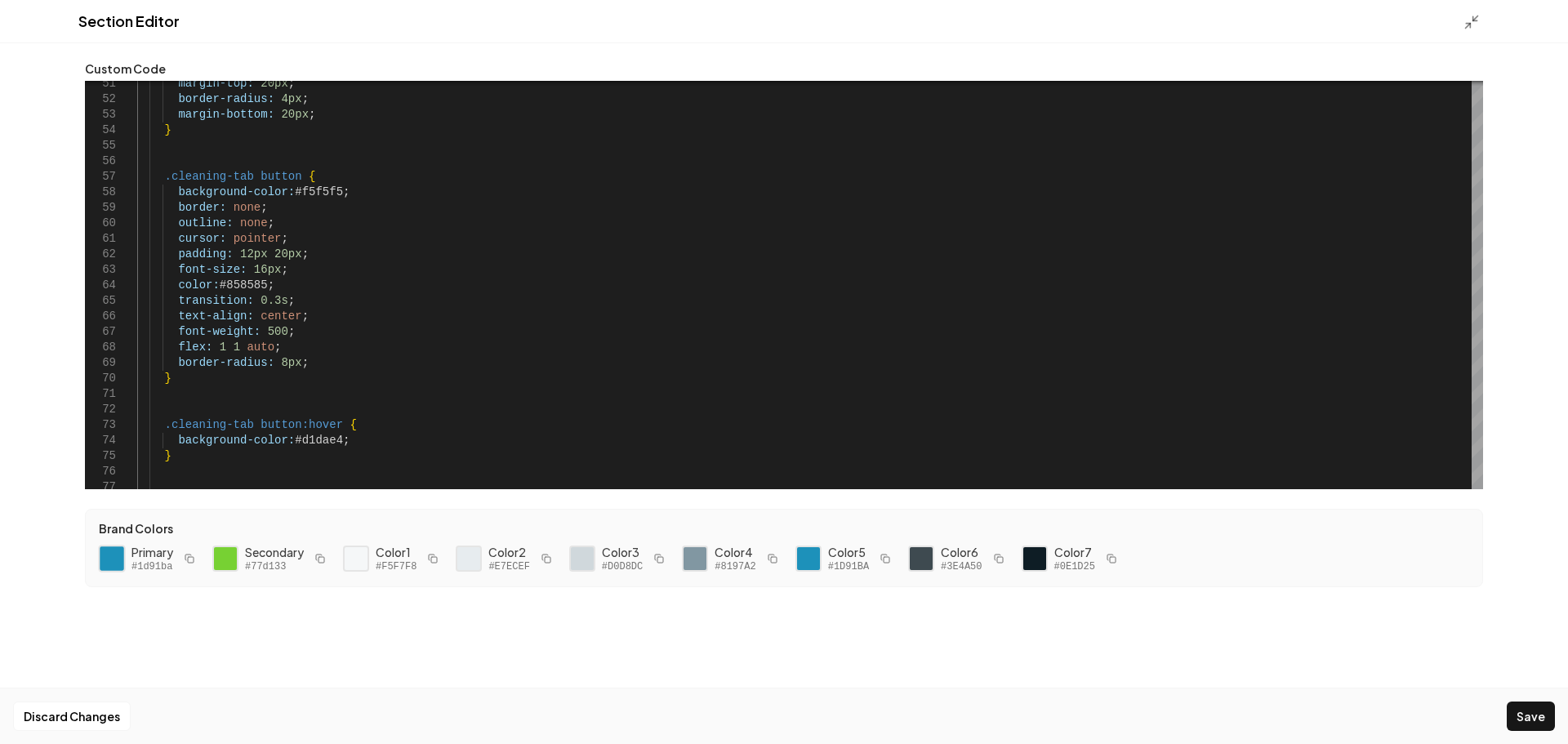
click at [104, 553] on div at bounding box center [112, 559] width 28 height 28
drag, startPoint x: 331, startPoint y: 195, endPoint x: 290, endPoint y: 195, distance: 41.0
drag, startPoint x: 263, startPoint y: 286, endPoint x: 233, endPoint y: 288, distance: 30.1
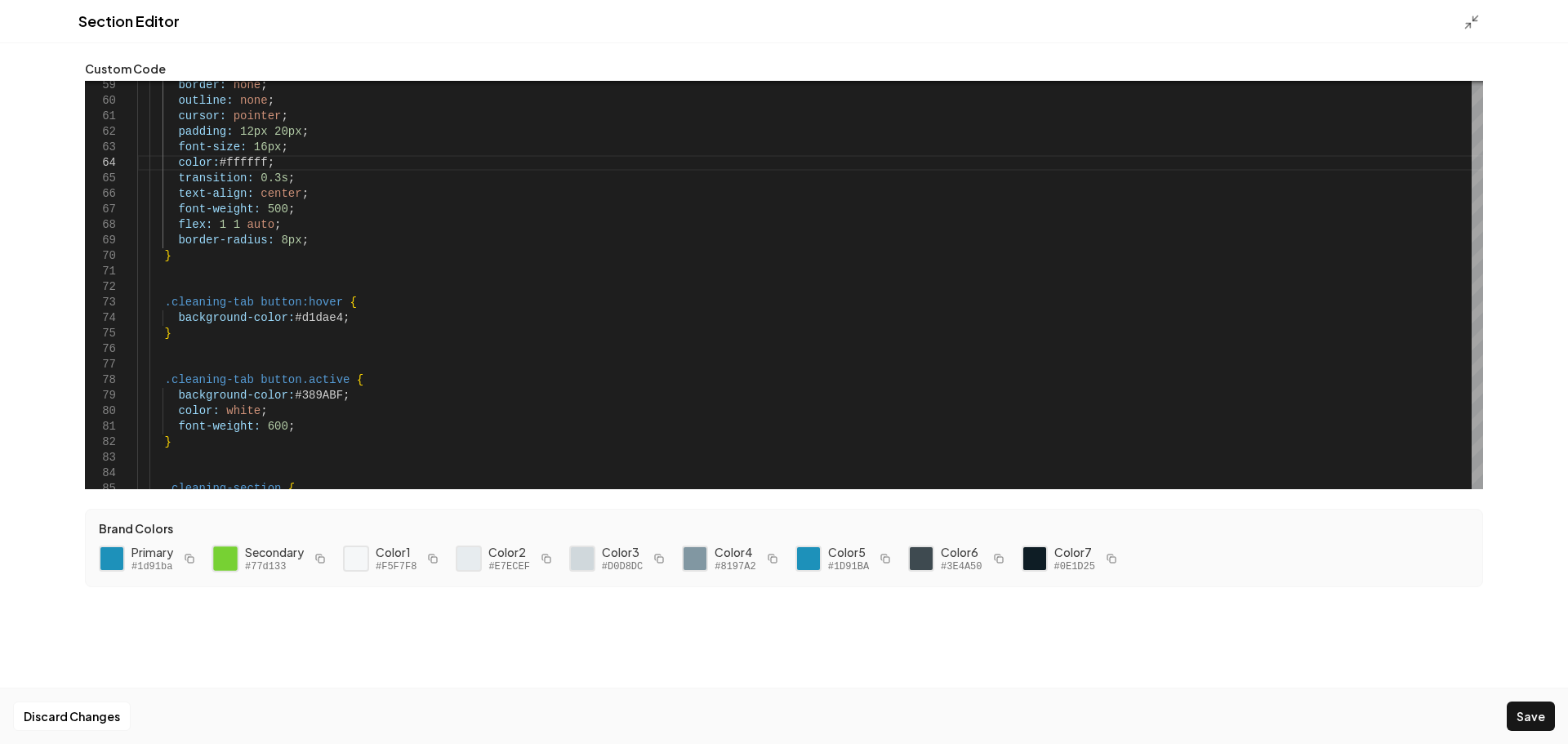
click at [226, 564] on div at bounding box center [225, 559] width 28 height 28
drag, startPoint x: 331, startPoint y: 319, endPoint x: 287, endPoint y: 320, distance: 44.0
drag, startPoint x: 331, startPoint y: 396, endPoint x: 290, endPoint y: 396, distance: 41.0
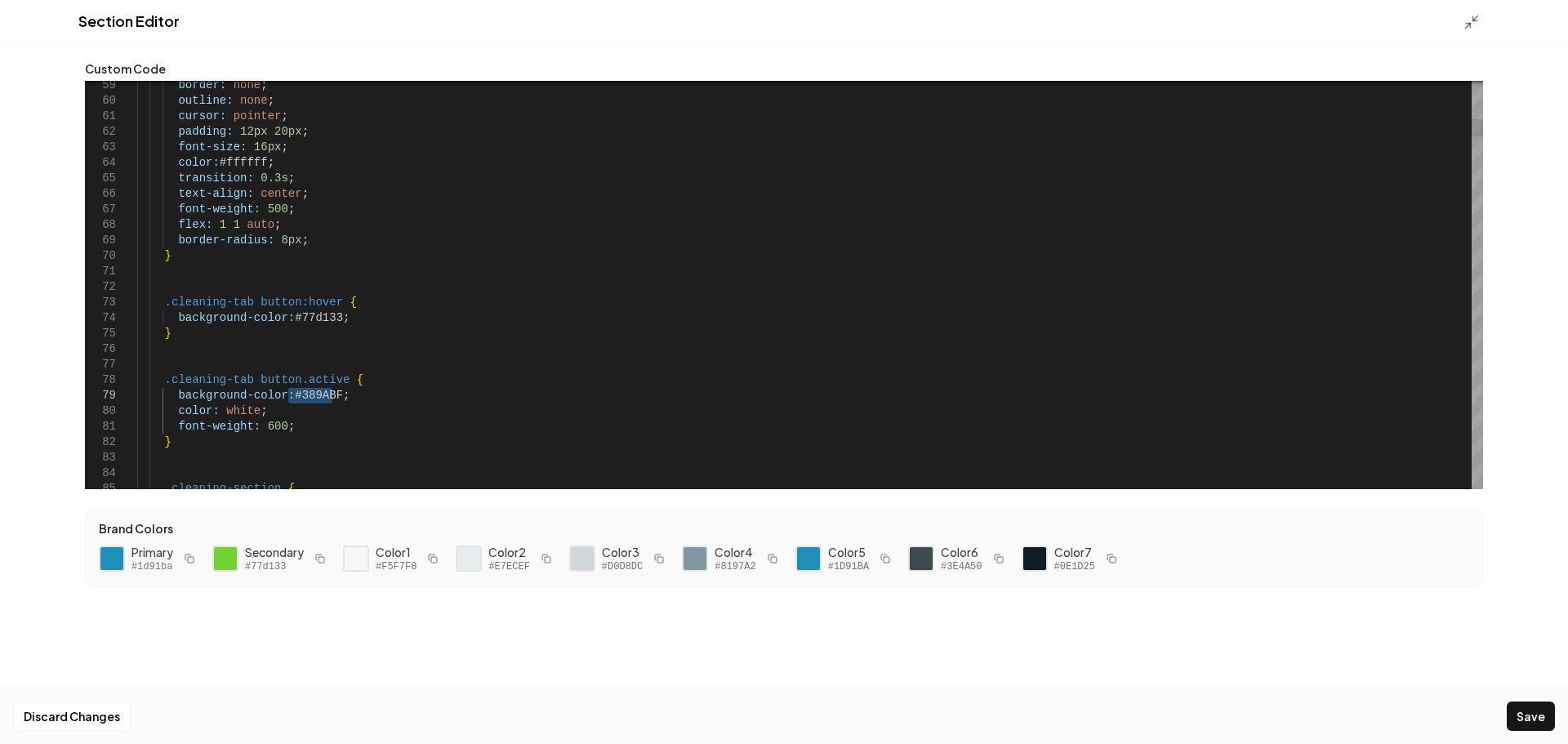
type textarea "**********"
click at [1516, 717] on button "Save" at bounding box center [1531, 716] width 48 height 30
click at [1464, 25] on icon at bounding box center [1472, 22] width 17 height 17
